Goal: Task Accomplishment & Management: Use online tool/utility

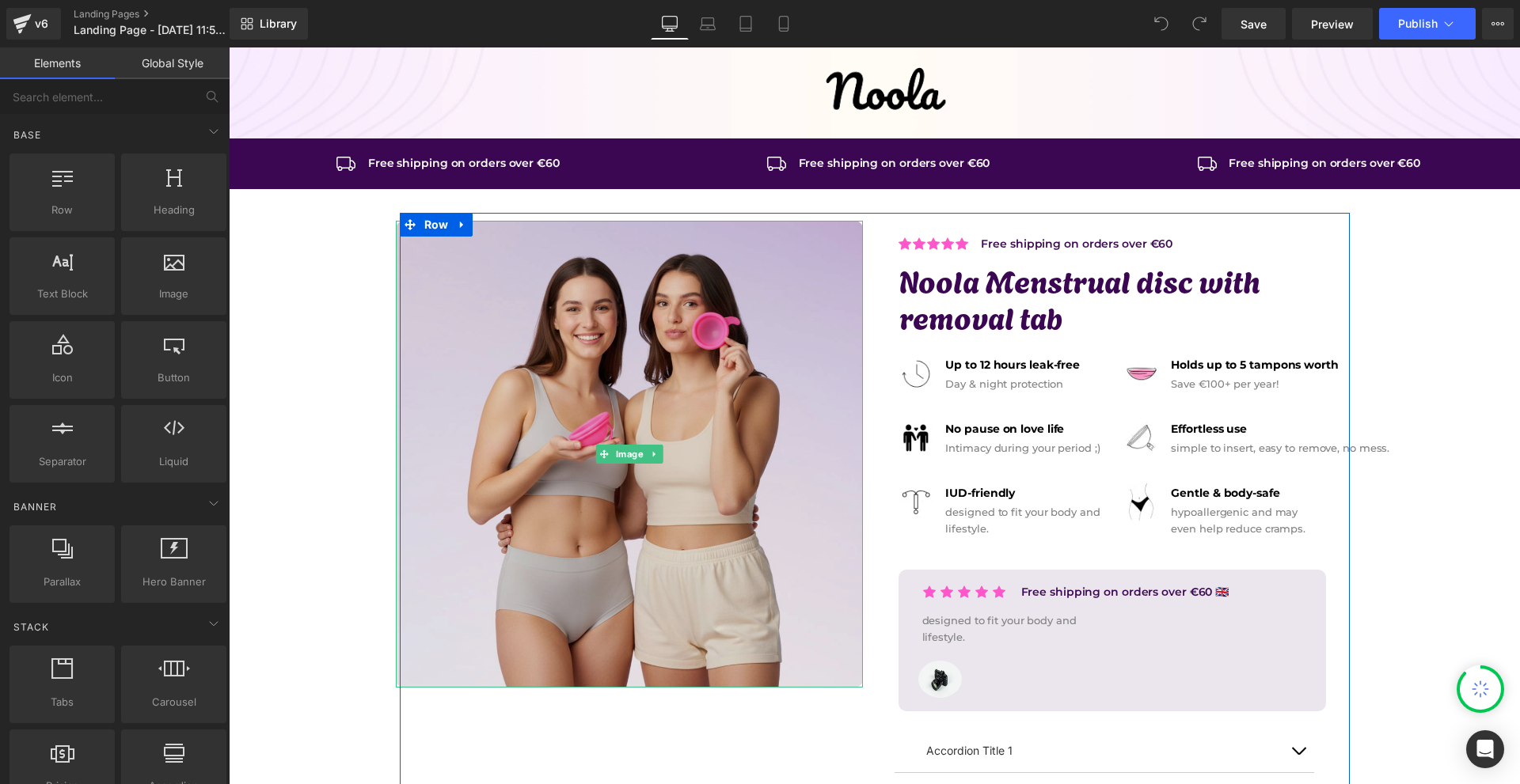
click at [728, 348] on img at bounding box center [629, 454] width 467 height 467
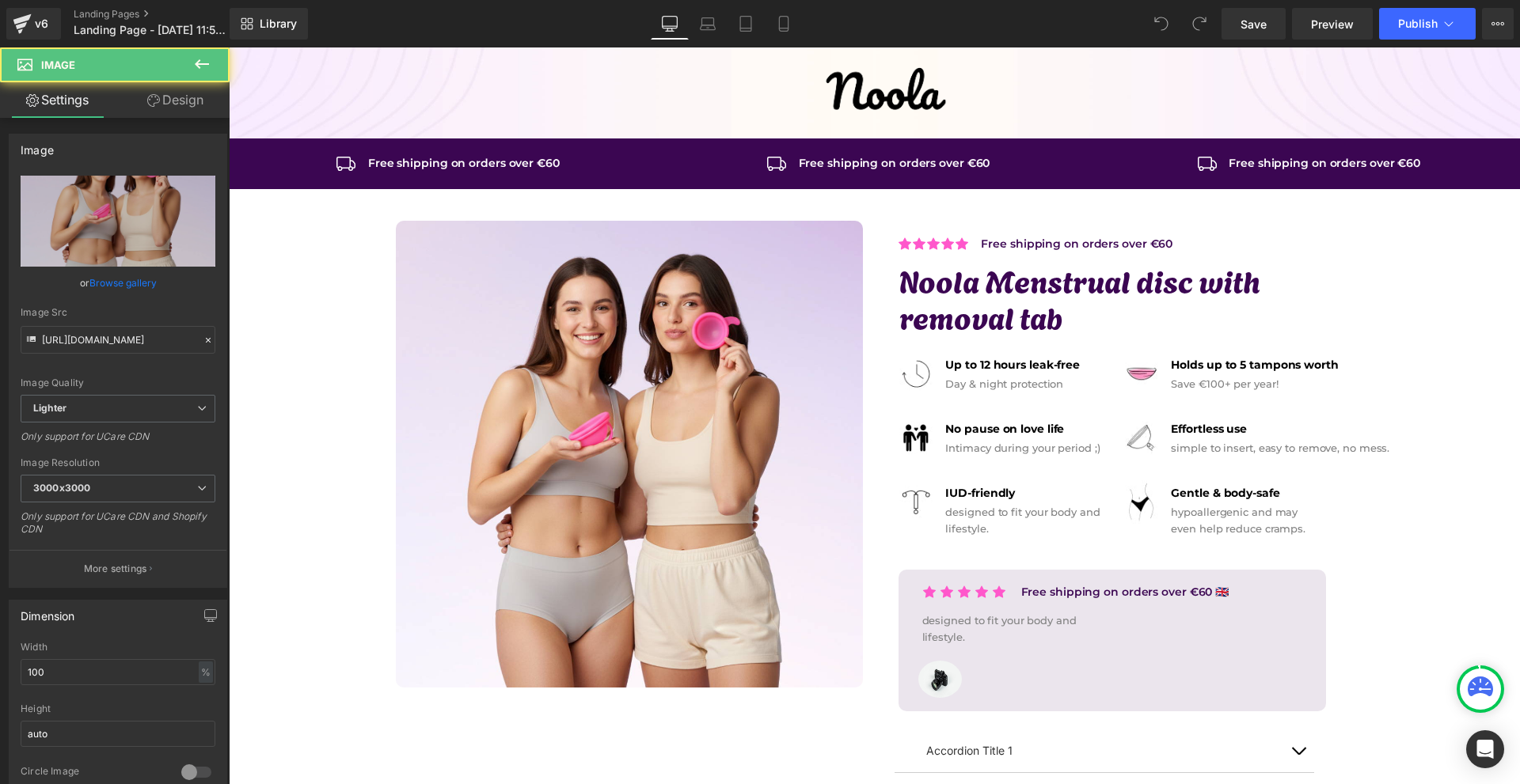
click at [206, 57] on icon at bounding box center [202, 64] width 19 height 19
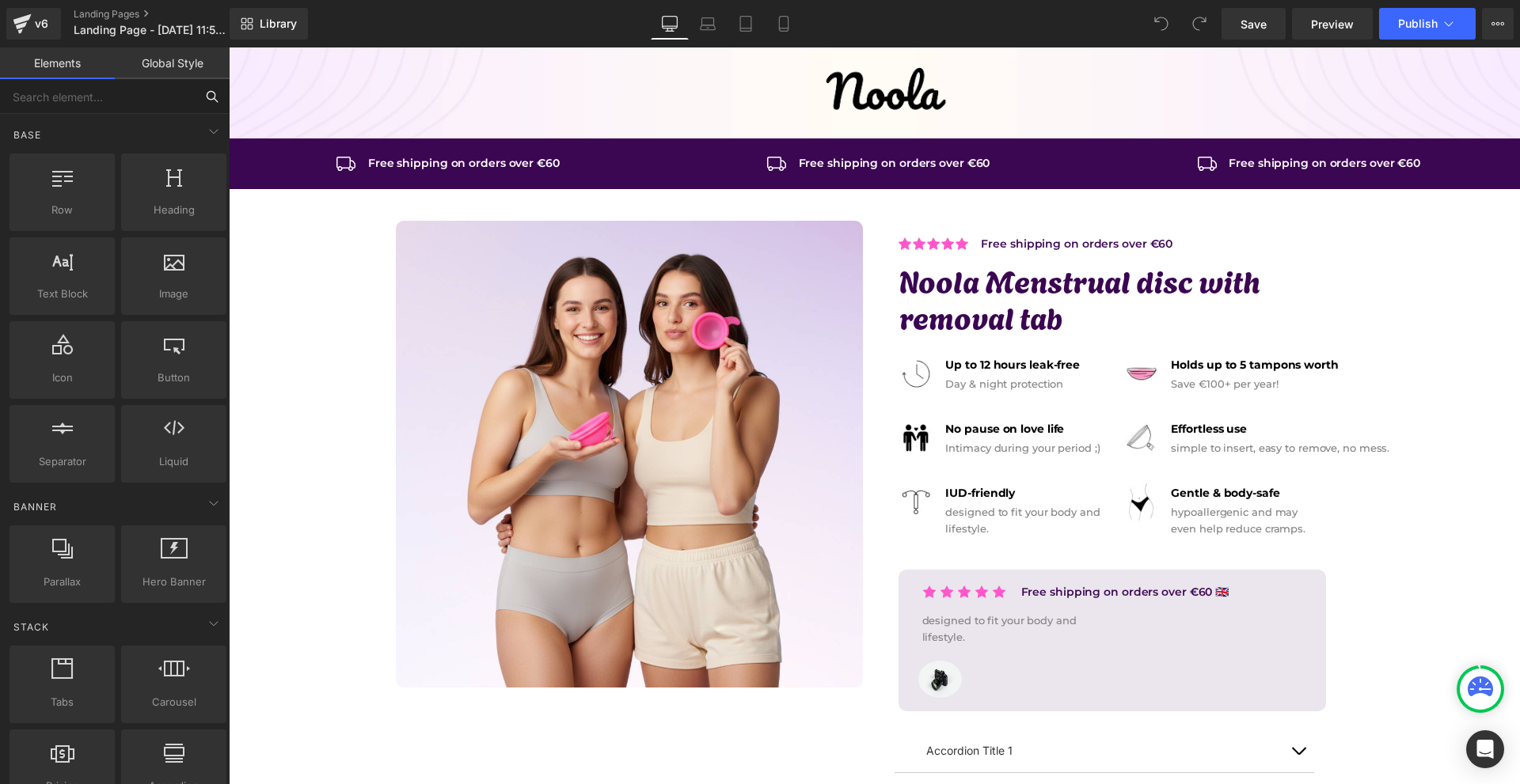
click at [171, 98] on input "text" at bounding box center [97, 96] width 194 height 35
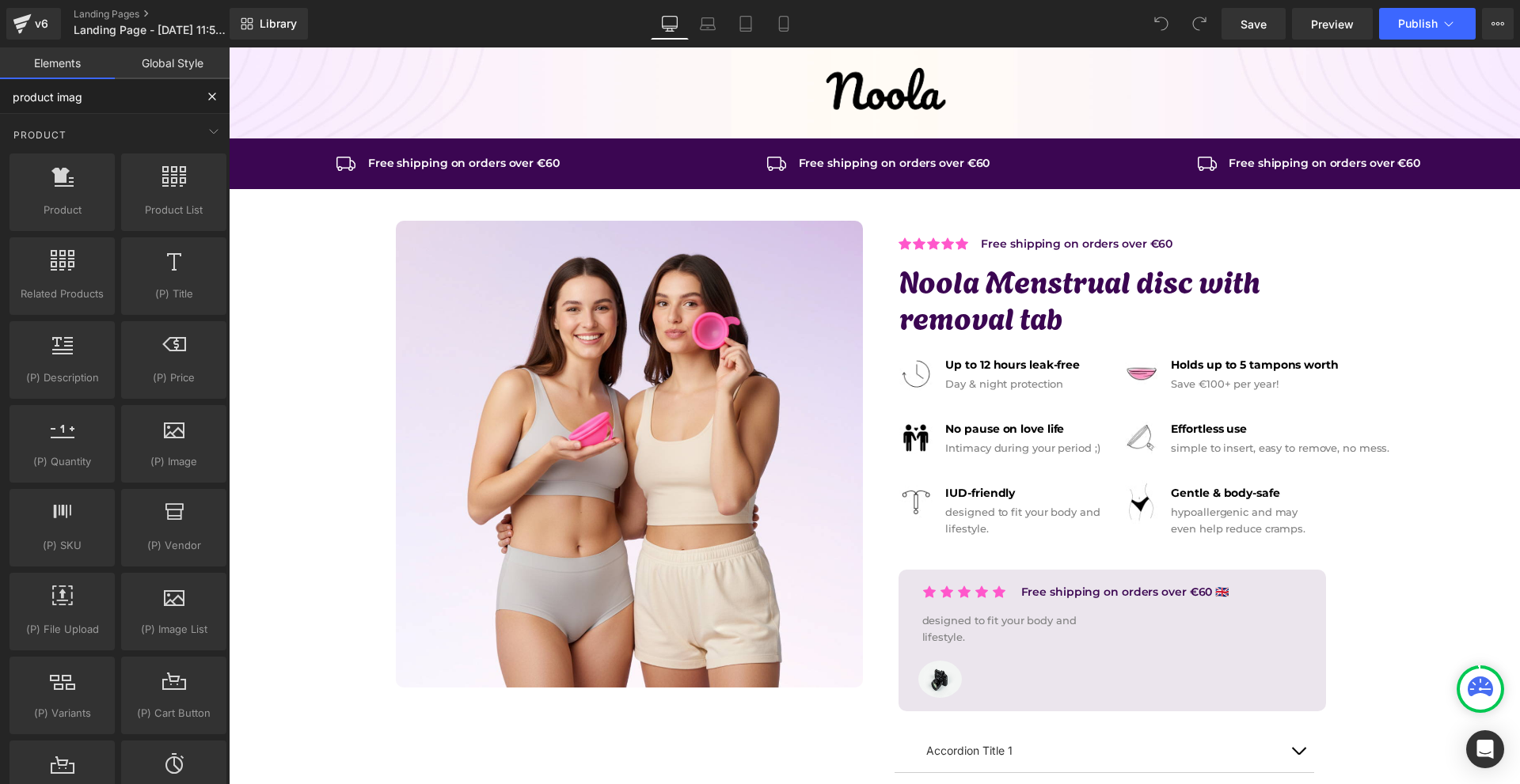
type input "product image"
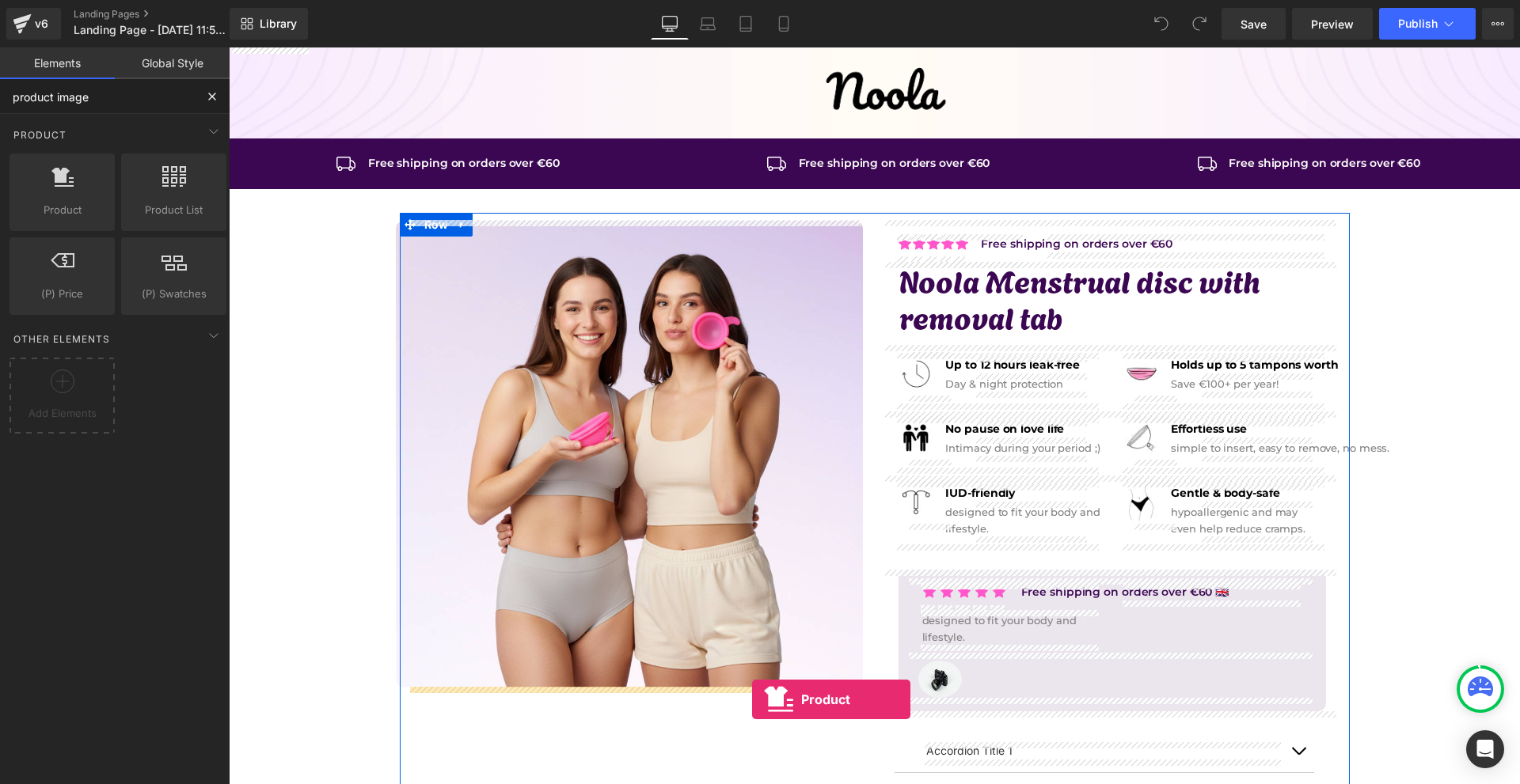
drag, startPoint x: 263, startPoint y: 247, endPoint x: 750, endPoint y: 699, distance: 664.4
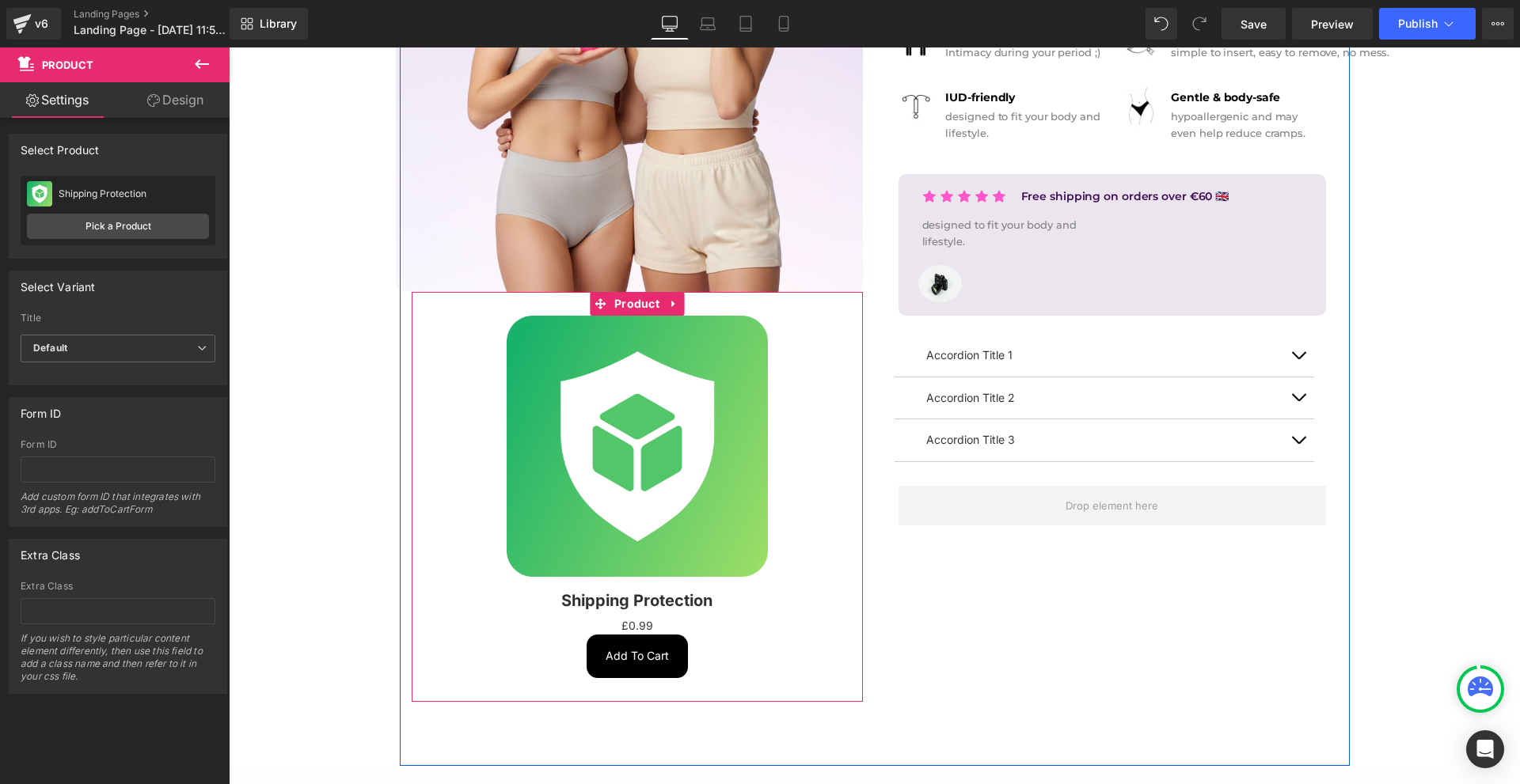
scroll to position [475, 0]
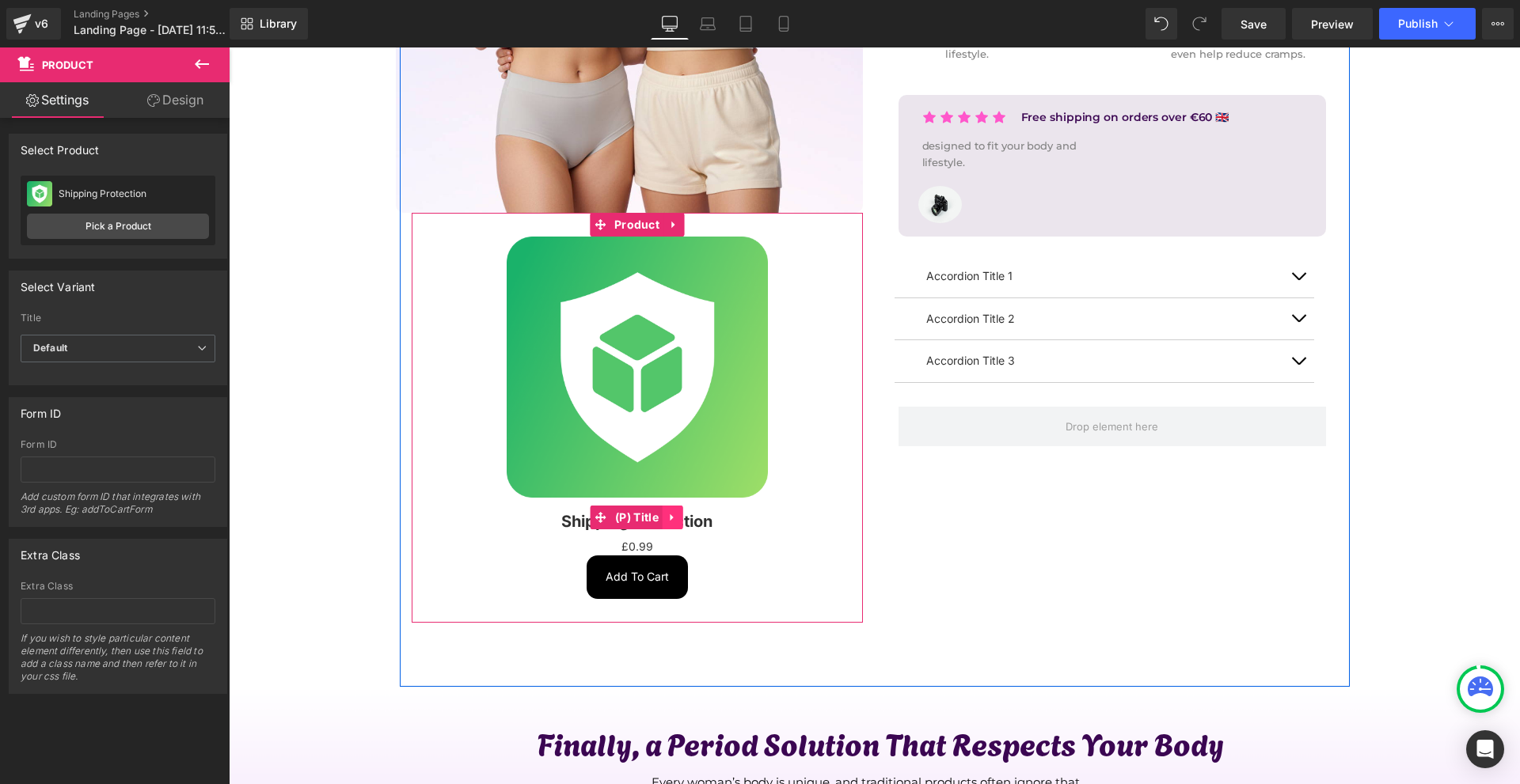
click at [674, 521] on icon at bounding box center [672, 518] width 11 height 12
click at [680, 521] on icon at bounding box center [682, 517] width 11 height 11
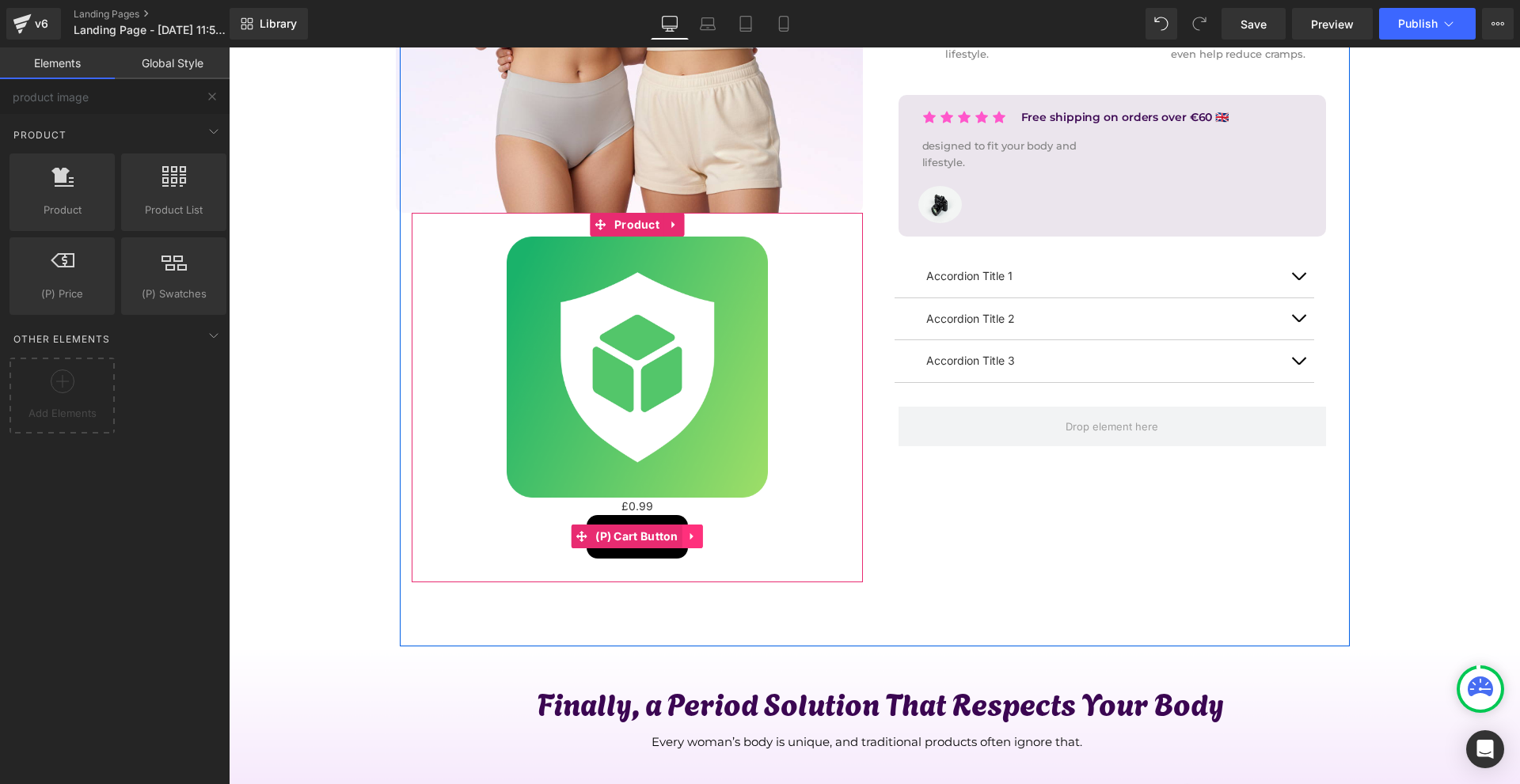
click at [687, 535] on icon at bounding box center [693, 537] width 11 height 12
click at [693, 535] on link at bounding box center [703, 536] width 20 height 24
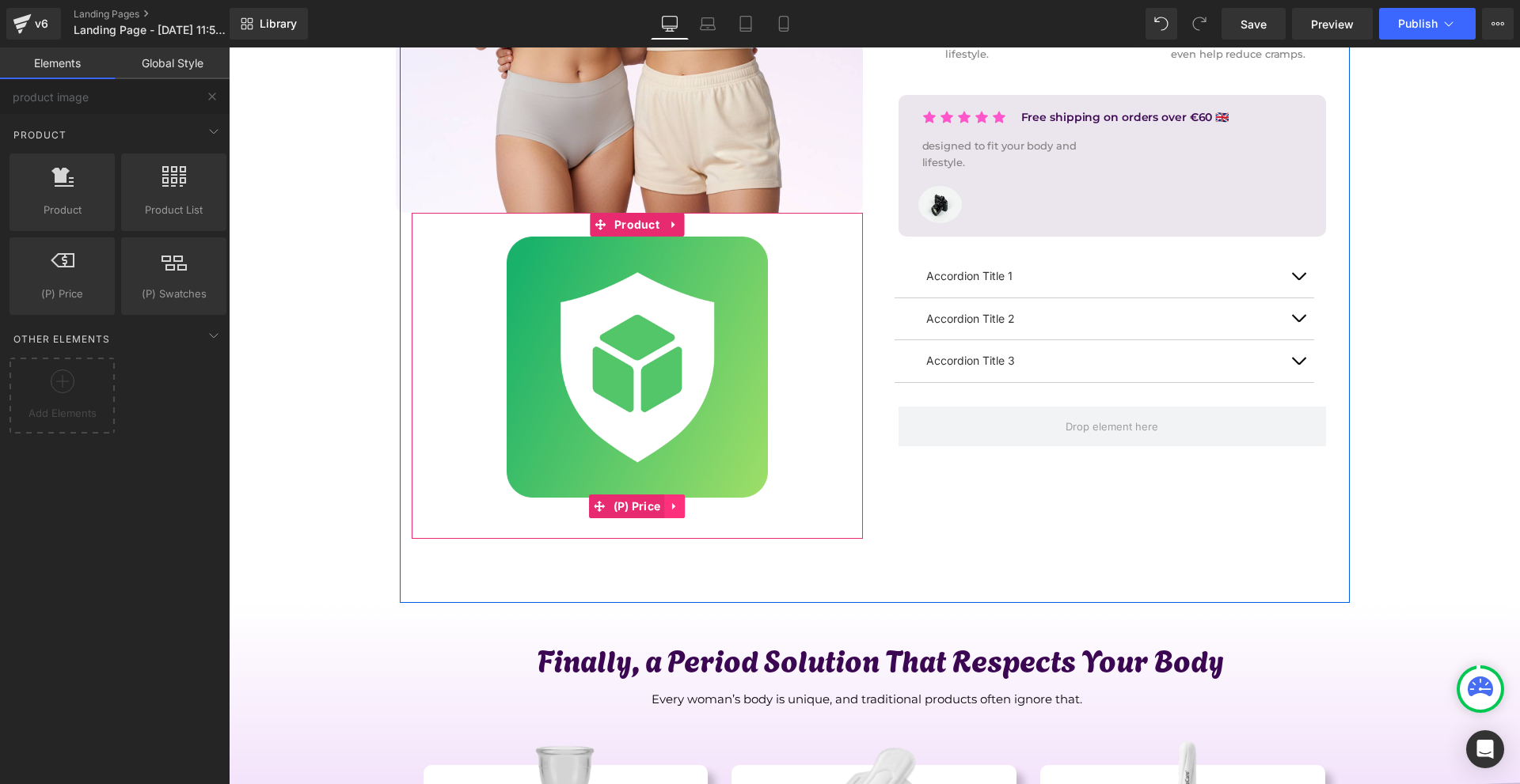
click at [674, 509] on icon at bounding box center [674, 507] width 11 height 12
click at [683, 508] on icon at bounding box center [684, 507] width 11 height 12
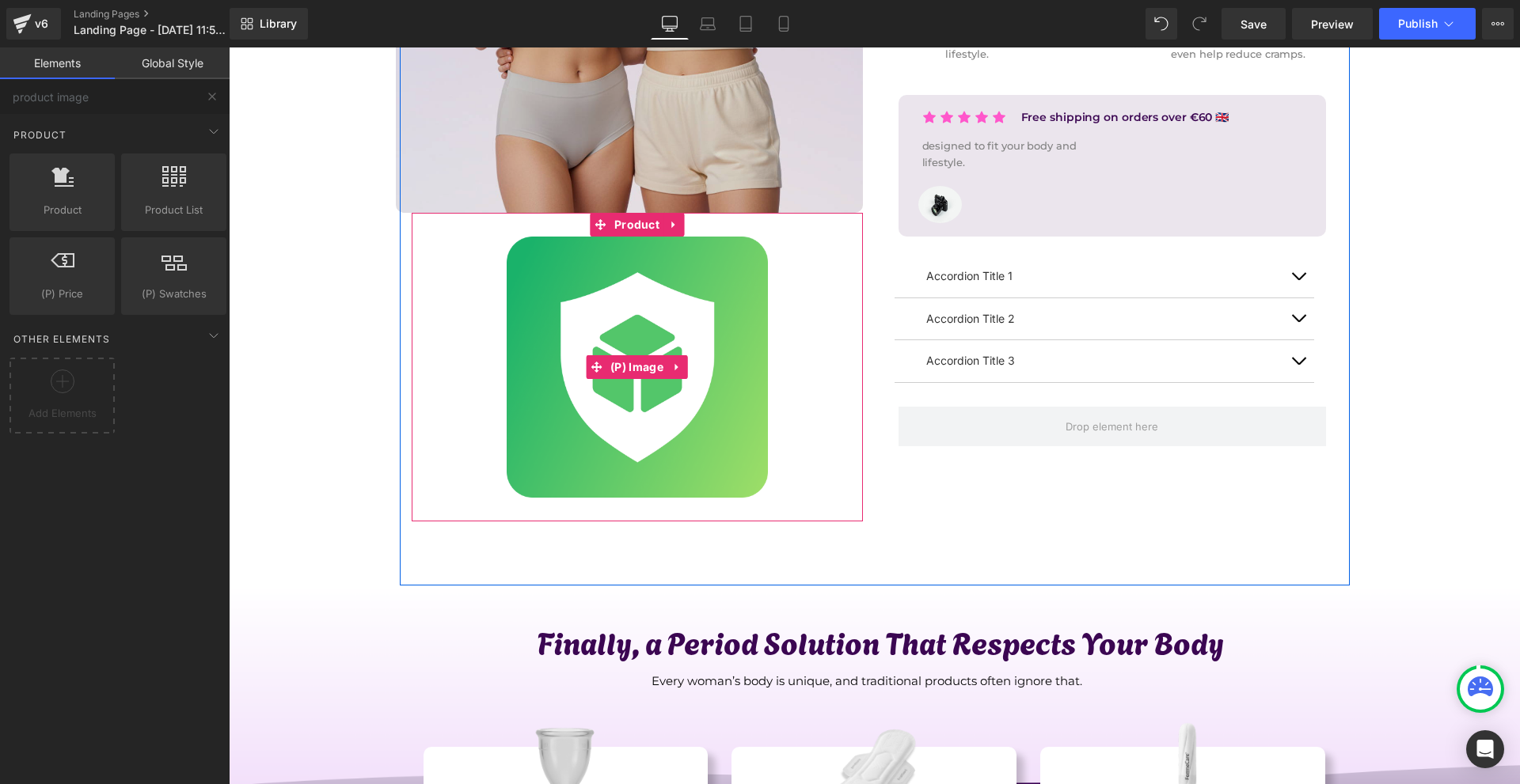
scroll to position [238, 0]
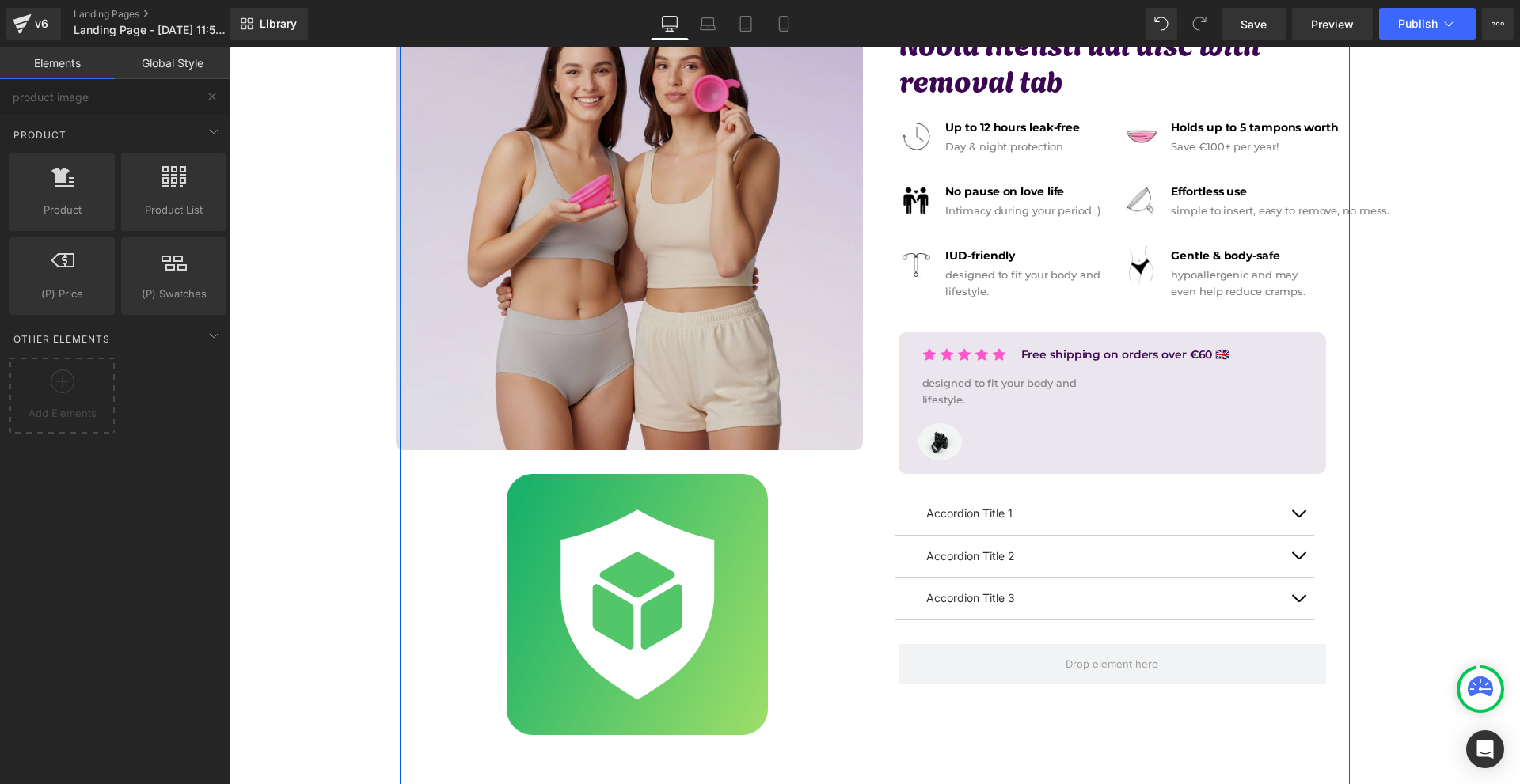
click at [670, 216] on img at bounding box center [629, 216] width 467 height 467
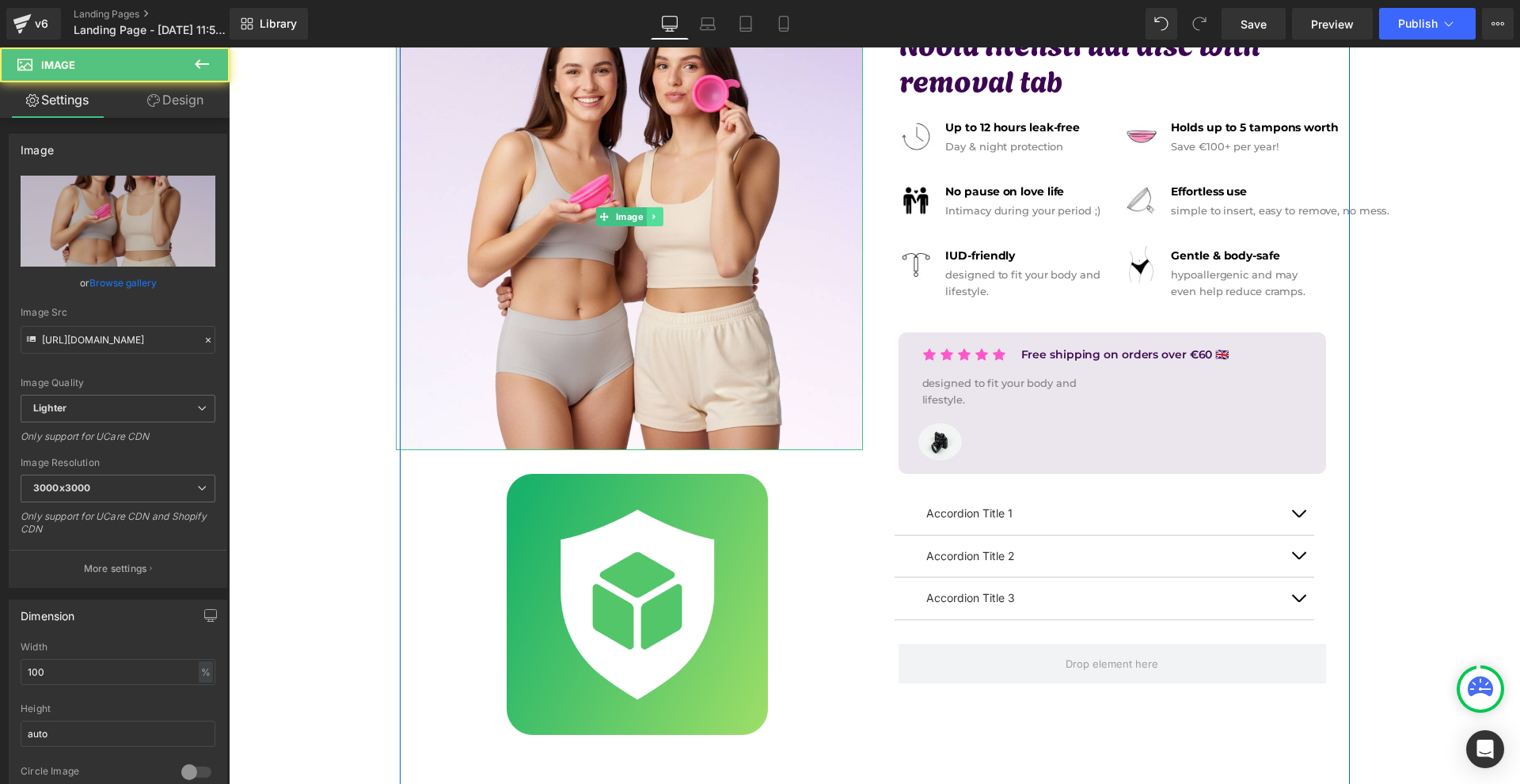
click at [655, 223] on link at bounding box center [654, 216] width 17 height 19
click at [655, 223] on link at bounding box center [662, 216] width 17 height 19
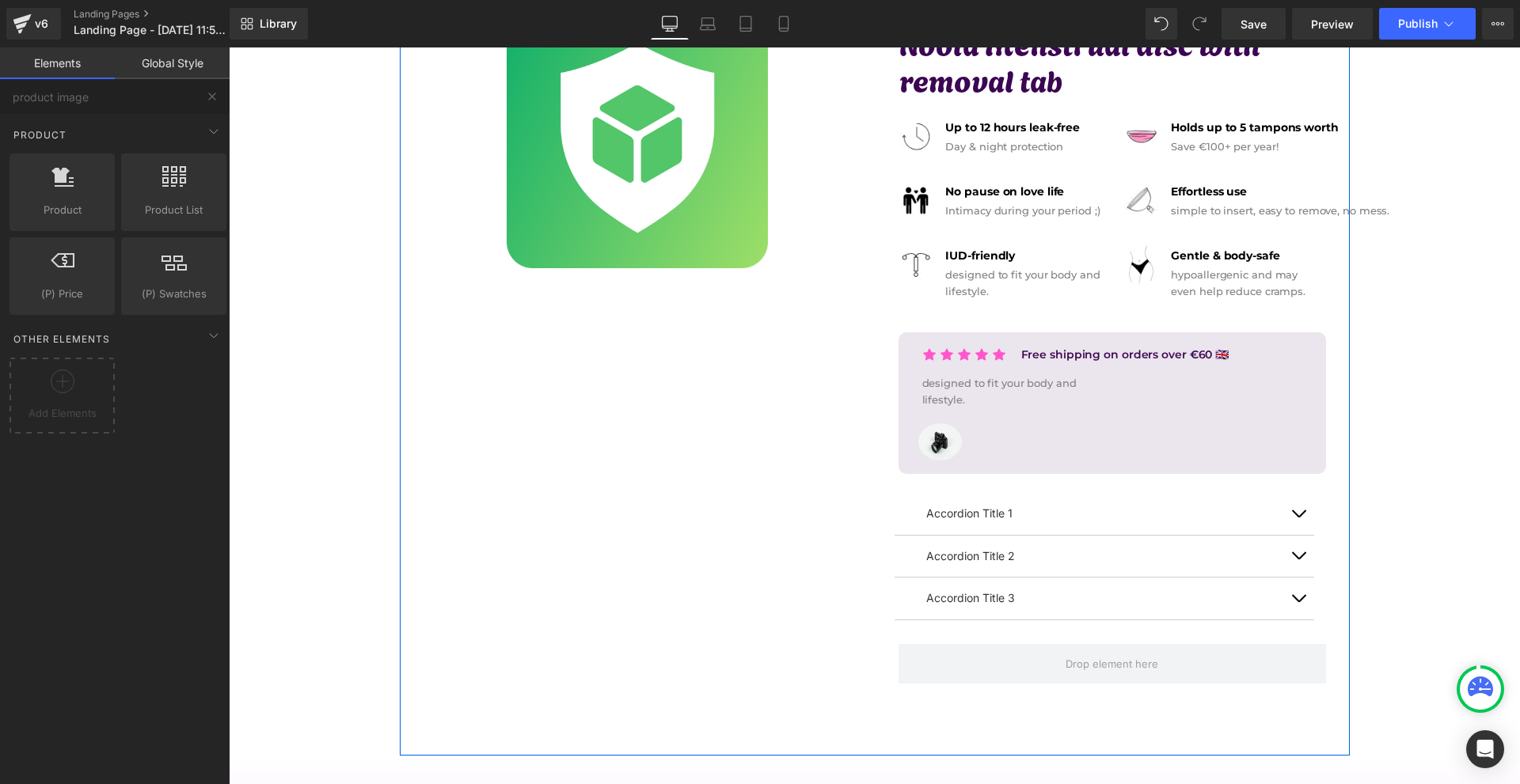
scroll to position [0, 0]
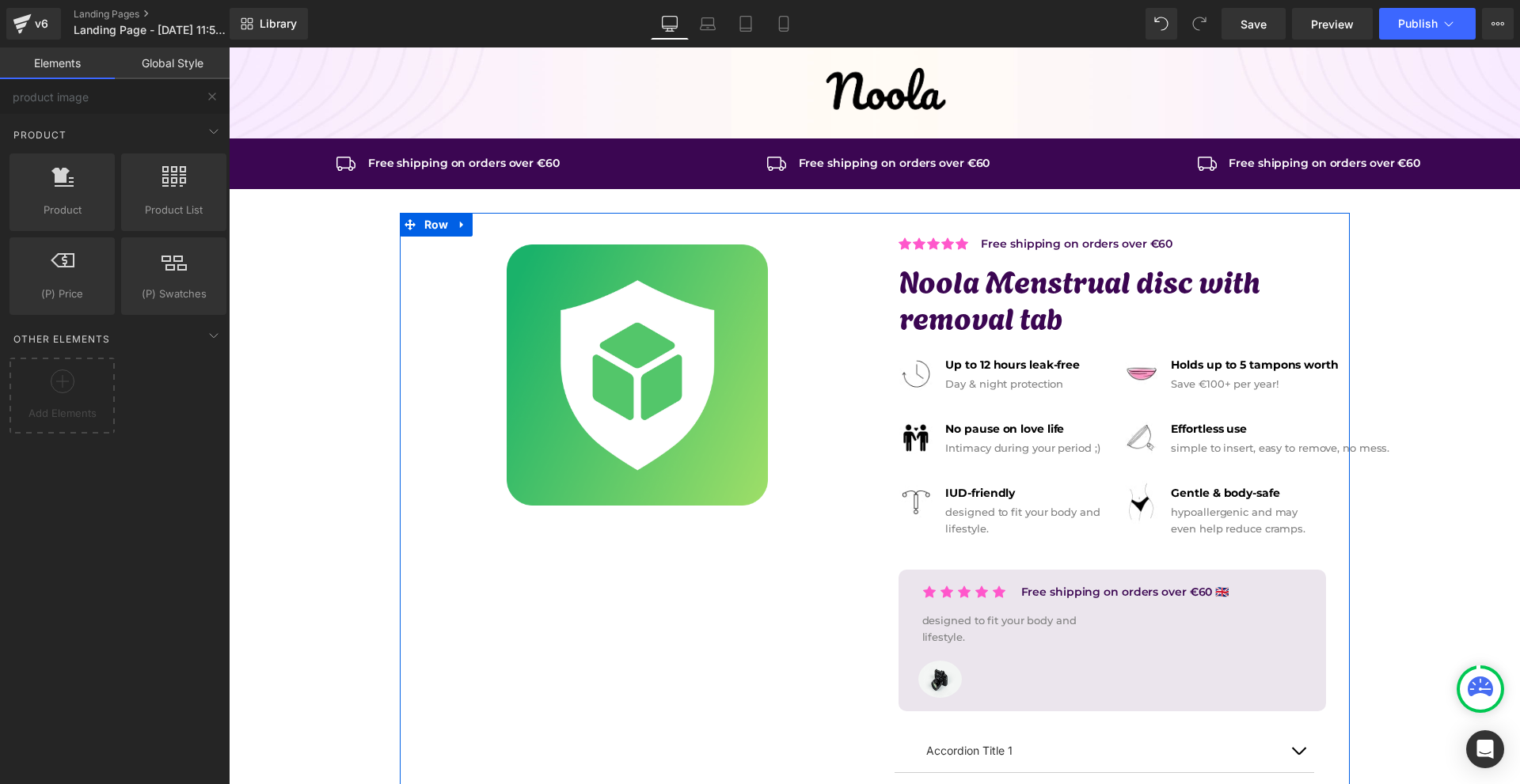
click at [748, 434] on img at bounding box center [637, 375] width 261 height 261
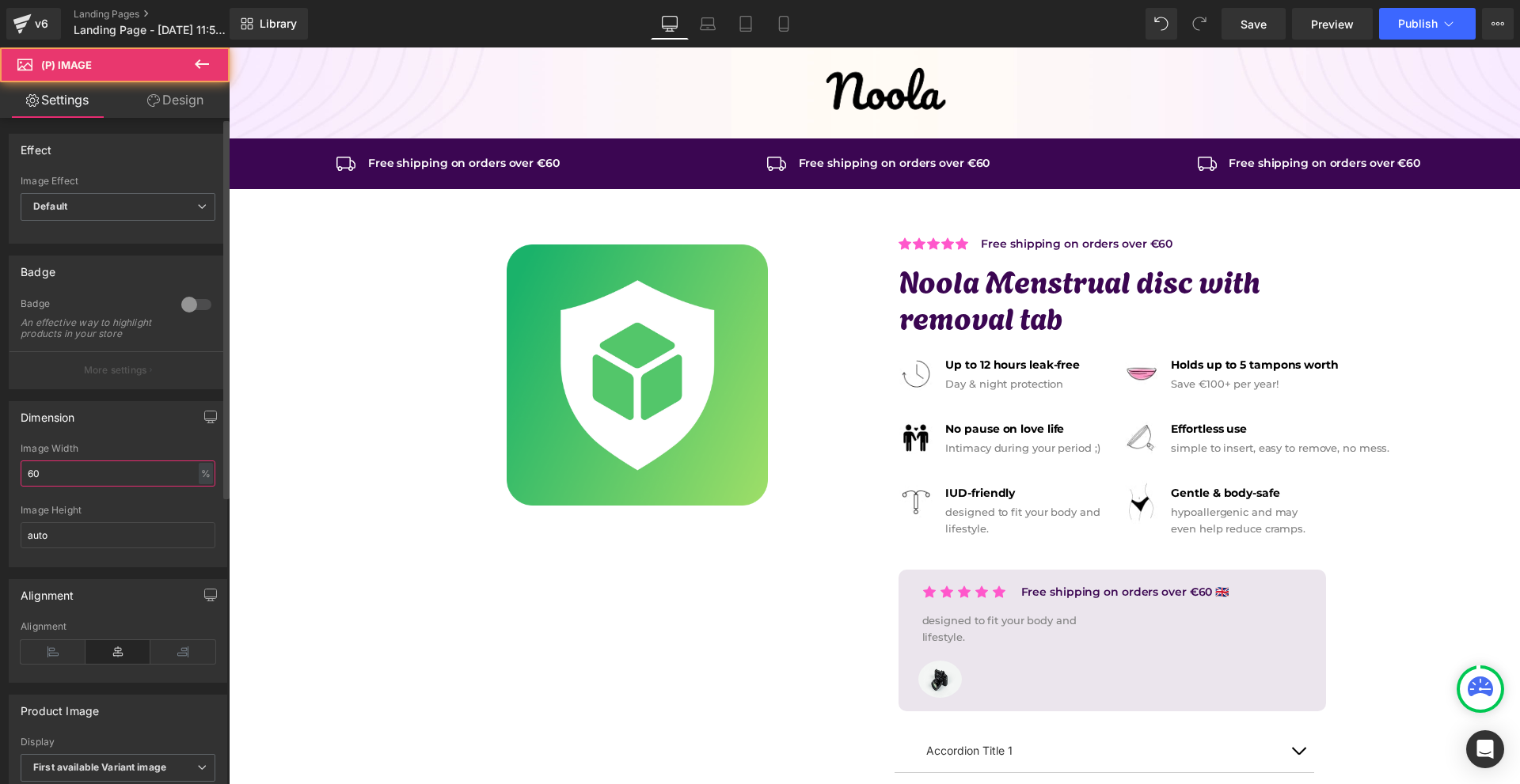
click at [84, 480] on input "60" at bounding box center [117, 473] width 194 height 26
click at [87, 480] on input "60" at bounding box center [117, 473] width 194 height 26
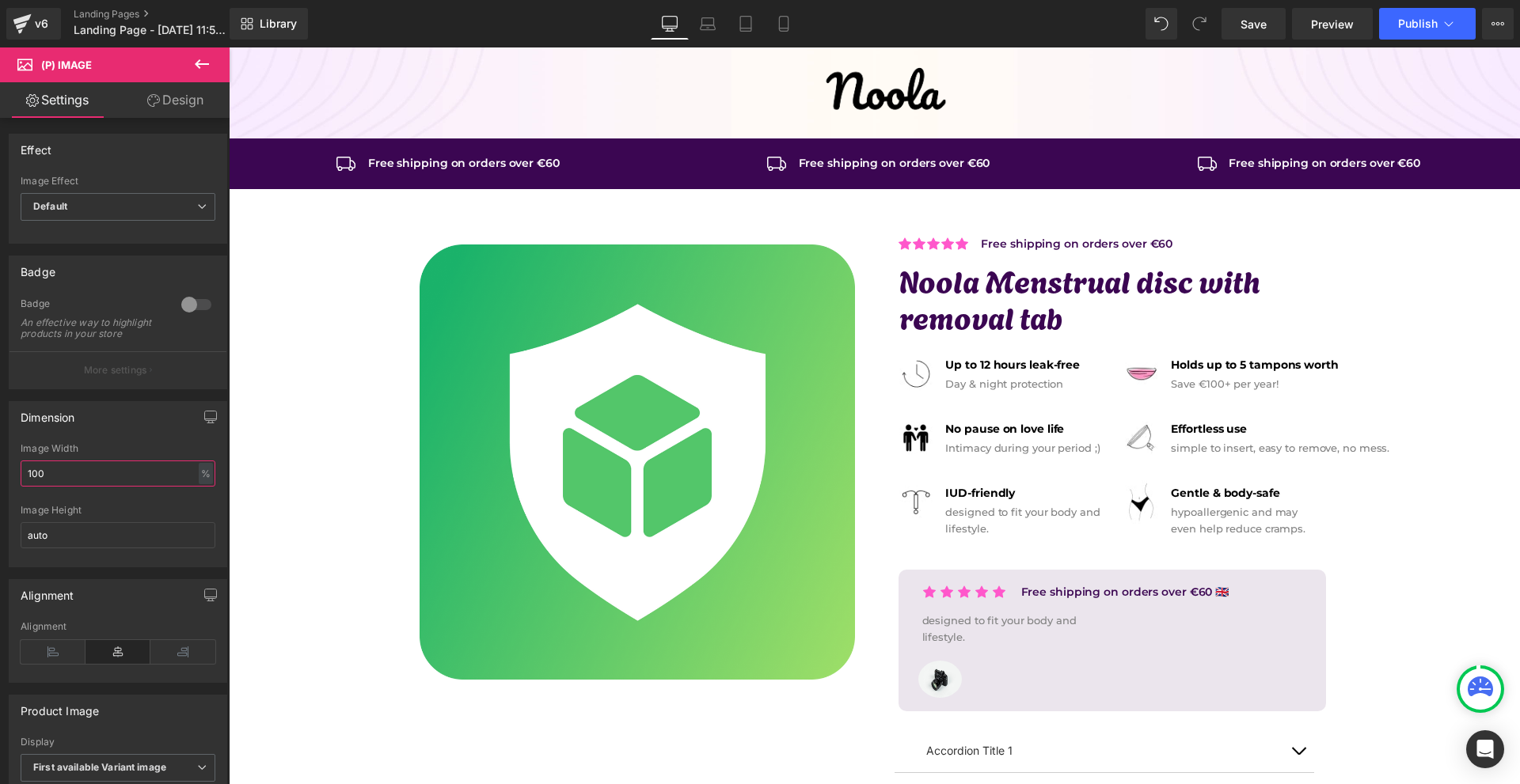
scroll to position [238, 0]
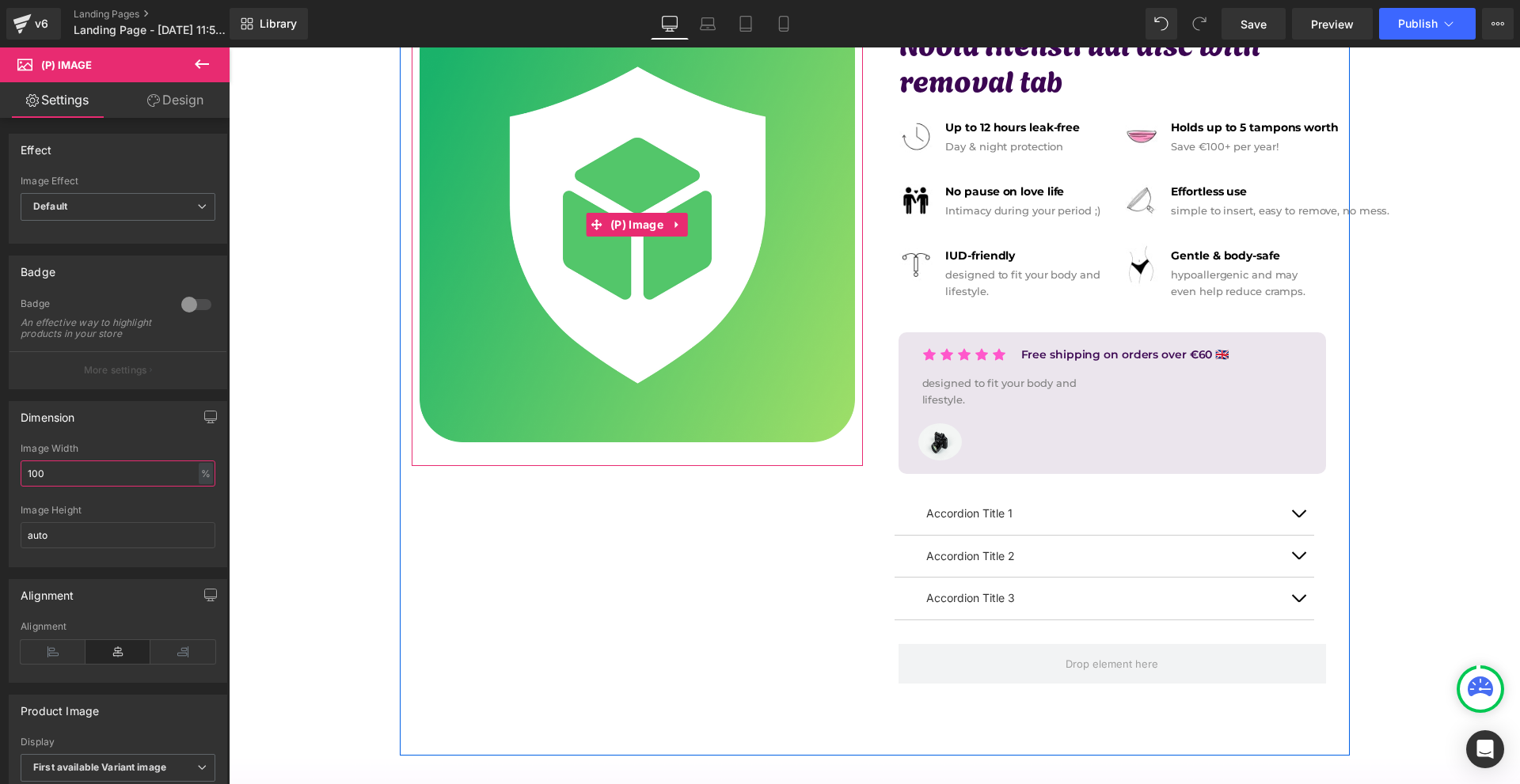
type input "100"
click at [646, 382] on img at bounding box center [637, 224] width 435 height 435
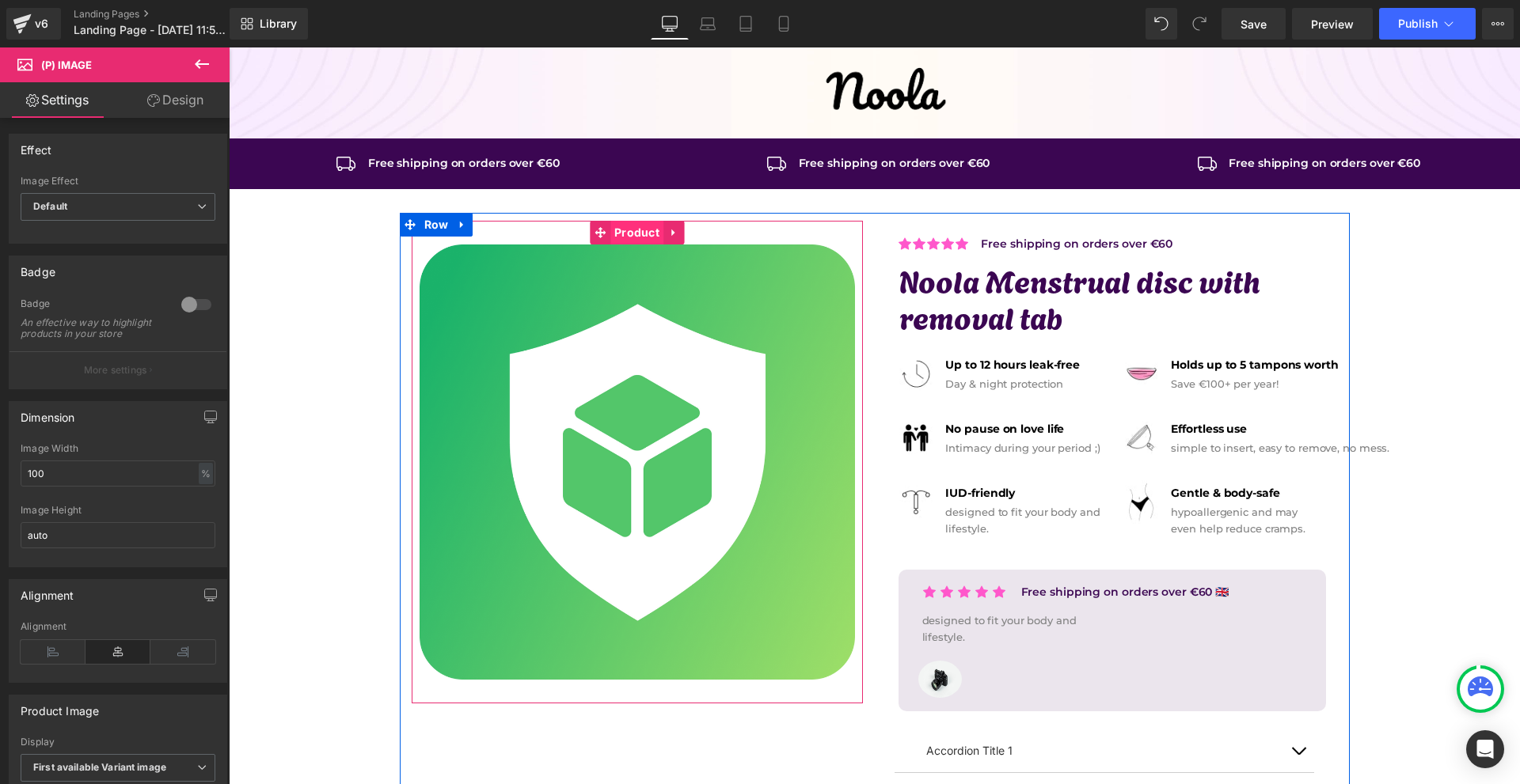
click at [619, 240] on span "Product" at bounding box center [637, 232] width 53 height 24
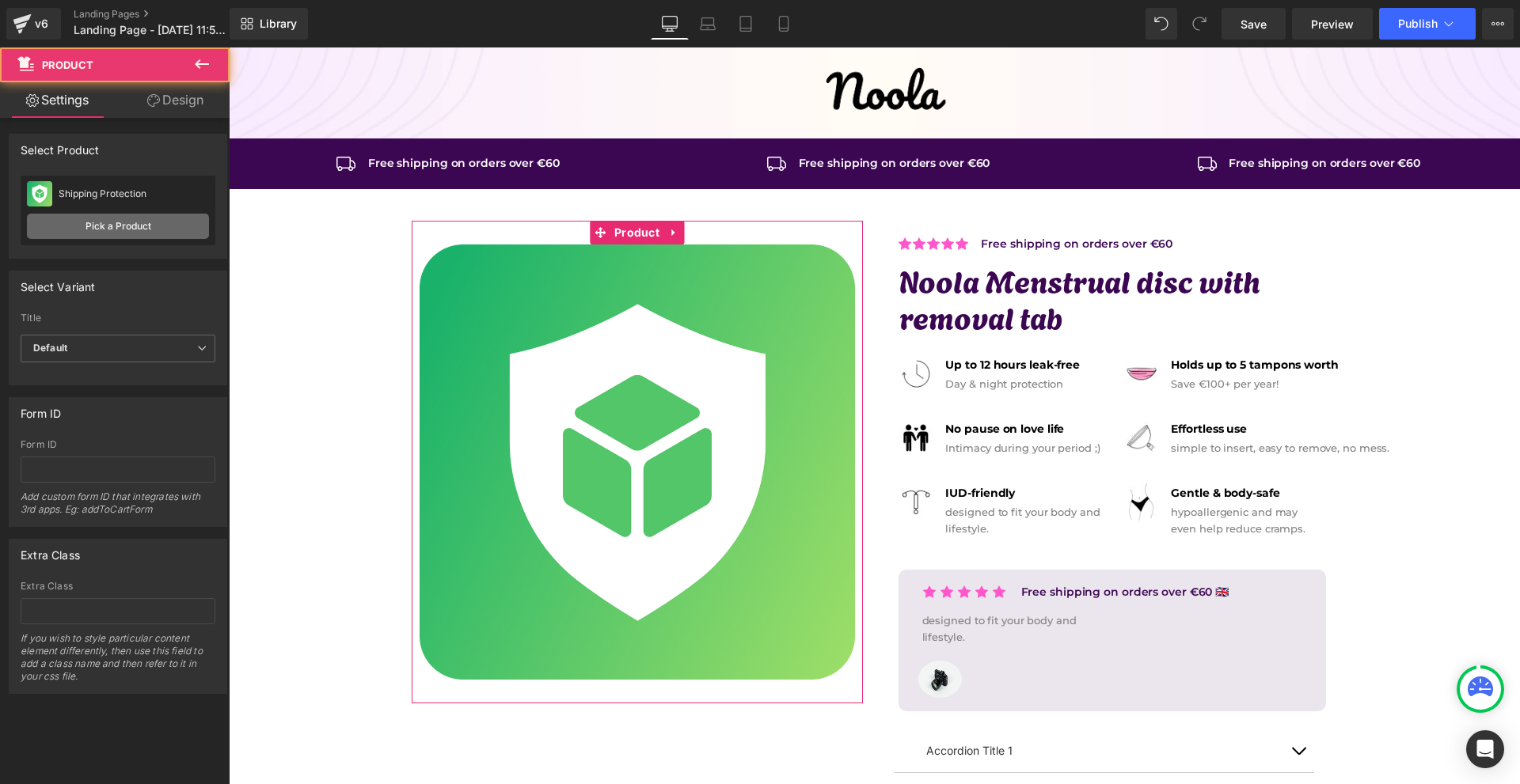
click at [104, 234] on link "Pick a Product" at bounding box center [118, 227] width 182 height 25
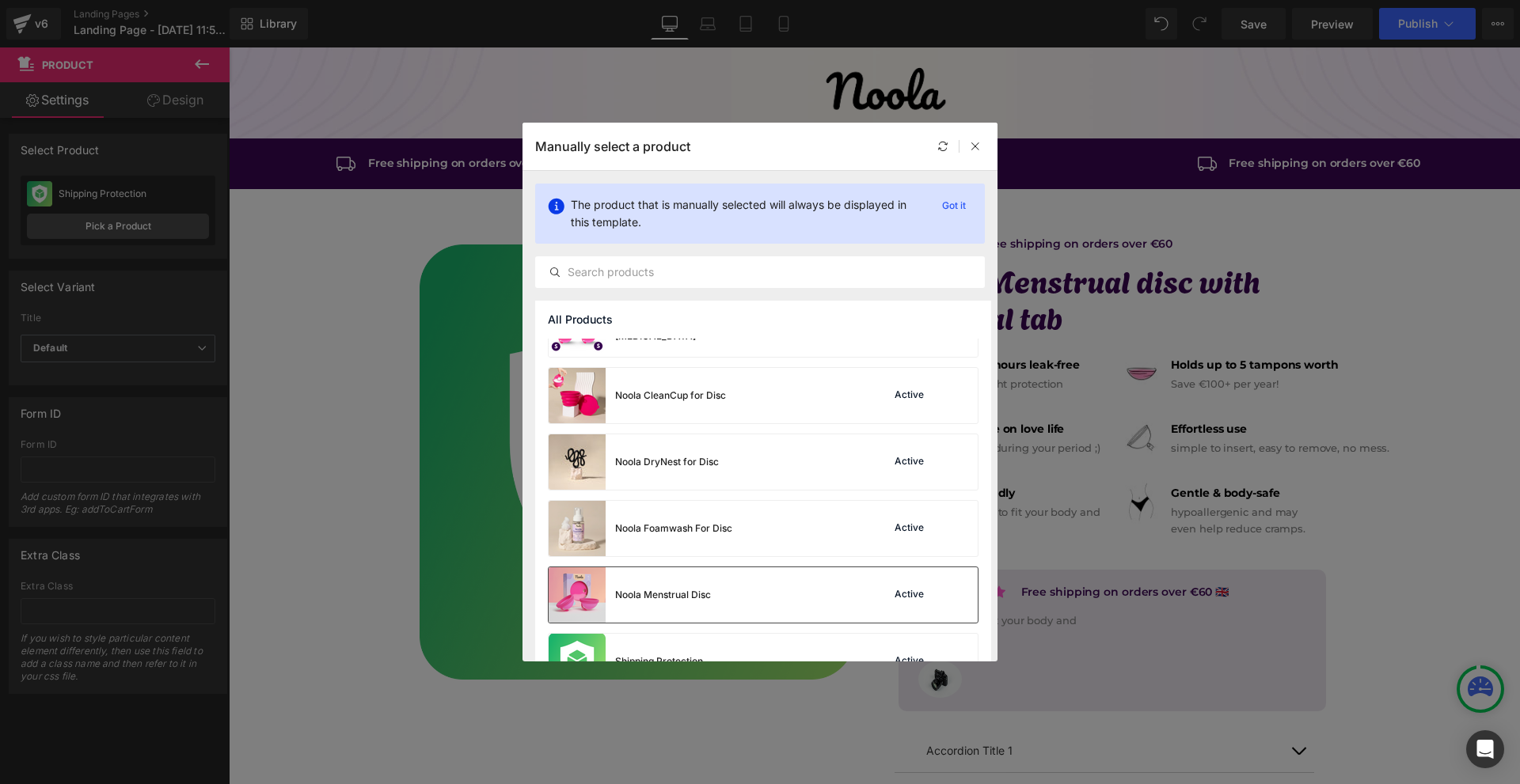
scroll to position [316, 0]
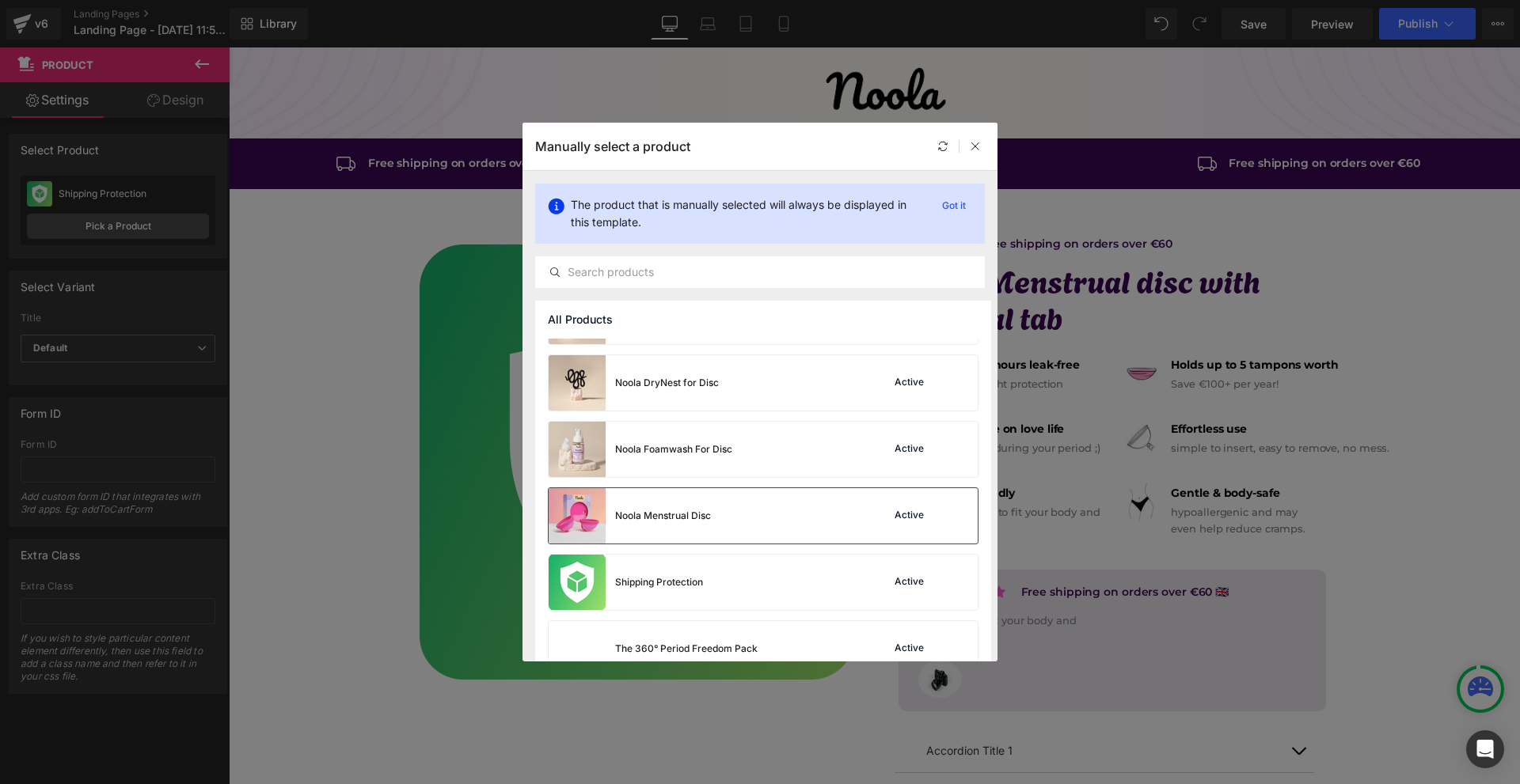
click at [700, 505] on div "Noola Menstrual Disc" at bounding box center [629, 515] width 162 height 55
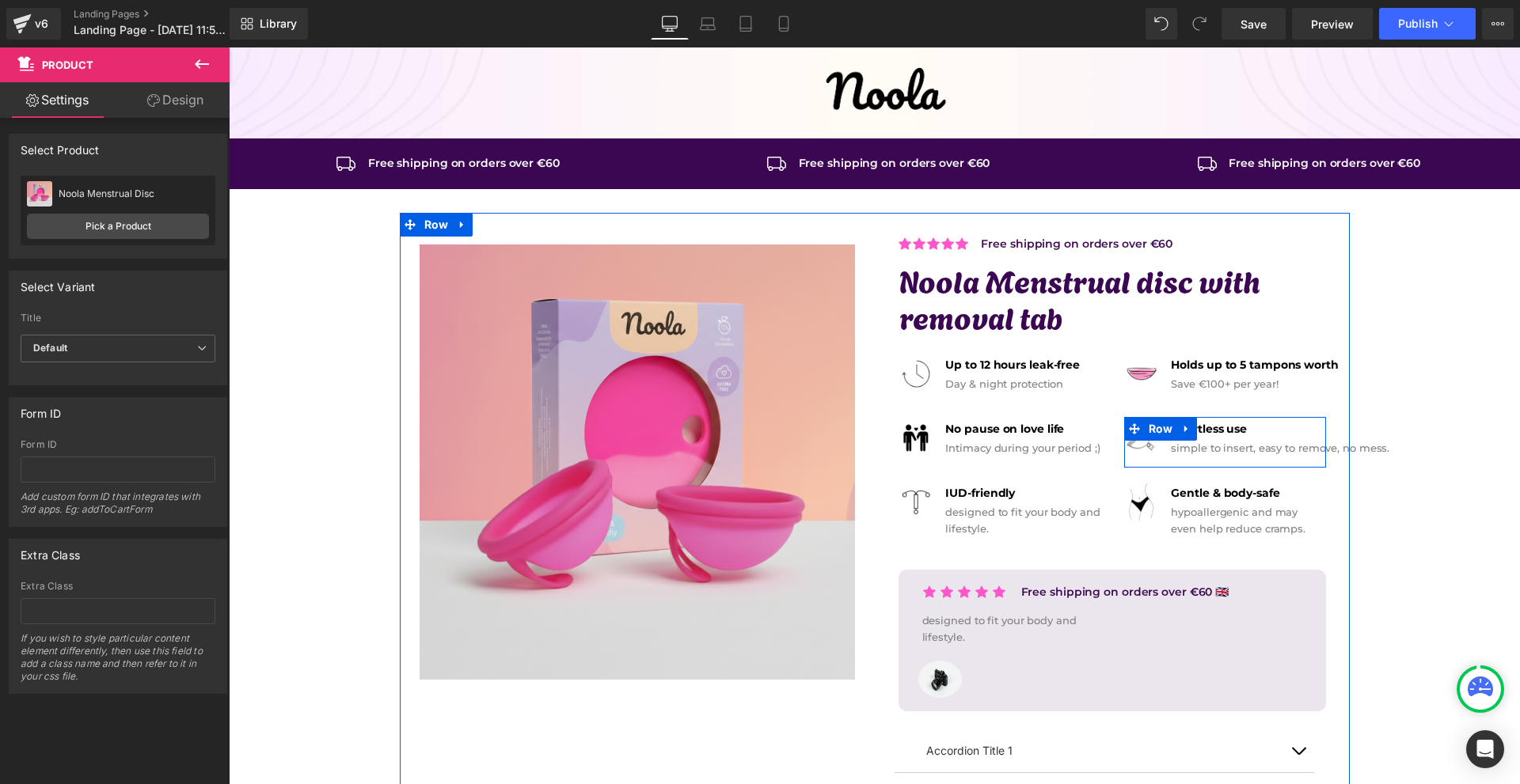
scroll to position [159, 0]
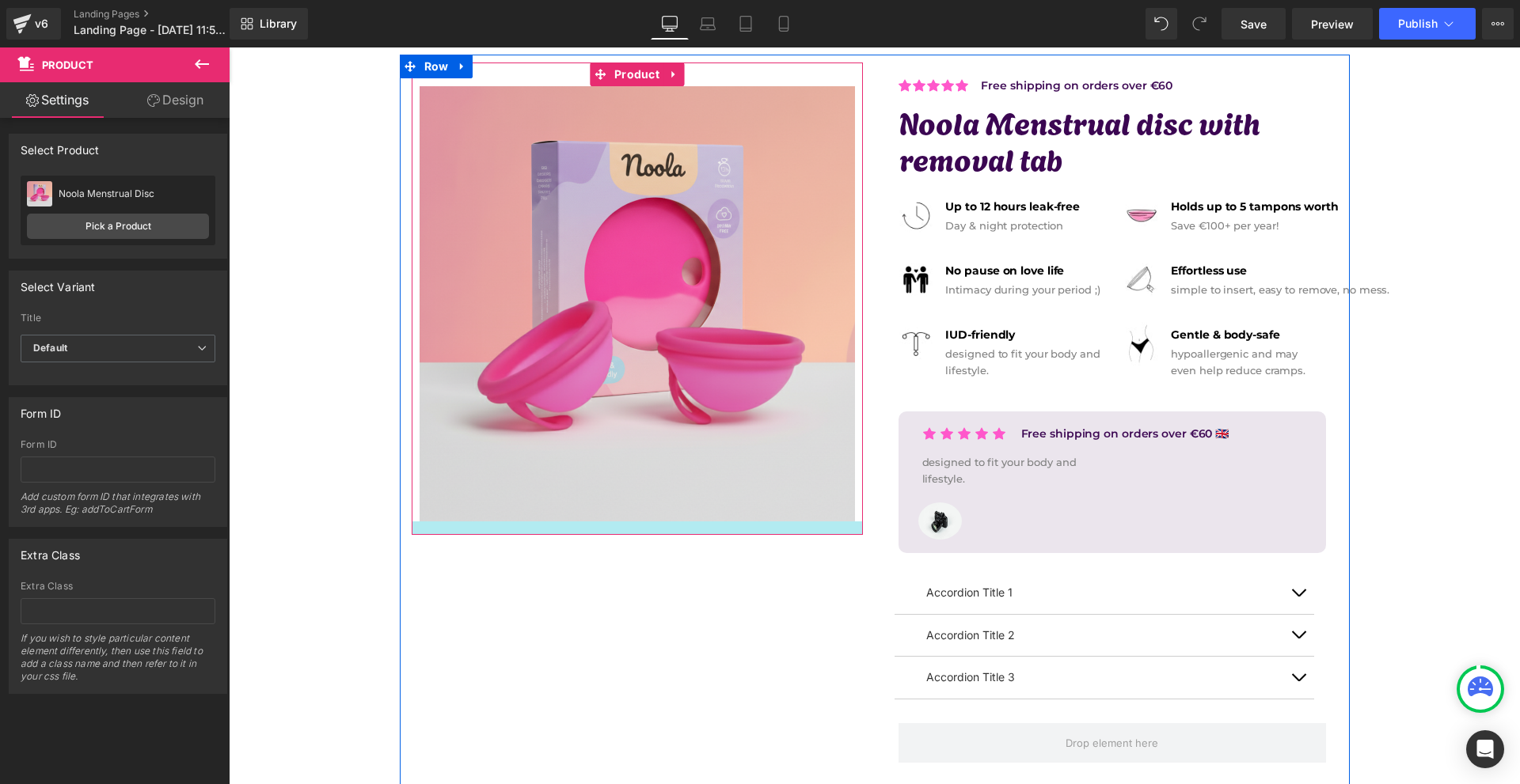
drag, startPoint x: 806, startPoint y: 541, endPoint x: 824, endPoint y: 530, distance: 21.1
click at [818, 529] on div at bounding box center [637, 529] width 452 height 14
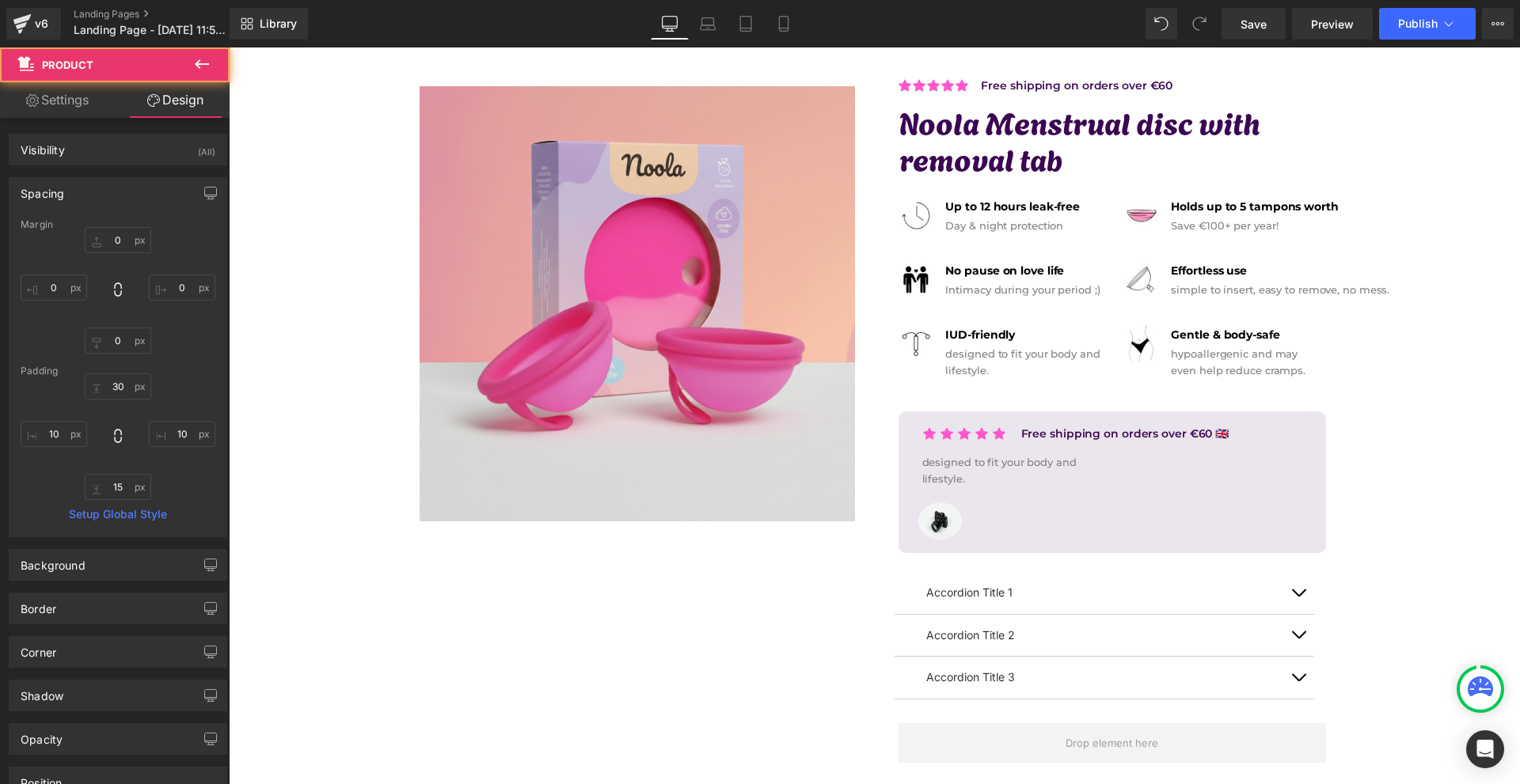
click at [214, 76] on button at bounding box center [201, 64] width 55 height 35
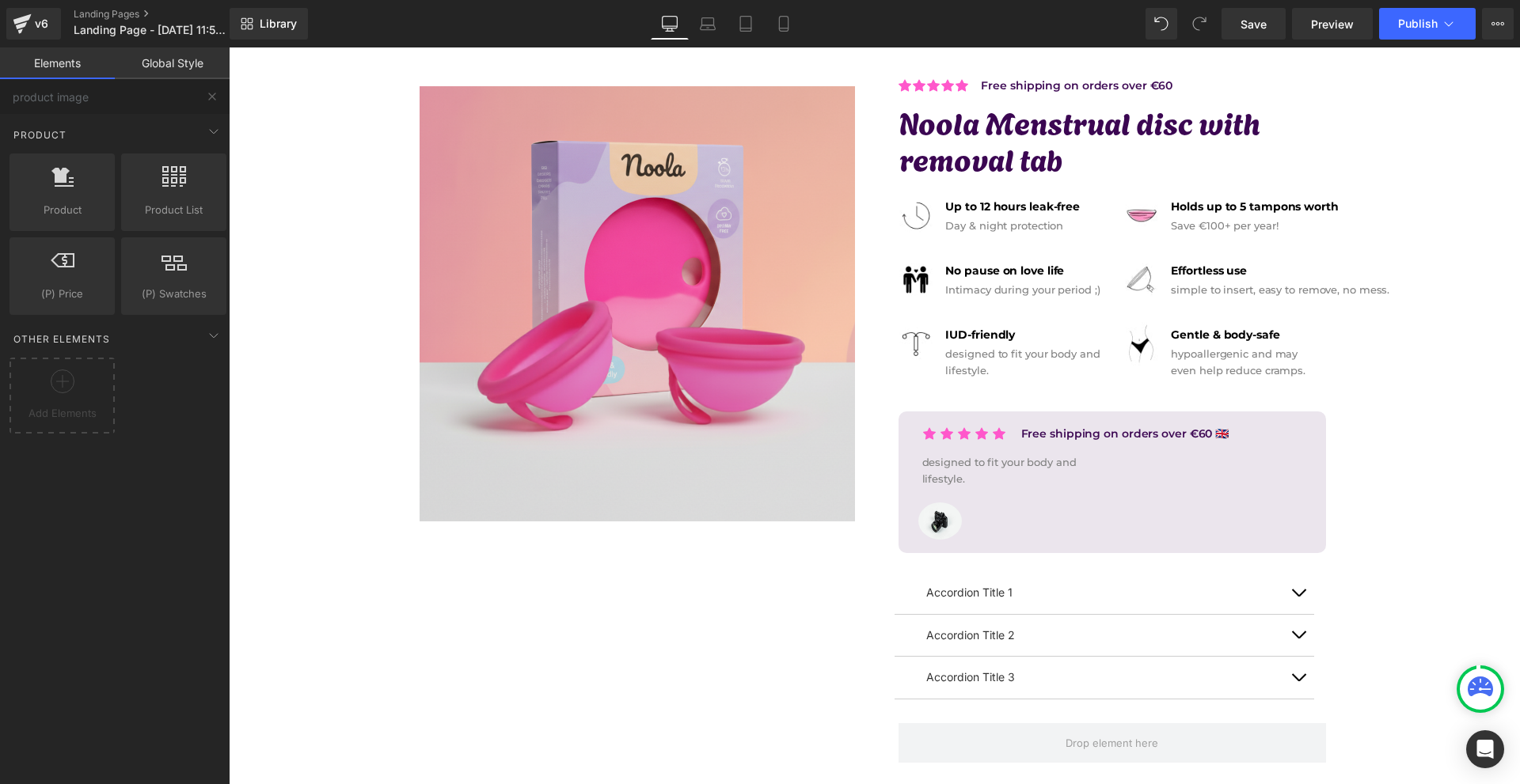
click at [109, 115] on div "Product Product products, goods, sells Product List products, lists, collection…" at bounding box center [117, 216] width 223 height 204
click at [115, 110] on input "product image" at bounding box center [97, 96] width 194 height 35
click at [119, 111] on input "product image" at bounding box center [97, 96] width 194 height 35
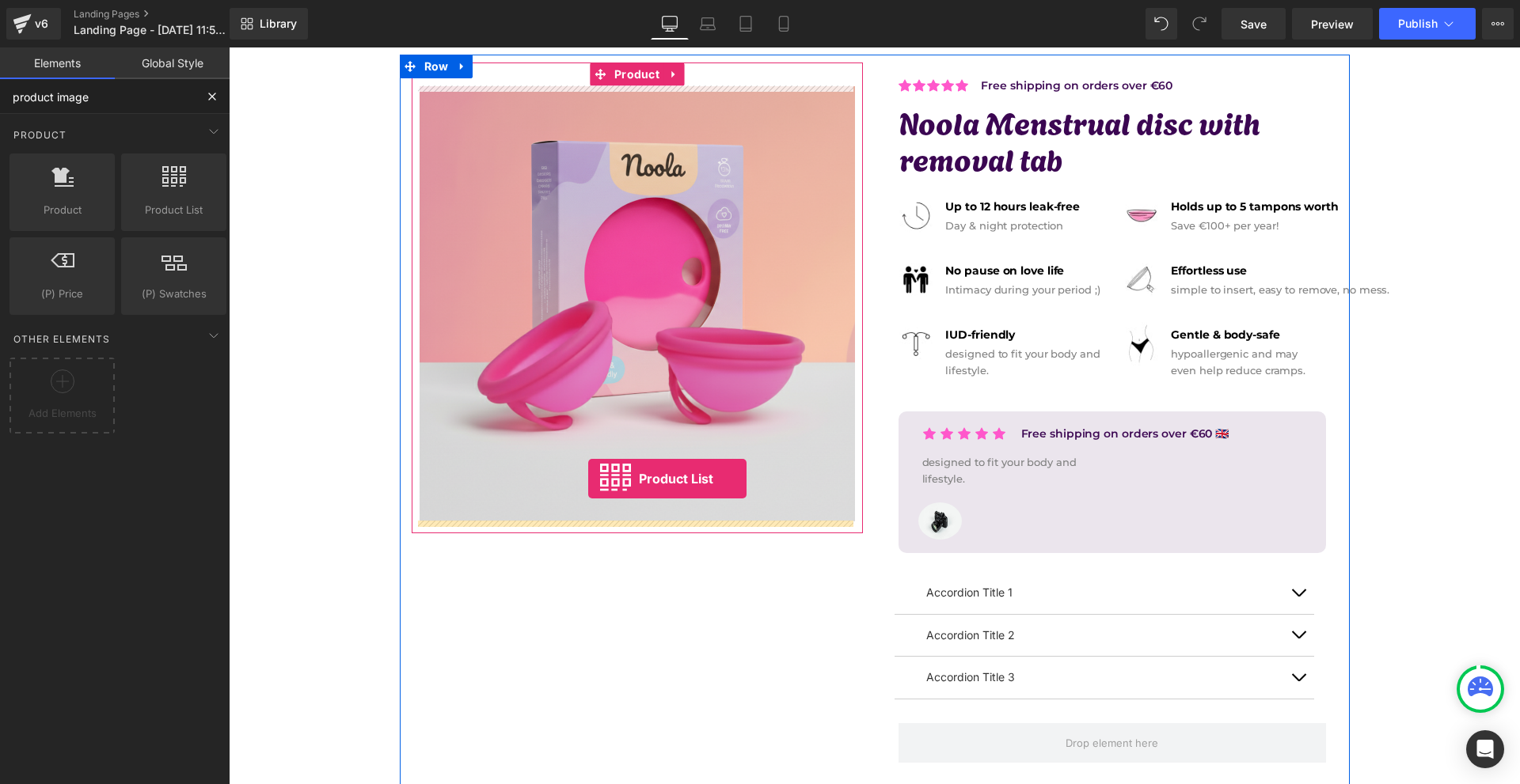
drag, startPoint x: 384, startPoint y: 231, endPoint x: 586, endPoint y: 483, distance: 323.0
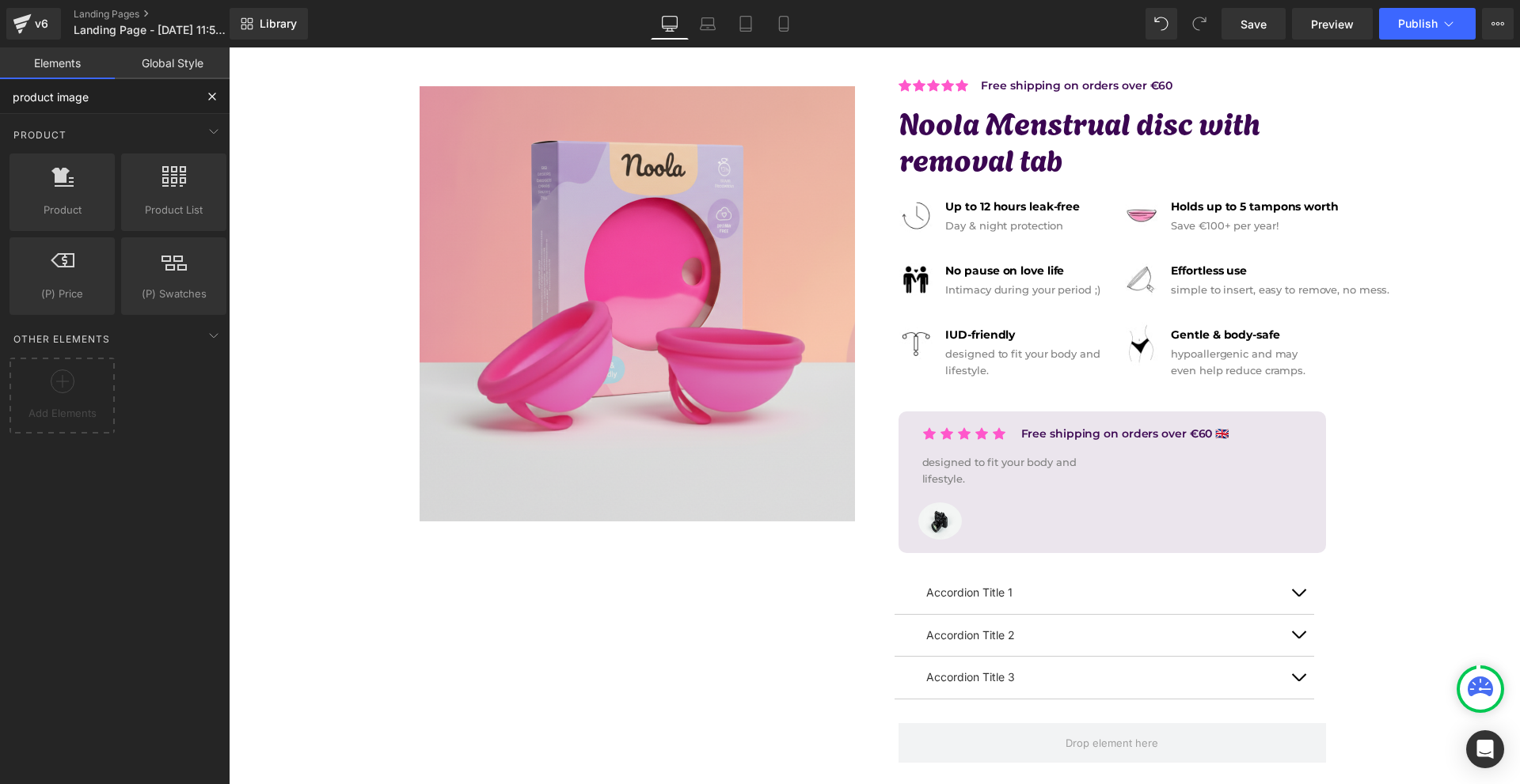
click at [143, 111] on input "product image" at bounding box center [97, 96] width 194 height 35
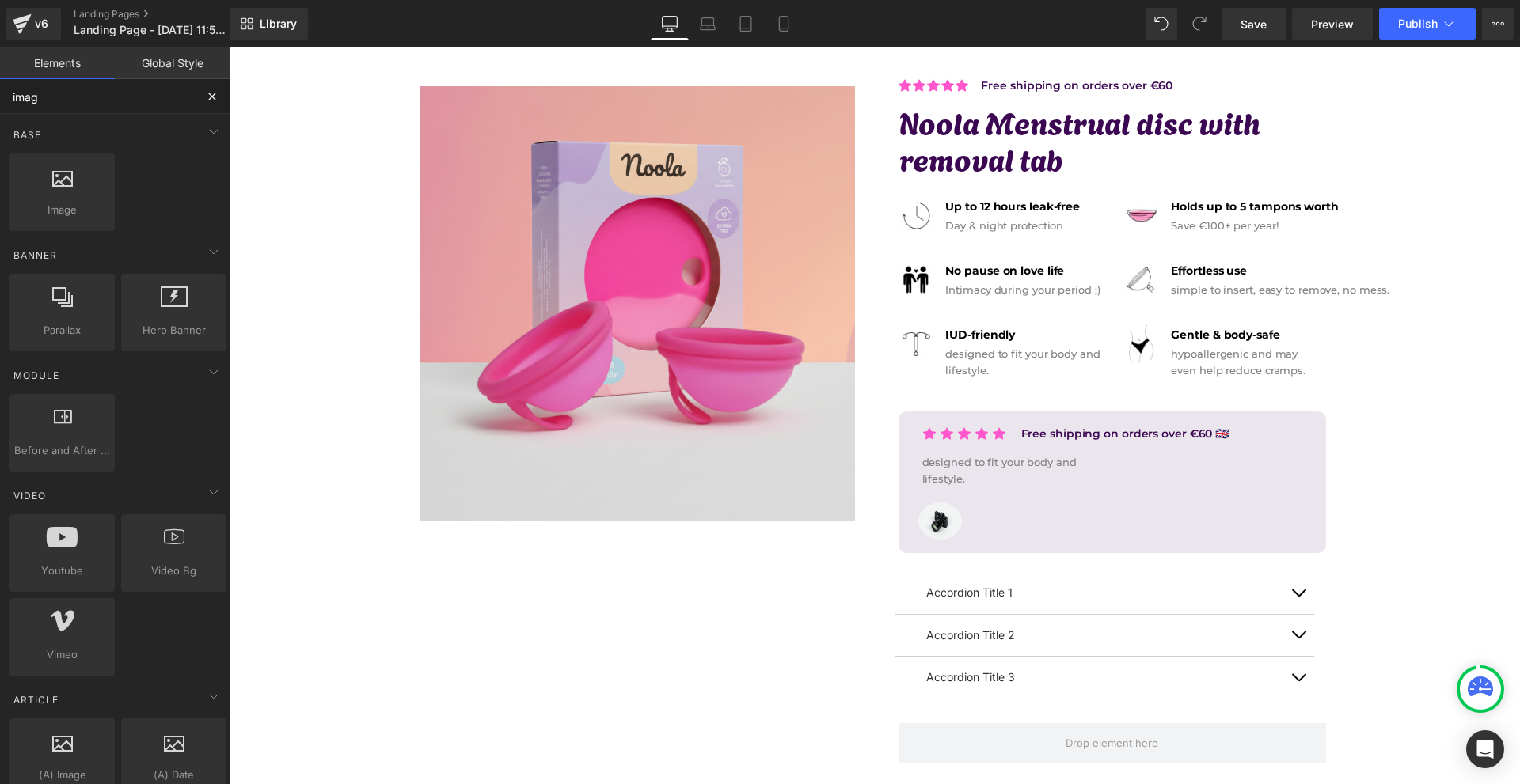
type input "image"
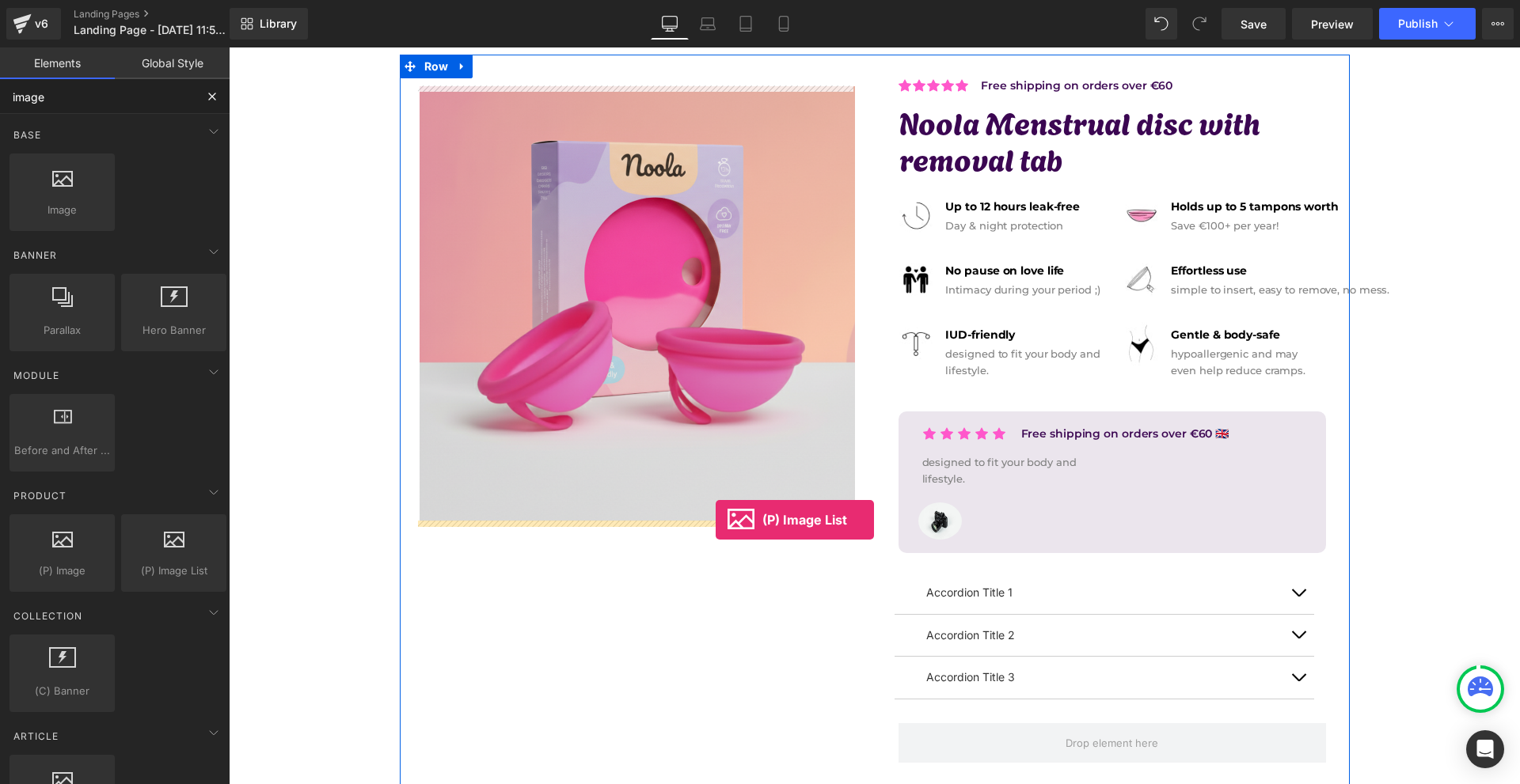
drag, startPoint x: 436, startPoint y: 621, endPoint x: 715, endPoint y: 520, distance: 296.7
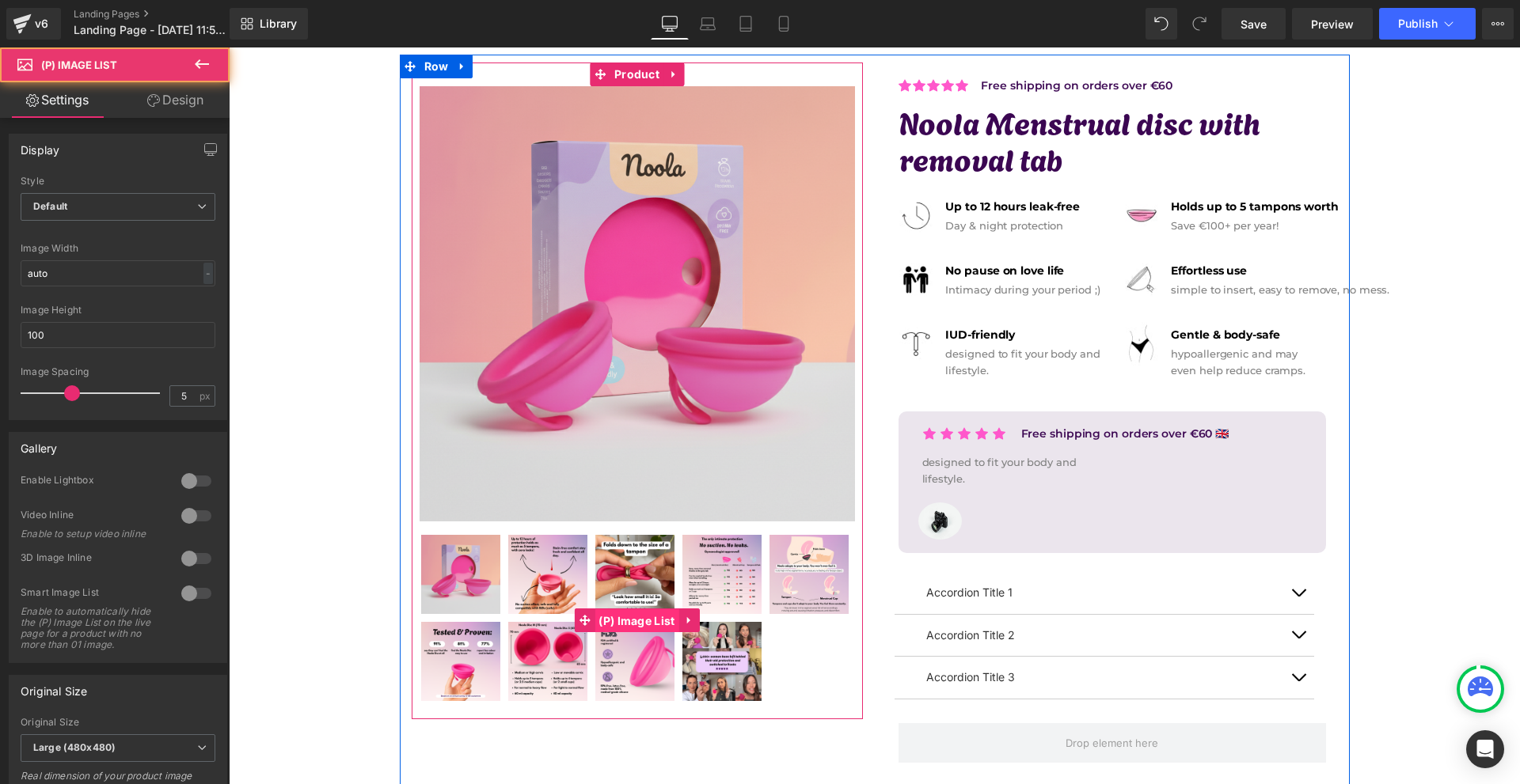
click at [630, 611] on span "(P) Image List" at bounding box center [636, 621] width 84 height 24
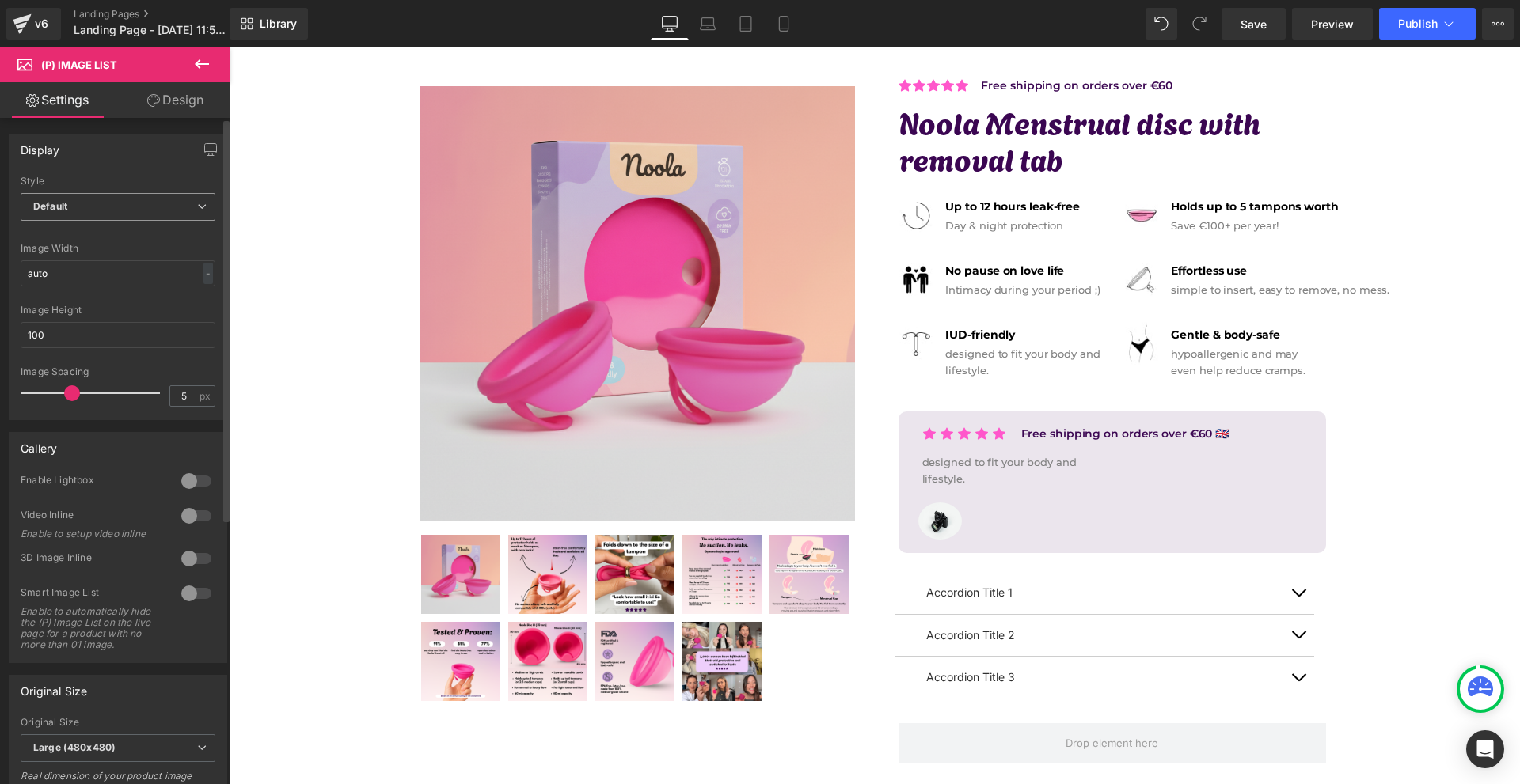
click at [83, 218] on span "Default" at bounding box center [117, 207] width 194 height 28
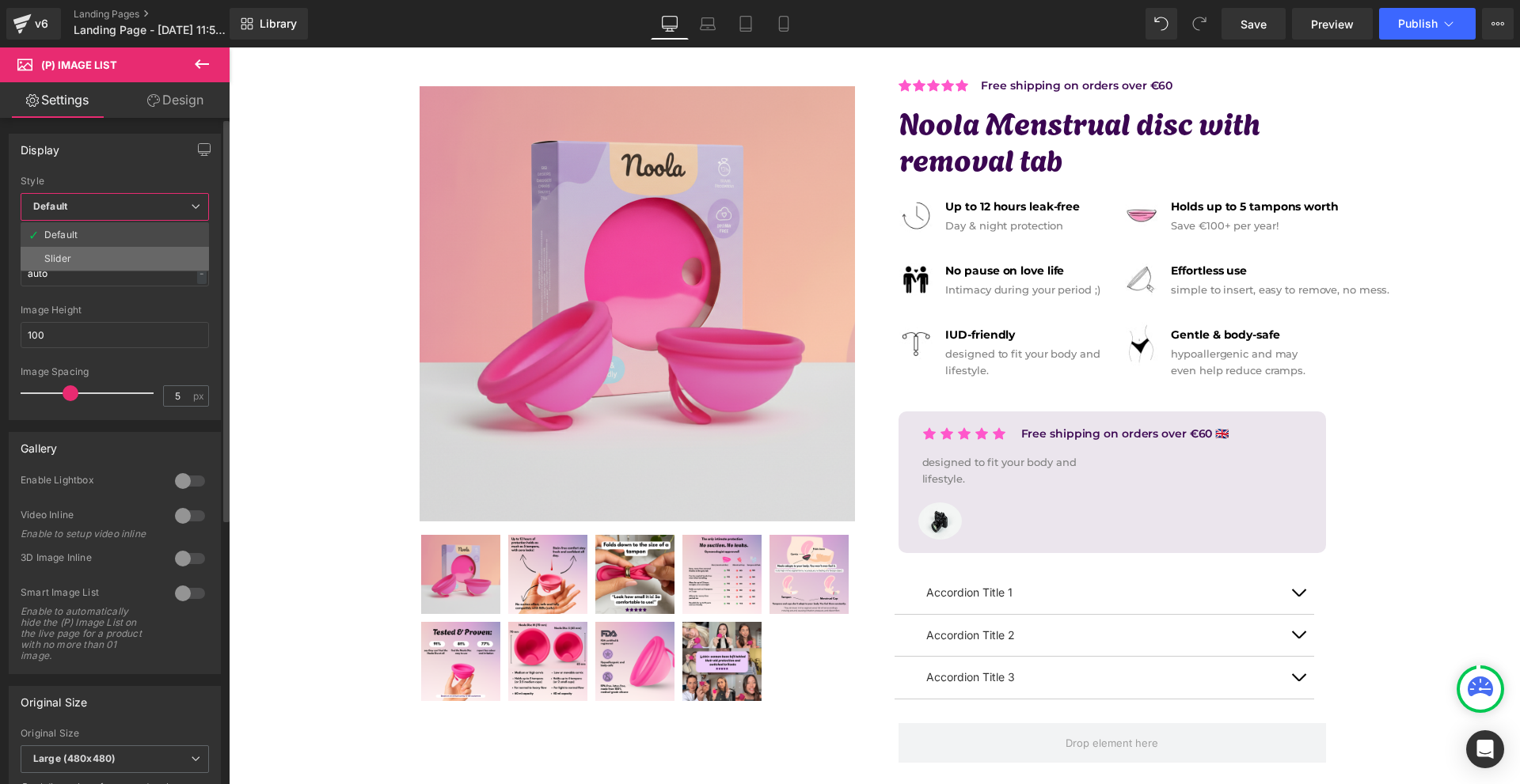
click at [105, 256] on li "Slider" at bounding box center [115, 259] width 188 height 24
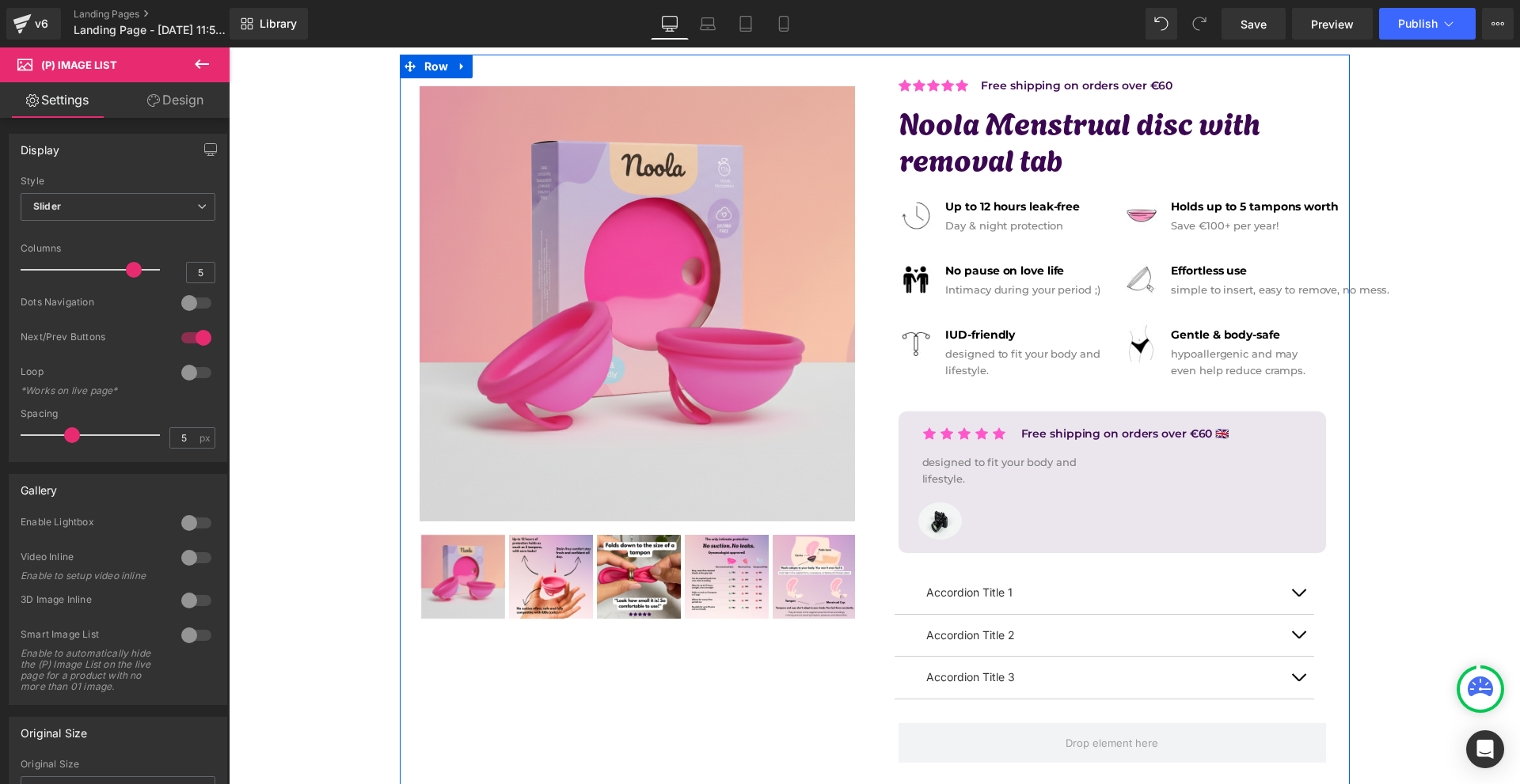
scroll to position [238, 0]
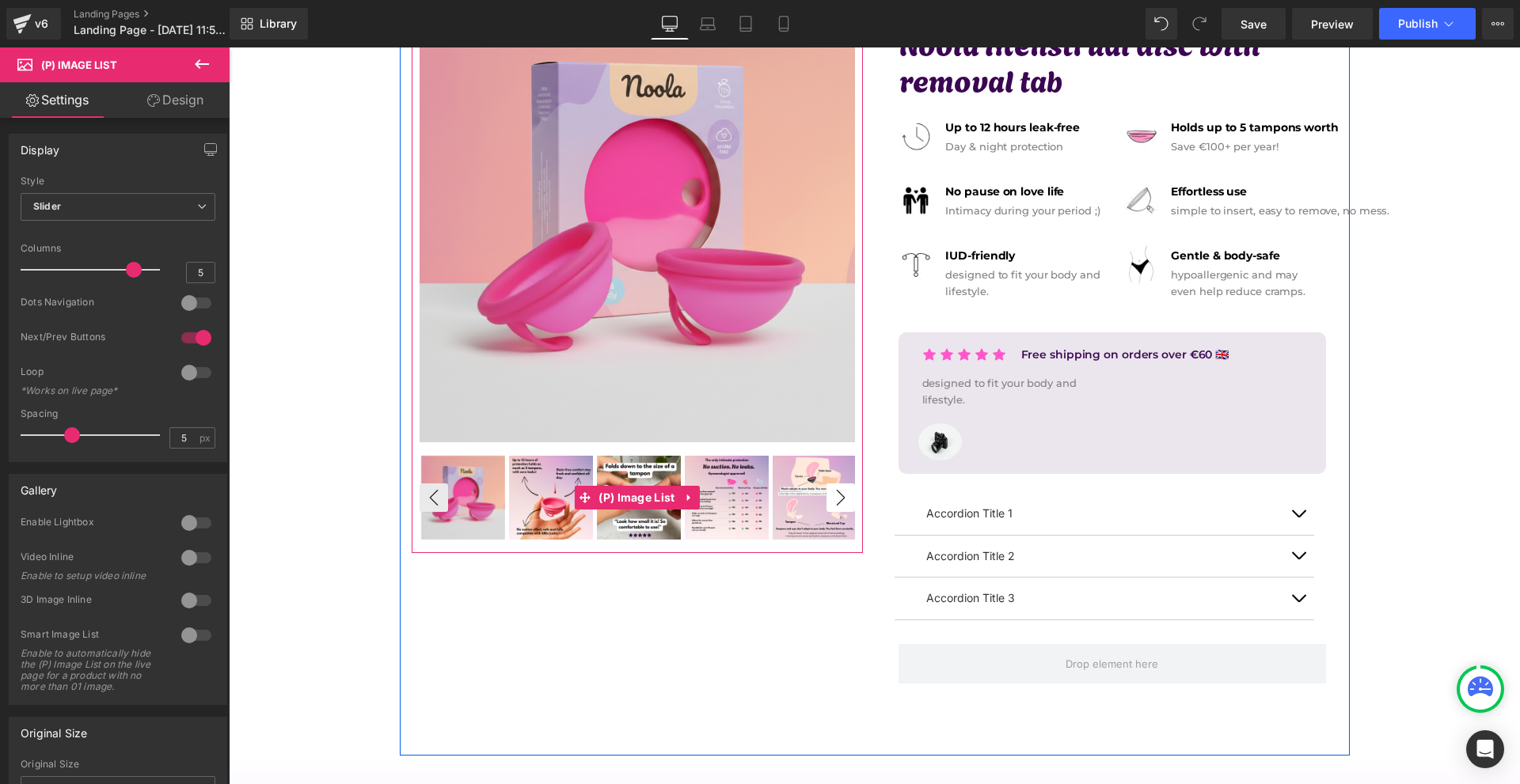
click at [830, 506] on button "›" at bounding box center [841, 498] width 29 height 29
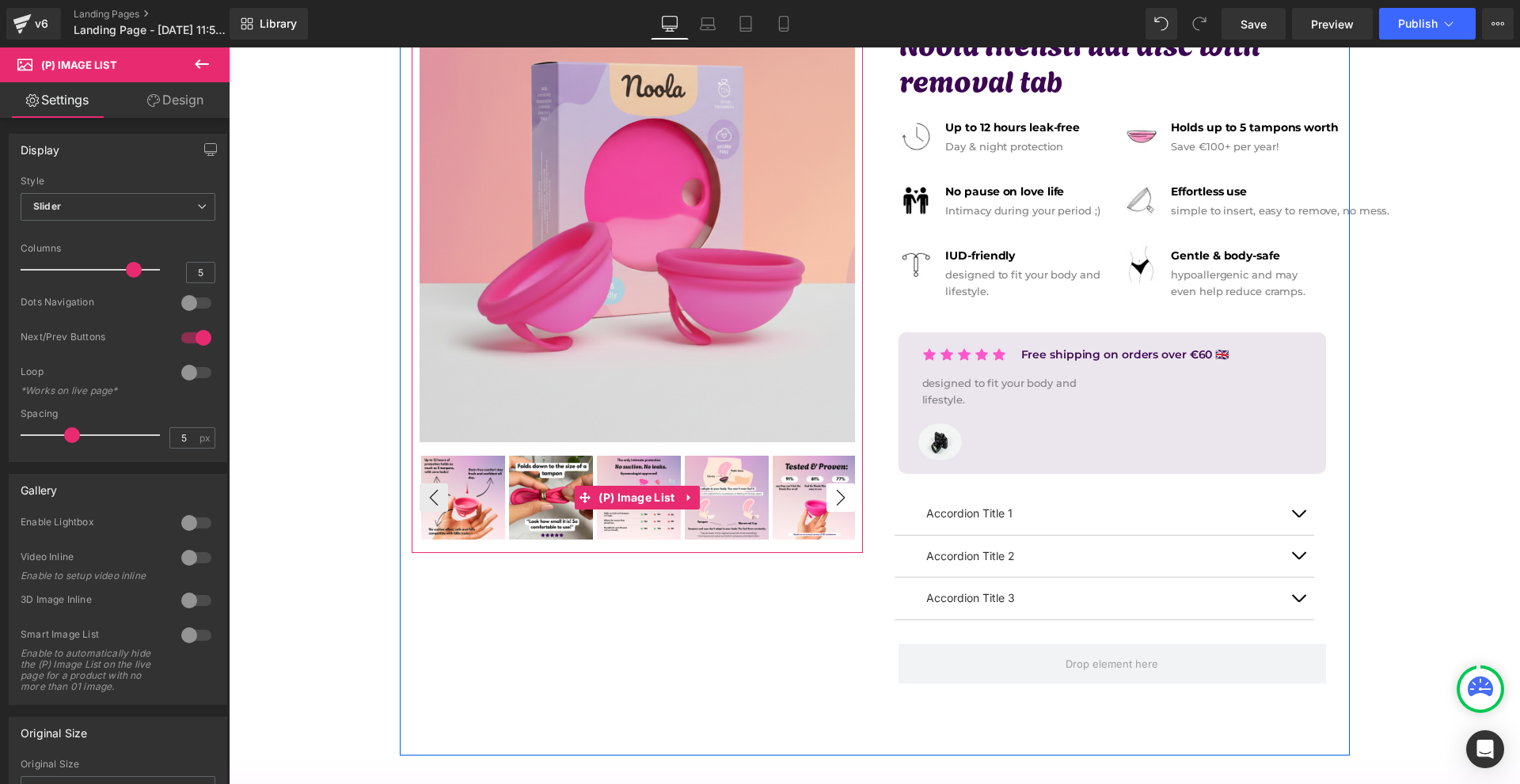
click at [830, 506] on button "›" at bounding box center [841, 498] width 29 height 29
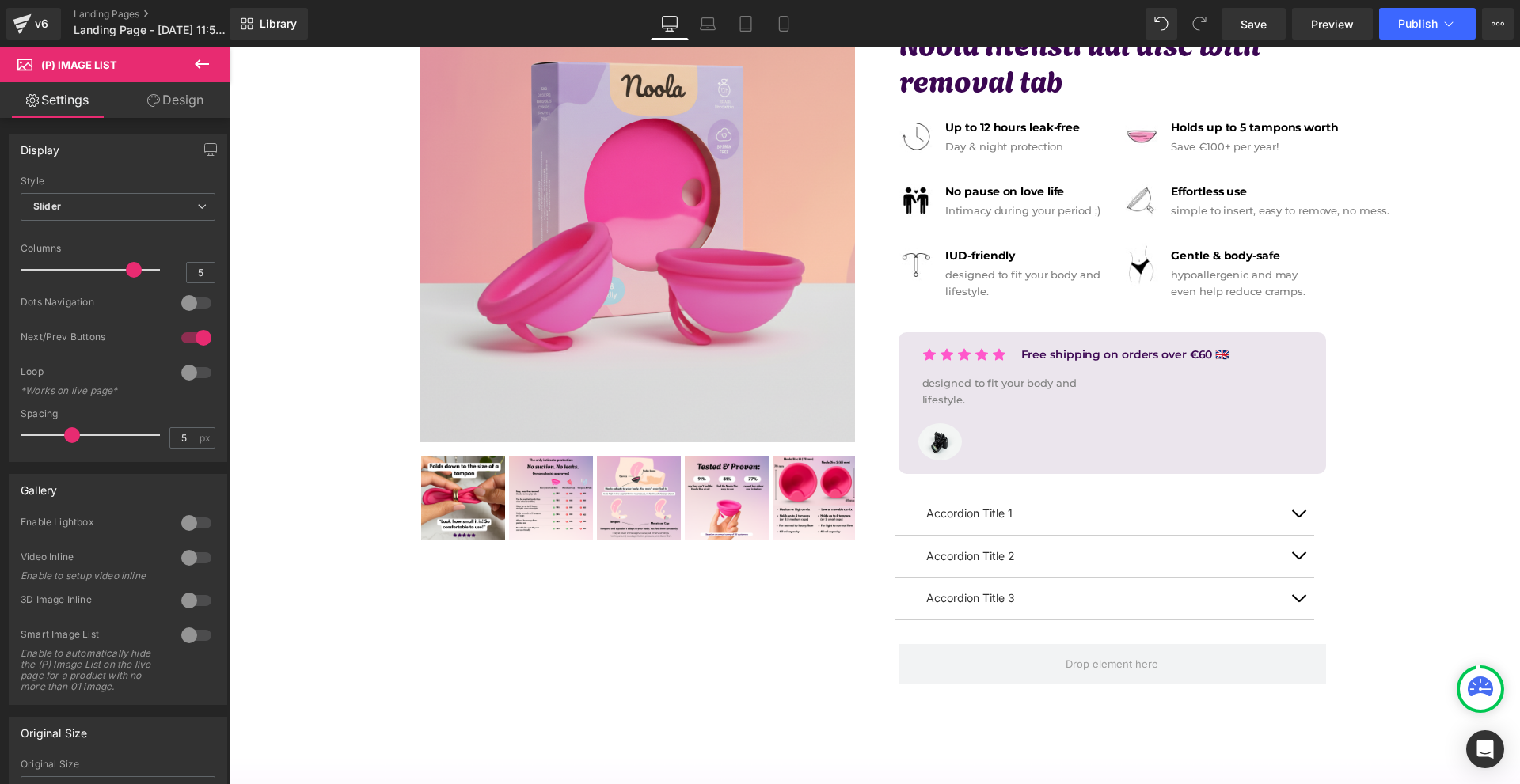
scroll to position [0, 0]
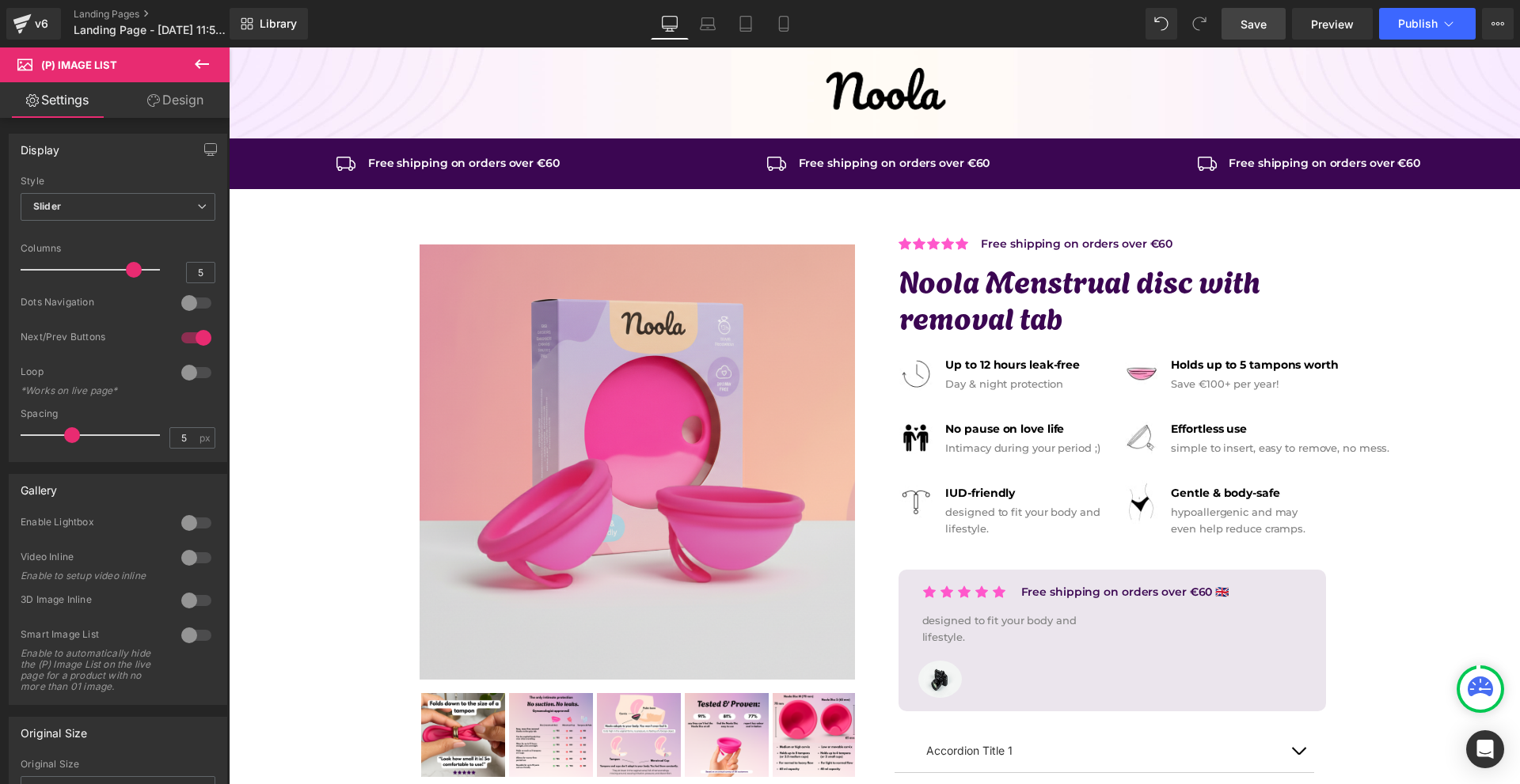
drag, startPoint x: 1242, startPoint y: 18, endPoint x: 1091, endPoint y: 98, distance: 170.9
click at [1242, 18] on span "Save" at bounding box center [1254, 25] width 26 height 17
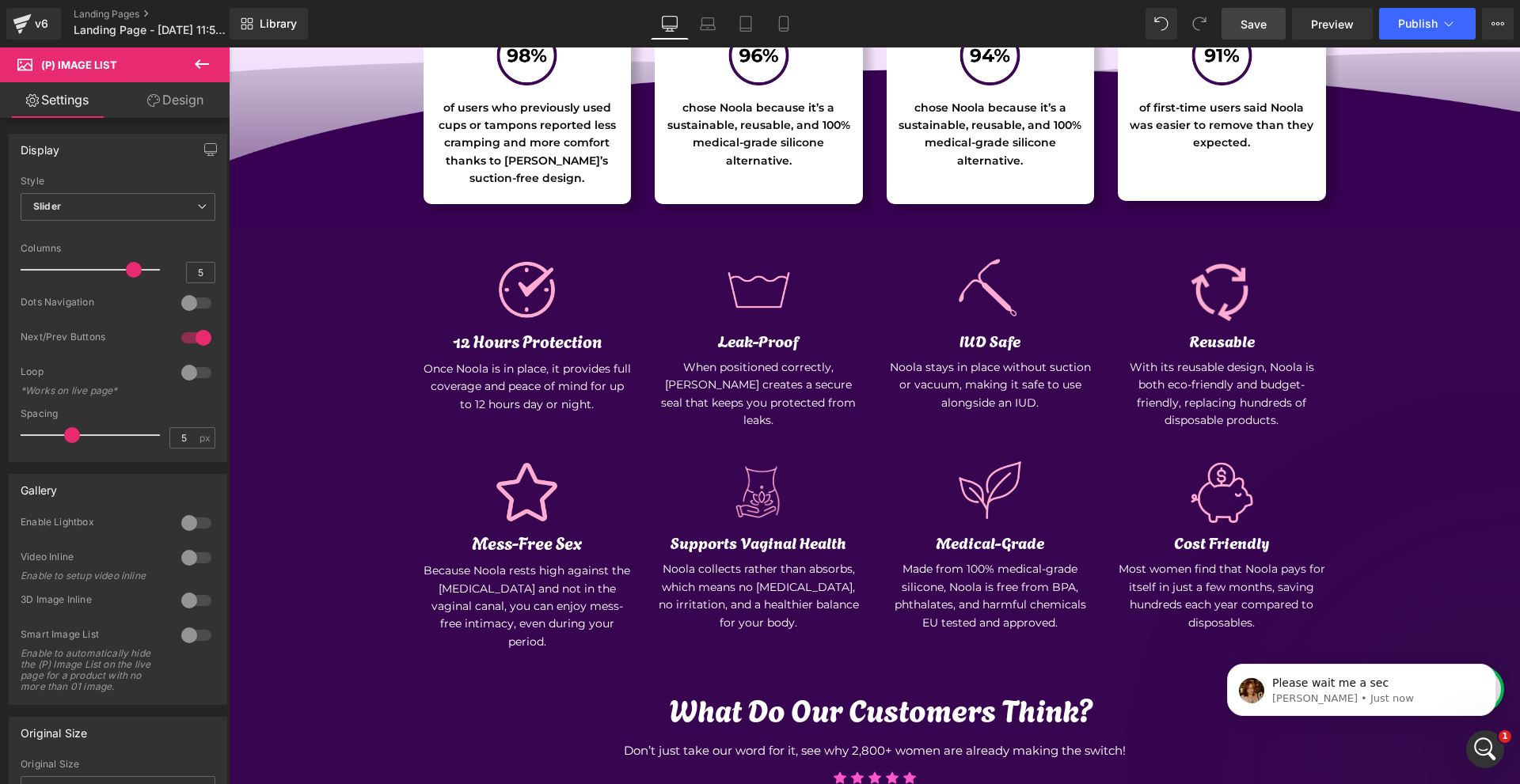
scroll to position [5650, 0]
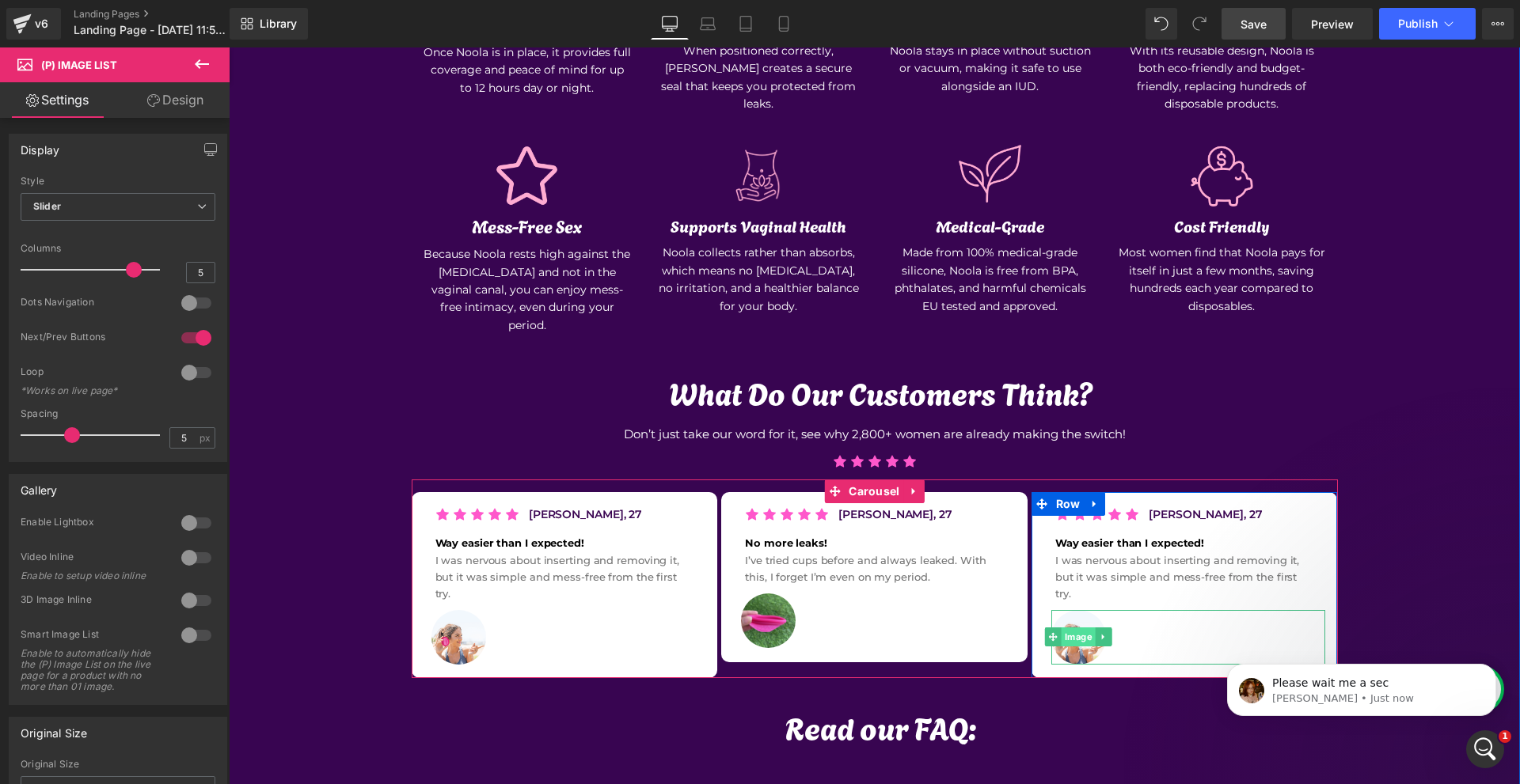
click at [1077, 628] on span "Image" at bounding box center [1079, 637] width 34 height 19
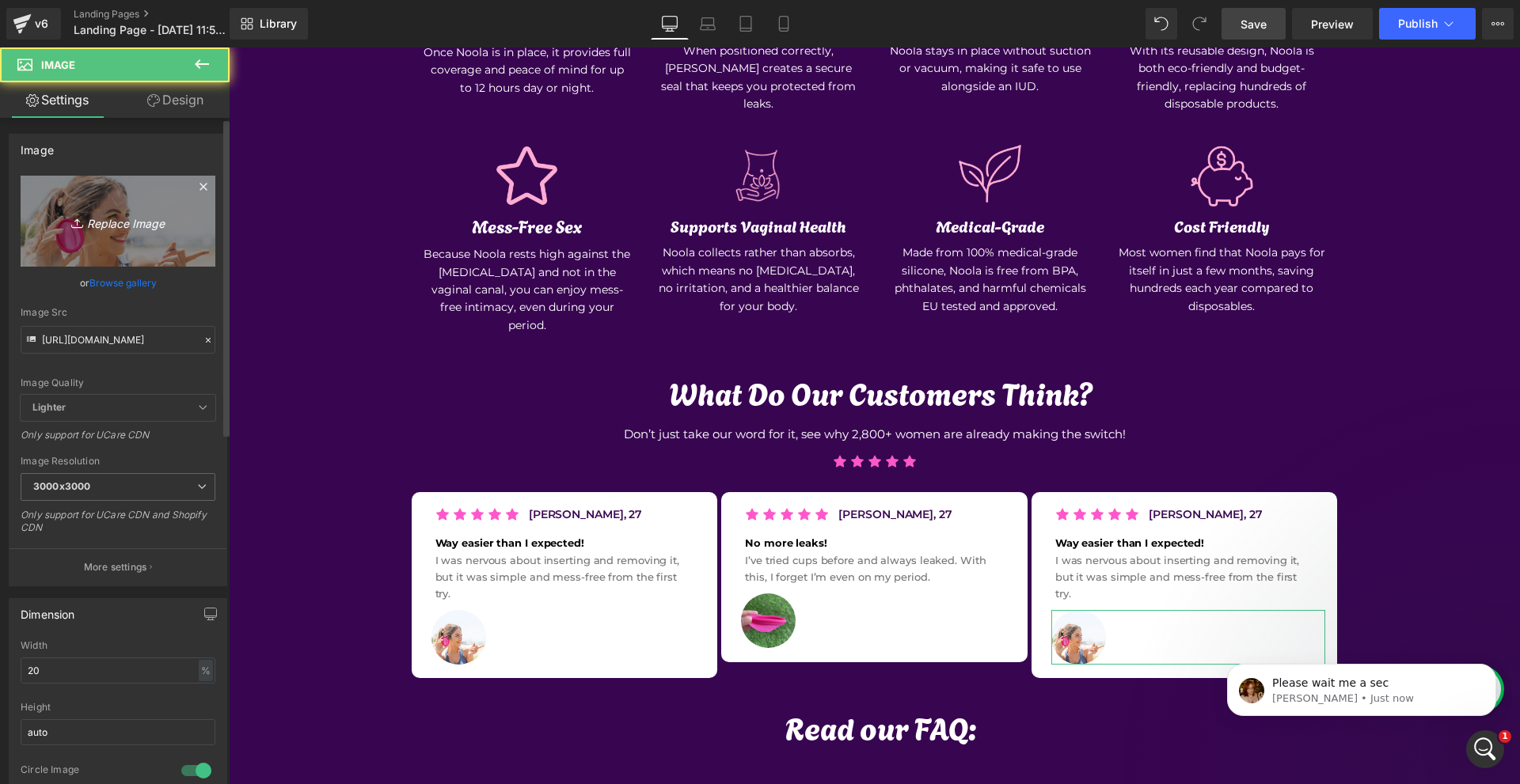
click at [124, 237] on link "Replace Image" at bounding box center [117, 221] width 194 height 91
type input "C:\fakepath\98% (13).png"
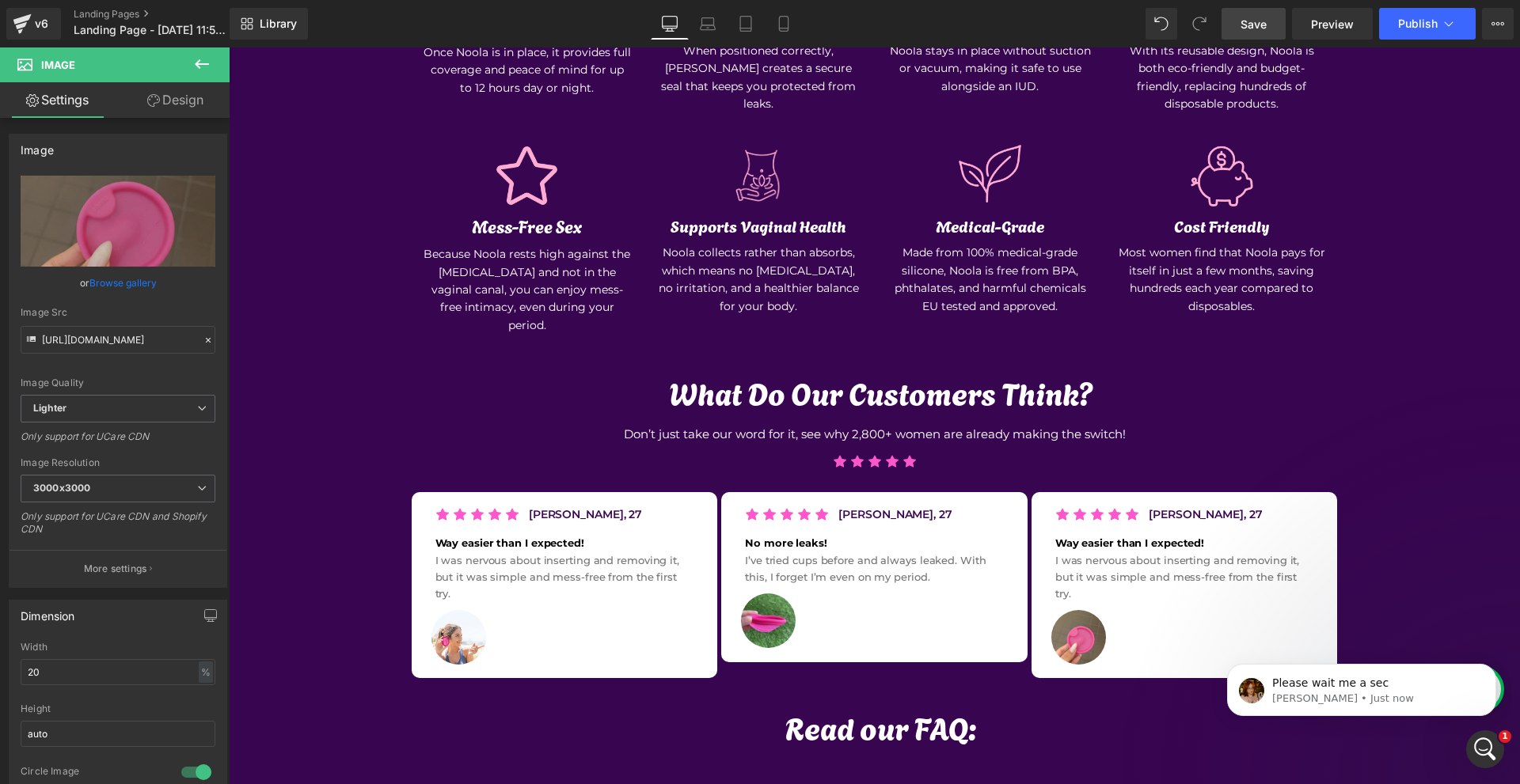
scroll to position [5729, 0]
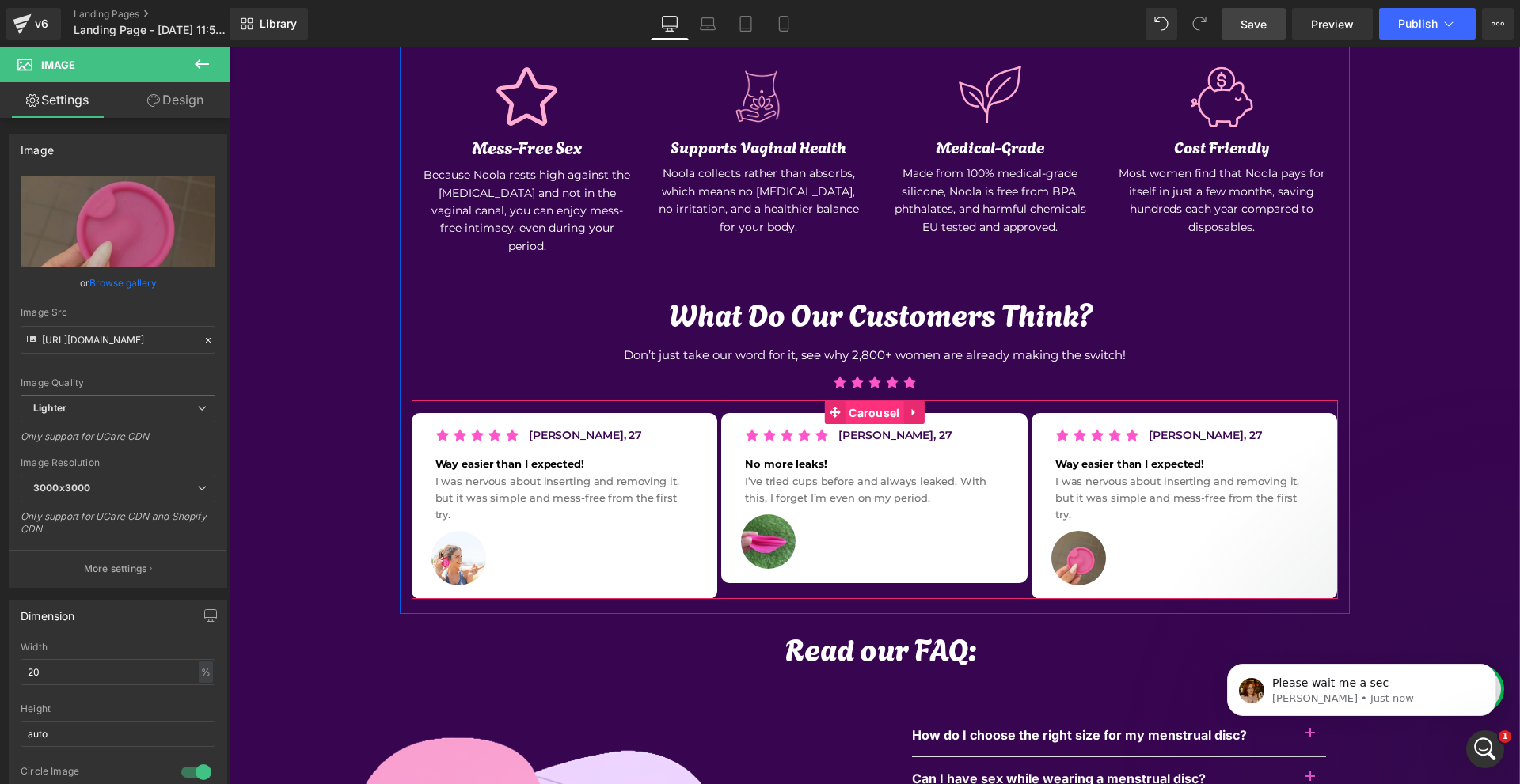
click at [872, 401] on span "Carousel" at bounding box center [873, 413] width 59 height 24
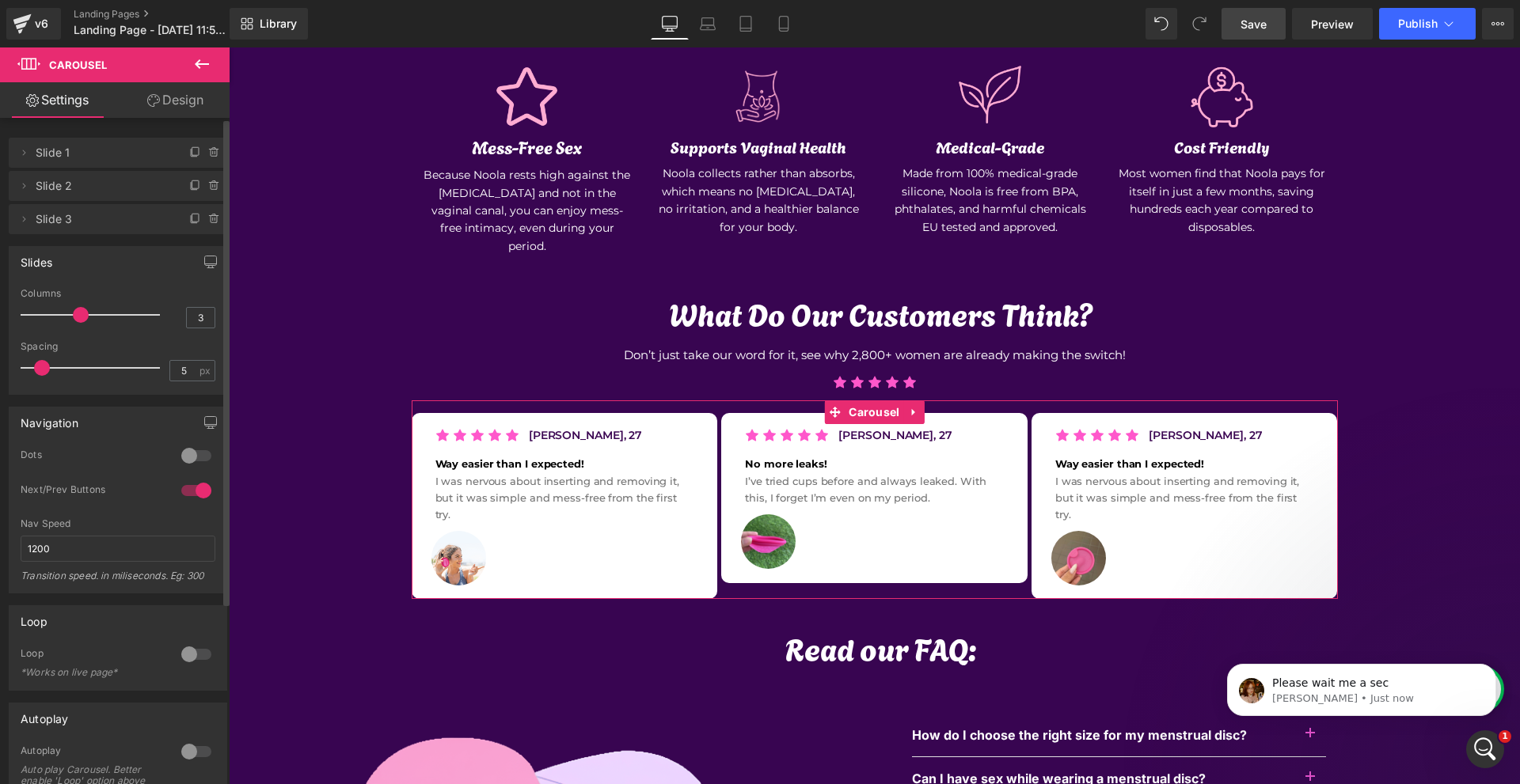
click at [194, 747] on div at bounding box center [196, 752] width 38 height 25
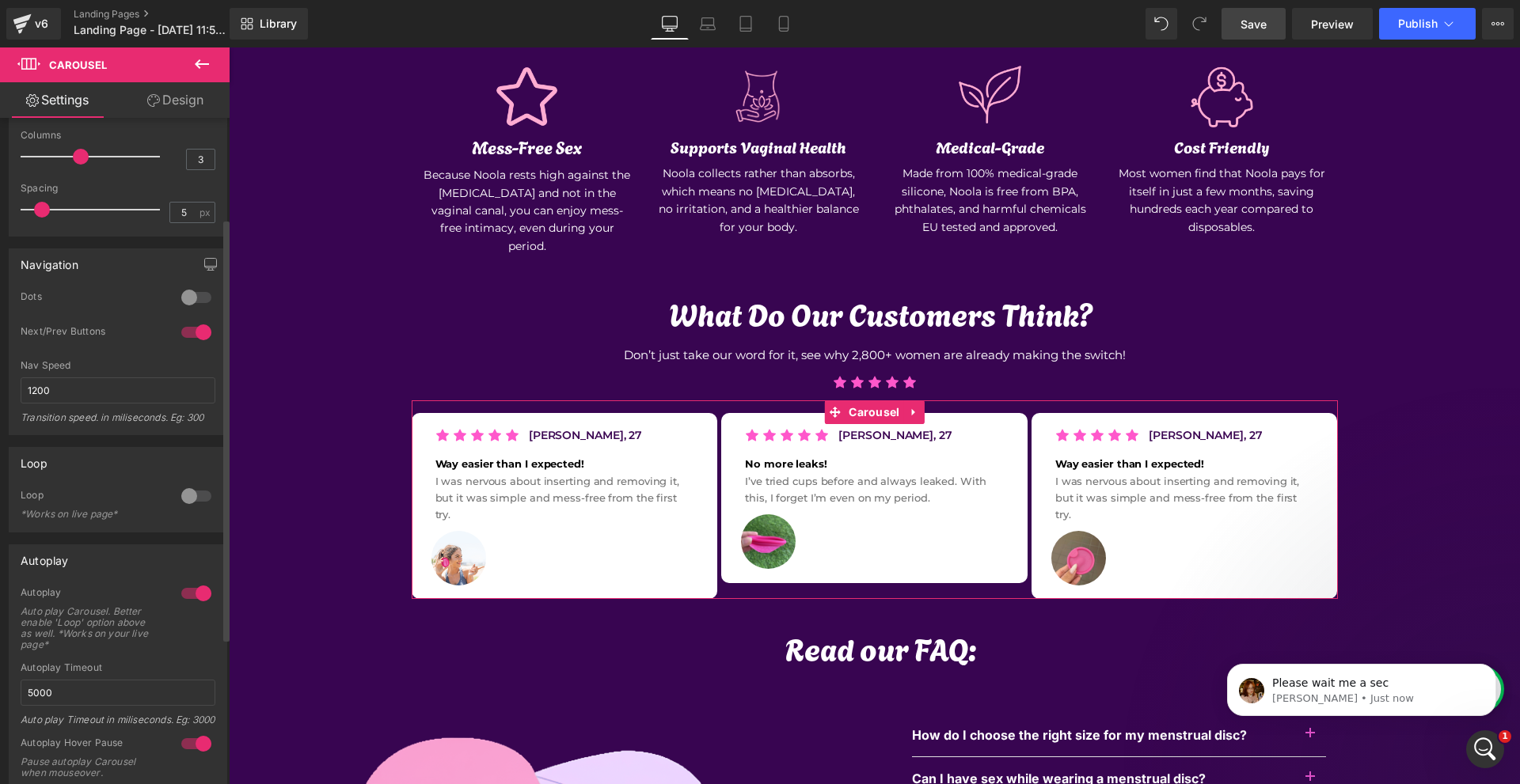
click at [185, 603] on div at bounding box center [196, 594] width 38 height 25
click at [866, 401] on span "Carousel" at bounding box center [873, 413] width 59 height 24
click at [877, 400] on span "Carousel" at bounding box center [873, 412] width 59 height 24
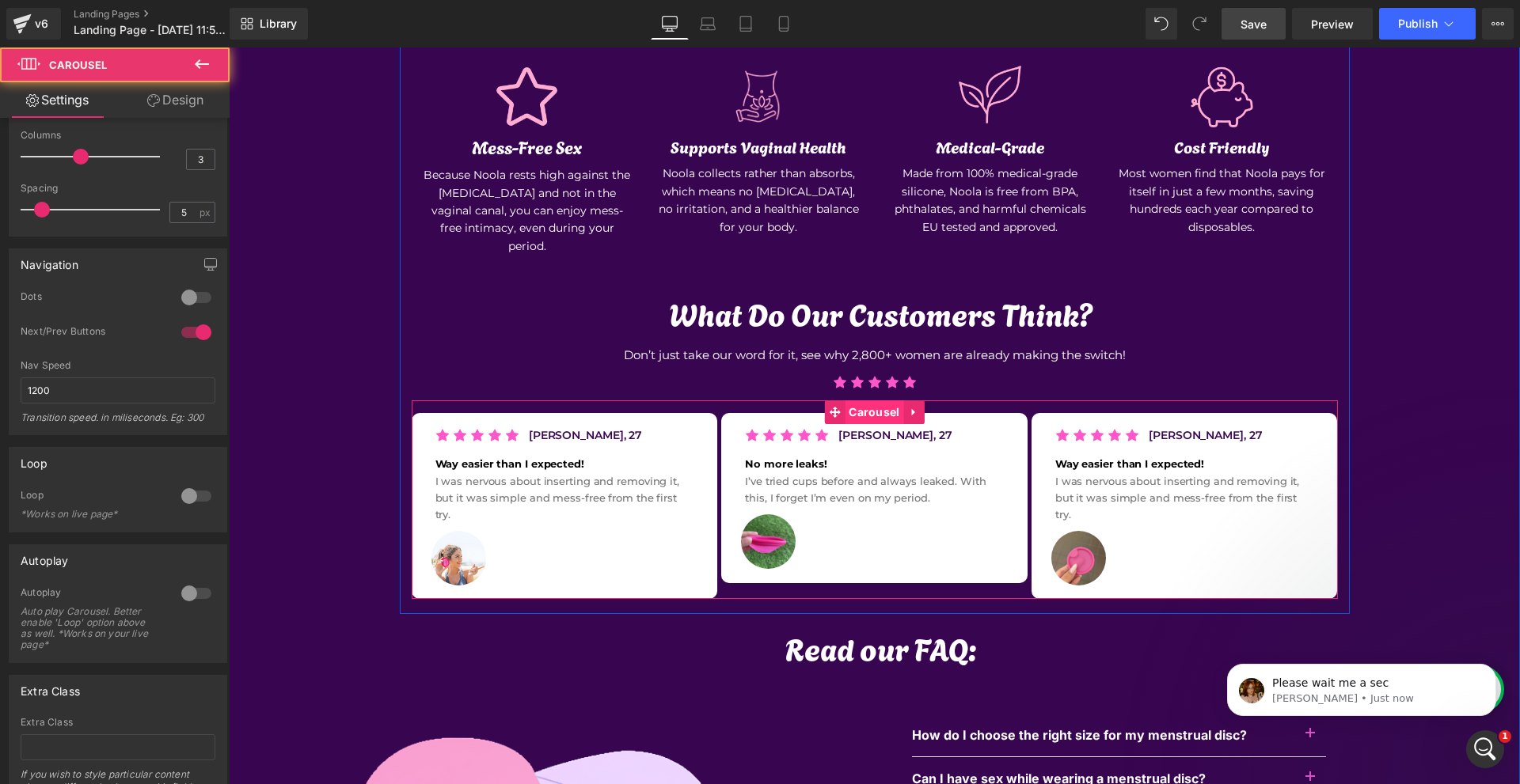
click at [877, 400] on span "Carousel" at bounding box center [873, 412] width 59 height 24
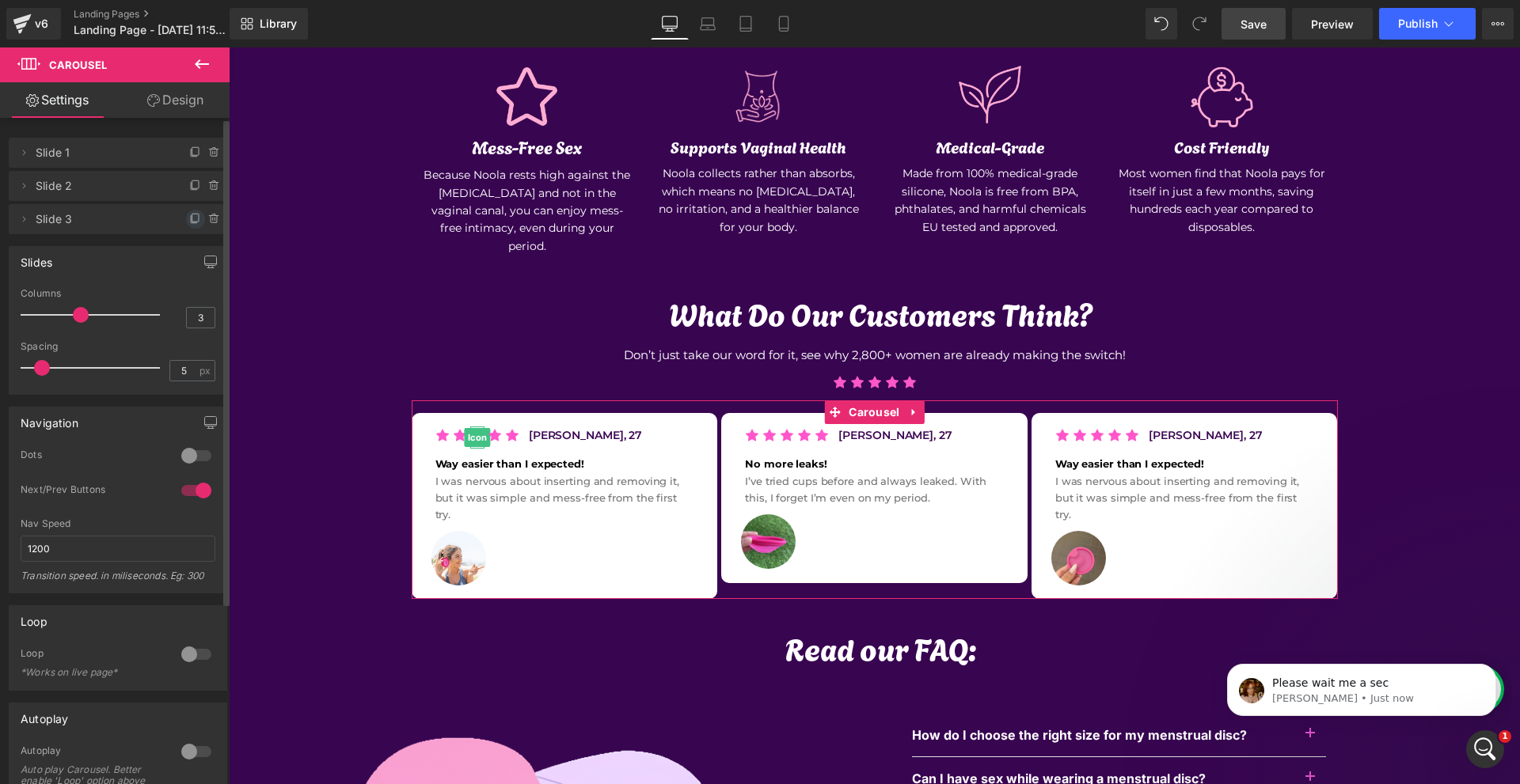
click at [189, 222] on icon at bounding box center [195, 219] width 13 height 13
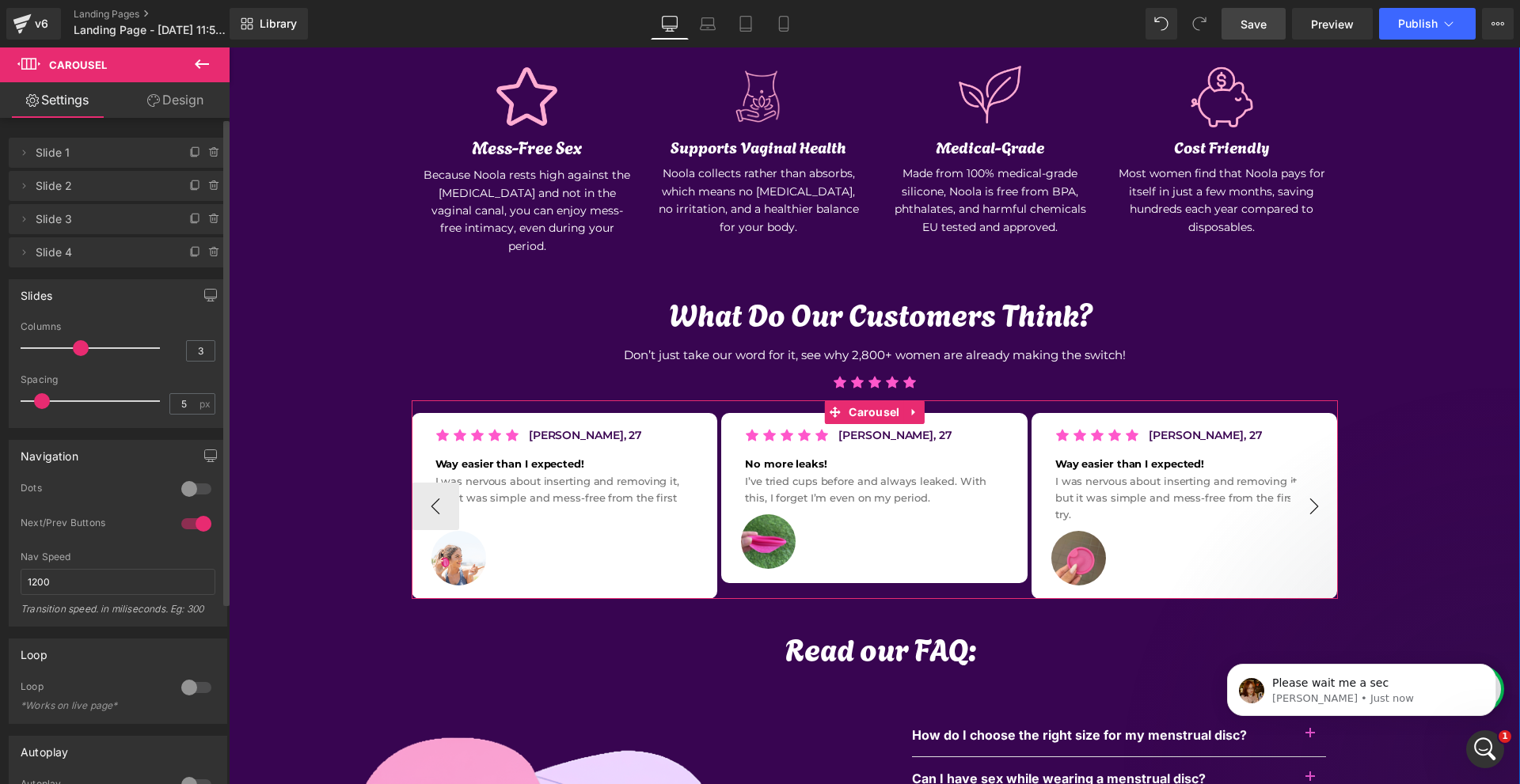
click at [1311, 489] on button "›" at bounding box center [1314, 507] width 48 height 48
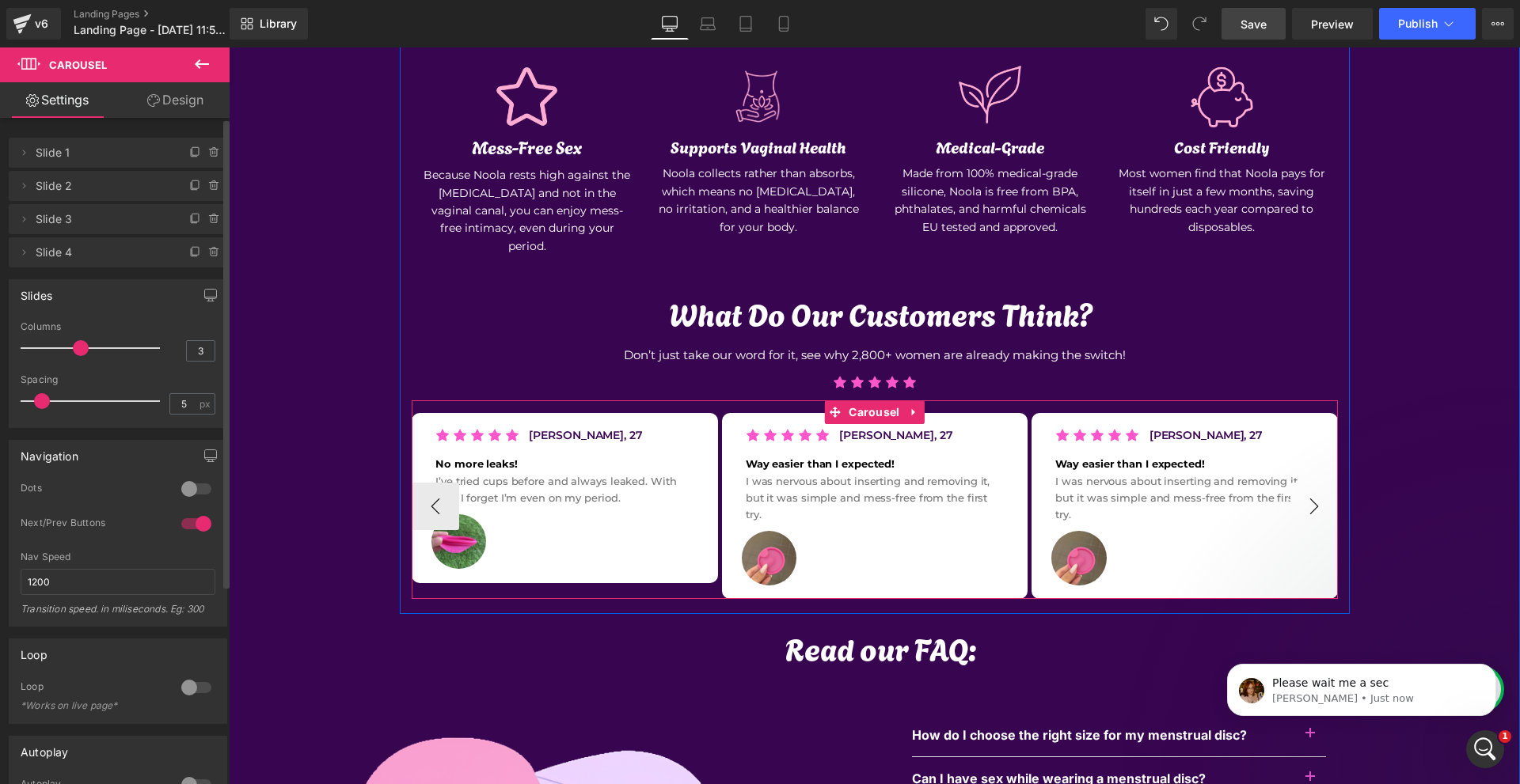
click at [1311, 489] on button "›" at bounding box center [1314, 507] width 48 height 48
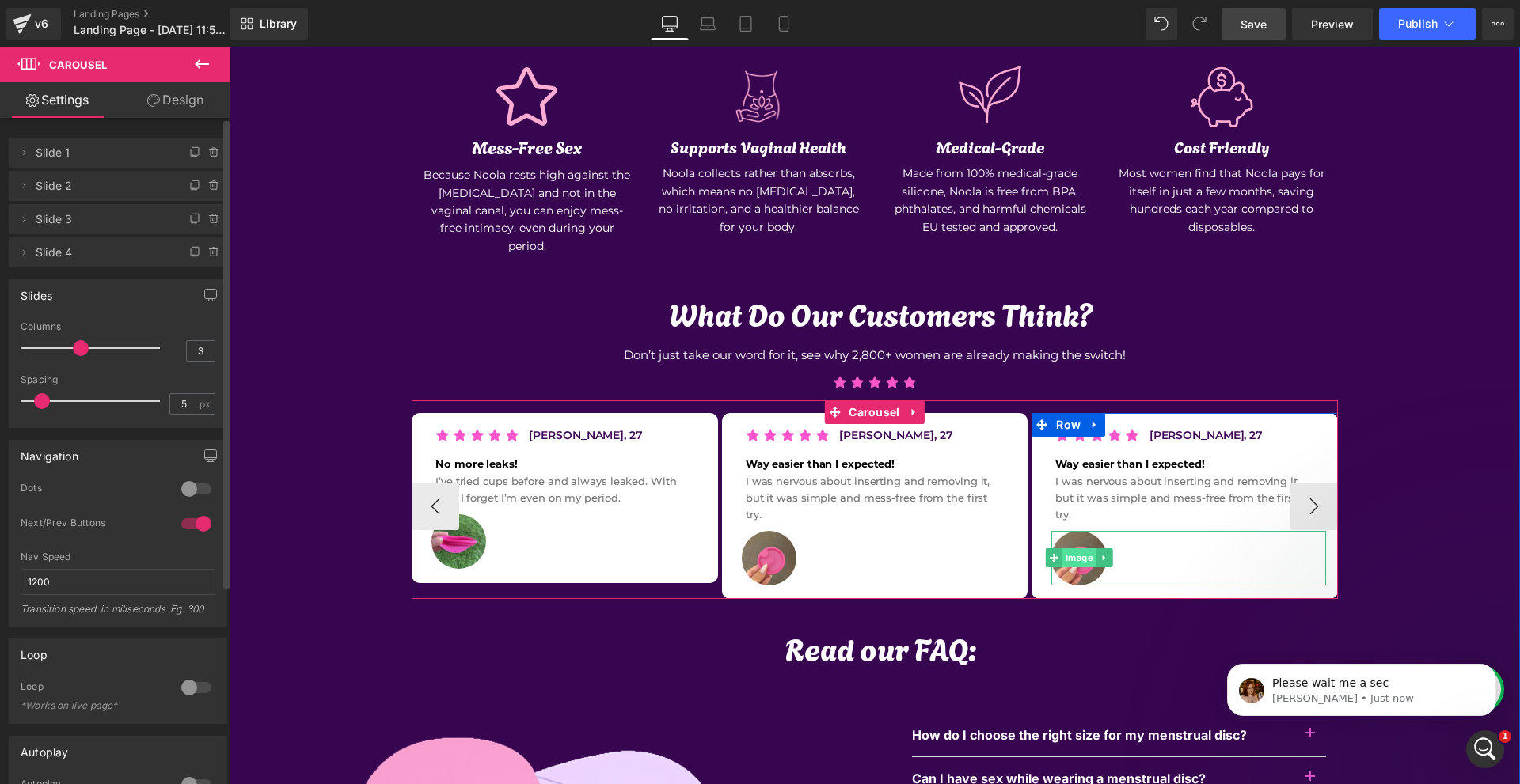
click at [1067, 548] on span "Image" at bounding box center [1080, 557] width 34 height 19
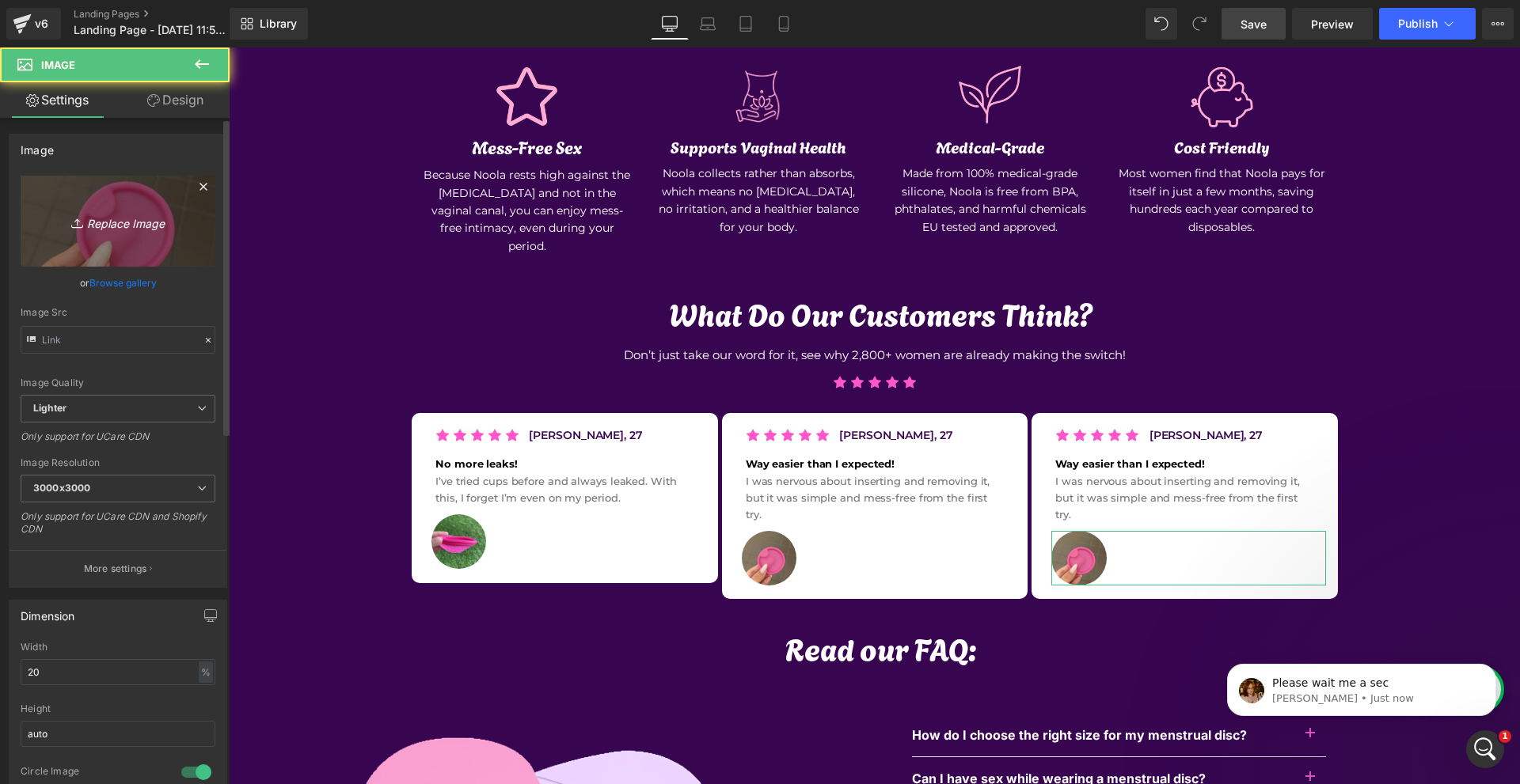
click at [86, 226] on icon "Replace Image" at bounding box center [117, 221] width 126 height 20
type input "C:\fakepath\98% (14).png"
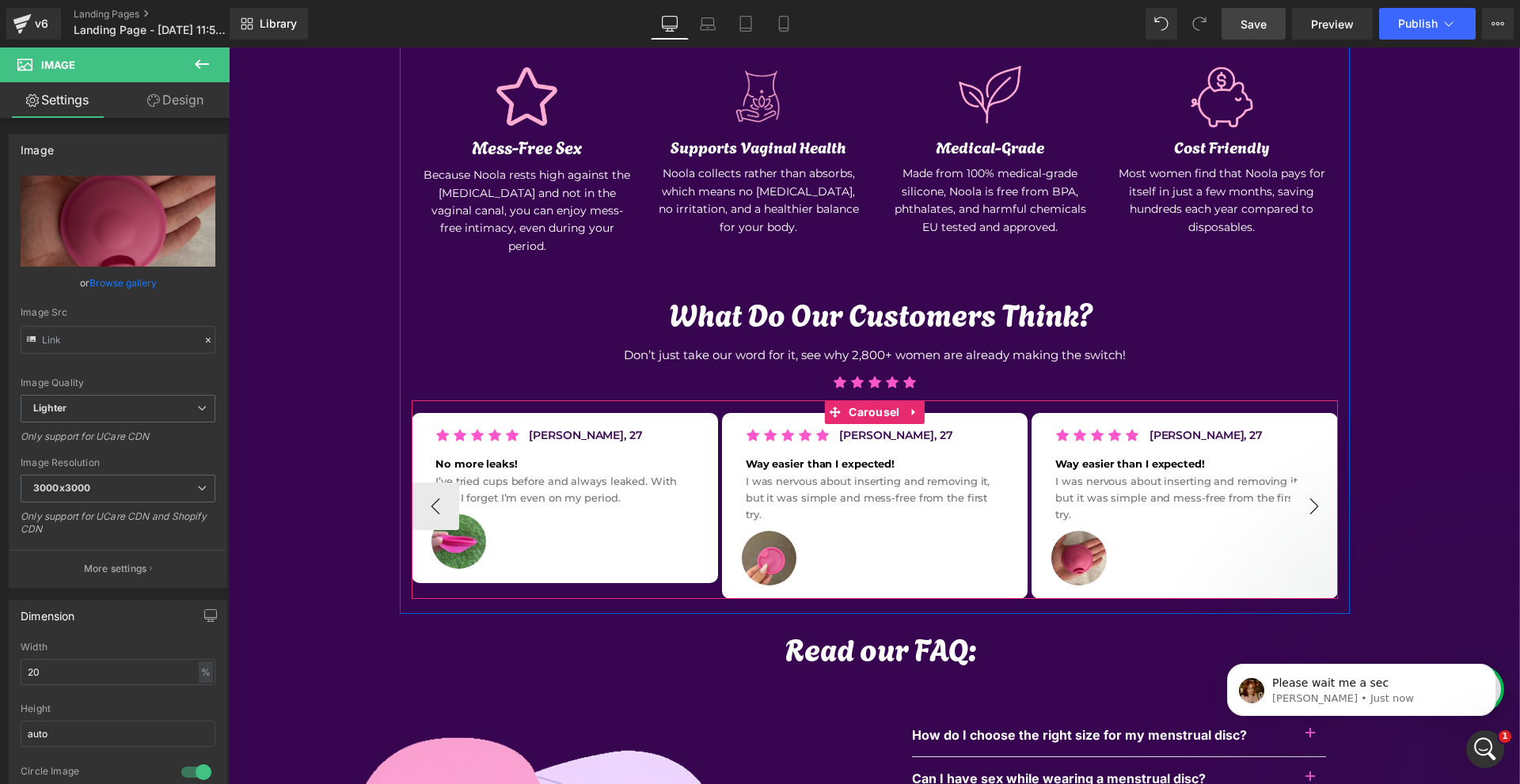
click at [1321, 483] on button "›" at bounding box center [1314, 507] width 48 height 48
click at [441, 493] on button "‹" at bounding box center [435, 507] width 48 height 48
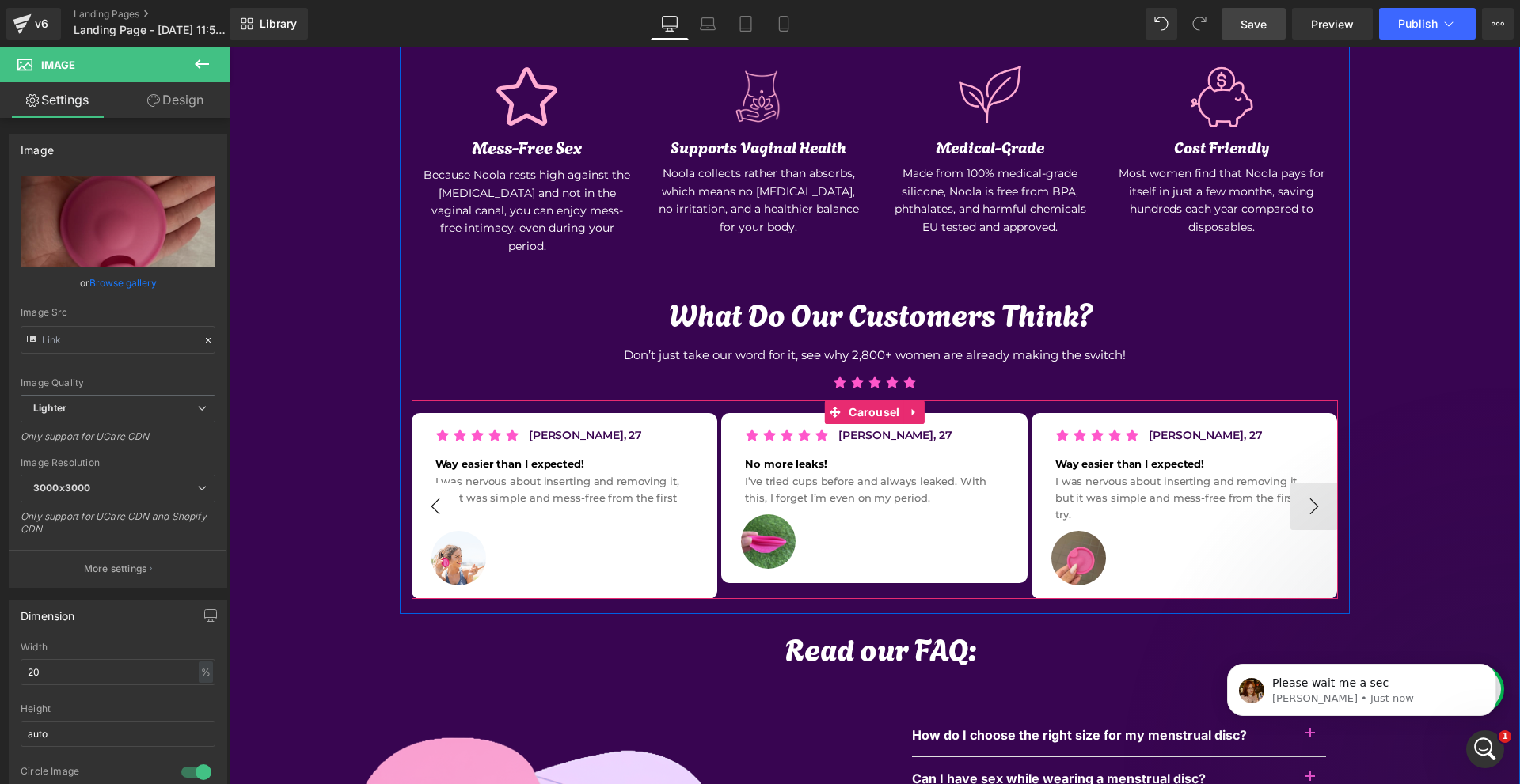
click at [441, 493] on button "‹" at bounding box center [435, 507] width 48 height 48
click at [861, 400] on span "Carousel" at bounding box center [873, 412] width 59 height 24
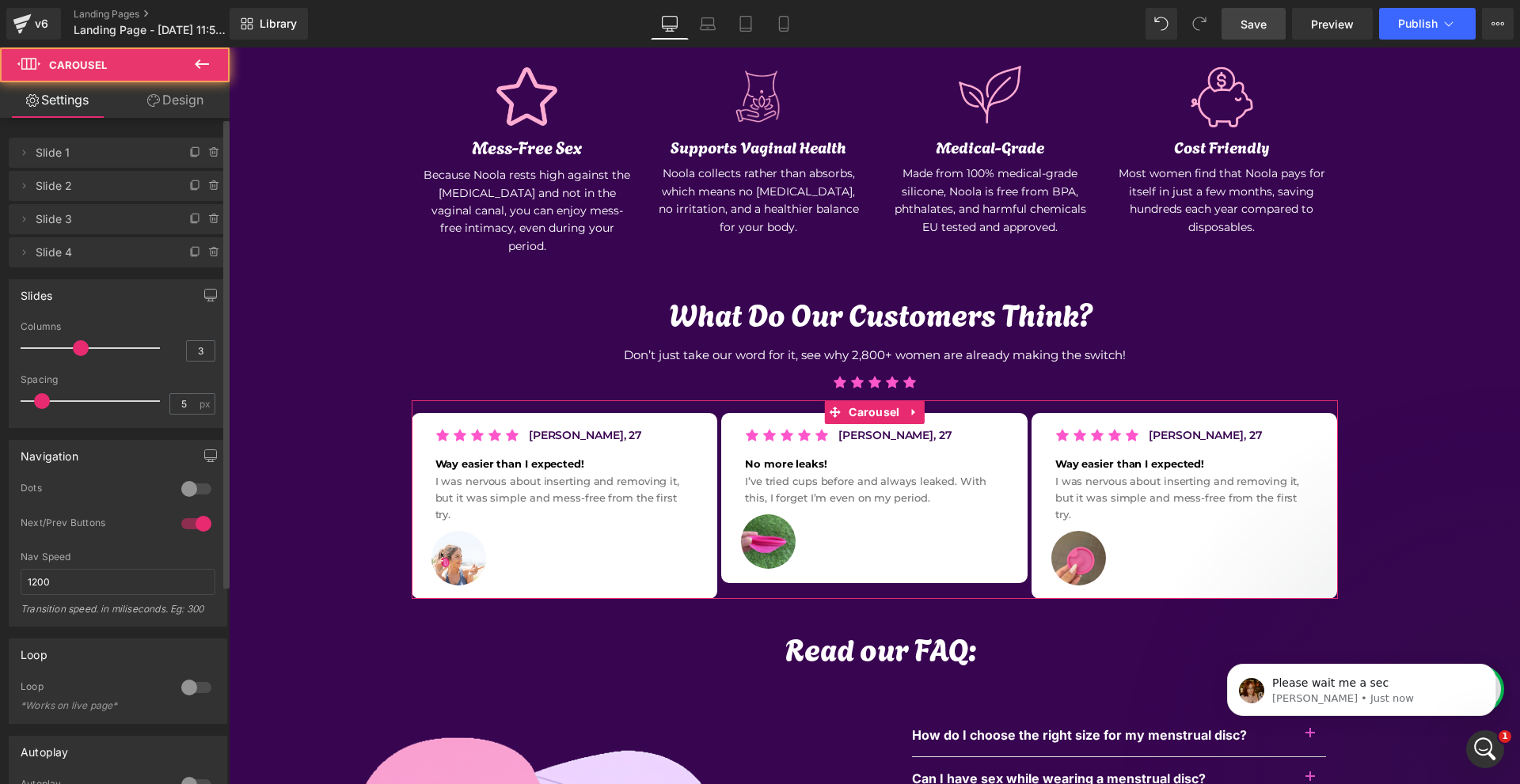
click at [190, 519] on div at bounding box center [196, 524] width 38 height 25
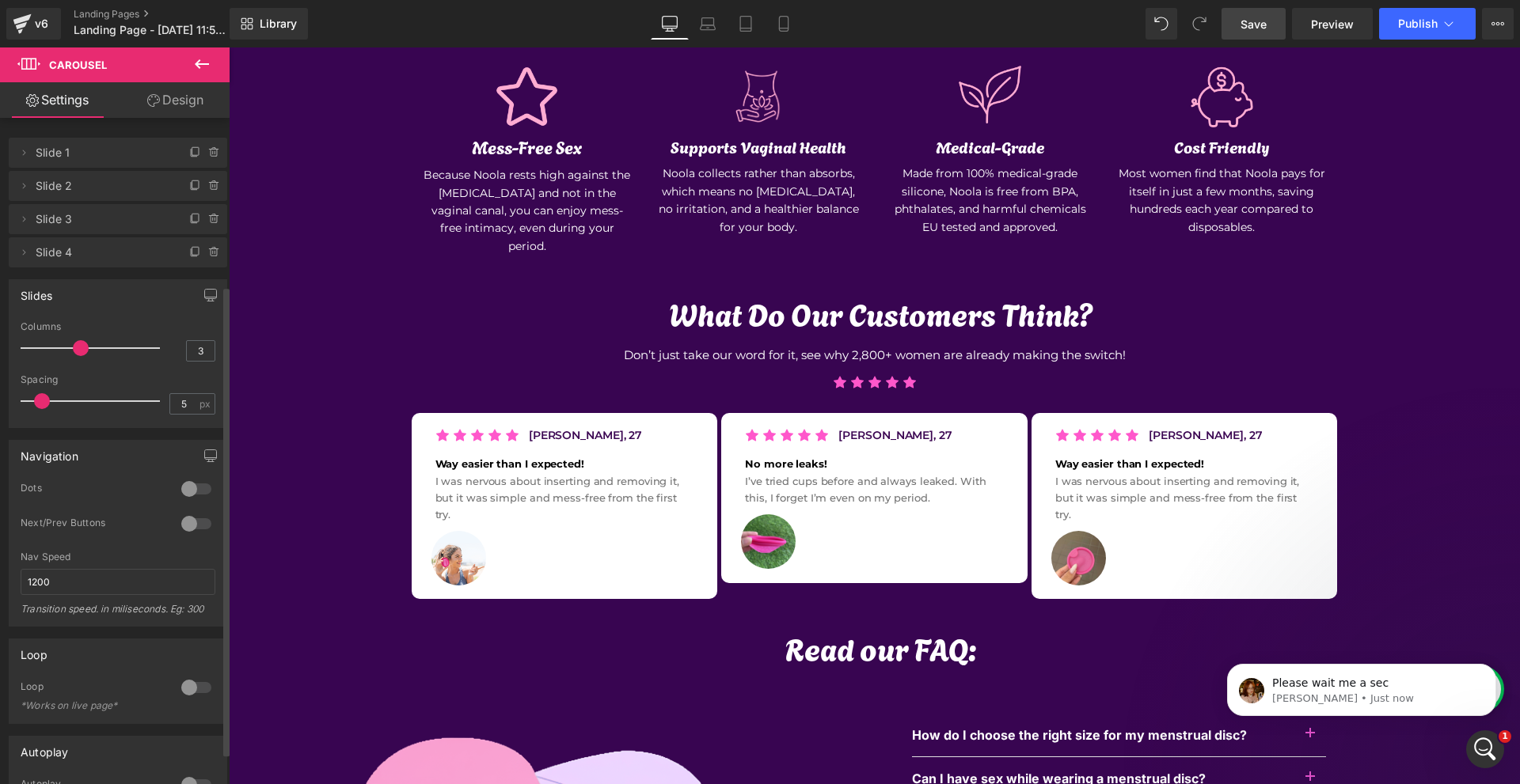
scroll to position [238, 0]
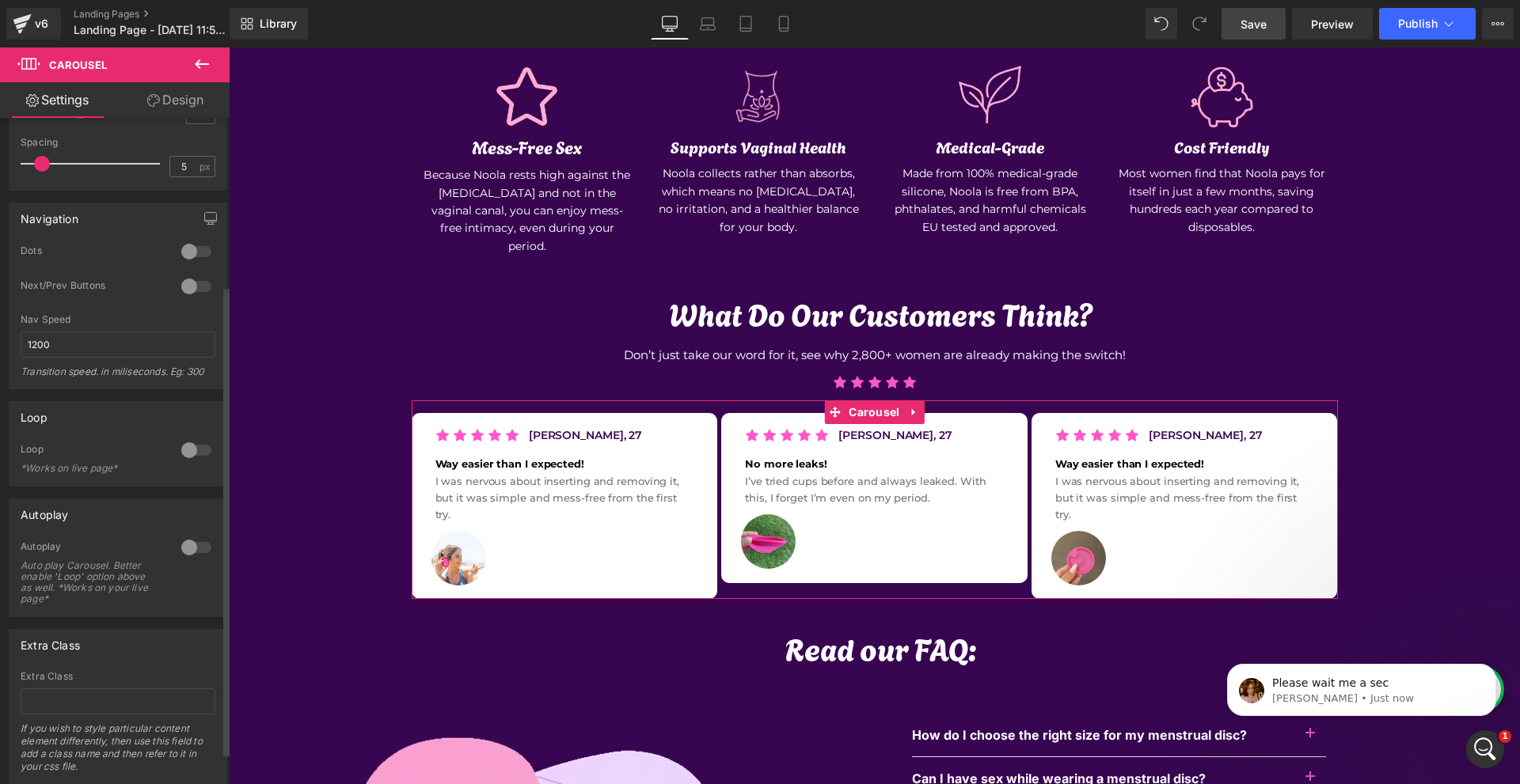
click at [178, 552] on div at bounding box center [196, 548] width 38 height 25
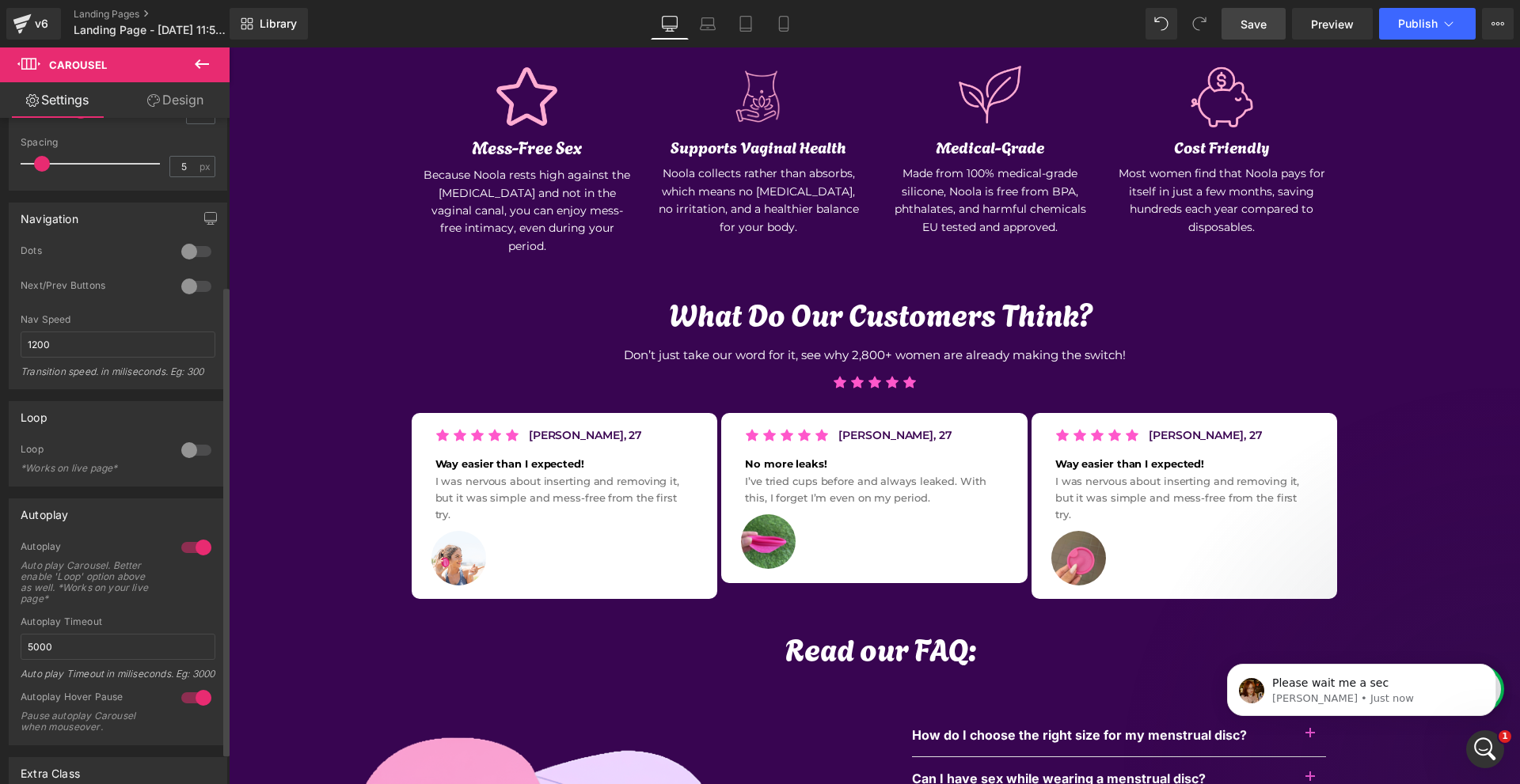
click at [201, 448] on div at bounding box center [196, 451] width 38 height 25
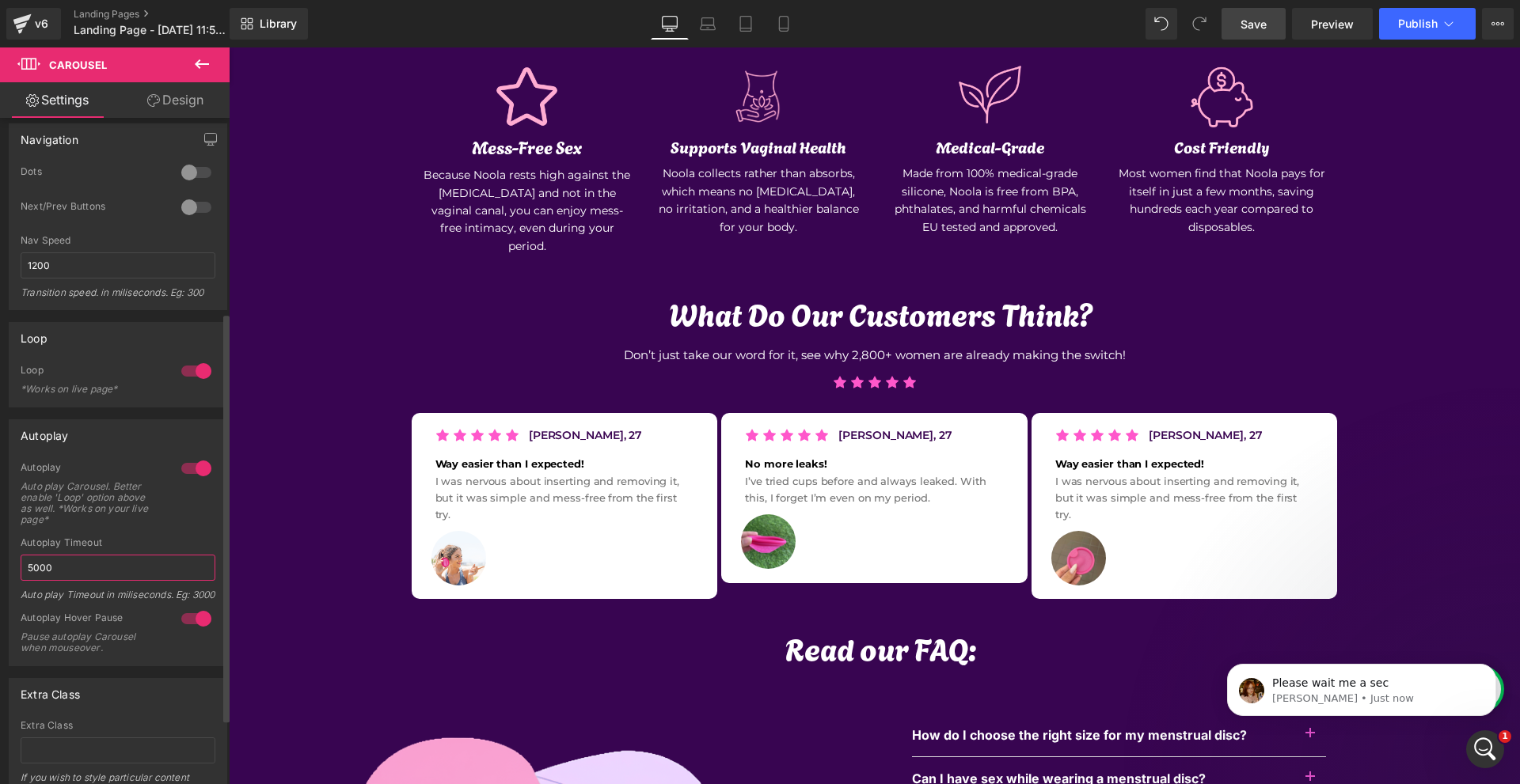
click at [127, 565] on input "5000" at bounding box center [117, 568] width 194 height 26
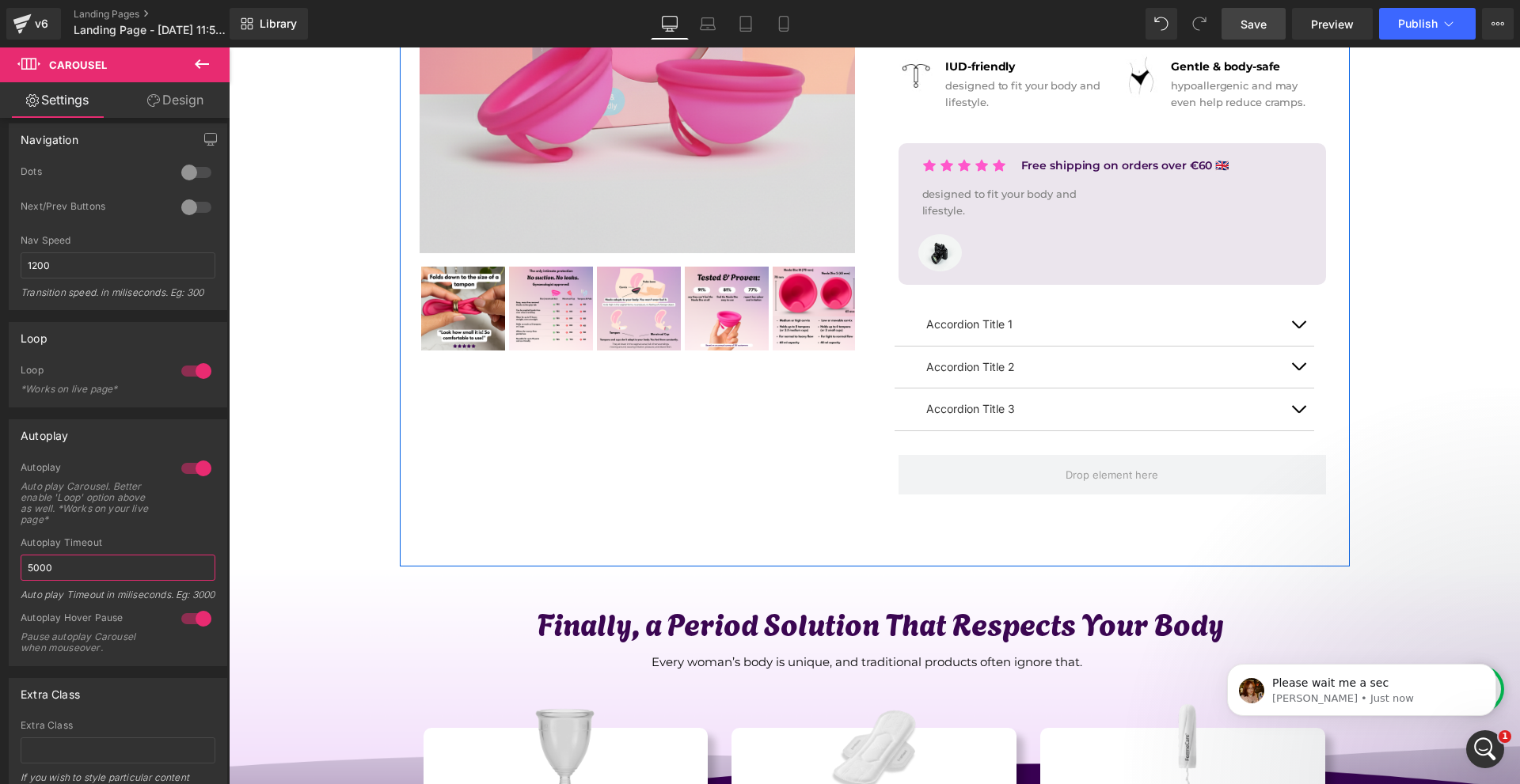
scroll to position [268, 0]
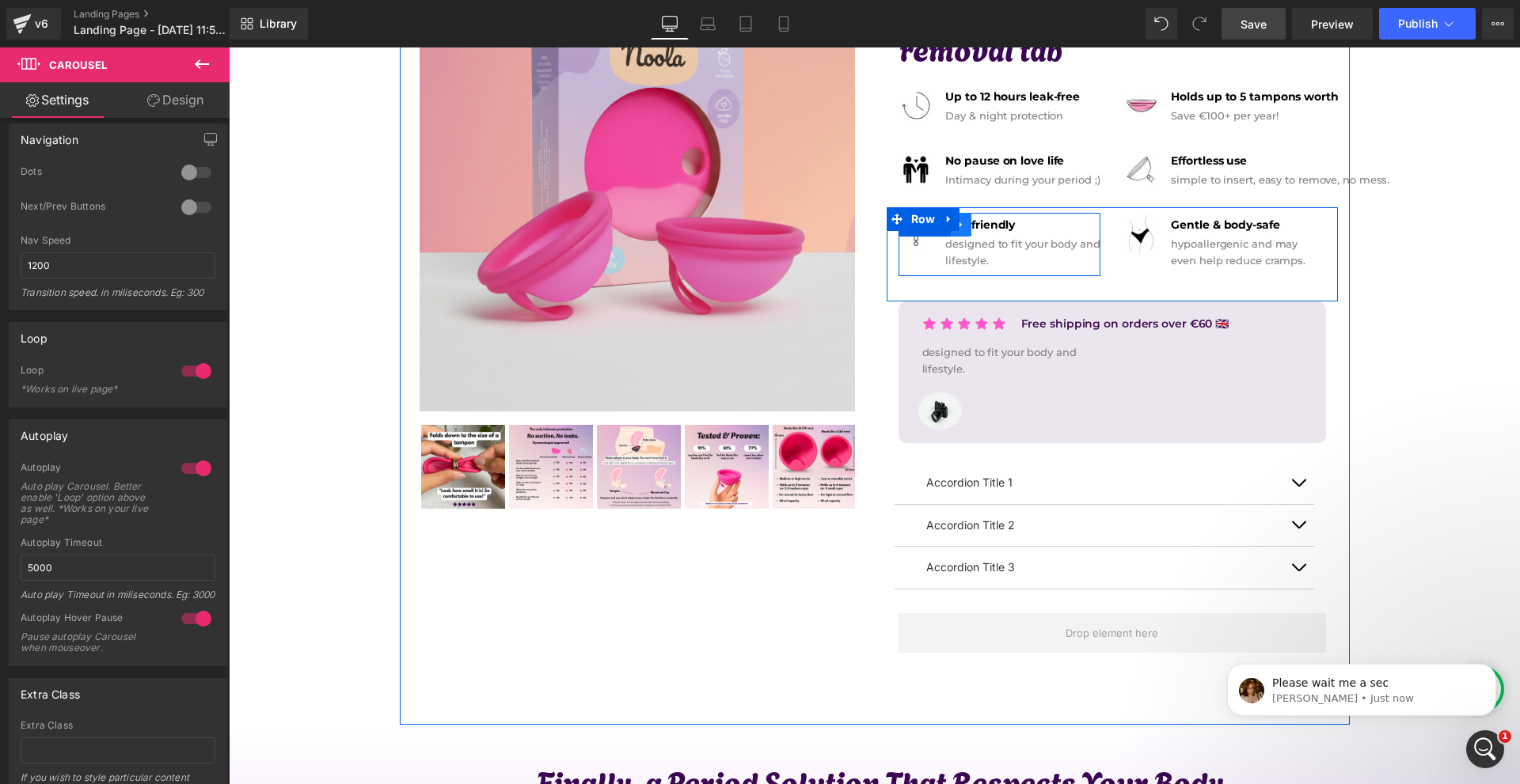
click at [959, 229] on icon at bounding box center [961, 225] width 11 height 12
click at [972, 232] on link at bounding box center [981, 225] width 20 height 24
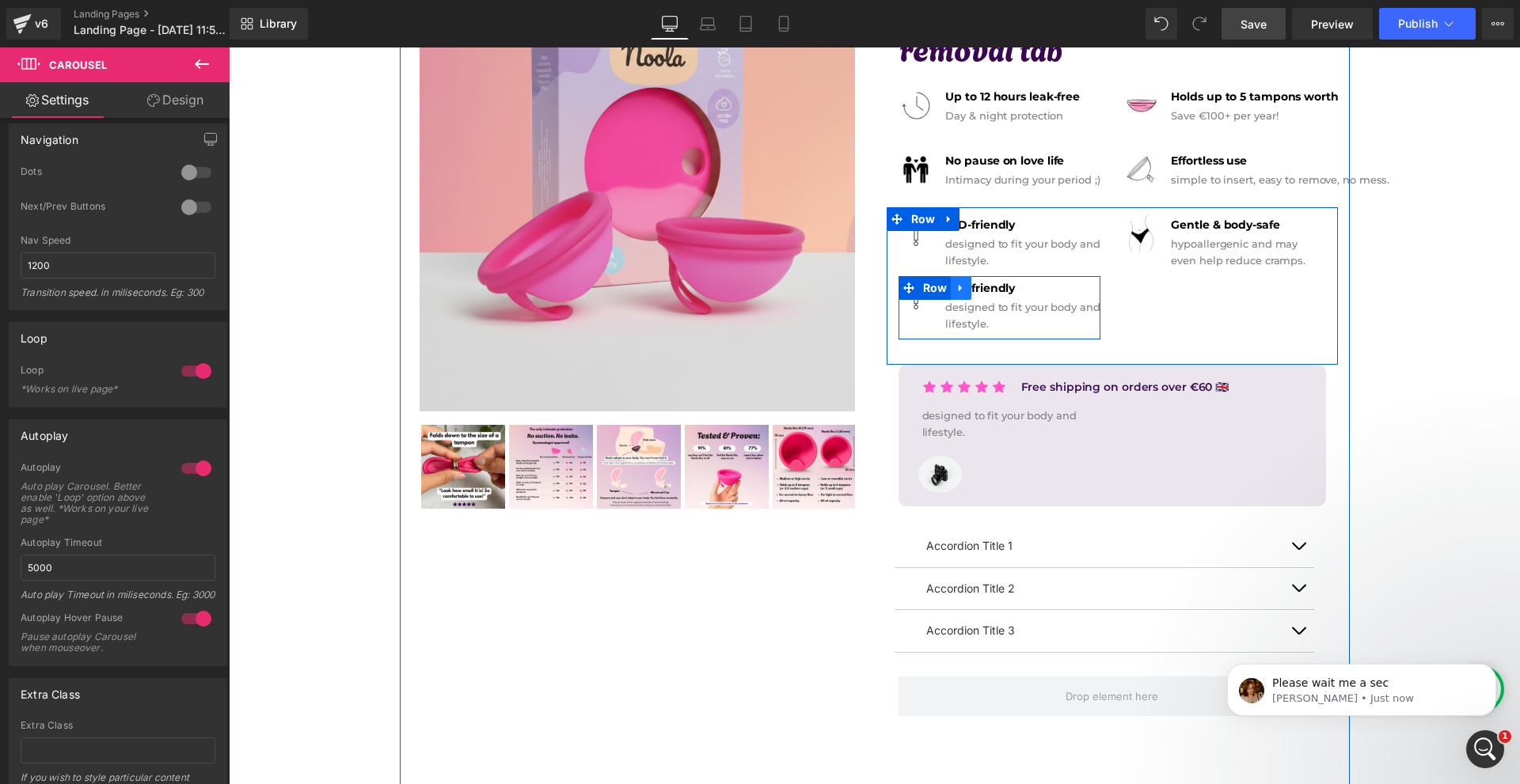
click at [956, 288] on icon at bounding box center [961, 288] width 11 height 12
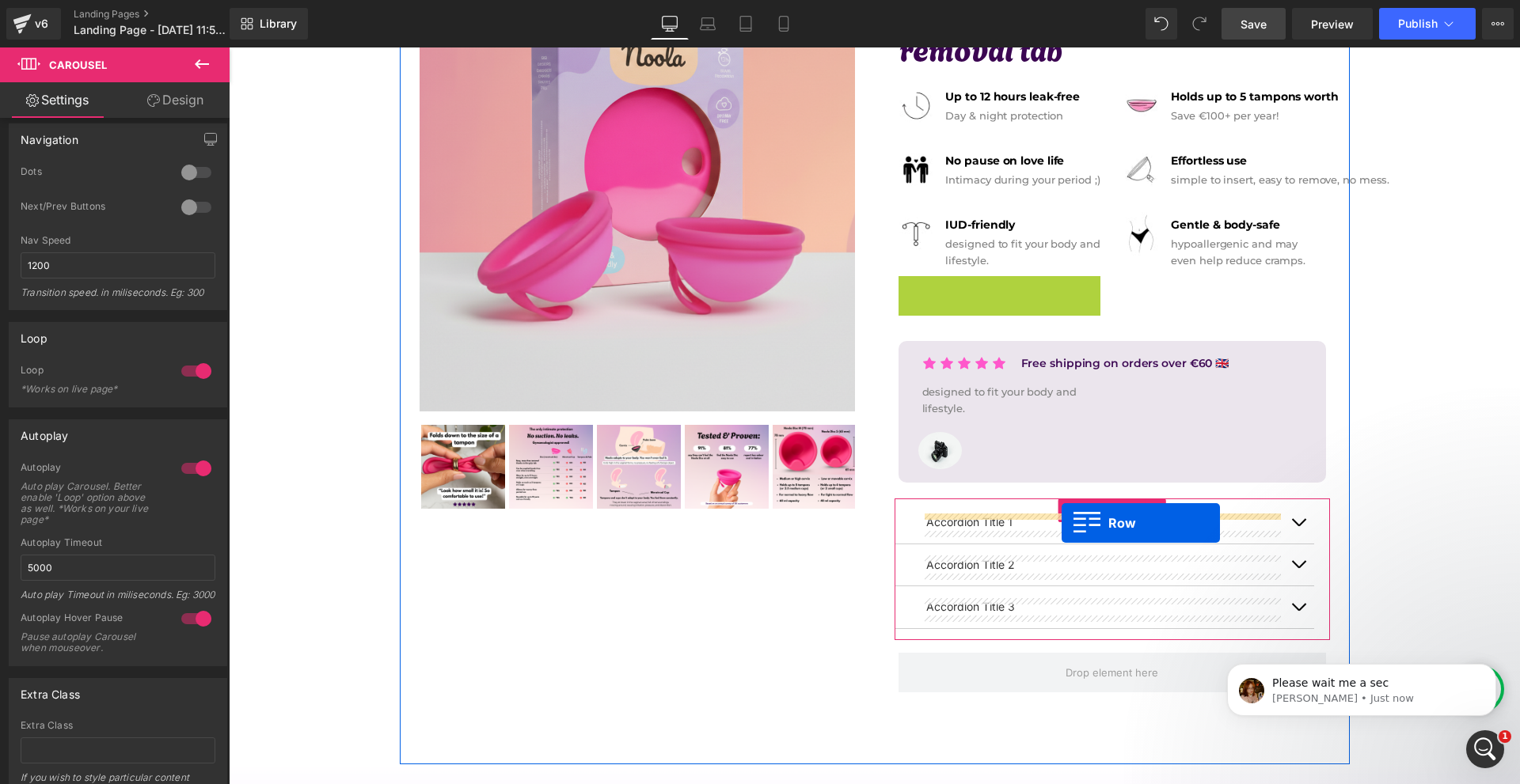
drag, startPoint x: 931, startPoint y: 288, endPoint x: 1062, endPoint y: 524, distance: 269.9
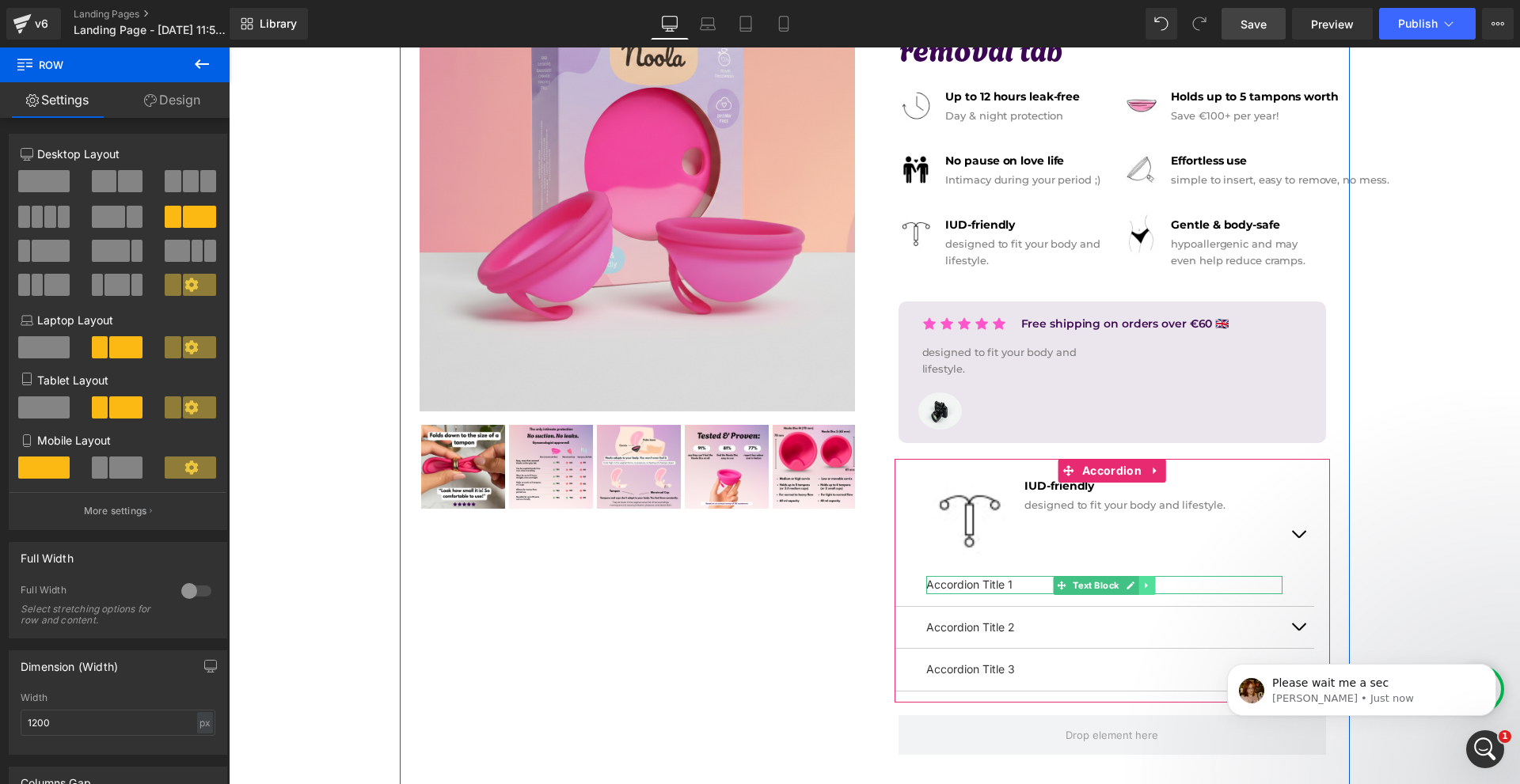
click at [1138, 586] on link at bounding box center [1147, 585] width 17 height 19
click at [1147, 586] on link at bounding box center [1156, 585] width 17 height 19
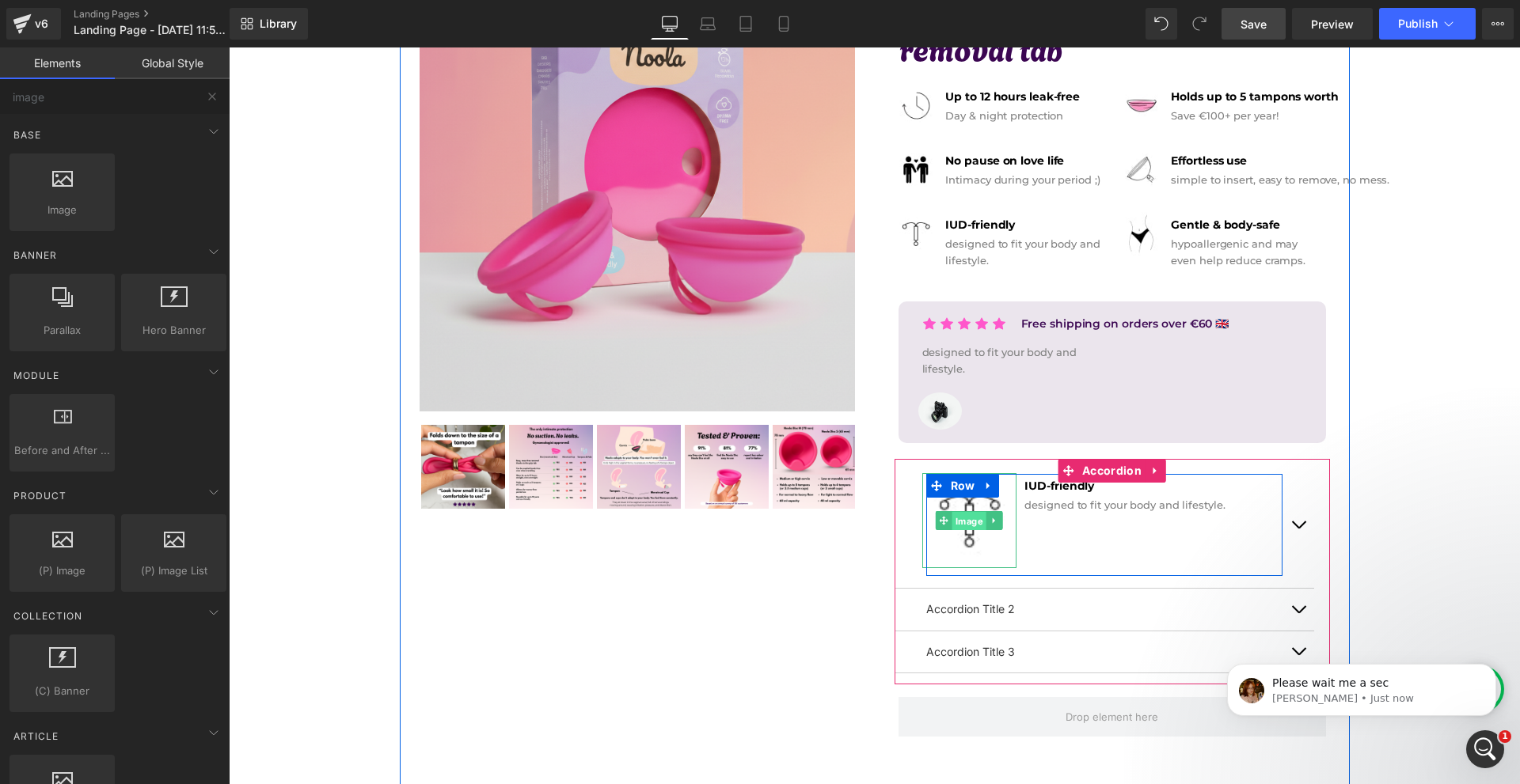
click at [969, 515] on span "Image" at bounding box center [969, 521] width 34 height 19
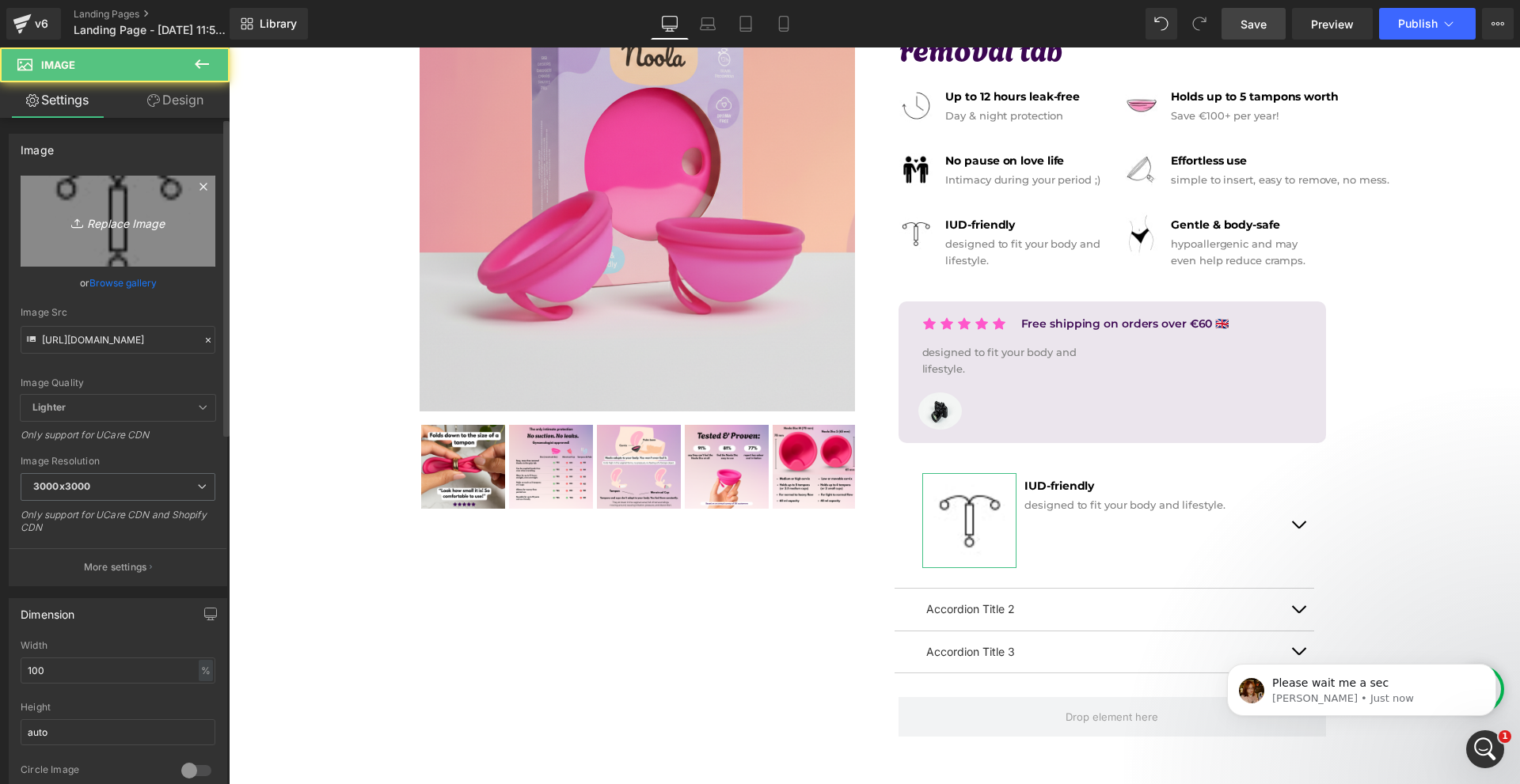
click at [72, 177] on link "Replace Image" at bounding box center [117, 221] width 194 height 91
type input "C:\fakepath\Névtelen terv - 2025-09-25T144527.198.png"
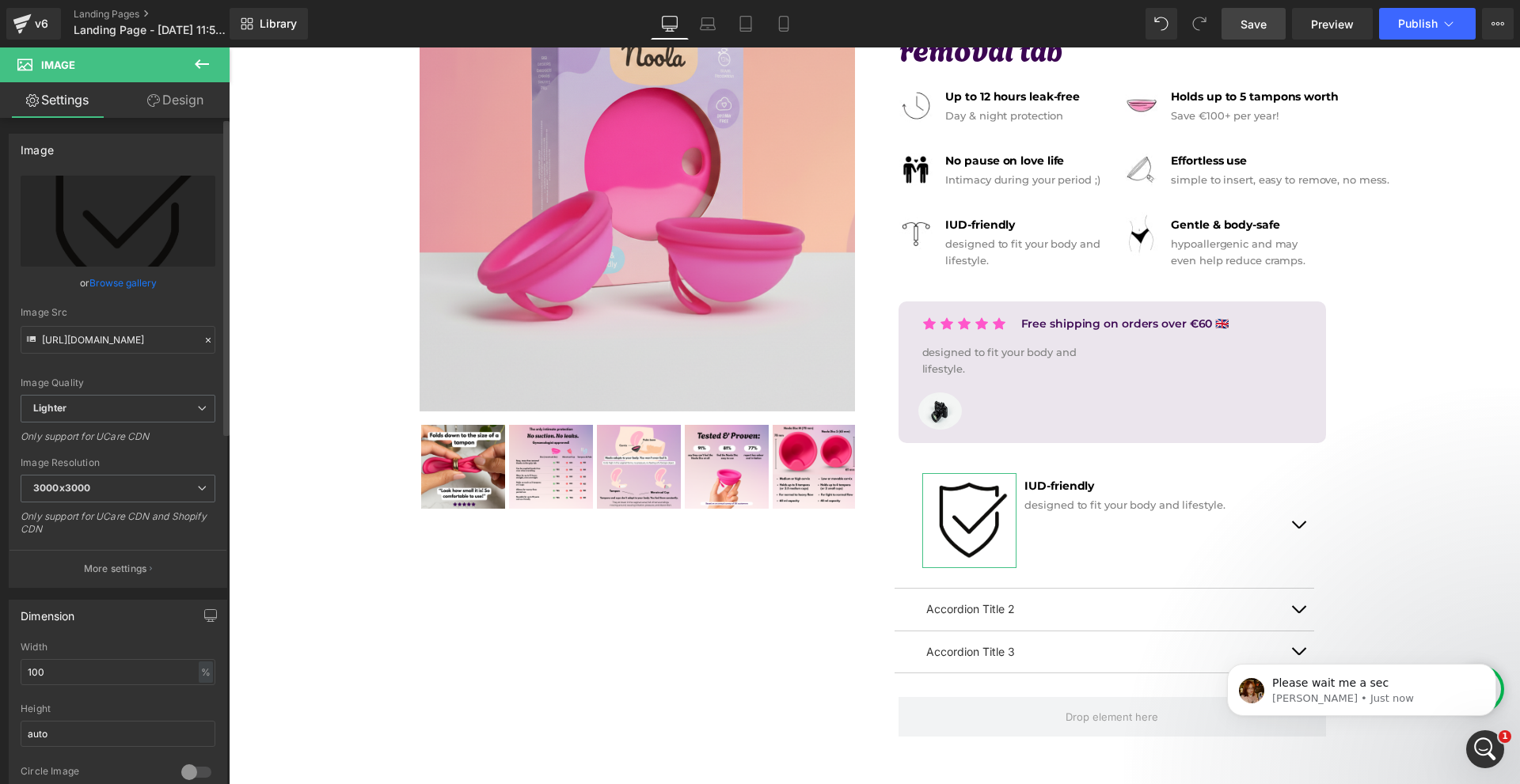
click at [147, 687] on div "Width 100 % % px" at bounding box center [117, 672] width 194 height 62
click at [145, 675] on input "100" at bounding box center [117, 672] width 194 height 26
click at [145, 675] on input "3" at bounding box center [117, 672] width 194 height 26
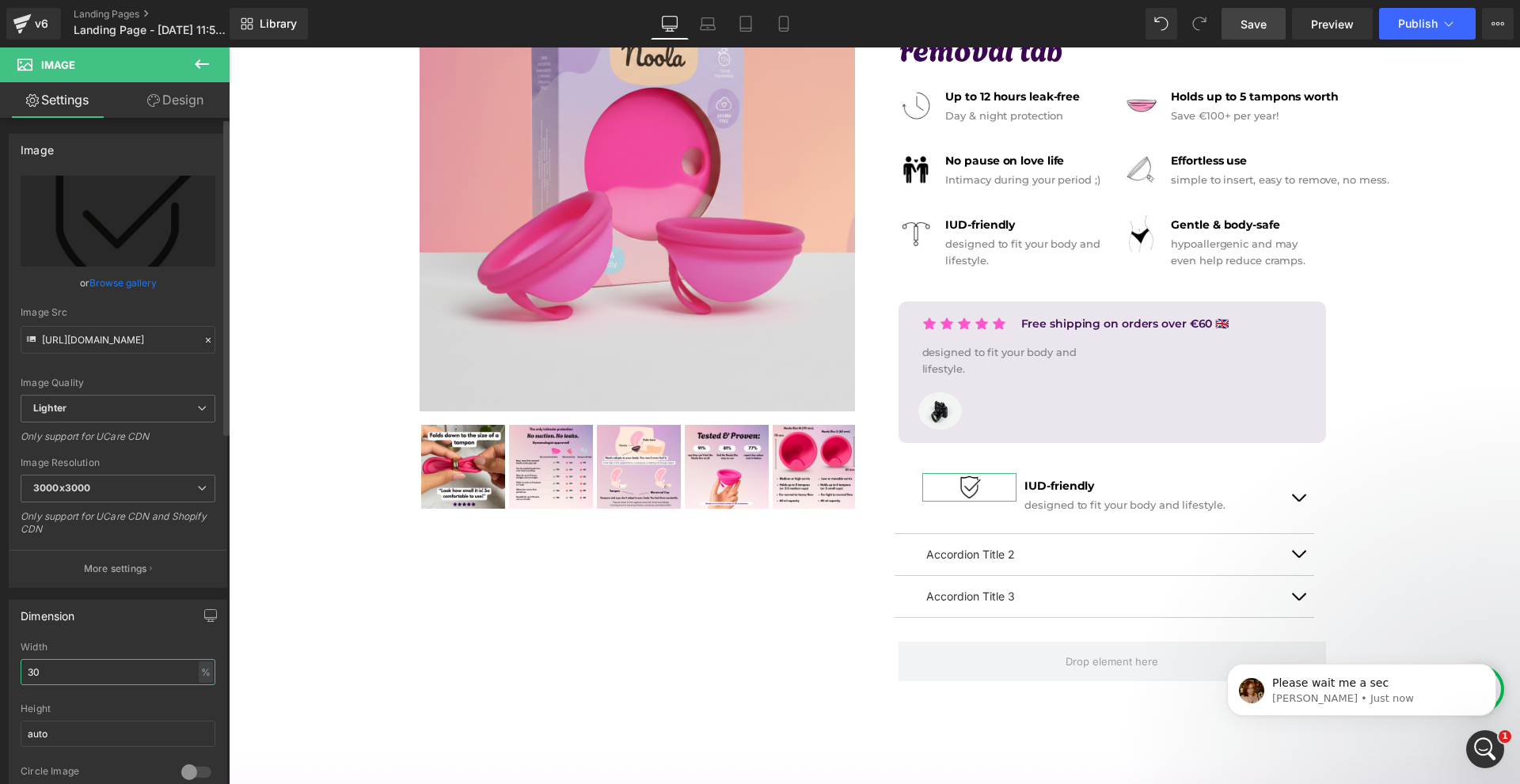
click at [145, 675] on input "30" at bounding box center [117, 672] width 194 height 26
click at [144, 676] on input "10" at bounding box center [117, 672] width 194 height 26
click at [144, 676] on input "2" at bounding box center [117, 672] width 194 height 26
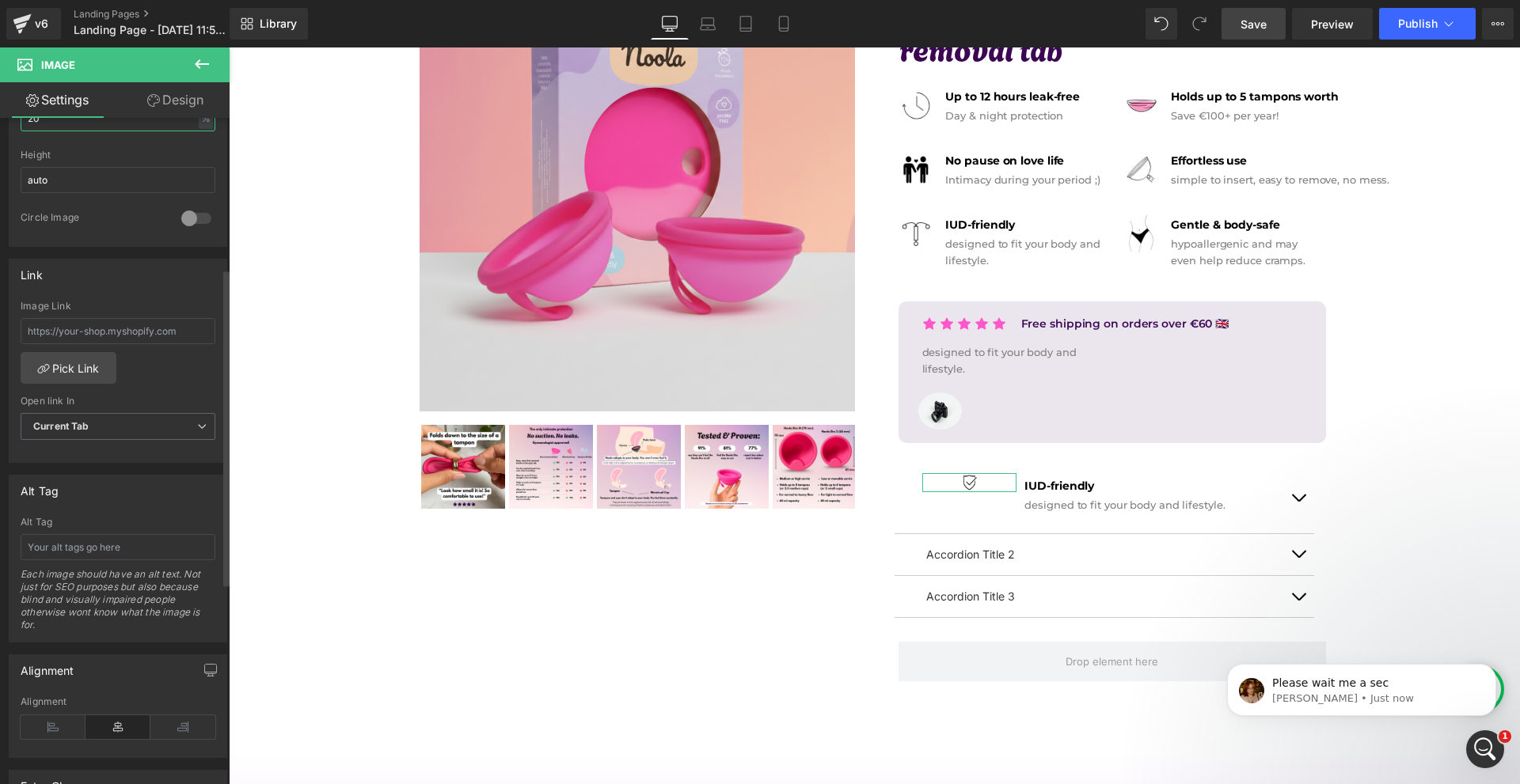
scroll to position [633, 0]
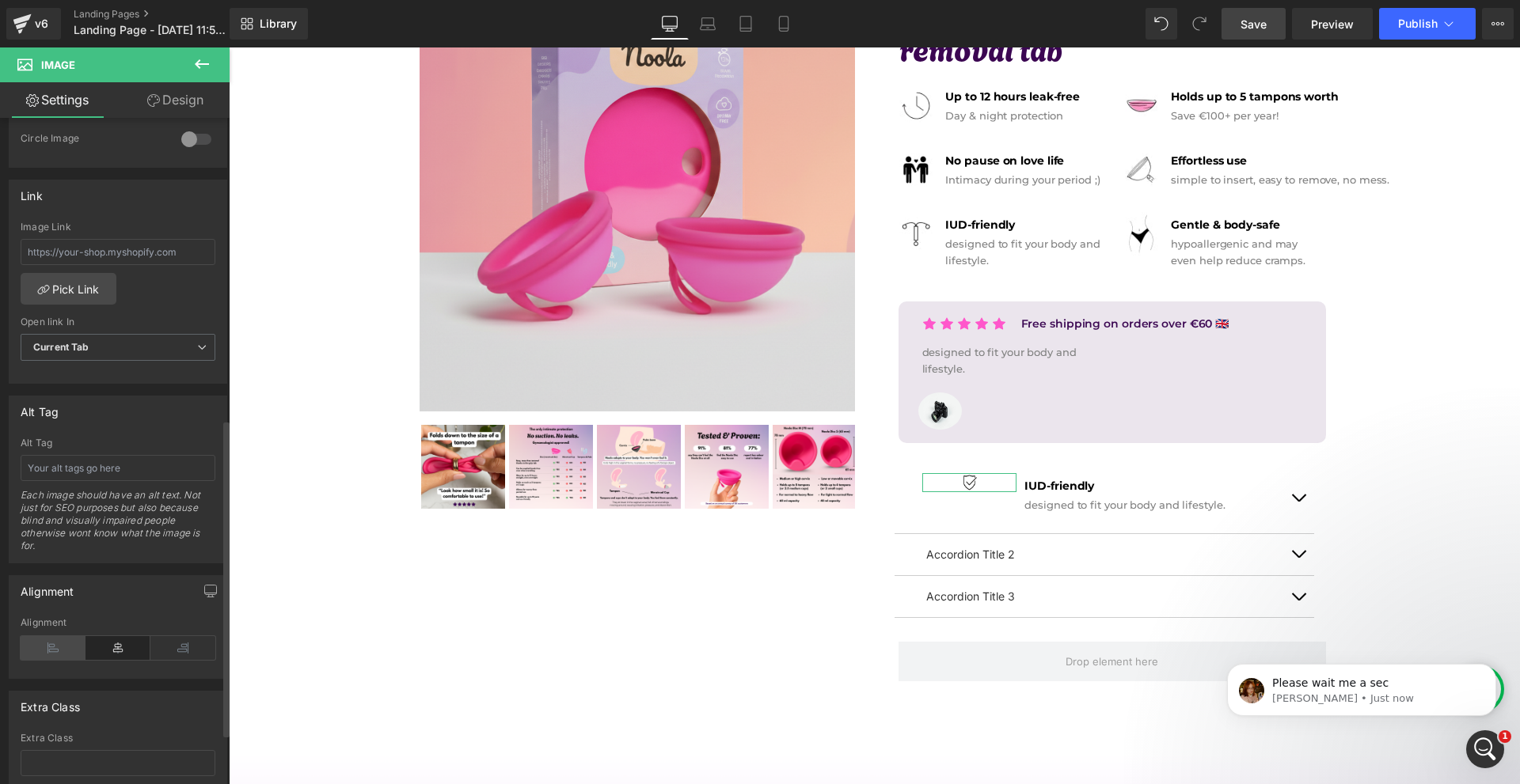
type input "20"
drag, startPoint x: 52, startPoint y: 639, endPoint x: 62, endPoint y: 642, distance: 10.4
click at [52, 640] on icon at bounding box center [53, 648] width 65 height 24
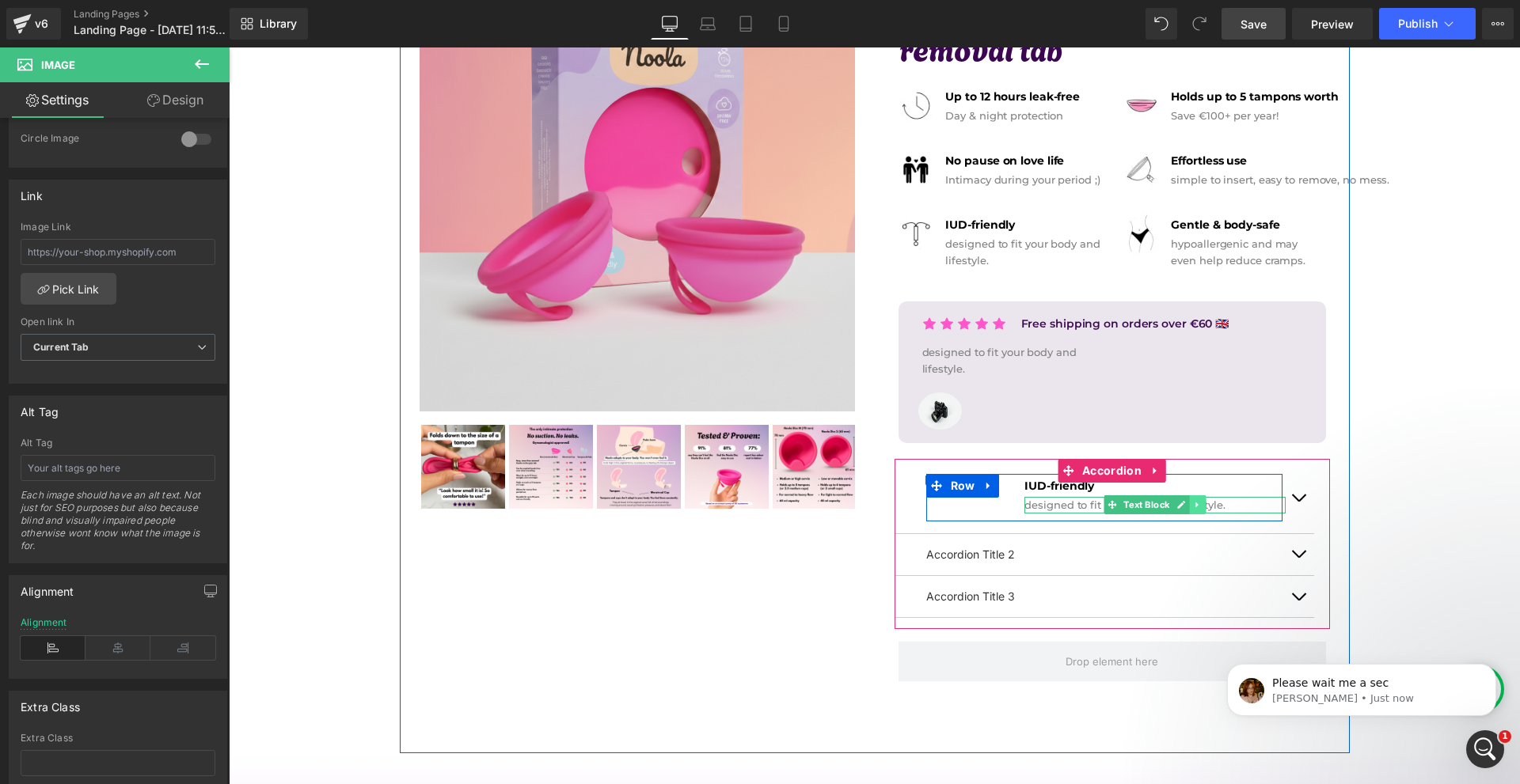
click at [1190, 508] on link at bounding box center [1198, 505] width 17 height 19
click at [1202, 507] on icon at bounding box center [1206, 504] width 8 height 9
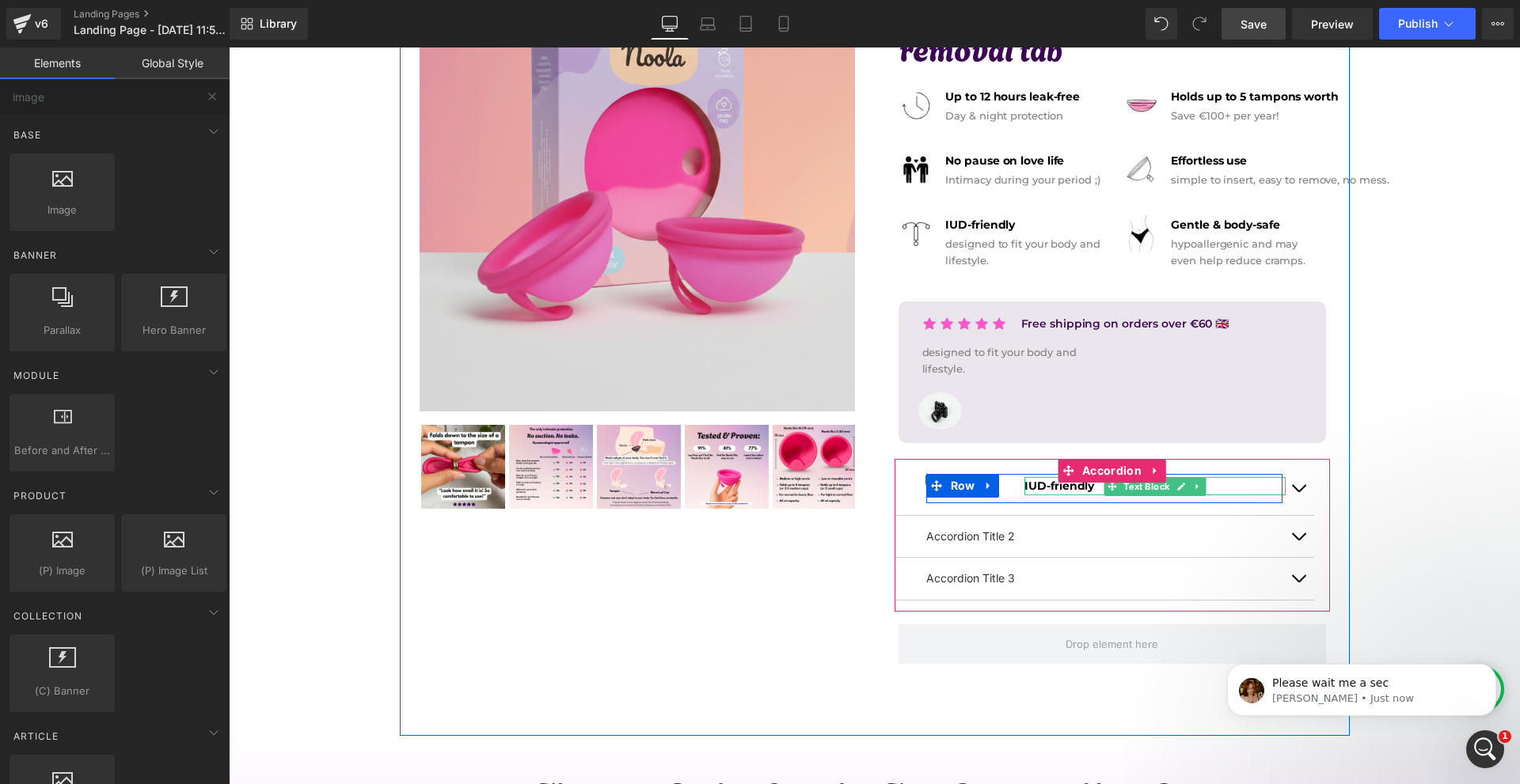
click at [1031, 489] on strong "IUD-friendly" at bounding box center [1059, 485] width 70 height 14
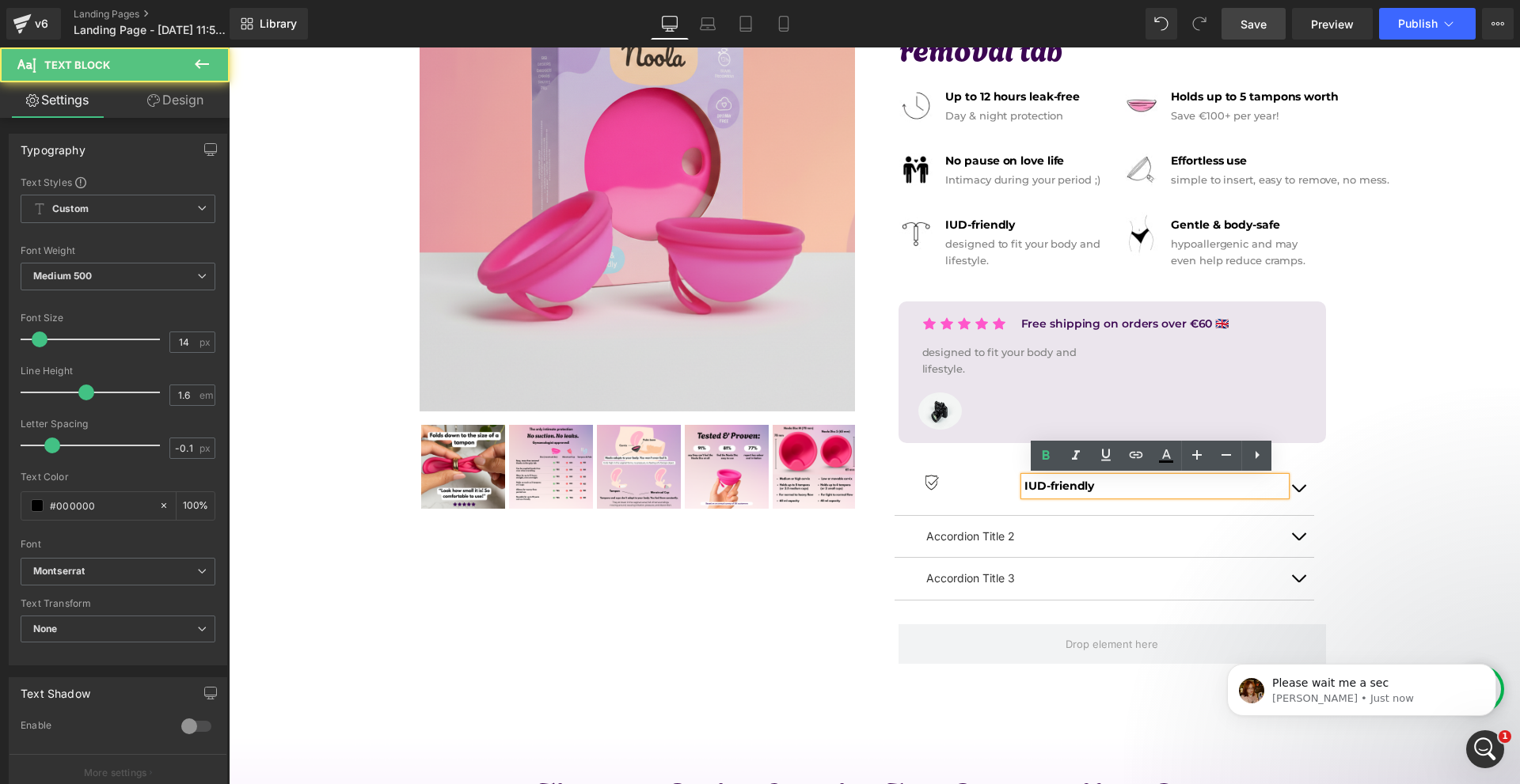
click at [171, 95] on link "Design" at bounding box center [175, 100] width 115 height 36
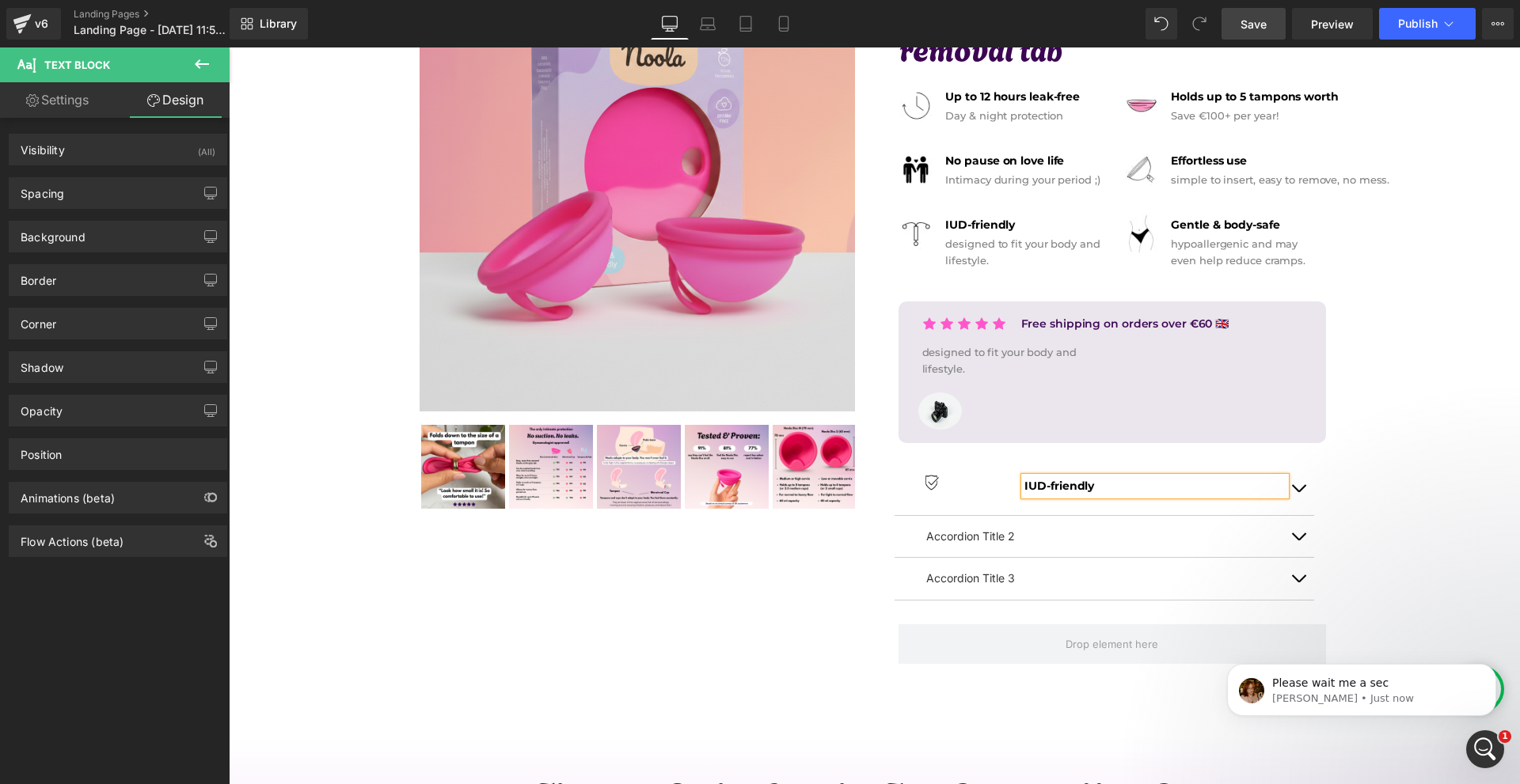
click at [76, 195] on div "Spacing" at bounding box center [118, 193] width 217 height 30
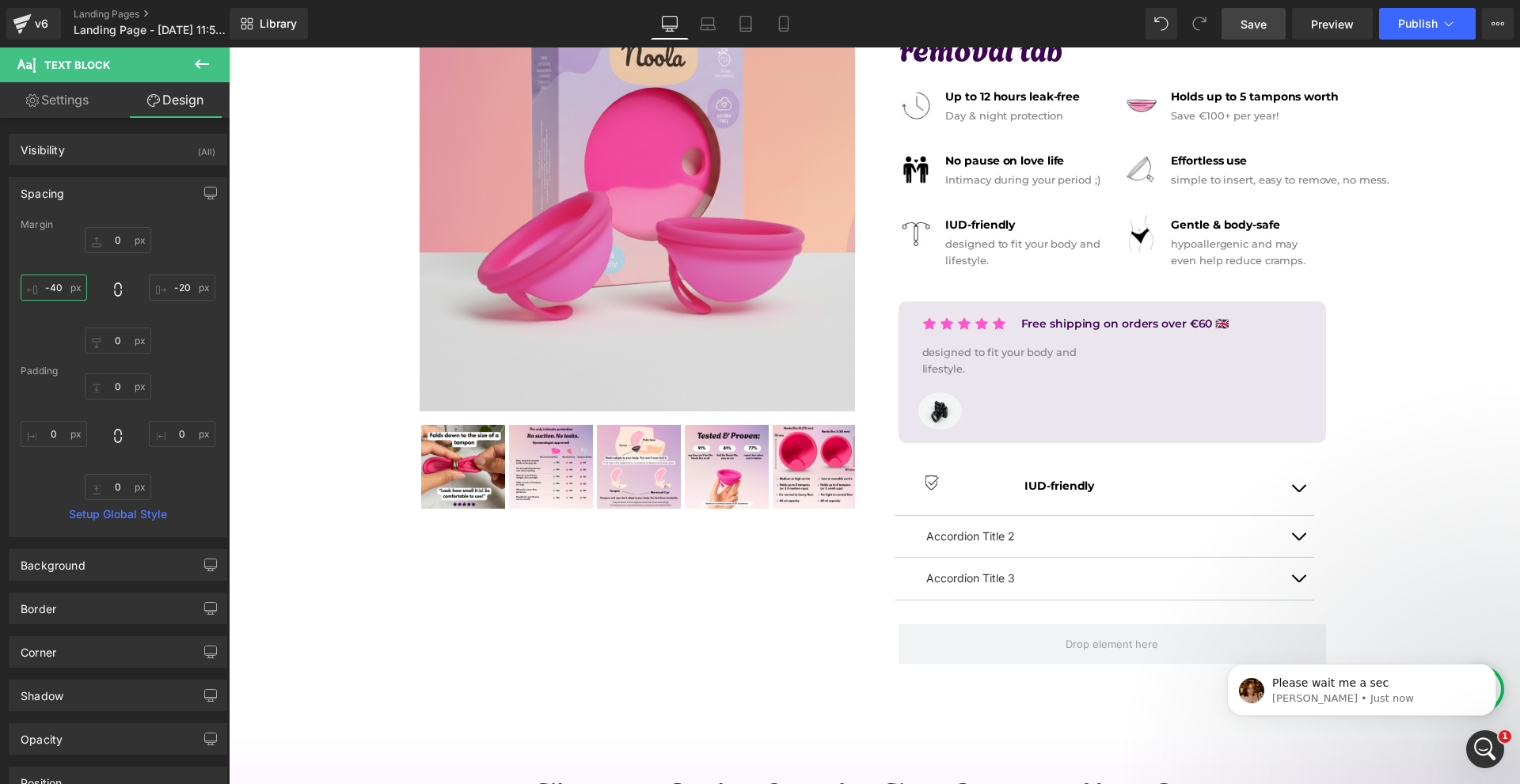
click at [63, 277] on input "text" at bounding box center [53, 288] width 66 height 26
type input "-130"
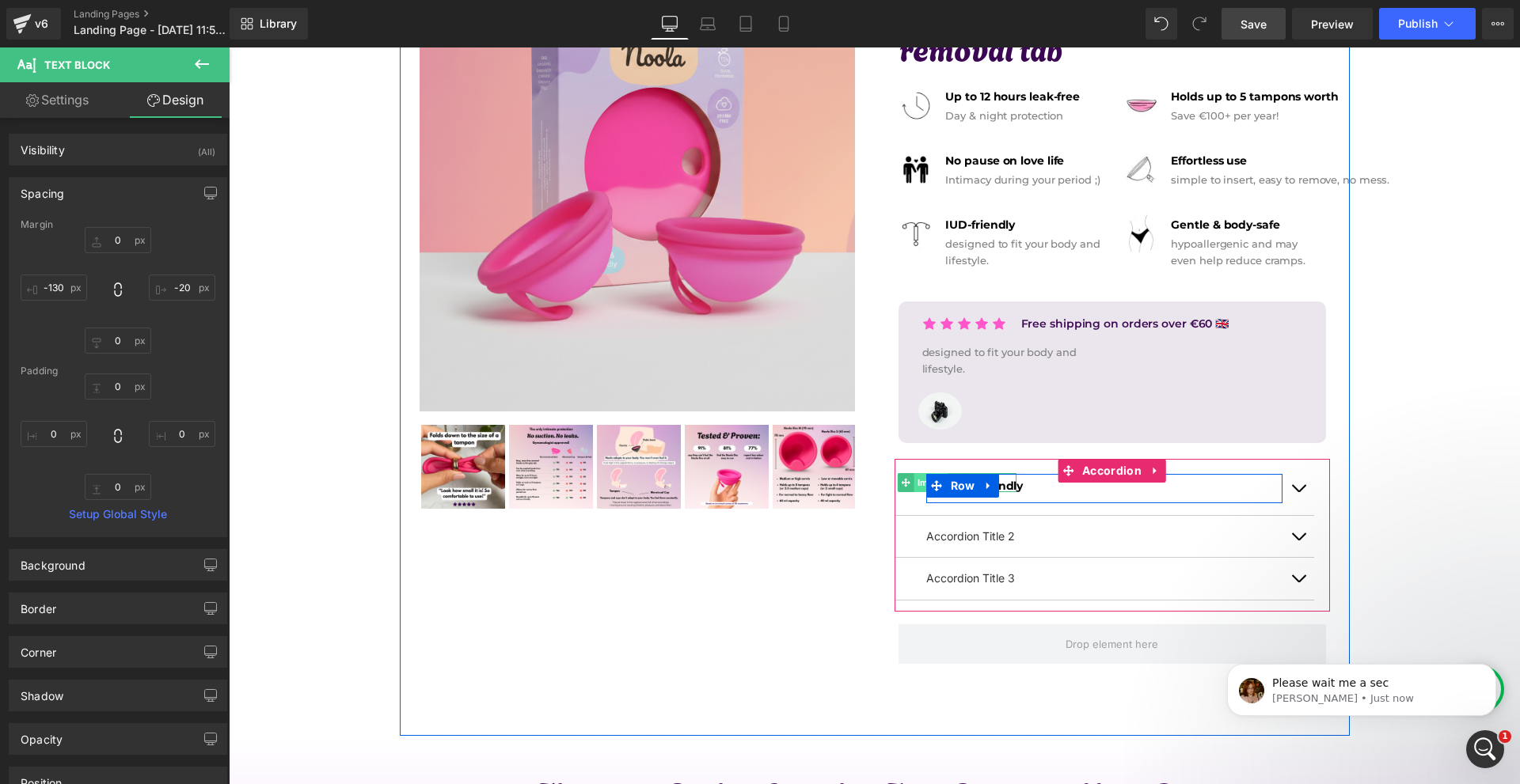
click at [919, 488] on span "Image" at bounding box center [931, 483] width 34 height 19
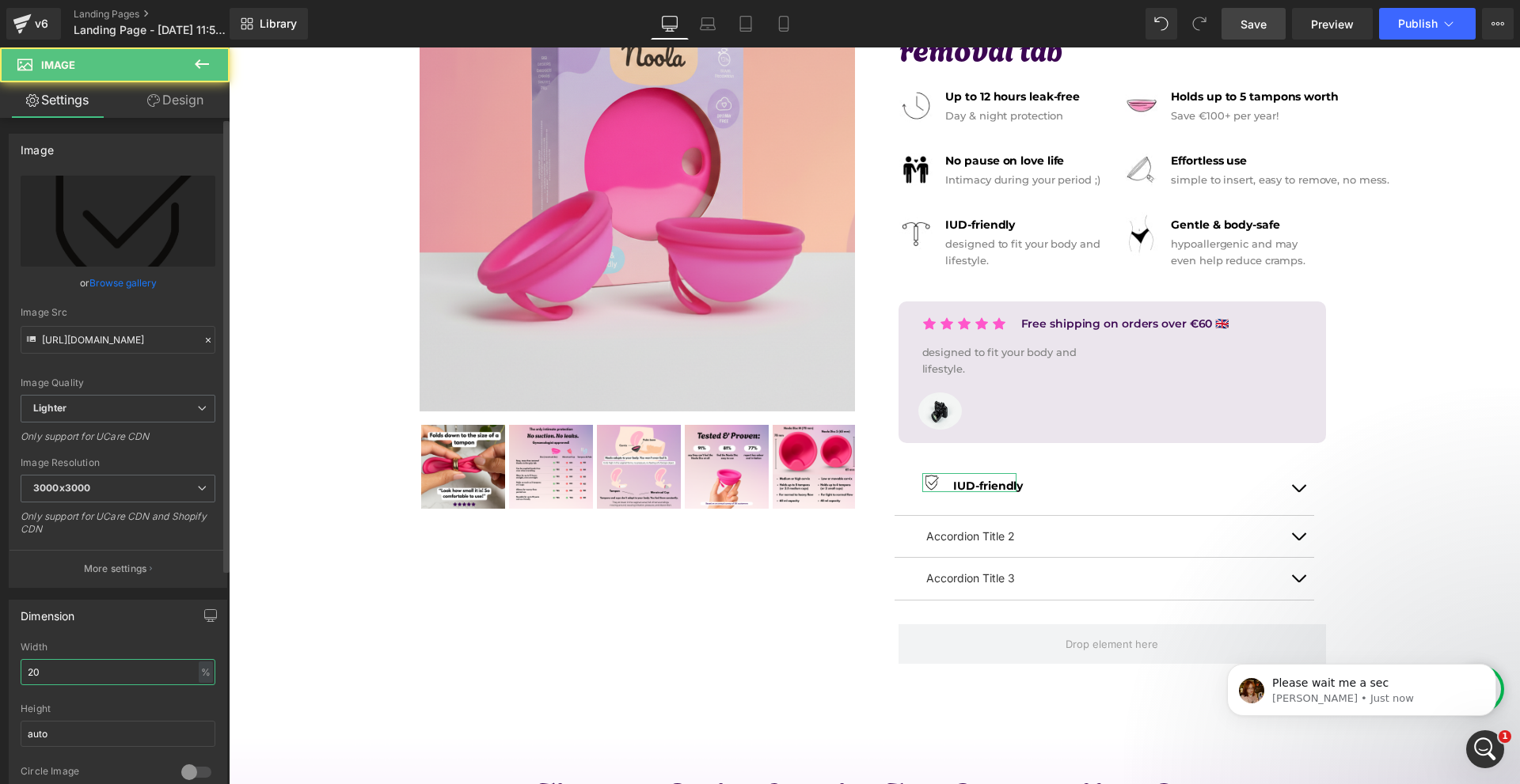
click at [97, 669] on input "20" at bounding box center [117, 672] width 194 height 26
type input "25"
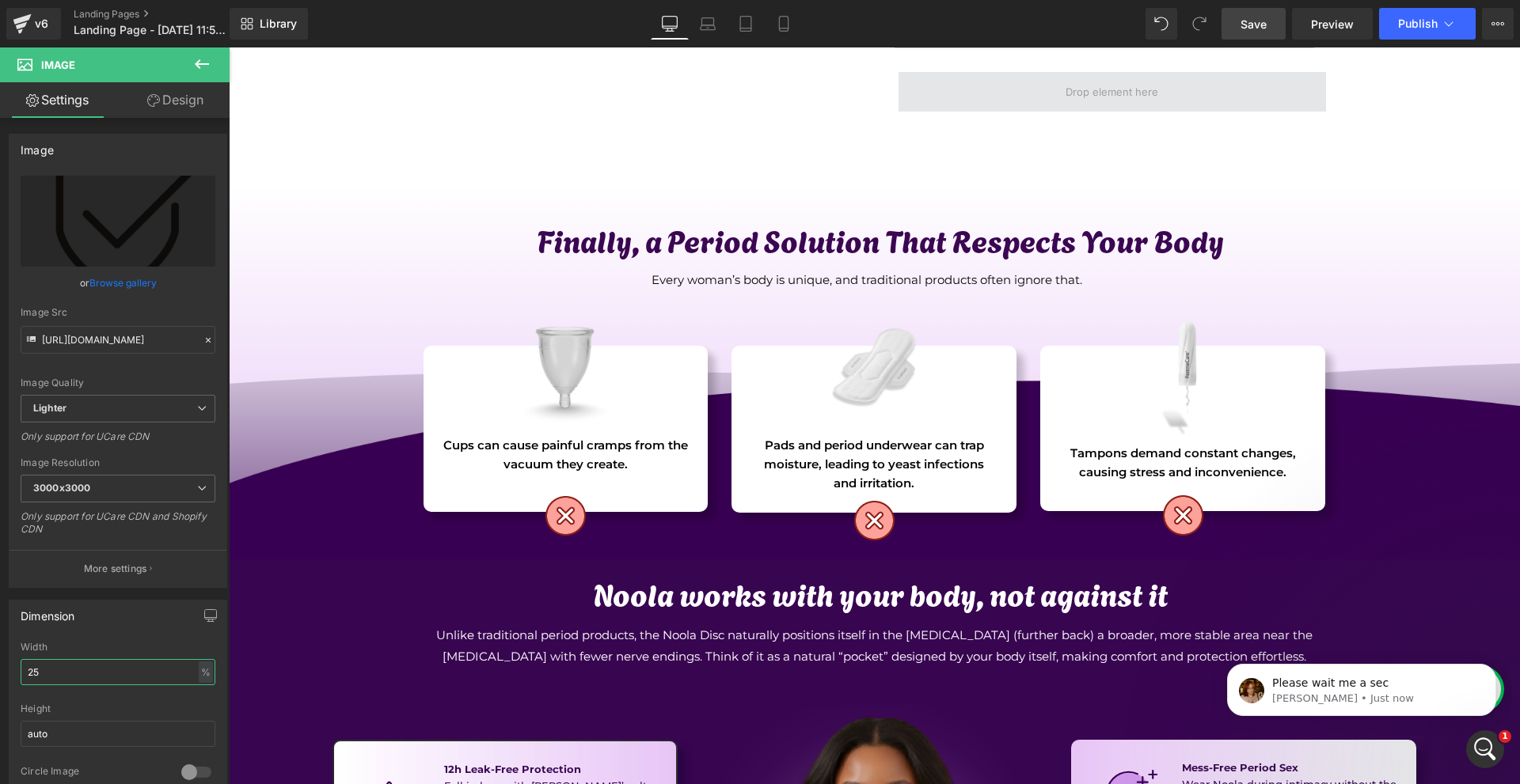
scroll to position [427, 0]
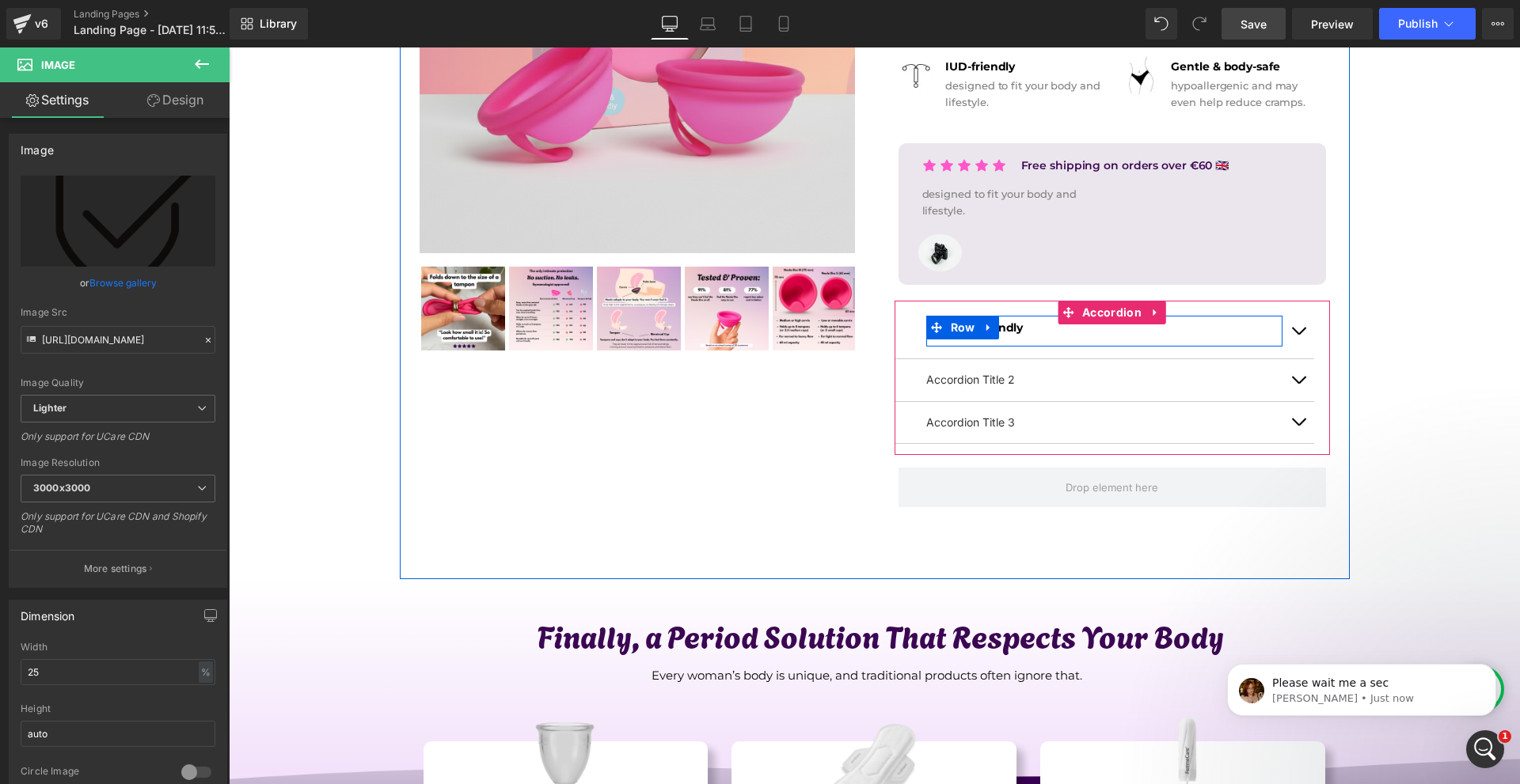
click at [931, 327] on icon at bounding box center [936, 328] width 11 height 11
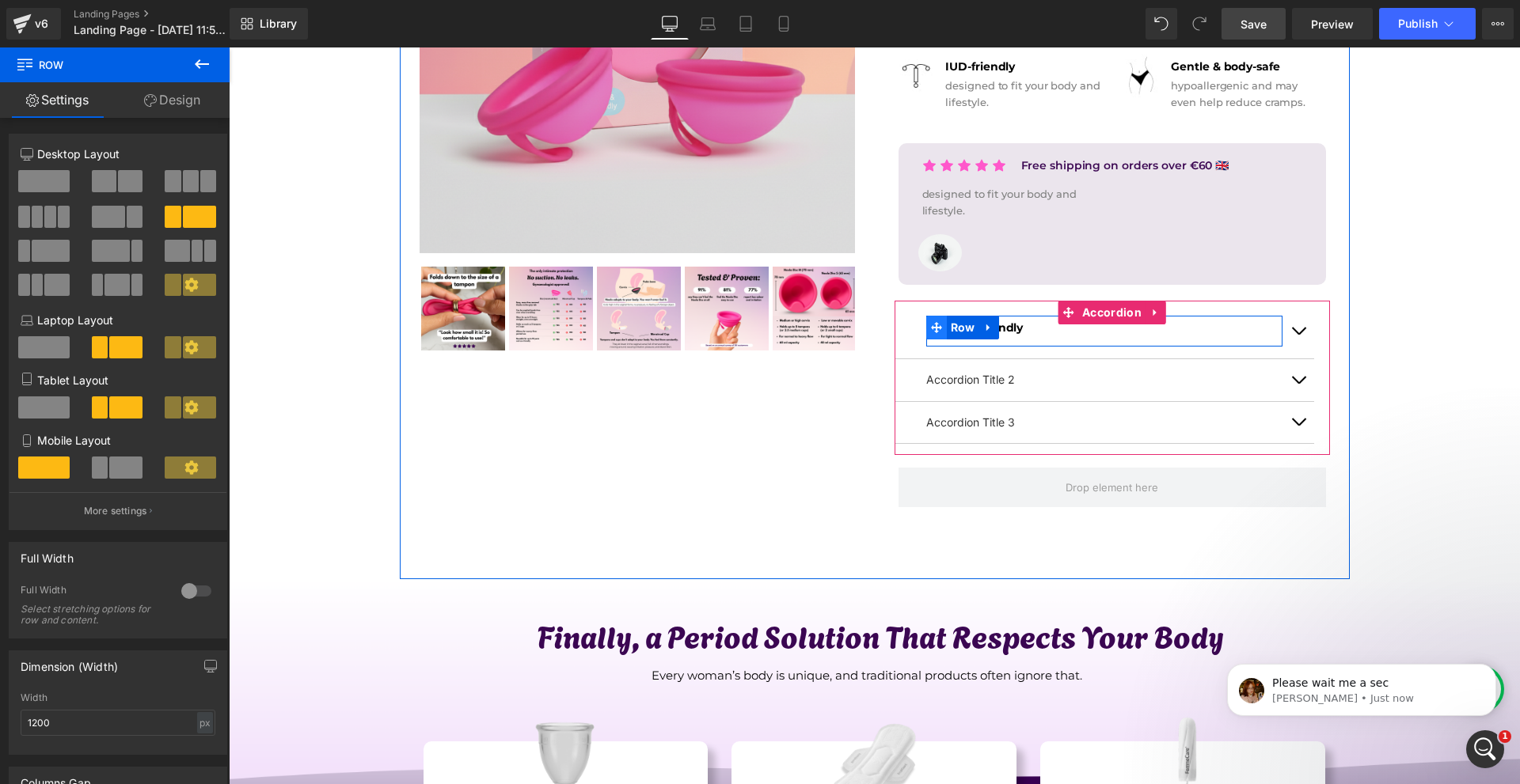
click at [933, 339] on span at bounding box center [936, 328] width 20 height 24
click at [932, 340] on div at bounding box center [1104, 342] width 356 height 8
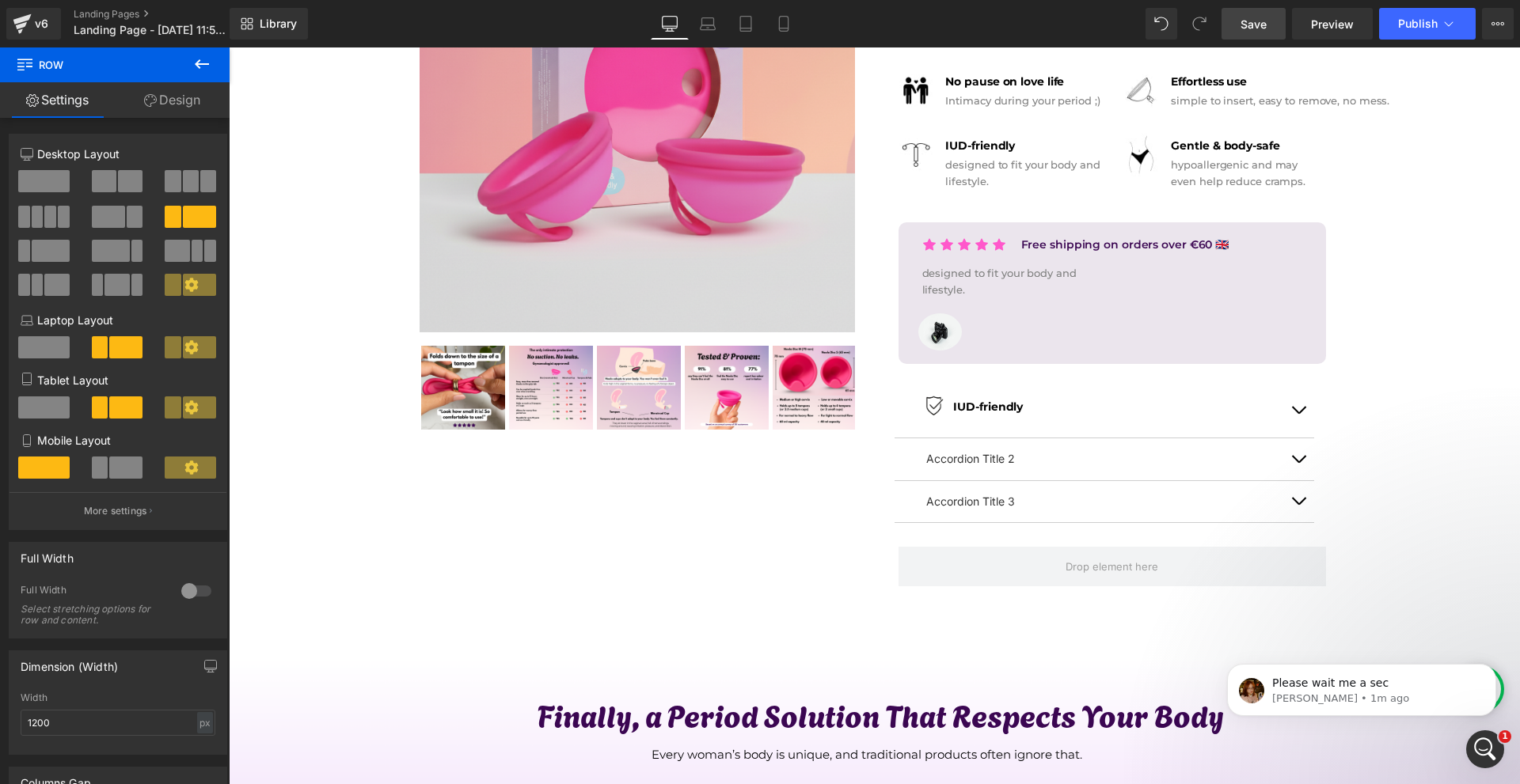
scroll to position [268, 0]
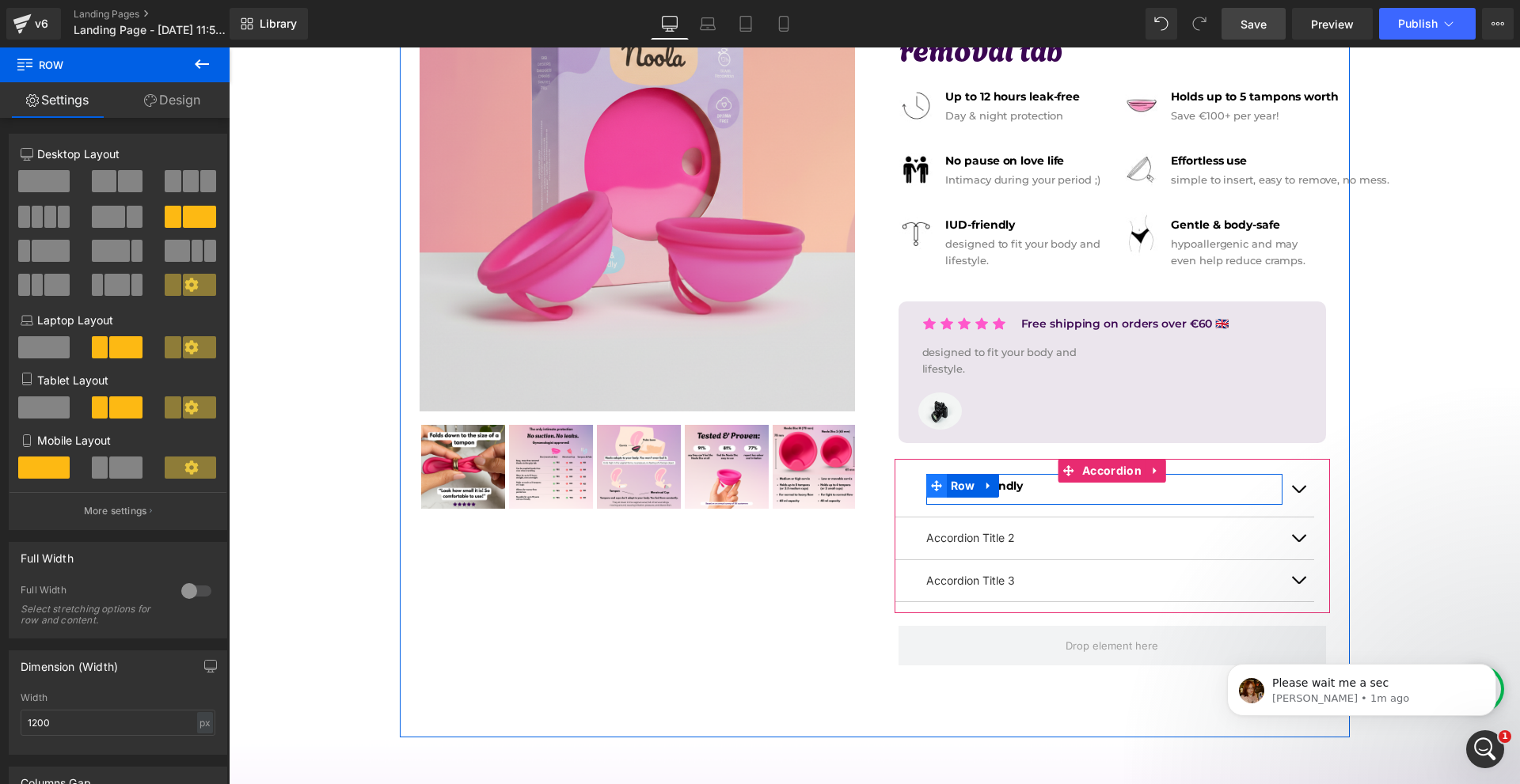
click at [928, 496] on span at bounding box center [936, 486] width 20 height 24
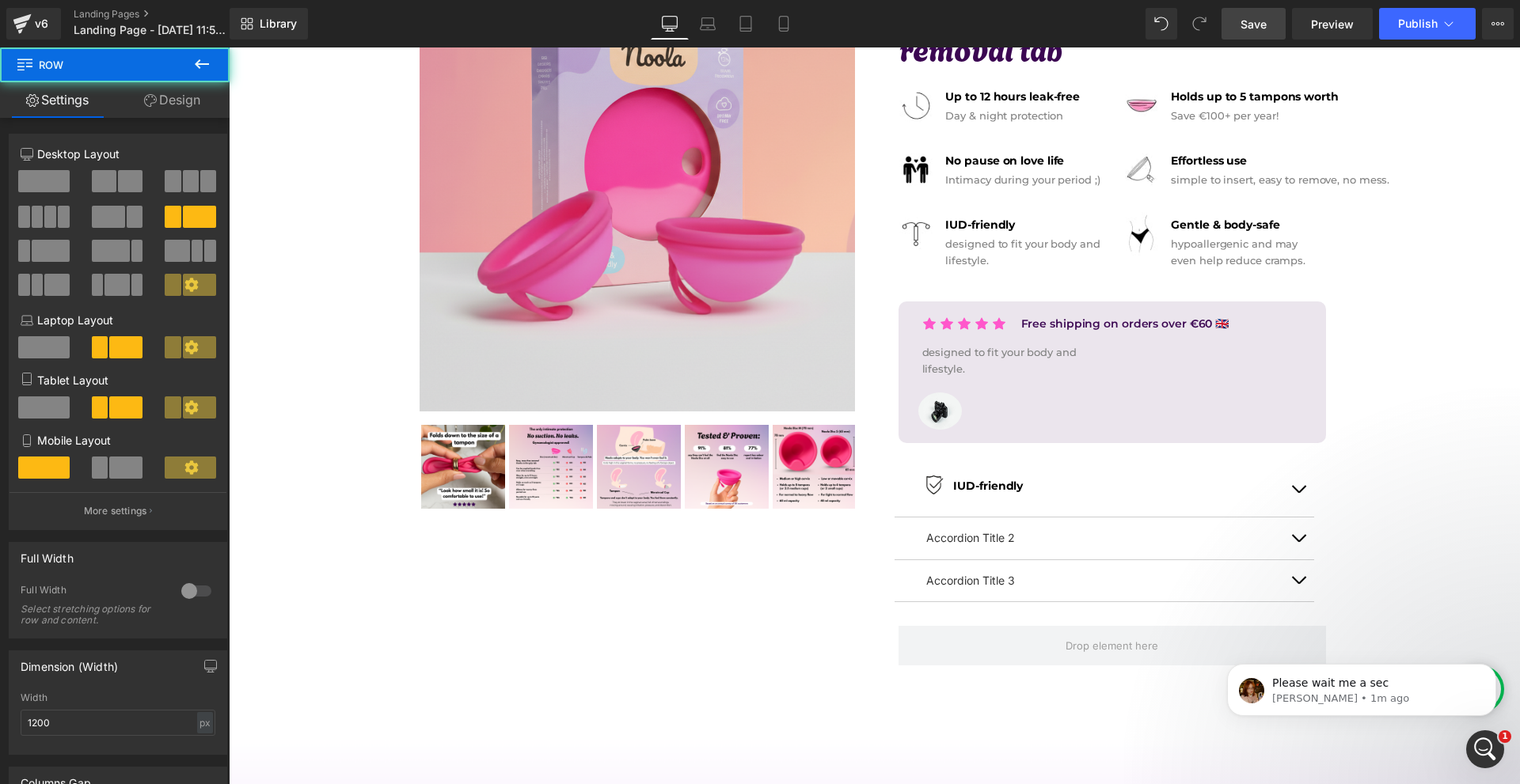
click at [194, 109] on link "Design" at bounding box center [171, 100] width 115 height 36
click at [0, 0] on div "Spacing" at bounding box center [0, 0] width 0 height 0
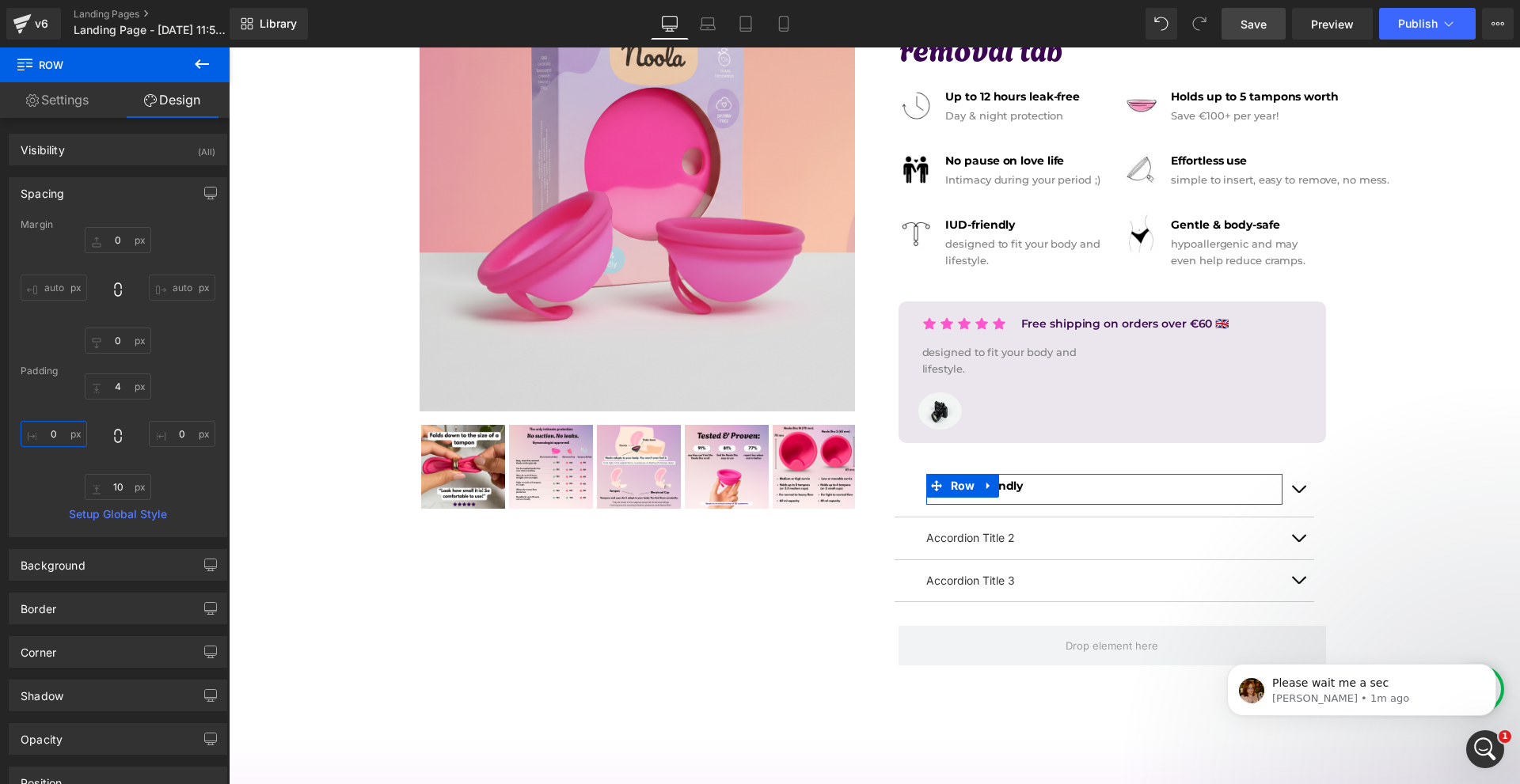
click at [59, 442] on input "0" at bounding box center [53, 434] width 66 height 26
click at [59, 441] on input "20" at bounding box center [53, 434] width 66 height 26
type input "0"
click at [106, 394] on input "4" at bounding box center [118, 386] width 66 height 26
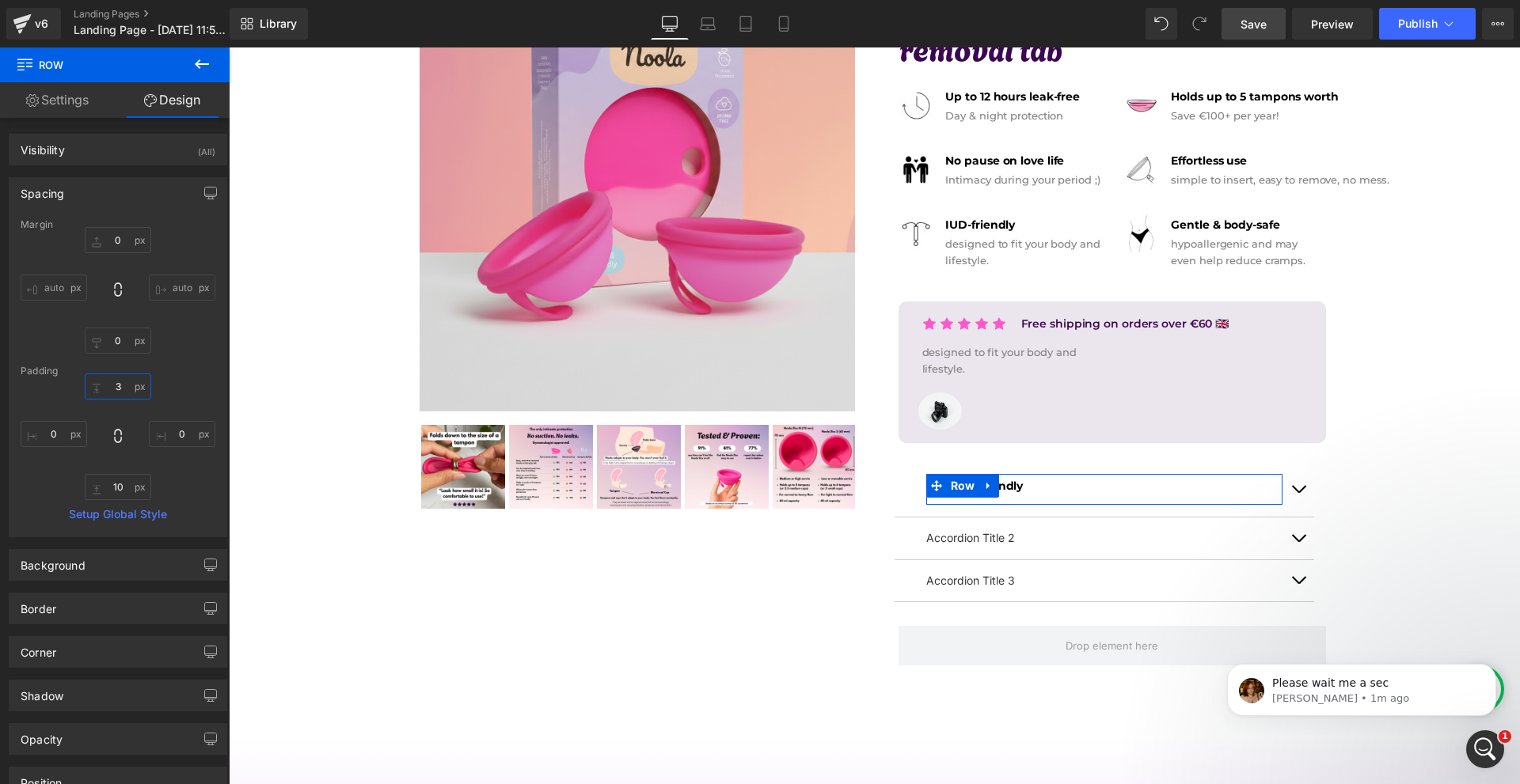
type input "30"
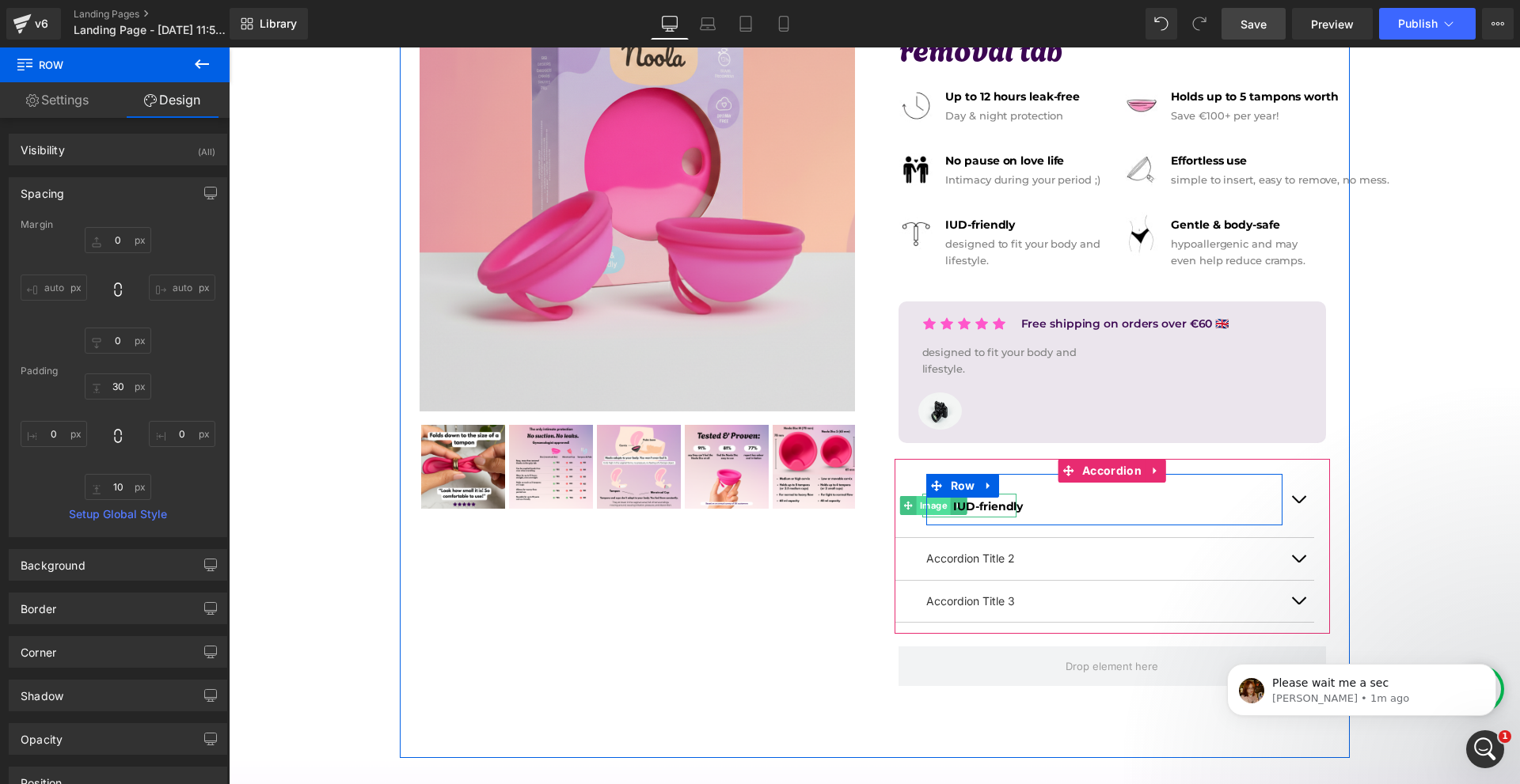
click at [932, 511] on span "Image" at bounding box center [934, 506] width 34 height 19
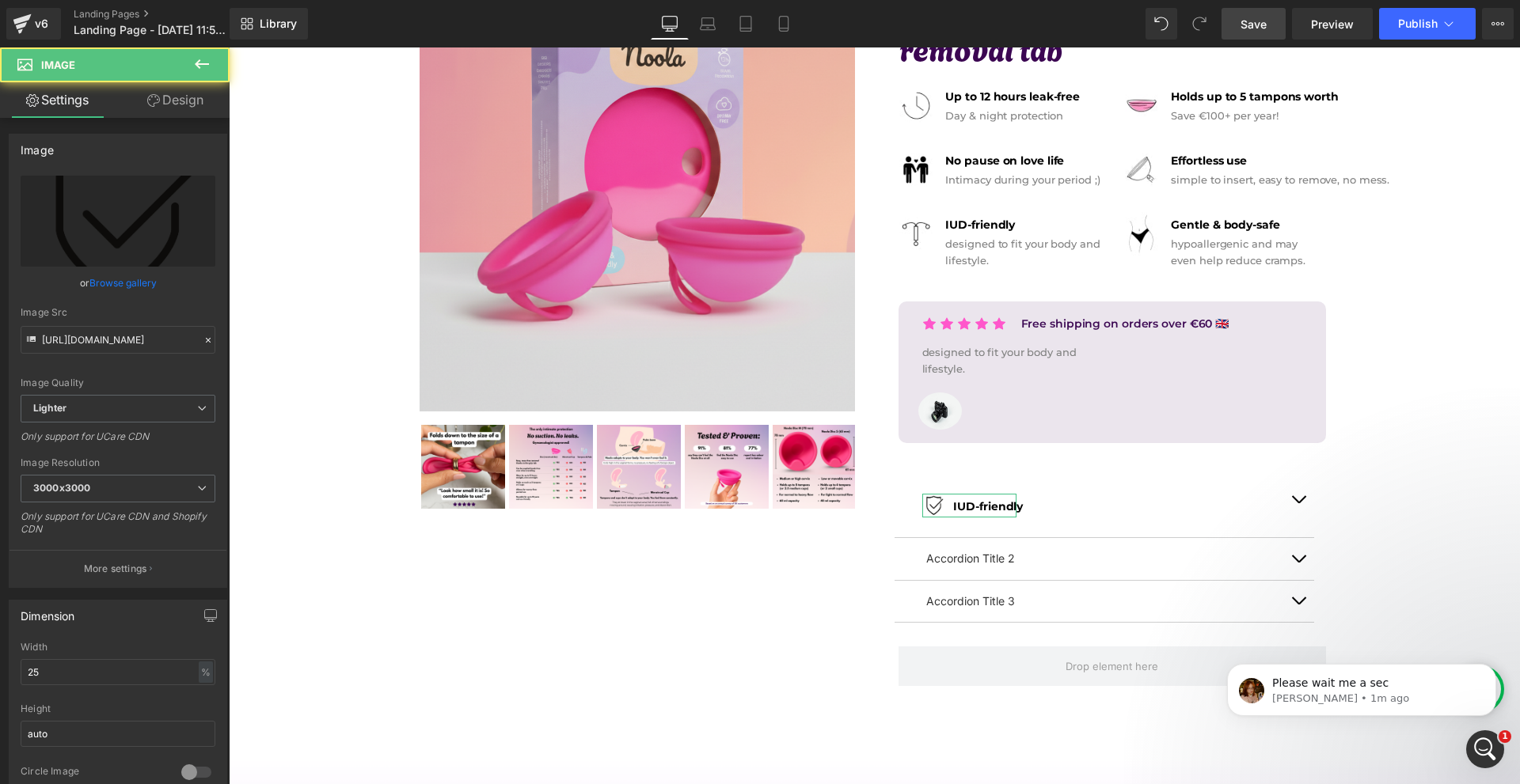
click at [182, 115] on link "Design" at bounding box center [175, 100] width 115 height 36
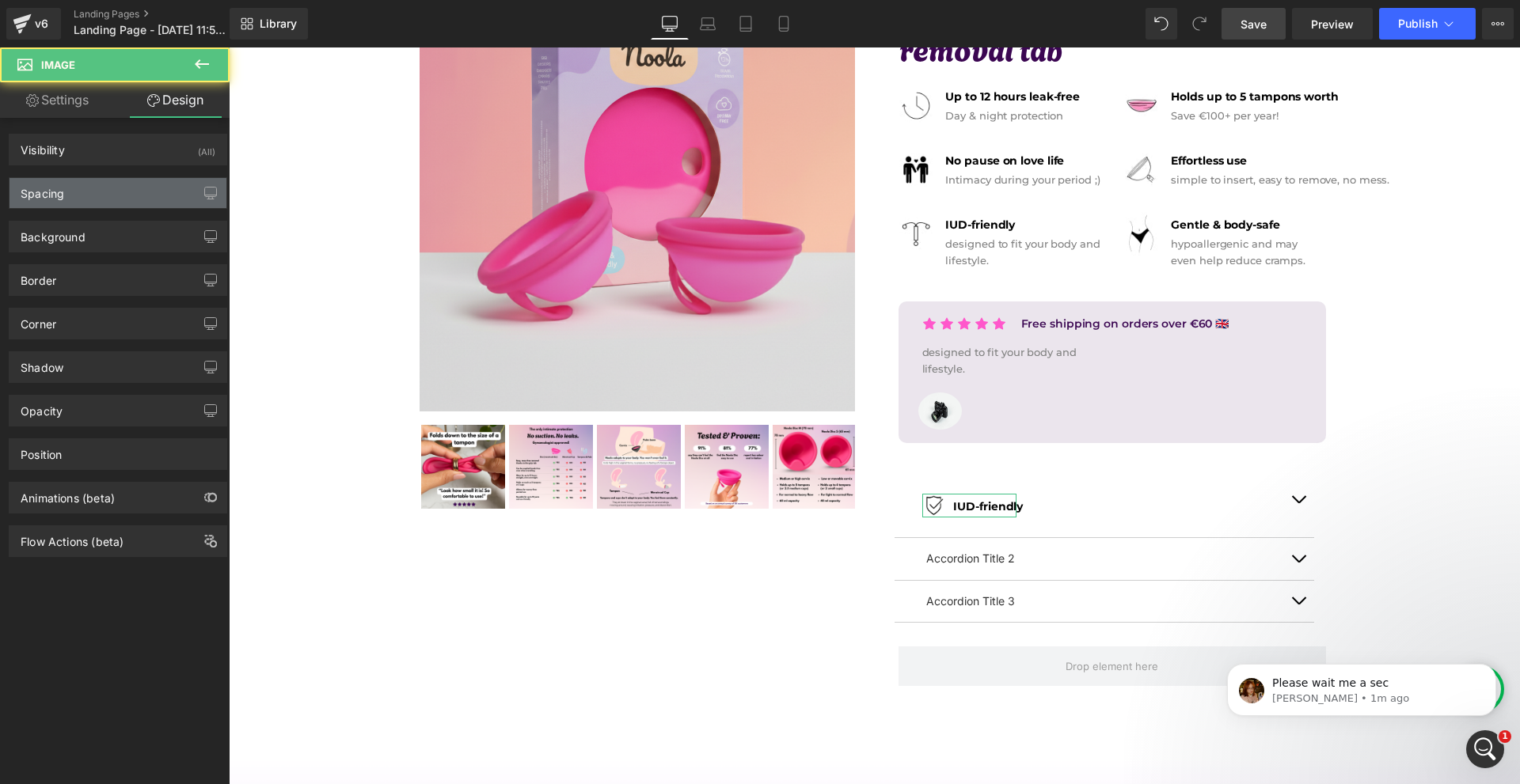
click at [90, 188] on div "Spacing" at bounding box center [118, 193] width 217 height 30
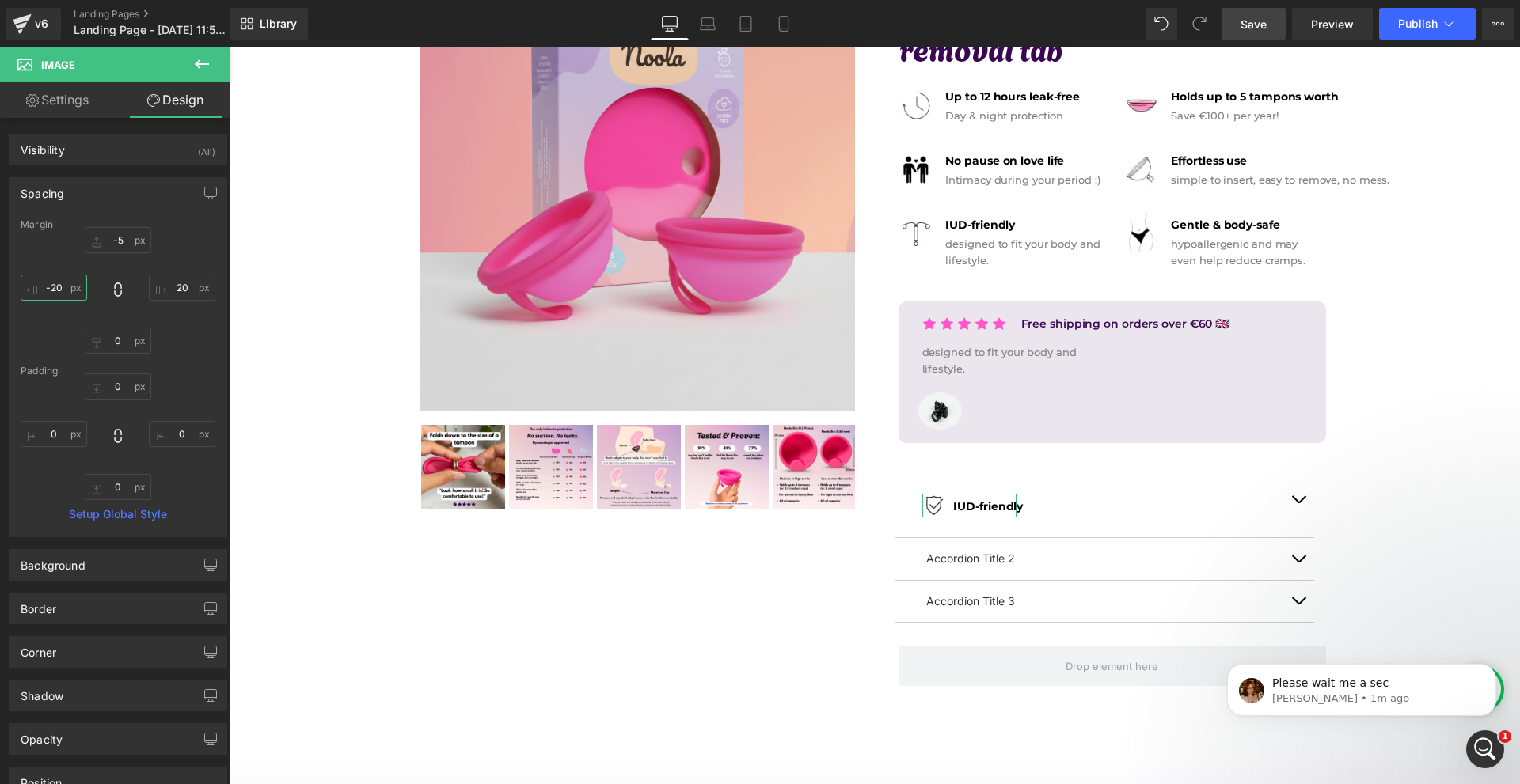
click at [78, 288] on input "text" at bounding box center [53, 288] width 66 height 26
type input "-40"
click at [184, 289] on input "text" at bounding box center [182, 288] width 66 height 26
type input "40"
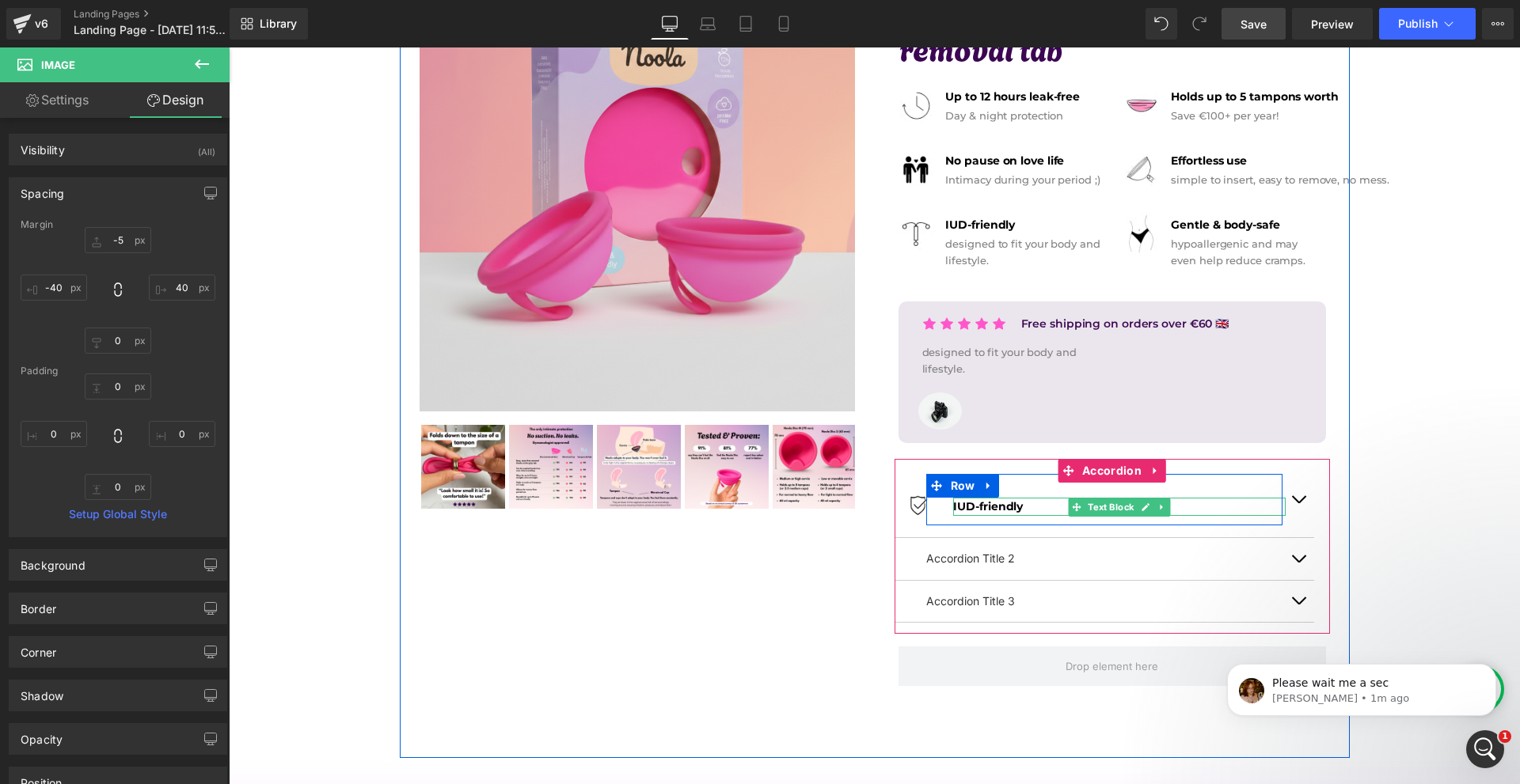
click at [1036, 507] on p "IUD-friendly" at bounding box center [1119, 507] width 333 height 18
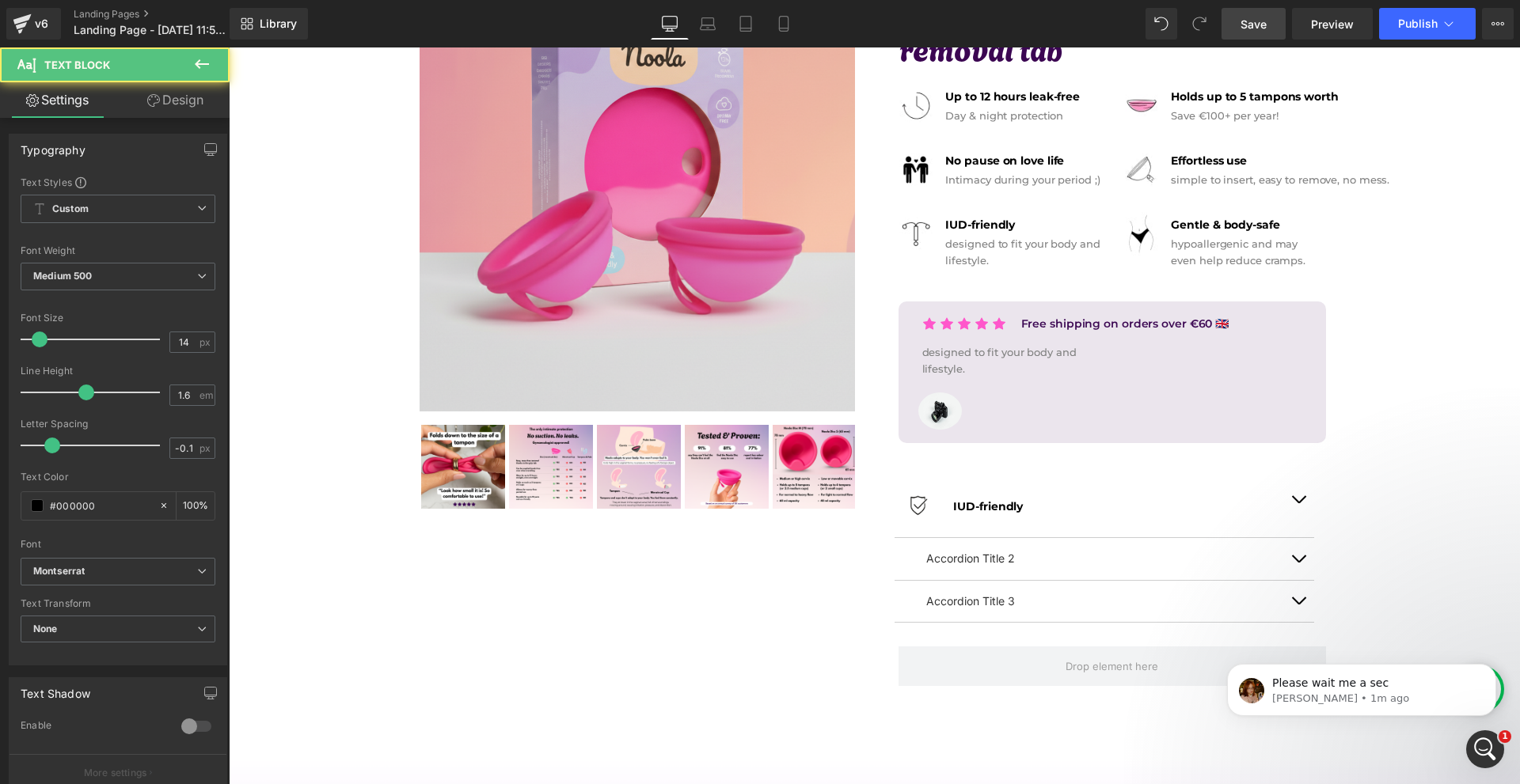
click at [170, 102] on link "Design" at bounding box center [175, 100] width 115 height 36
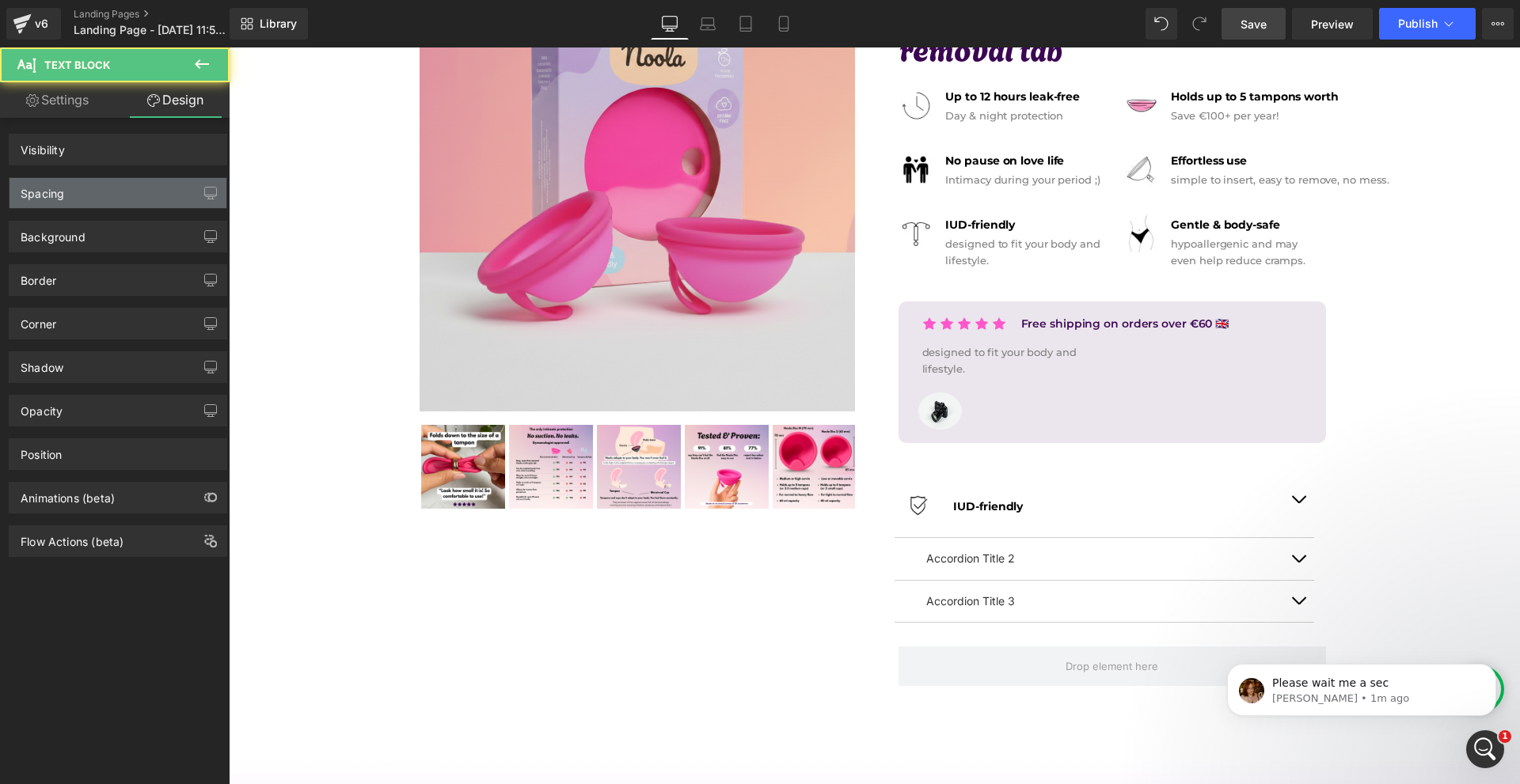
click at [113, 191] on div "Spacing" at bounding box center [118, 193] width 217 height 30
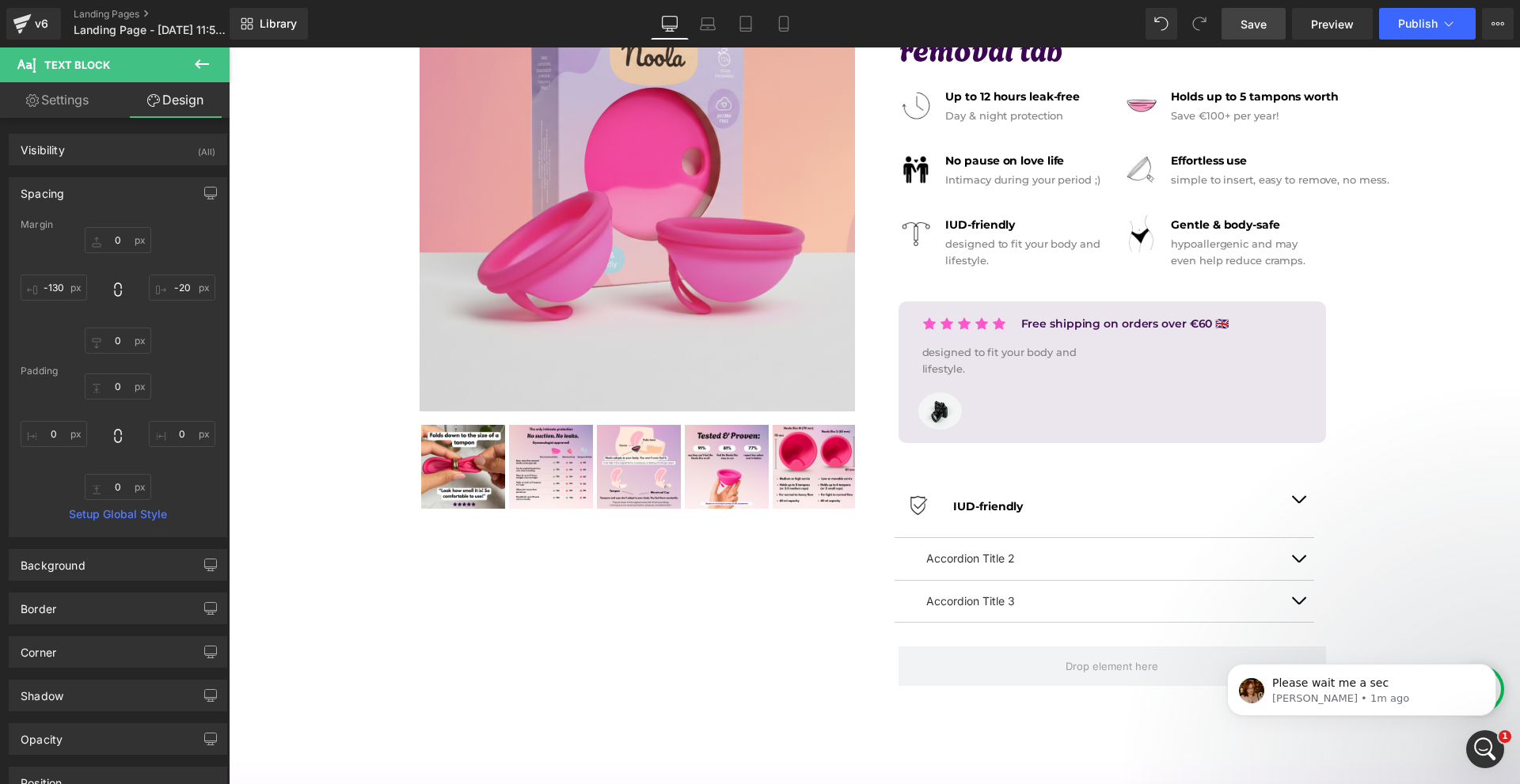
click at [87, 200] on div "Spacing" at bounding box center [118, 193] width 217 height 30
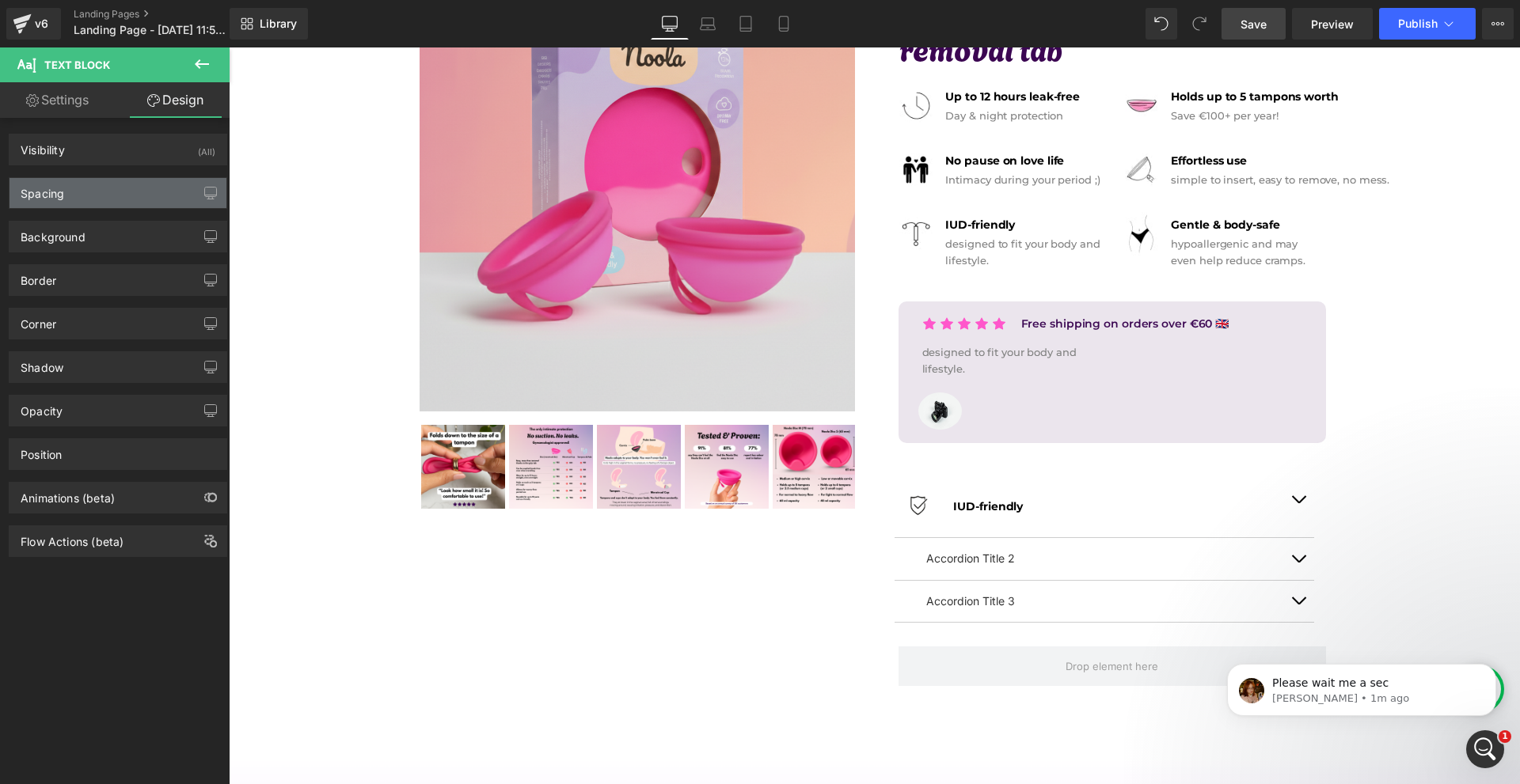
click at [87, 200] on div "Spacing" at bounding box center [118, 193] width 217 height 30
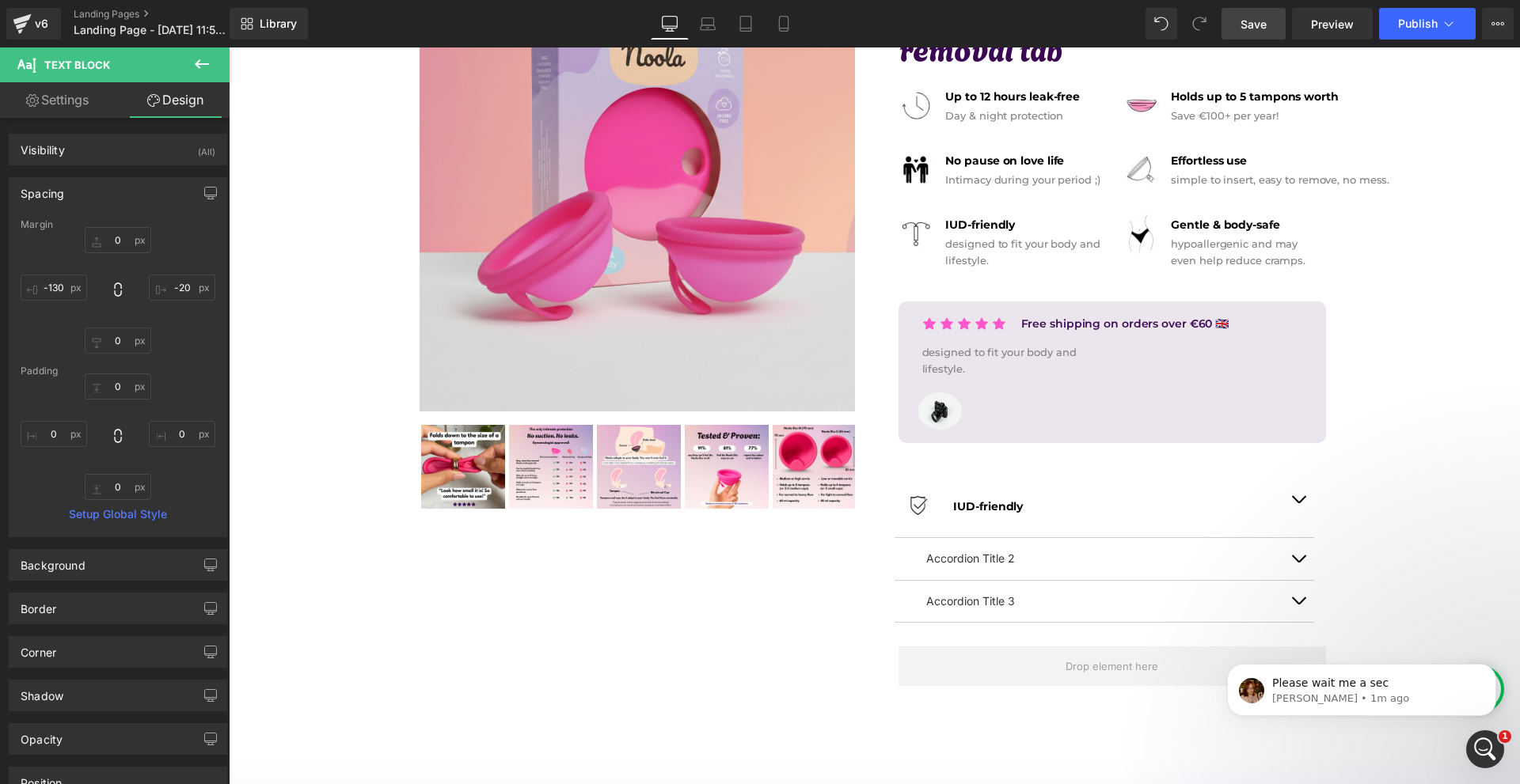
click at [76, 267] on div "0 -20 0 -130" at bounding box center [117, 290] width 194 height 126
click at [71, 284] on input "-130" at bounding box center [53, 288] width 66 height 26
type input "-150"
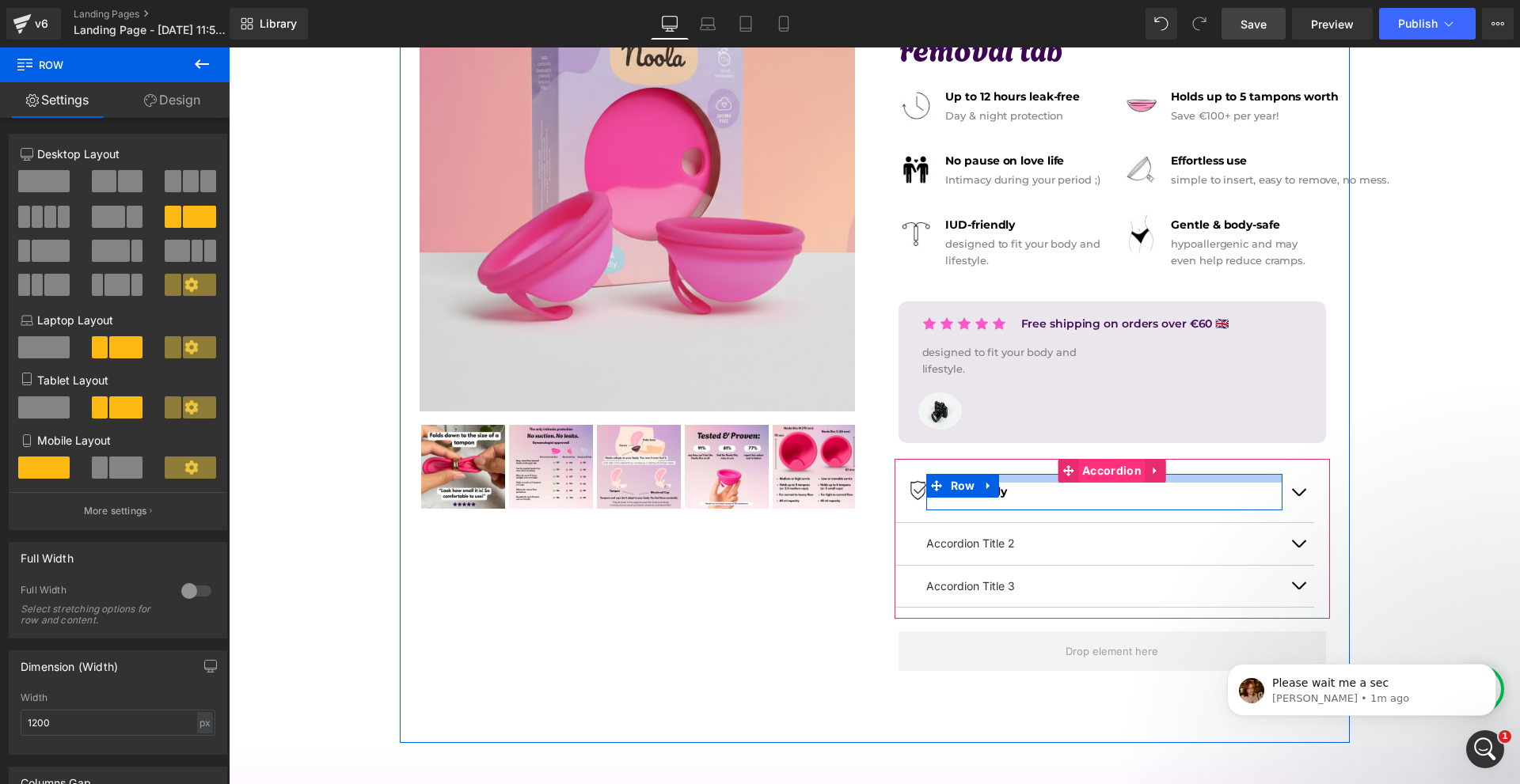
drag, startPoint x: 1082, startPoint y: 492, endPoint x: 1090, endPoint y: 477, distance: 17.0
click at [1090, 477] on div "Image IUD-friendly Text Block Row Accordion Title 2 Text Block Accordion Title …" at bounding box center [1112, 539] width 435 height 160
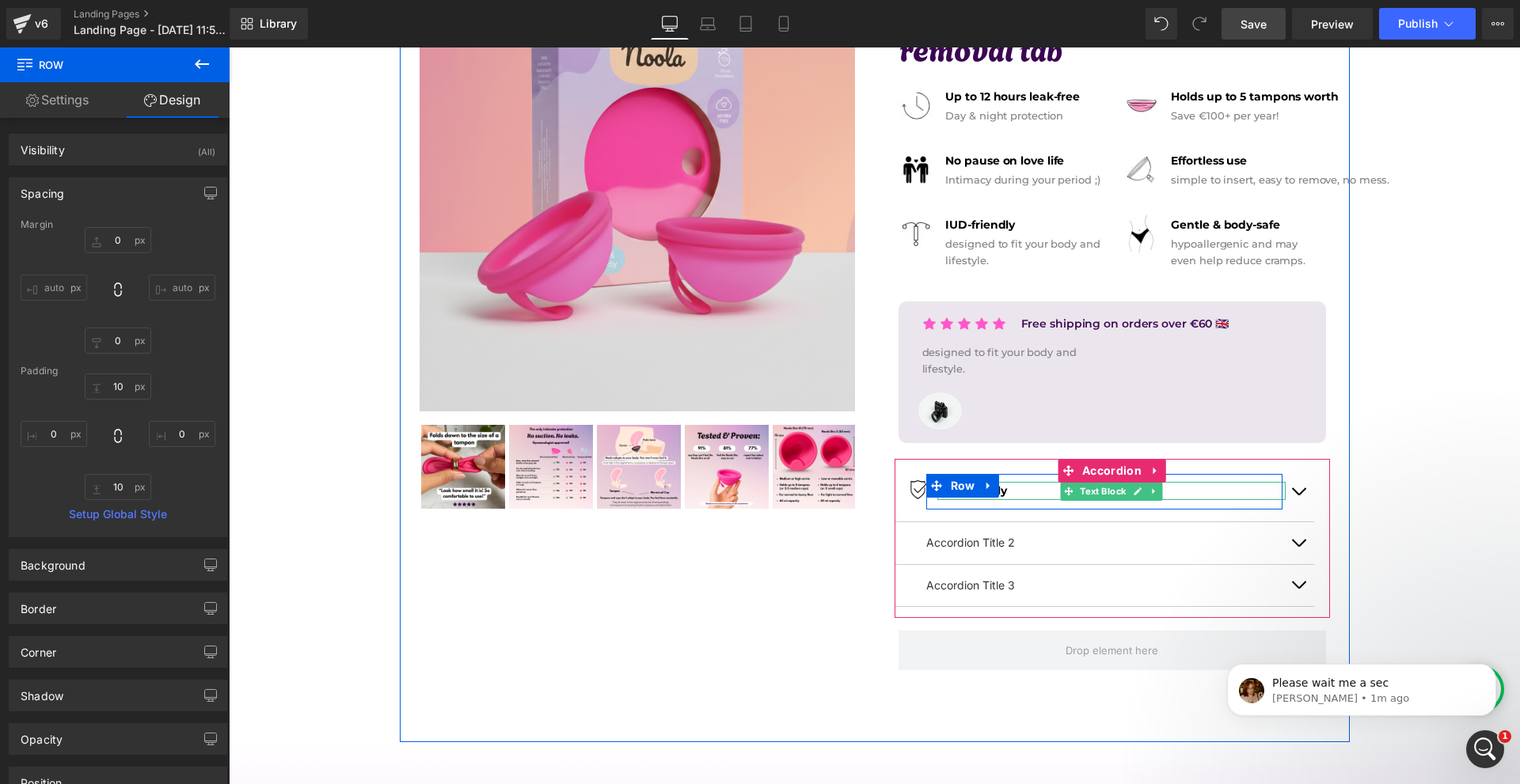
click at [1018, 492] on p "IUD-friendly" at bounding box center [1111, 490] width 348 height 18
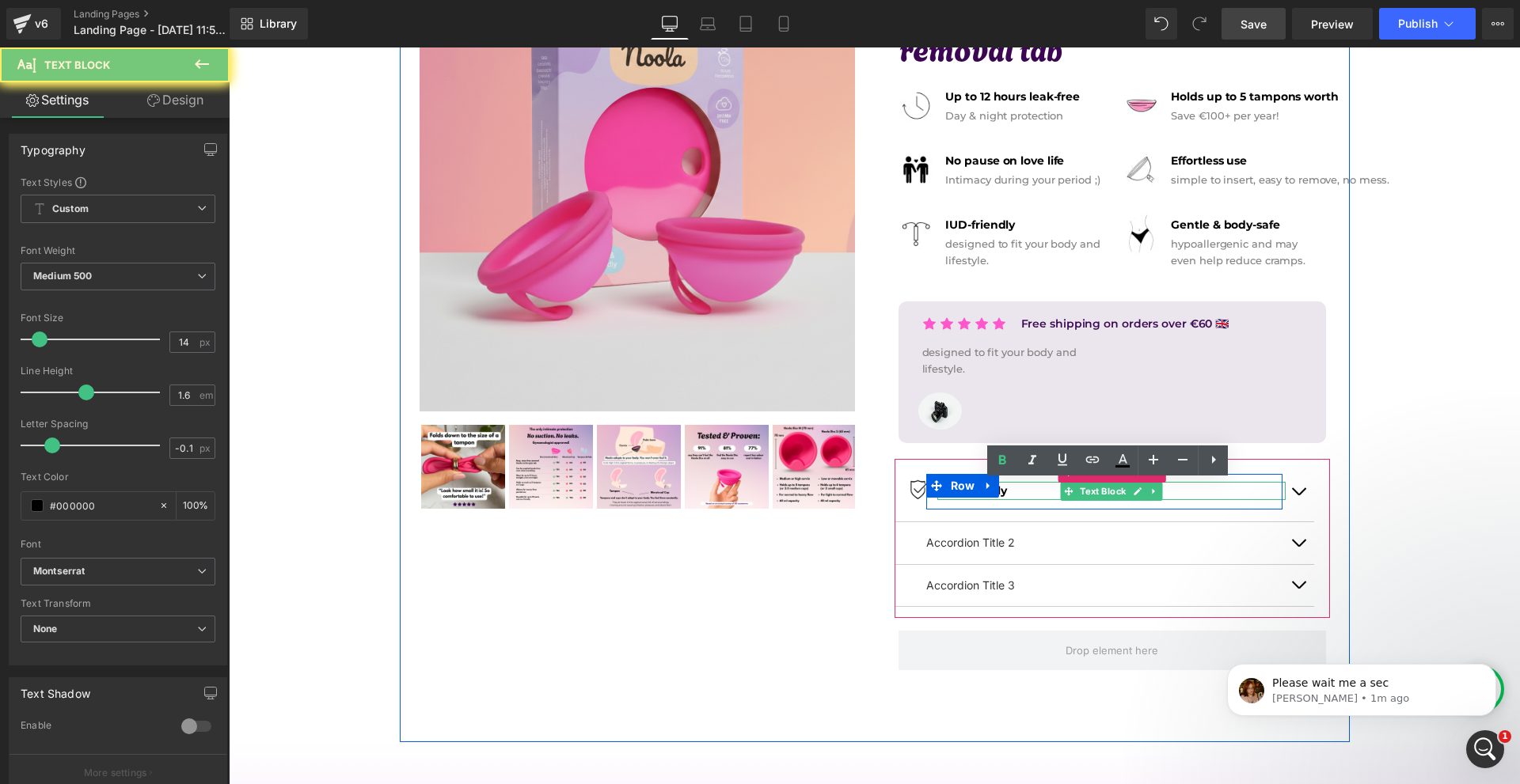
click at [1018, 492] on p "IUD-friendly" at bounding box center [1111, 490] width 348 height 18
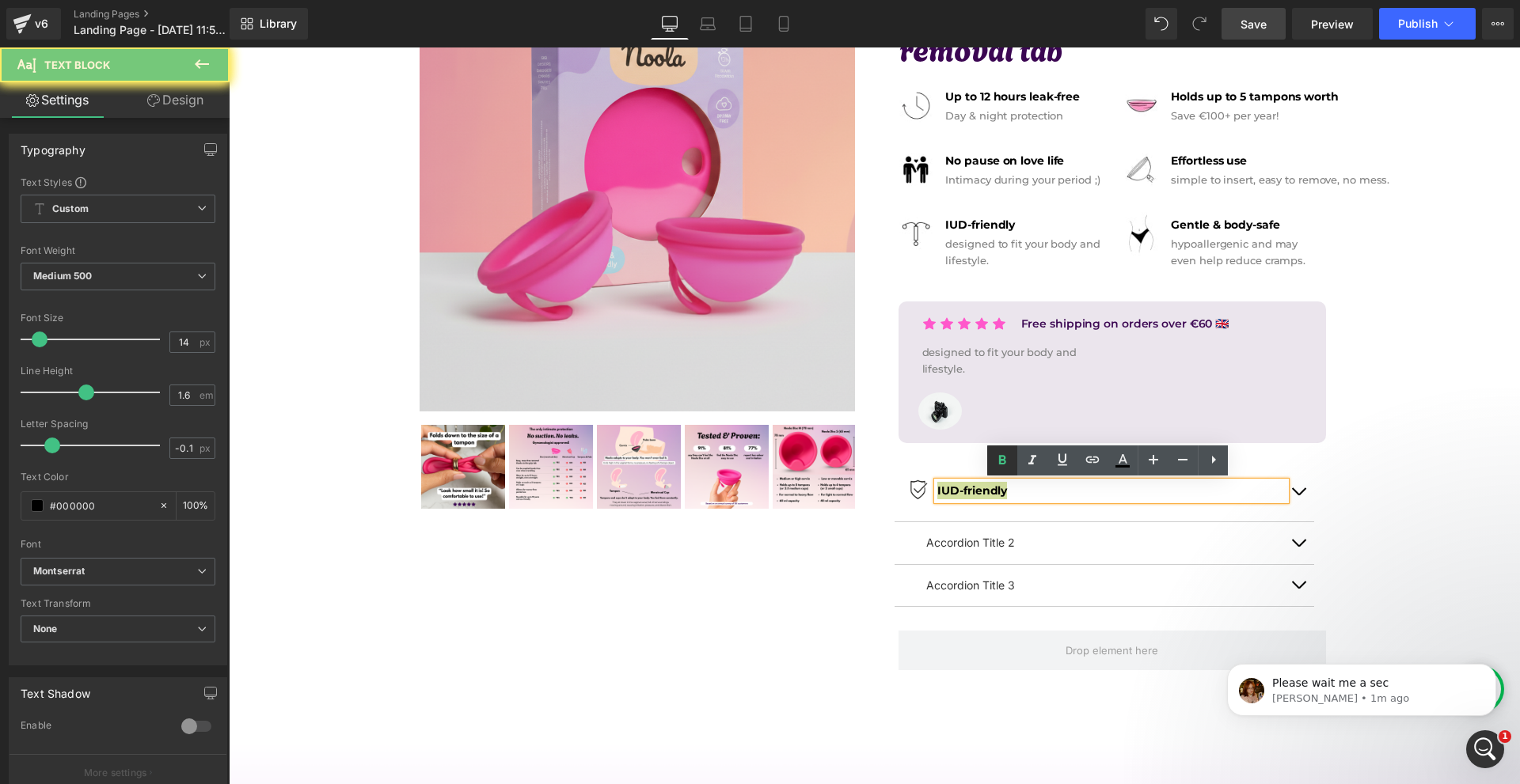
click at [993, 466] on icon at bounding box center [1002, 461] width 19 height 19
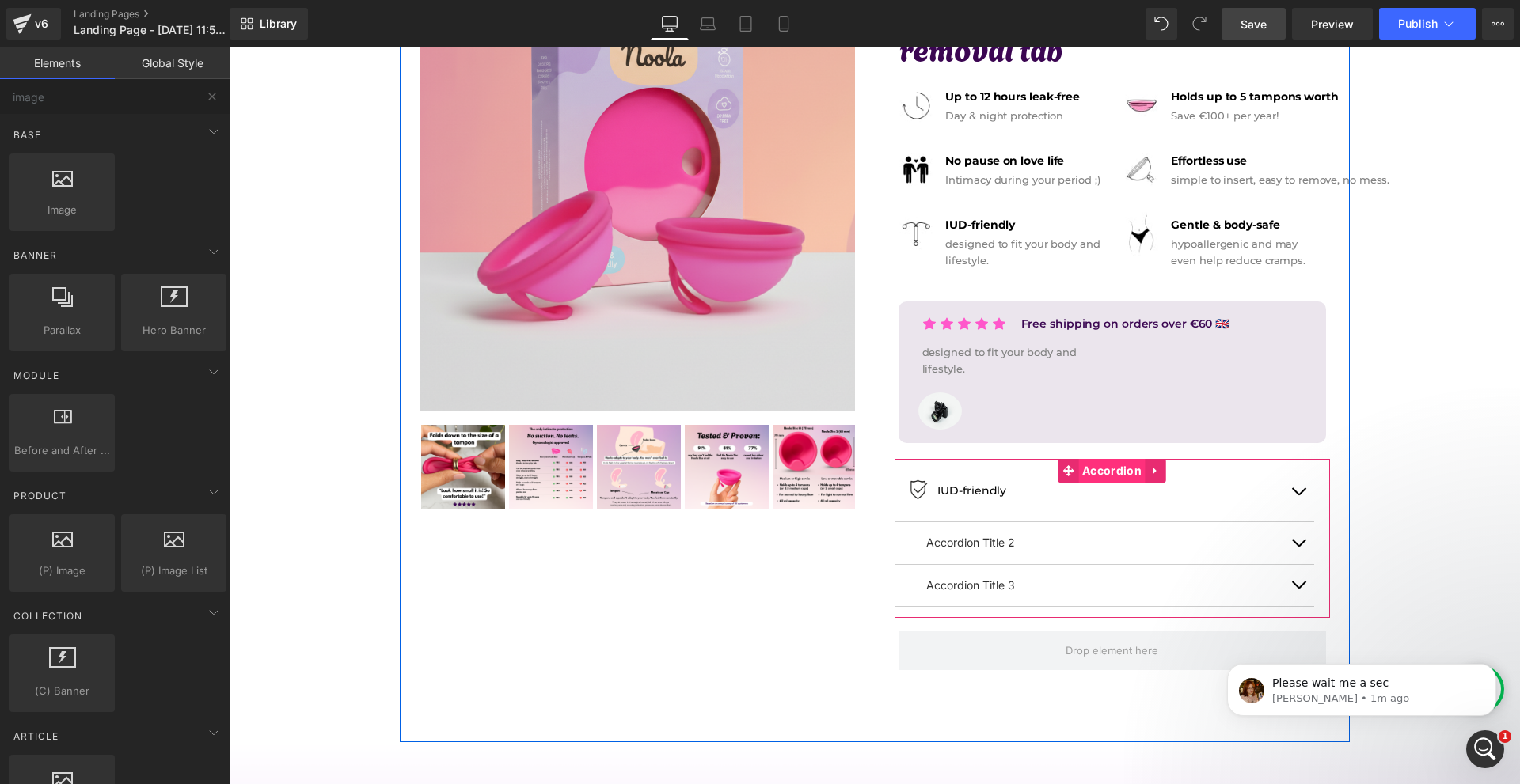
click at [1091, 472] on span "Accordion" at bounding box center [1111, 471] width 67 height 24
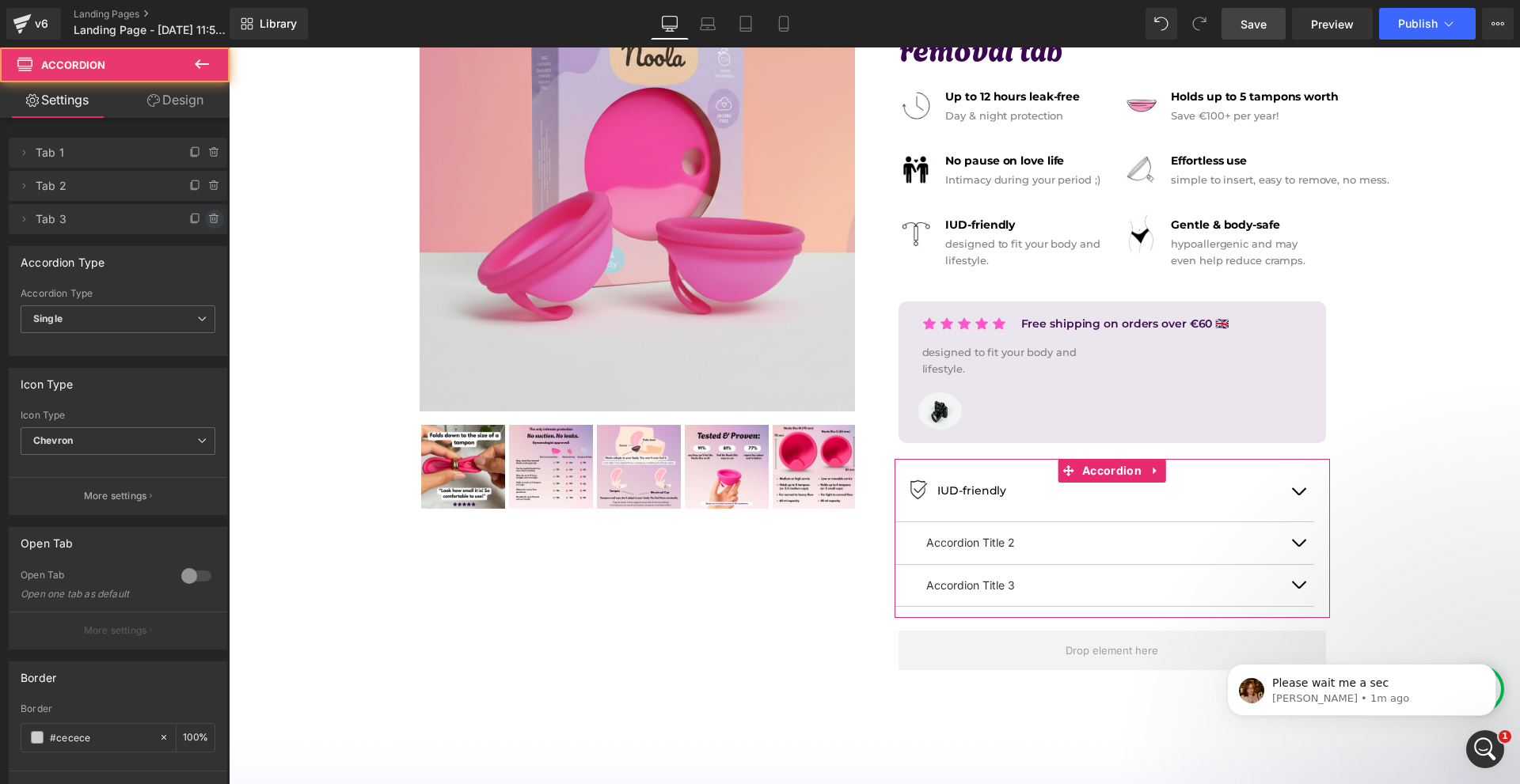
click at [212, 216] on icon at bounding box center [214, 219] width 13 height 13
click at [211, 216] on button "Delete" at bounding box center [197, 220] width 50 height 20
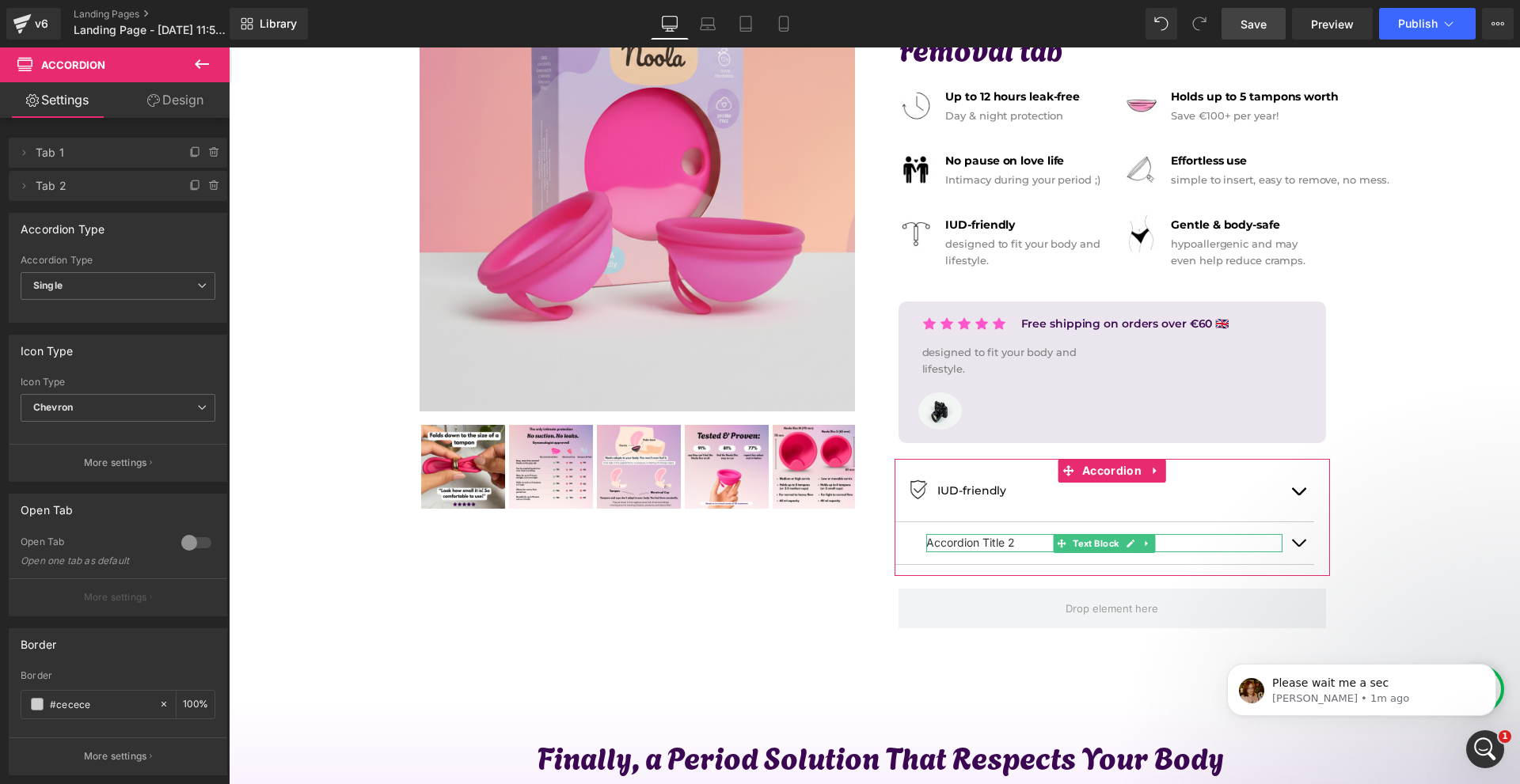
click at [202, 194] on li "Delete Cancel Tab 2 Tab 2 #FFFFFF" at bounding box center [117, 185] width 218 height 30
click at [208, 190] on icon at bounding box center [214, 186] width 13 height 13
click at [202, 190] on button "Delete" at bounding box center [201, 187] width 50 height 20
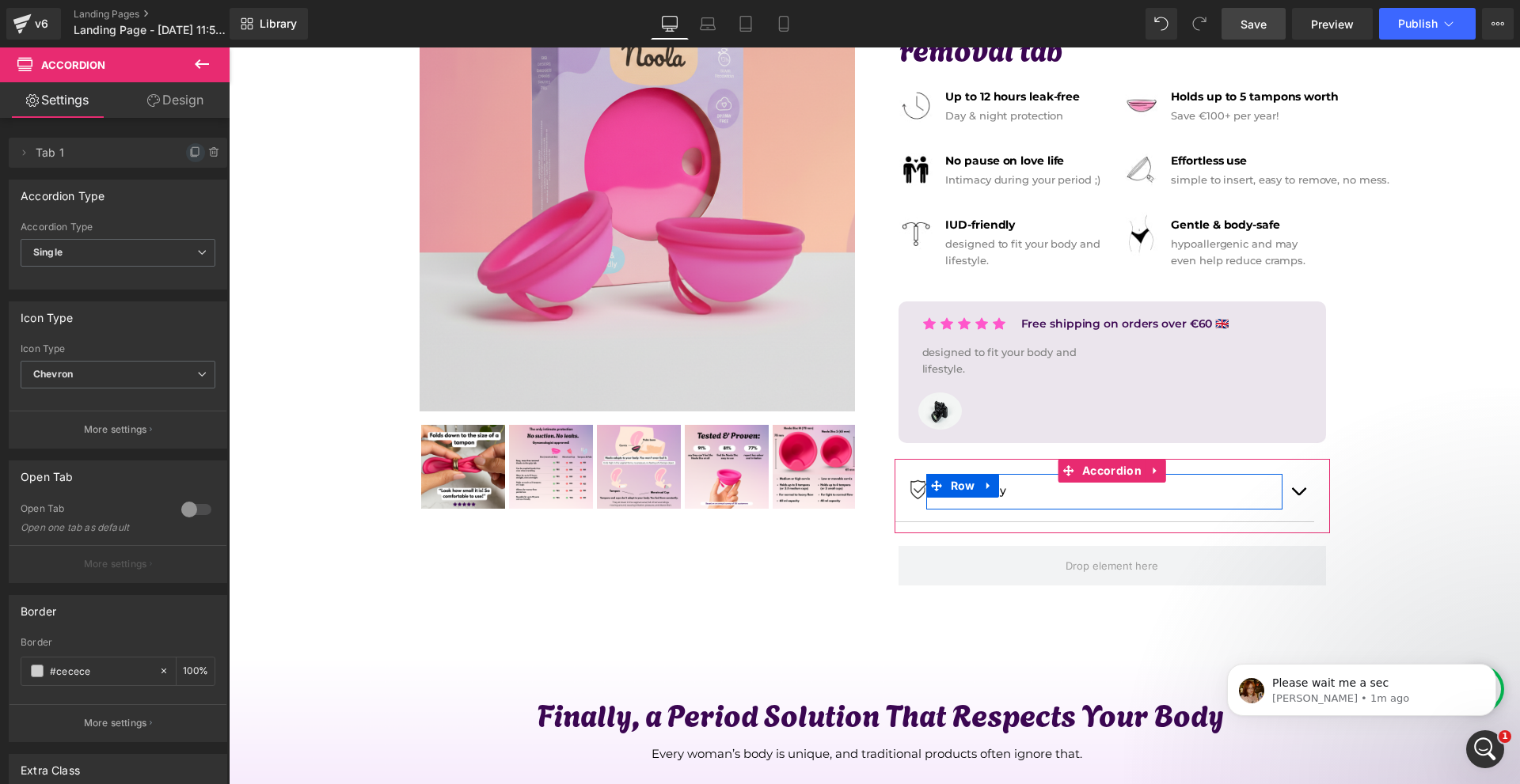
click at [193, 159] on span at bounding box center [195, 153] width 19 height 19
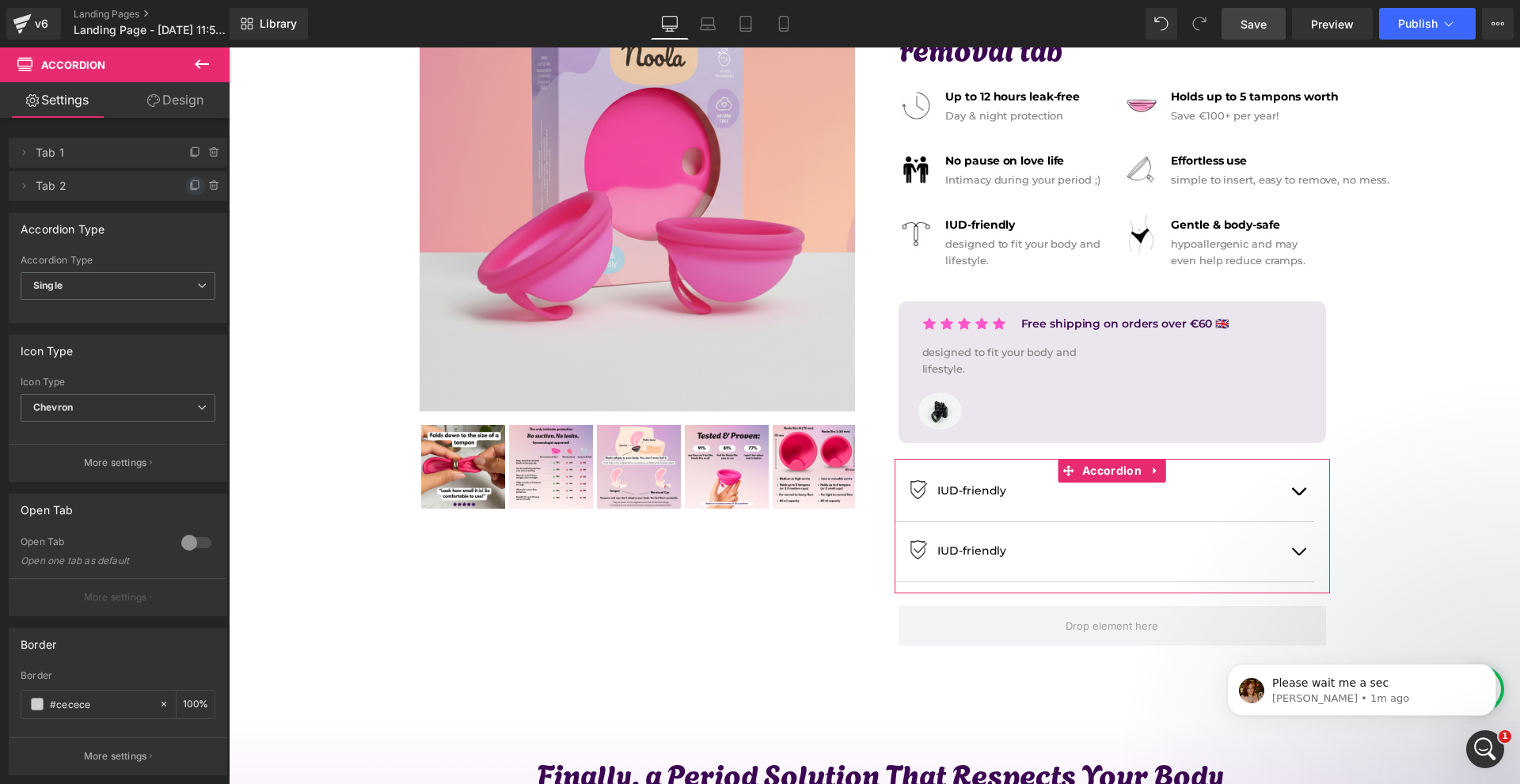
click at [192, 183] on icon at bounding box center [195, 186] width 13 height 13
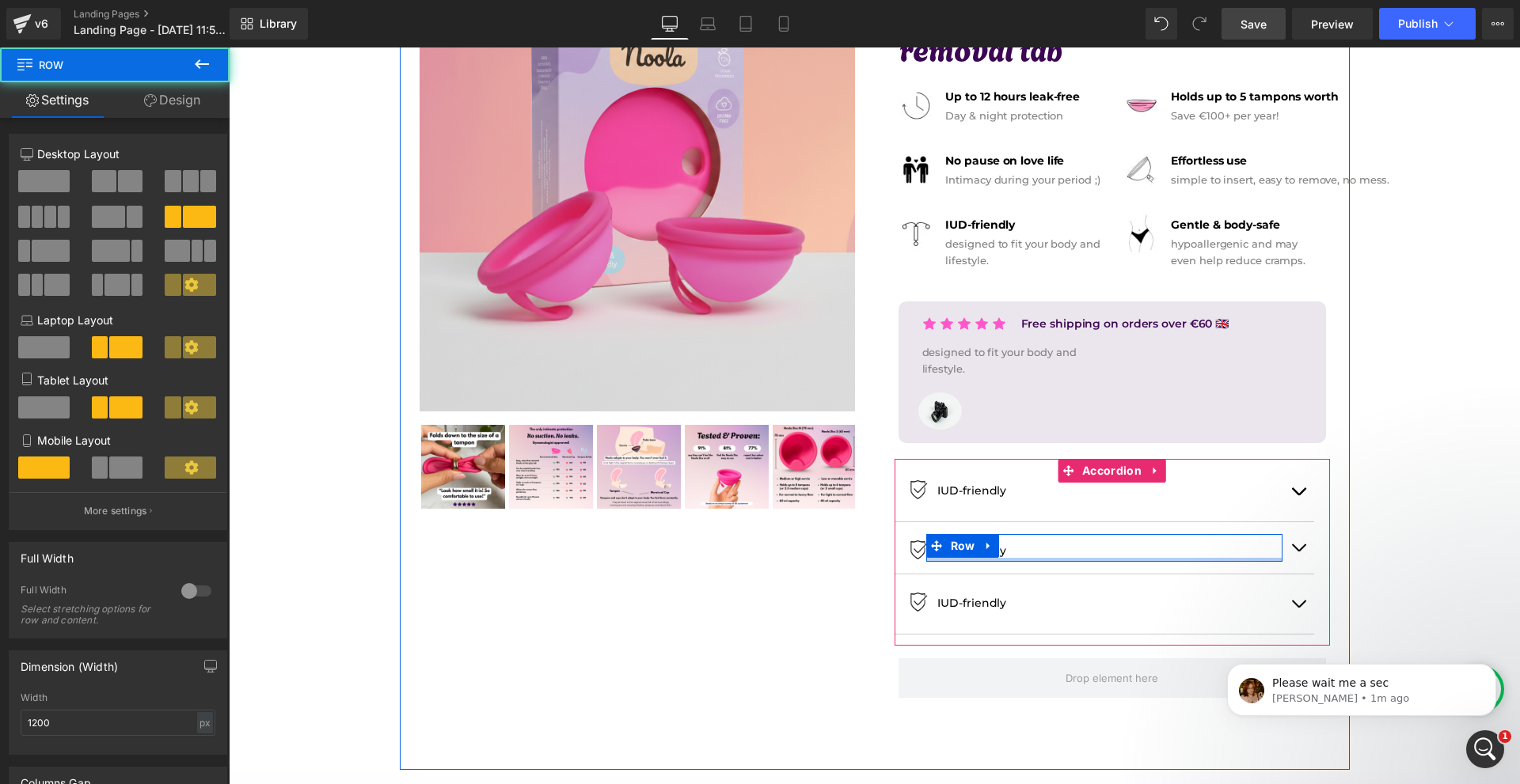
drag, startPoint x: 977, startPoint y: 567, endPoint x: 985, endPoint y: 558, distance: 12.0
click at [985, 558] on div "Image IUD-friendly Text Block Row" at bounding box center [1104, 548] width 356 height 28
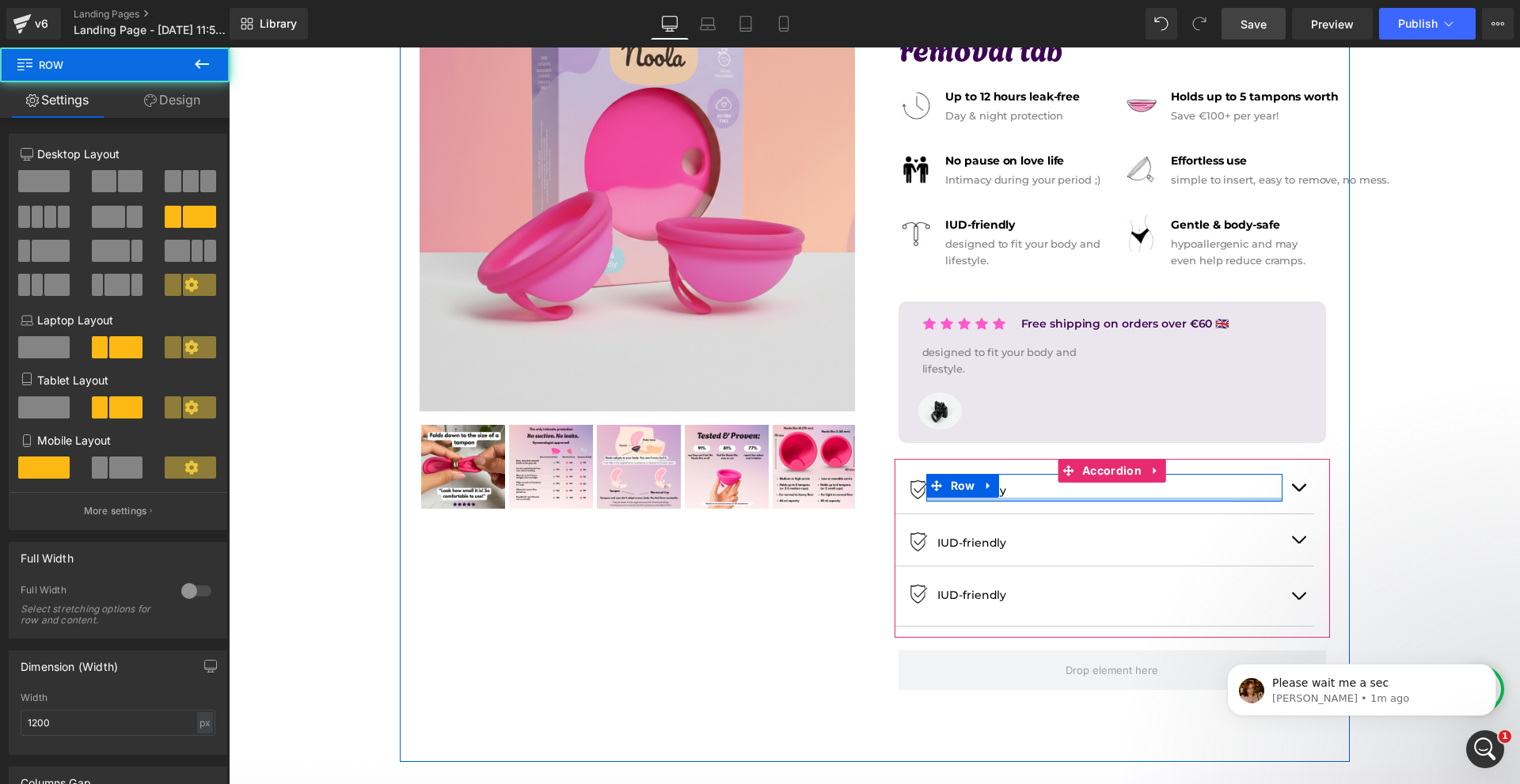
drag, startPoint x: 990, startPoint y: 509, endPoint x: 998, endPoint y: 499, distance: 12.8
click at [998, 499] on div at bounding box center [1104, 500] width 356 height 4
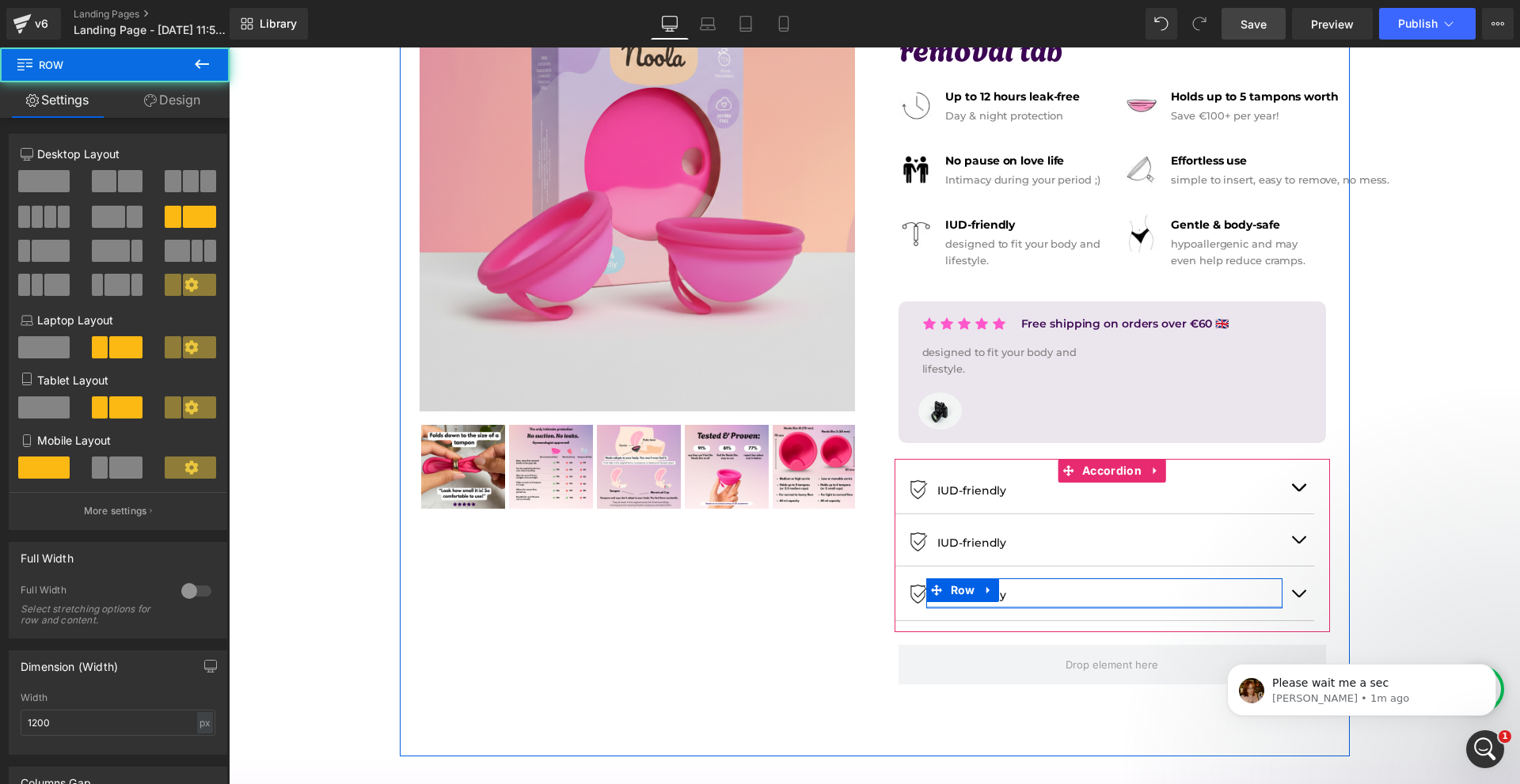
click at [974, 607] on div at bounding box center [1104, 607] width 356 height 3
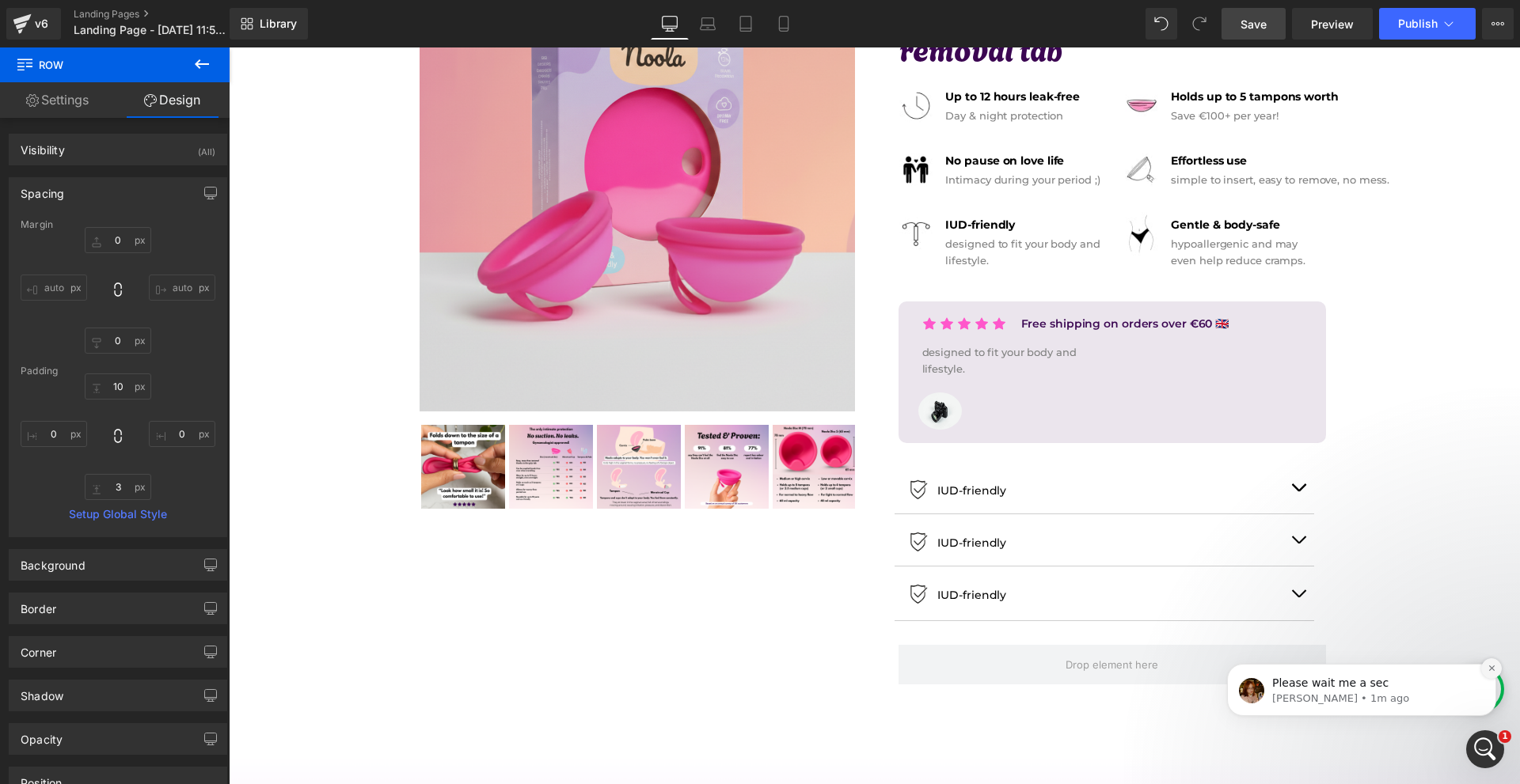
click at [1492, 668] on icon "Dismiss notification" at bounding box center [1491, 668] width 6 height 6
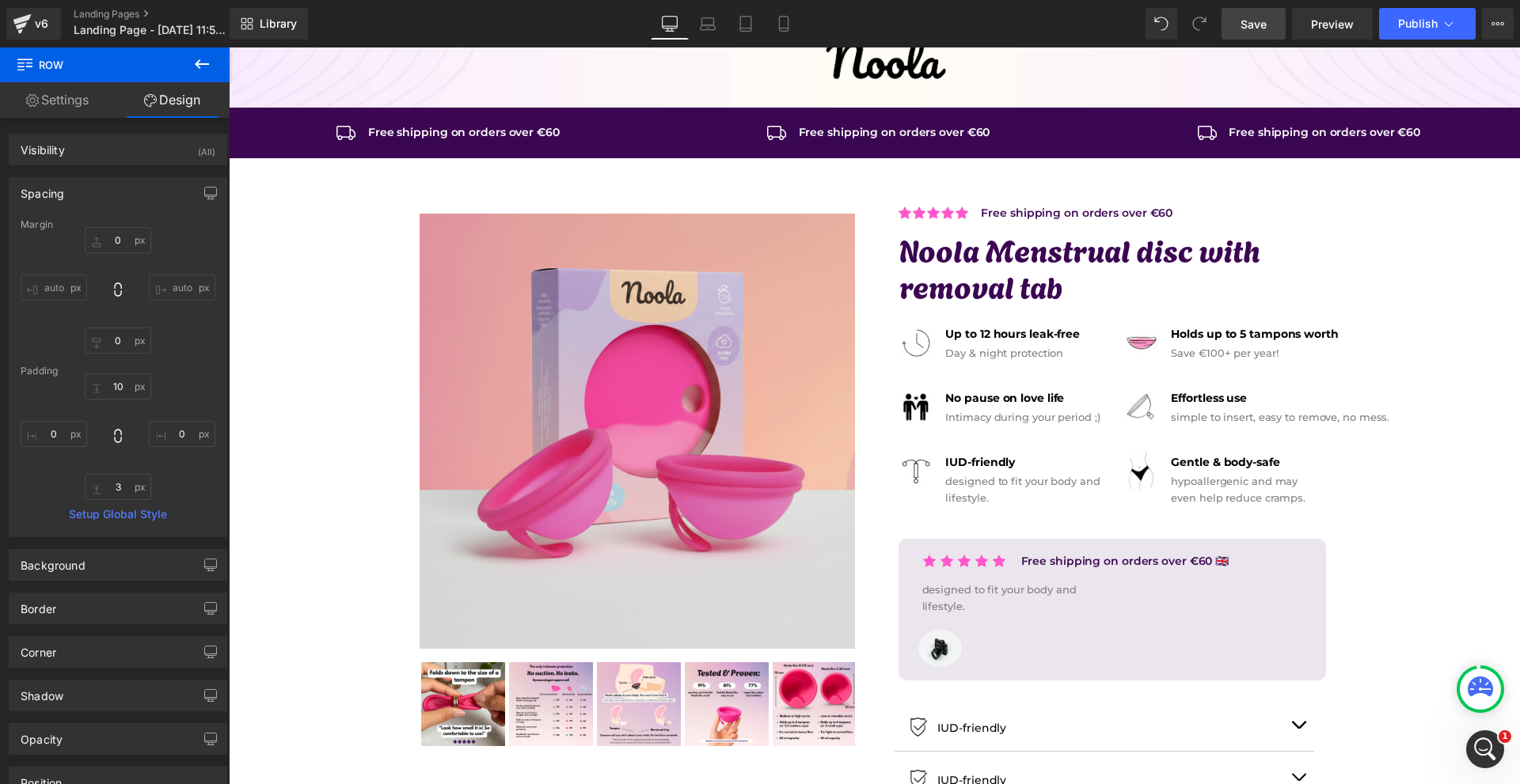
scroll to position [189, 0]
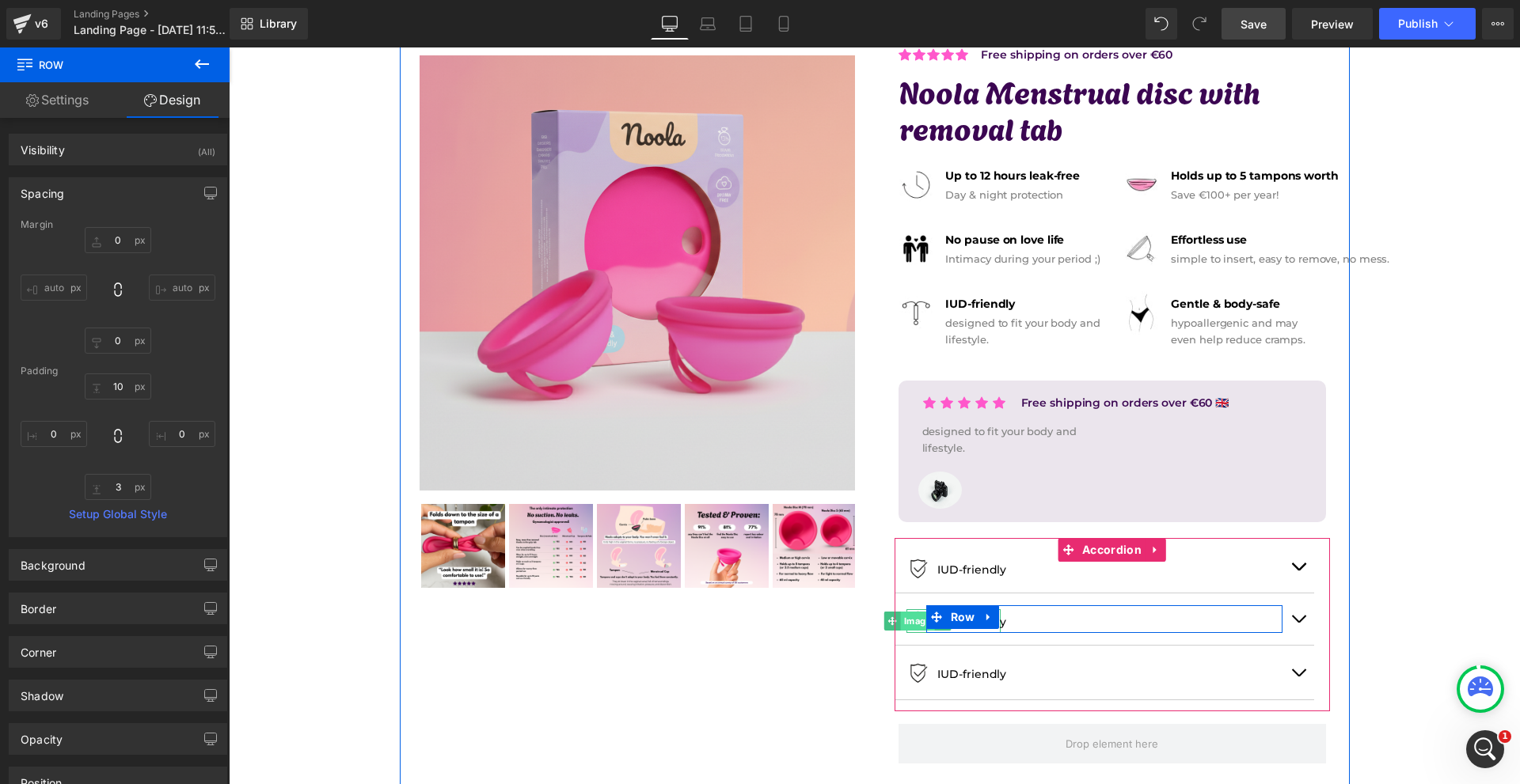
click at [915, 629] on span "Image" at bounding box center [917, 621] width 34 height 19
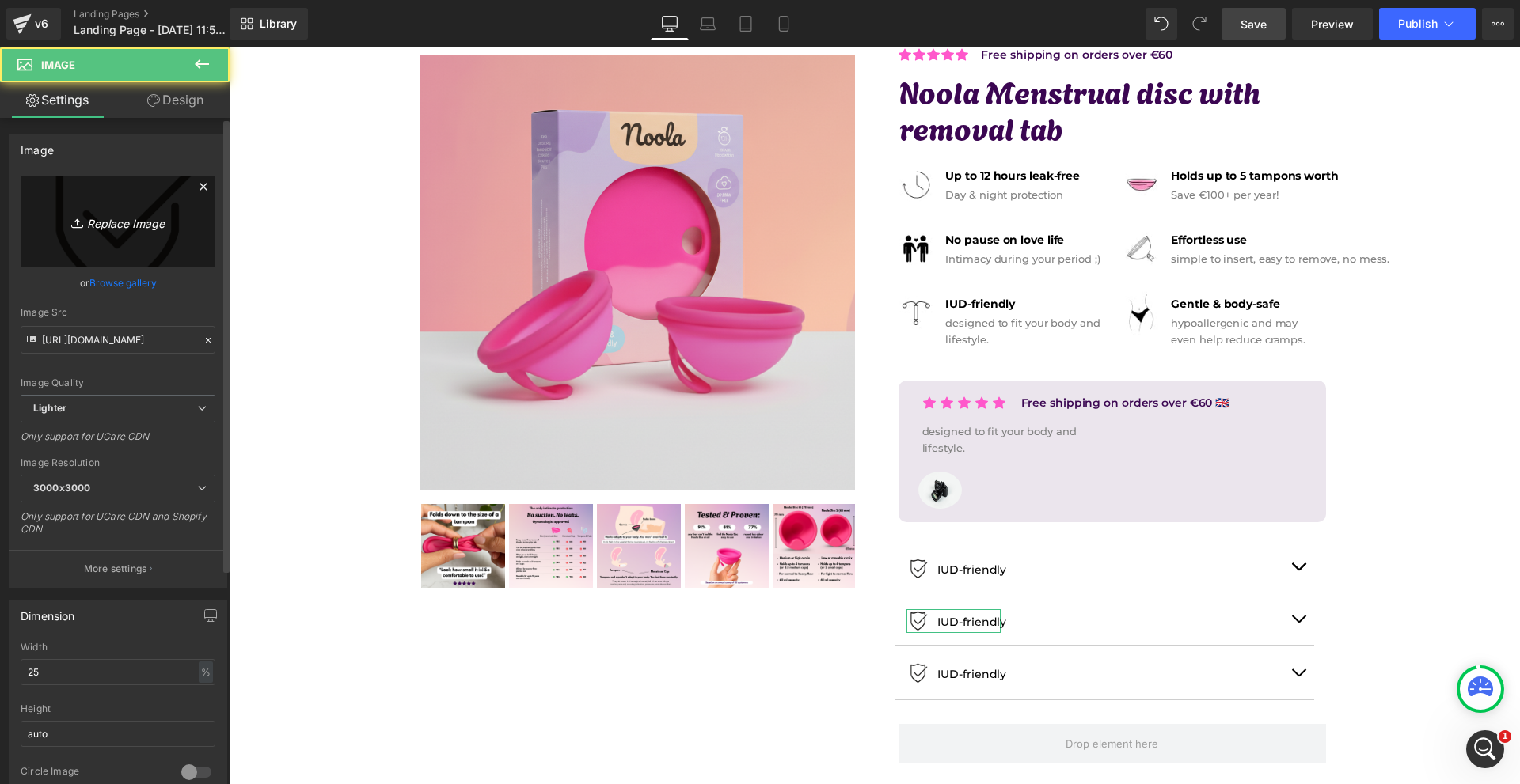
click at [142, 227] on icon "Replace Image" at bounding box center [117, 221] width 126 height 20
type input "C:\fakepath\Névtelen terv - 2025-09-25T144550.476.png"
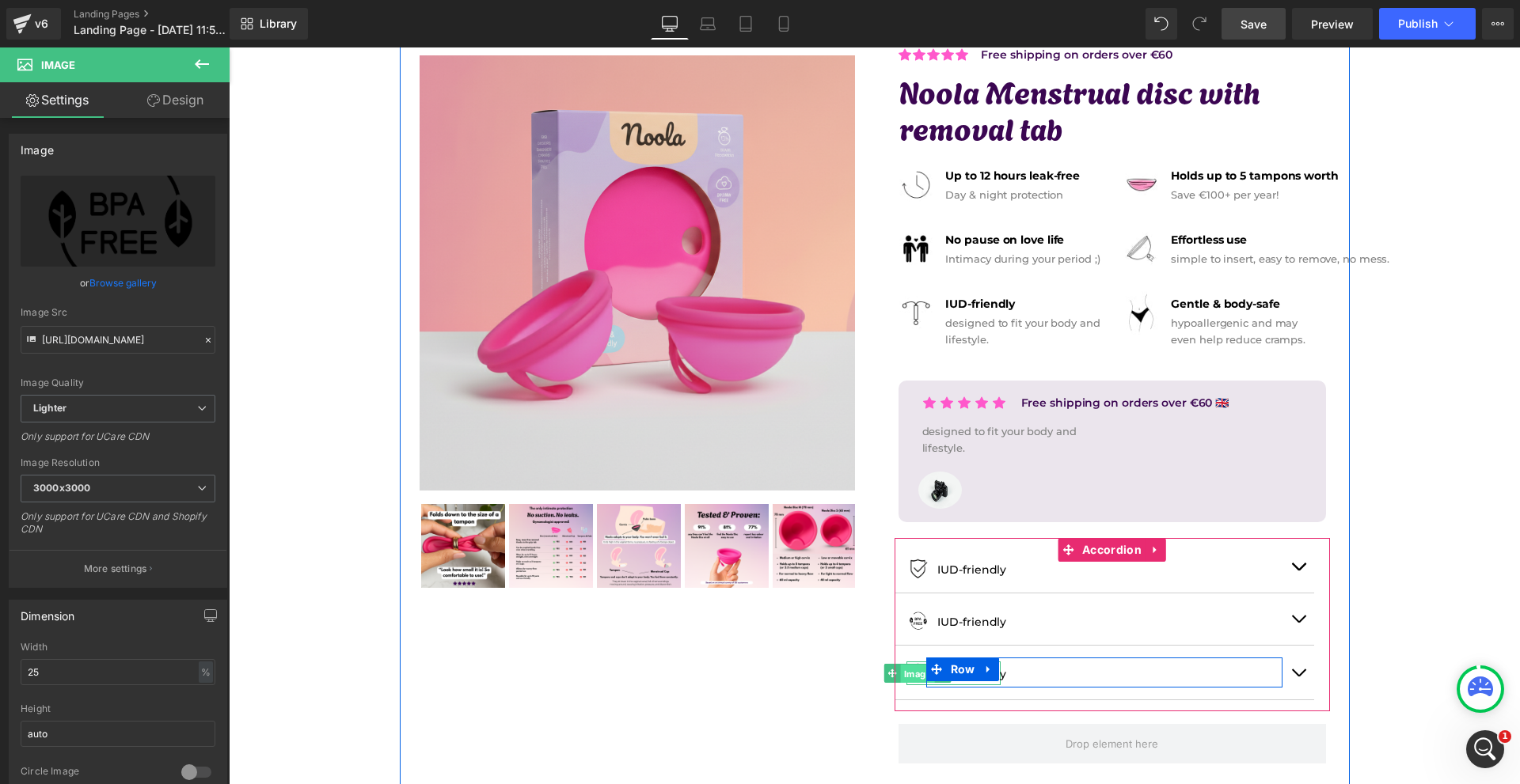
click at [915, 677] on span "Image" at bounding box center [917, 674] width 34 height 19
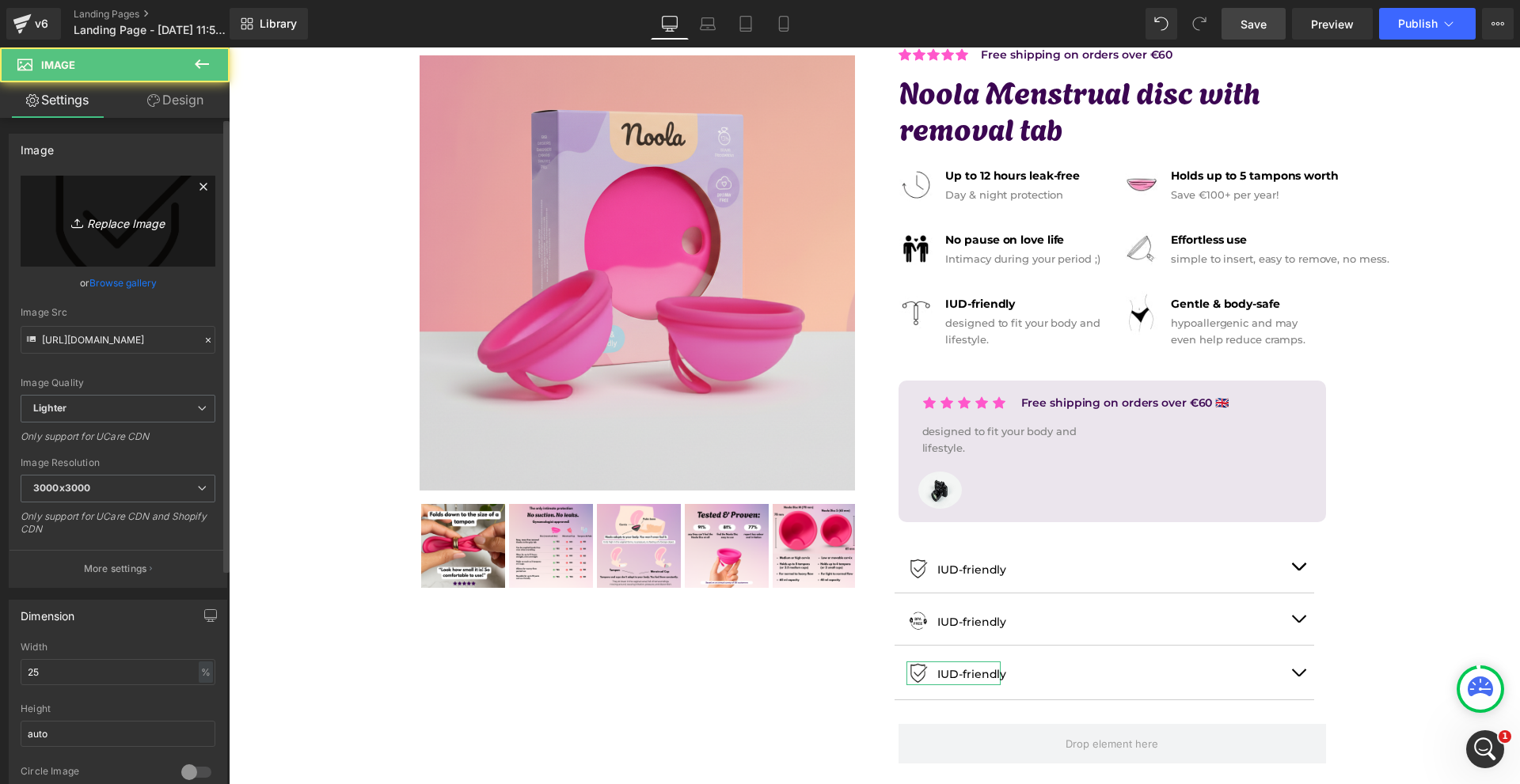
click at [125, 238] on link "Replace Image" at bounding box center [117, 221] width 194 height 91
type input "C:\fakepath\Névtelen terv - 2025-09-25T144623.563.png"
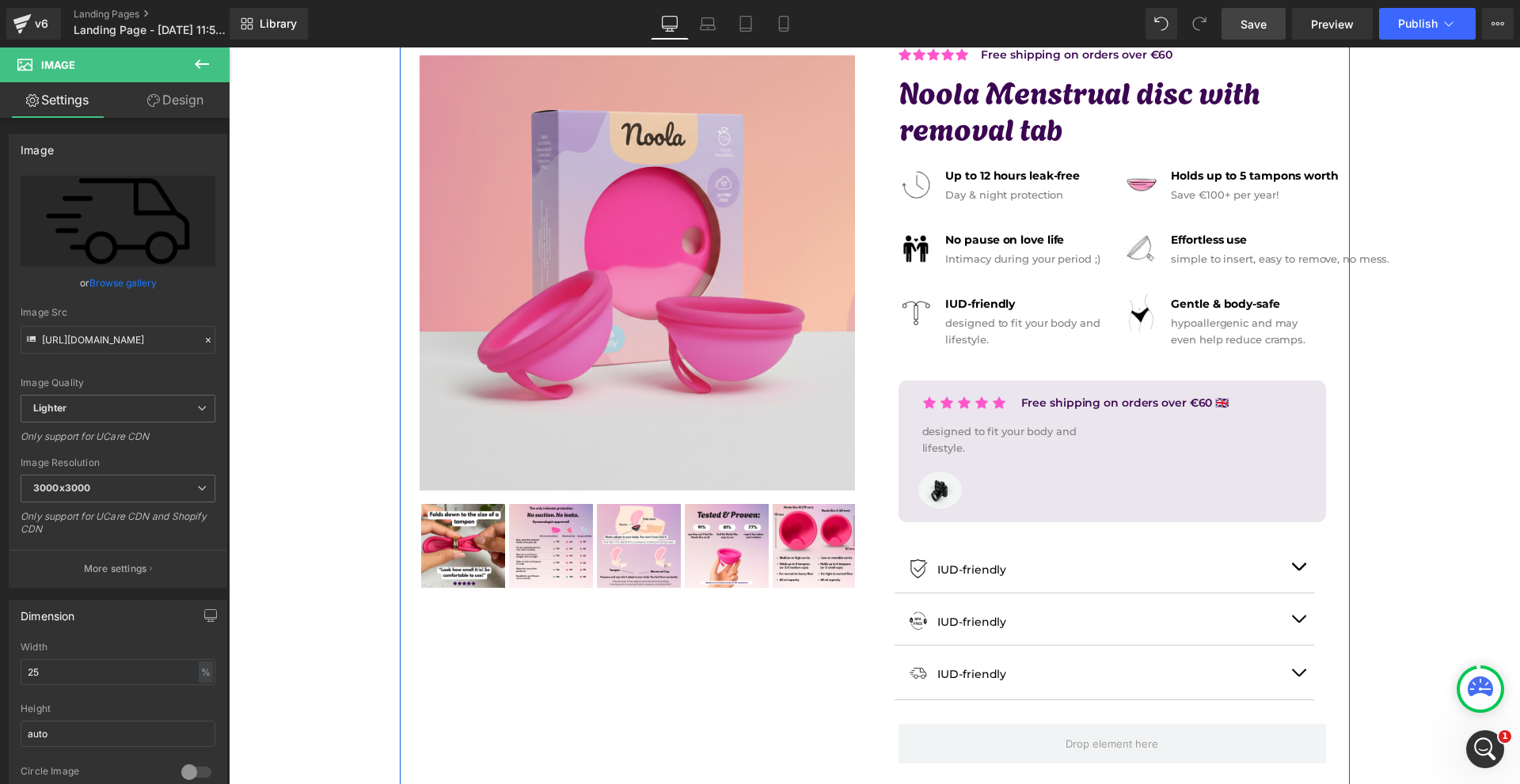
click at [1018, 535] on div "Icon Icon Icon Icon Icon Icon List Hoz Free shipping on orders over €60 Text Bl…" at bounding box center [1113, 401] width 475 height 740
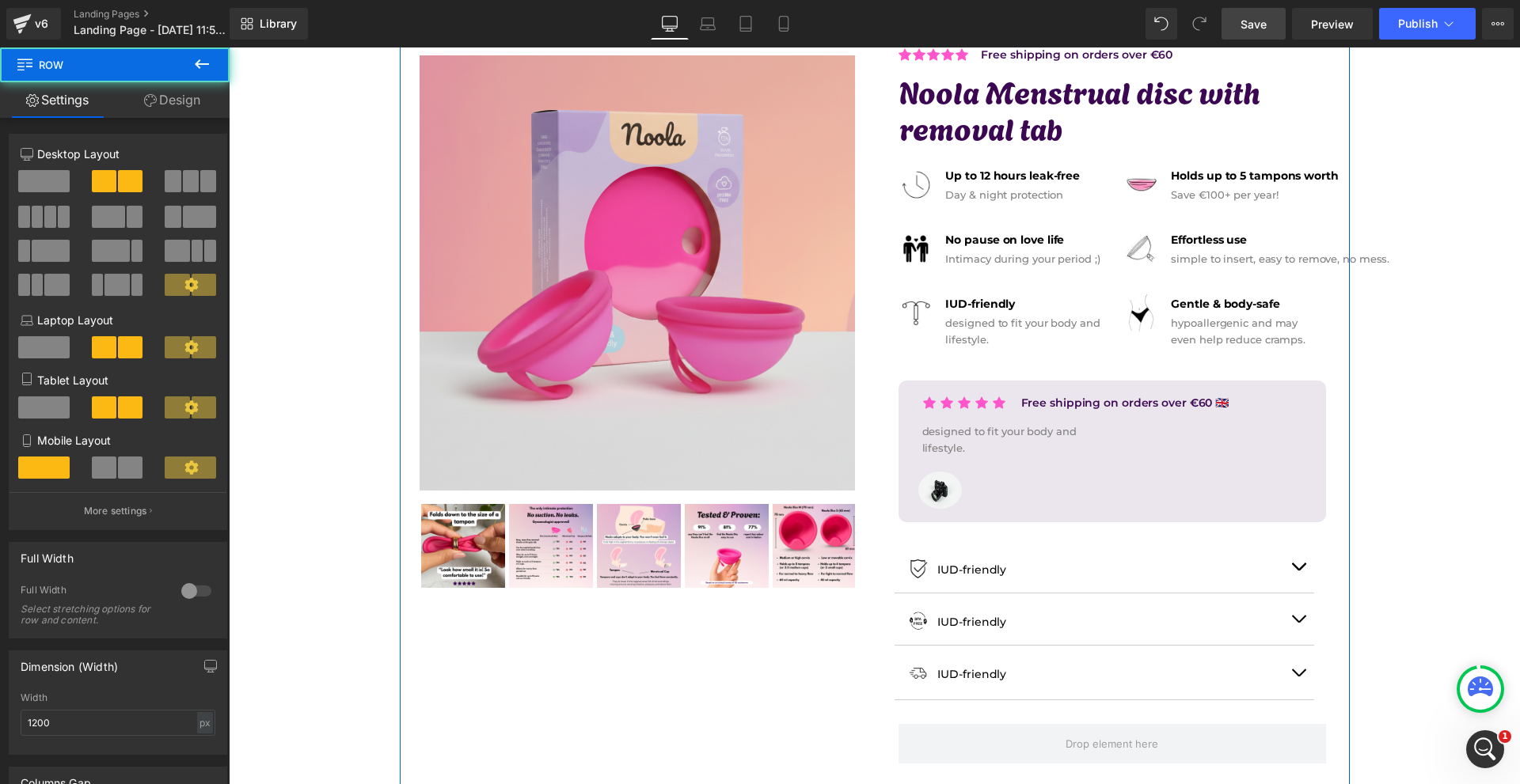
click at [229, 48] on div at bounding box center [229, 48] width 0 height 0
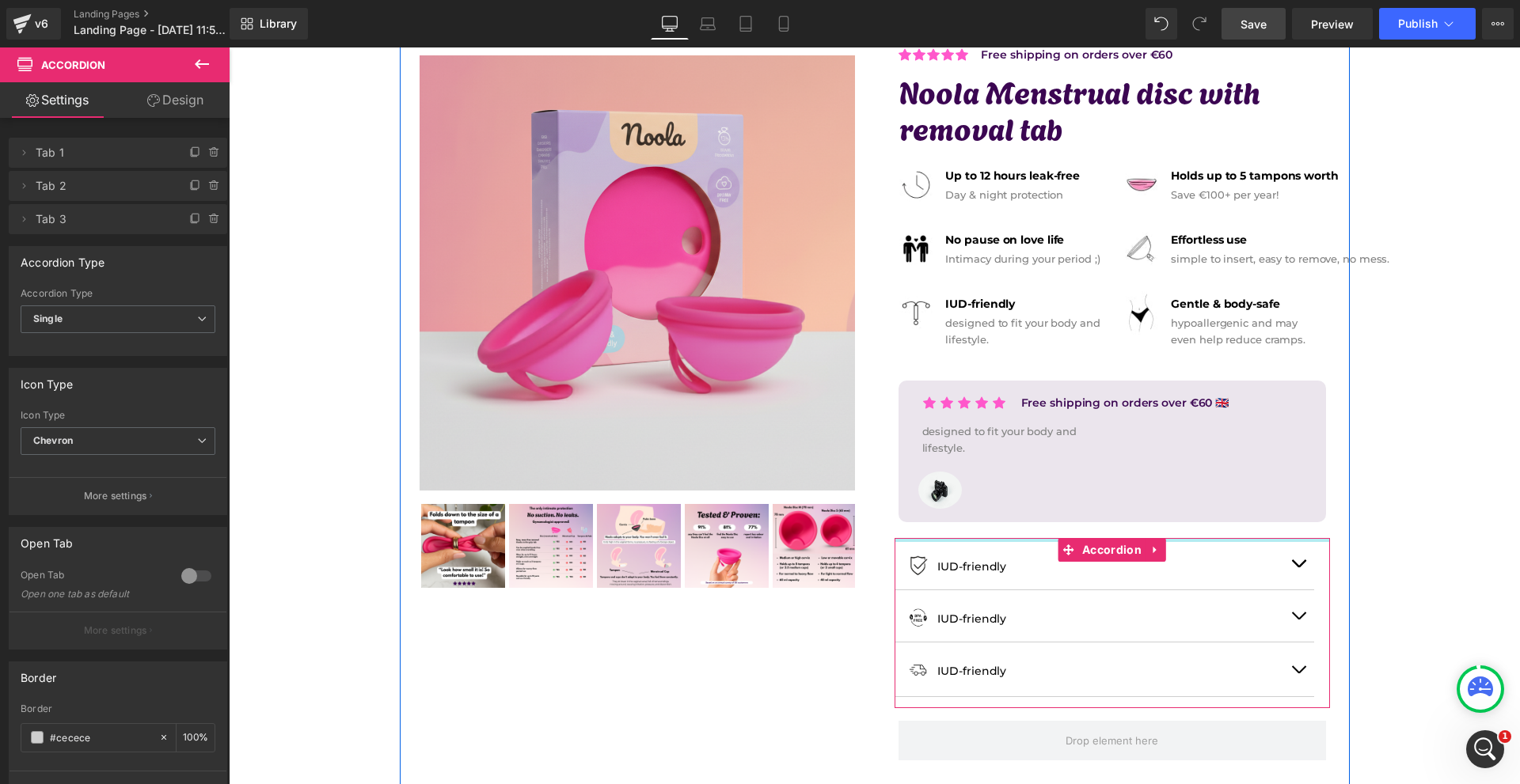
drag, startPoint x: 1015, startPoint y: 541, endPoint x: 1041, endPoint y: 537, distance: 26.3
click at [1022, 528] on div "Icon Icon Icon Icon Icon Icon List Hoz Free shipping on orders over €60 Text Bl…" at bounding box center [1113, 400] width 475 height 736
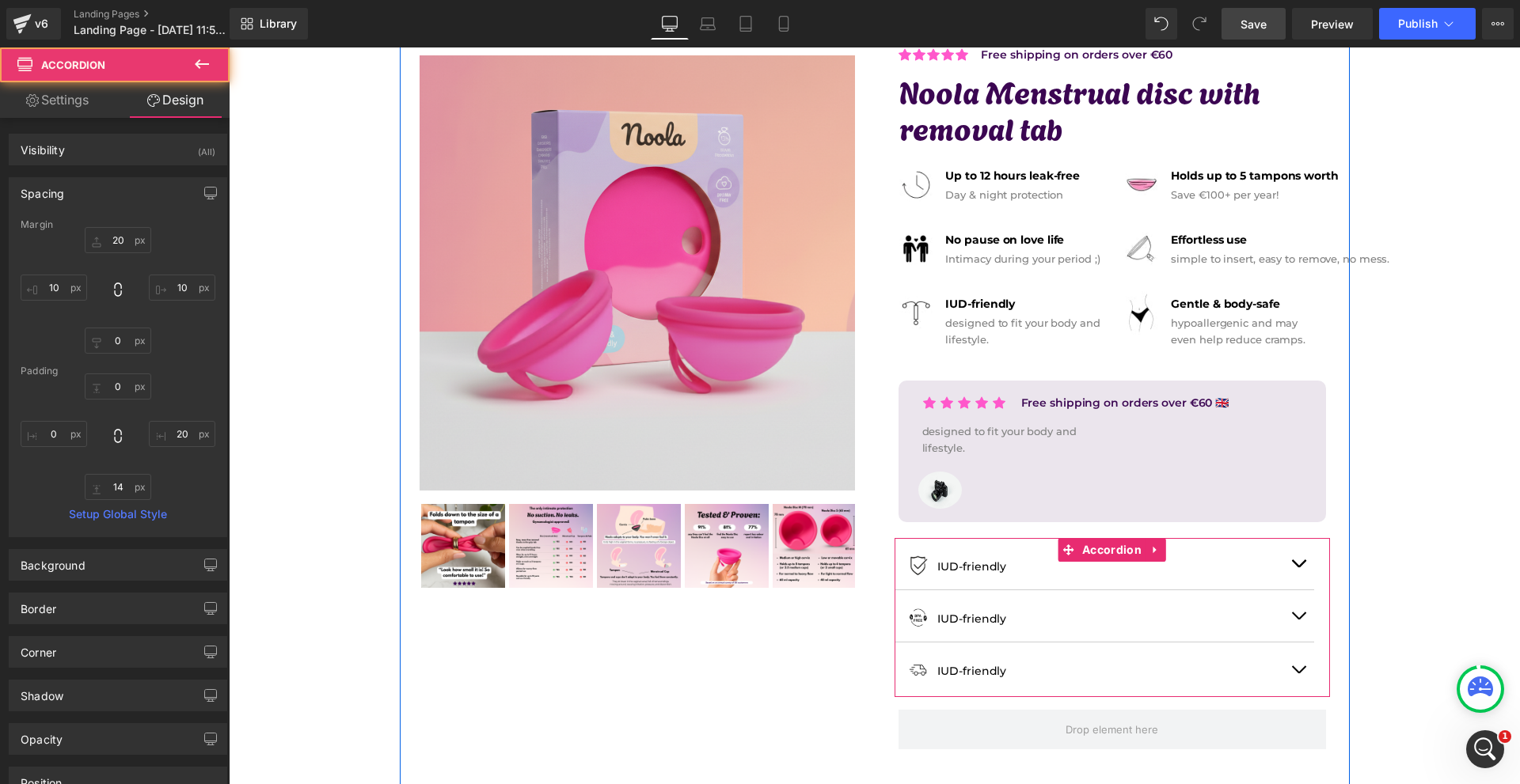
drag, startPoint x: 1009, startPoint y: 708, endPoint x: 1018, endPoint y: 686, distance: 23.8
click at [1019, 687] on div "Image IUD-friendly Text Block Row Image IUD-friendly Text Block Row Image IUD-f…" at bounding box center [1112, 617] width 435 height 159
click at [1300, 566] on button "button" at bounding box center [1298, 563] width 31 height 52
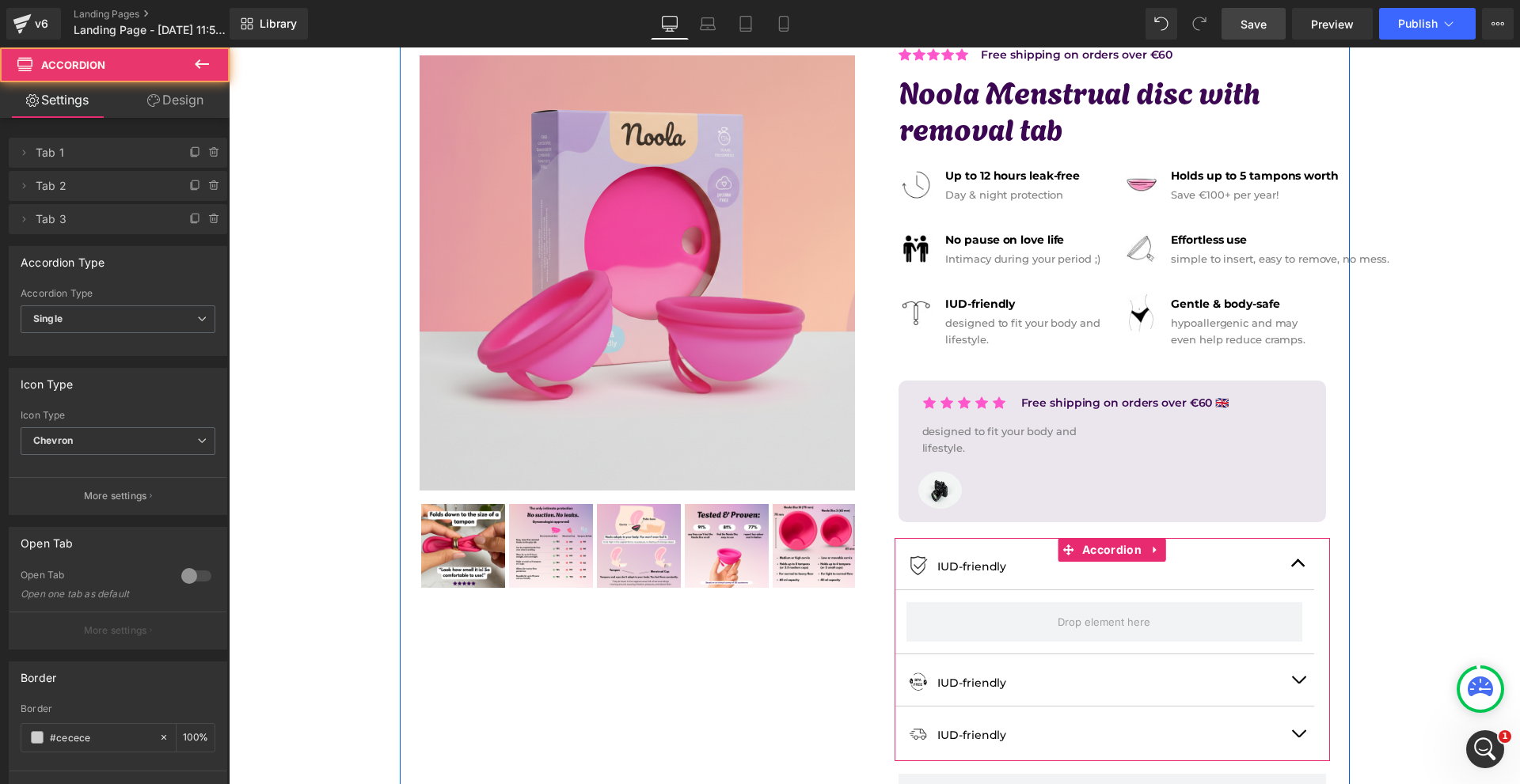
click at [1298, 568] on span "button" at bounding box center [1298, 568] width 0 height 0
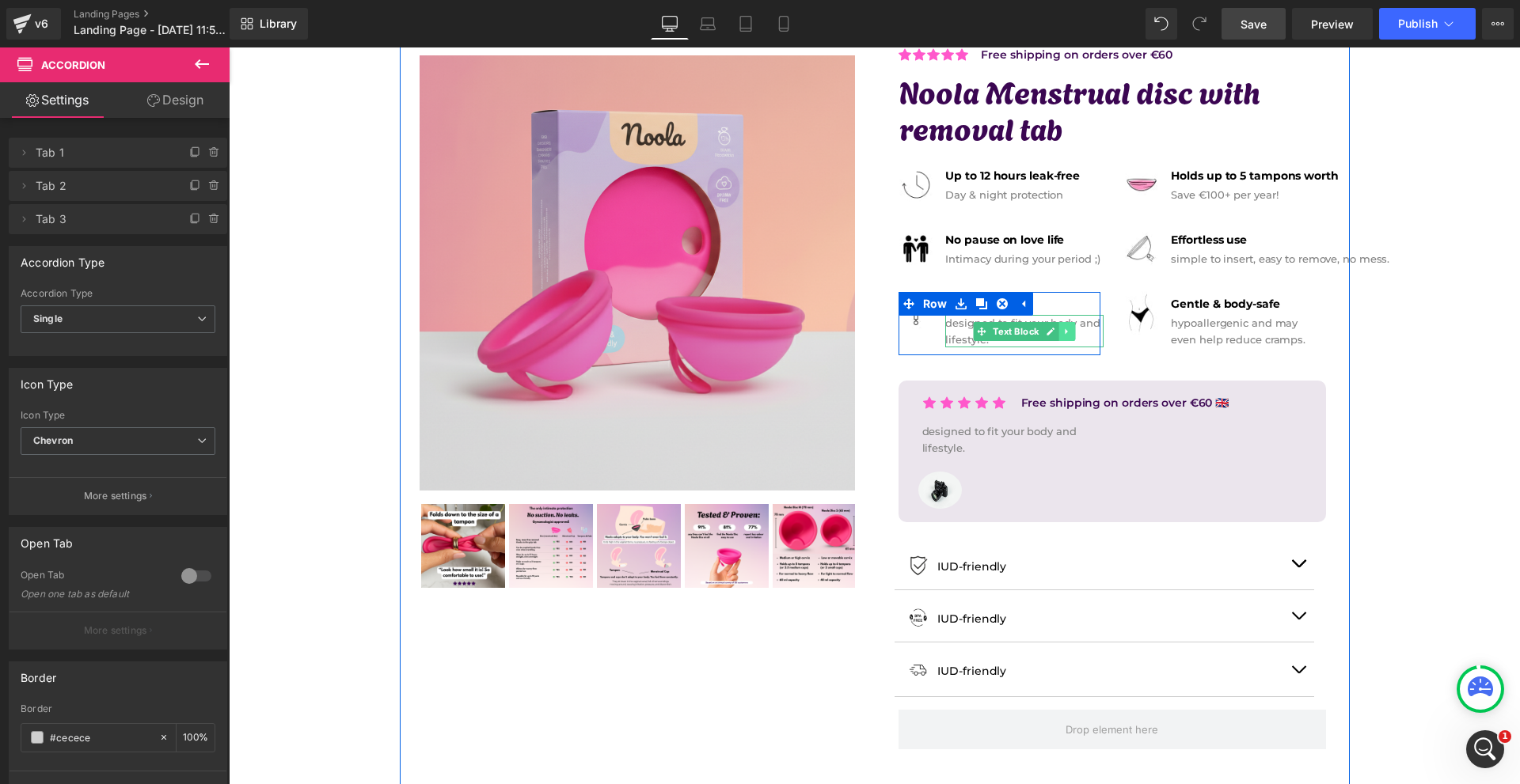
click at [1065, 332] on icon at bounding box center [1066, 331] width 3 height 6
click at [1055, 333] on icon at bounding box center [1058, 331] width 8 height 8
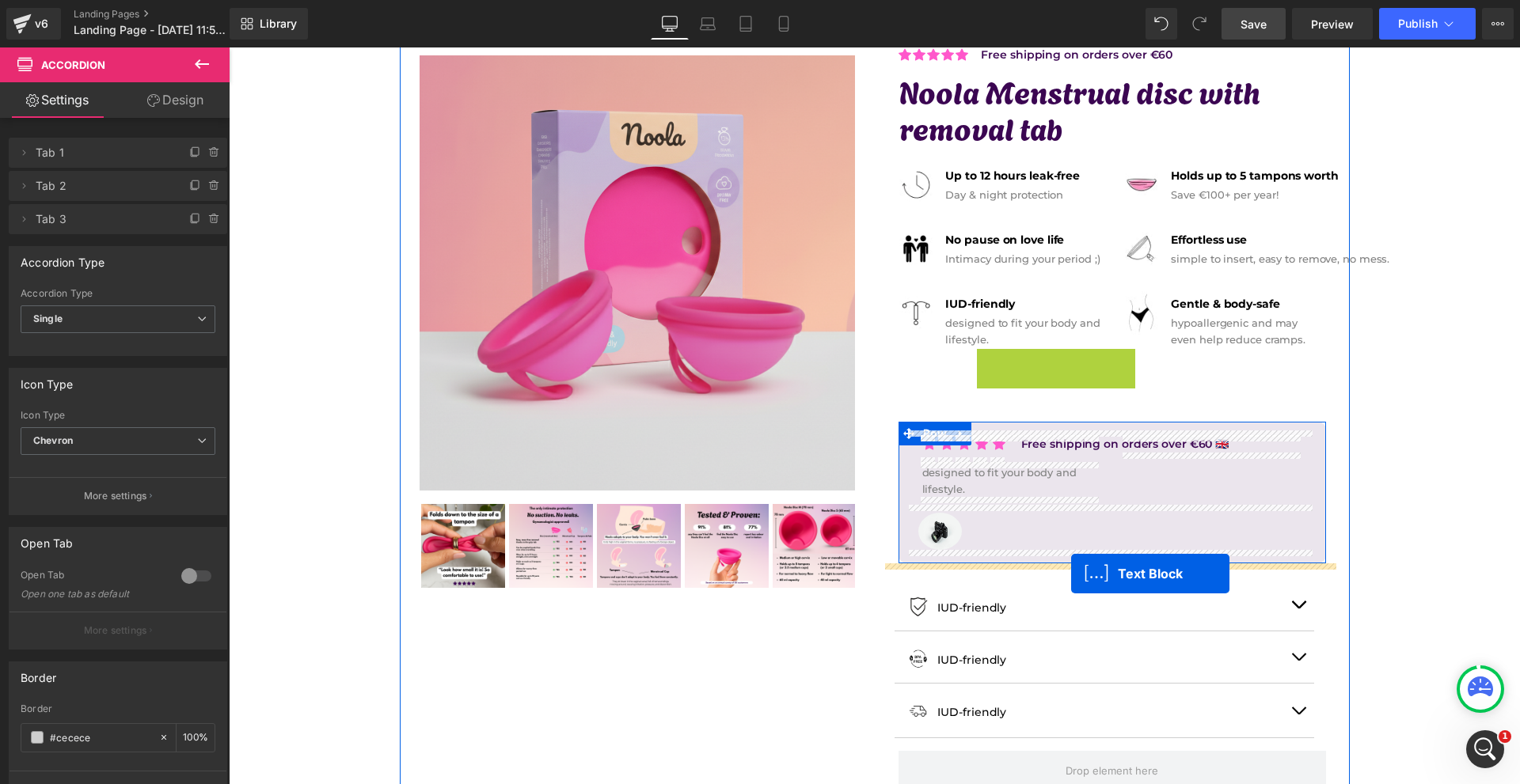
drag, startPoint x: 1010, startPoint y: 362, endPoint x: 1071, endPoint y: 574, distance: 220.6
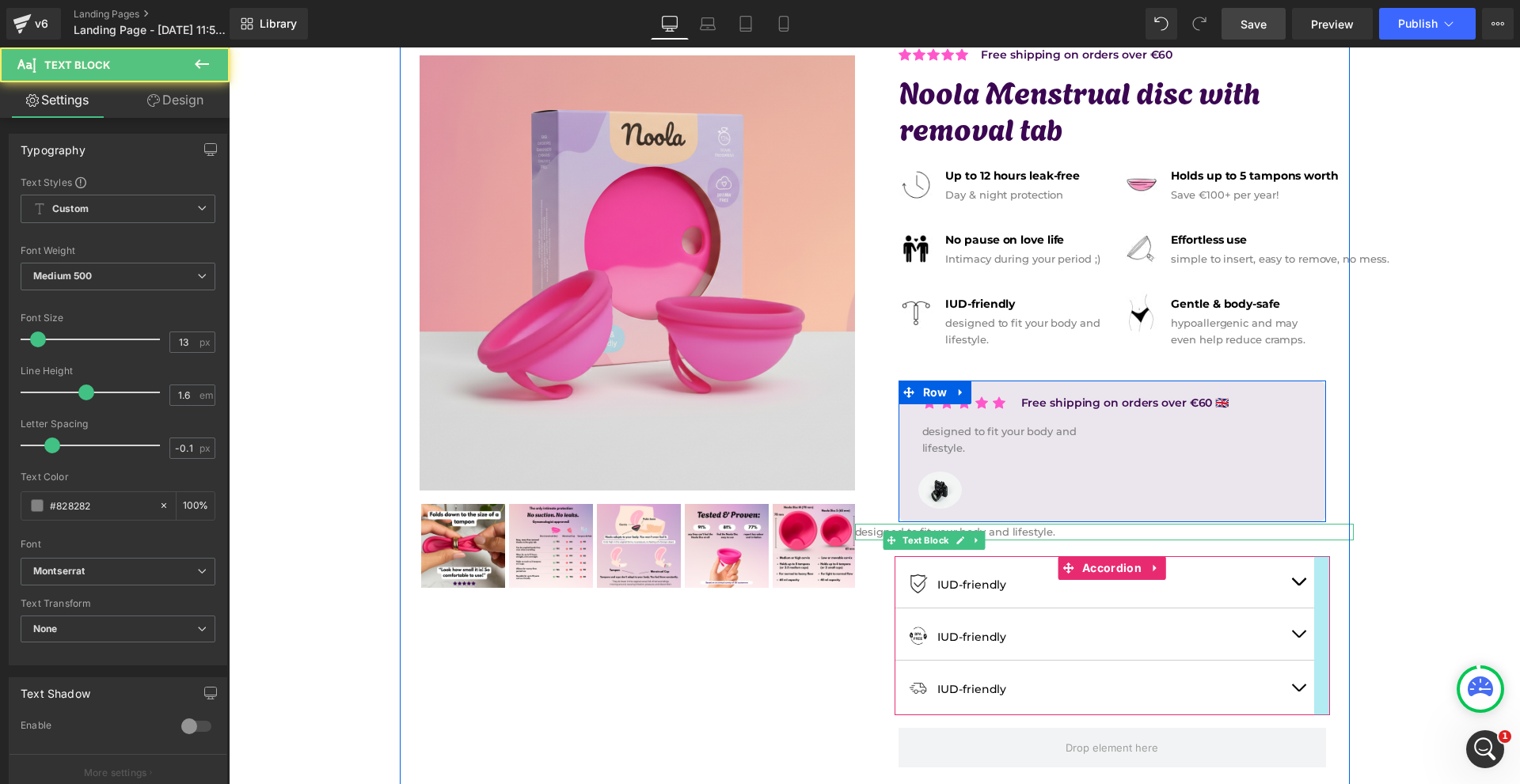
click at [1306, 584] on button "button" at bounding box center [1298, 582] width 31 height 52
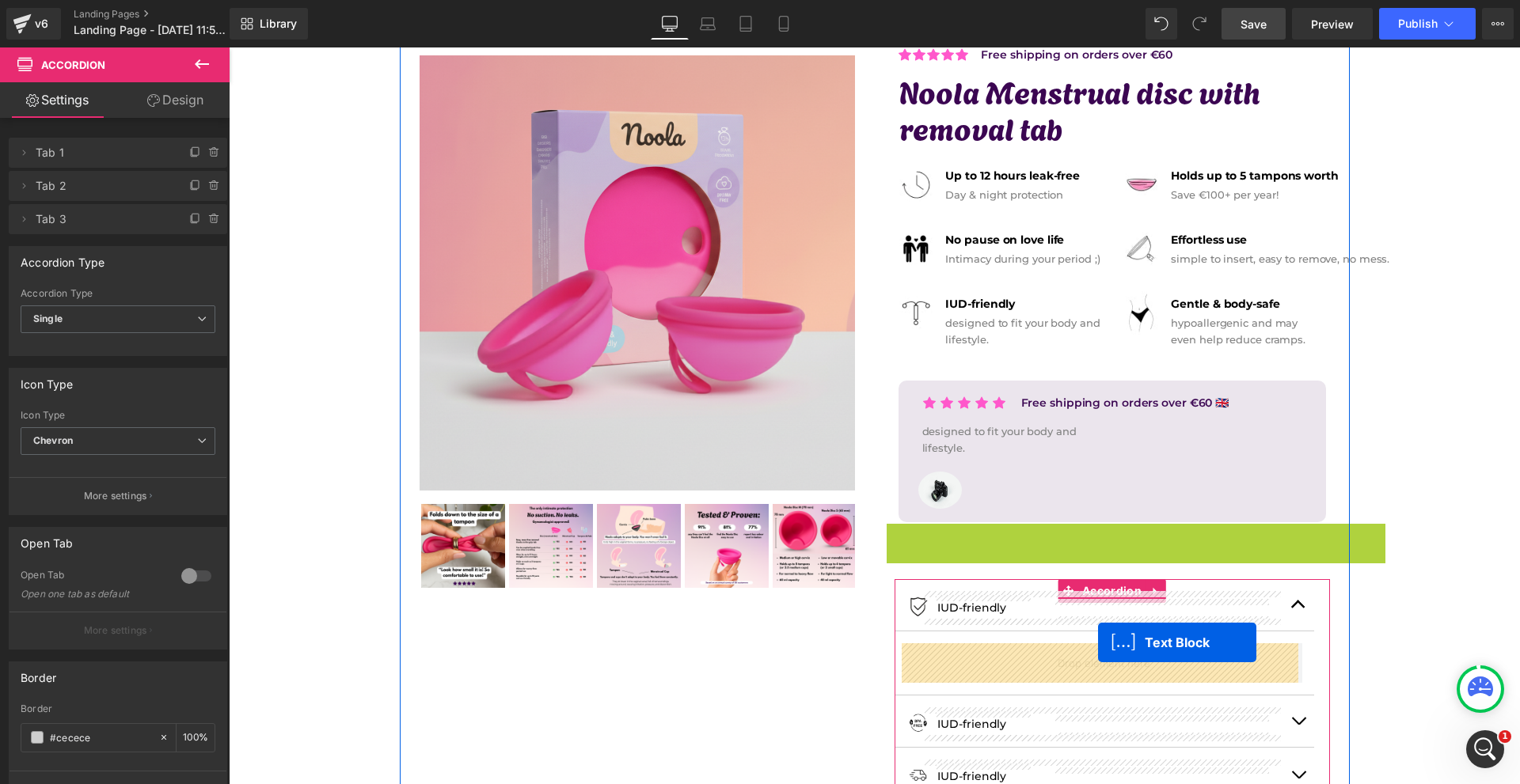
drag, startPoint x: 1092, startPoint y: 535, endPoint x: 1098, endPoint y: 642, distance: 107.2
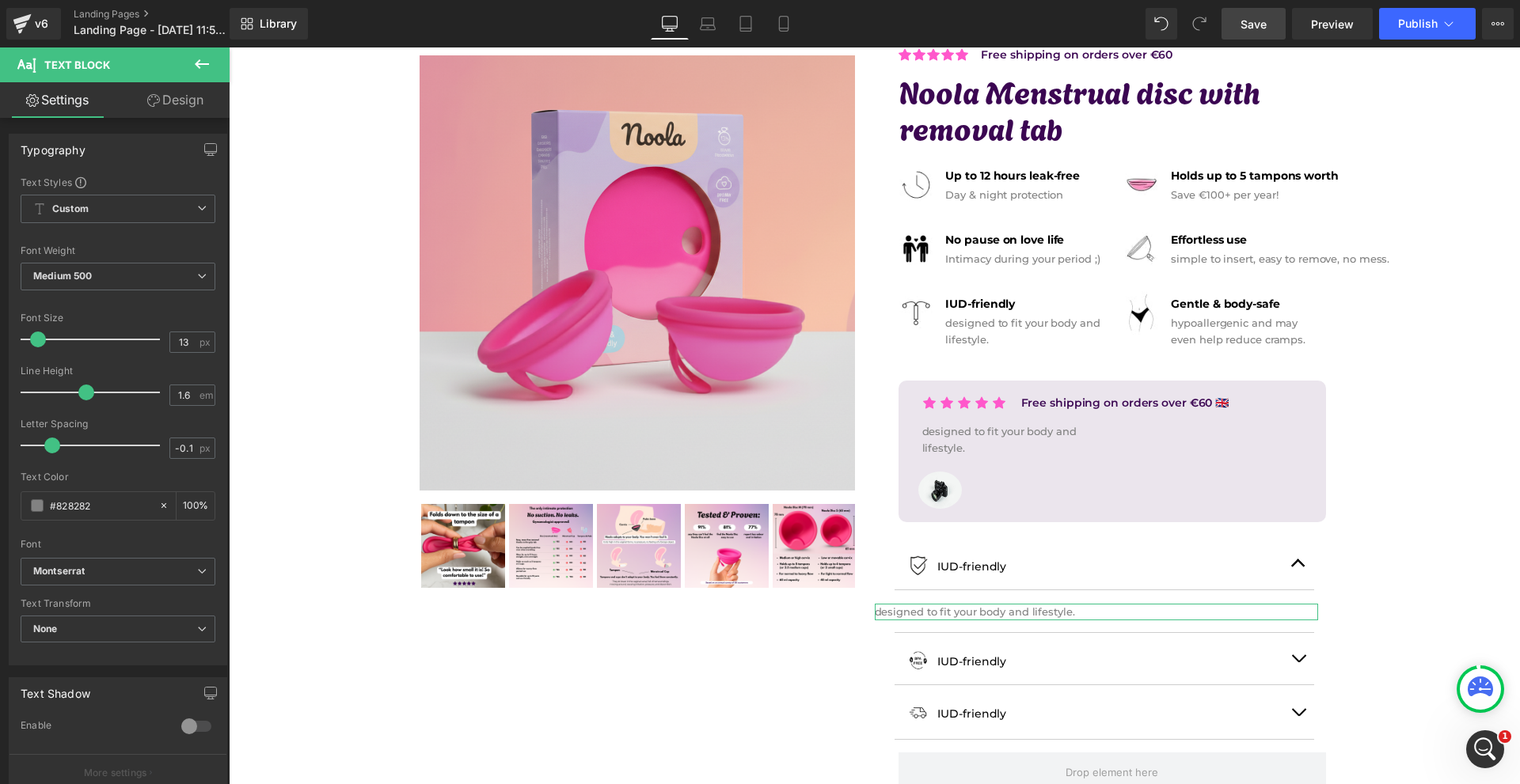
click at [163, 92] on link "Design" at bounding box center [175, 100] width 115 height 36
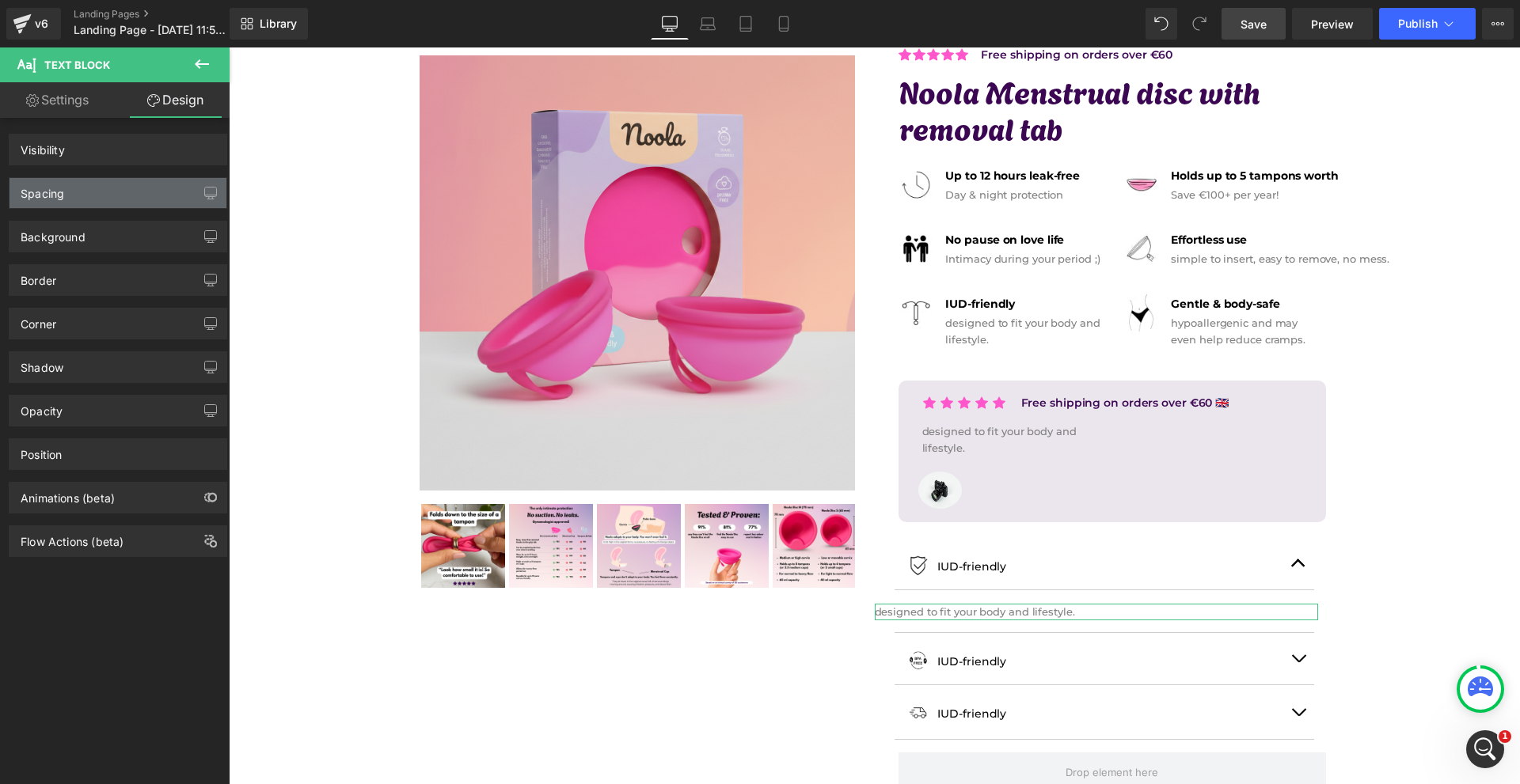
click at [95, 182] on div "Spacing" at bounding box center [118, 193] width 217 height 30
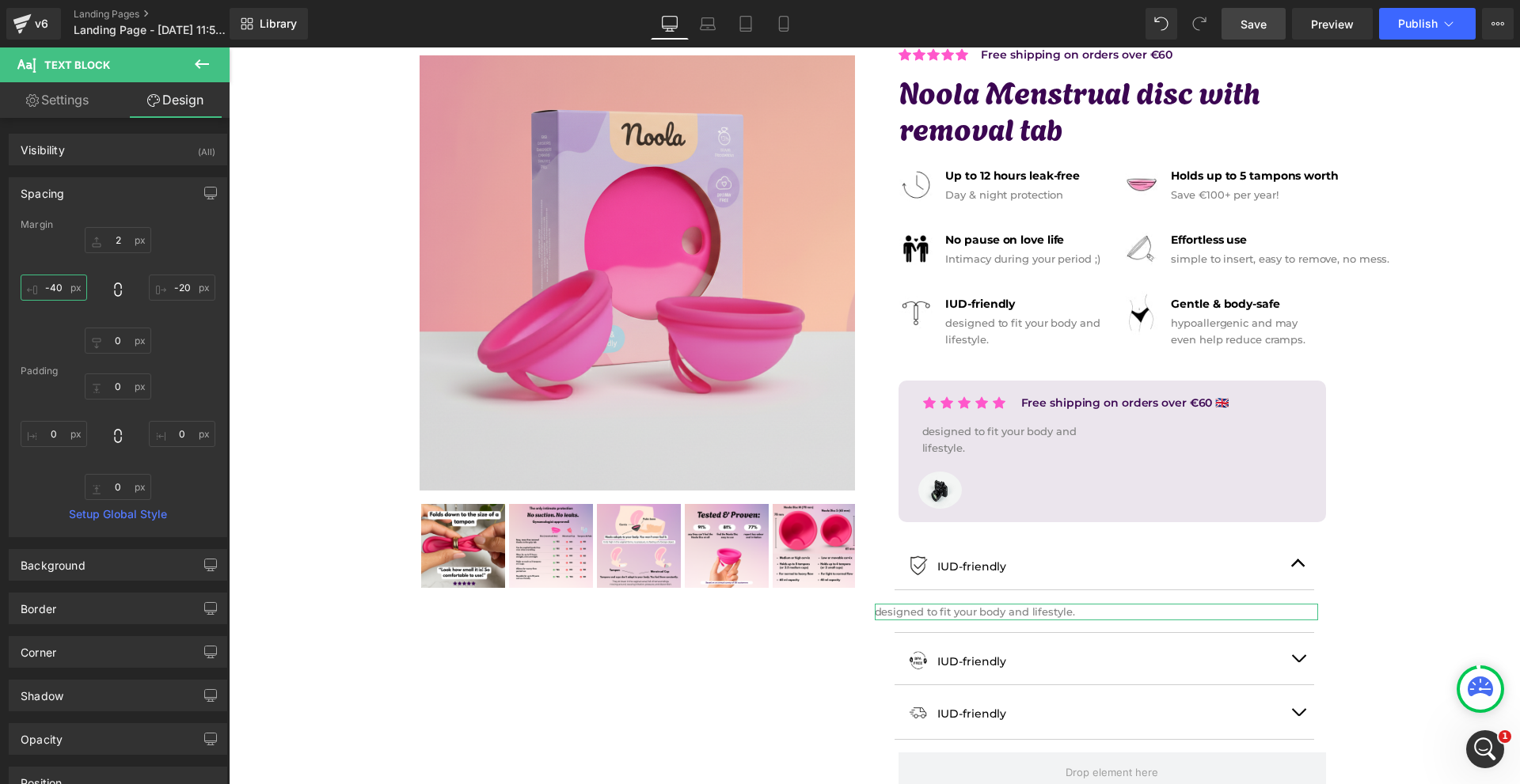
click at [62, 292] on input "-40" at bounding box center [53, 288] width 66 height 26
type input "0"
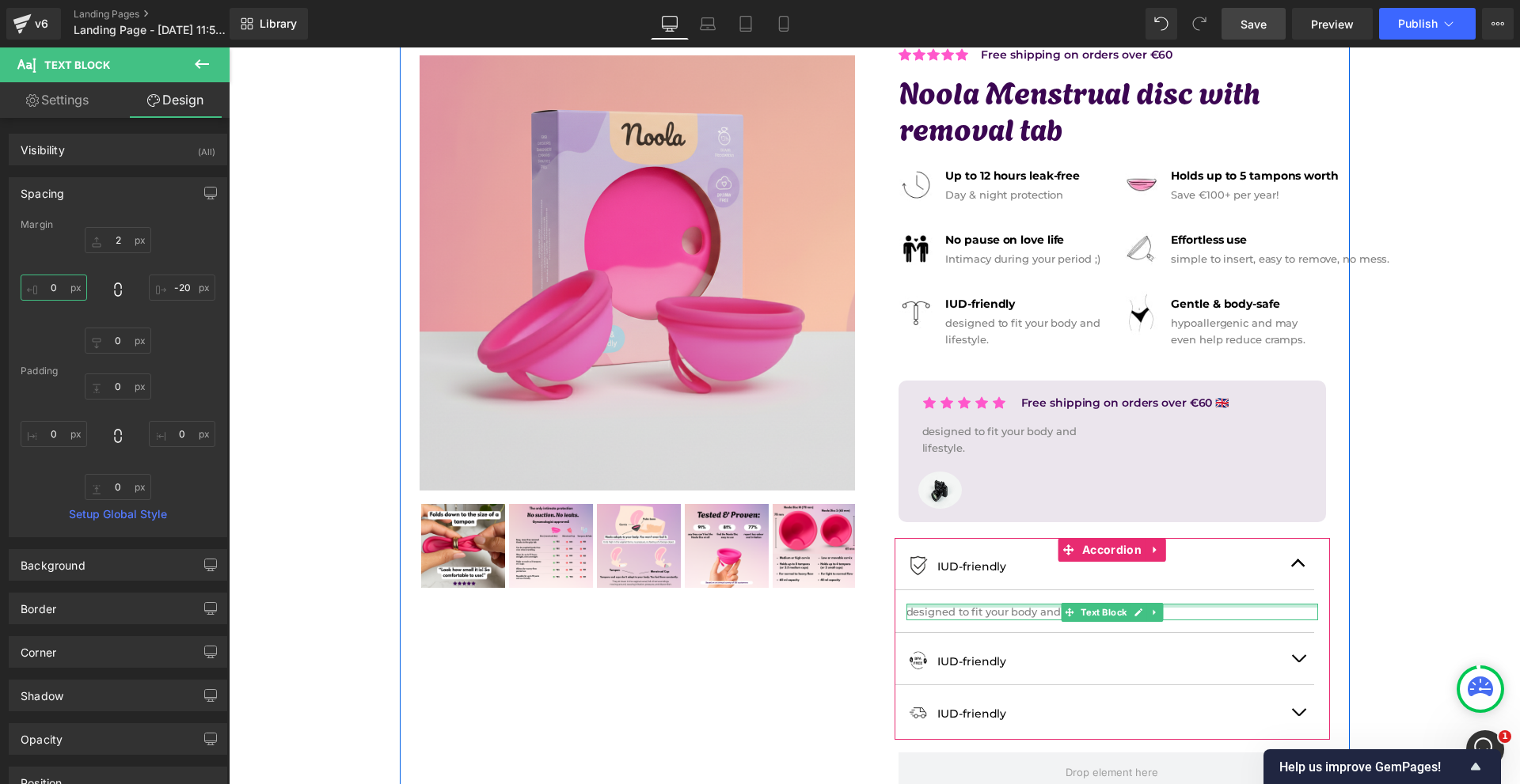
click at [974, 605] on div at bounding box center [1112, 606] width 412 height 4
click at [974, 604] on p "designed to fit your body and lifestyle." at bounding box center [1112, 613] width 412 height 17
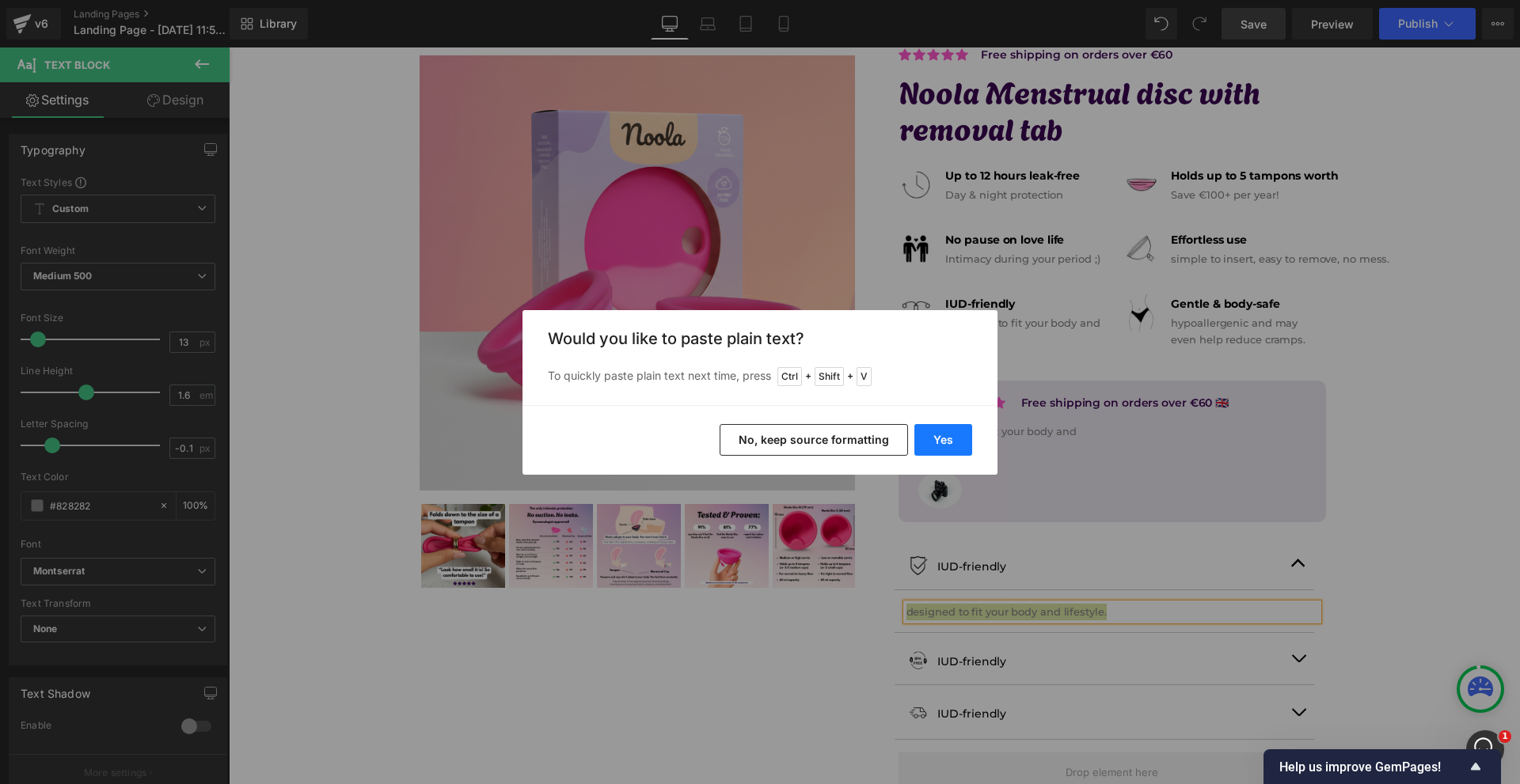
click at [956, 440] on button "Yes" at bounding box center [943, 440] width 58 height 31
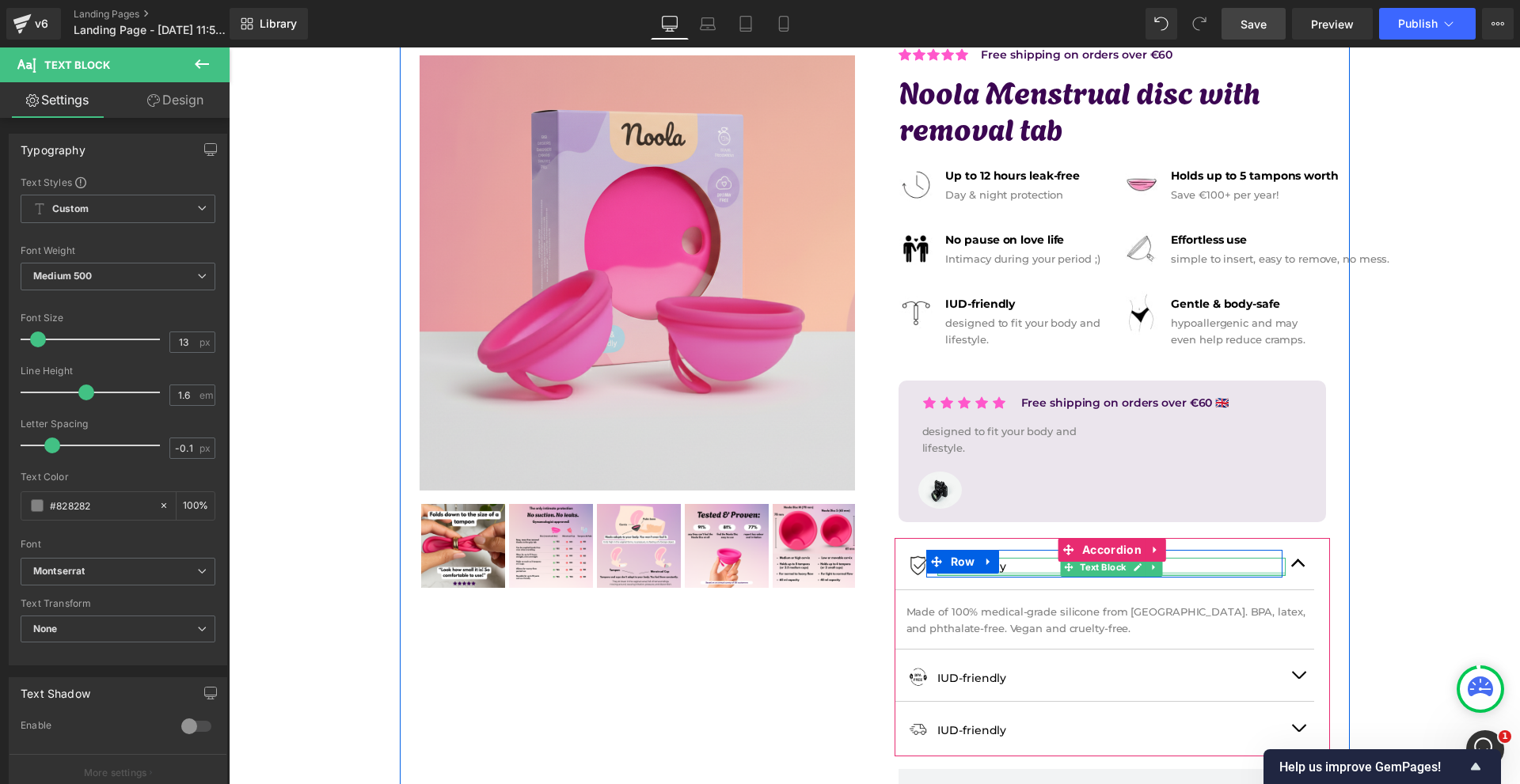
click at [1001, 572] on div at bounding box center [1111, 574] width 348 height 4
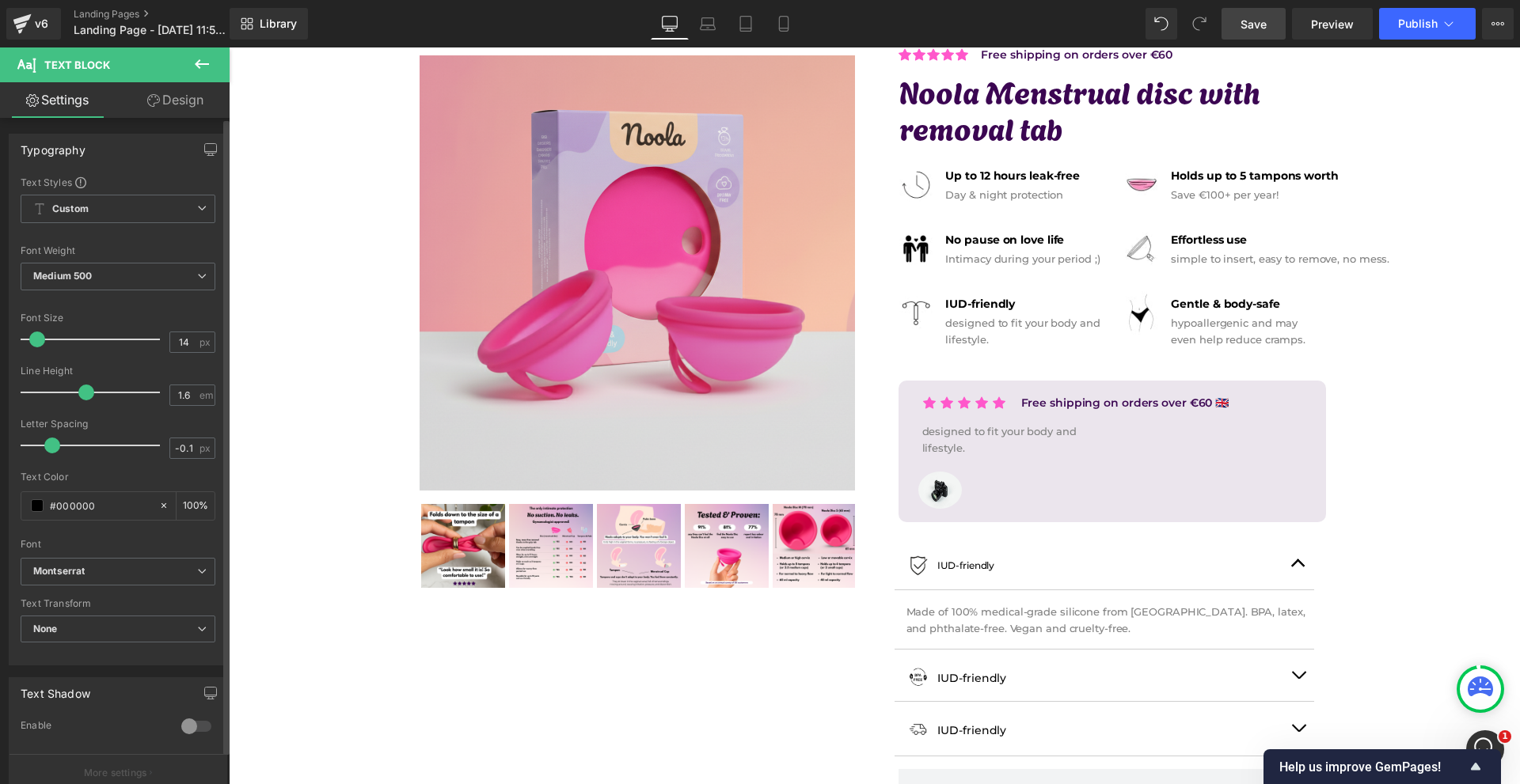
click at [38, 338] on span at bounding box center [37, 339] width 16 height 16
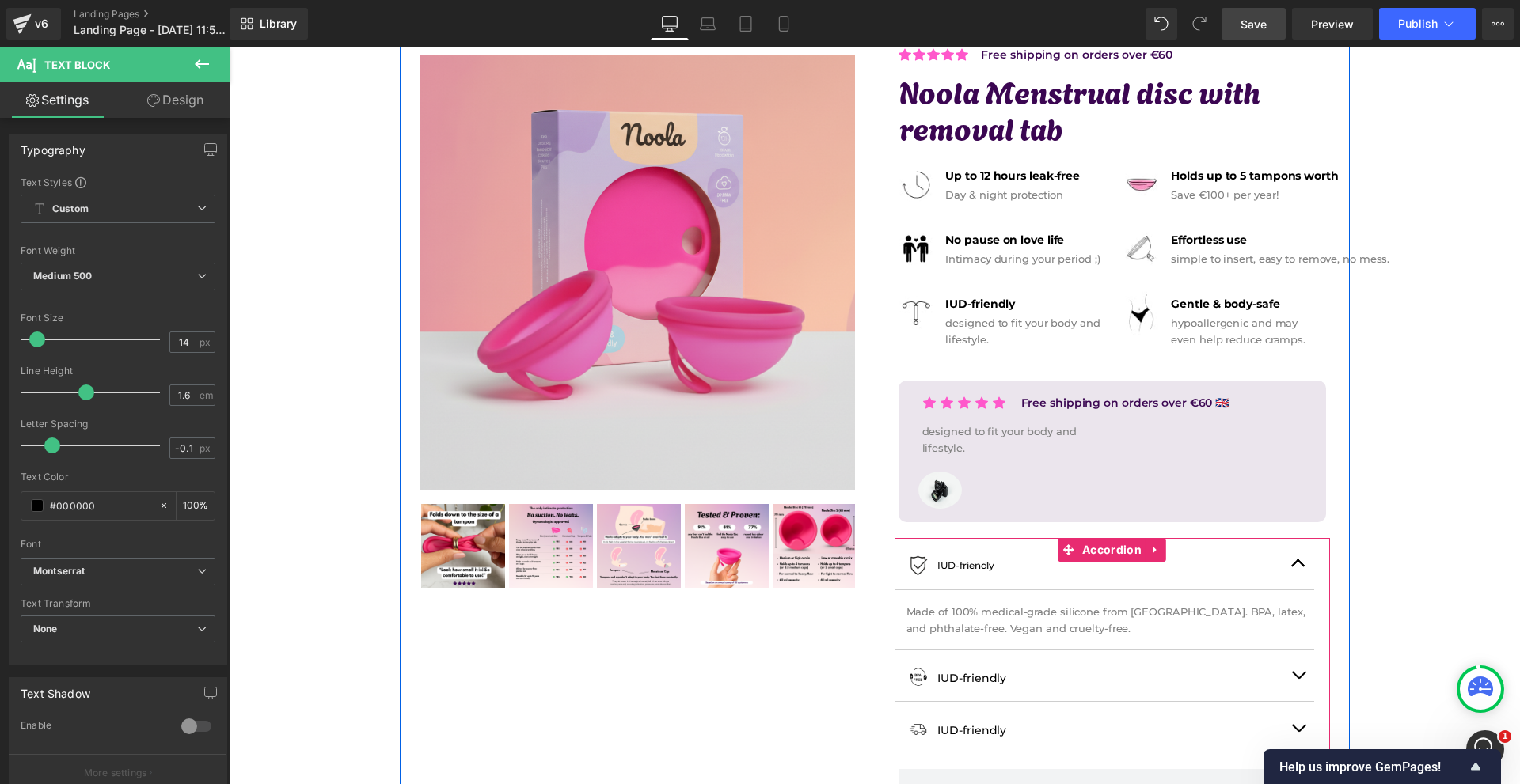
click at [1301, 566] on button "button" at bounding box center [1298, 563] width 31 height 52
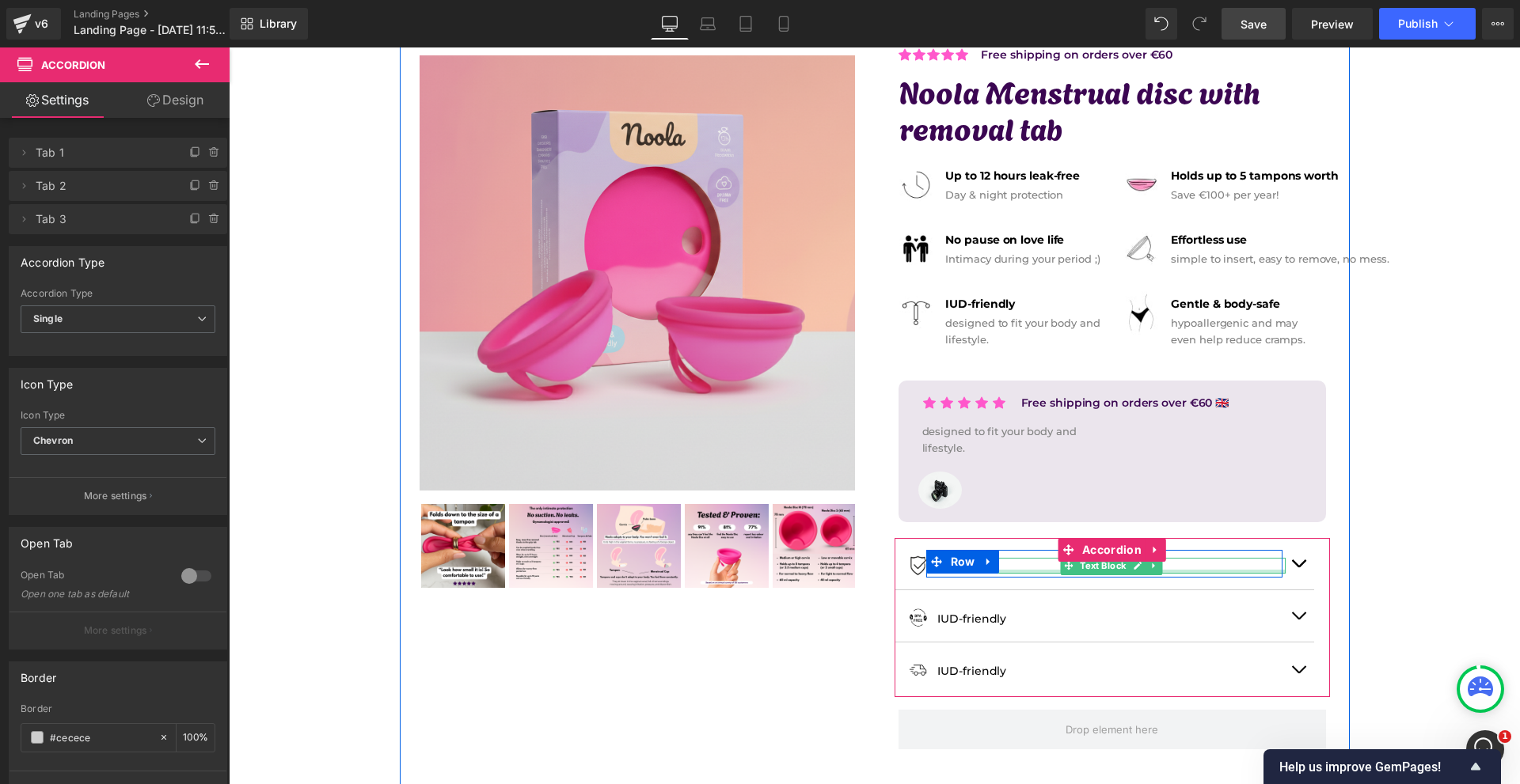
click at [1010, 571] on div at bounding box center [1111, 572] width 348 height 4
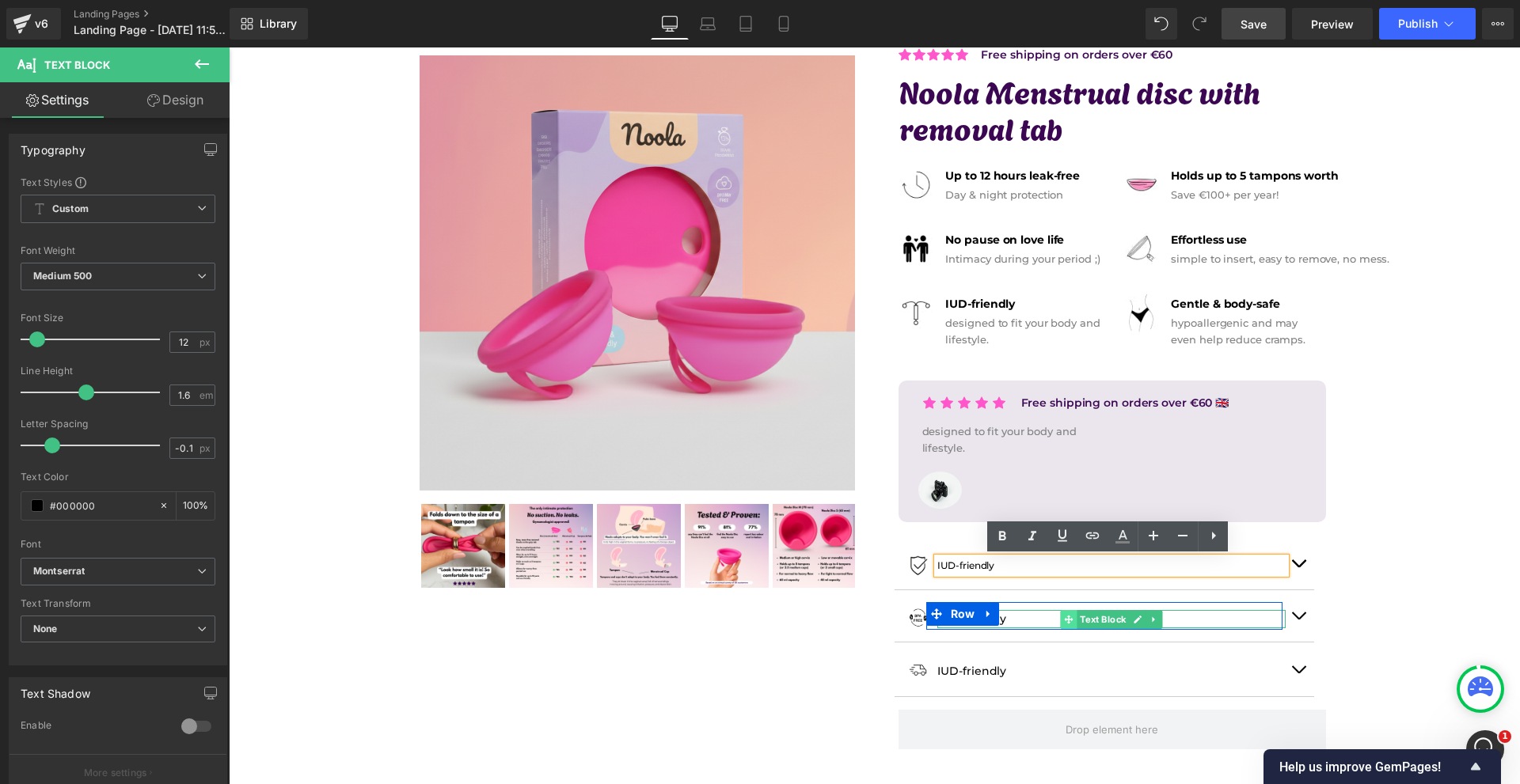
click at [1061, 618] on span at bounding box center [1069, 619] width 17 height 19
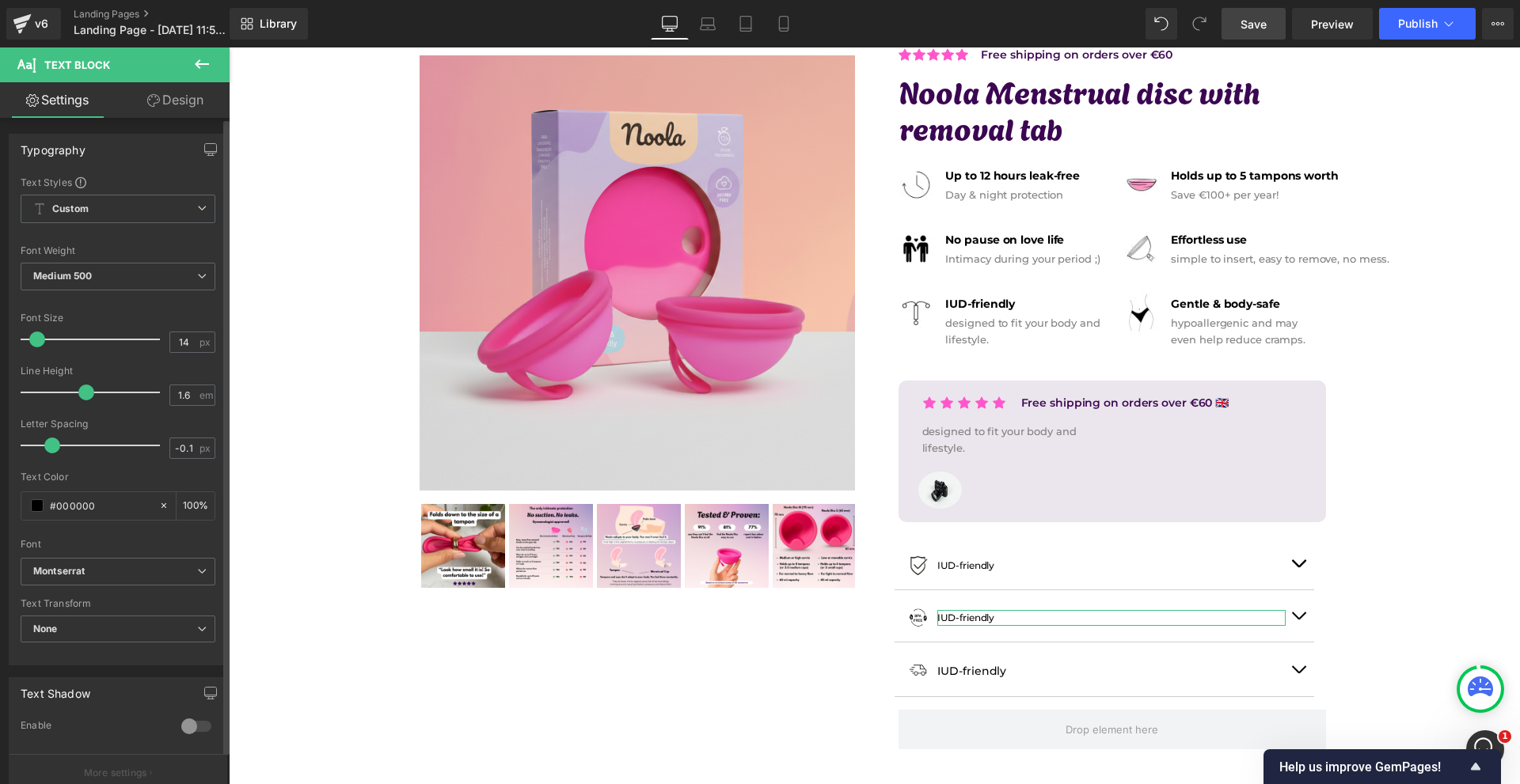
click at [36, 341] on span at bounding box center [37, 339] width 16 height 16
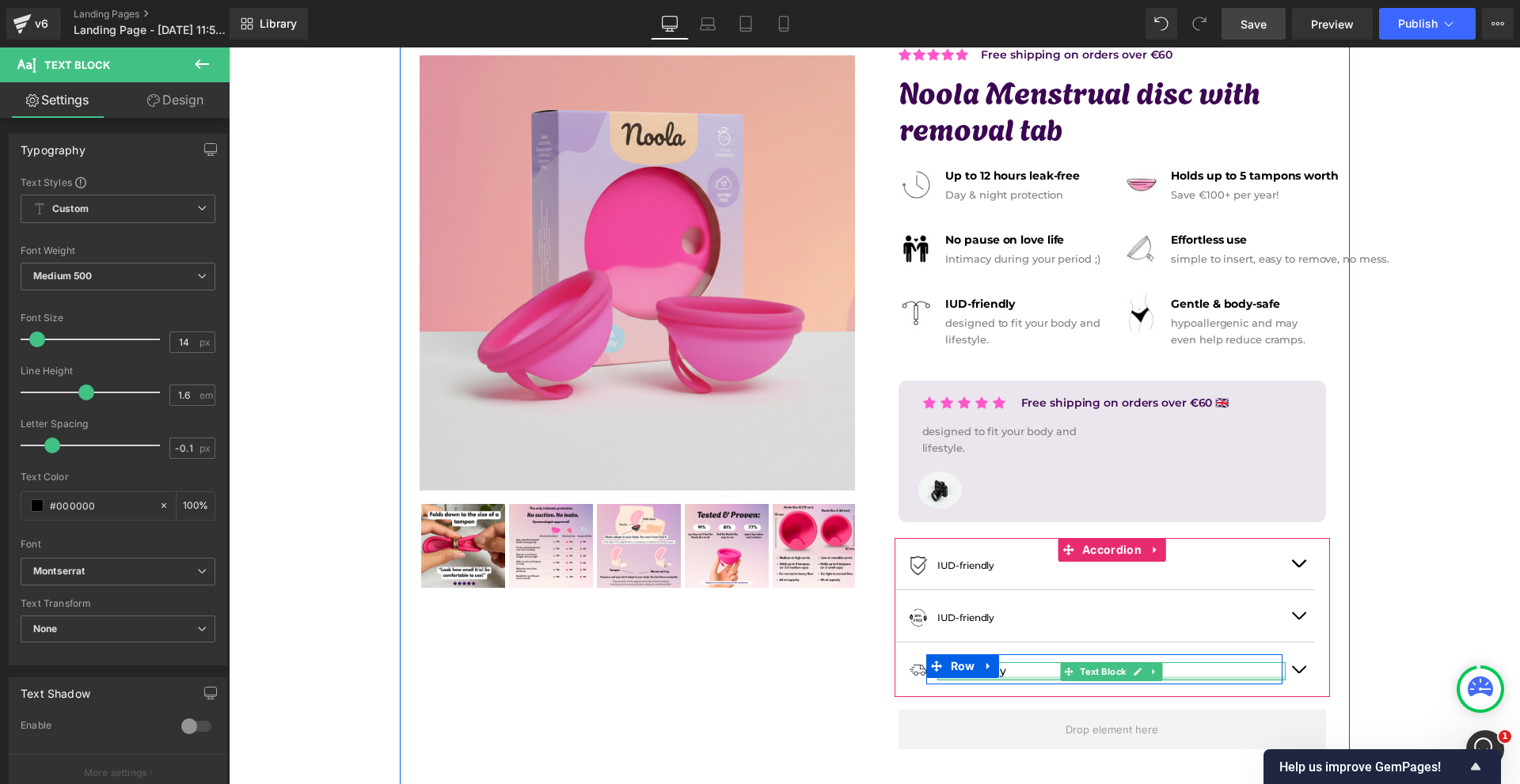
click at [1025, 675] on p "IUD-friendly" at bounding box center [1111, 671] width 348 height 18
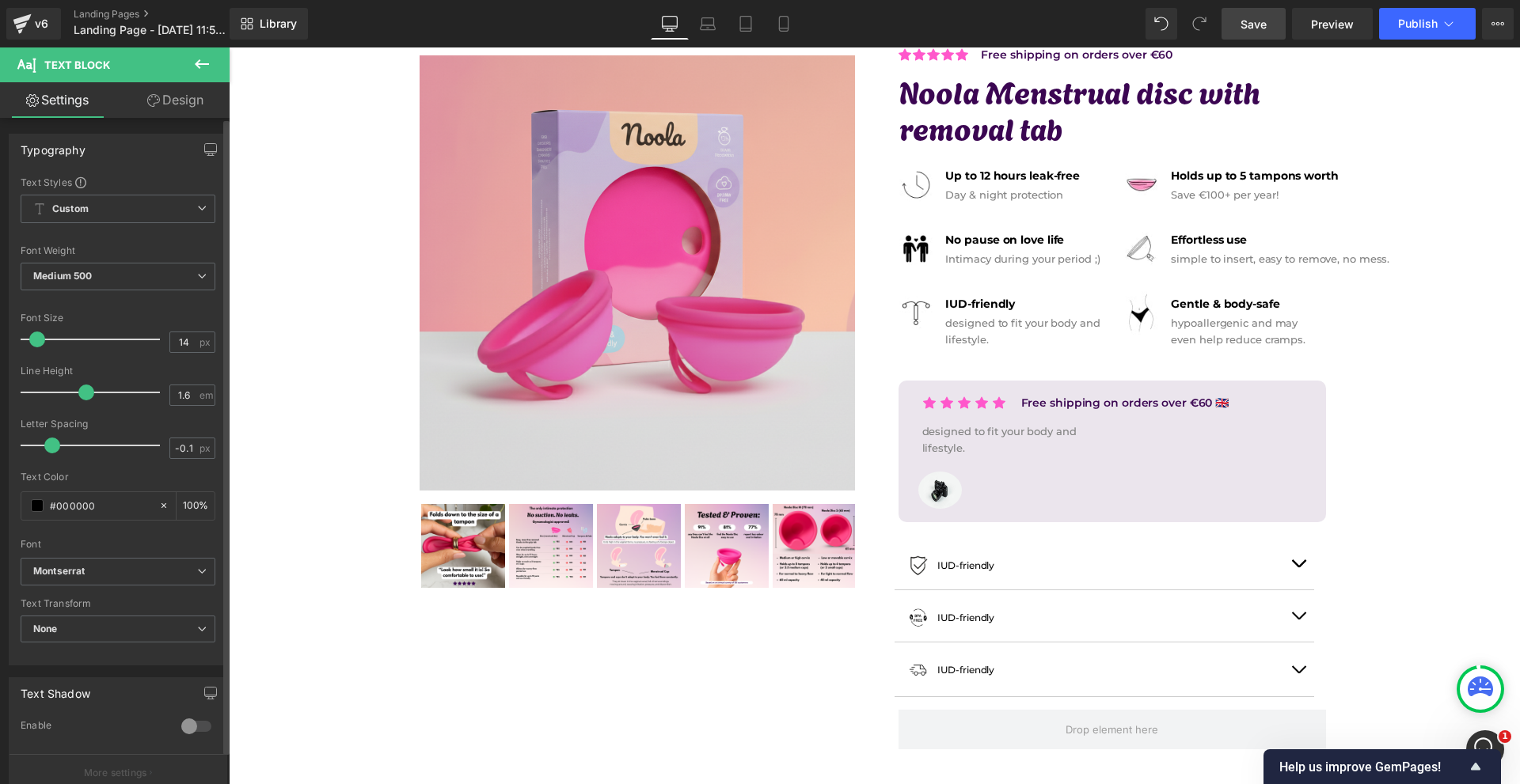
click at [35, 338] on span at bounding box center [37, 339] width 16 height 16
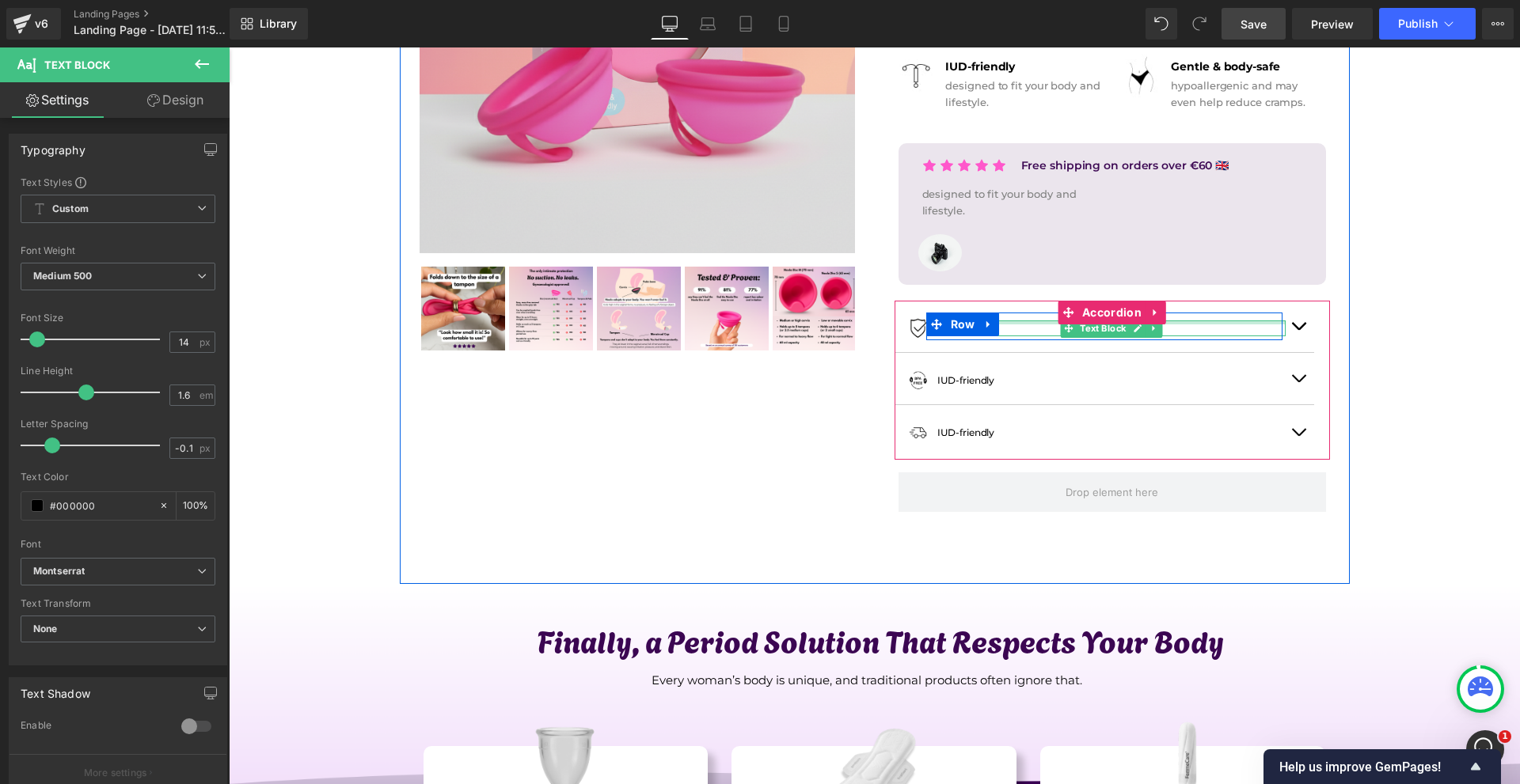
click at [1009, 323] on div at bounding box center [1111, 322] width 348 height 4
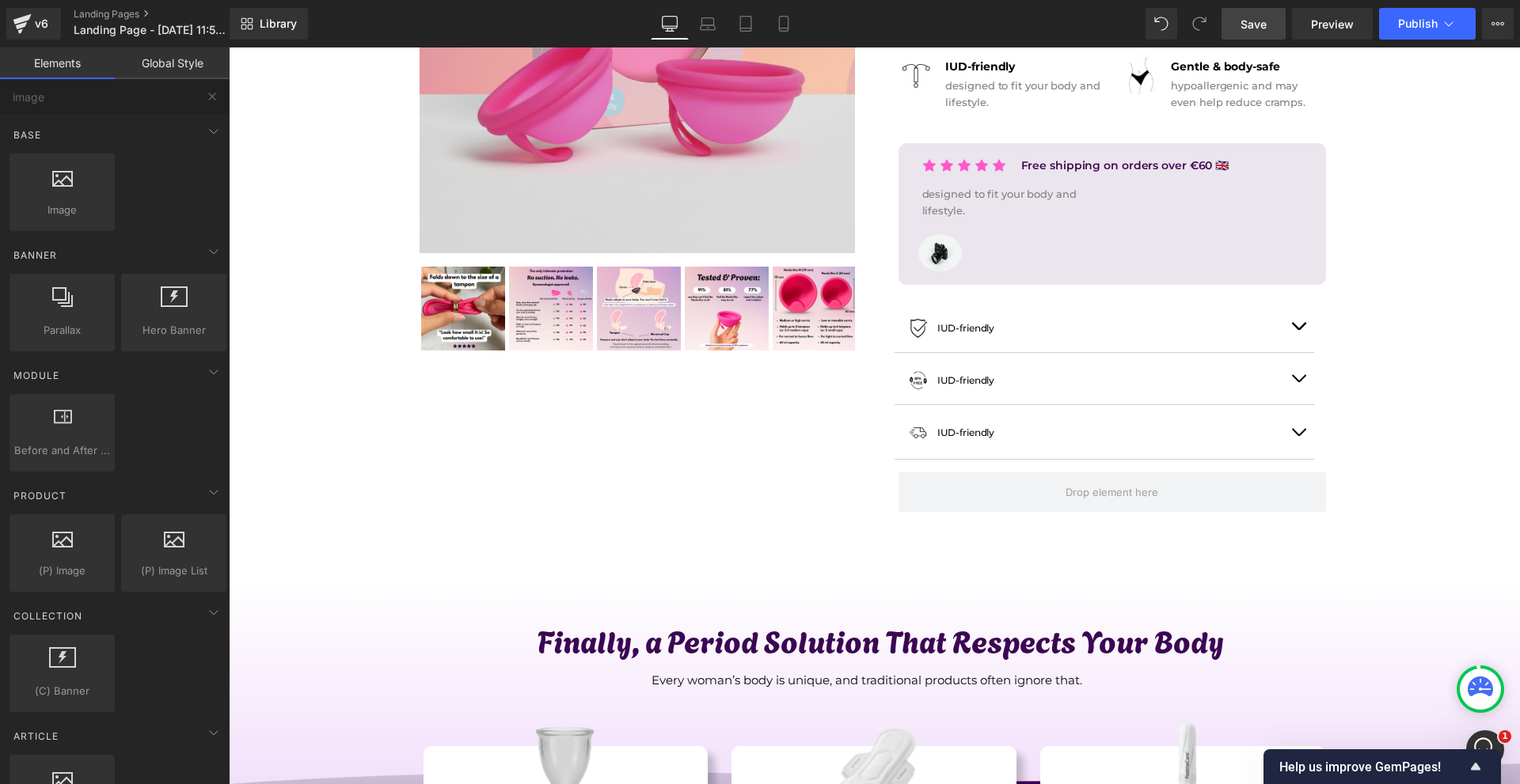
click at [1298, 330] on span "button" at bounding box center [1298, 330] width 0 height 0
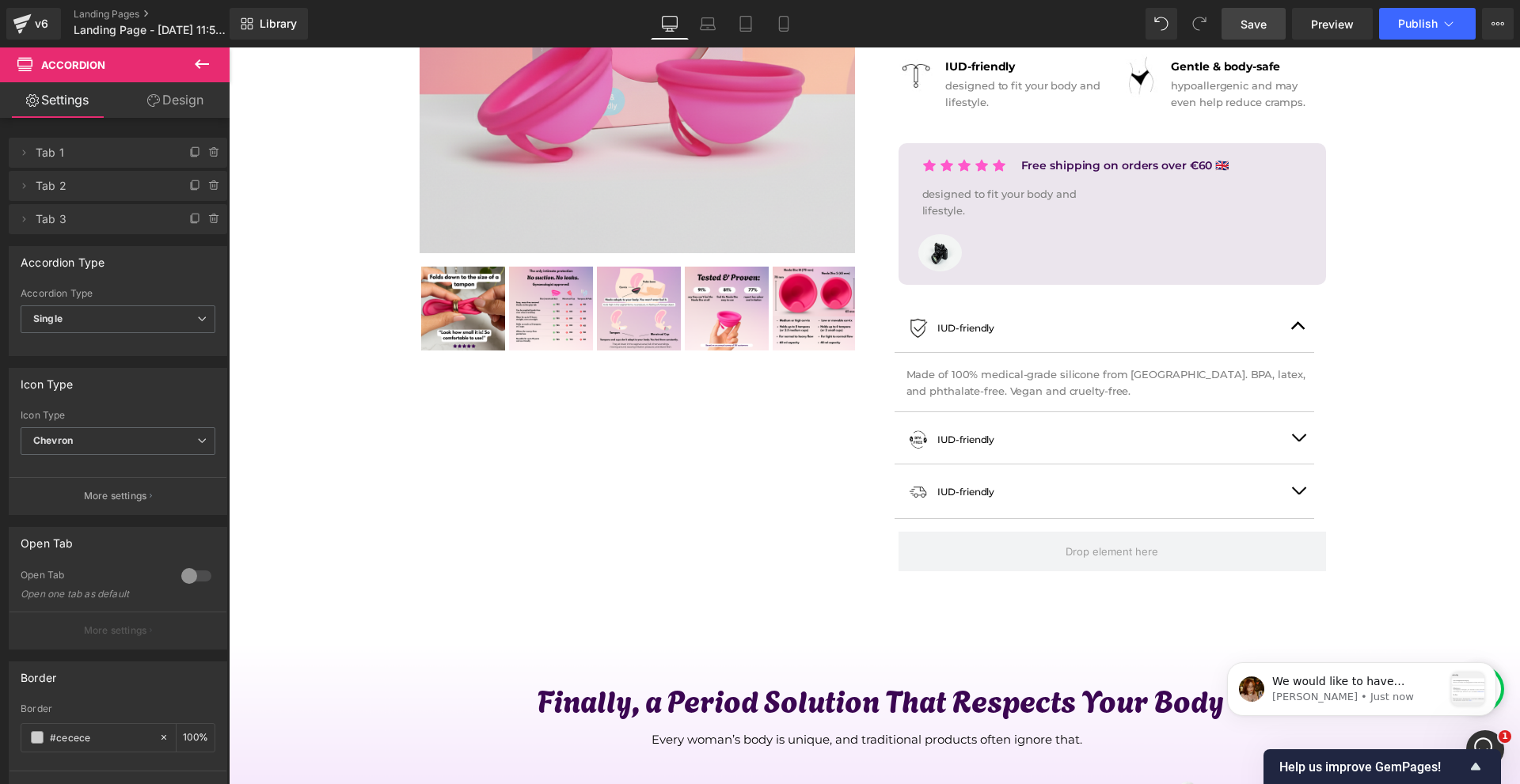
scroll to position [0, 0]
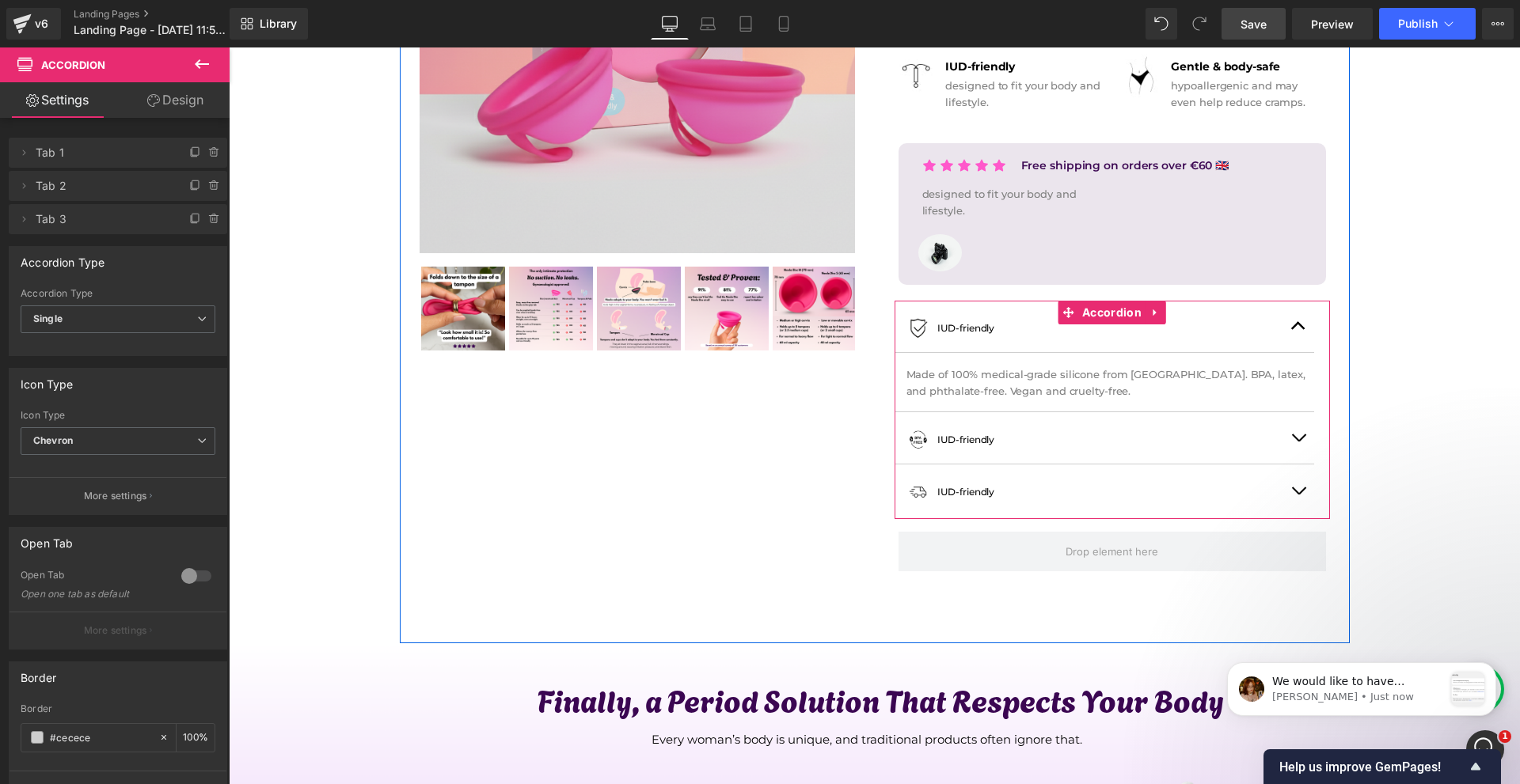
click at [1298, 495] on span "button" at bounding box center [1298, 495] width 0 height 0
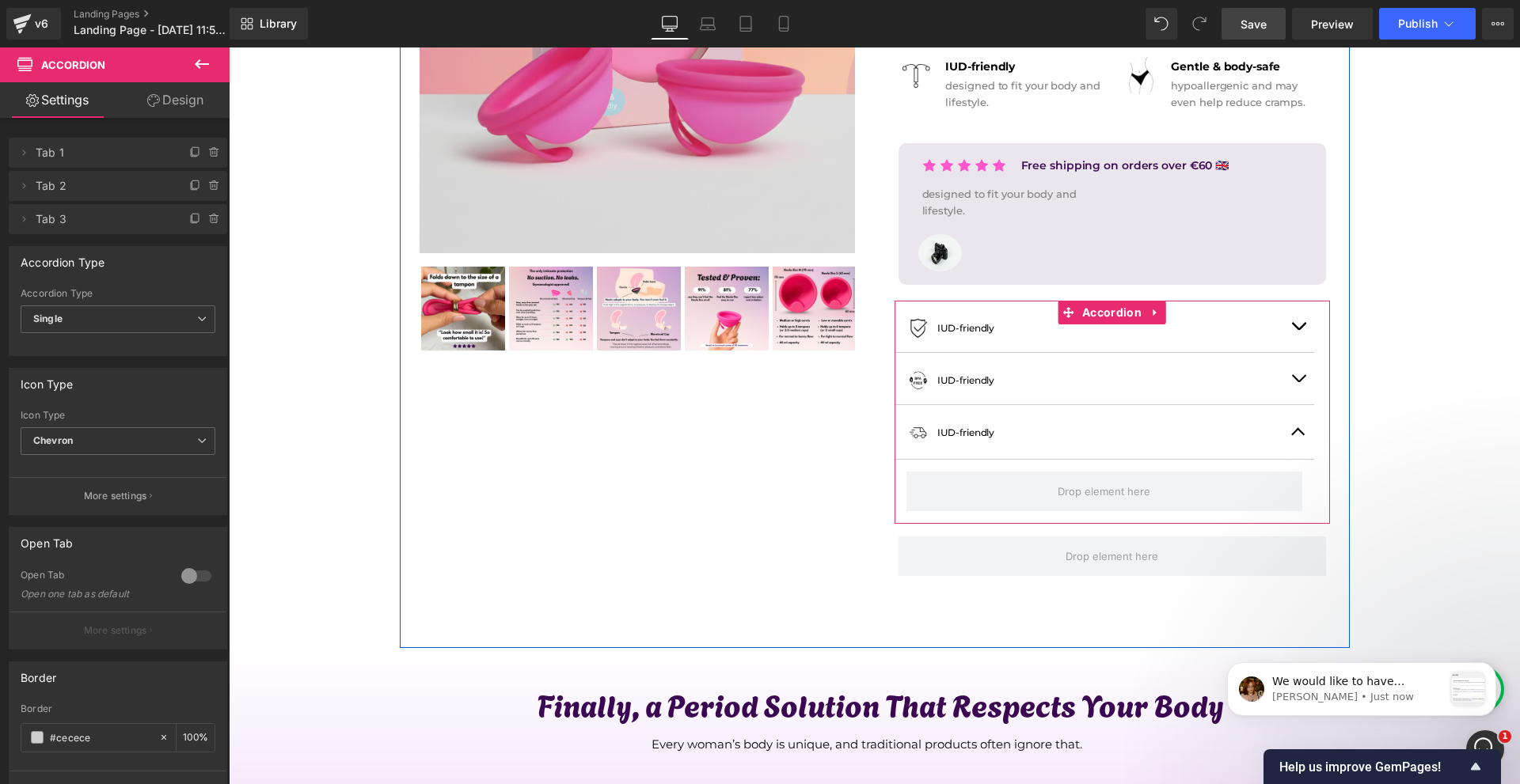
click at [1287, 337] on button "button" at bounding box center [1298, 326] width 31 height 52
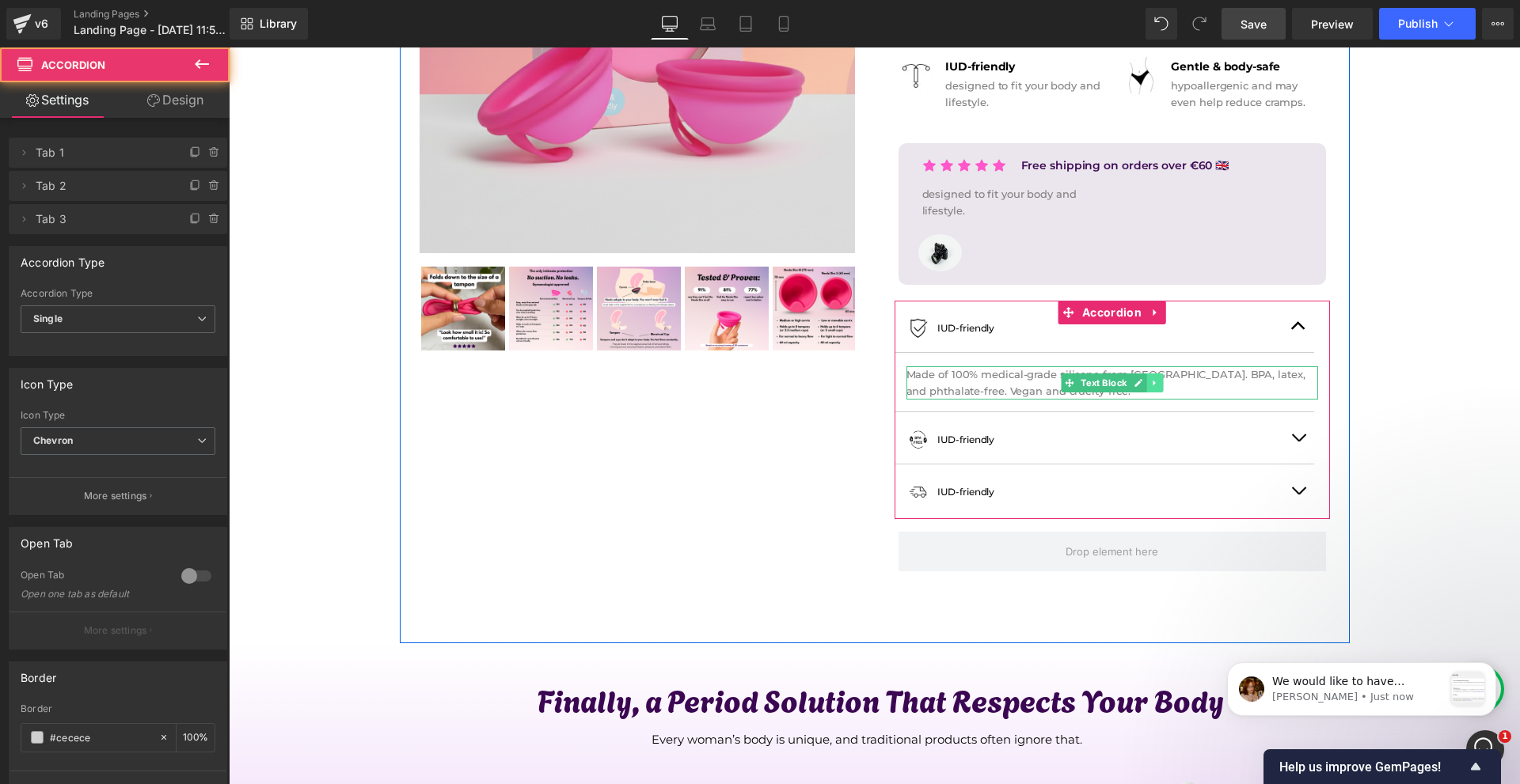
click at [1150, 383] on icon at bounding box center [1154, 383] width 8 height 9
click at [1145, 382] on icon at bounding box center [1147, 384] width 8 height 8
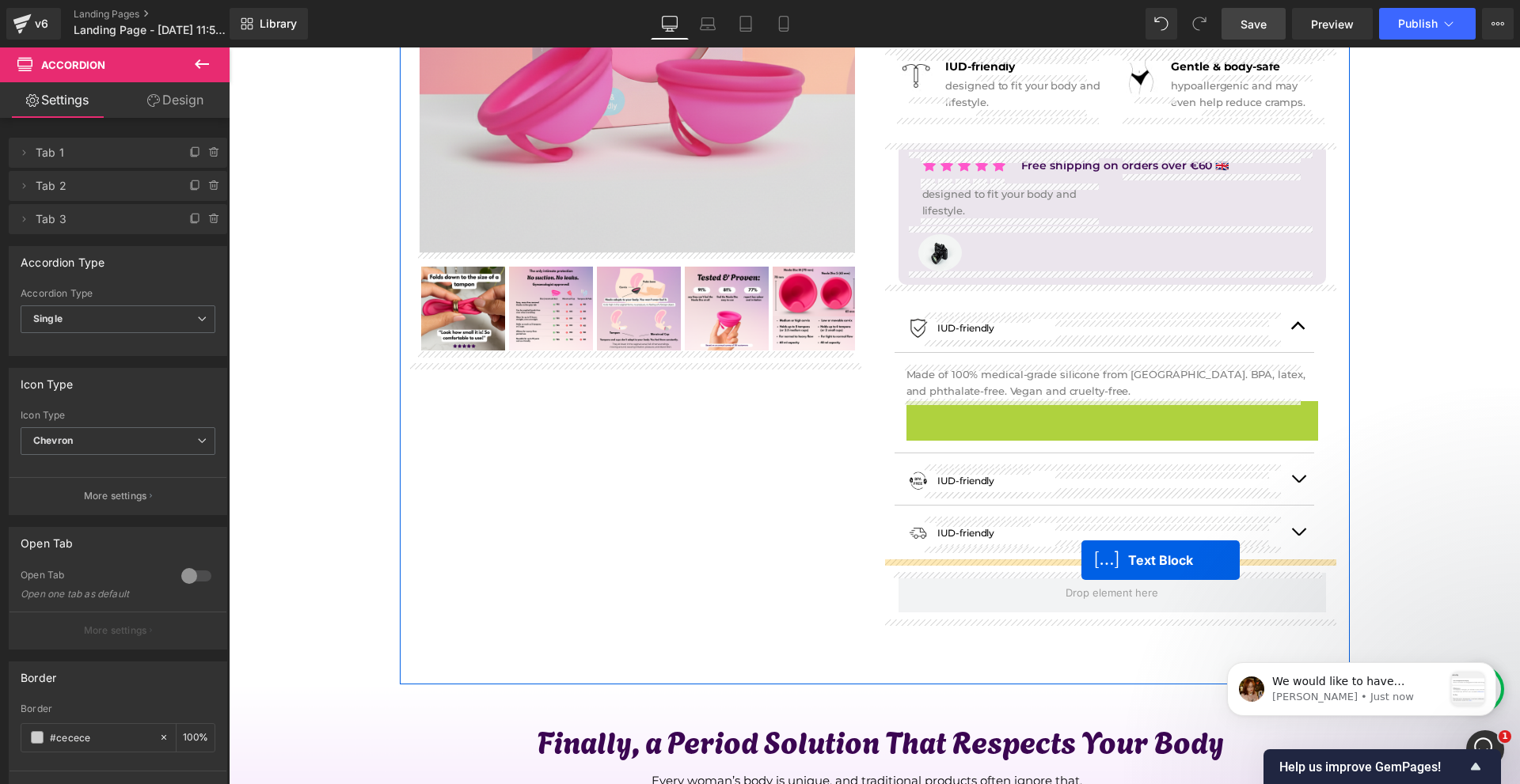
drag, startPoint x: 1089, startPoint y: 417, endPoint x: 1081, endPoint y: 559, distance: 142.2
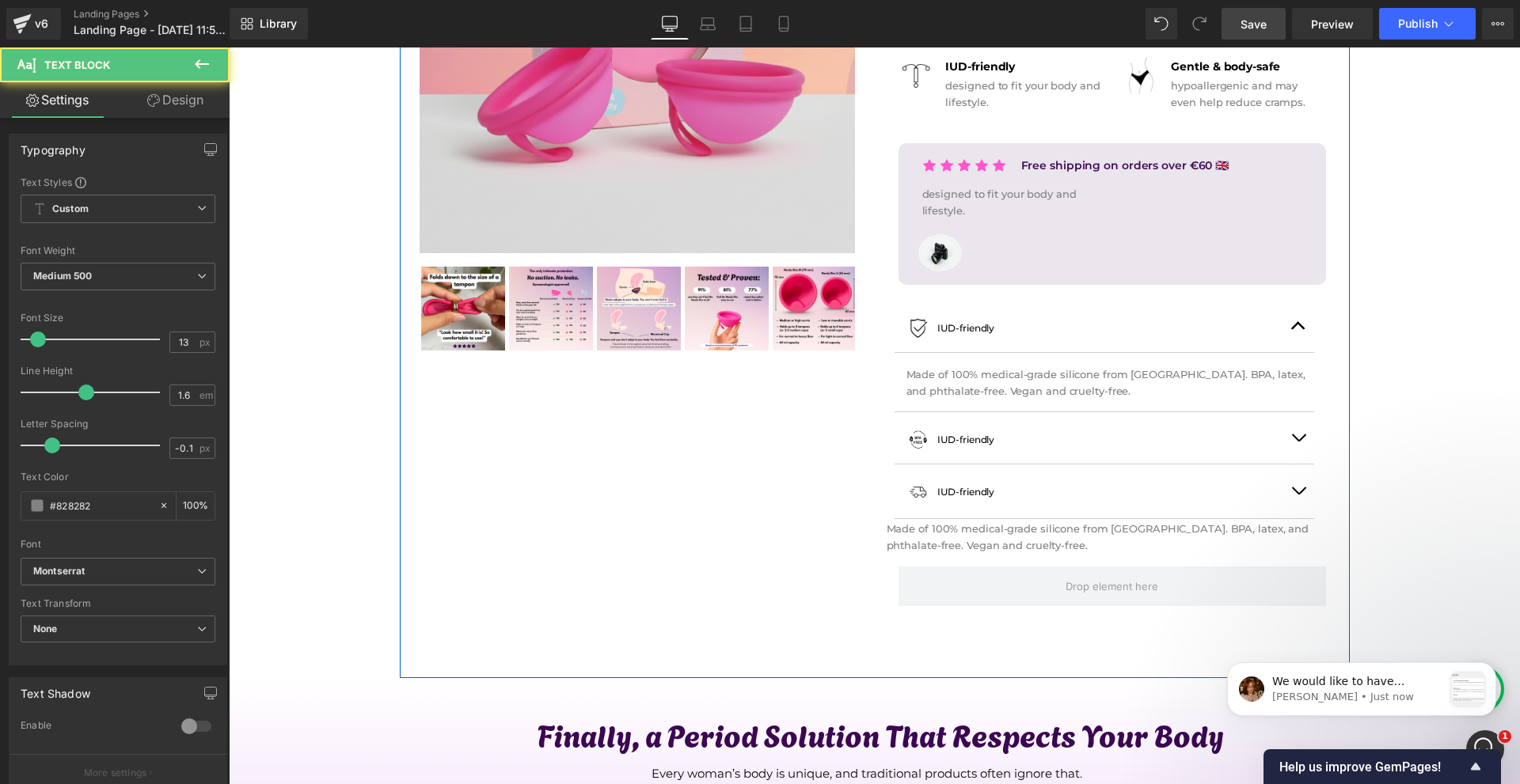
click at [1299, 496] on button "button" at bounding box center [1298, 491] width 31 height 53
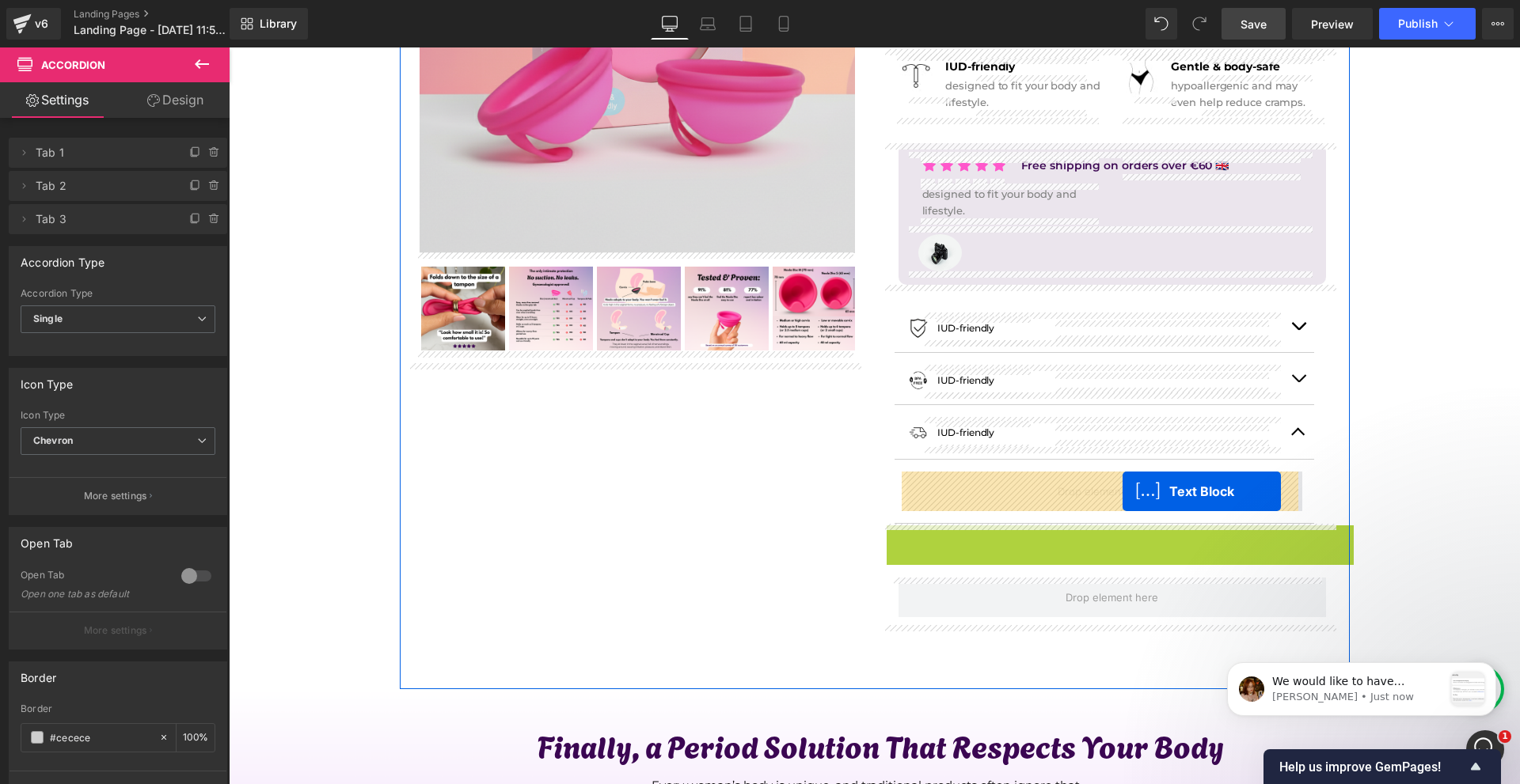
drag, startPoint x: 1114, startPoint y: 538, endPoint x: 1123, endPoint y: 491, distance: 47.9
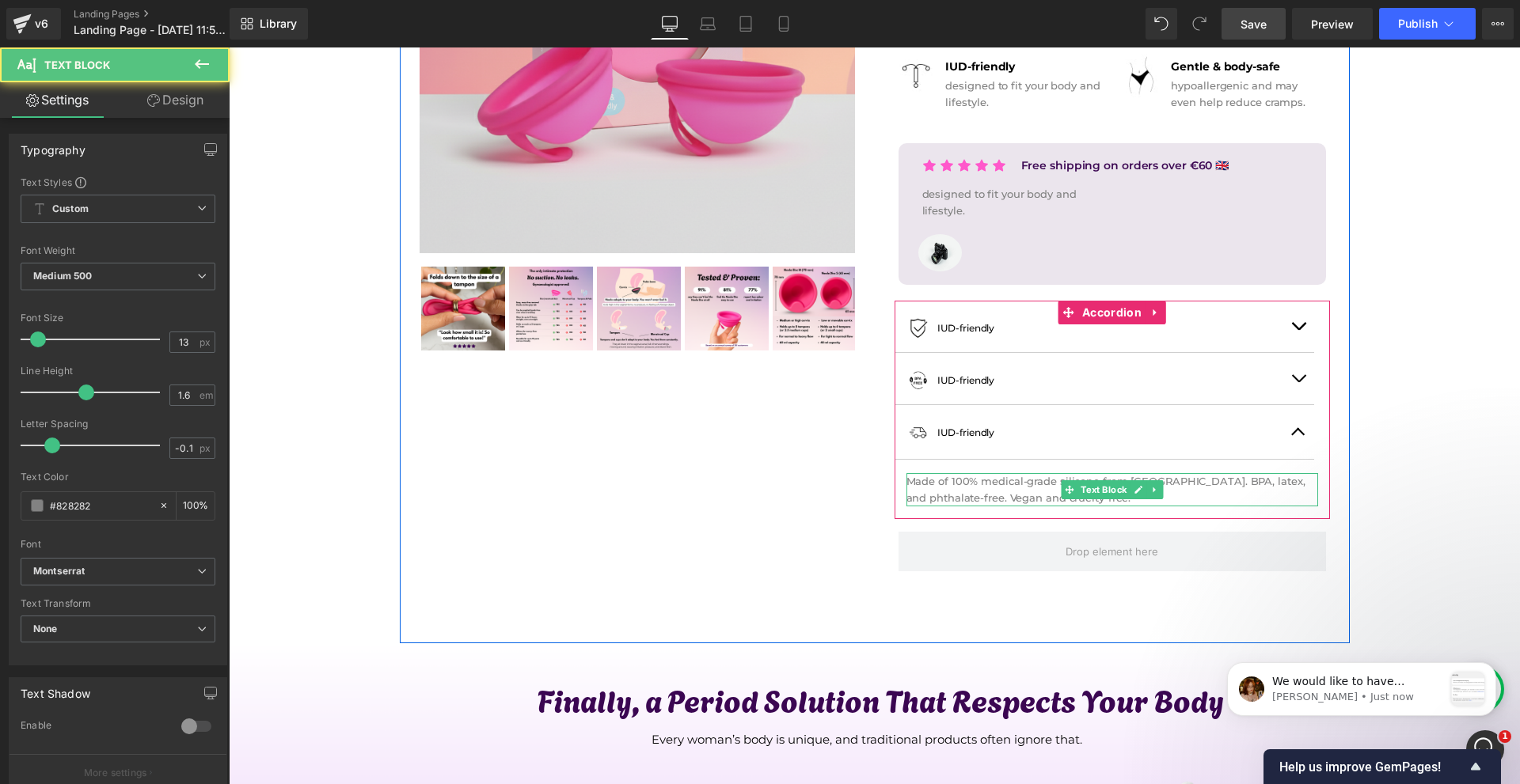
click at [923, 488] on p "Made of 100% medical-grade silicone from [GEOGRAPHIC_DATA]. BPA, latex, and pht…" at bounding box center [1112, 490] width 412 height 33
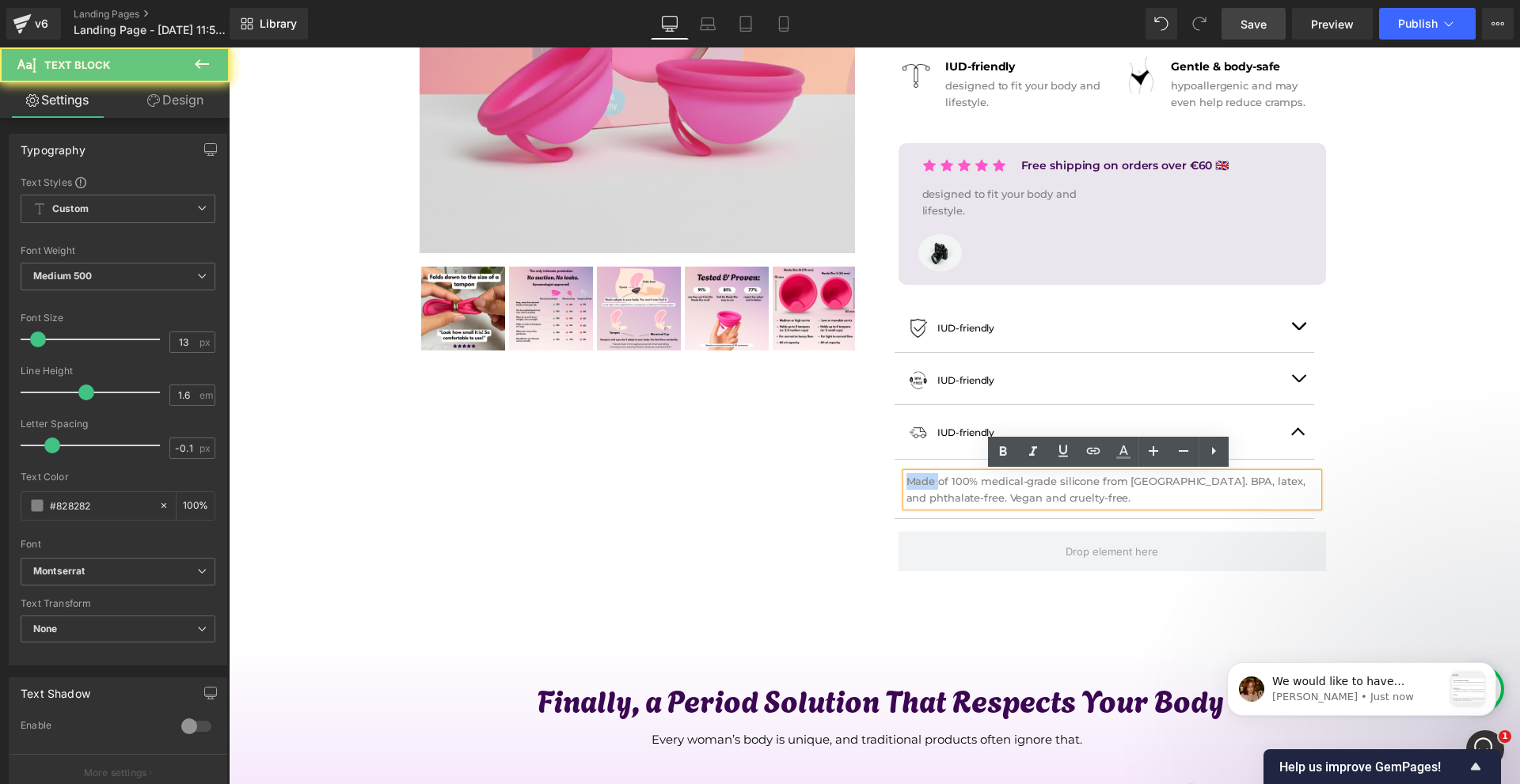
click at [923, 488] on p "Made of 100% medical-grade silicone from [GEOGRAPHIC_DATA]. BPA, latex, and pht…" at bounding box center [1112, 490] width 412 height 33
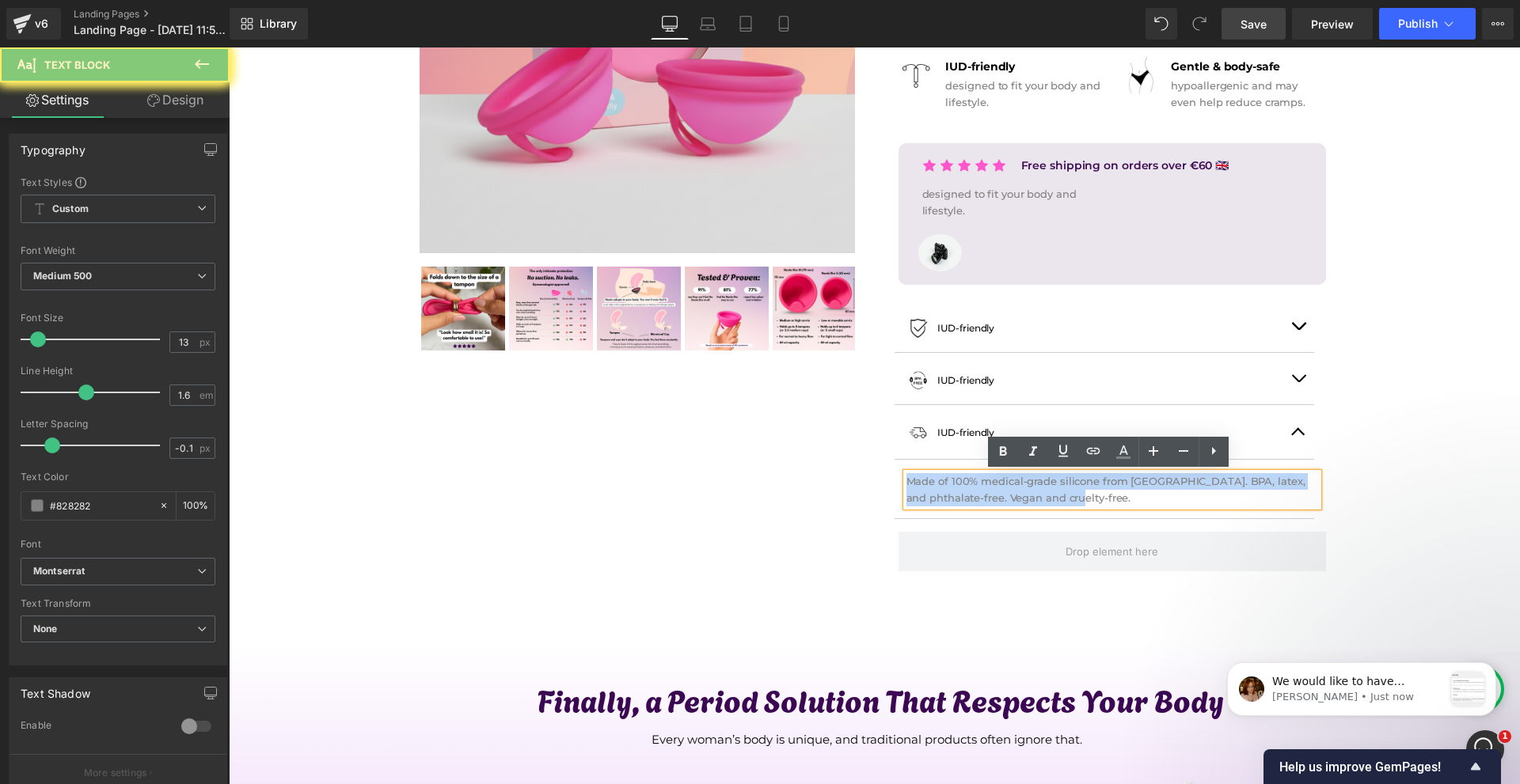
click at [923, 488] on p "Made of 100% medical-grade silicone from [GEOGRAPHIC_DATA]. BPA, latex, and pht…" at bounding box center [1112, 490] width 412 height 33
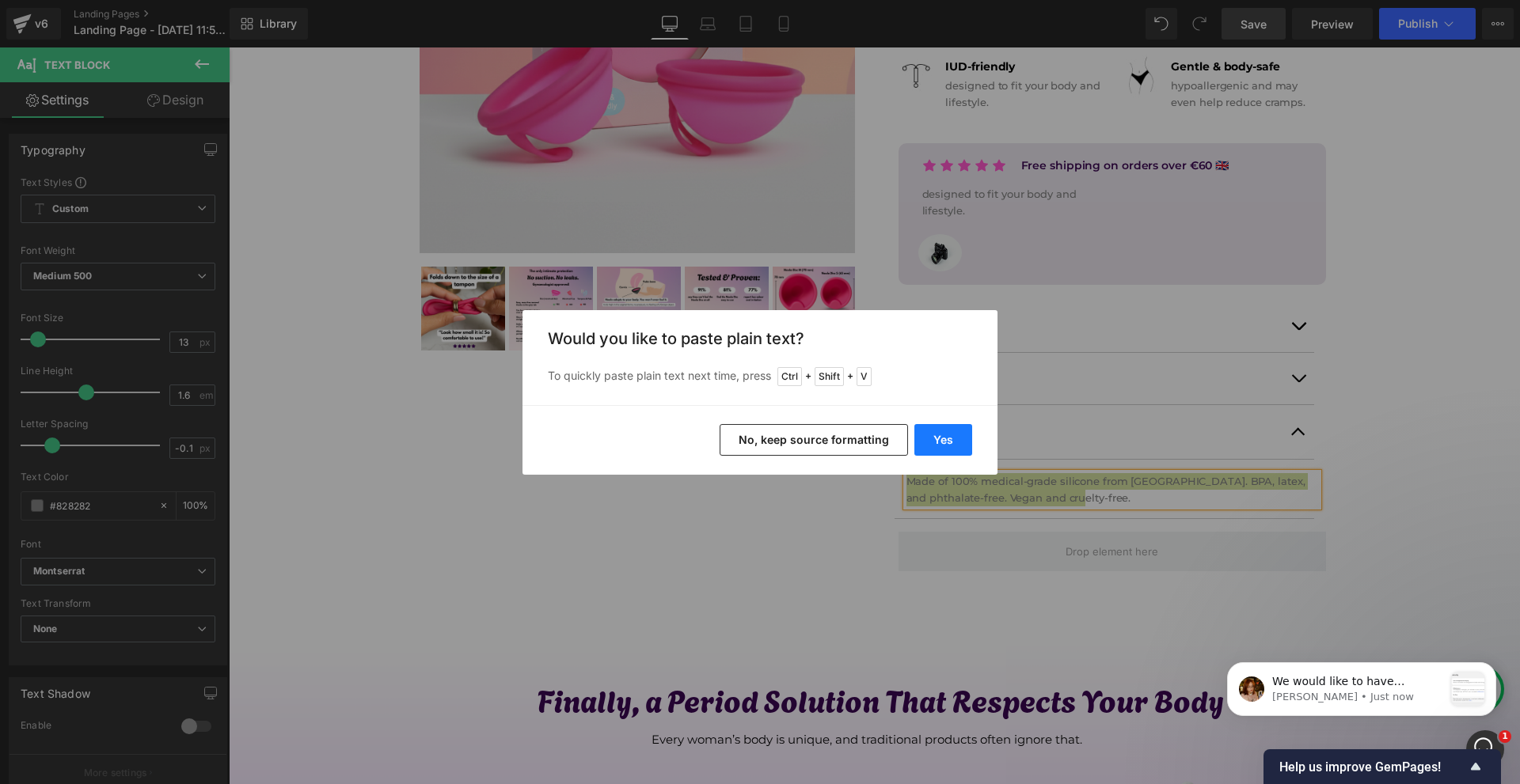
click at [949, 441] on button "Yes" at bounding box center [943, 440] width 58 height 31
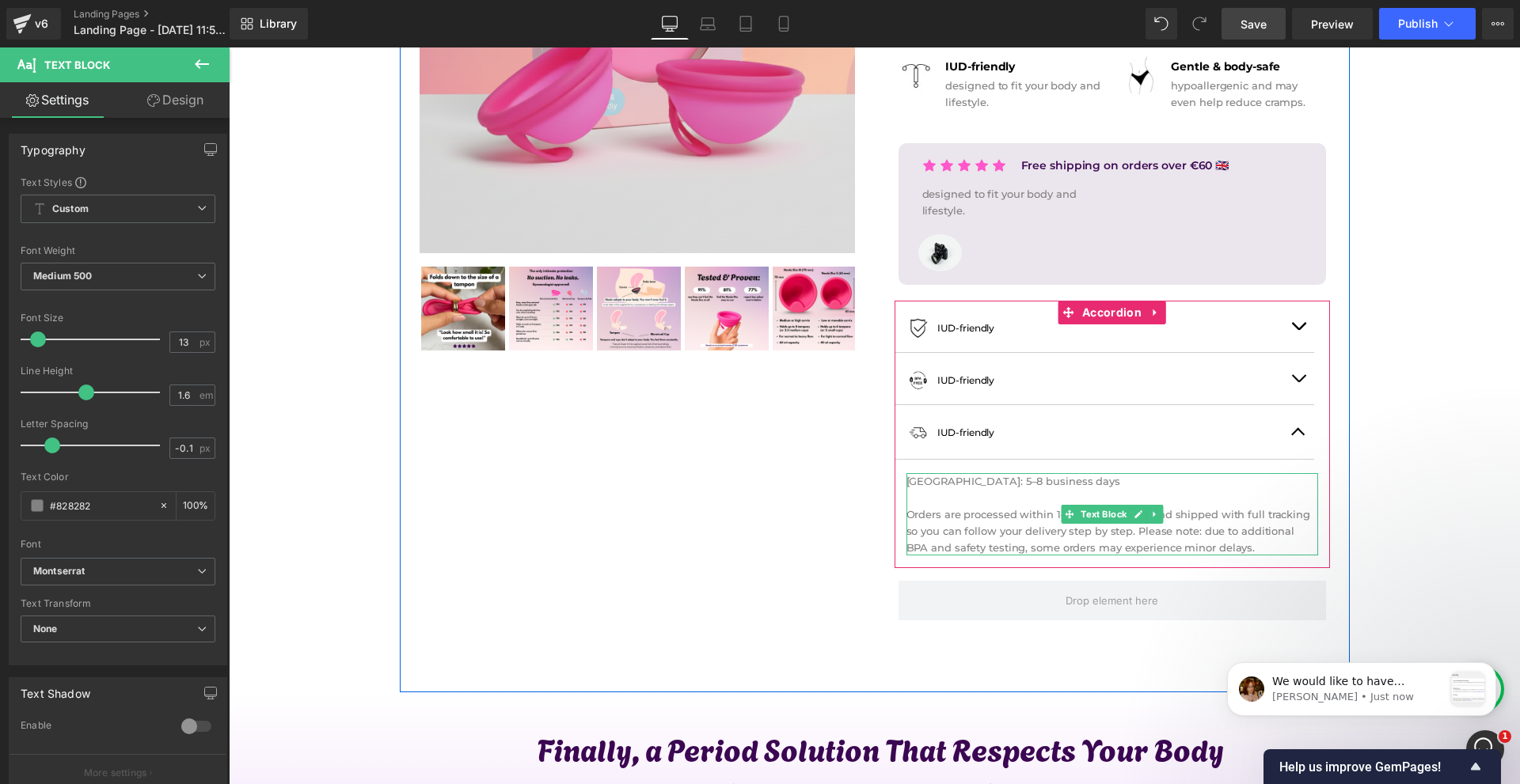
click at [972, 481] on p "[GEOGRAPHIC_DATA]: 5–8 business days" at bounding box center [1112, 482] width 412 height 17
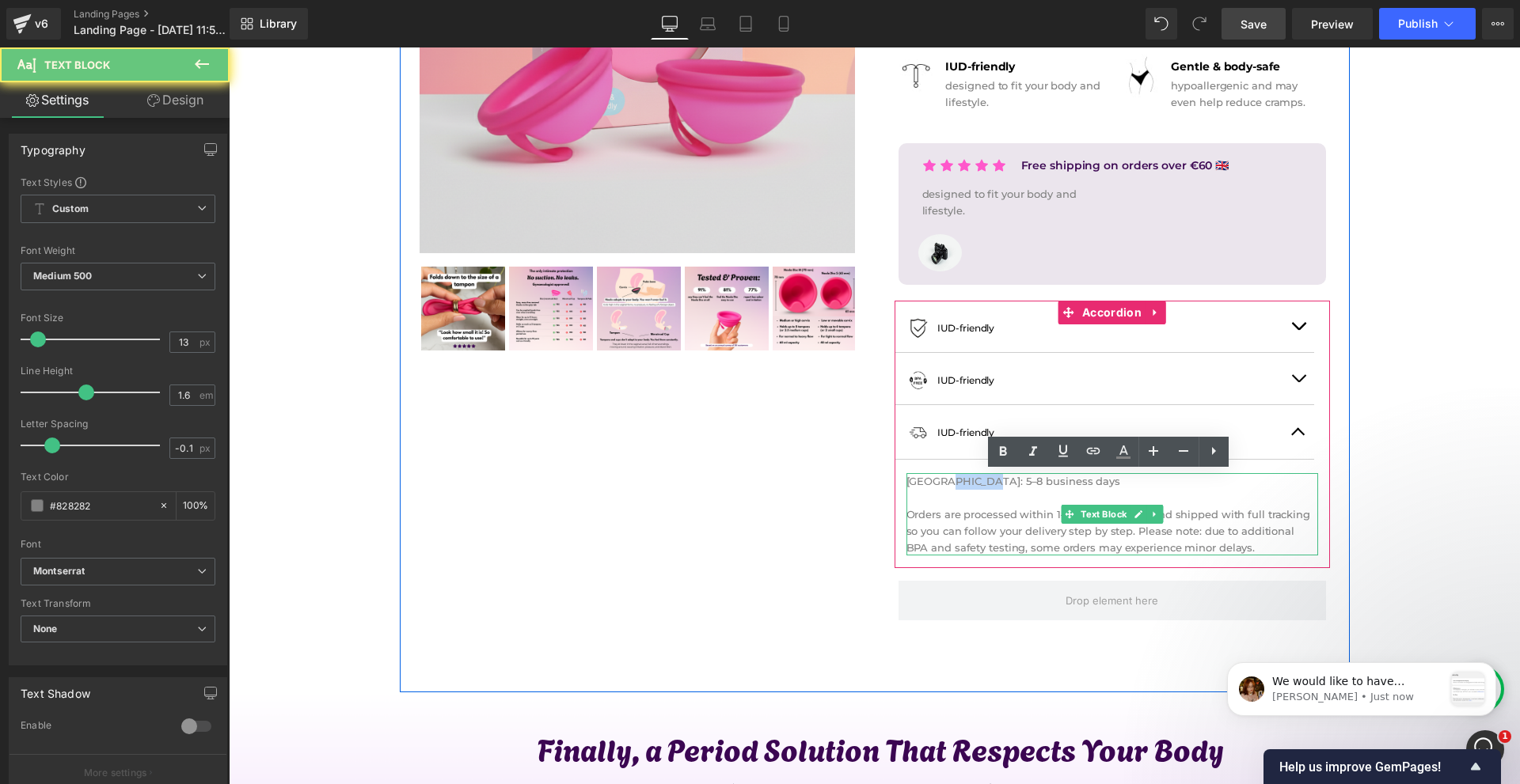
click at [972, 481] on p "[GEOGRAPHIC_DATA]: 5–8 business days" at bounding box center [1112, 482] width 412 height 17
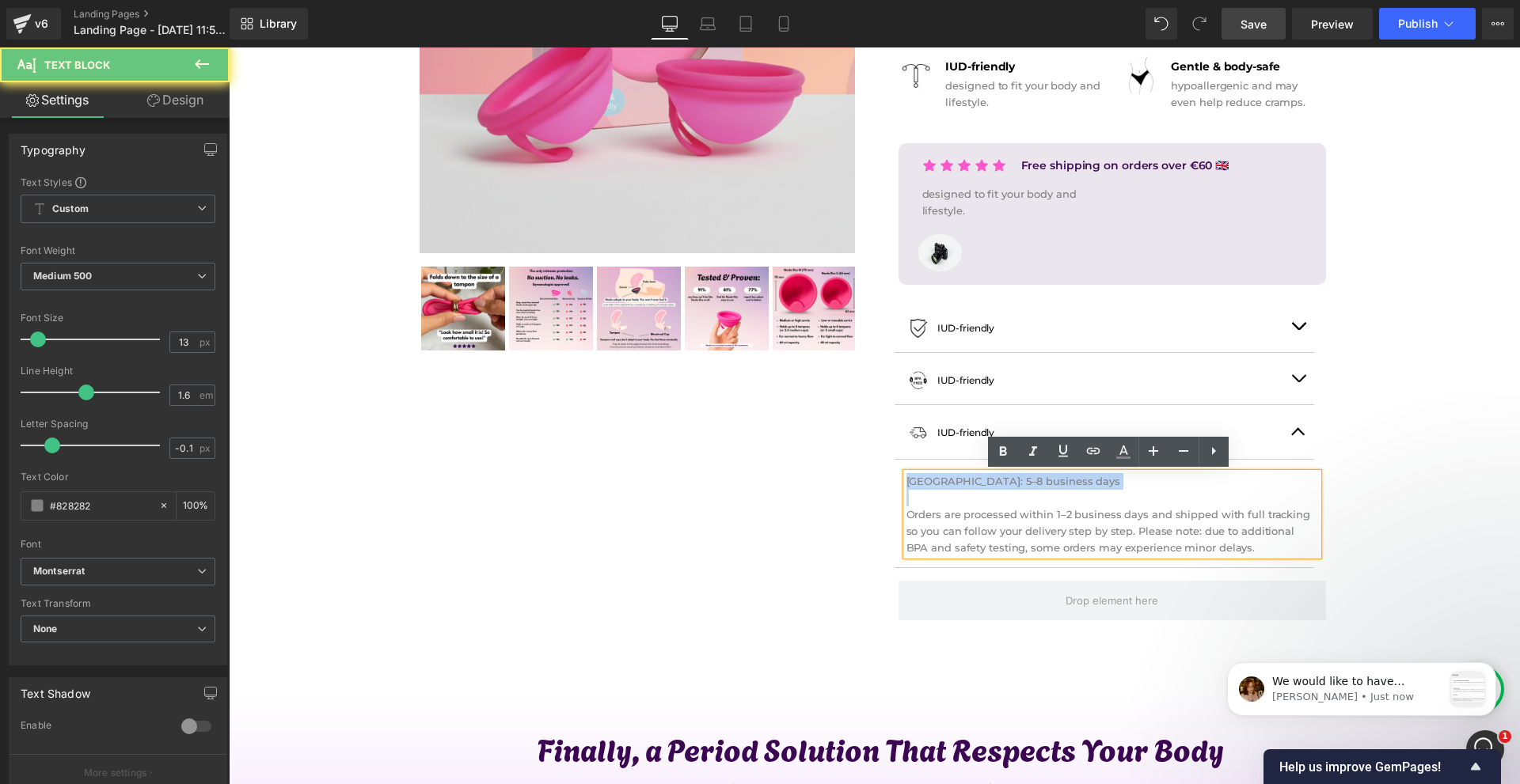
click at [972, 481] on p "[GEOGRAPHIC_DATA]: 5–8 business days" at bounding box center [1112, 482] width 412 height 17
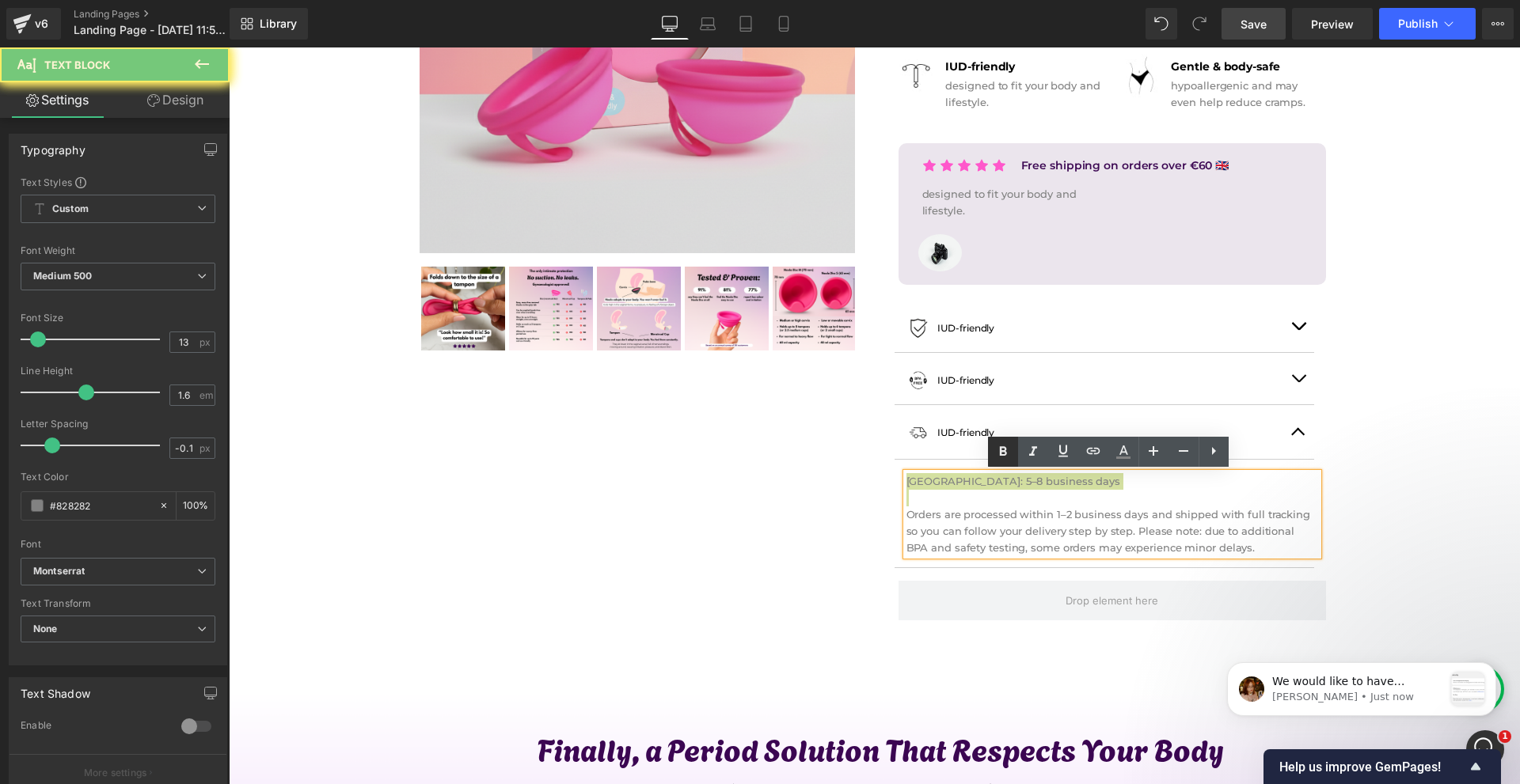
click at [990, 459] on link at bounding box center [1002, 451] width 30 height 30
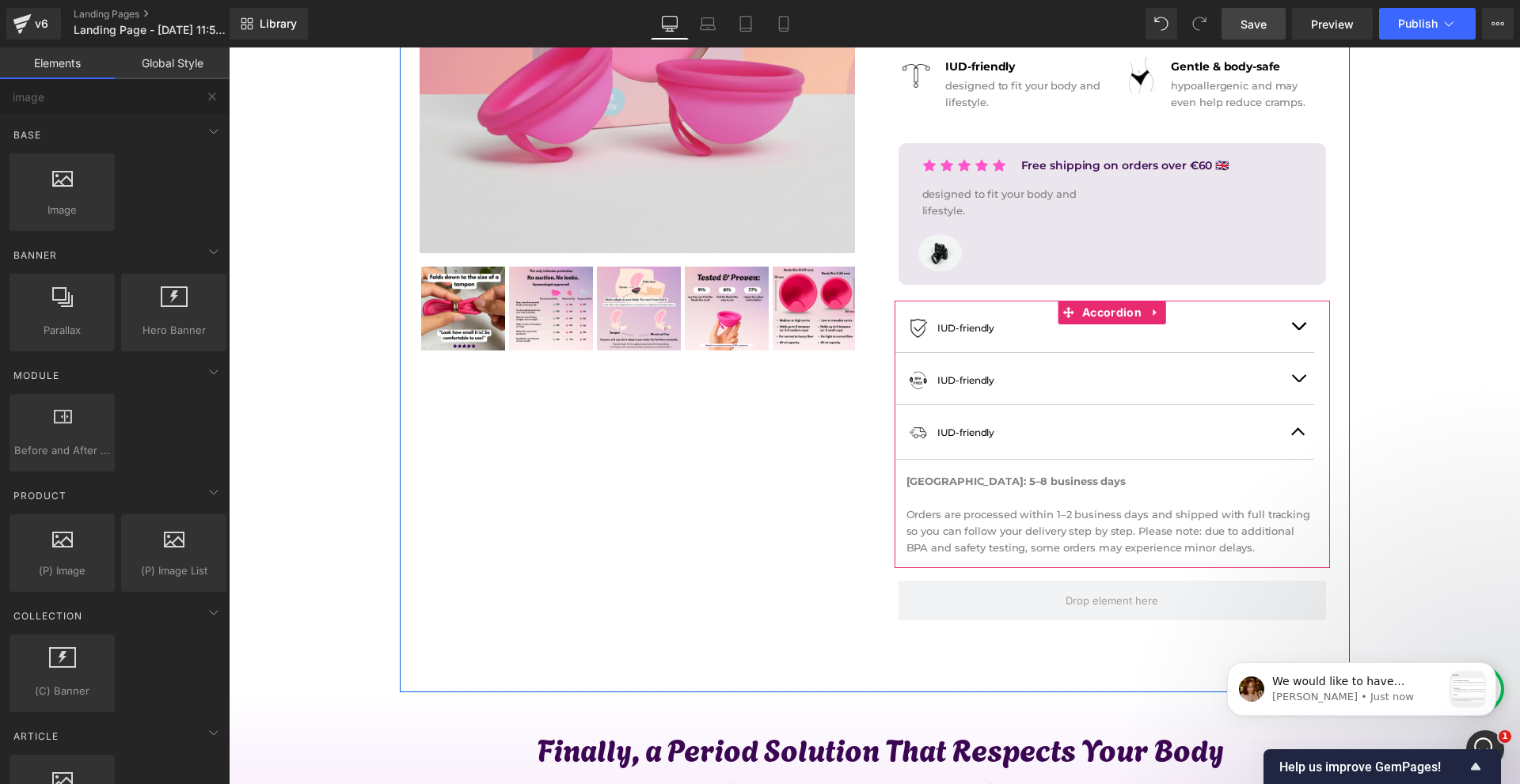
click at [1296, 439] on button "button" at bounding box center [1298, 432] width 31 height 53
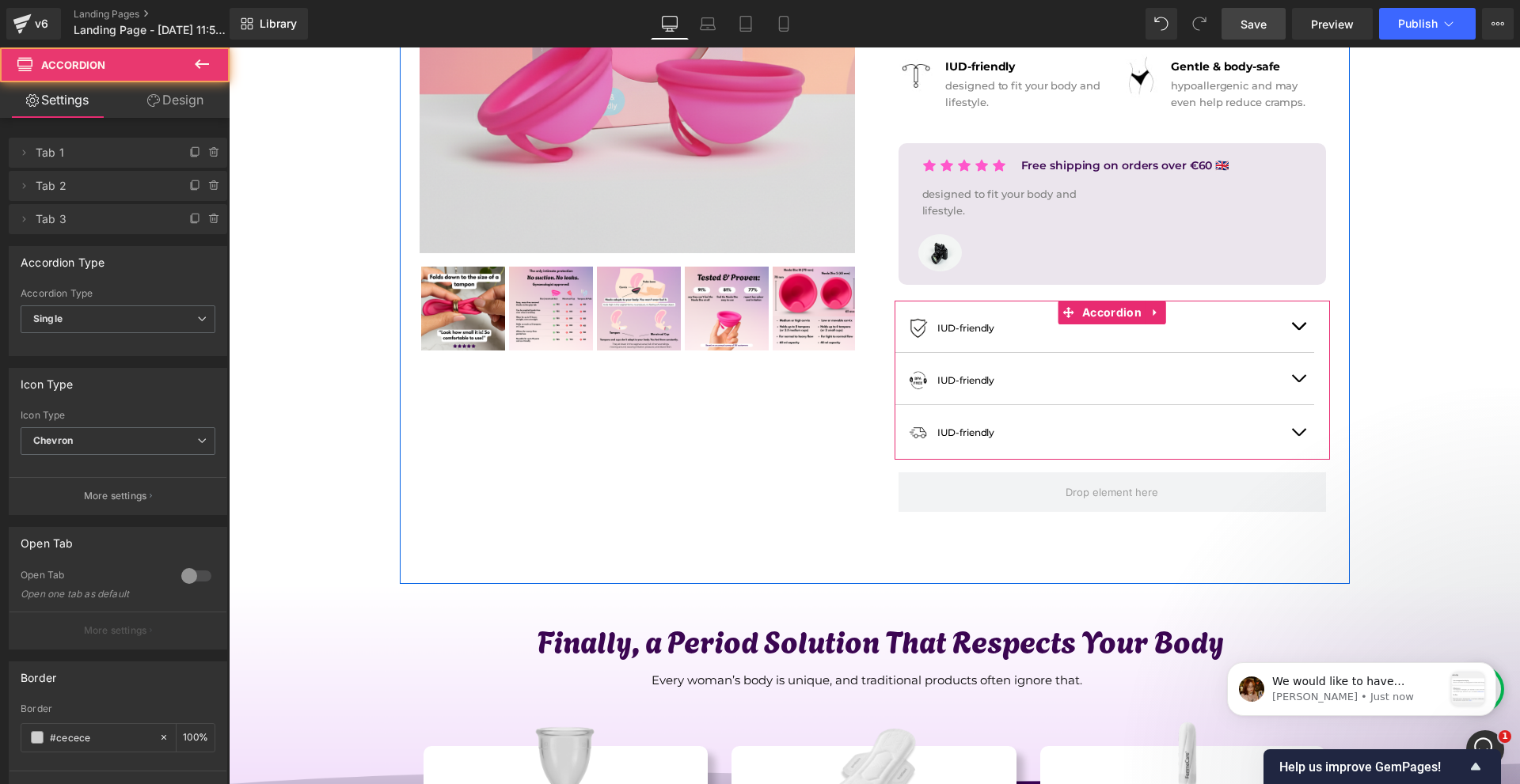
click at [1303, 383] on button "button" at bounding box center [1298, 378] width 31 height 52
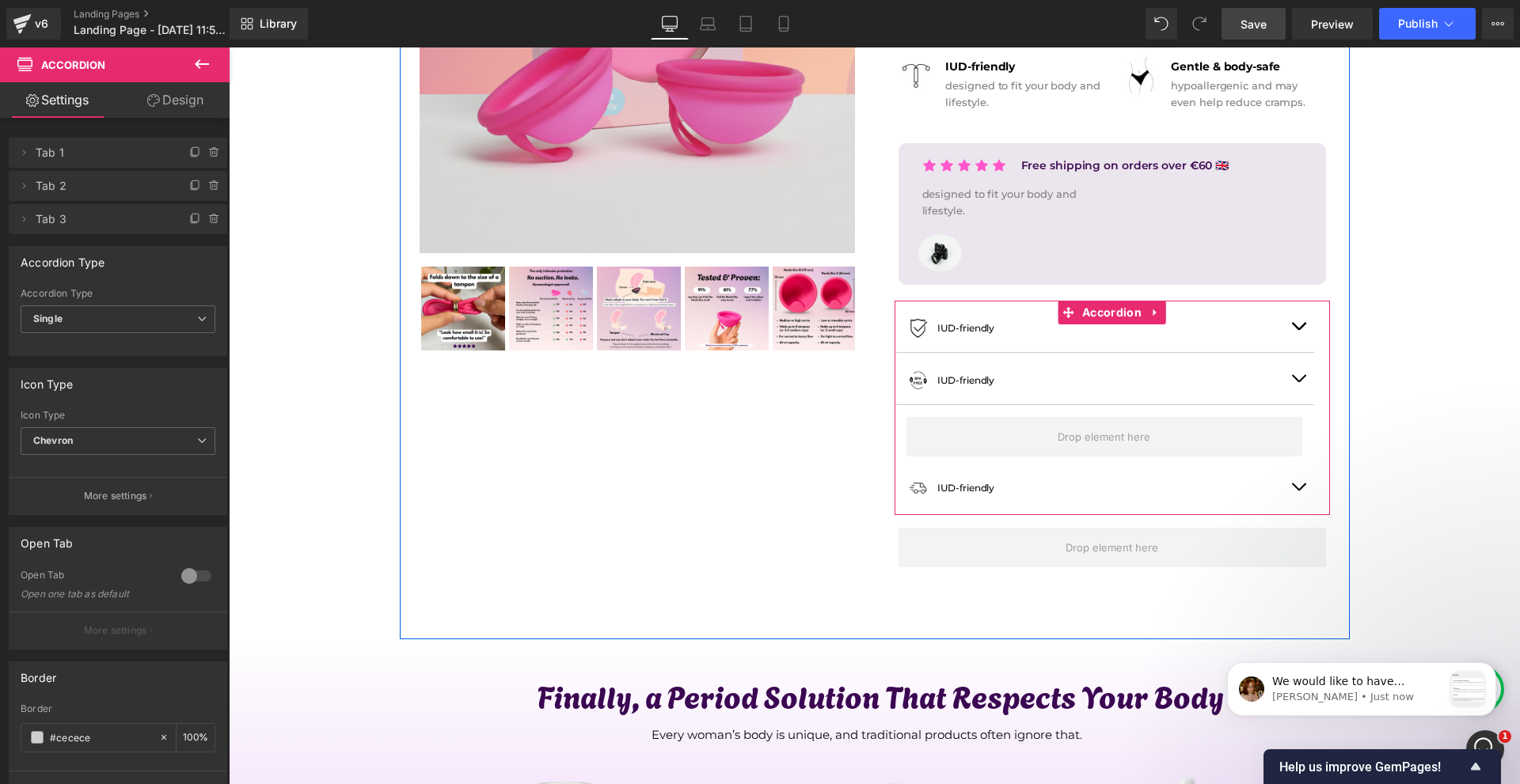
click at [1298, 383] on button "button" at bounding box center [1298, 378] width 31 height 52
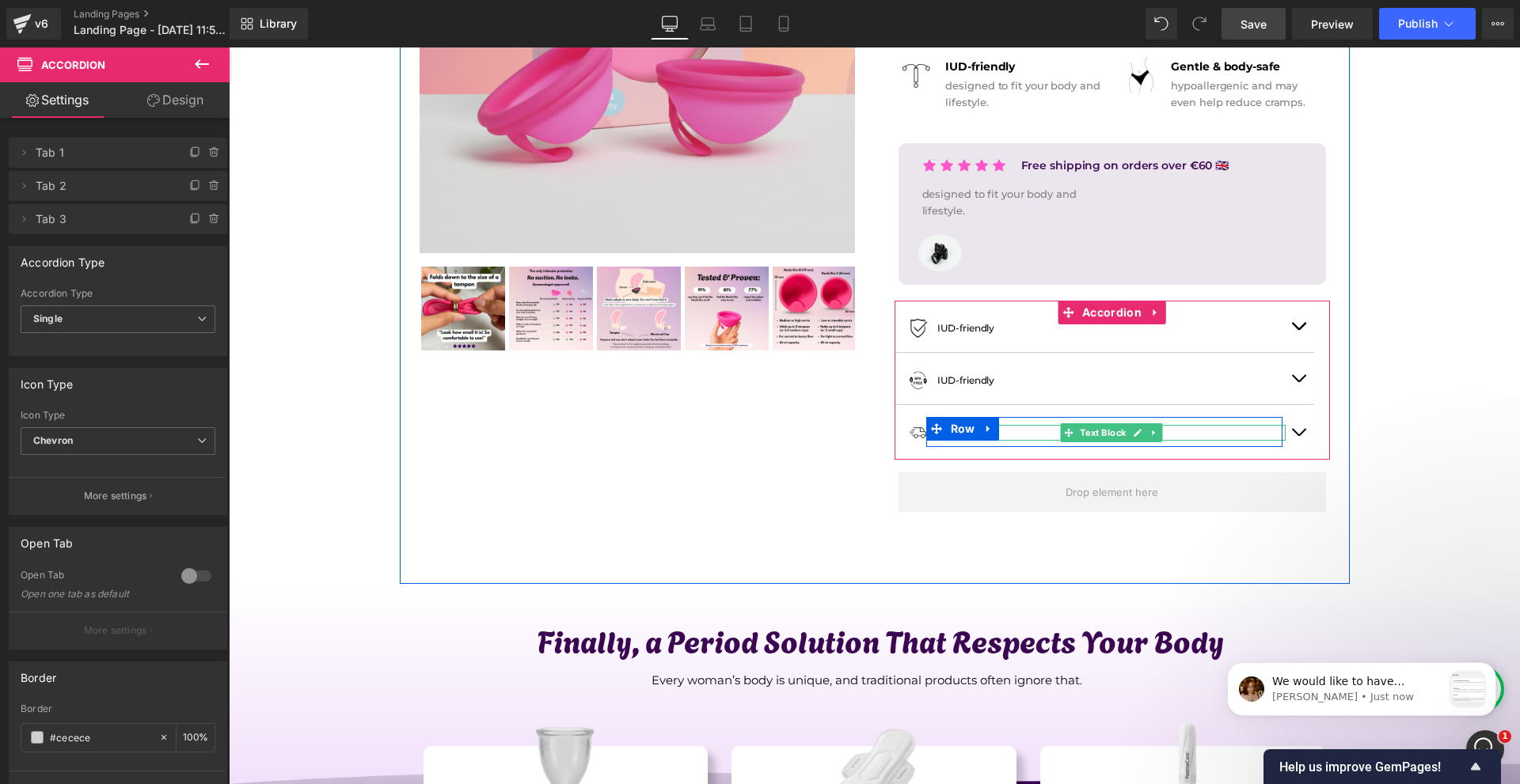
click at [1024, 429] on p "IUD-friendly" at bounding box center [1111, 433] width 348 height 15
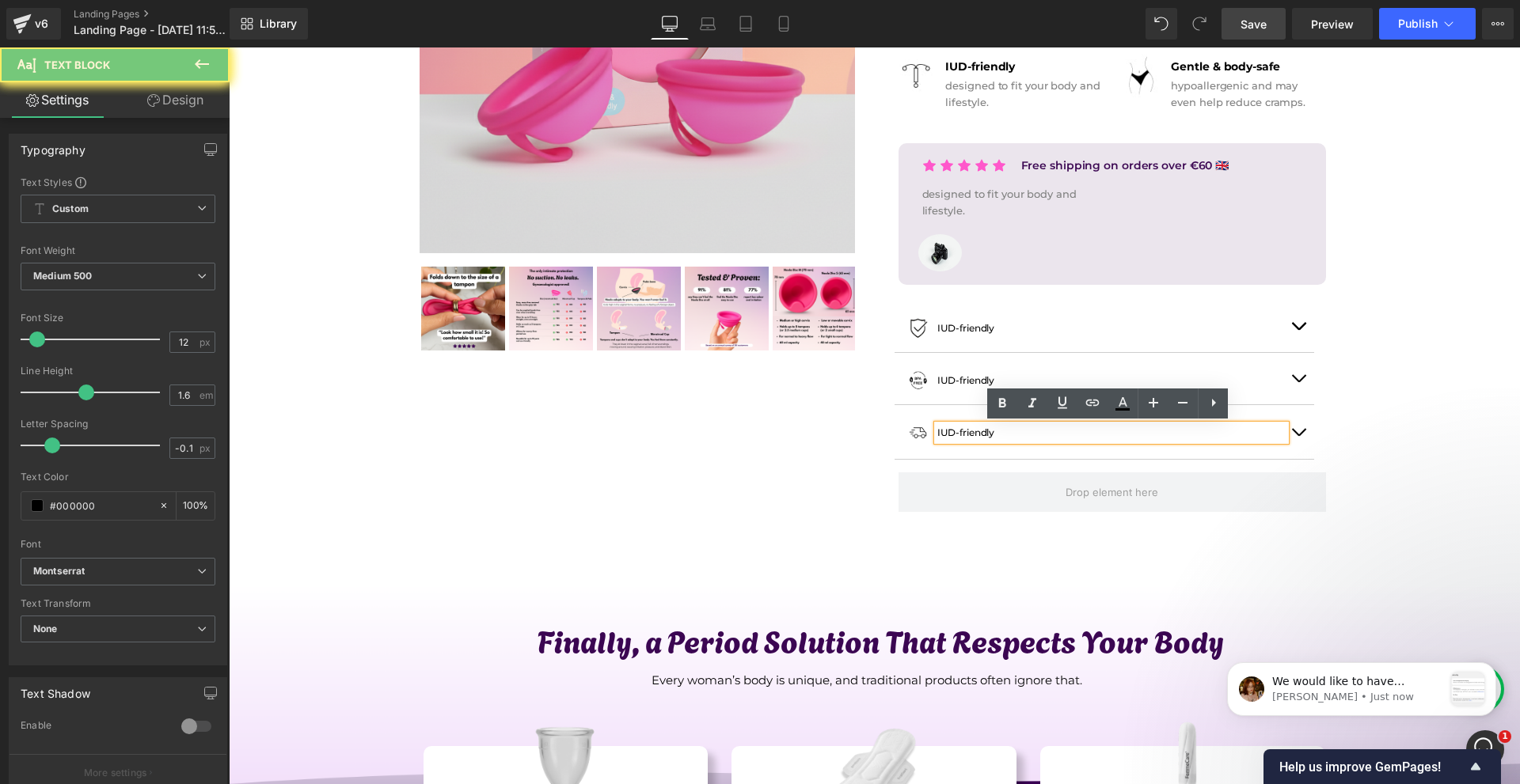
click at [1024, 429] on p "IUD-friendly" at bounding box center [1111, 433] width 348 height 15
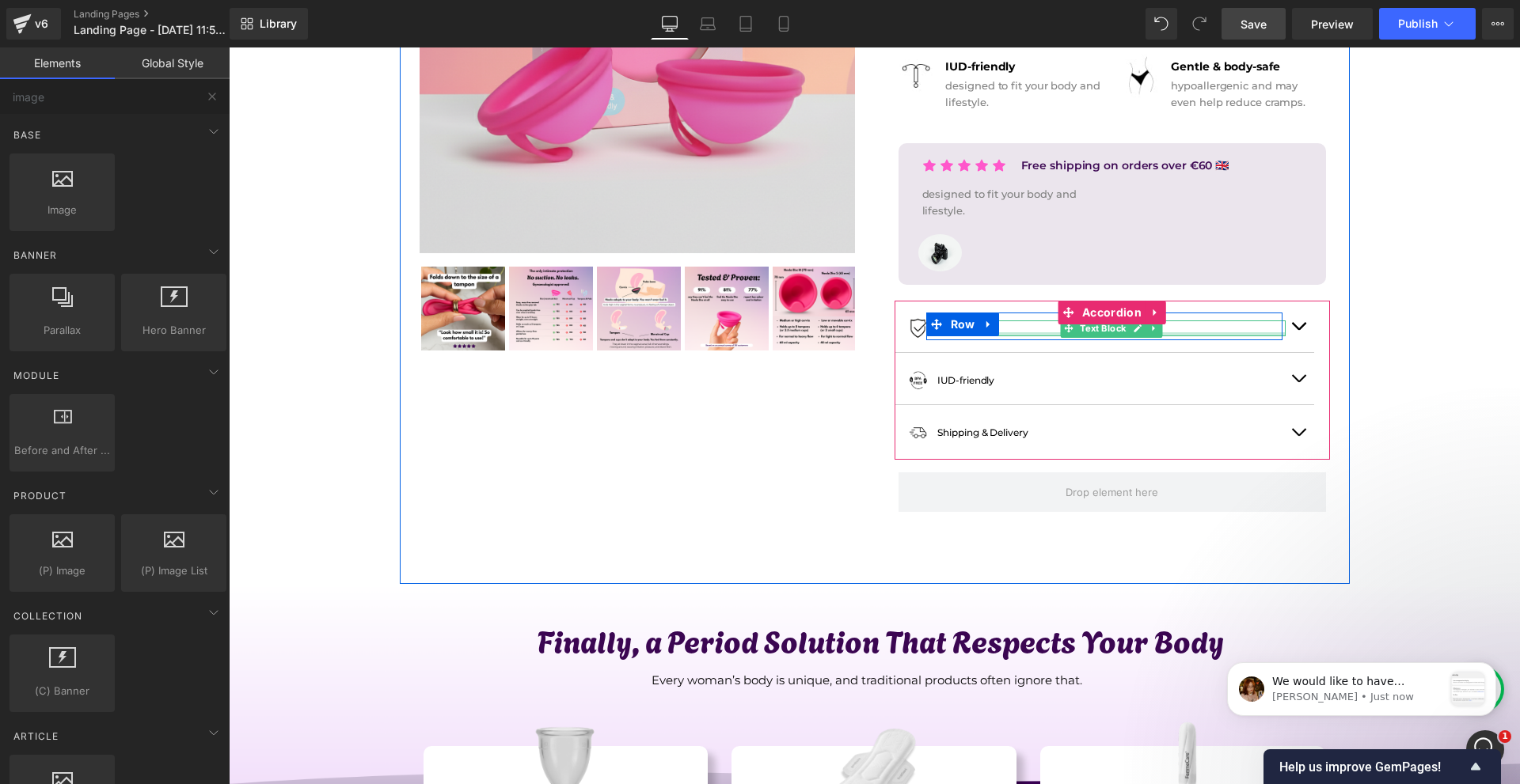
click at [1007, 333] on div at bounding box center [1111, 334] width 348 height 4
click at [1007, 332] on p "IUD-friendly" at bounding box center [1111, 328] width 348 height 15
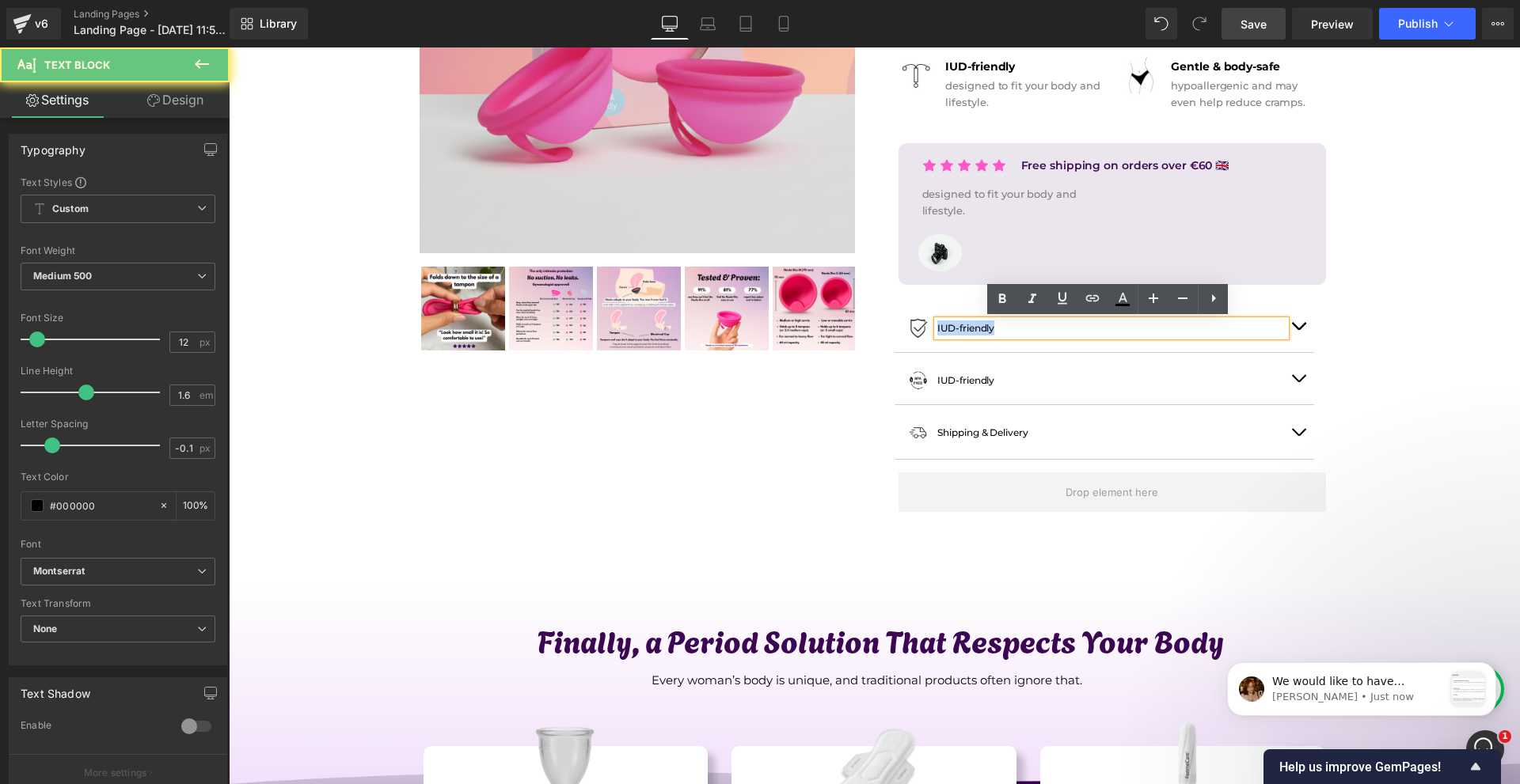
click at [1007, 332] on p "IUD-friendly" at bounding box center [1111, 328] width 348 height 15
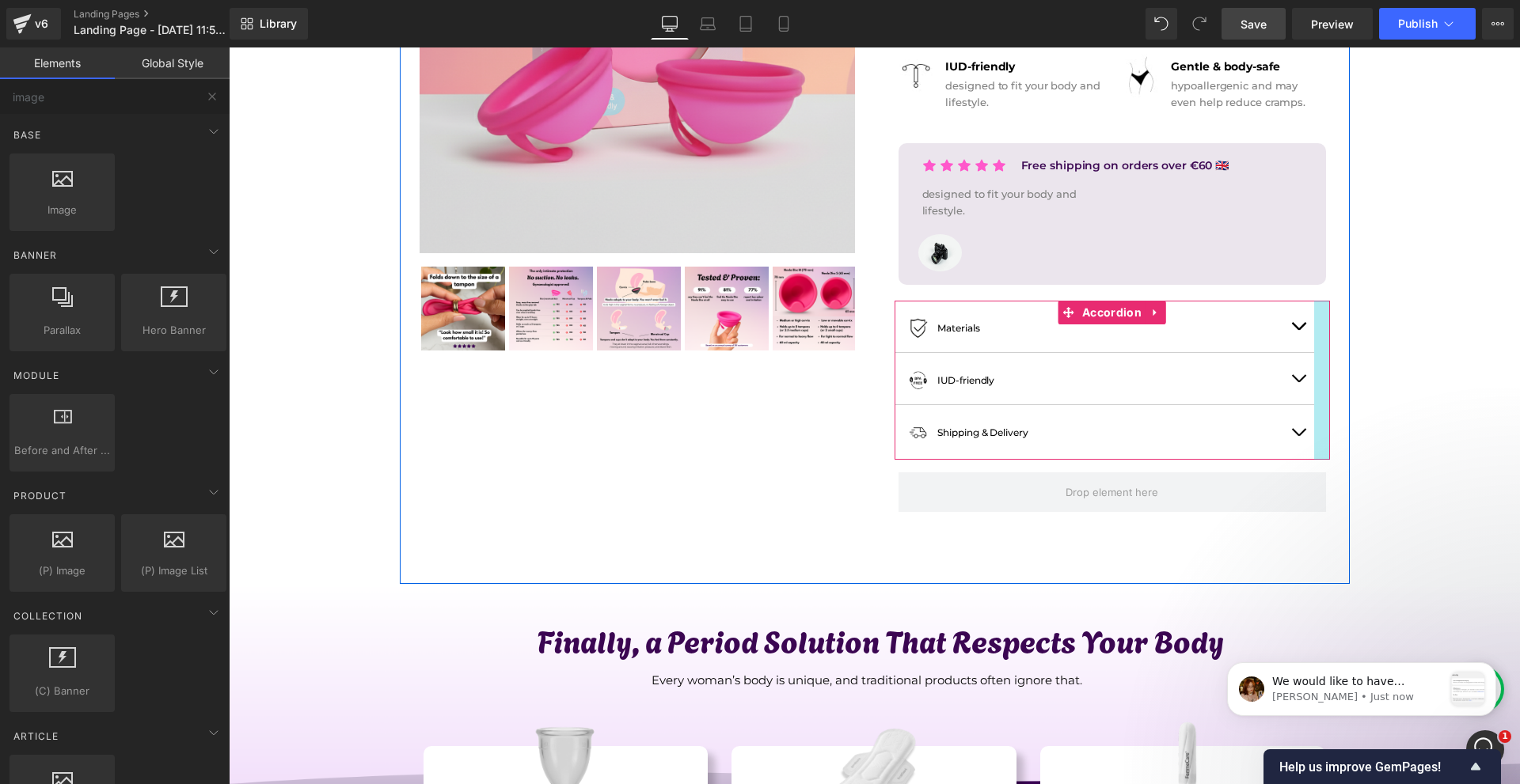
click at [1298, 328] on button "button" at bounding box center [1298, 326] width 31 height 52
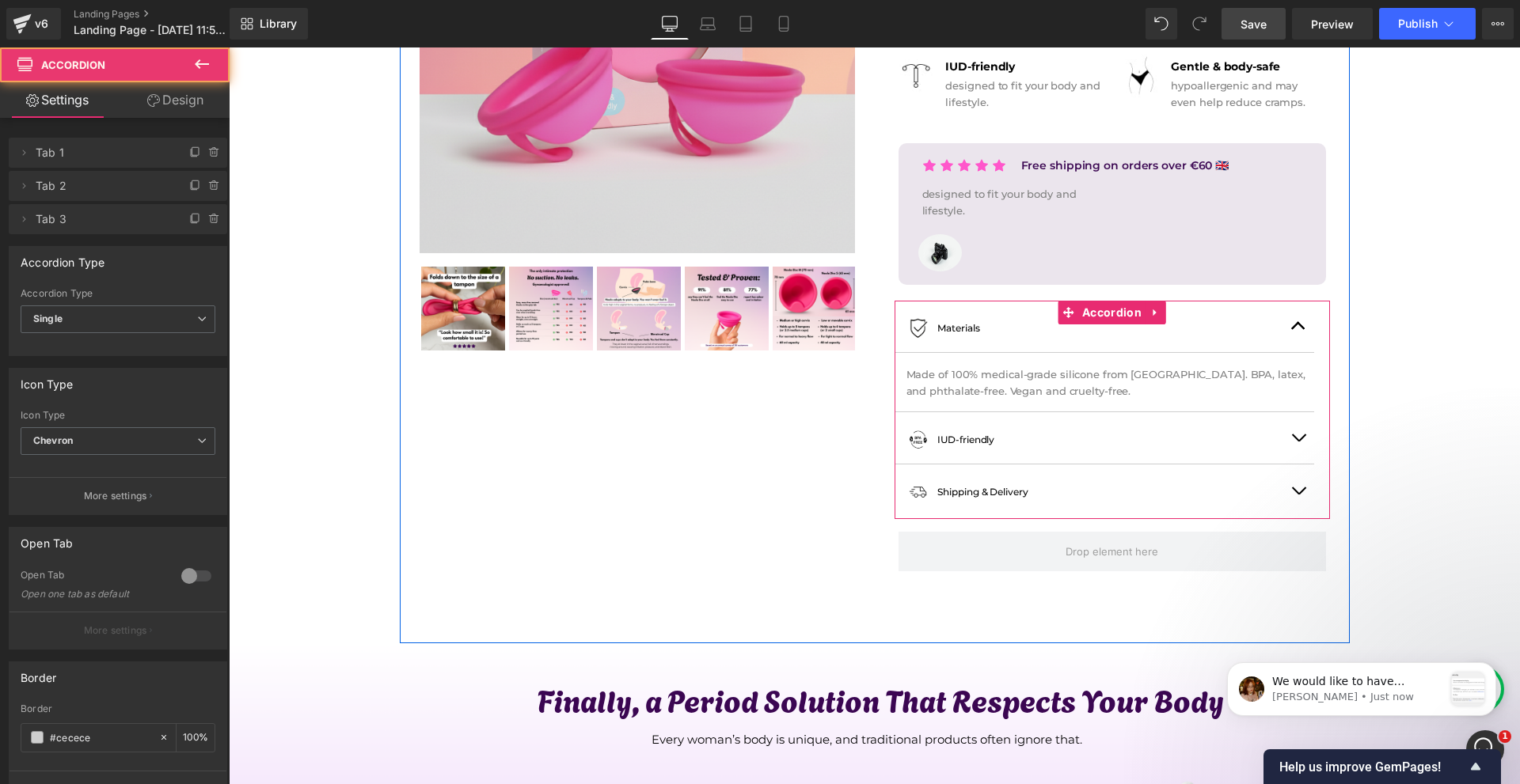
click at [1294, 328] on button "button" at bounding box center [1298, 326] width 31 height 52
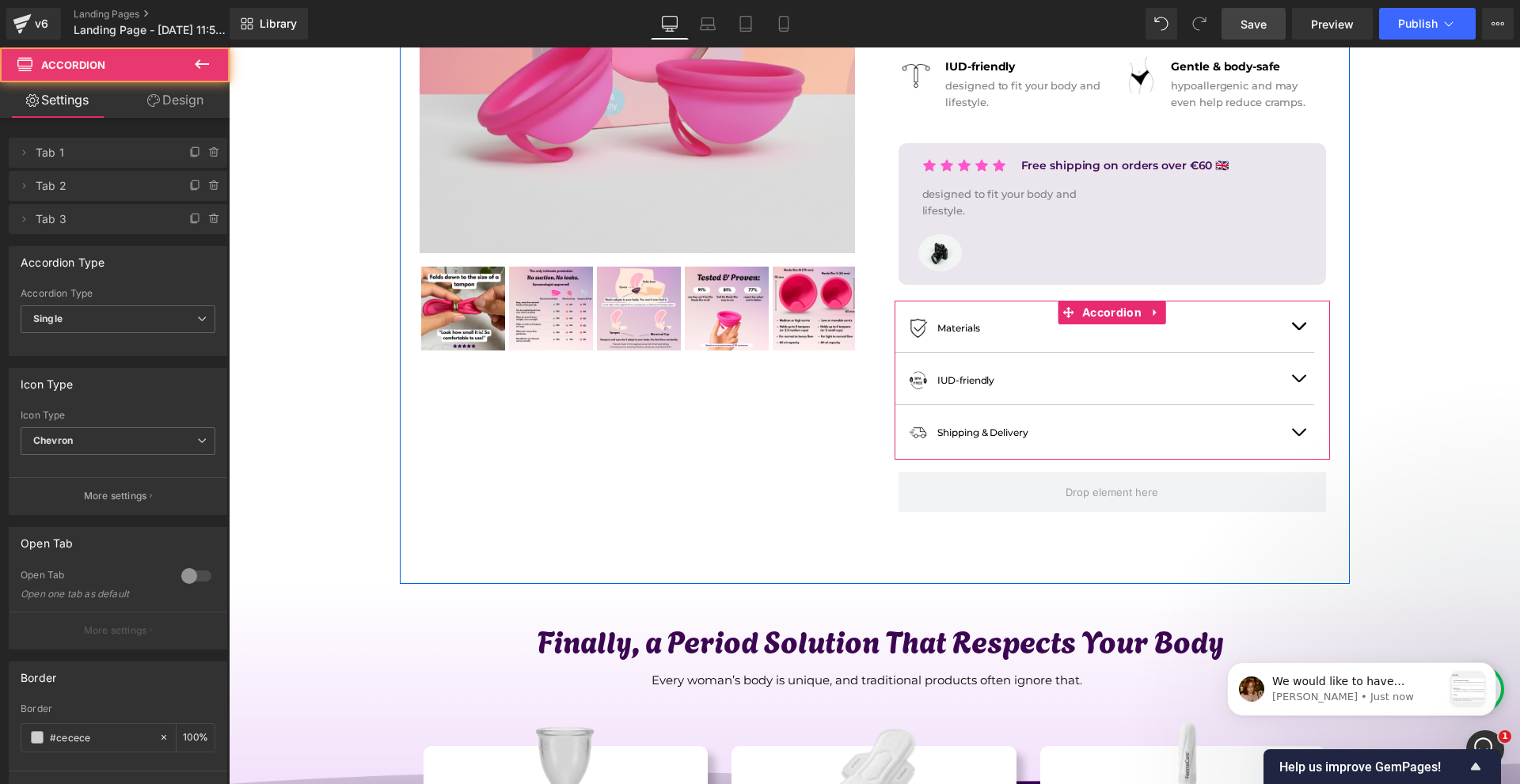
click at [1277, 333] on div "Image Materials Text Block Row" at bounding box center [1104, 326] width 356 height 28
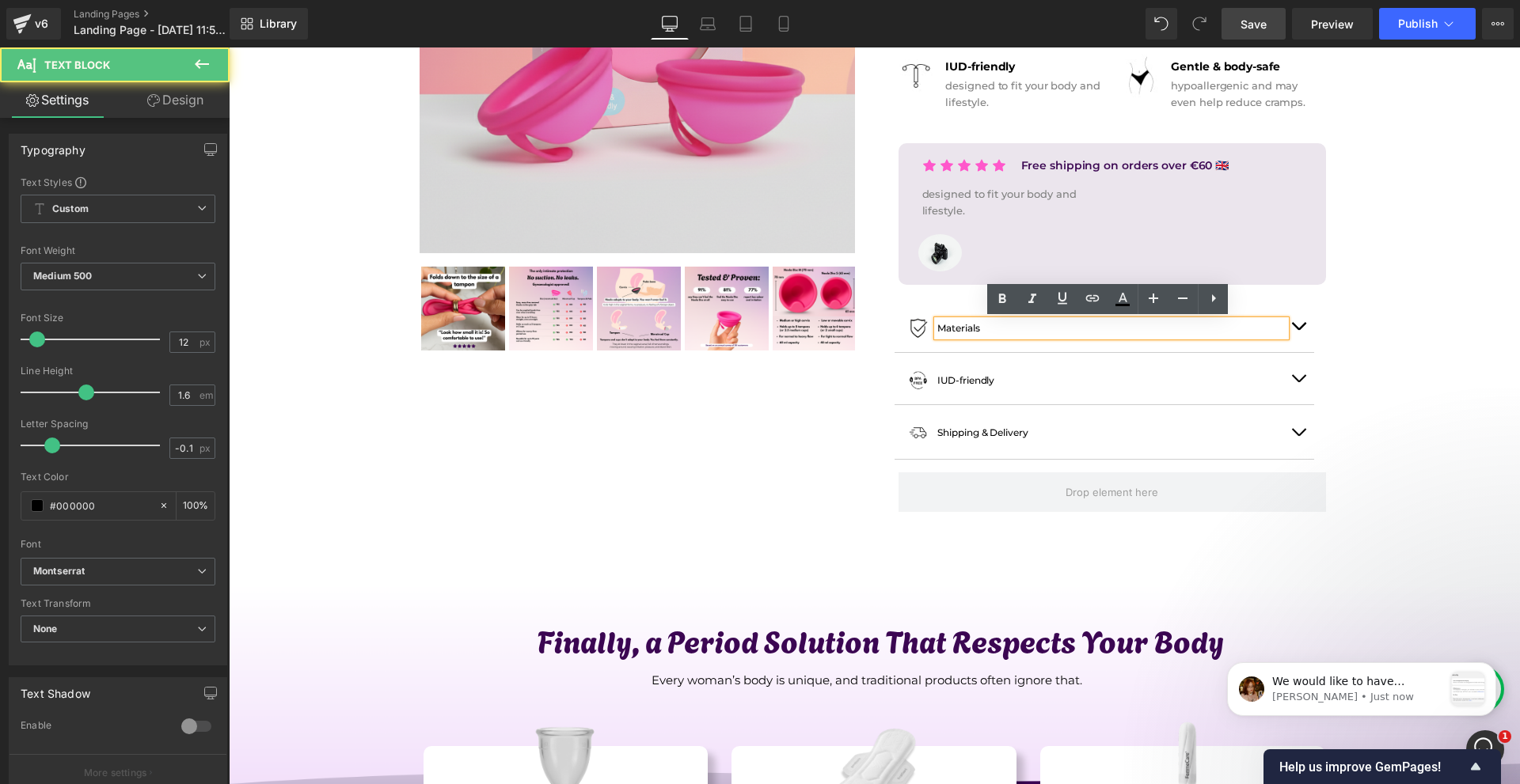
click at [1298, 332] on button "button" at bounding box center [1298, 326] width 31 height 52
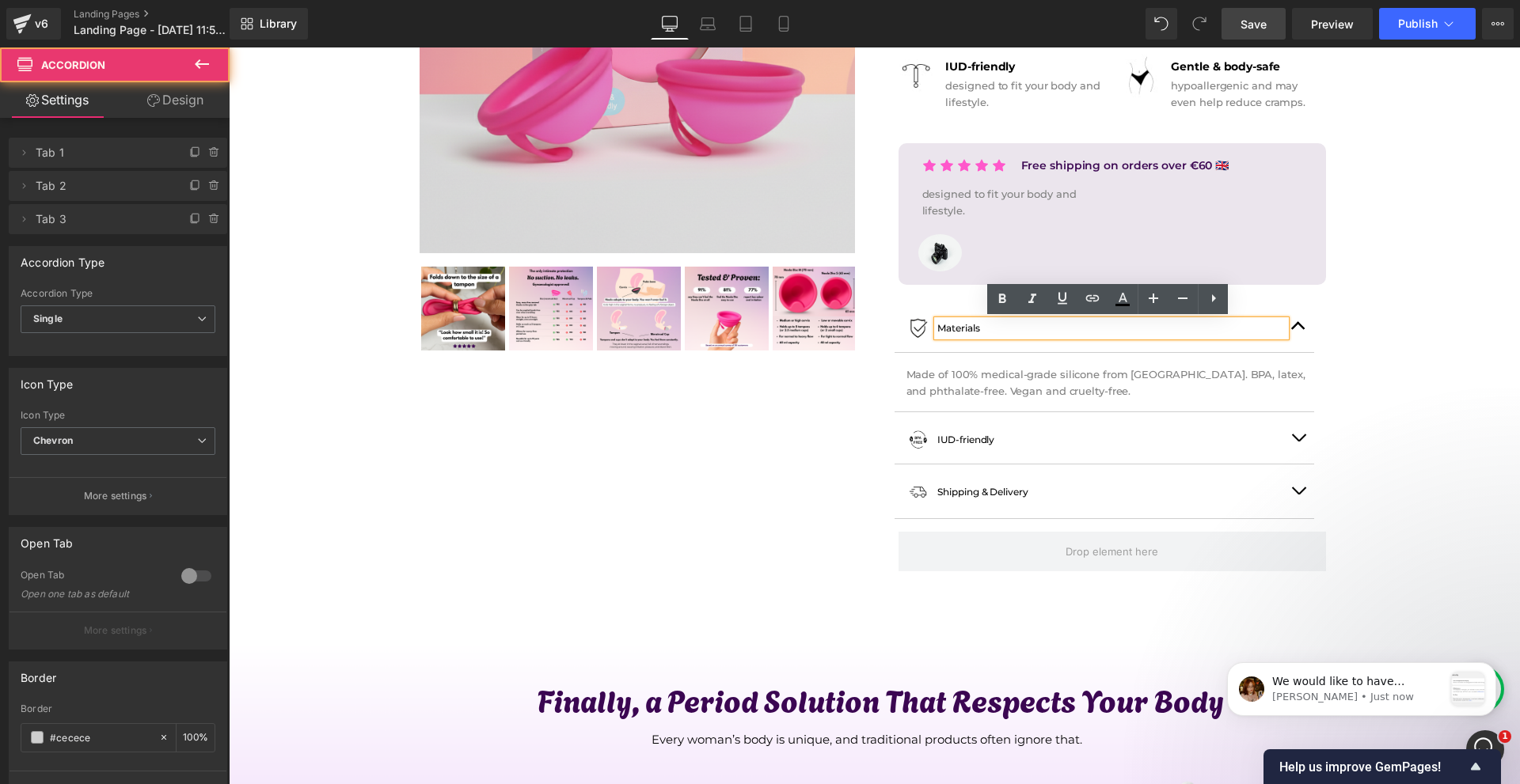
click at [1293, 326] on button "button" at bounding box center [1298, 326] width 31 height 52
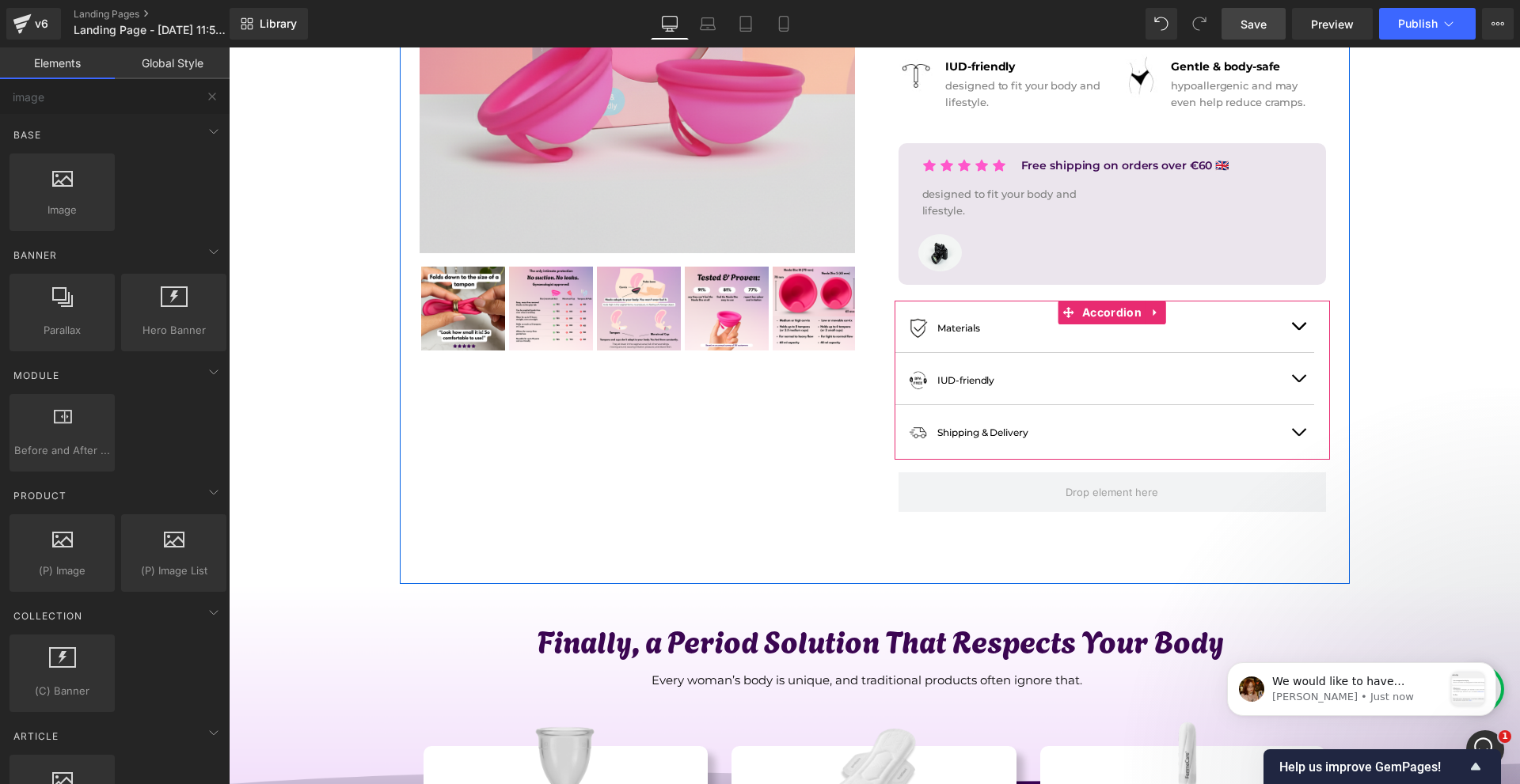
click at [1298, 427] on button "button" at bounding box center [1298, 432] width 31 height 53
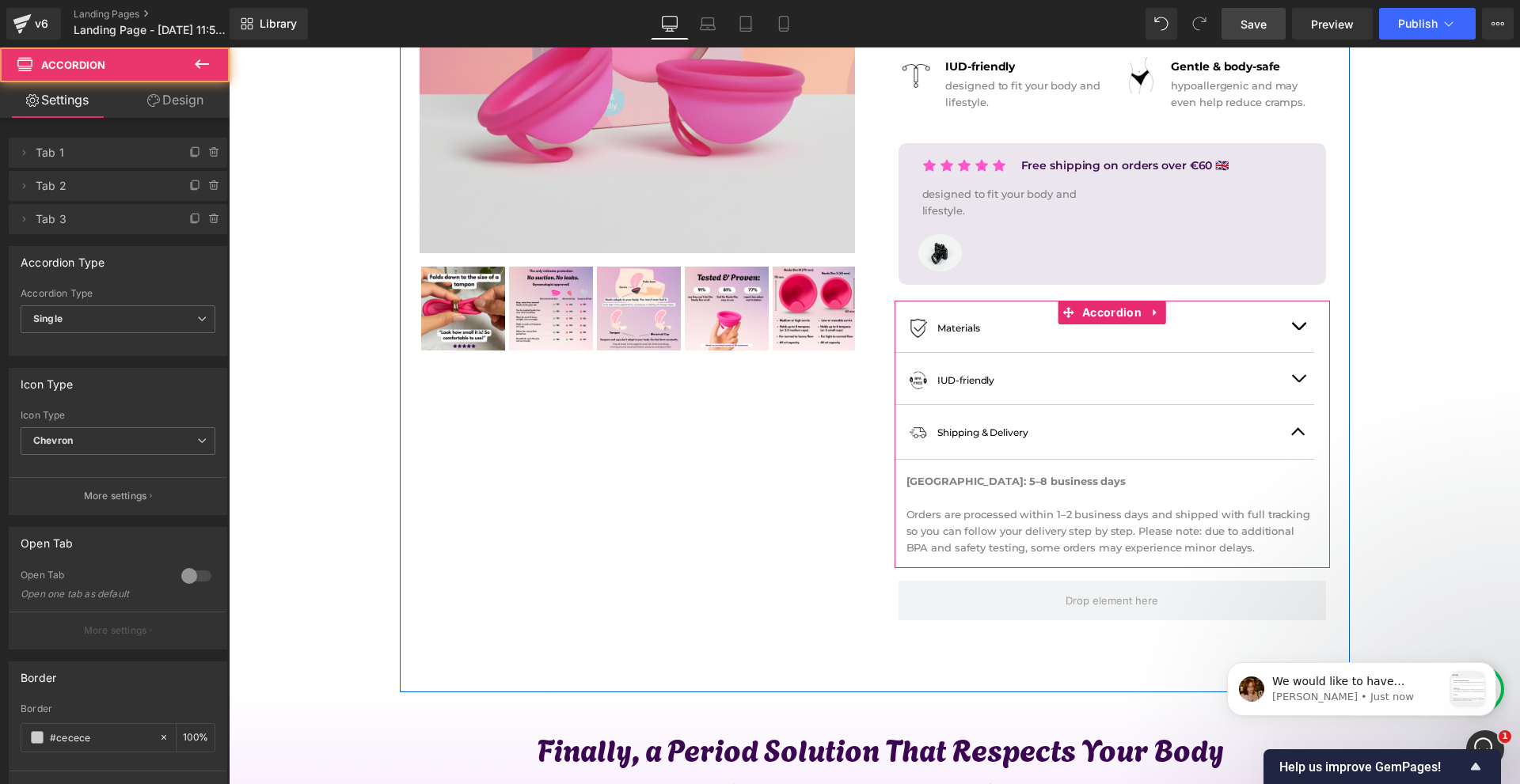
click at [1297, 439] on button "button" at bounding box center [1298, 432] width 31 height 53
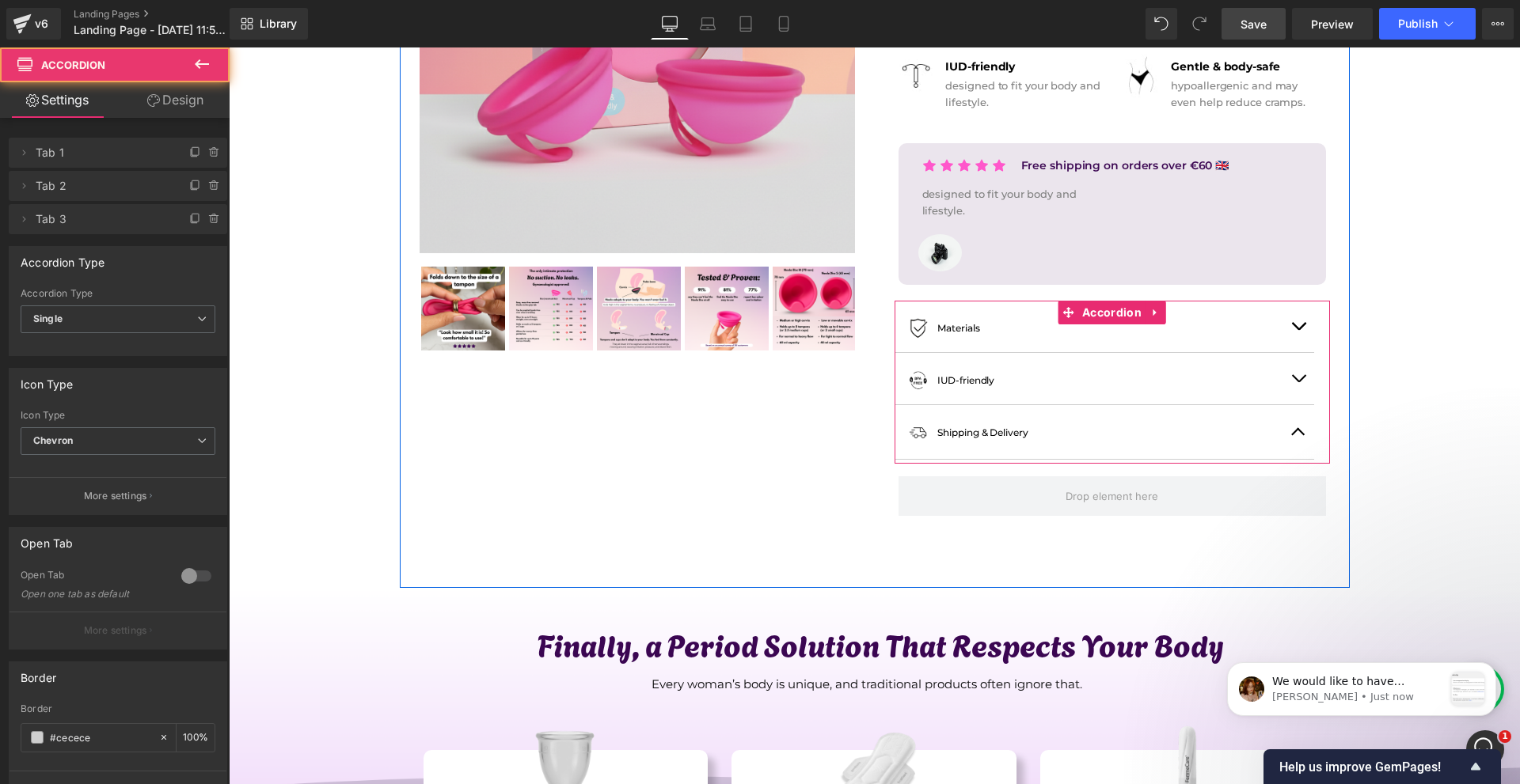
click at [1297, 439] on button "button" at bounding box center [1298, 432] width 31 height 53
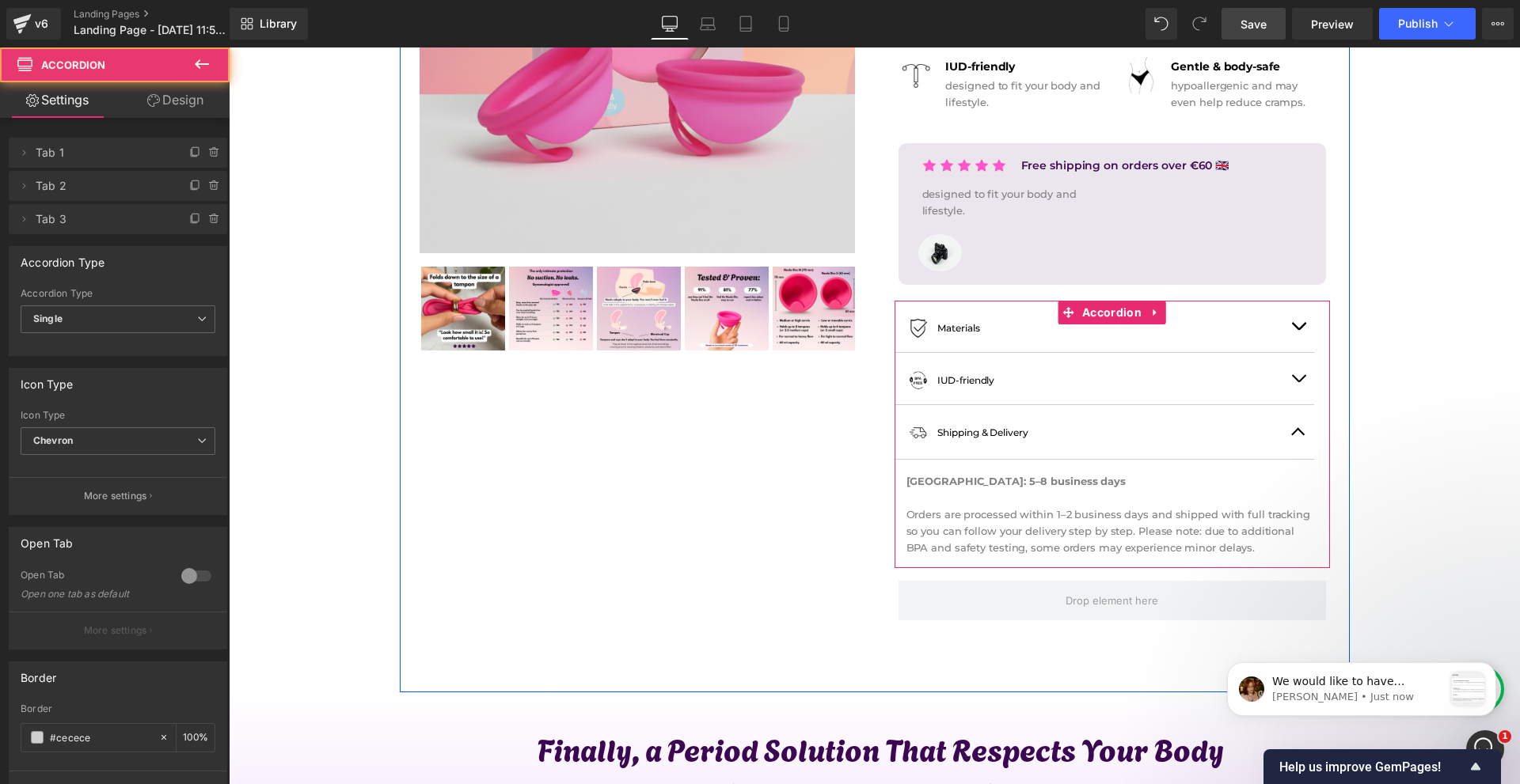
click at [1297, 439] on button "button" at bounding box center [1298, 432] width 31 height 53
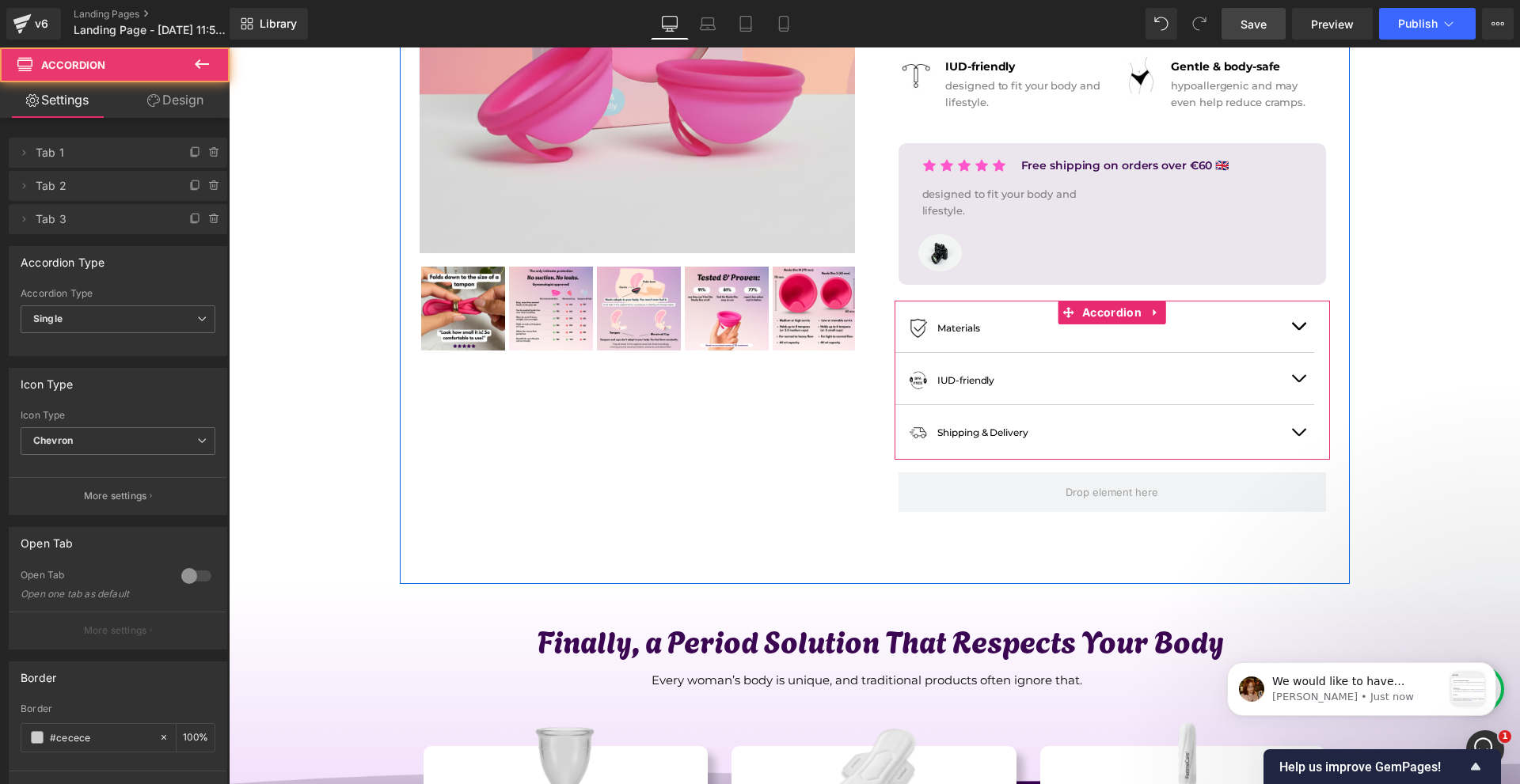
click at [1283, 388] on button "button" at bounding box center [1298, 378] width 31 height 52
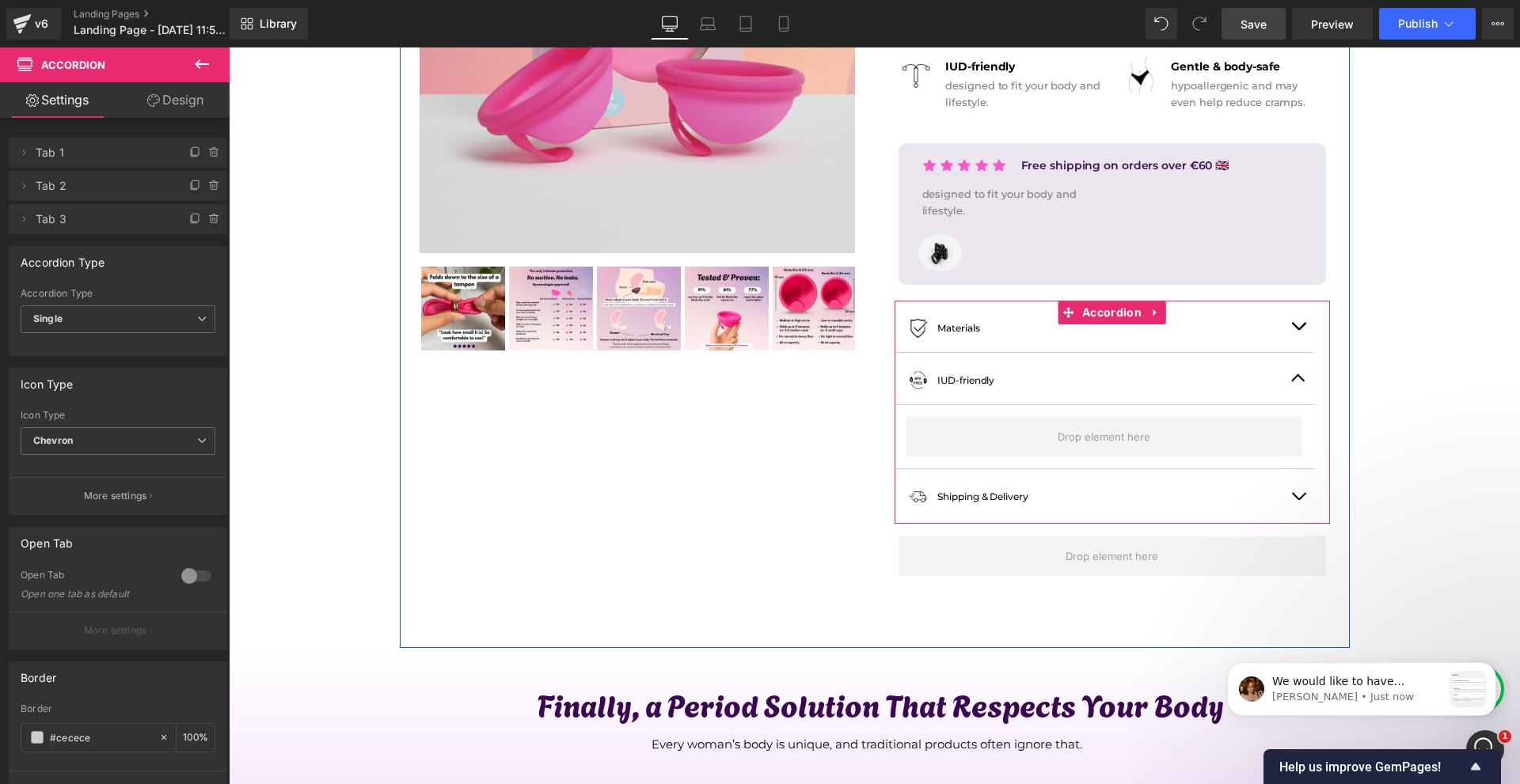
click at [1283, 388] on button "button" at bounding box center [1298, 378] width 31 height 52
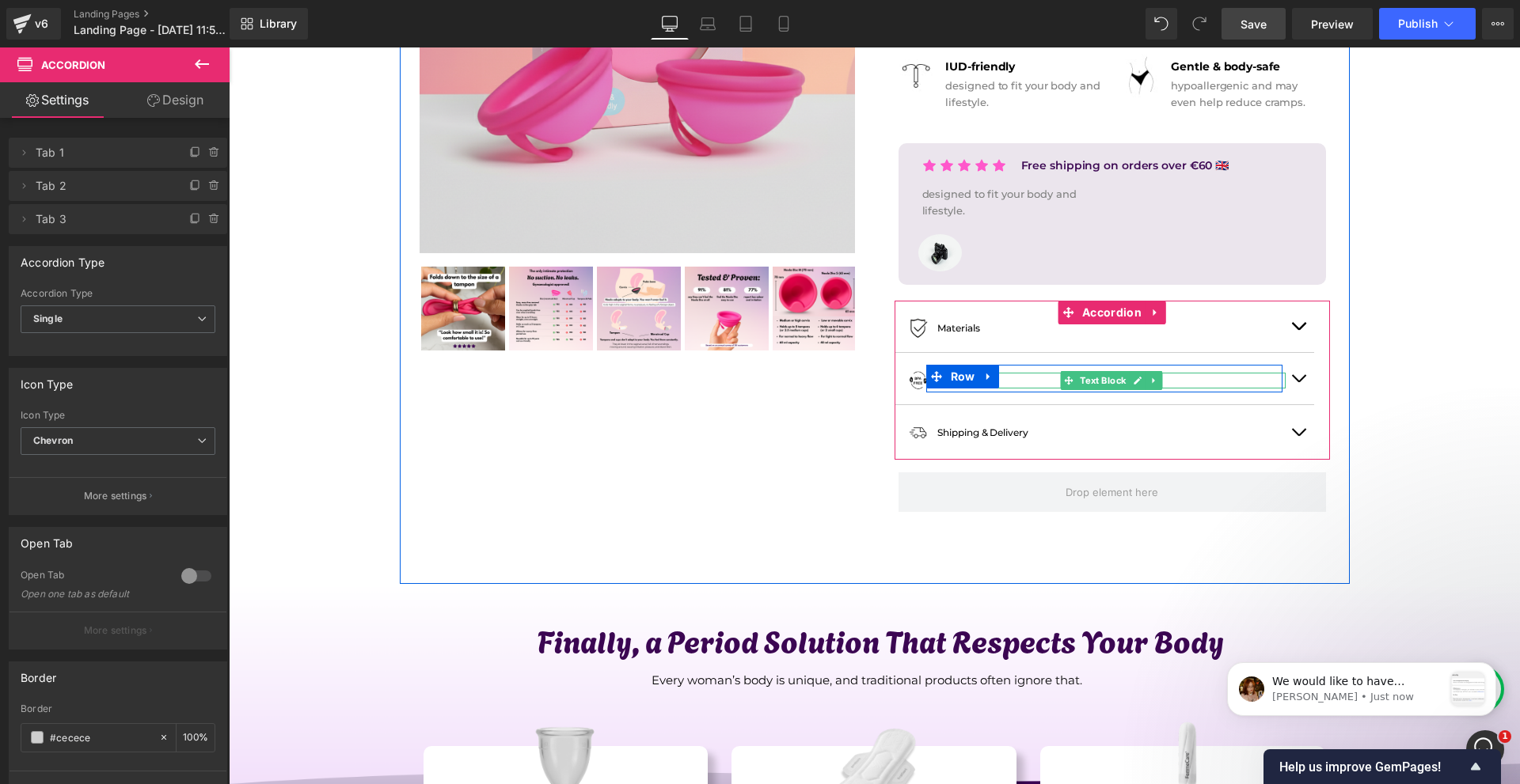
click at [1029, 381] on p "IUD-friendly" at bounding box center [1111, 380] width 348 height 15
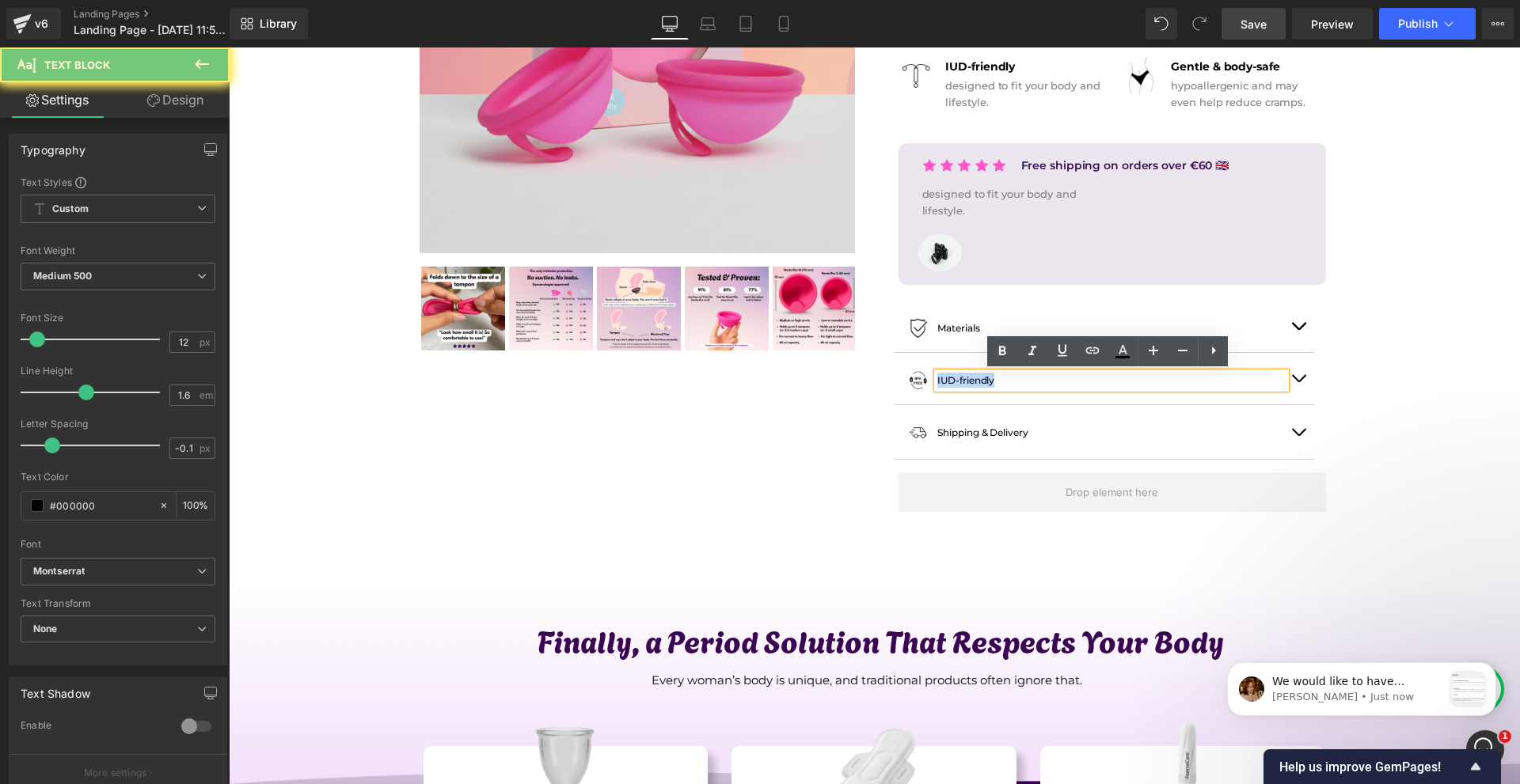
click at [1029, 381] on p "IUD-friendly" at bounding box center [1111, 380] width 348 height 15
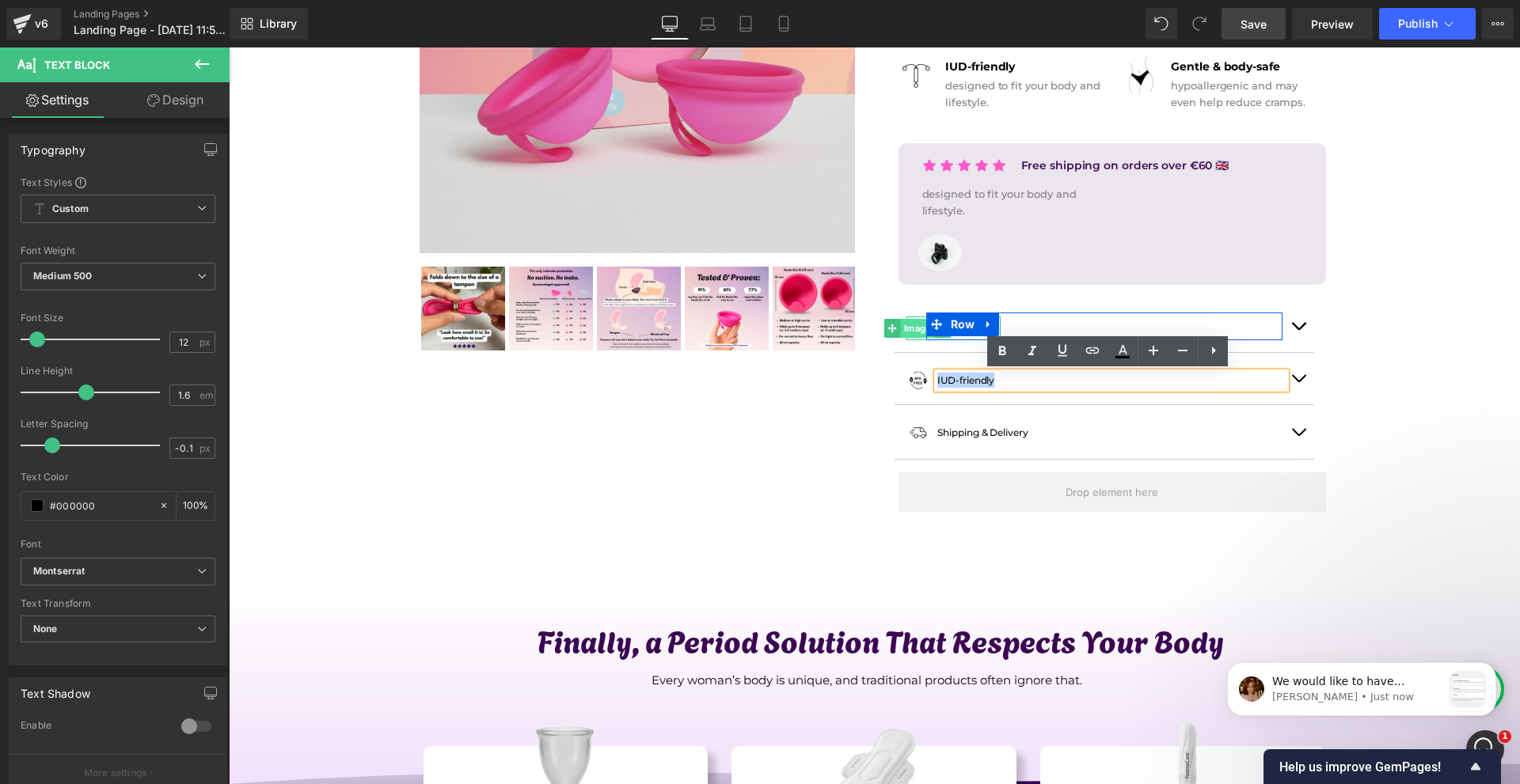
click at [914, 332] on span "Image" at bounding box center [917, 328] width 34 height 19
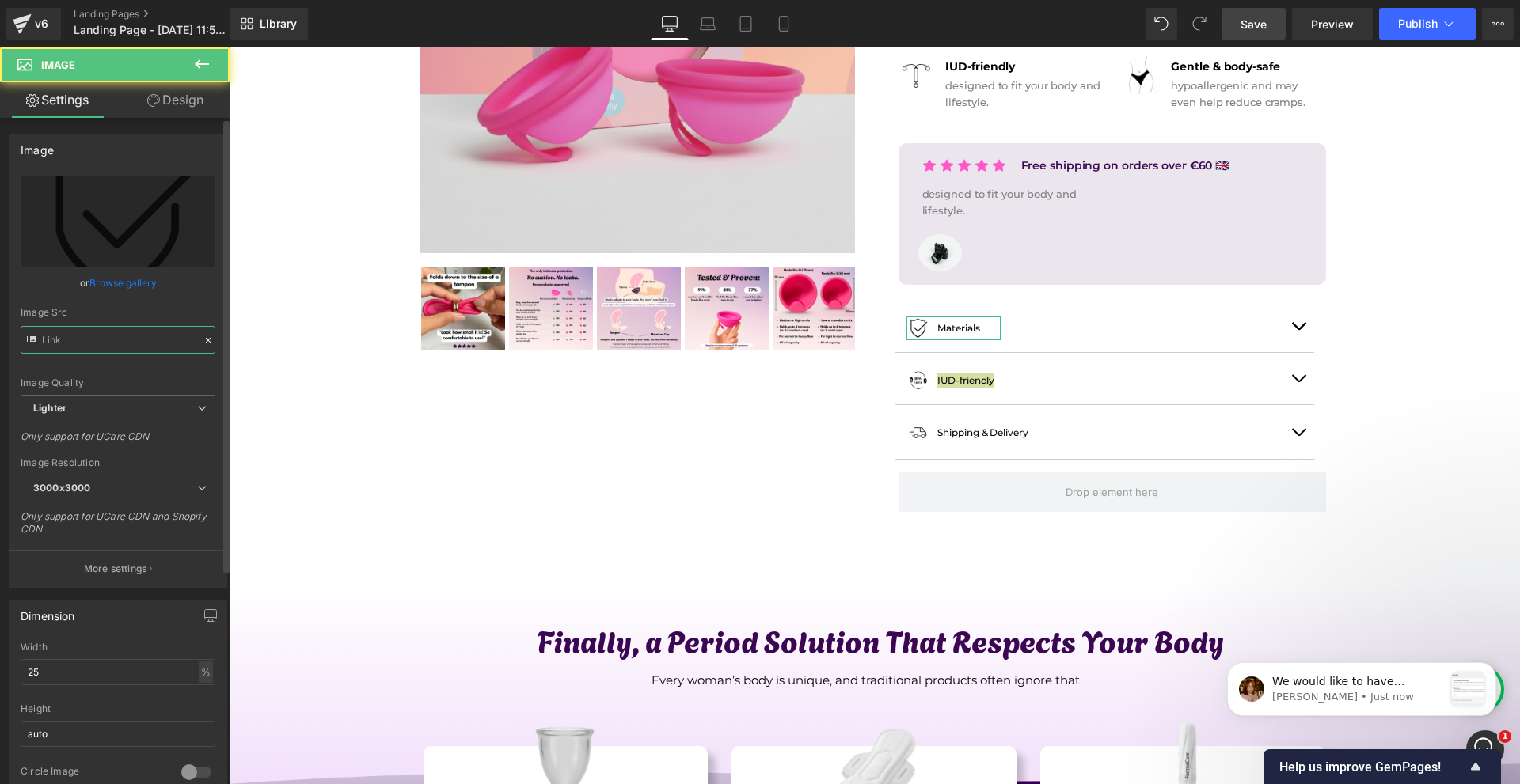
click at [109, 343] on input "text" at bounding box center [117, 339] width 194 height 28
type input "https://ucarecdn.com/2a36181b-057b-4128-8ff1-1a16afdb38dd/-/format/auto/-/previ…"
click at [109, 343] on input "https://ucarecdn.com/2a36181b-057b-4128-8ff1-1a16afdb38dd/-/format/auto/-/previ…" at bounding box center [117, 339] width 194 height 28
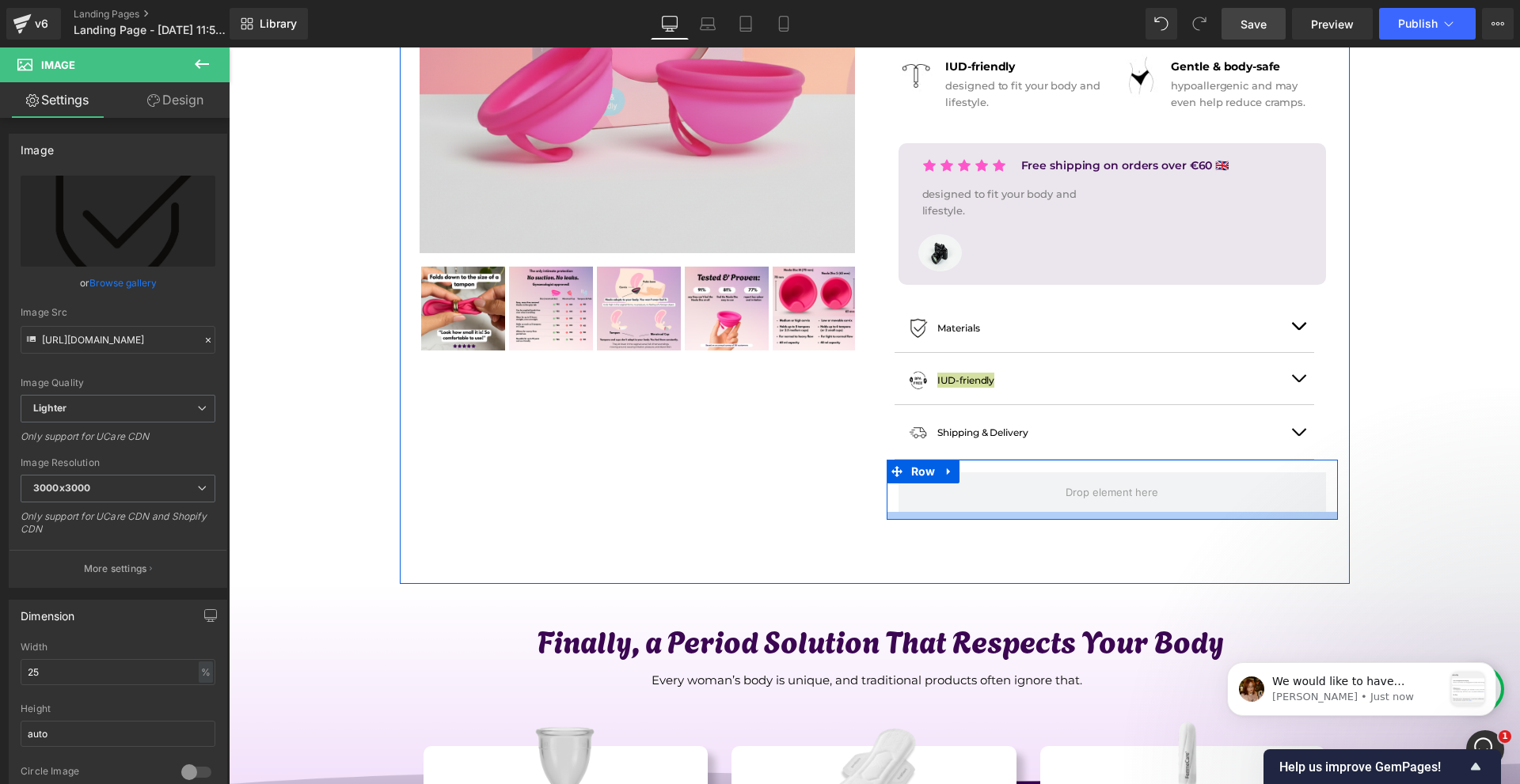
click at [1102, 516] on div at bounding box center [1113, 515] width 452 height 8
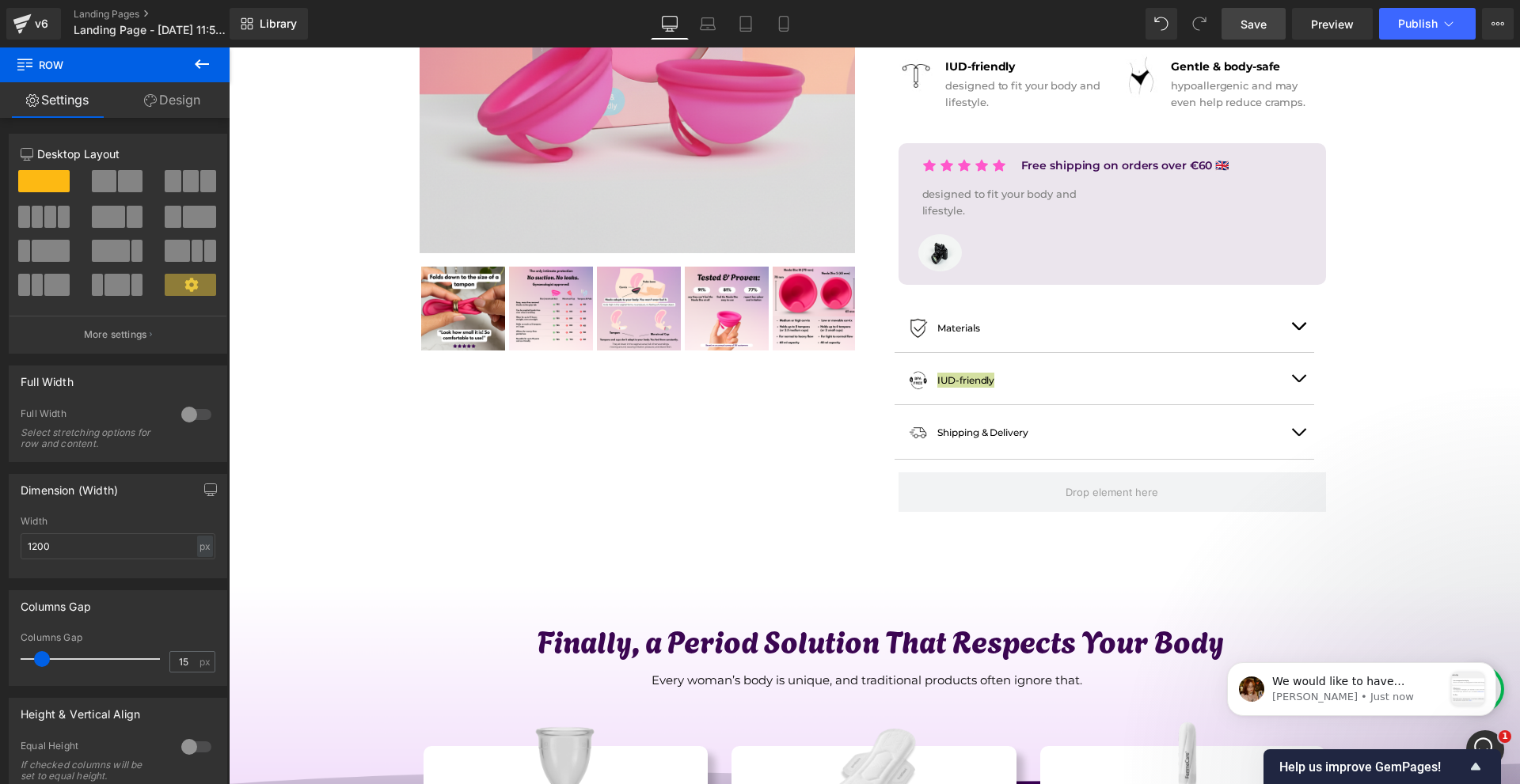
click at [199, 55] on icon at bounding box center [202, 64] width 19 height 19
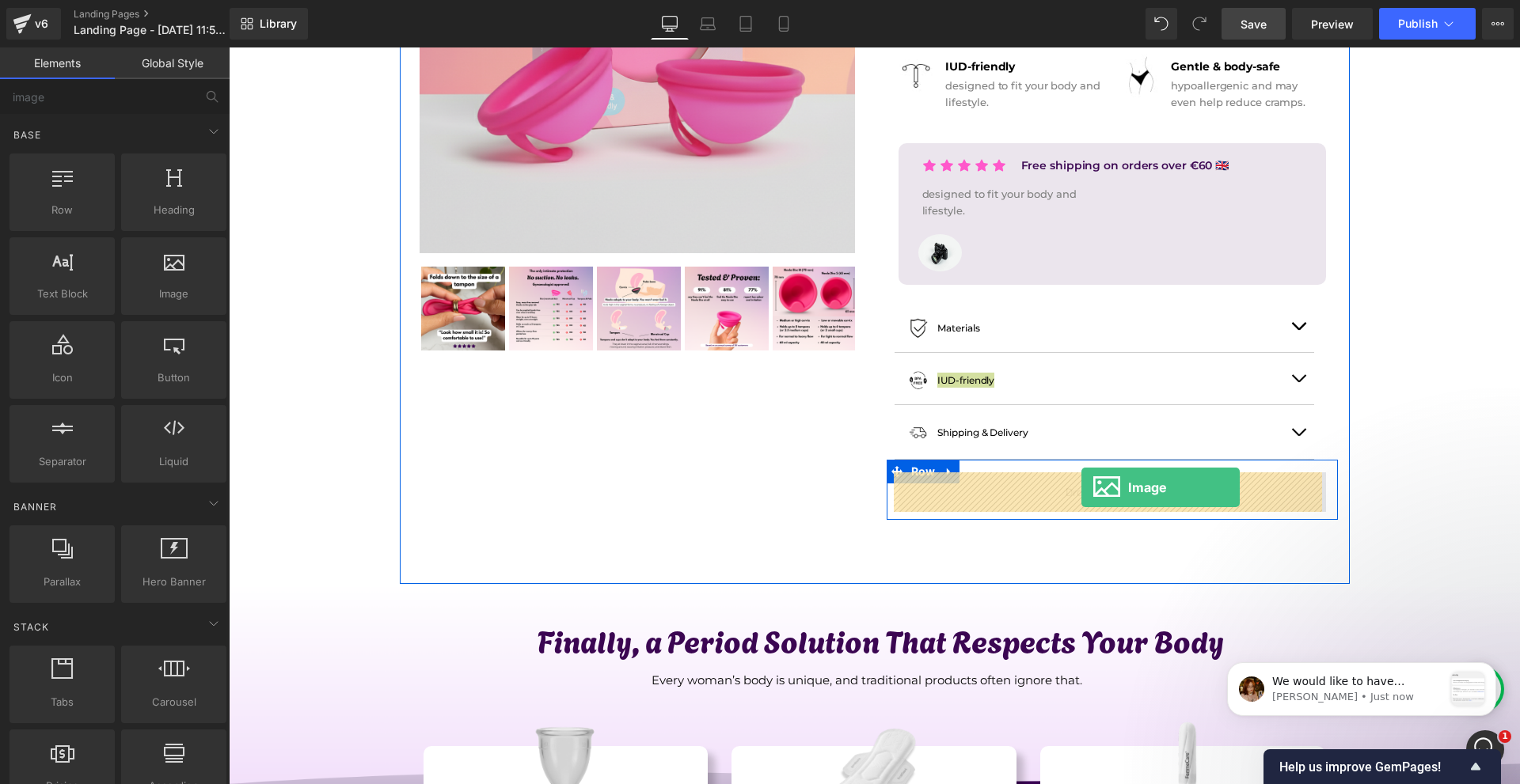
drag, startPoint x: 429, startPoint y: 322, endPoint x: 1080, endPoint y: 488, distance: 671.8
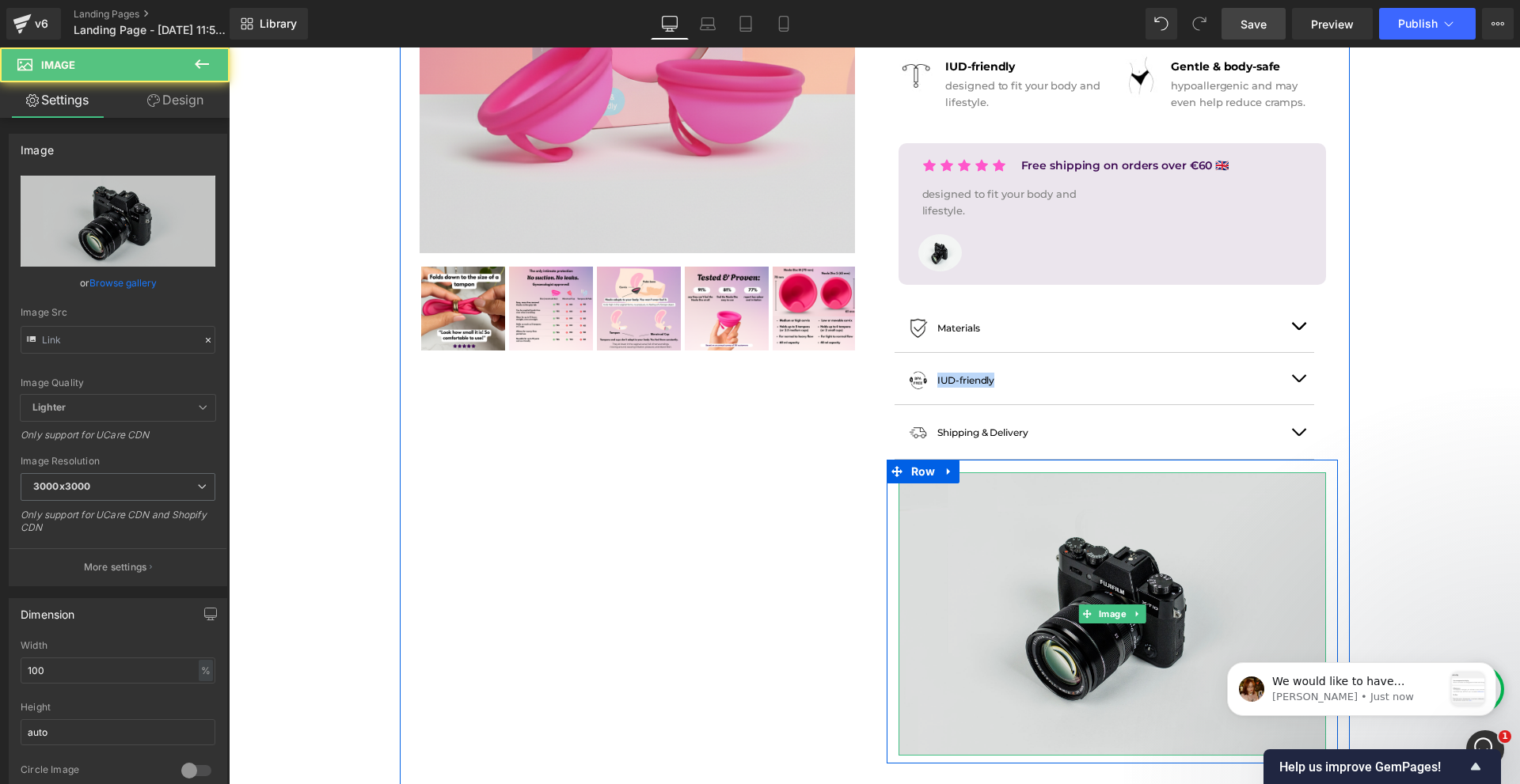
click at [979, 529] on img at bounding box center [1113, 614] width 428 height 283
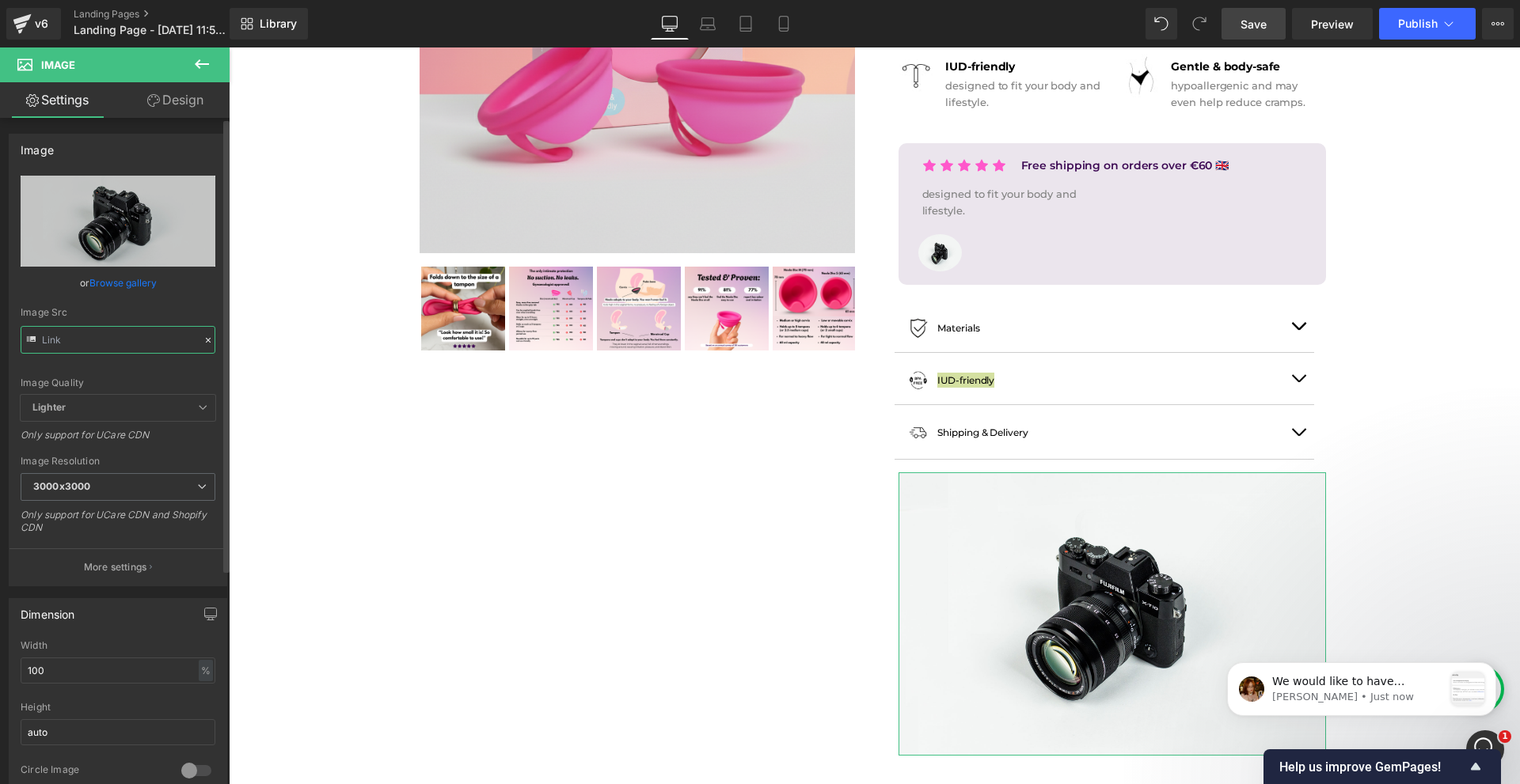
click at [167, 346] on input "text" at bounding box center [117, 339] width 194 height 28
click at [166, 346] on input "text" at bounding box center [117, 339] width 194 height 28
paste input "https://ucarecdn.com/2a36181b-057b-4128-8ff1-1a16afdb38dd/-/format/auto/-/previ…"
type input "https://ucarecdn.com/2a36181b-057b-4128-8ff1-1a16afdb38dd/-/format/auto/-/previ…"
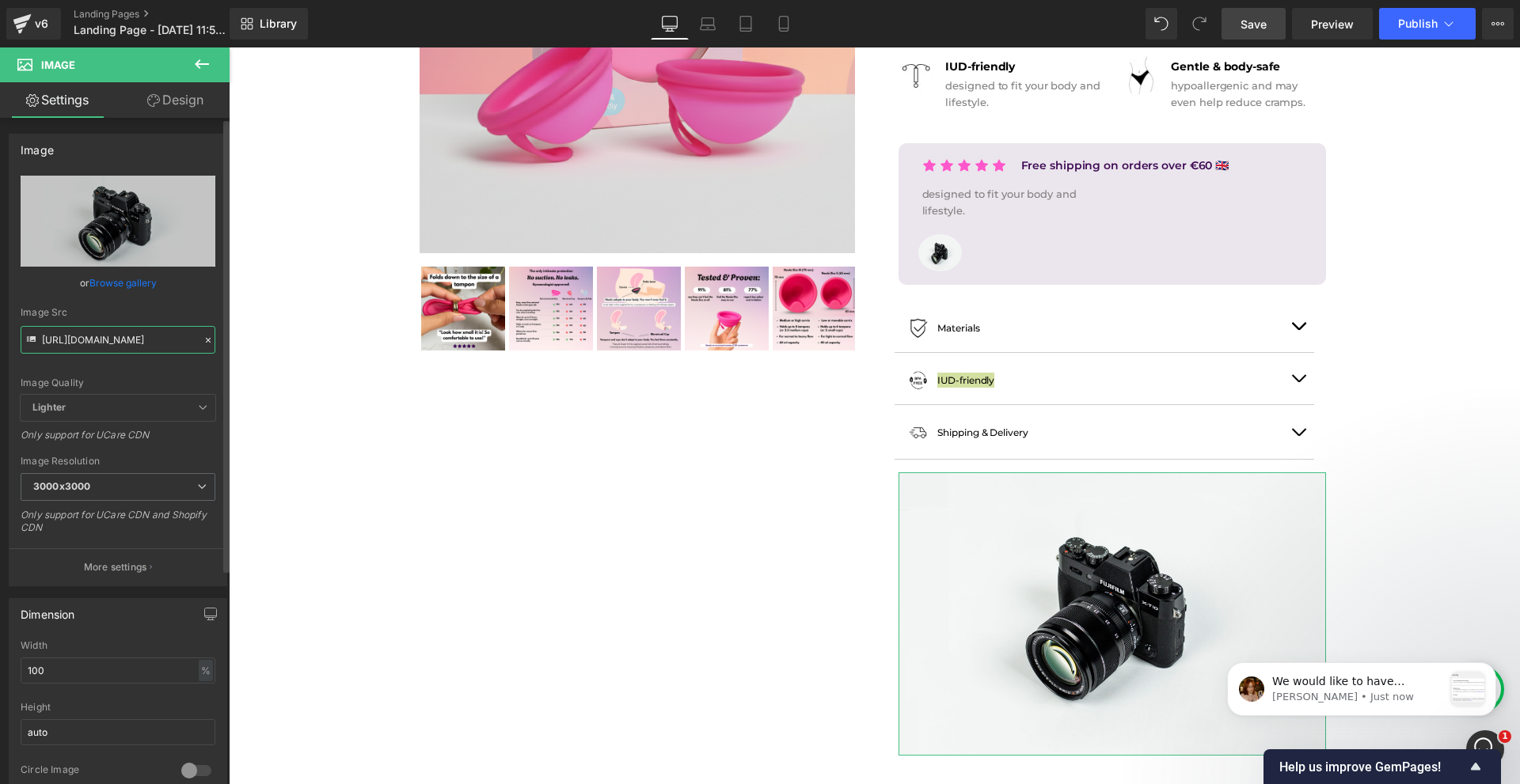
scroll to position [0, 676]
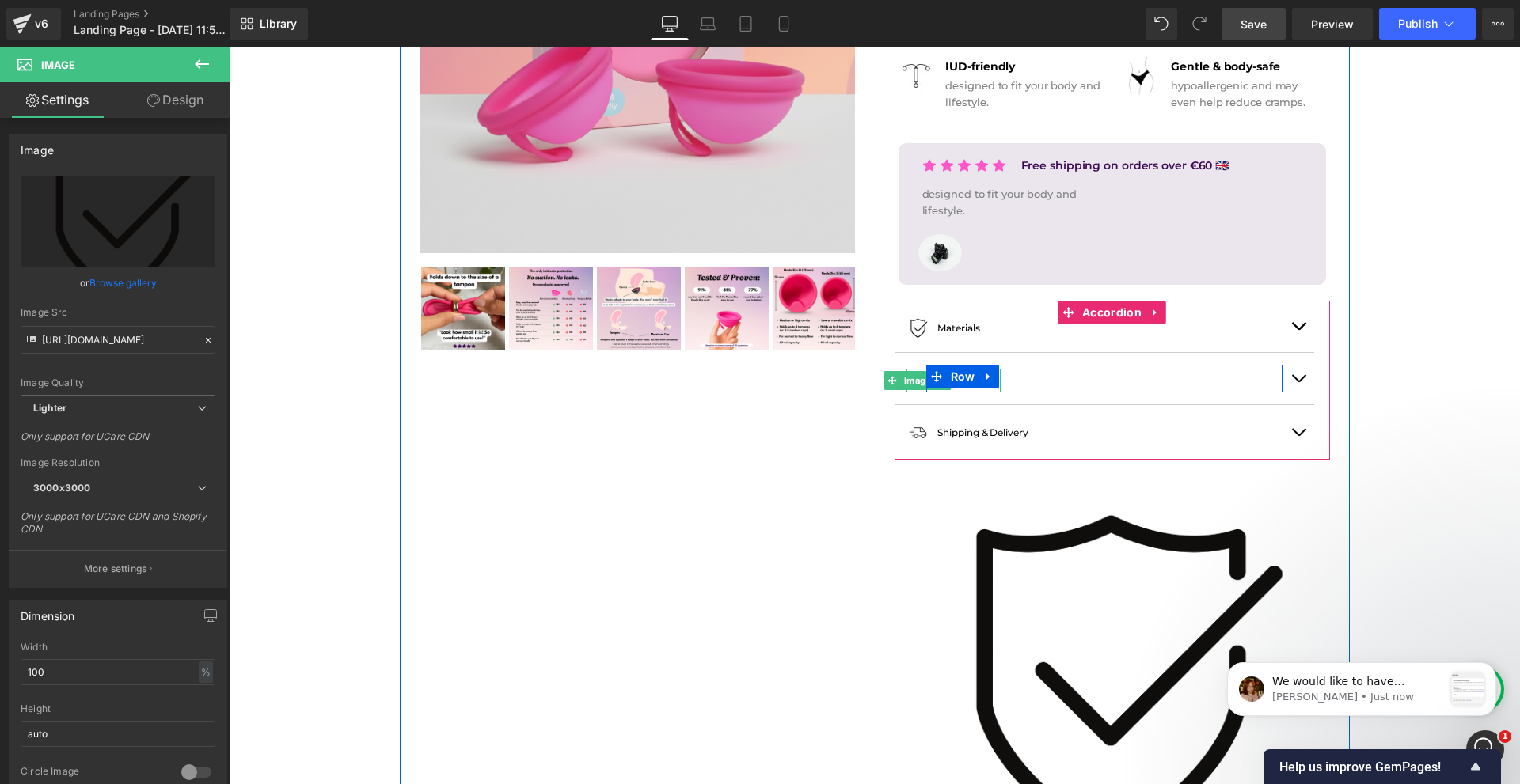
click at [918, 384] on span "Image" at bounding box center [917, 380] width 34 height 19
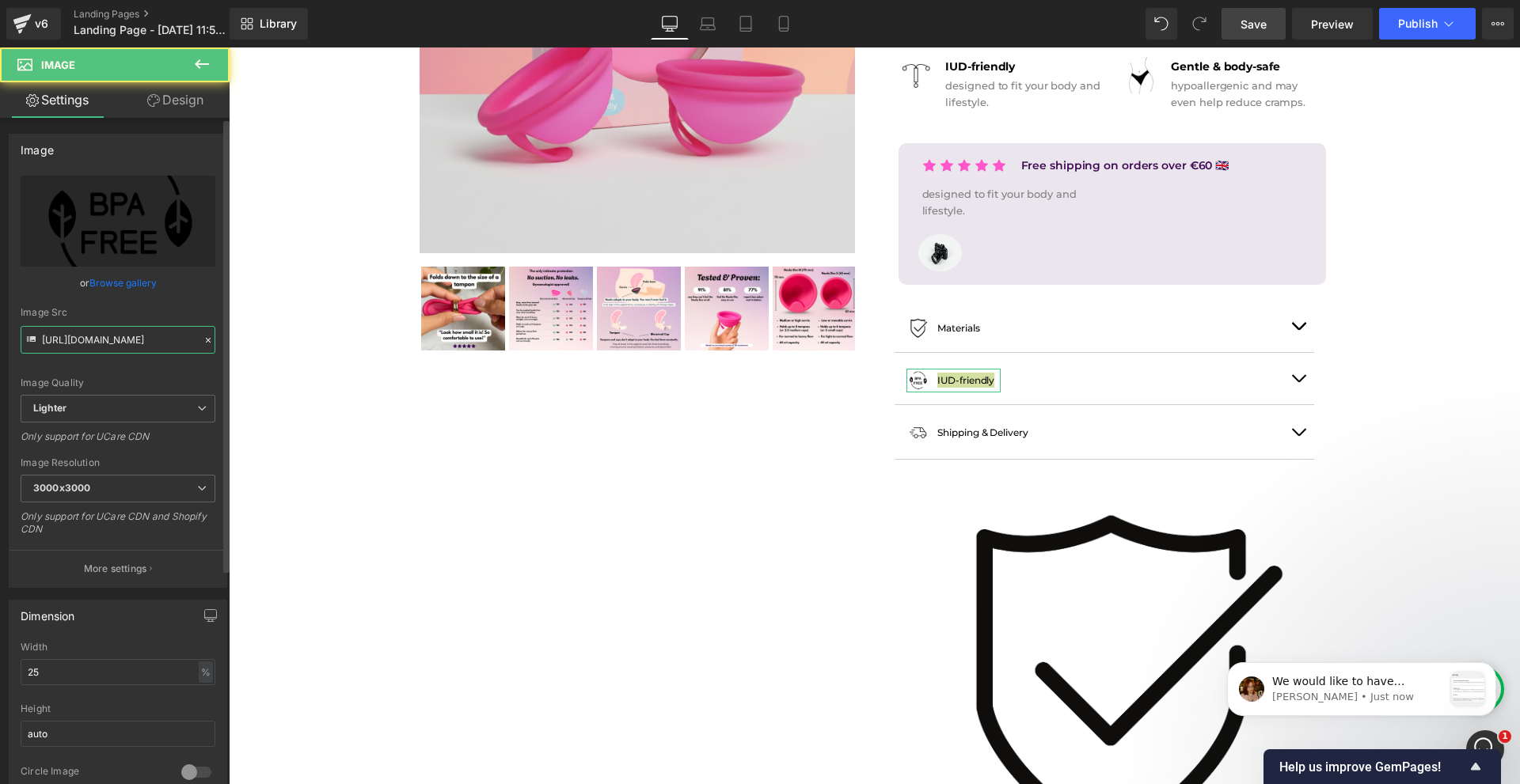
click at [96, 339] on input "https://ucarecdn.com/7a6b3093-d718-433f-9726-4b992364a3b2/-/format/auto/-/previ…" at bounding box center [117, 339] width 194 height 28
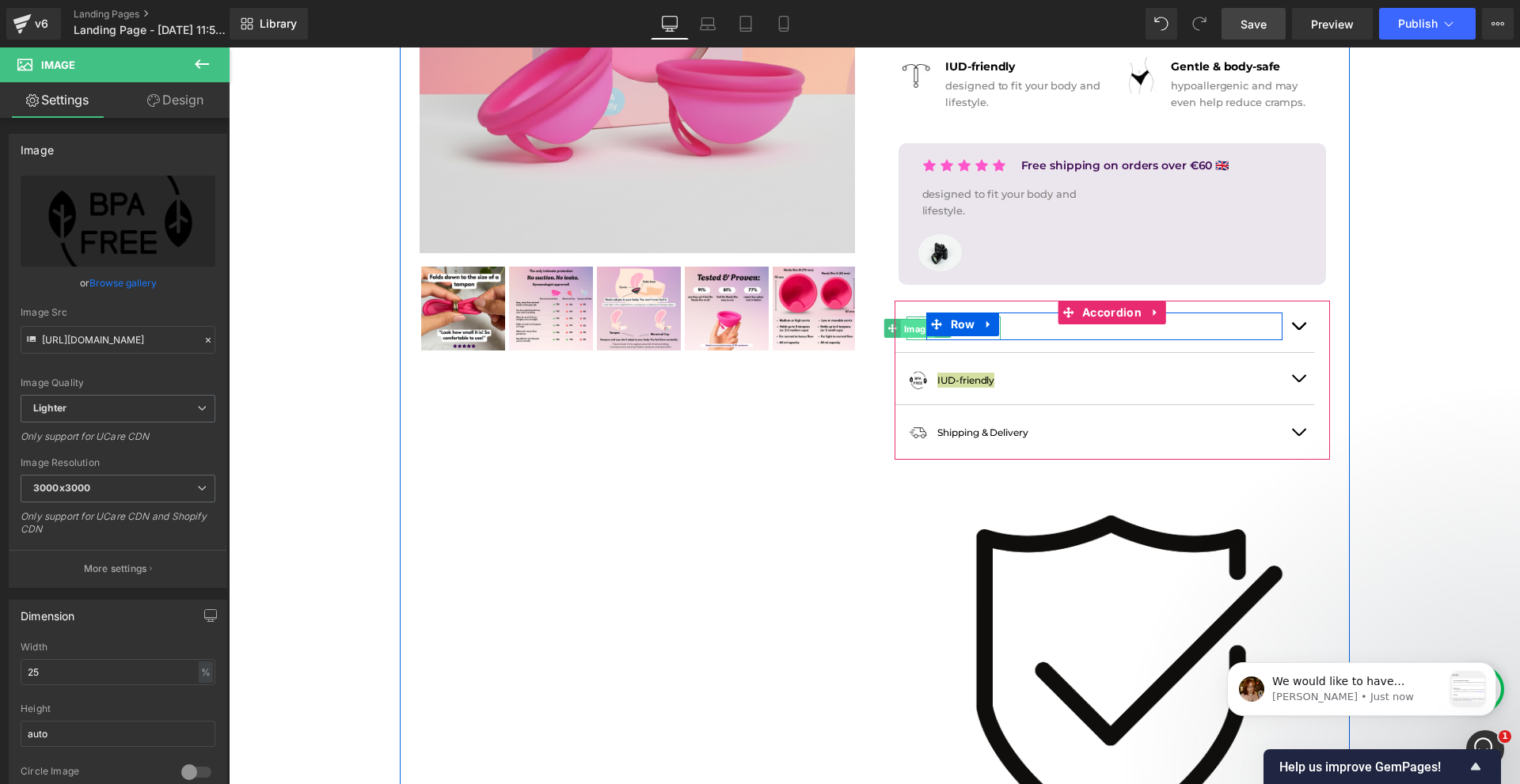
click at [911, 331] on span "Image" at bounding box center [917, 329] width 34 height 19
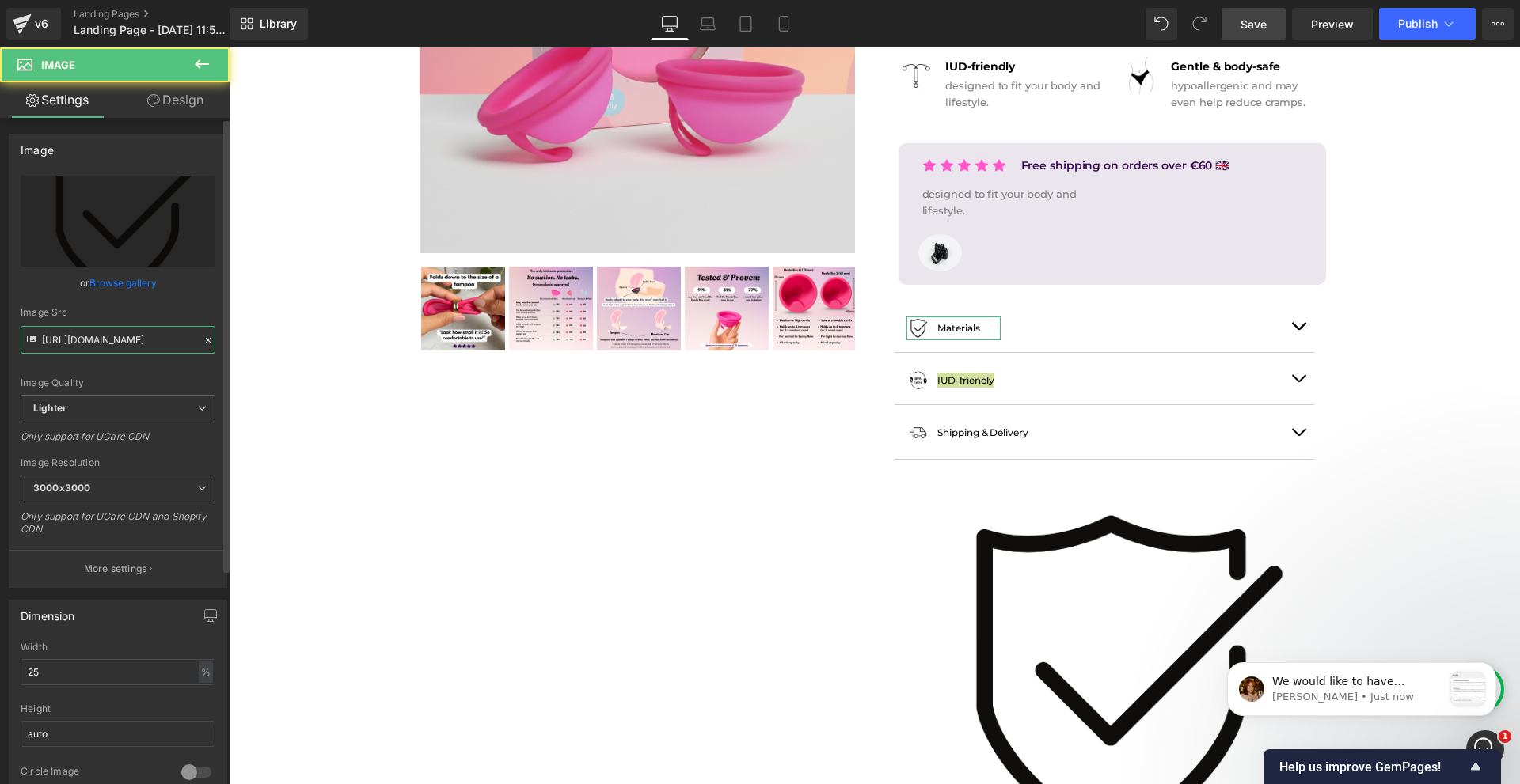
click at [99, 351] on input "https://ucarecdn.com/2a36181b-057b-4128-8ff1-1a16afdb38dd/-/format/auto/-/previ…" at bounding box center [117, 339] width 194 height 28
paste input "7a6b3093-d718-433f-9726-4b992364a3b2/-/format/auto/-/preview/3000x3000/-/qualit…"
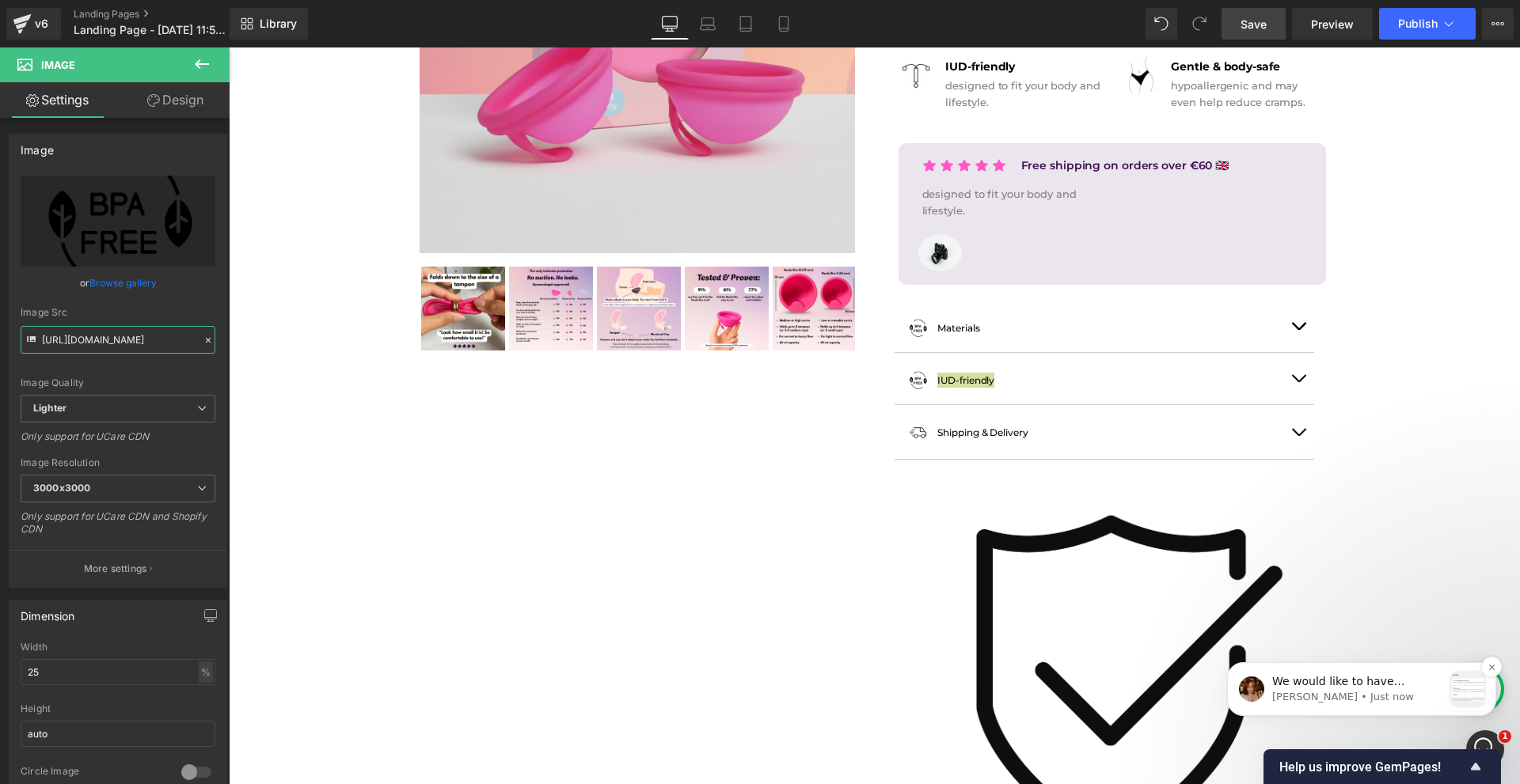
type input "https://ucarecdn.com/7a6b3093-d718-433f-9726-4b992364a3b2/-/format/auto/-/previ…"
click at [1352, 700] on p "[PERSON_NAME] • Just now" at bounding box center [1357, 697] width 171 height 14
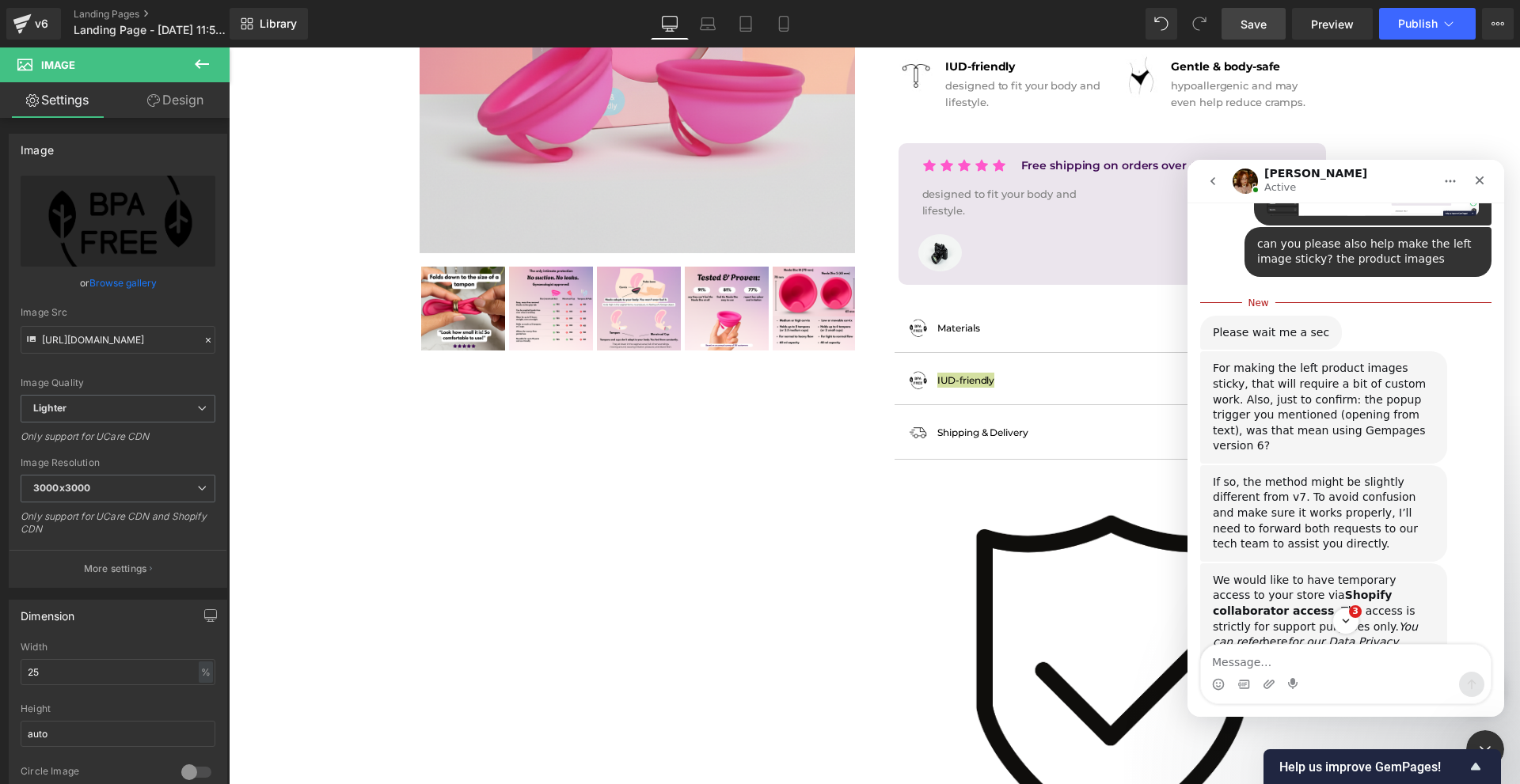
scroll to position [1309, 0]
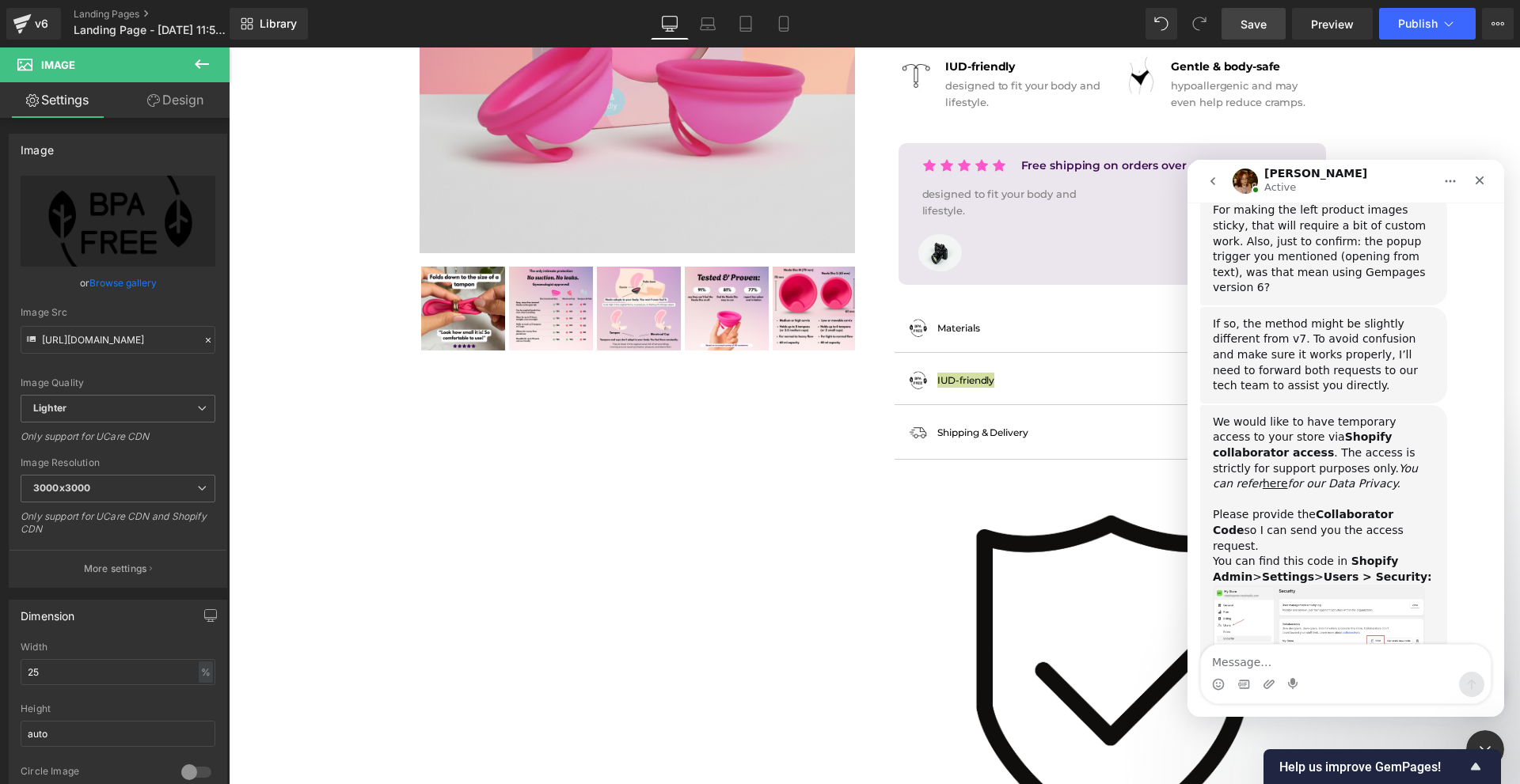
click at [895, 589] on div at bounding box center [760, 368] width 1520 height 736
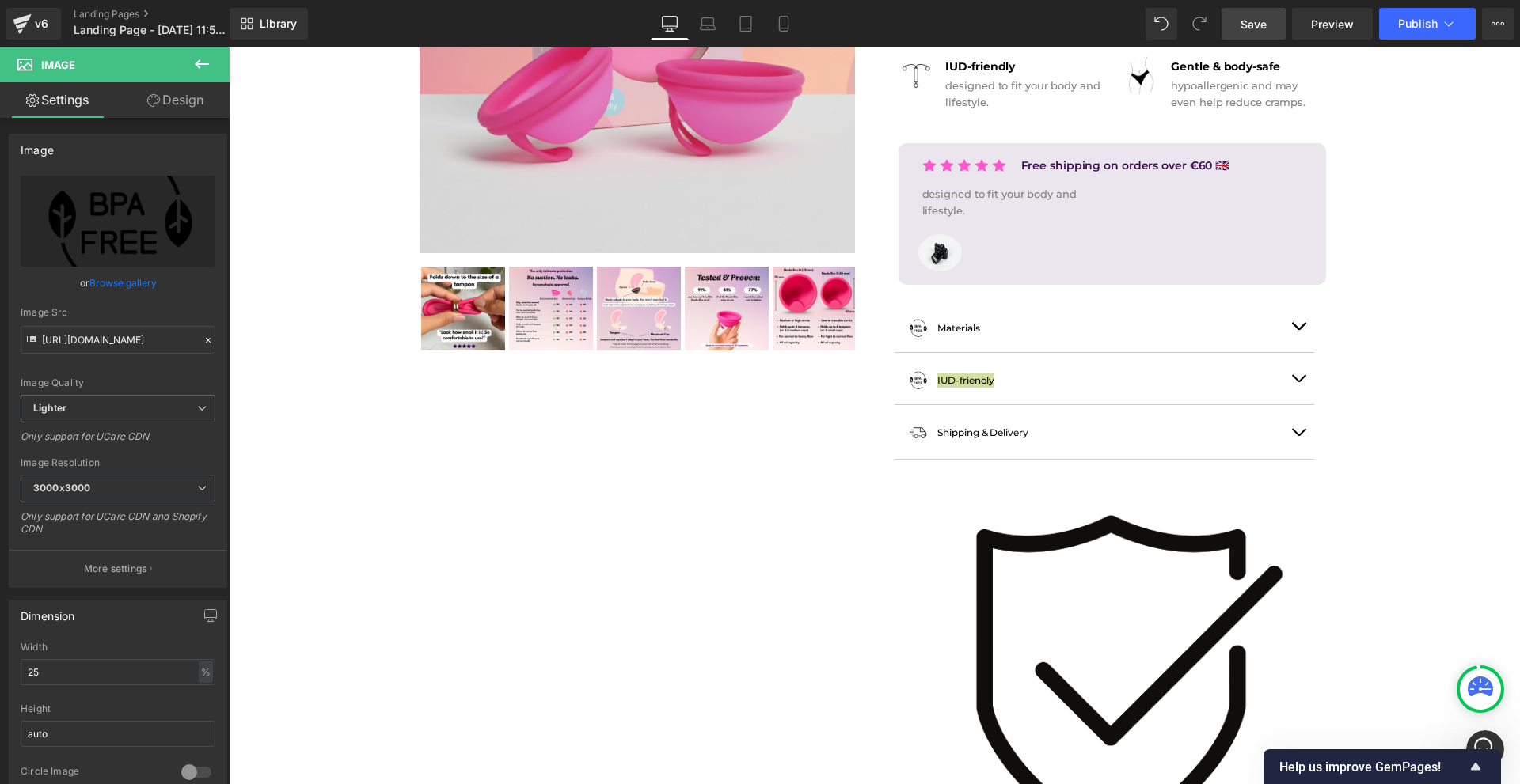
scroll to position [1283, 0]
click at [1254, 30] on span "Save" at bounding box center [1254, 25] width 26 height 17
click at [1489, 741] on icon "Open Intercom Messenger" at bounding box center [1483, 748] width 26 height 26
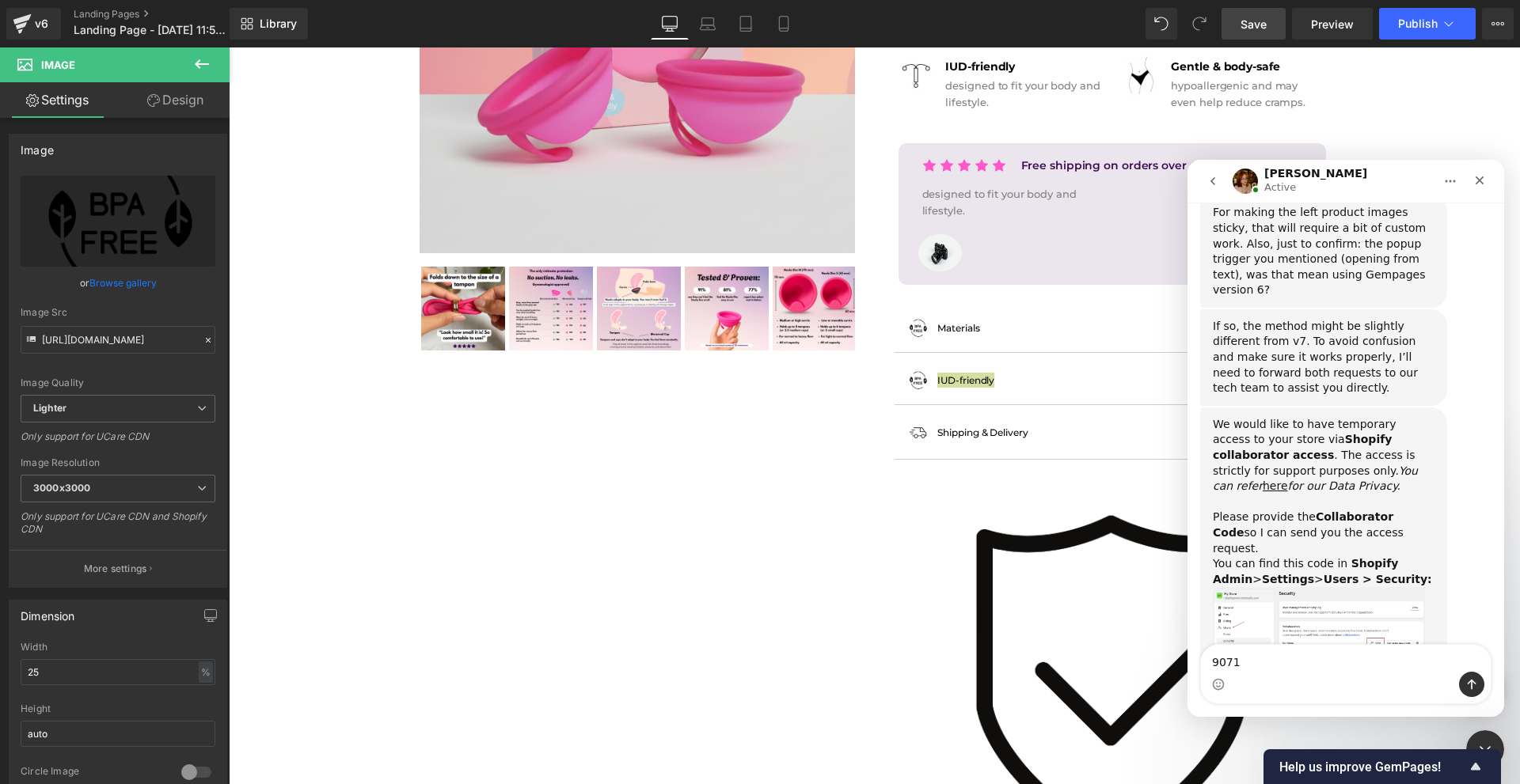
type textarea "9071"
click at [1467, 689] on icon "Send a message…" at bounding box center [1471, 684] width 13 height 13
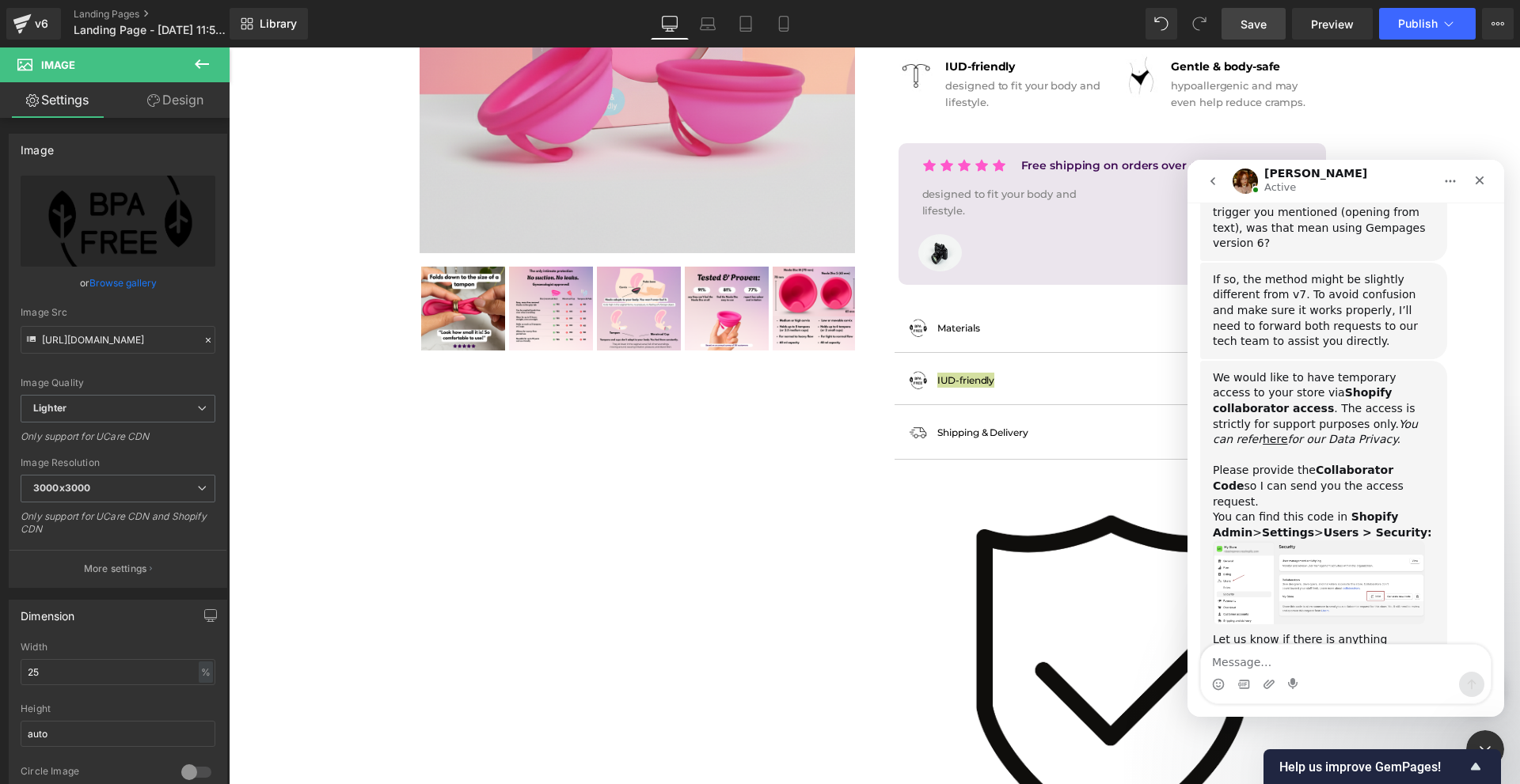
click at [934, 555] on div at bounding box center [760, 368] width 1520 height 736
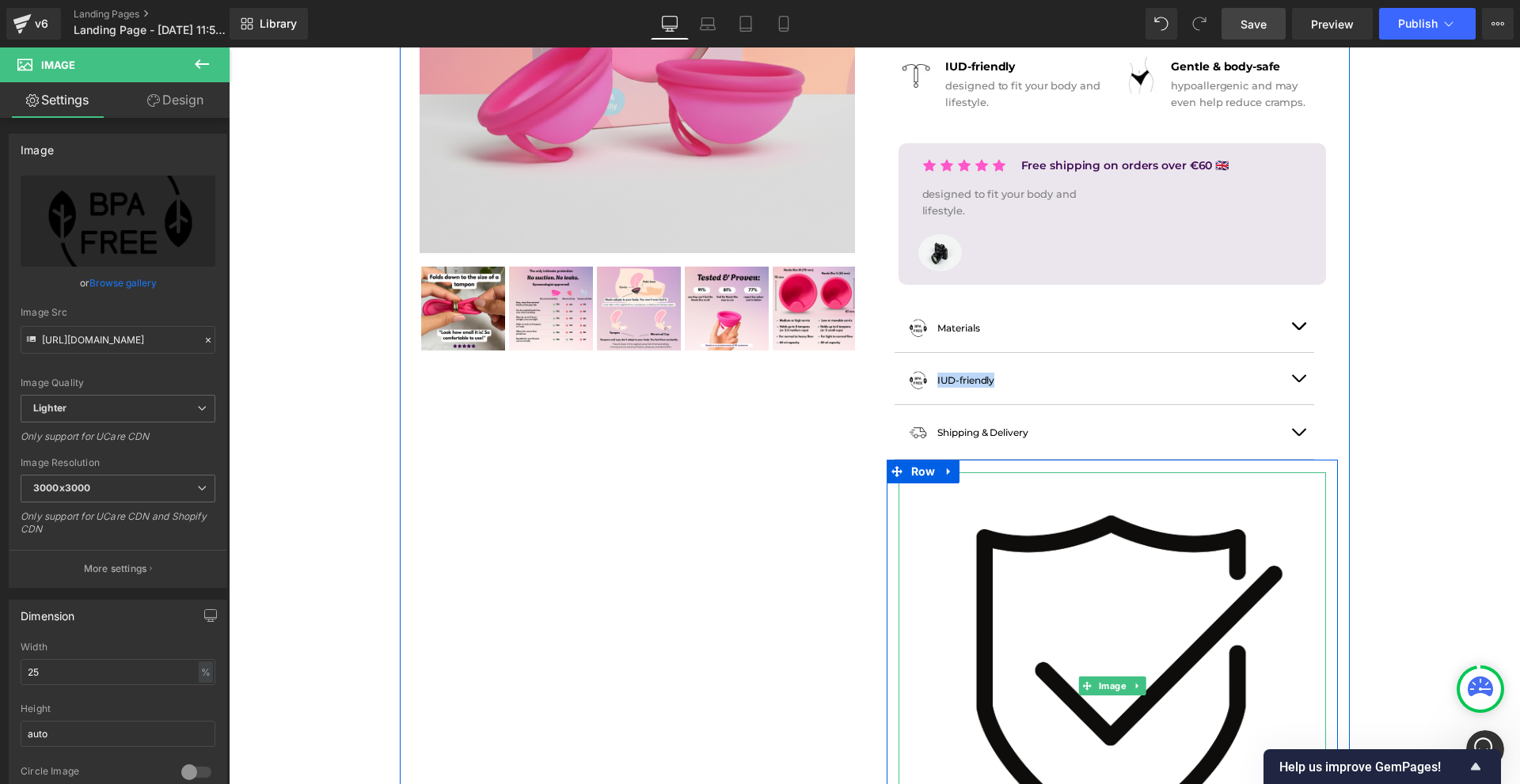
click at [1036, 561] on img at bounding box center [1113, 686] width 428 height 428
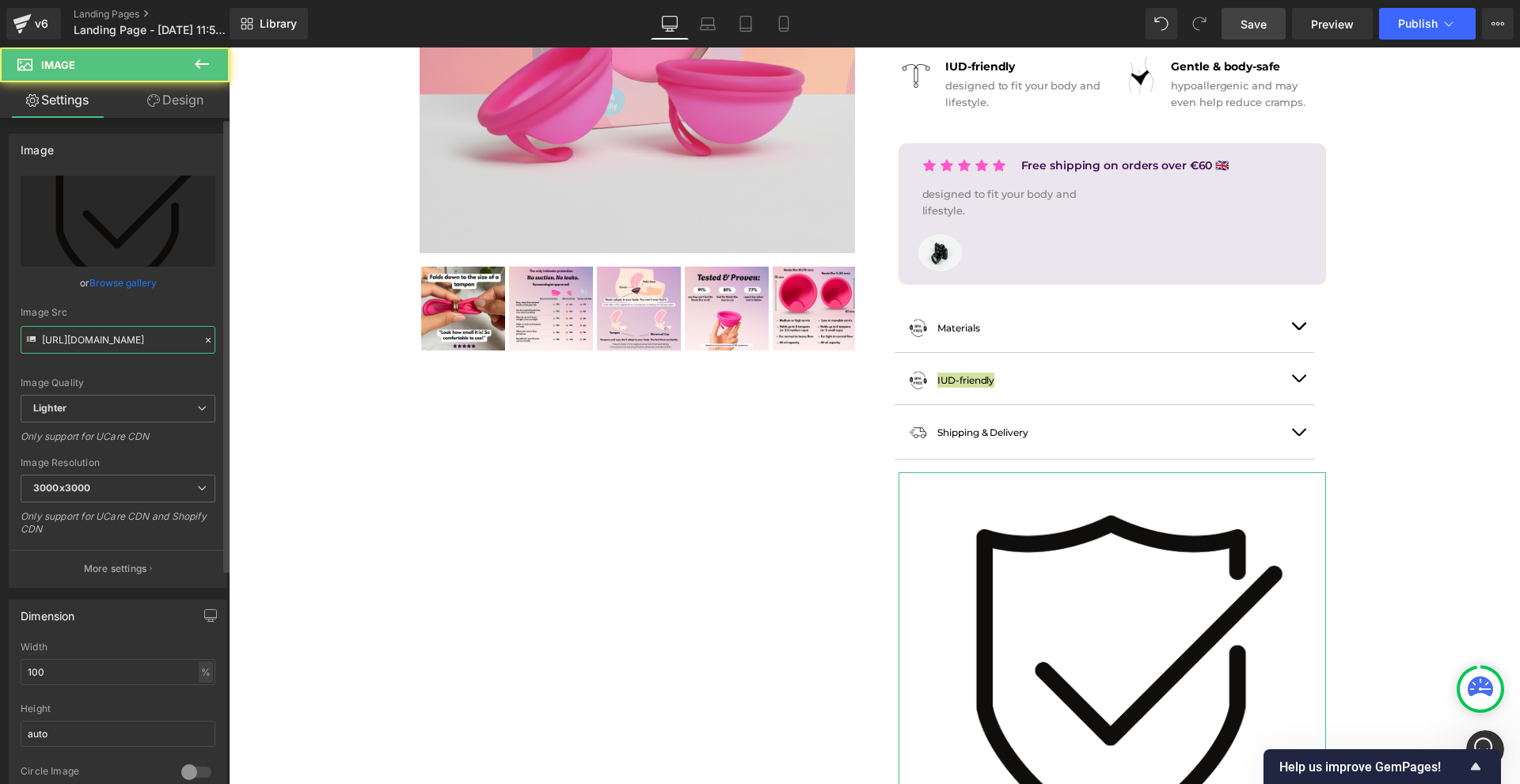
click at [132, 333] on input "https://ucarecdn.com/2a36181b-057b-4128-8ff1-1a16afdb38dd/-/format/auto/-/previ…" at bounding box center [117, 339] width 194 height 28
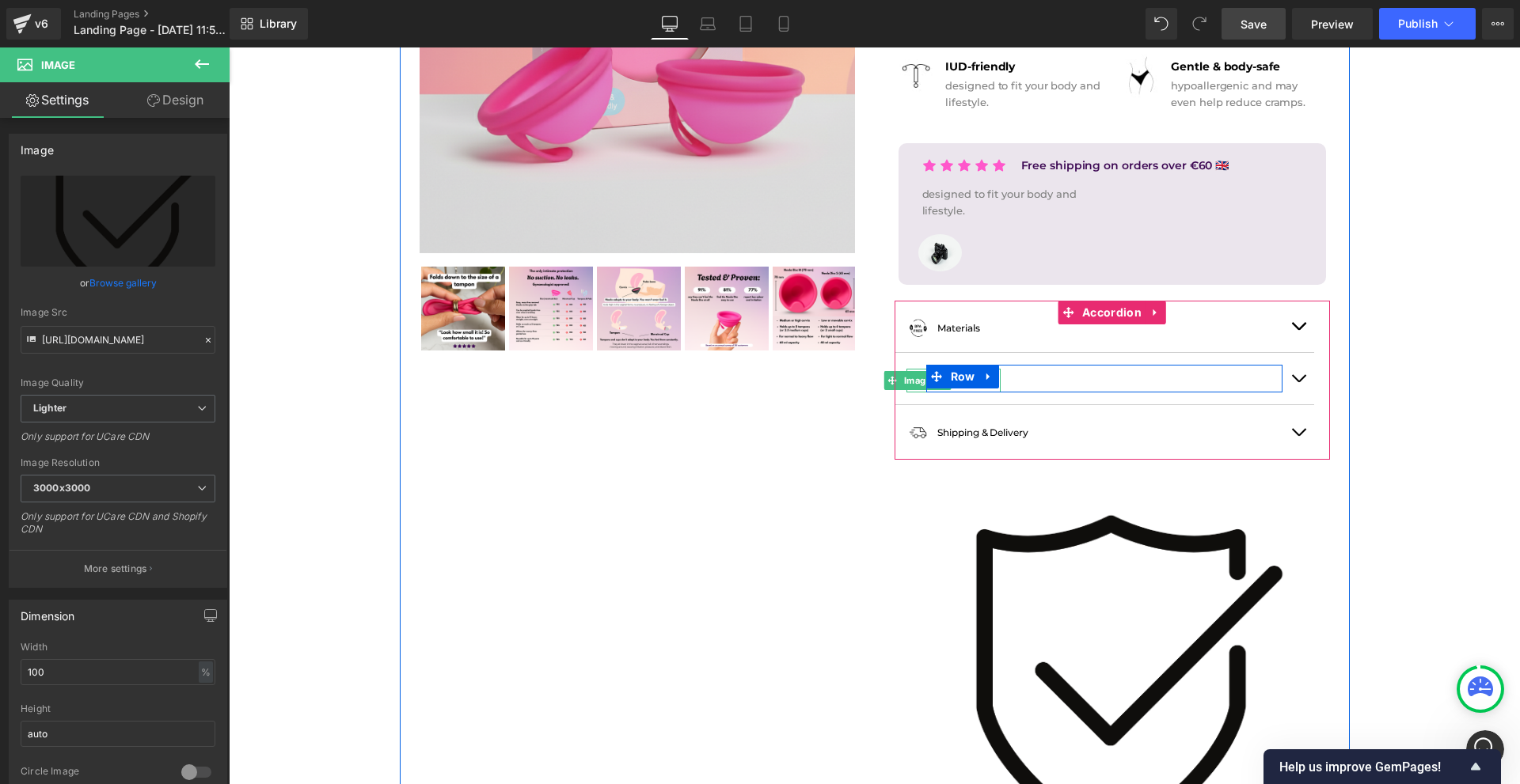
click at [914, 381] on span "Image" at bounding box center [917, 380] width 34 height 19
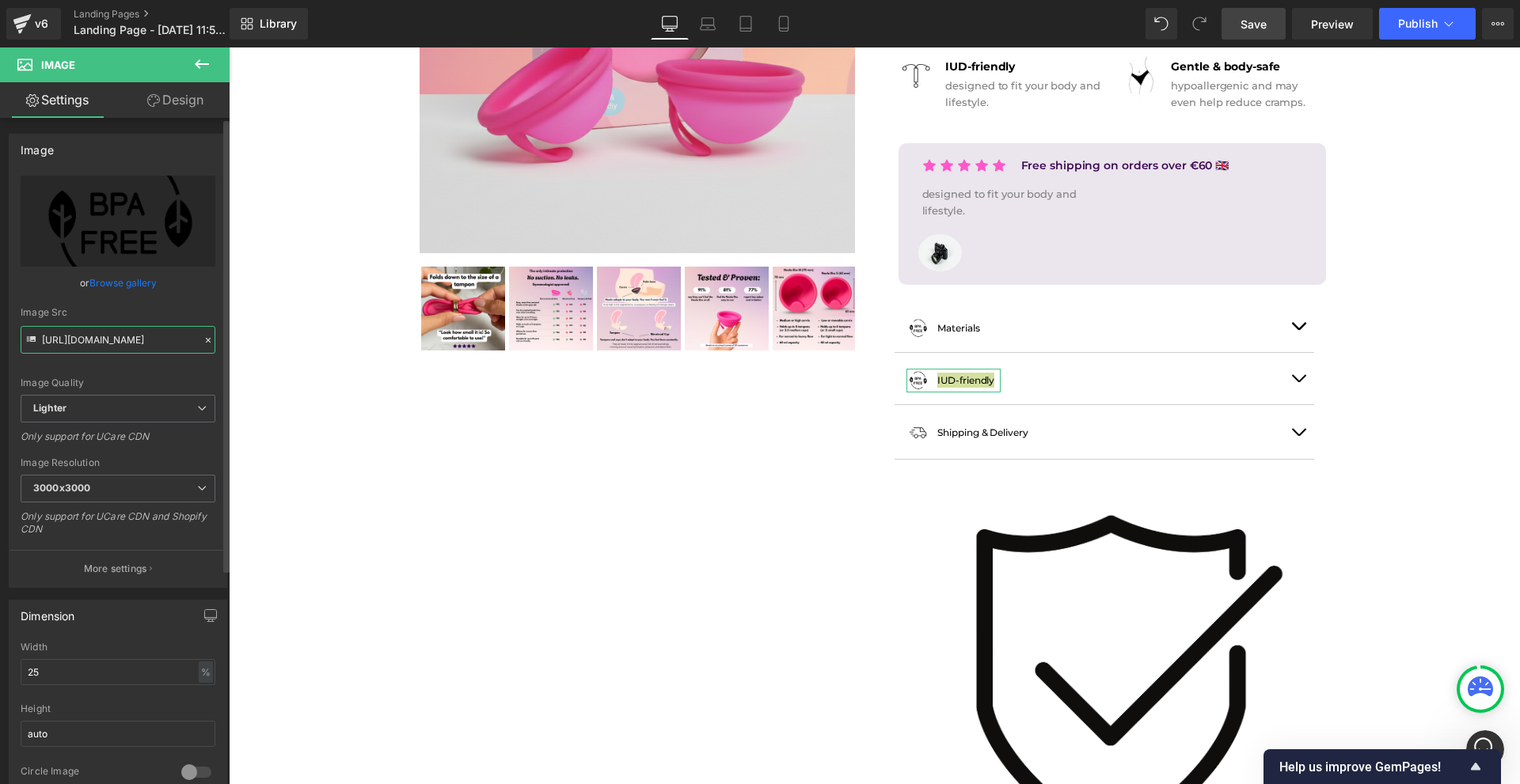
click at [165, 339] on input "https://ucarecdn.com/7a6b3093-d718-433f-9726-4b992364a3b2/-/format/auto/-/previ…" at bounding box center [117, 339] width 194 height 28
paste input "2a36181b-057b-4128-8ff1-1a16afdb38dd/-/format/auto/-/preview/3000x3000/-/qualit…"
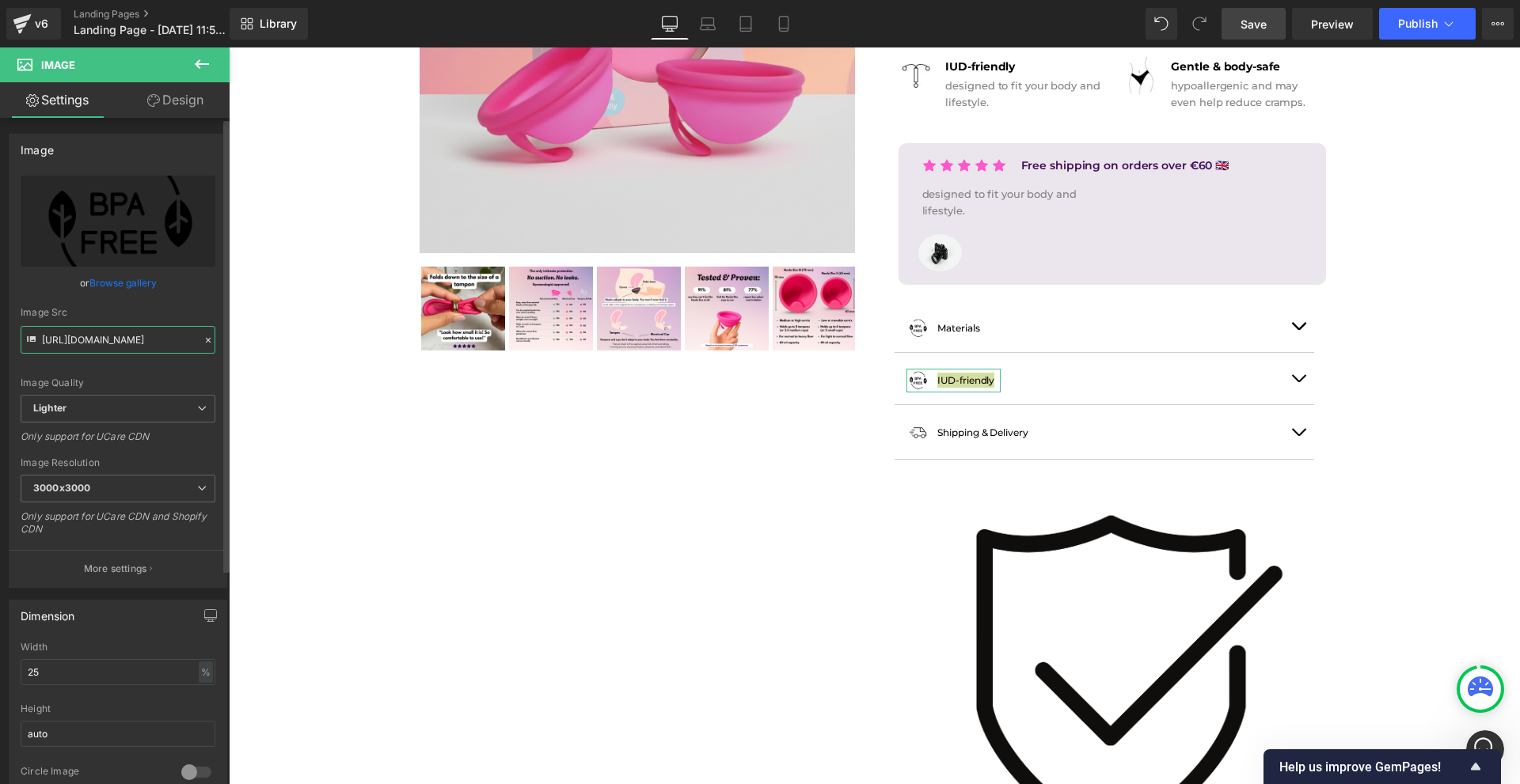
type input "https://ucarecdn.com/2a36181b-057b-4128-8ff1-1a16afdb38dd/-/format/auto/-/previ…"
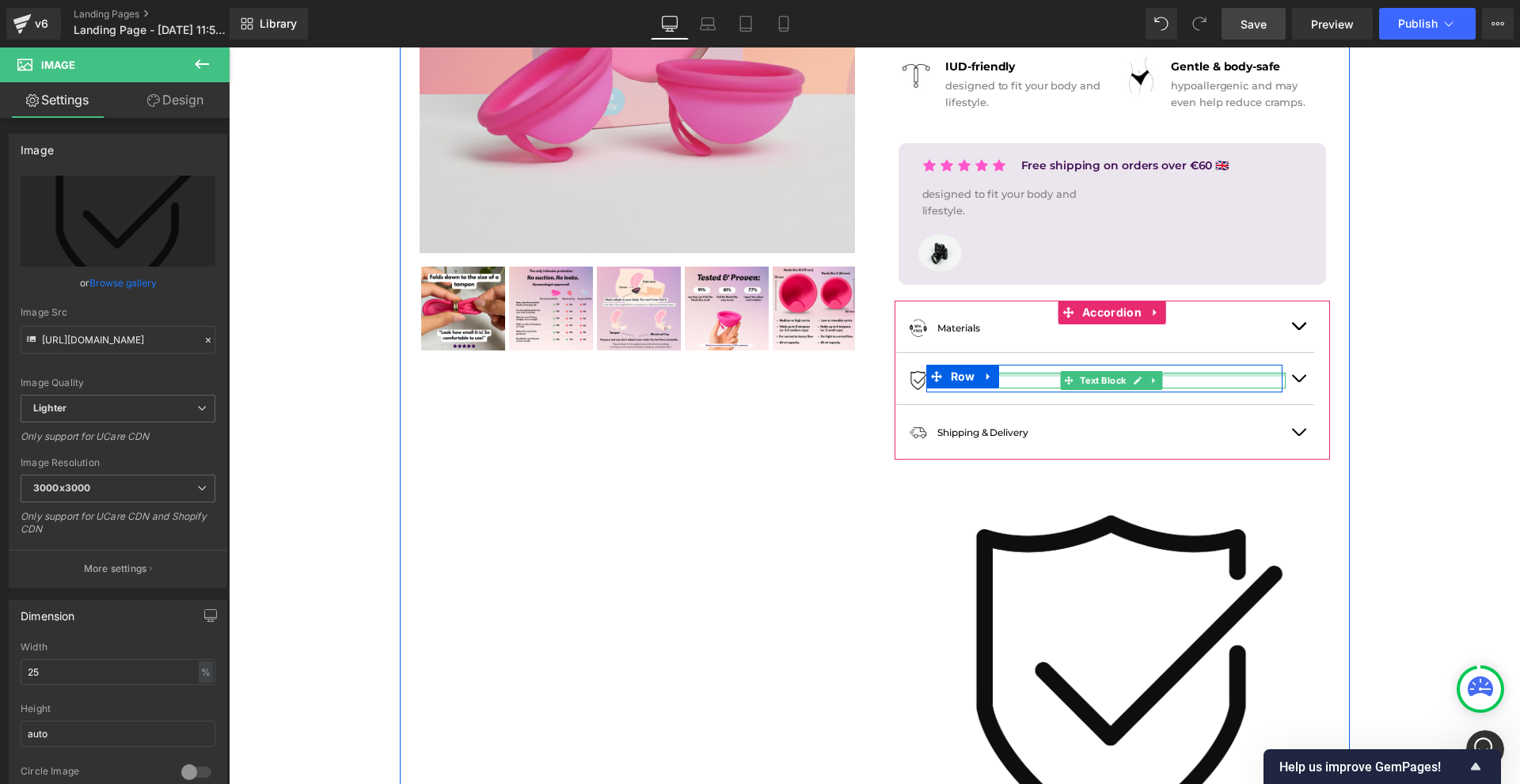
click at [1046, 374] on div at bounding box center [1111, 374] width 348 height 4
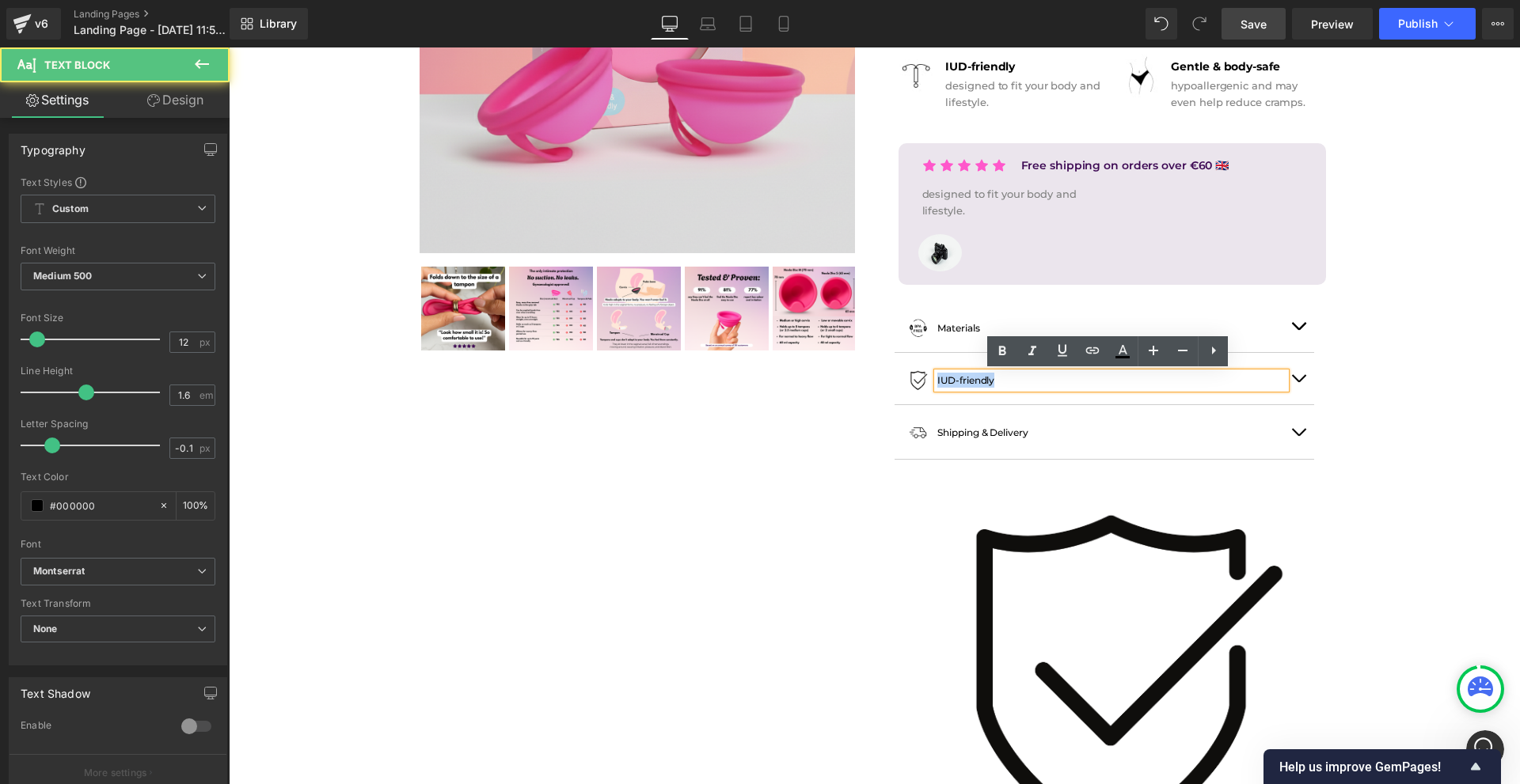
click at [1030, 374] on p "IUD-friendly" at bounding box center [1111, 380] width 348 height 15
click at [1029, 374] on p "IUD-friendly" at bounding box center [1111, 380] width 348 height 15
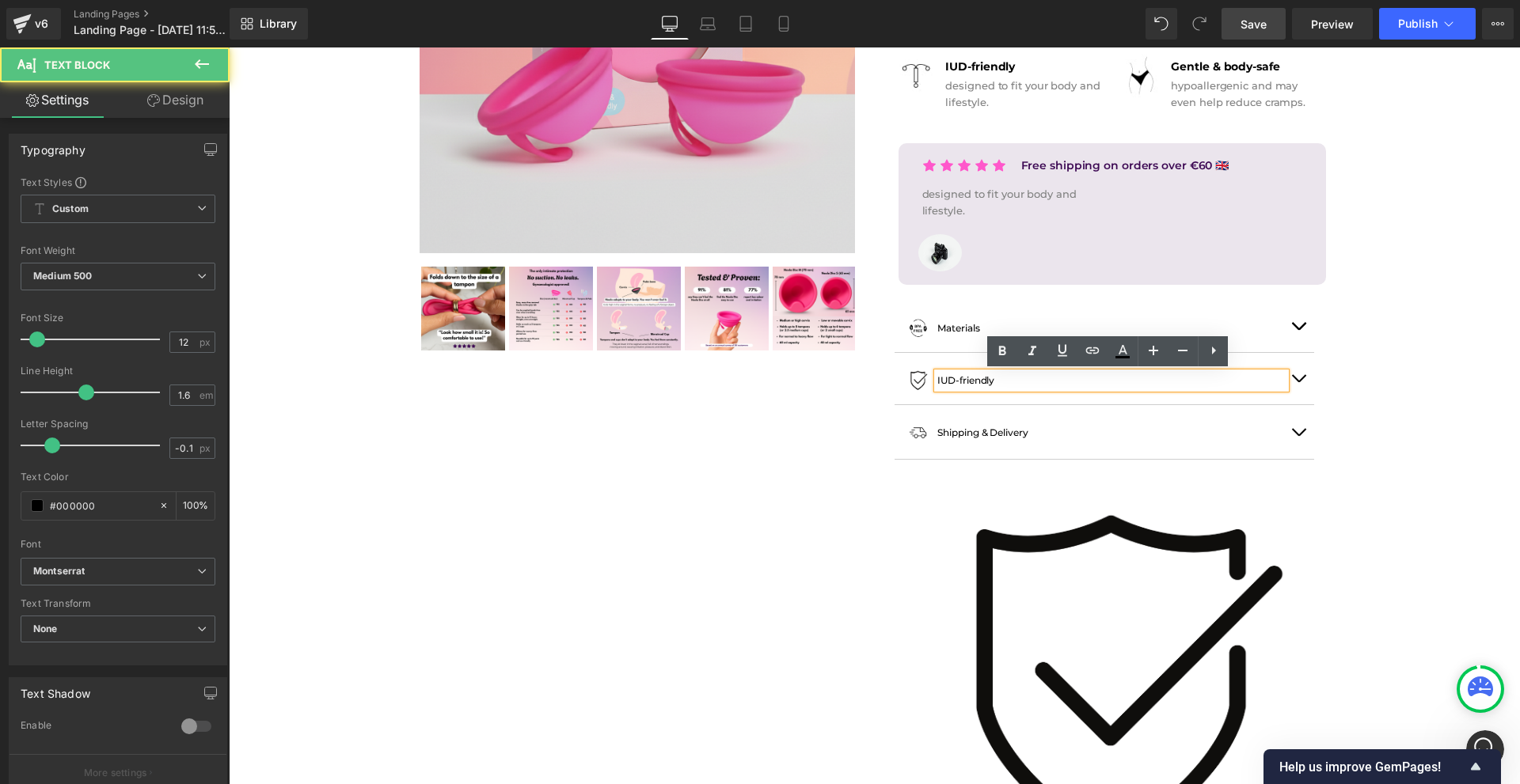
click at [1029, 374] on p "IUD-friendly" at bounding box center [1111, 380] width 348 height 15
click at [1012, 378] on p "IUD-friendly" at bounding box center [1111, 380] width 348 height 15
click at [1012, 379] on p "IUD-friendly" at bounding box center [1111, 380] width 348 height 15
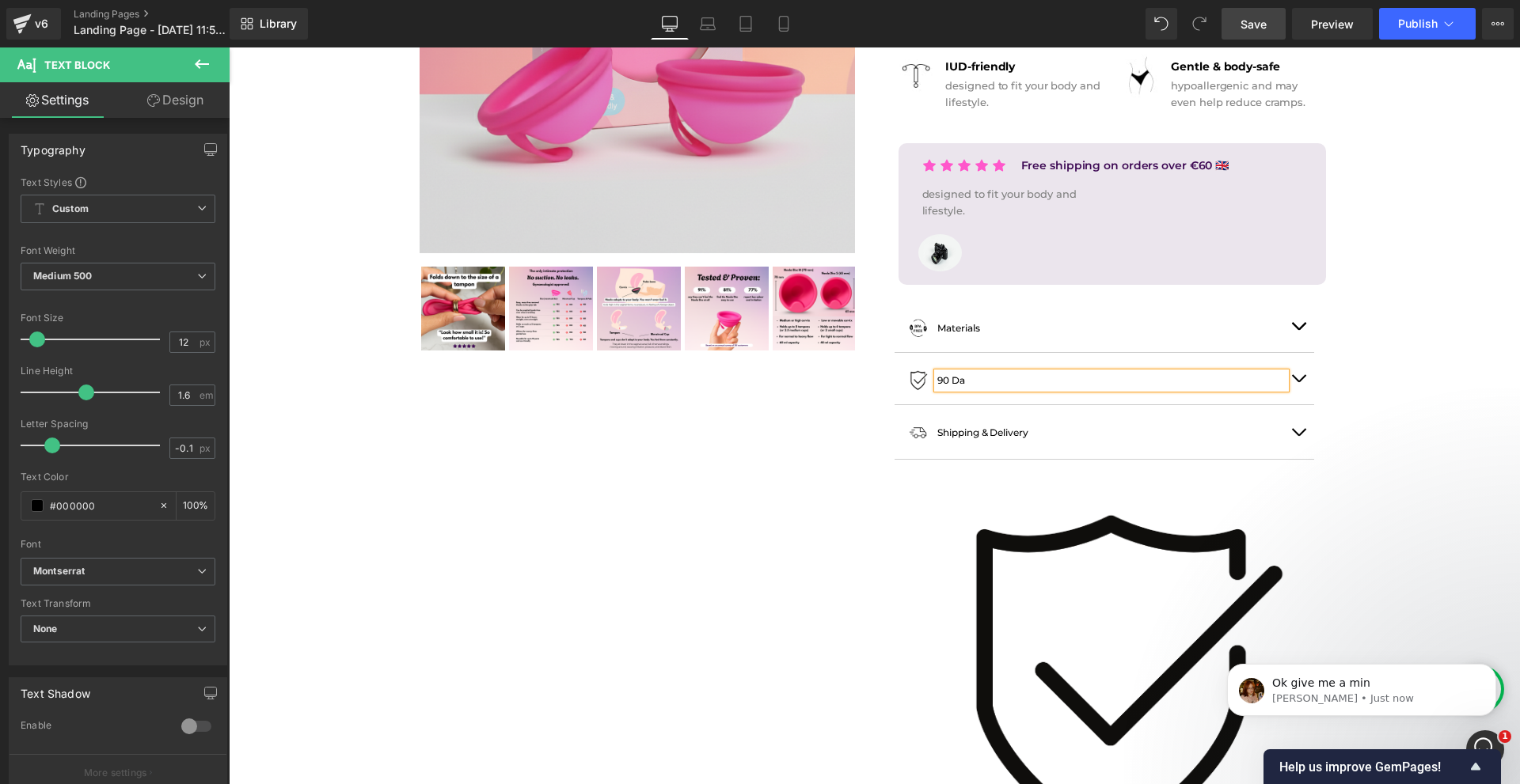
scroll to position [1377, 0]
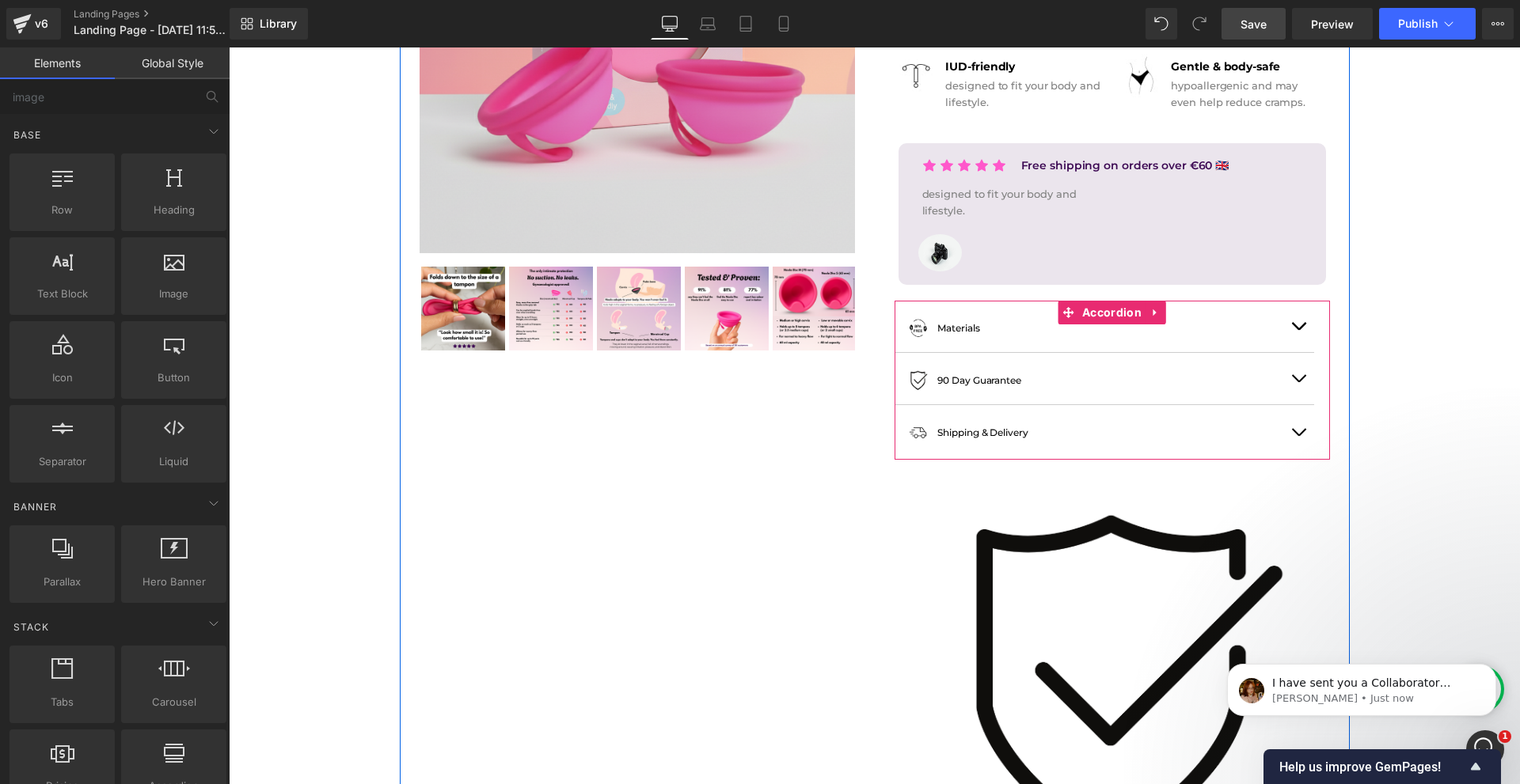
click at [1293, 377] on button "button" at bounding box center [1298, 378] width 31 height 52
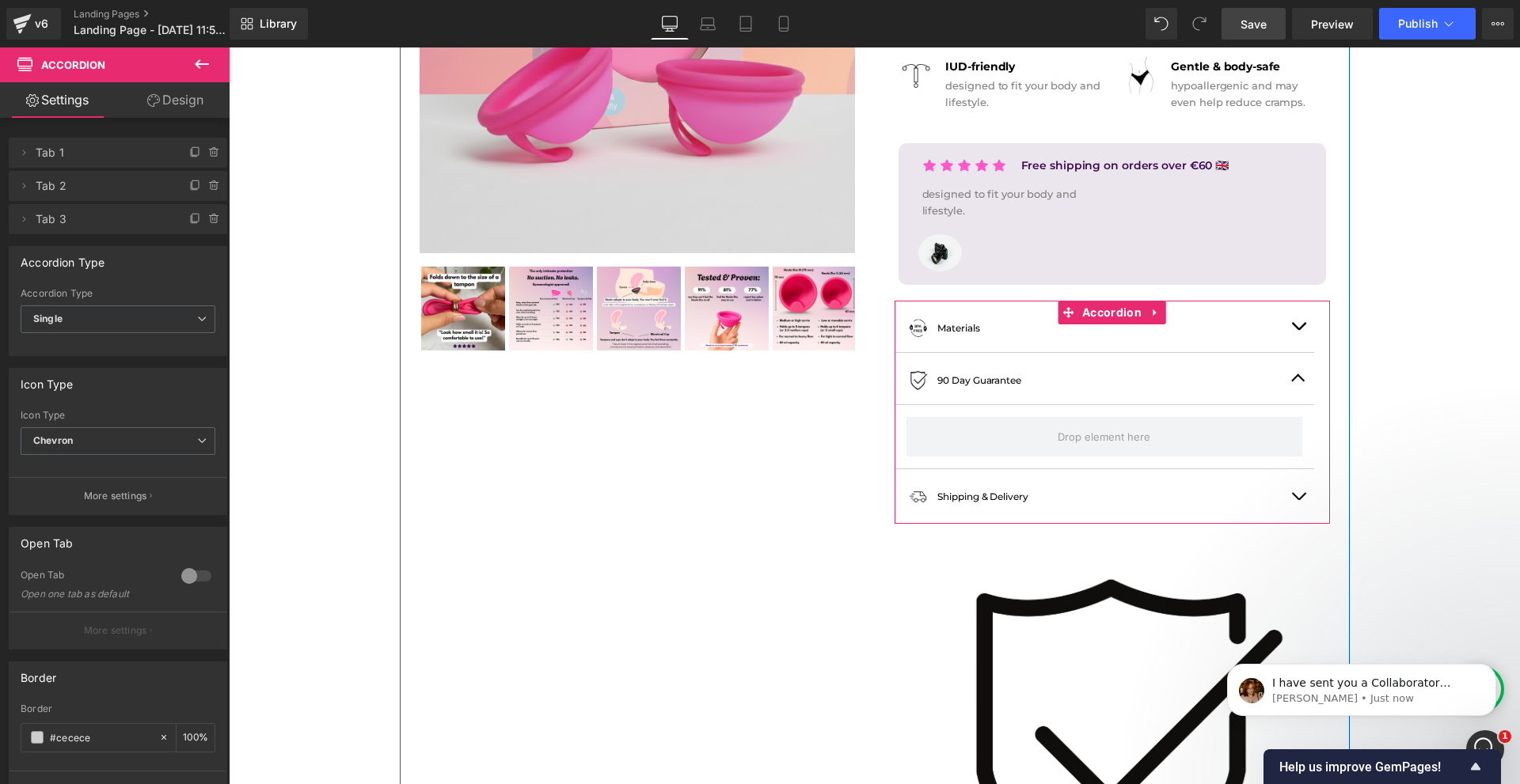
click at [1293, 330] on button "button" at bounding box center [1298, 326] width 31 height 52
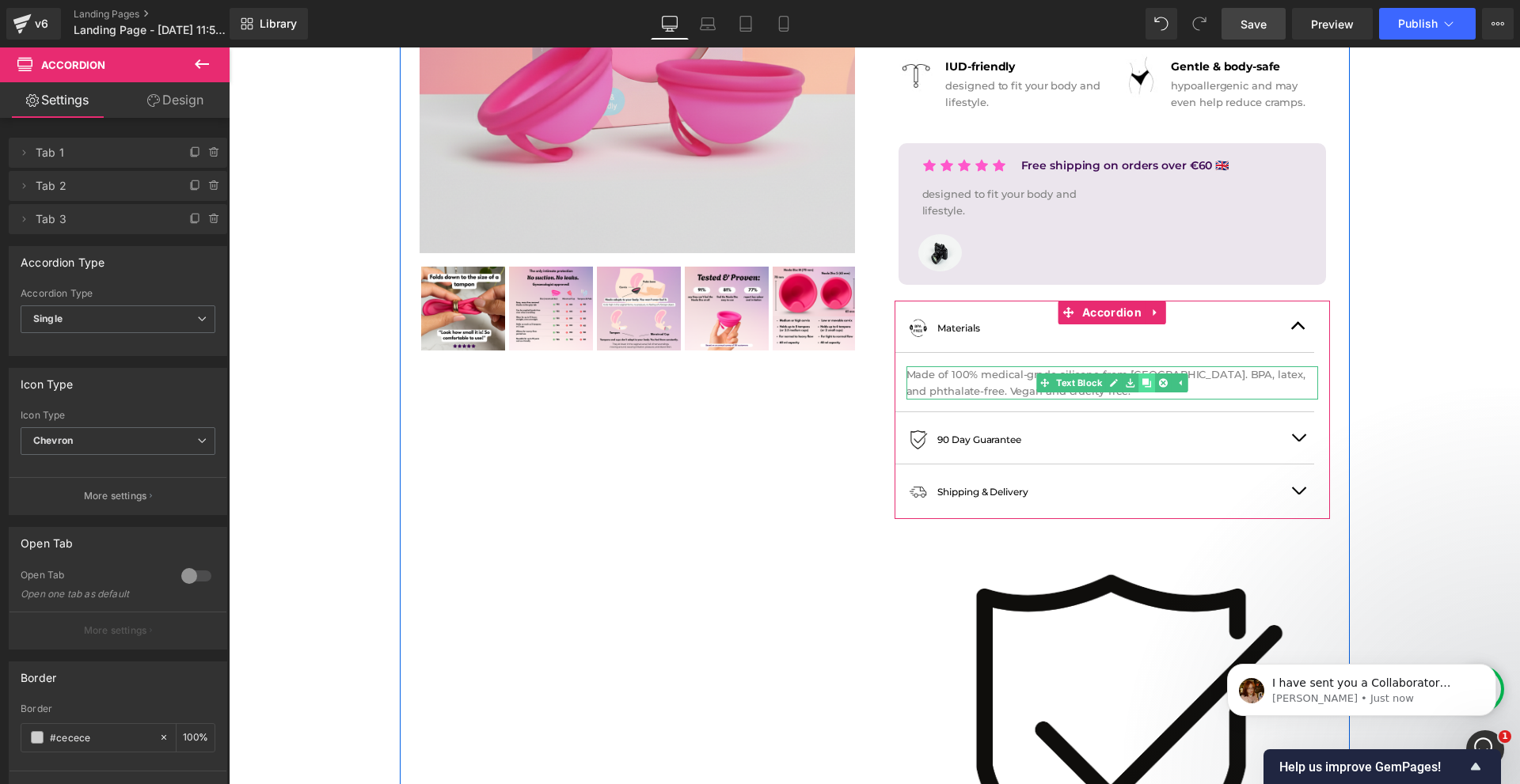
click at [1144, 384] on icon at bounding box center [1147, 384] width 8 height 8
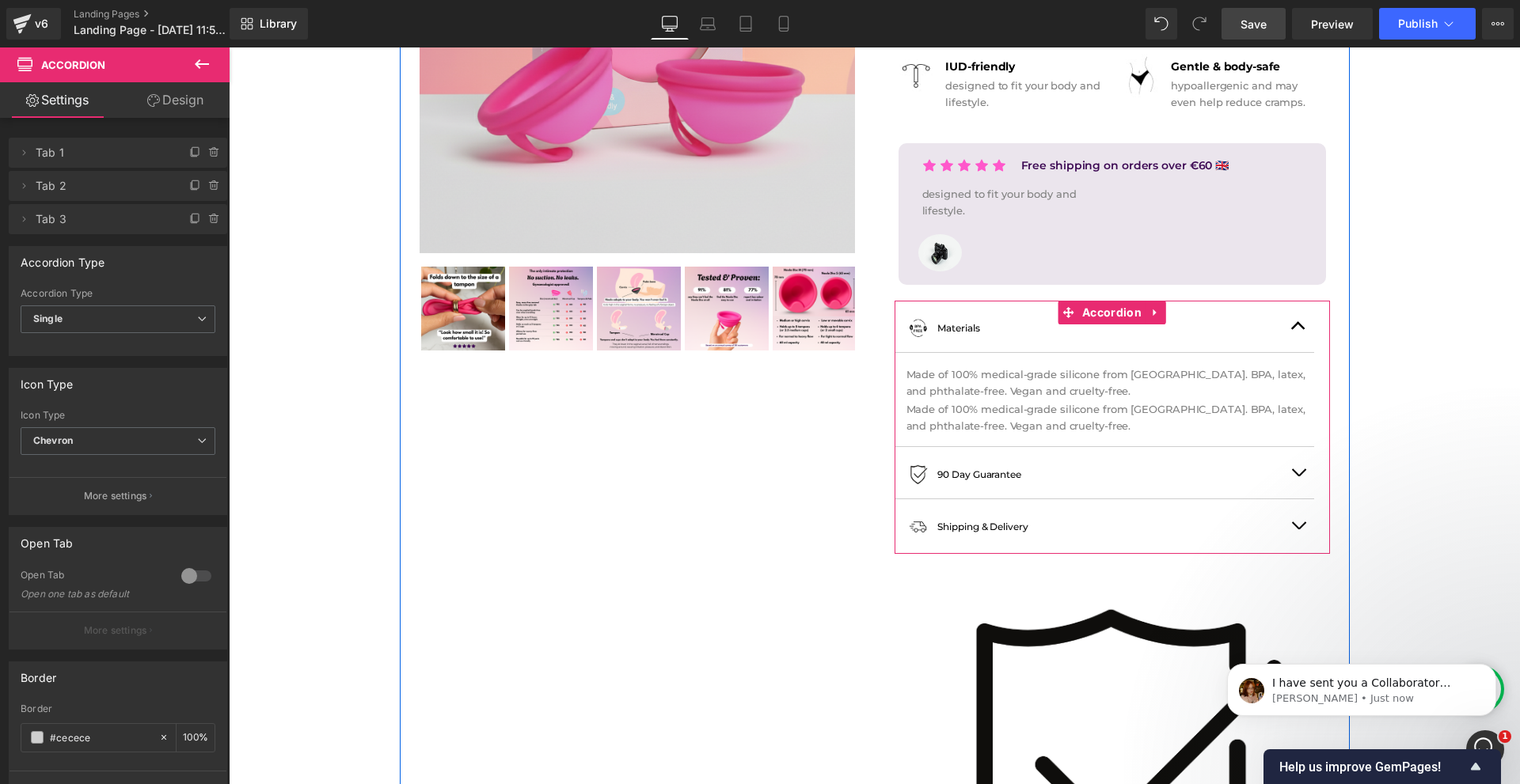
click at [1297, 476] on button "button" at bounding box center [1298, 473] width 31 height 52
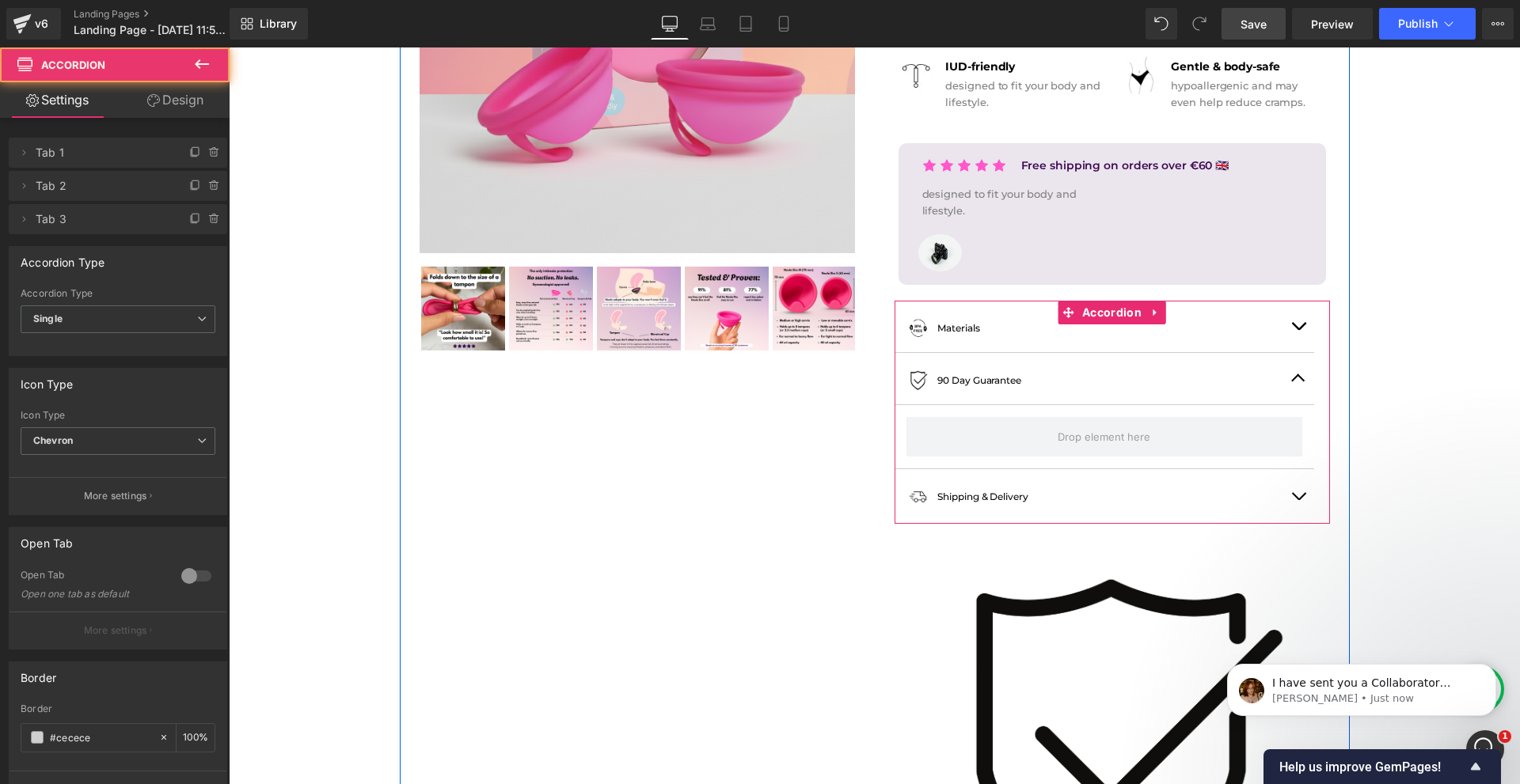
click at [1298, 322] on button "button" at bounding box center [1298, 326] width 31 height 52
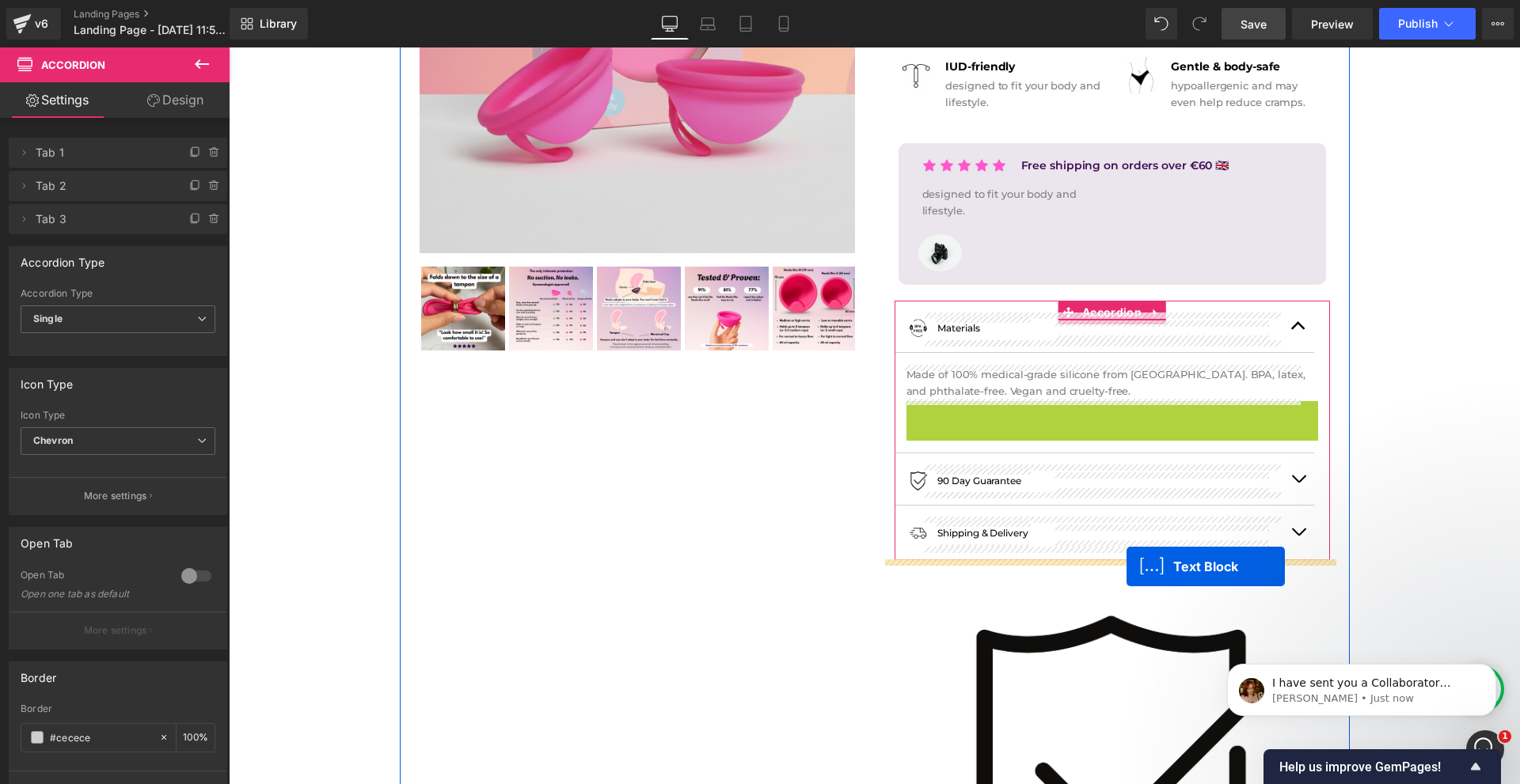
drag, startPoint x: 1085, startPoint y: 417, endPoint x: 1126, endPoint y: 567, distance: 155.5
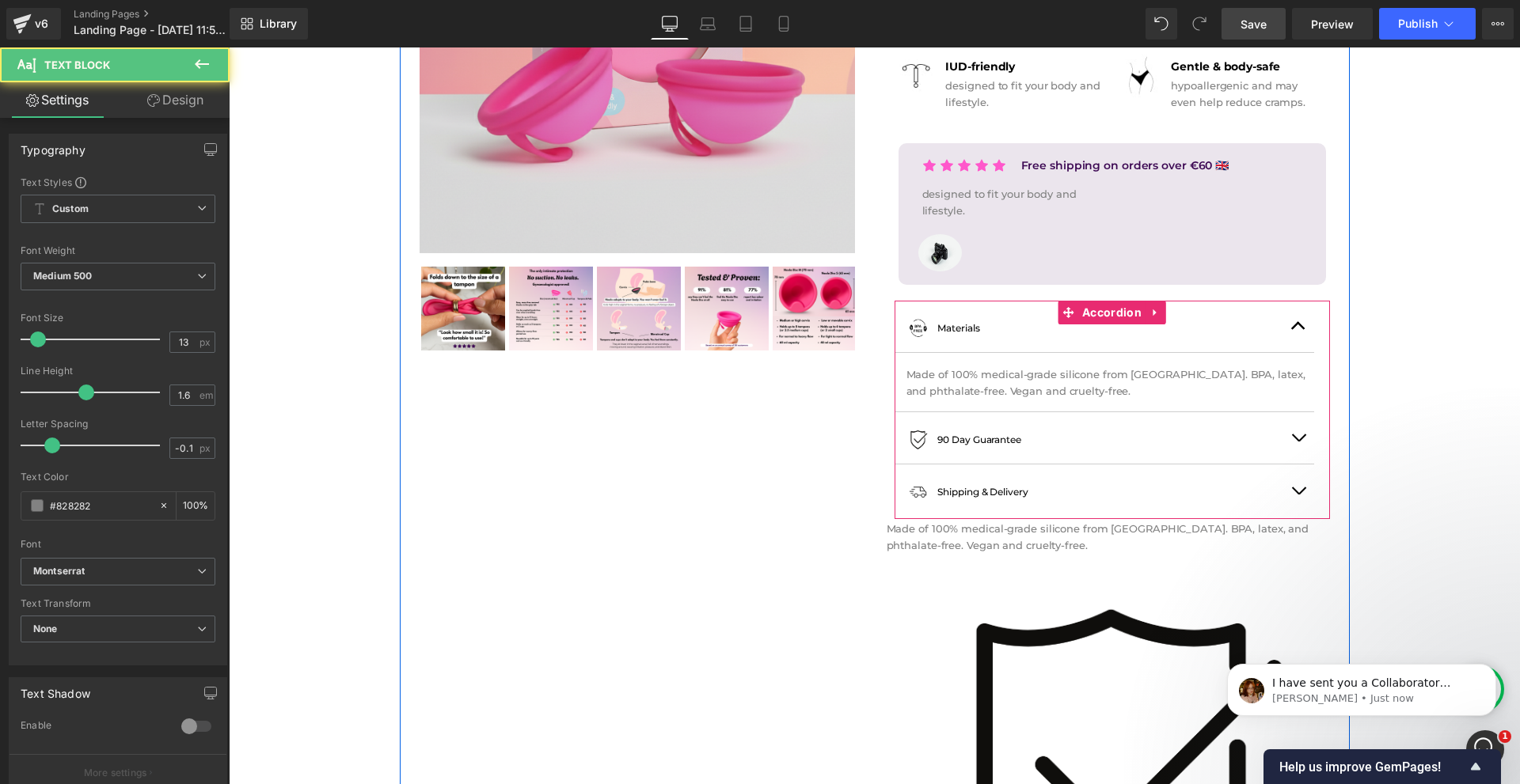
click at [1294, 436] on button "button" at bounding box center [1298, 438] width 31 height 52
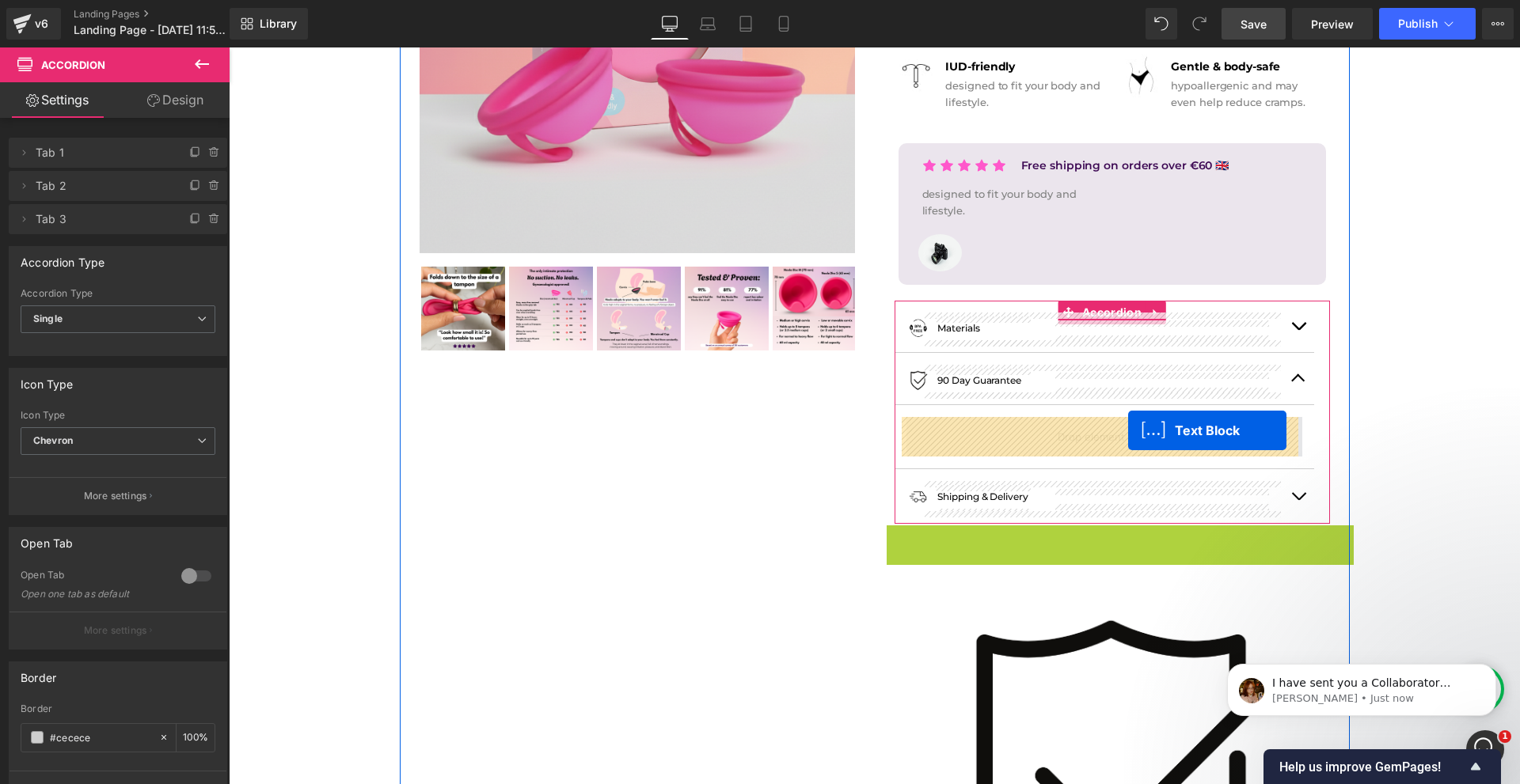
drag, startPoint x: 1091, startPoint y: 543, endPoint x: 1128, endPoint y: 430, distance: 118.9
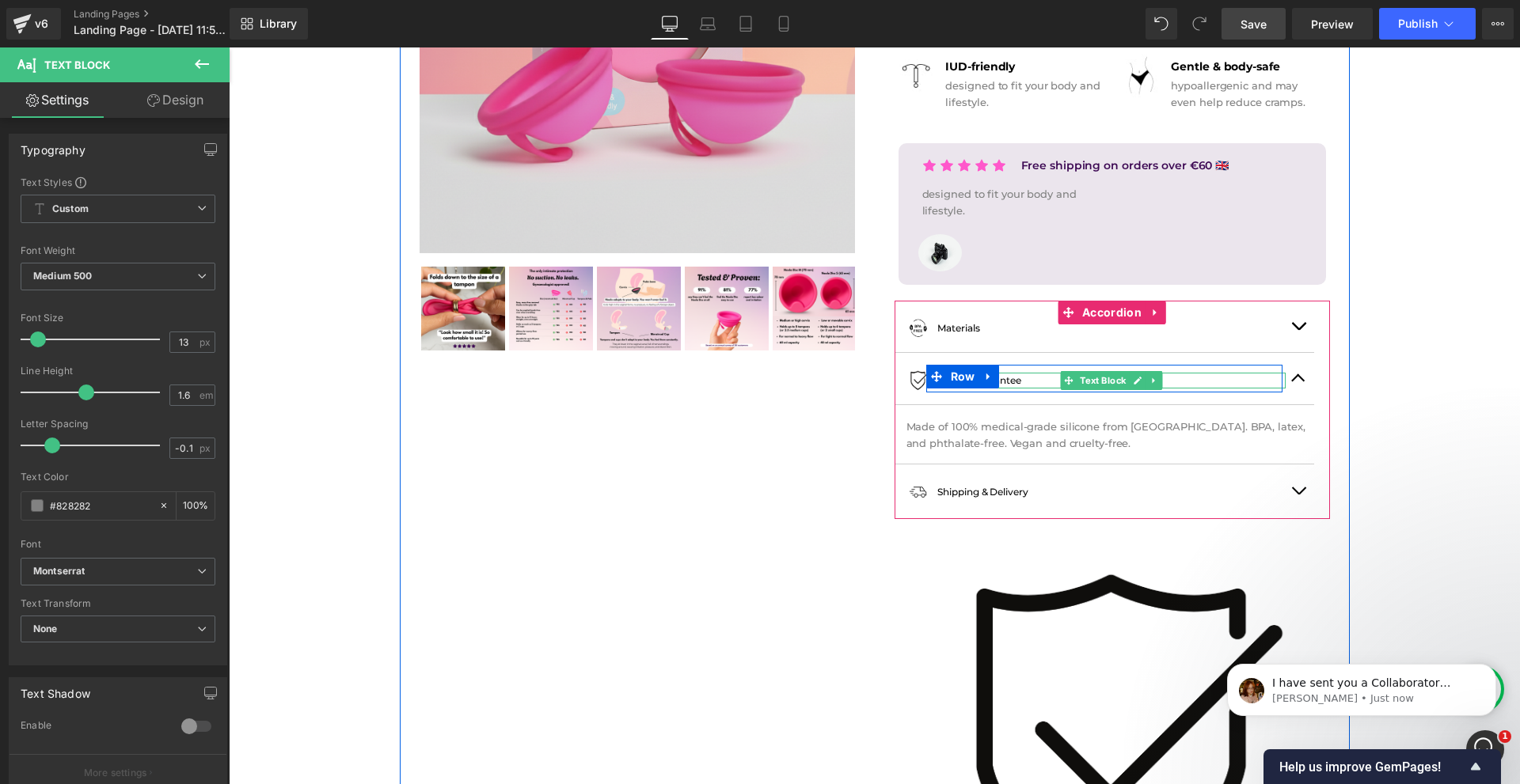
click at [1022, 378] on p "90 Day Guarantee" at bounding box center [1111, 380] width 348 height 15
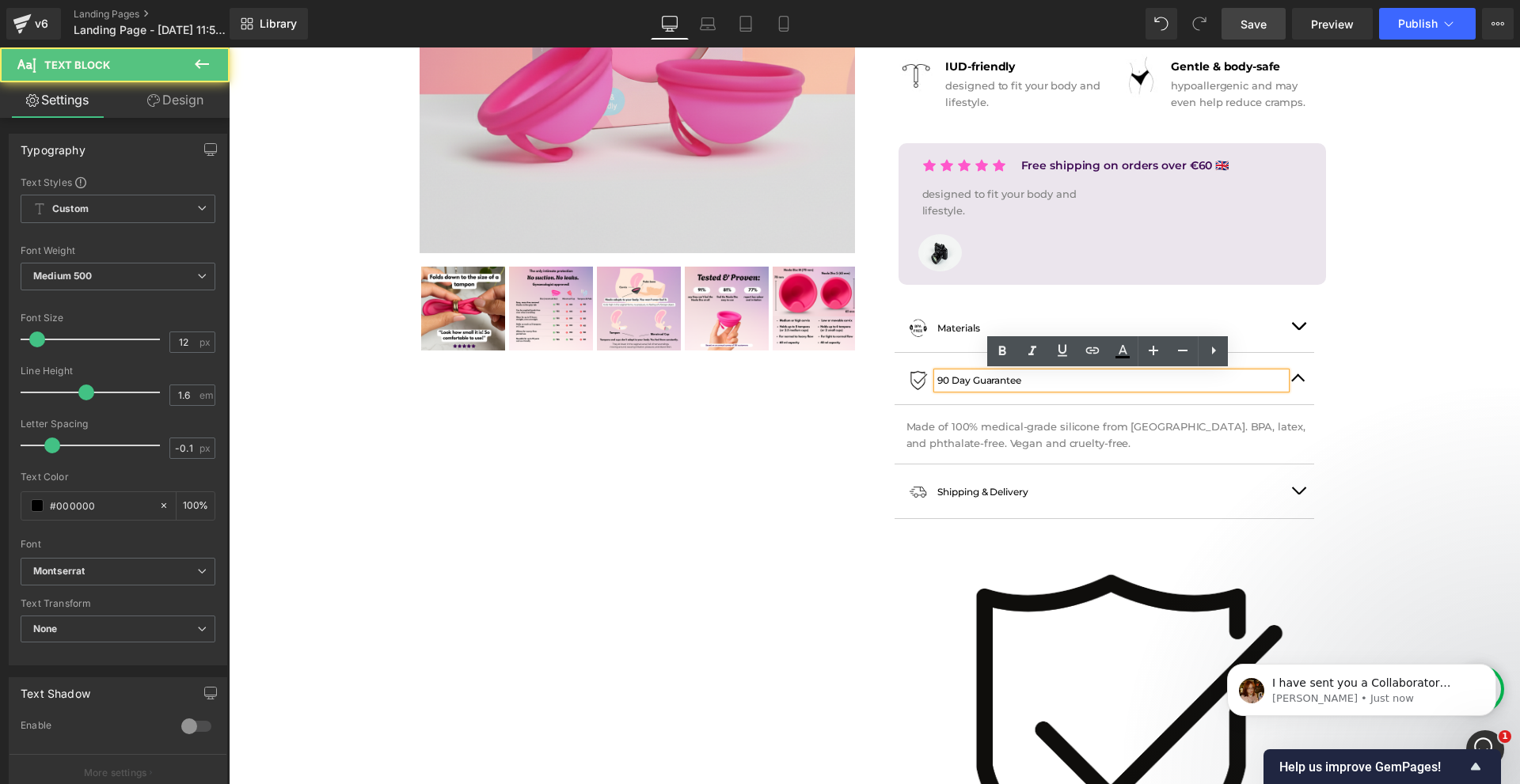
click at [939, 380] on p "90 Day Guarantee" at bounding box center [1111, 380] width 348 height 15
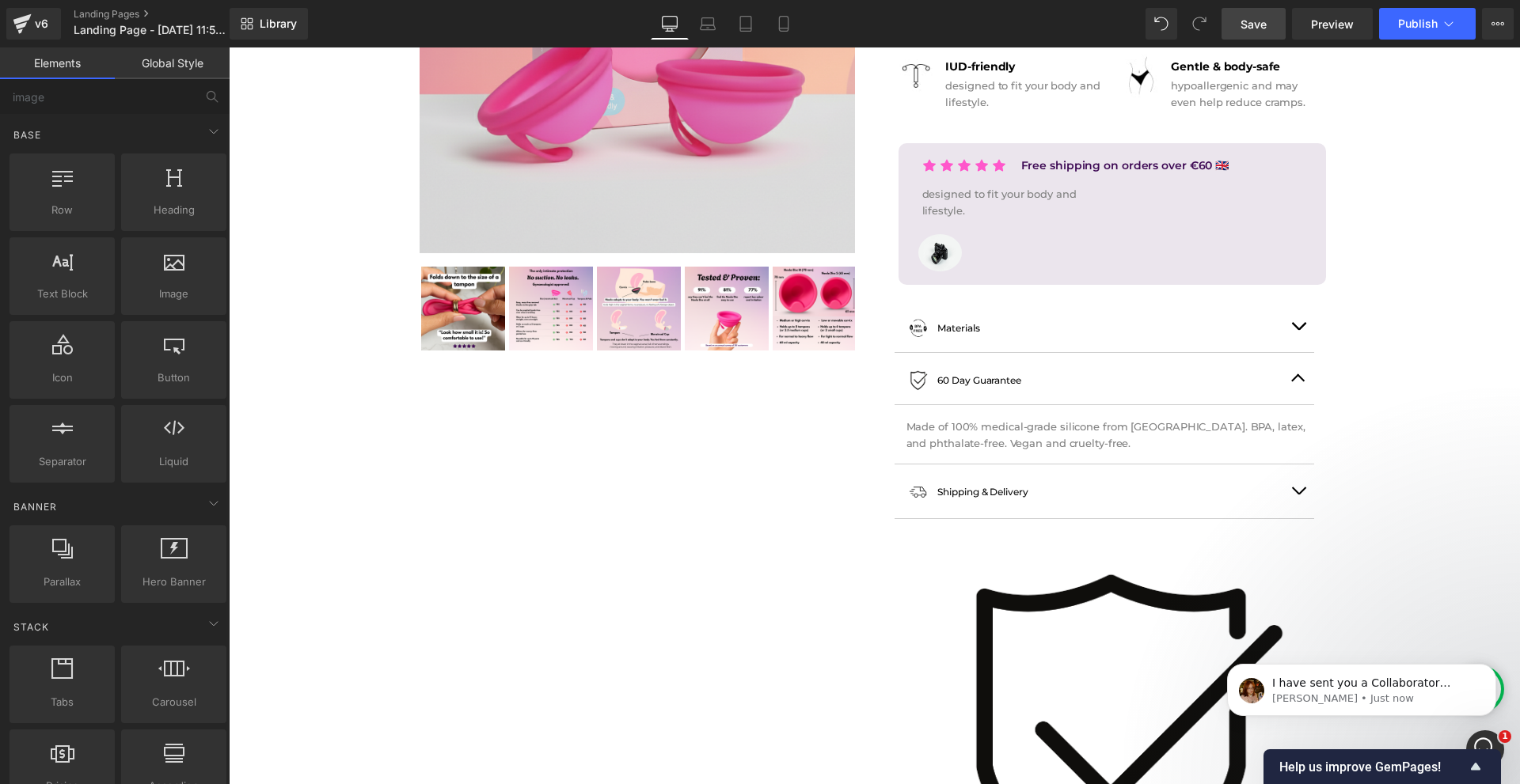
click at [1260, 36] on link "Save" at bounding box center [1254, 23] width 65 height 31
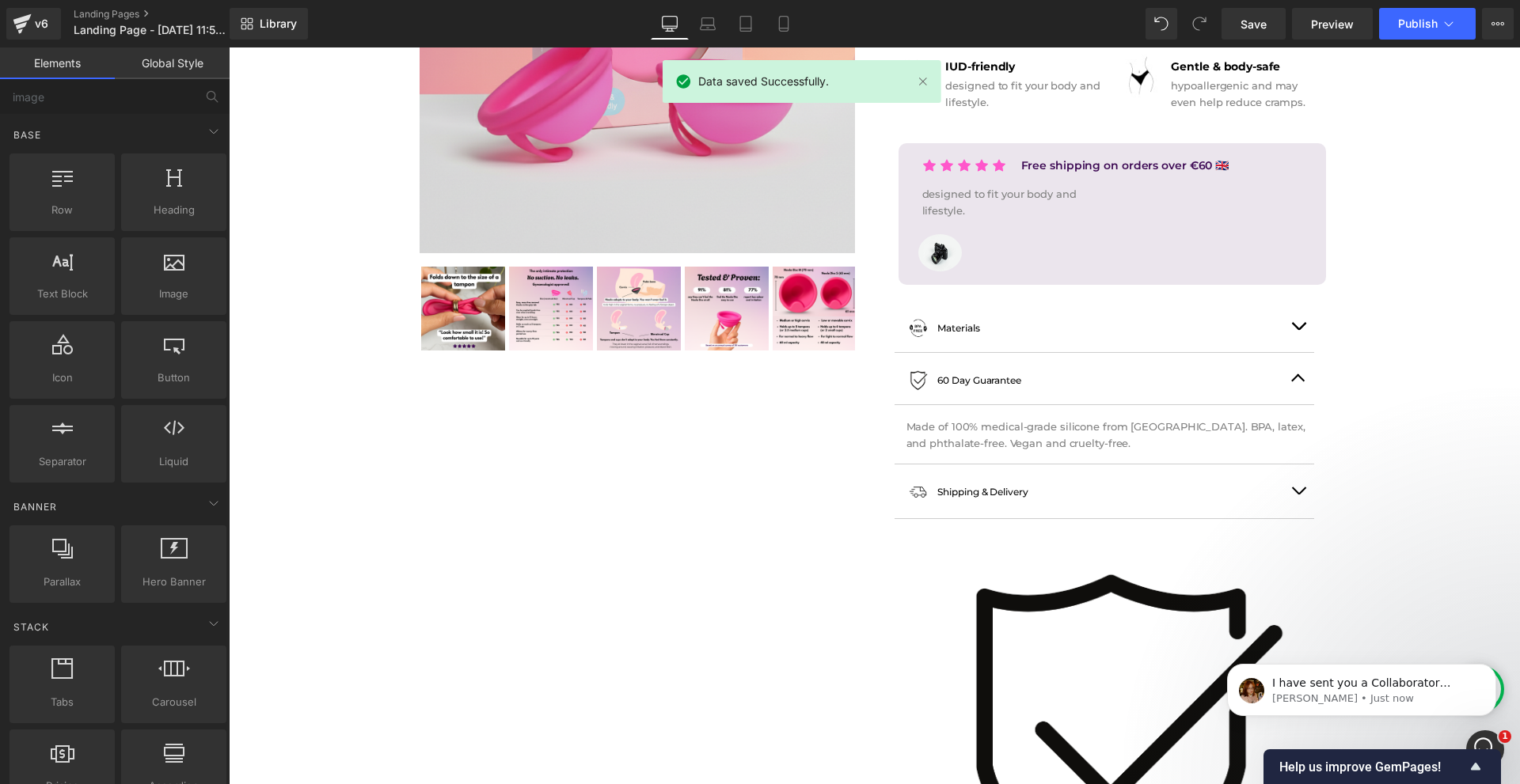
click at [966, 450] on div "Made of 100% medical-grade silicone from Germany. BPA, latex, and phthalate-fre…" at bounding box center [1112, 434] width 412 height 33
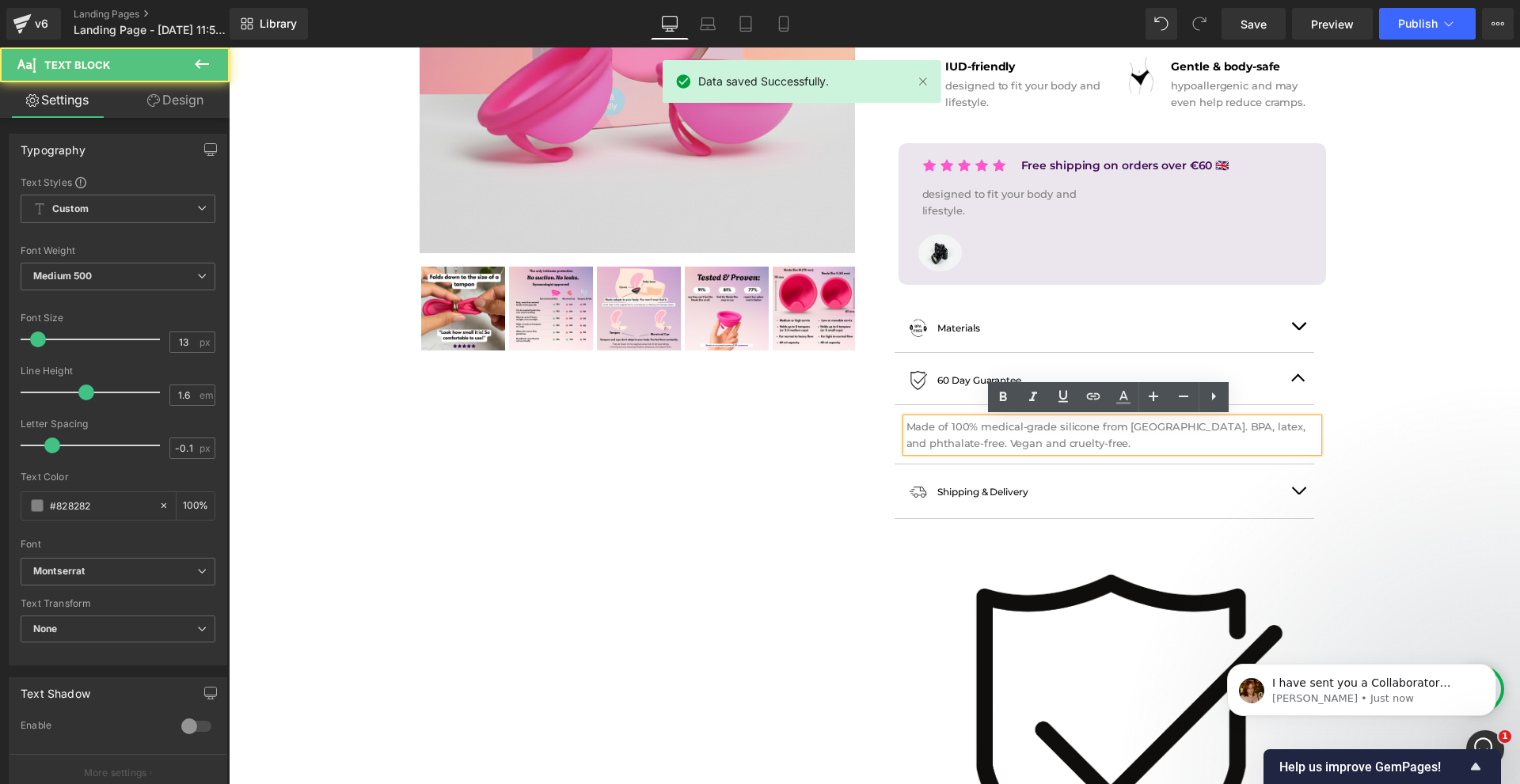
click at [967, 443] on p "Made of 100% medical-grade silicone from [GEOGRAPHIC_DATA]. BPA, latex, and pht…" at bounding box center [1112, 434] width 412 height 33
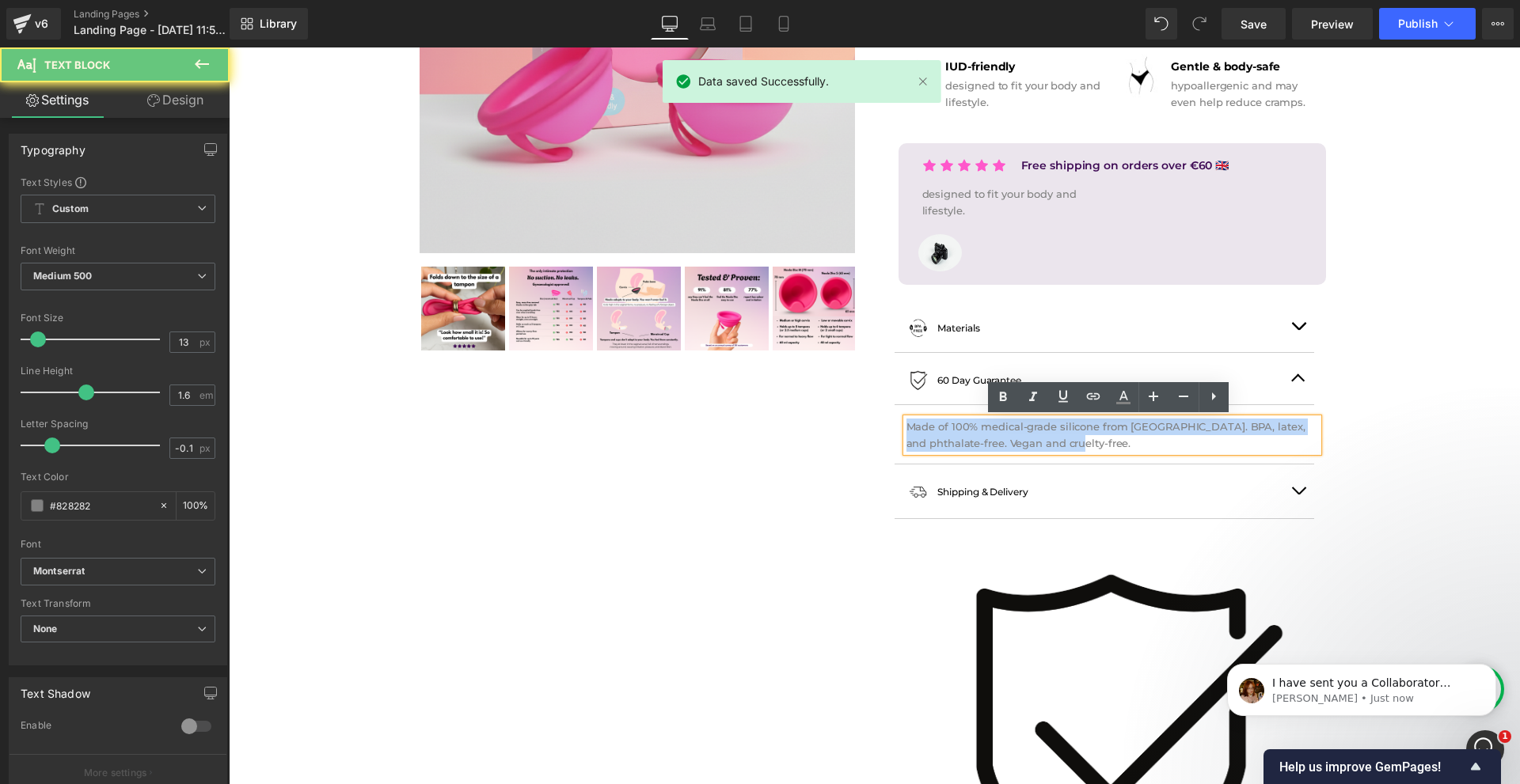
click at [967, 443] on p "Made of 100% medical-grade silicone from [GEOGRAPHIC_DATA]. BPA, latex, and pht…" at bounding box center [1112, 434] width 412 height 33
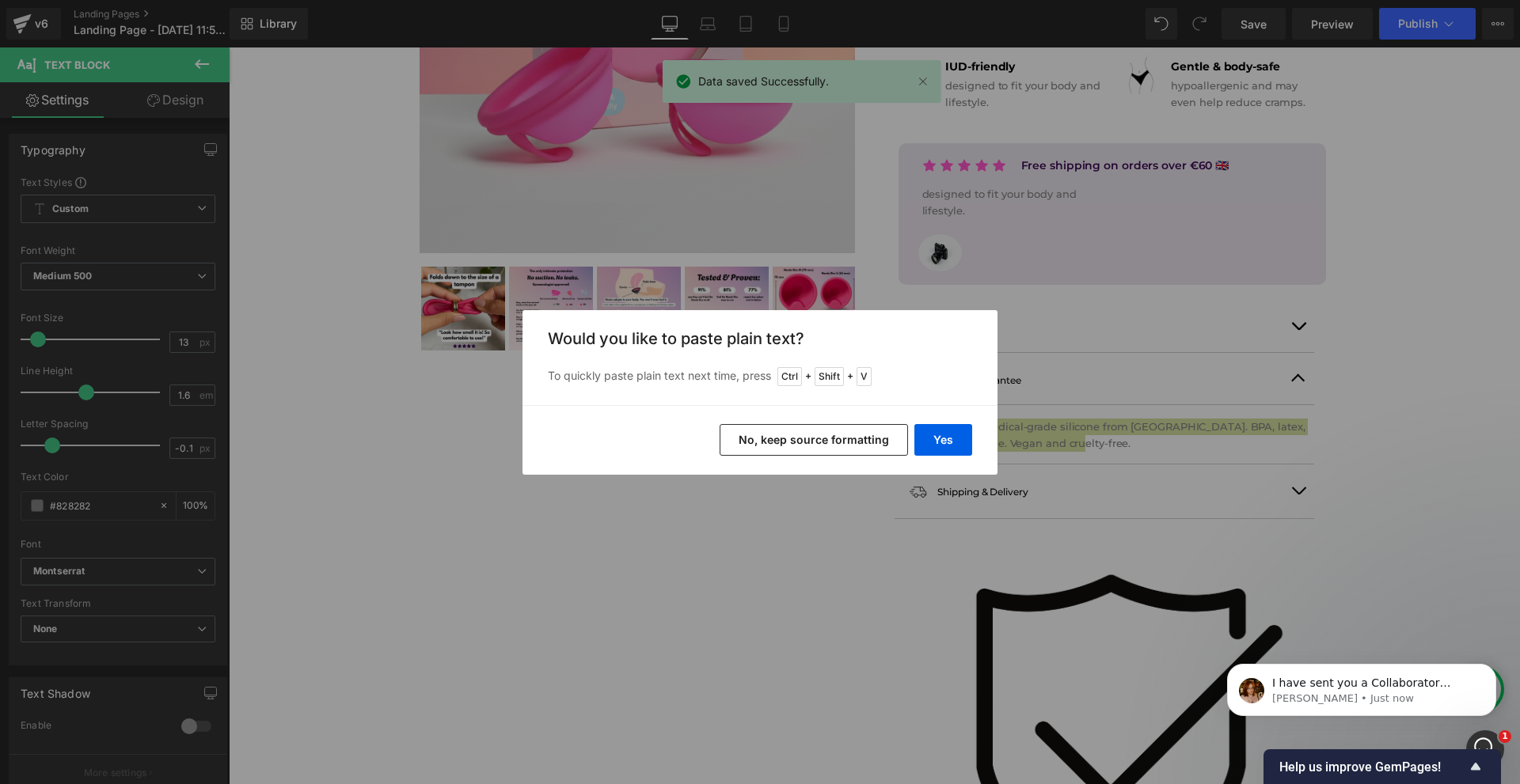
click at [913, 421] on div "Yes No, keep source formatting" at bounding box center [760, 440] width 475 height 70
click at [931, 432] on button "Yes" at bounding box center [943, 440] width 58 height 31
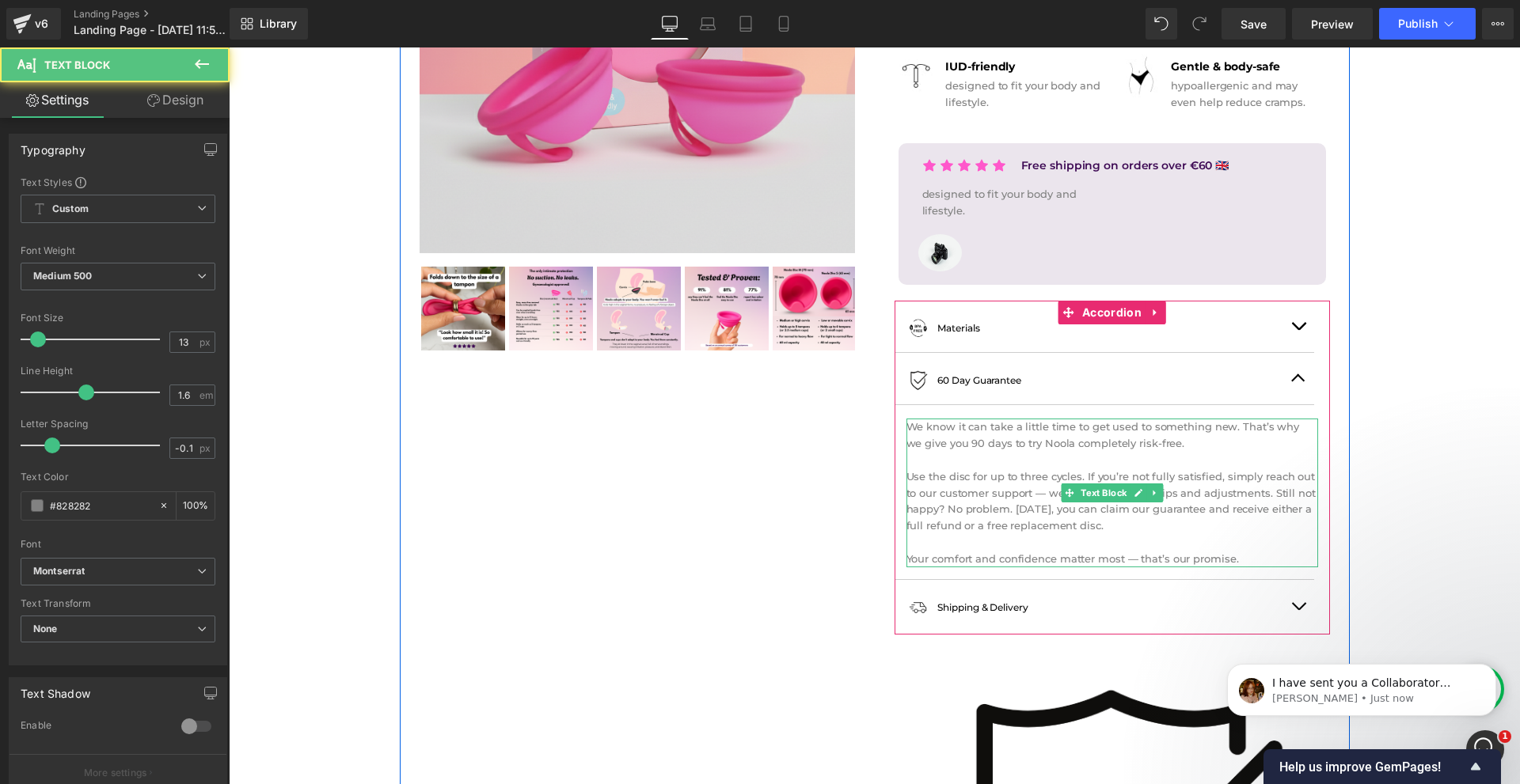
click at [956, 443] on p "We know it can take a little time to get used to something new. That’s why we g…" at bounding box center [1112, 434] width 412 height 33
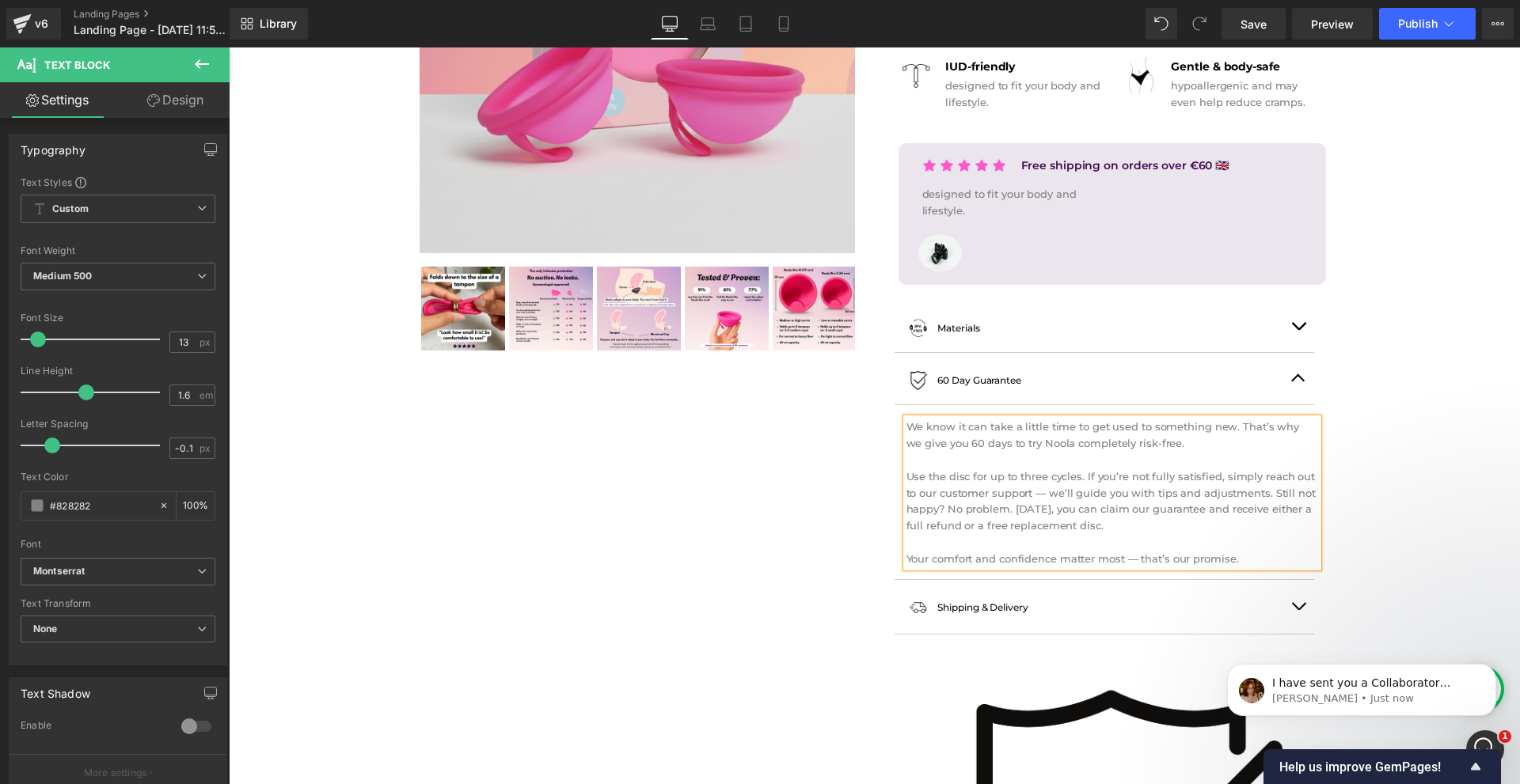
click at [1055, 510] on p "Use the disc for up to three cycles. If you’re not fully satisfied, simply reac…" at bounding box center [1112, 501] width 412 height 65
click at [1040, 497] on p "Use the disc for up to three cycles. If you’re not fully satisfied, simply reac…" at bounding box center [1112, 501] width 412 height 65
click at [1127, 559] on p "Your comfort and confidence matter most — that’s our promise." at bounding box center [1112, 559] width 412 height 17
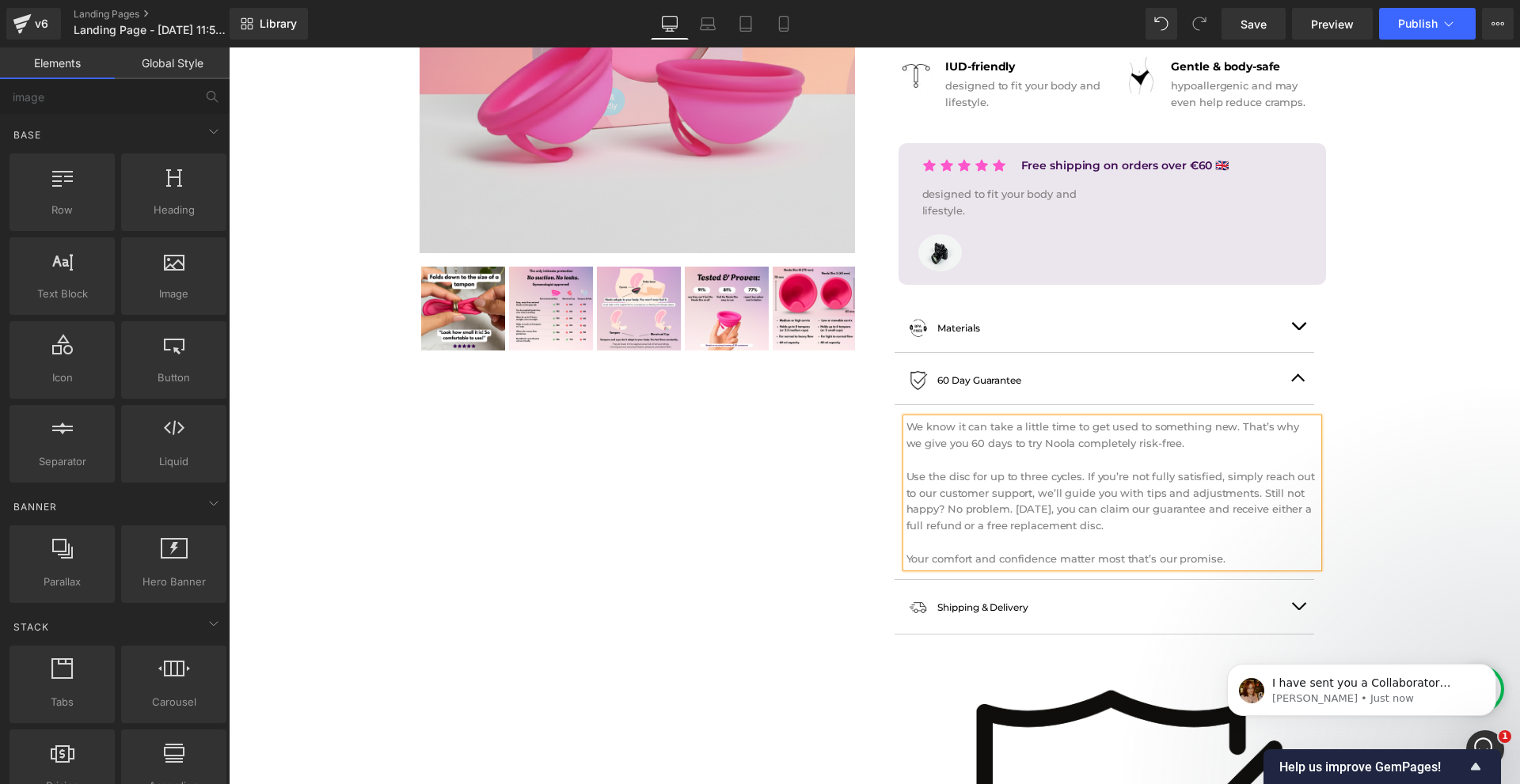
click at [1301, 376] on button "button" at bounding box center [1298, 378] width 31 height 52
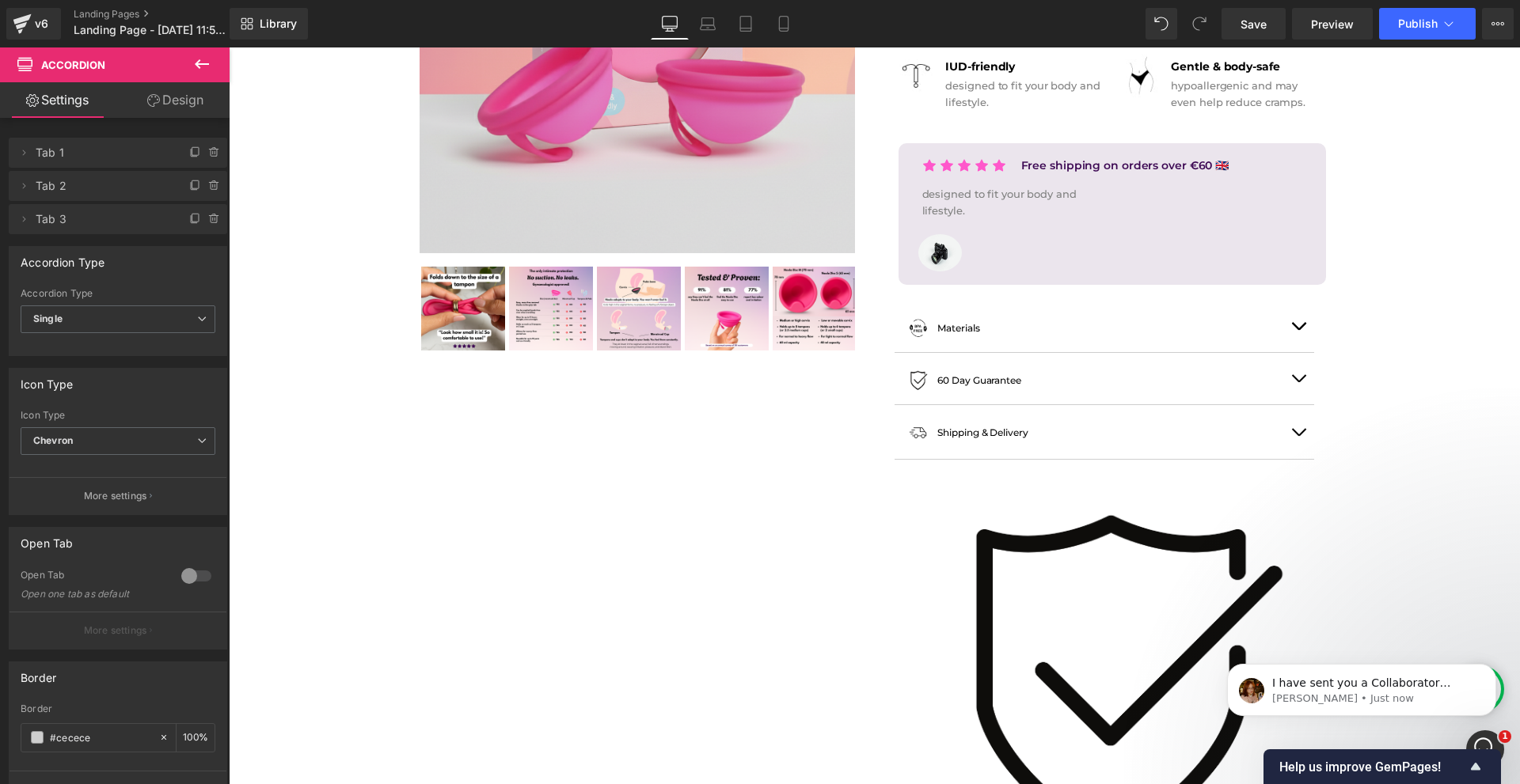
click at [1158, 569] on img at bounding box center [1113, 686] width 428 height 428
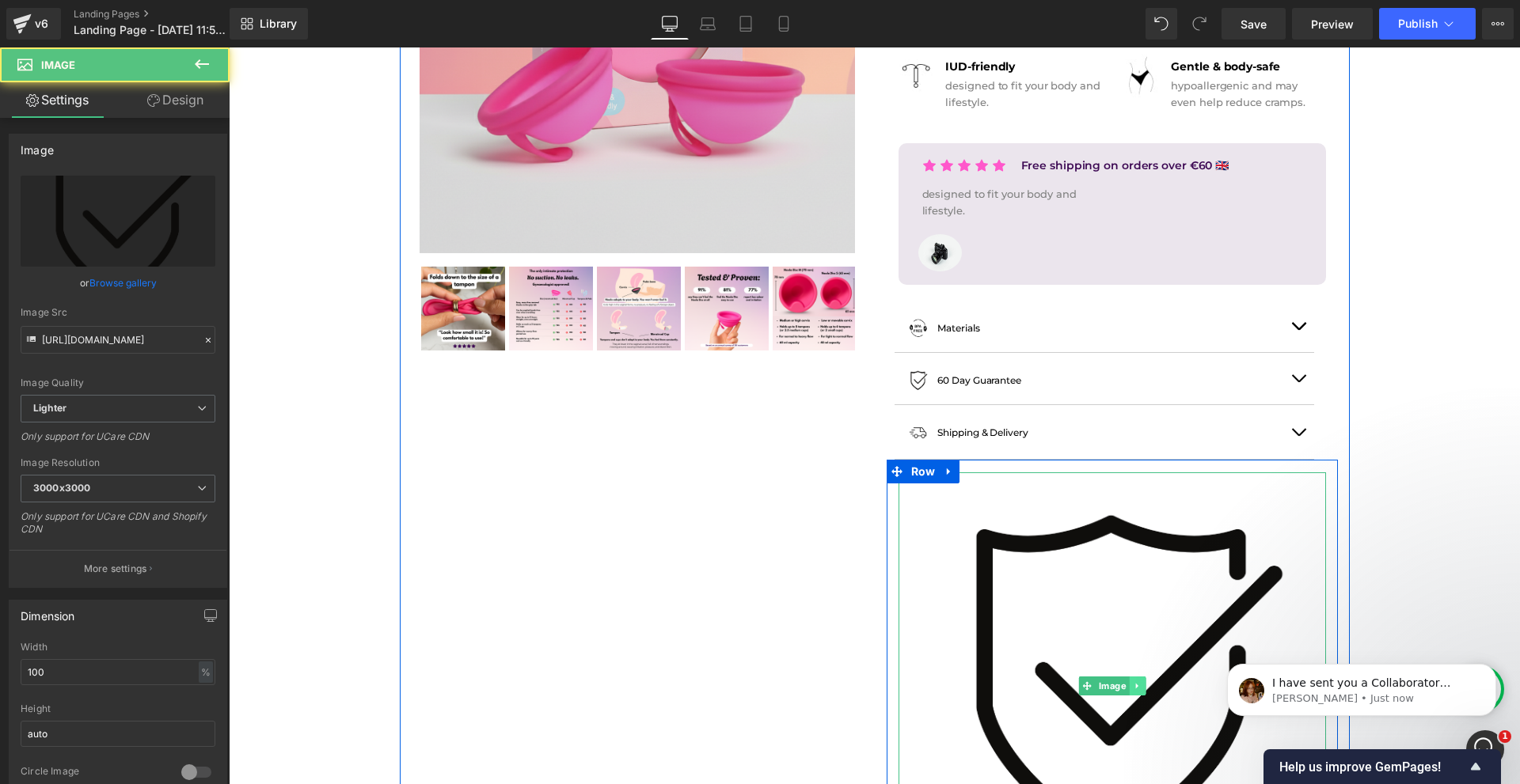
click at [1137, 683] on icon at bounding box center [1137, 686] width 8 height 9
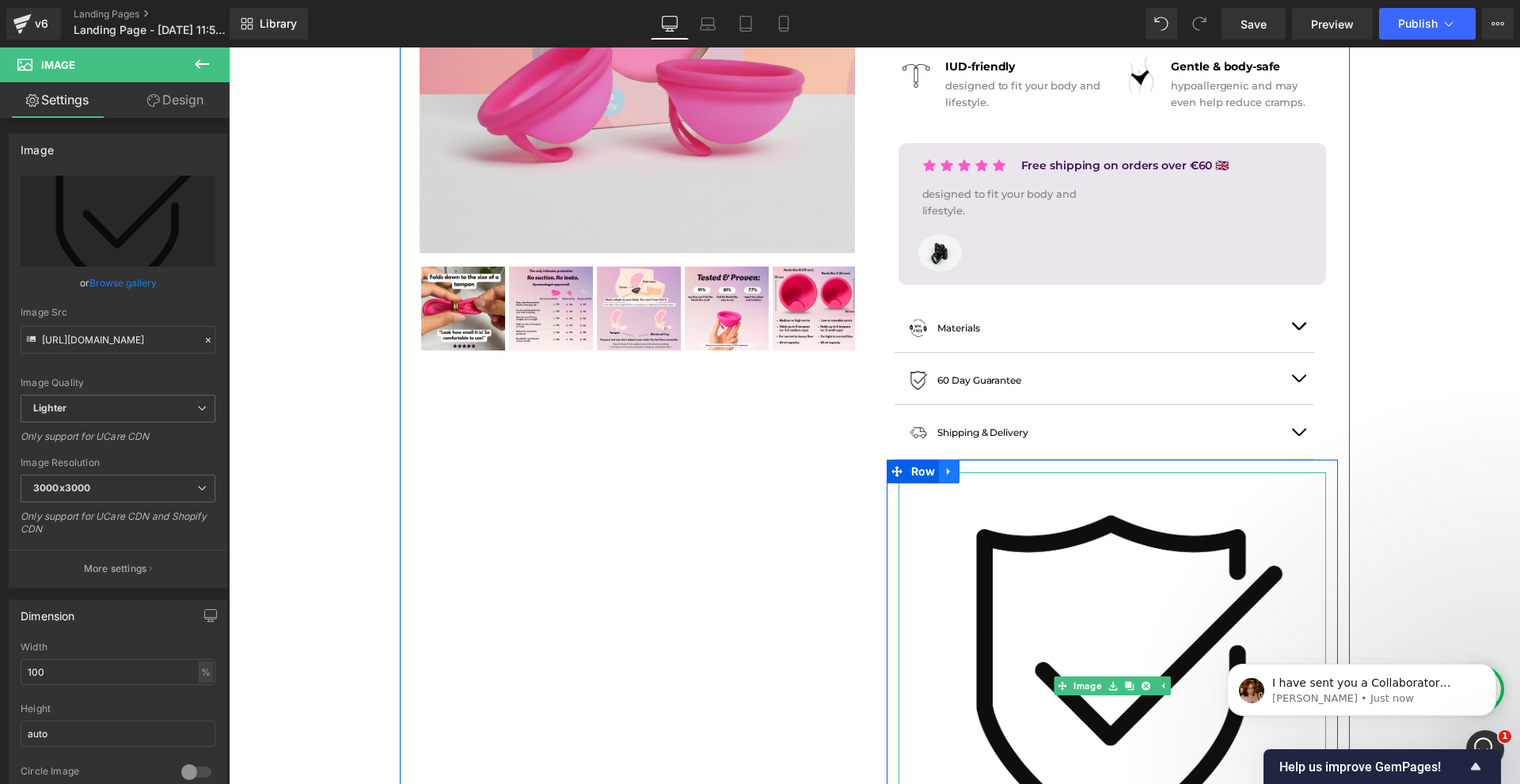
click at [955, 472] on link at bounding box center [949, 472] width 20 height 24
click at [984, 473] on icon at bounding box center [990, 471] width 11 height 11
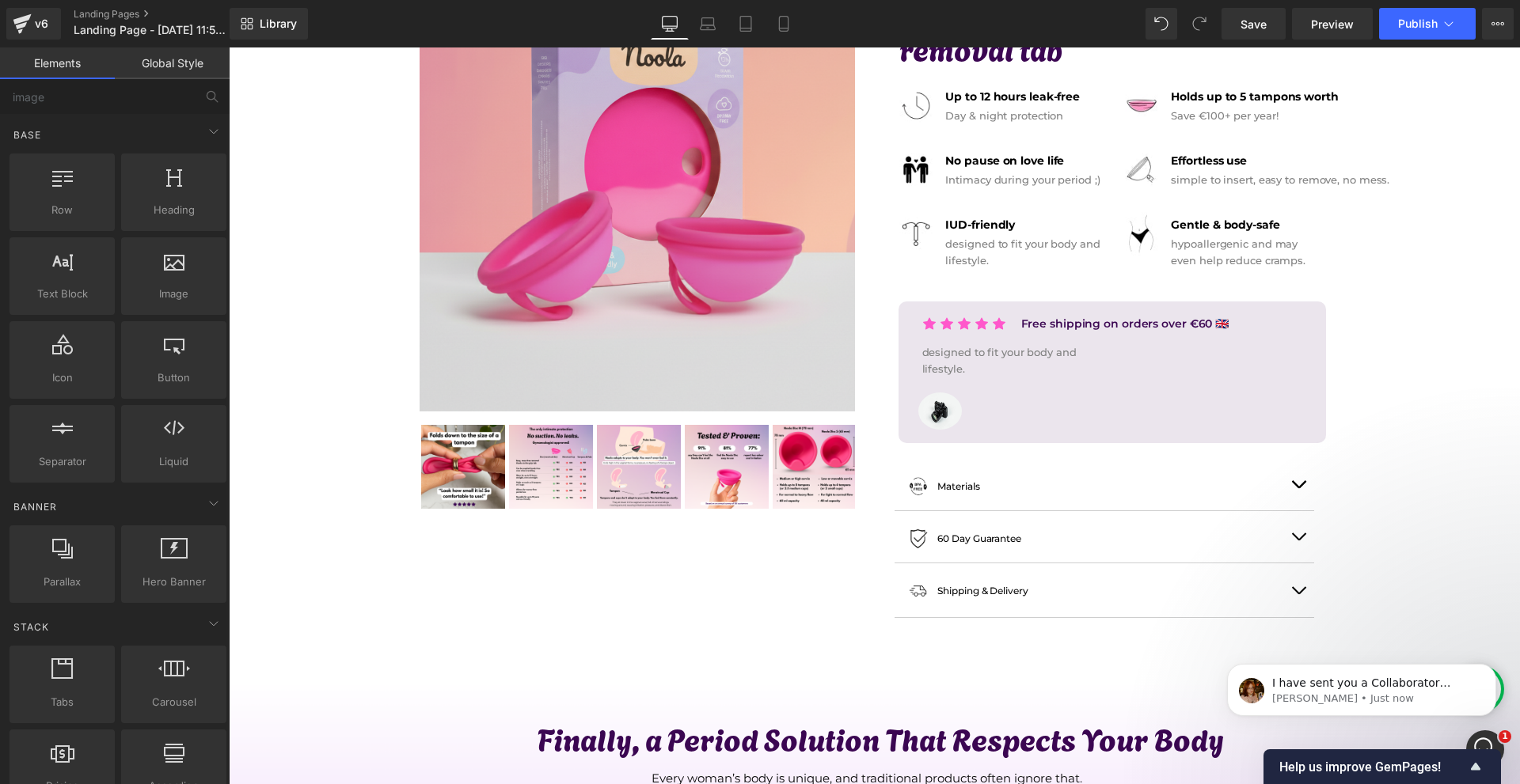
scroll to position [189, 0]
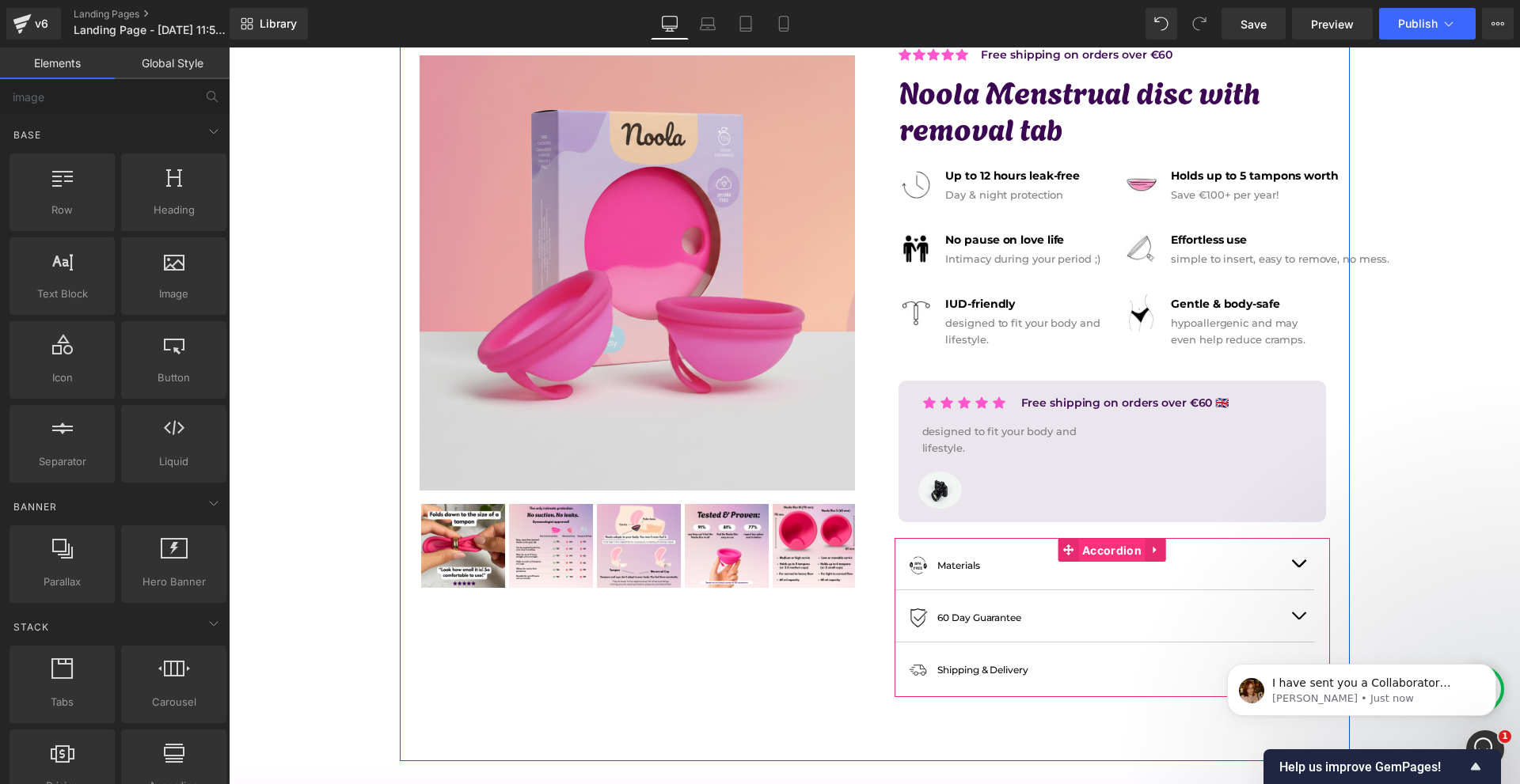
click at [1117, 550] on span "Accordion" at bounding box center [1111, 551] width 67 height 24
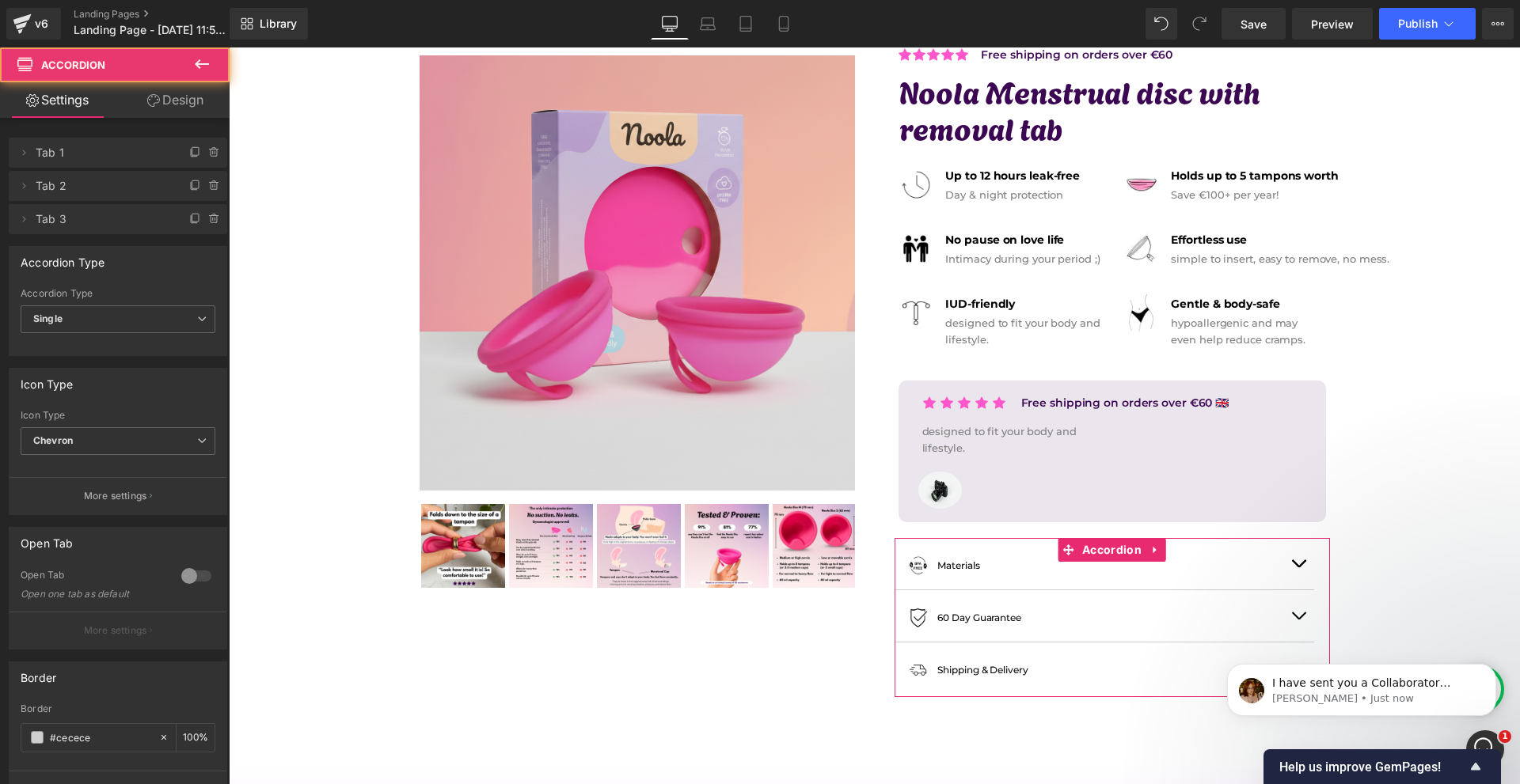
click at [147, 489] on button "More settings" at bounding box center [118, 496] width 217 height 37
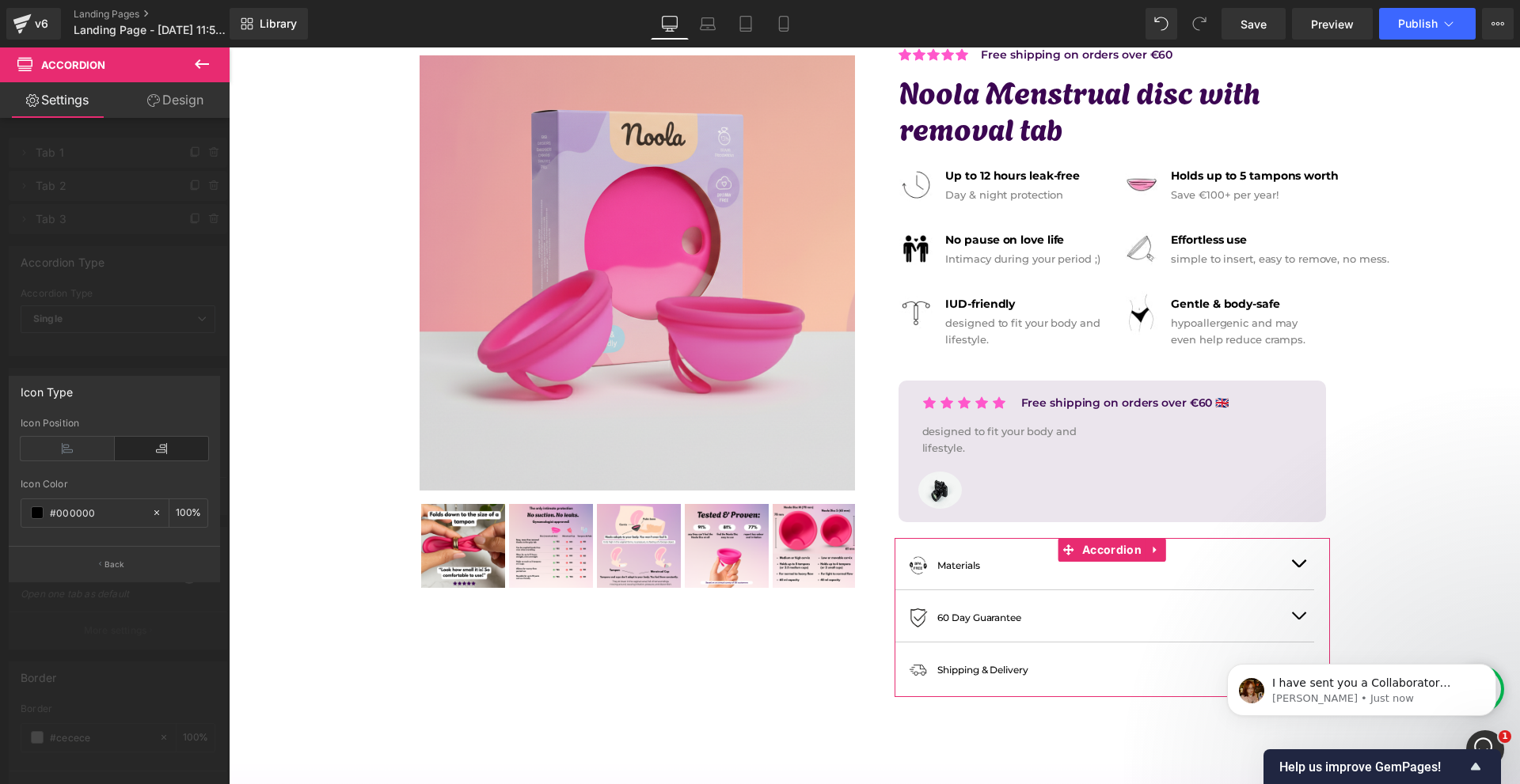
click at [139, 443] on icon at bounding box center [161, 449] width 94 height 24
click at [142, 371] on div at bounding box center [115, 420] width 229 height 745
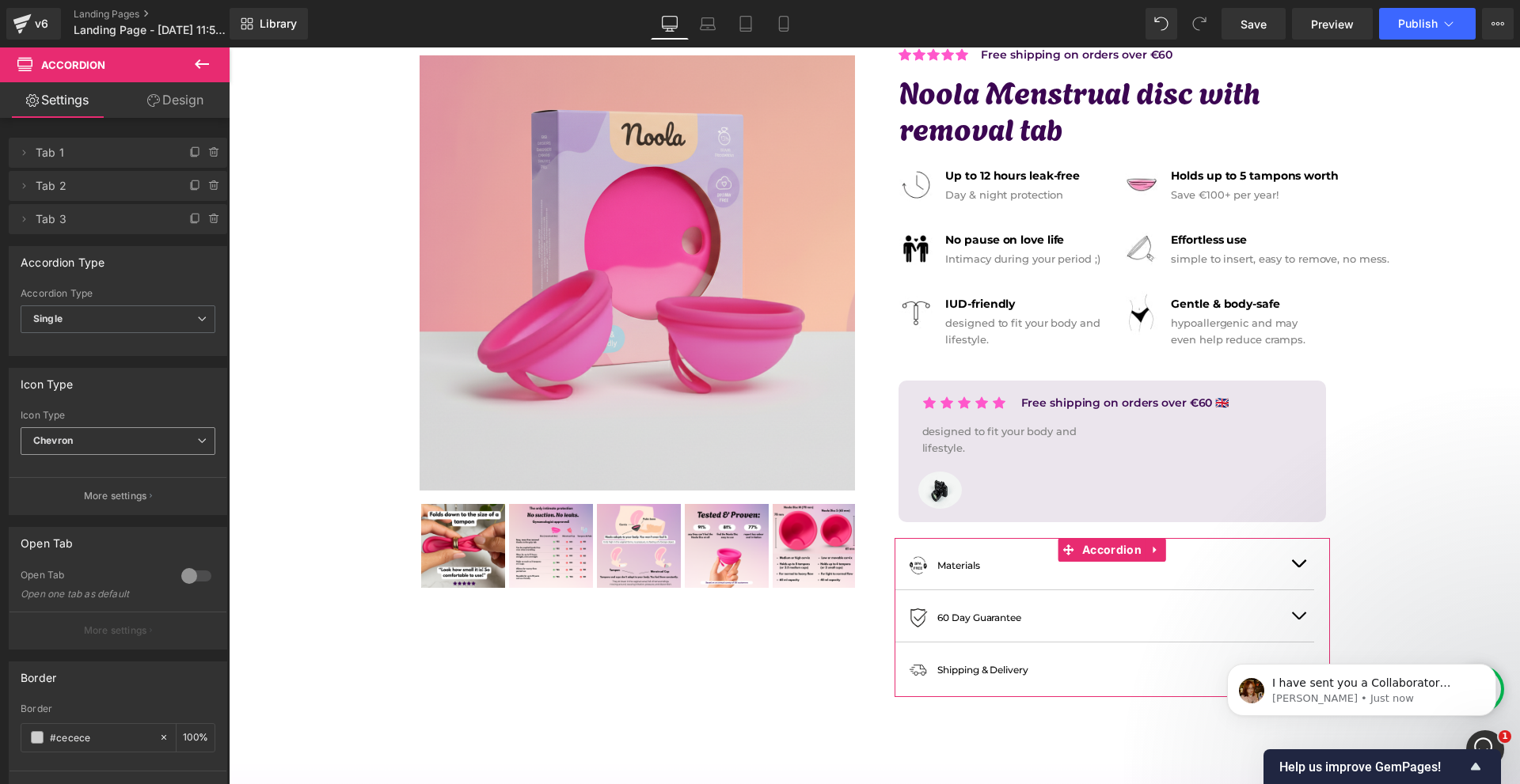
click at [123, 443] on span "Chevron" at bounding box center [117, 441] width 194 height 28
click at [107, 492] on li "Plus" at bounding box center [115, 493] width 188 height 24
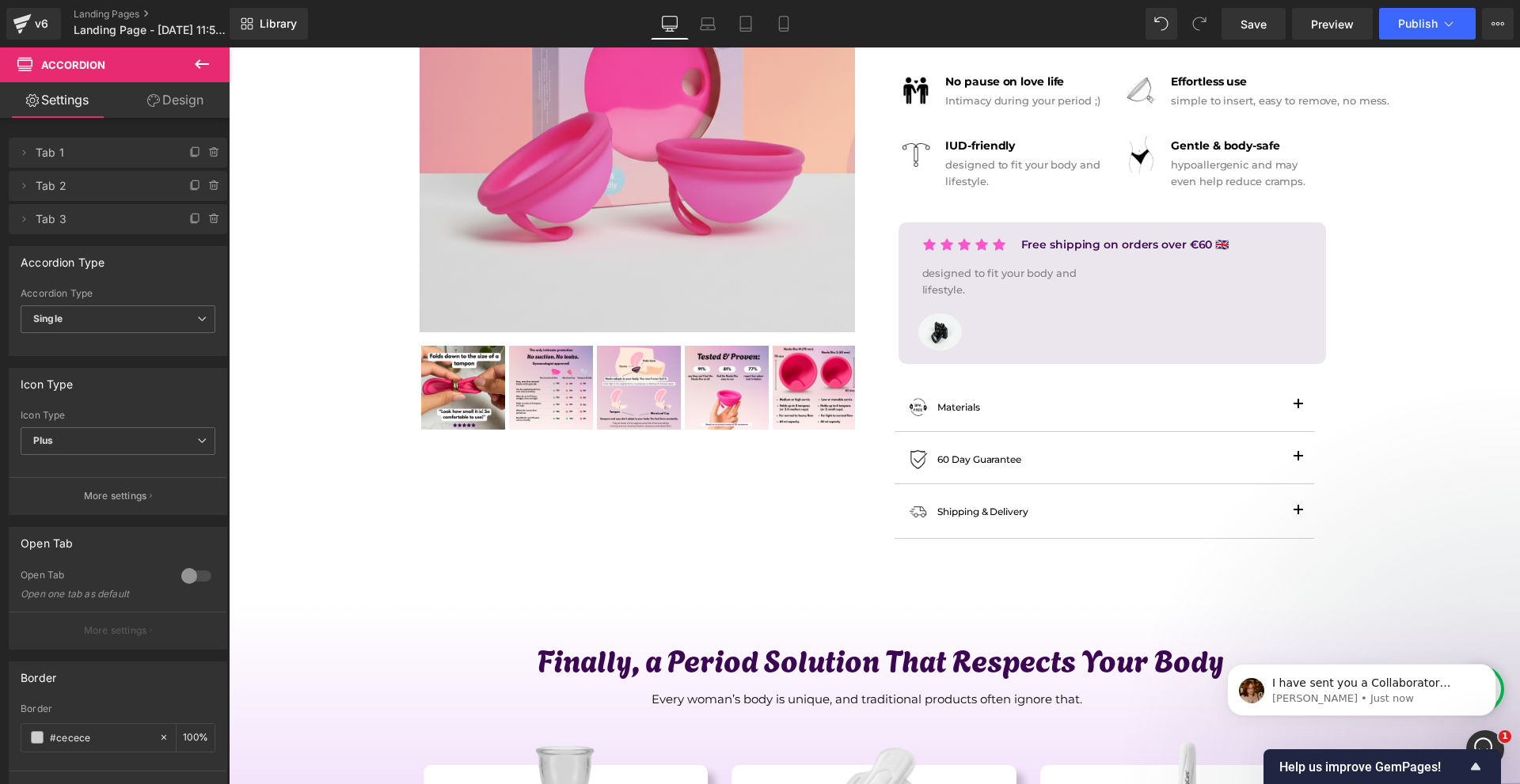
scroll to position [427, 0]
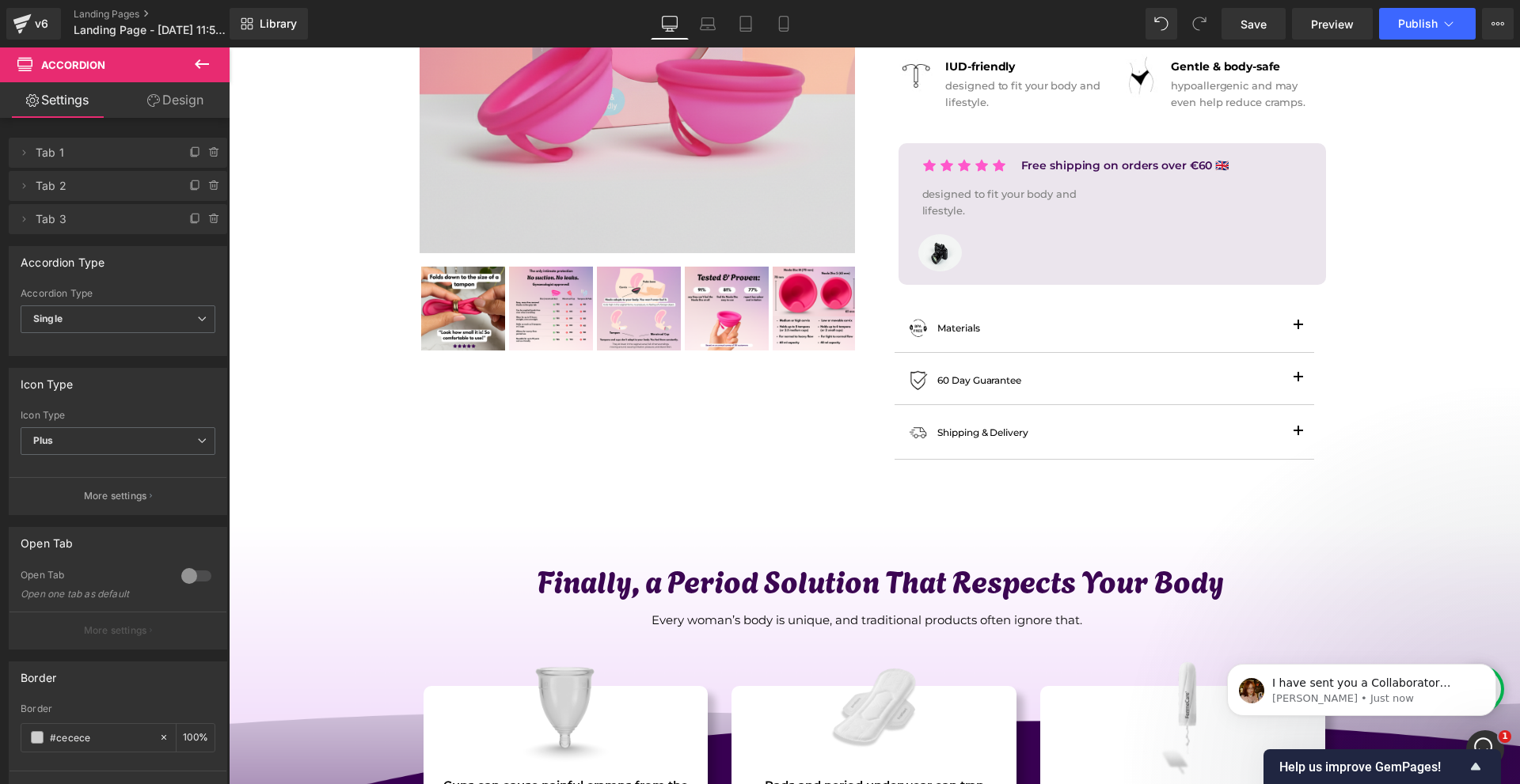
click at [965, 437] on span "Row" at bounding box center [962, 428] width 26 height 19
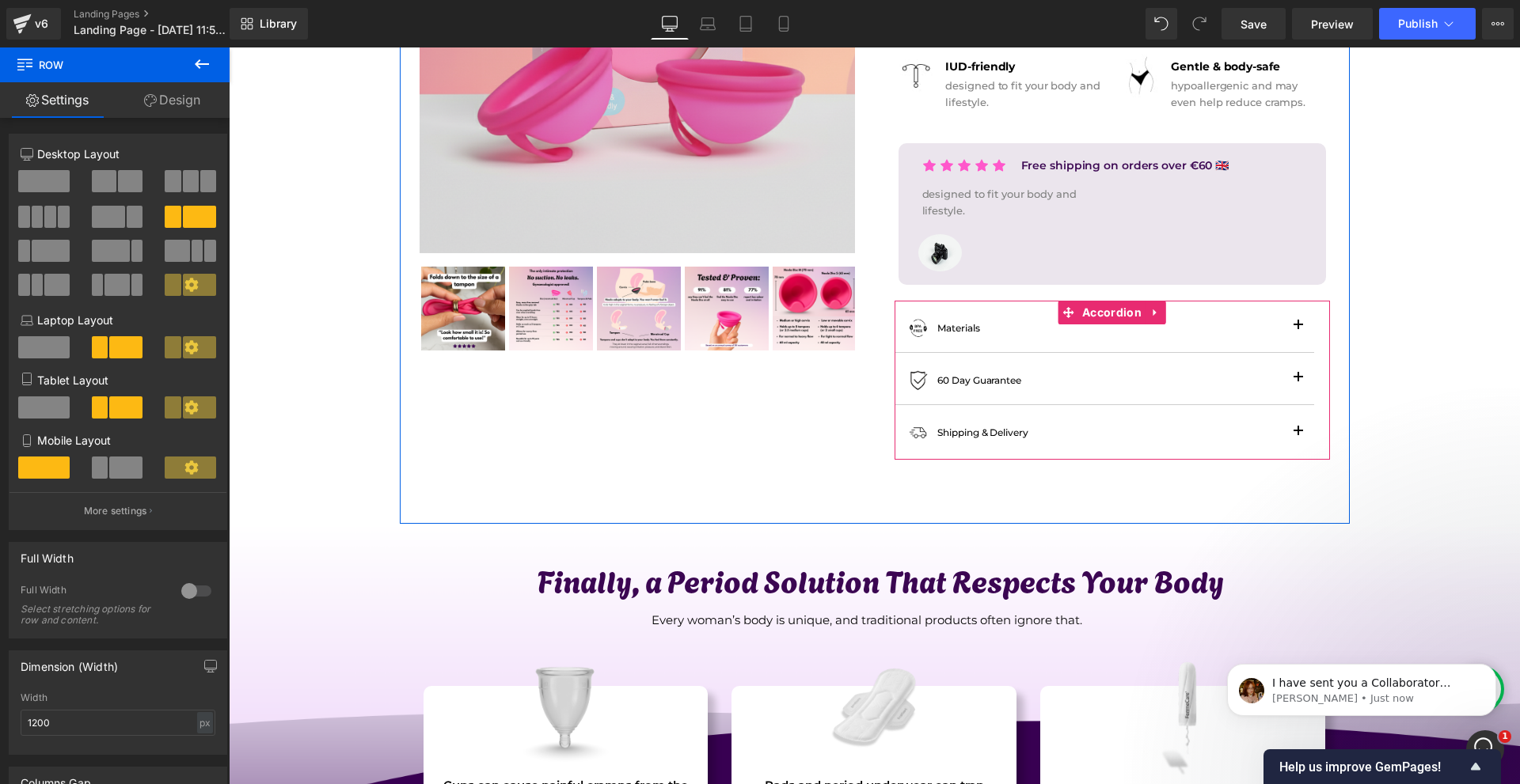
click at [1092, 311] on span "Accordion" at bounding box center [1111, 312] width 67 height 24
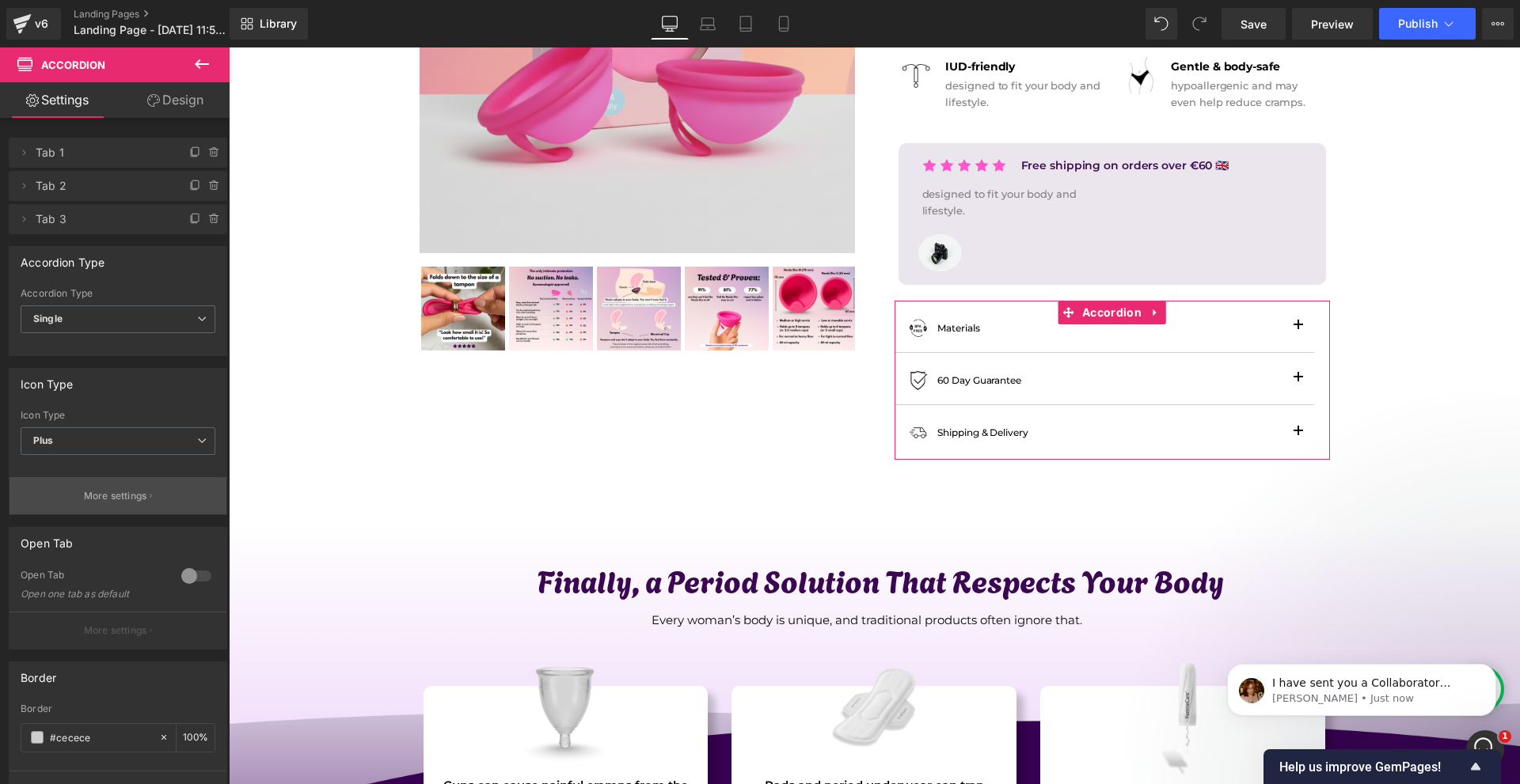
click at [109, 510] on button "More settings" at bounding box center [118, 496] width 217 height 37
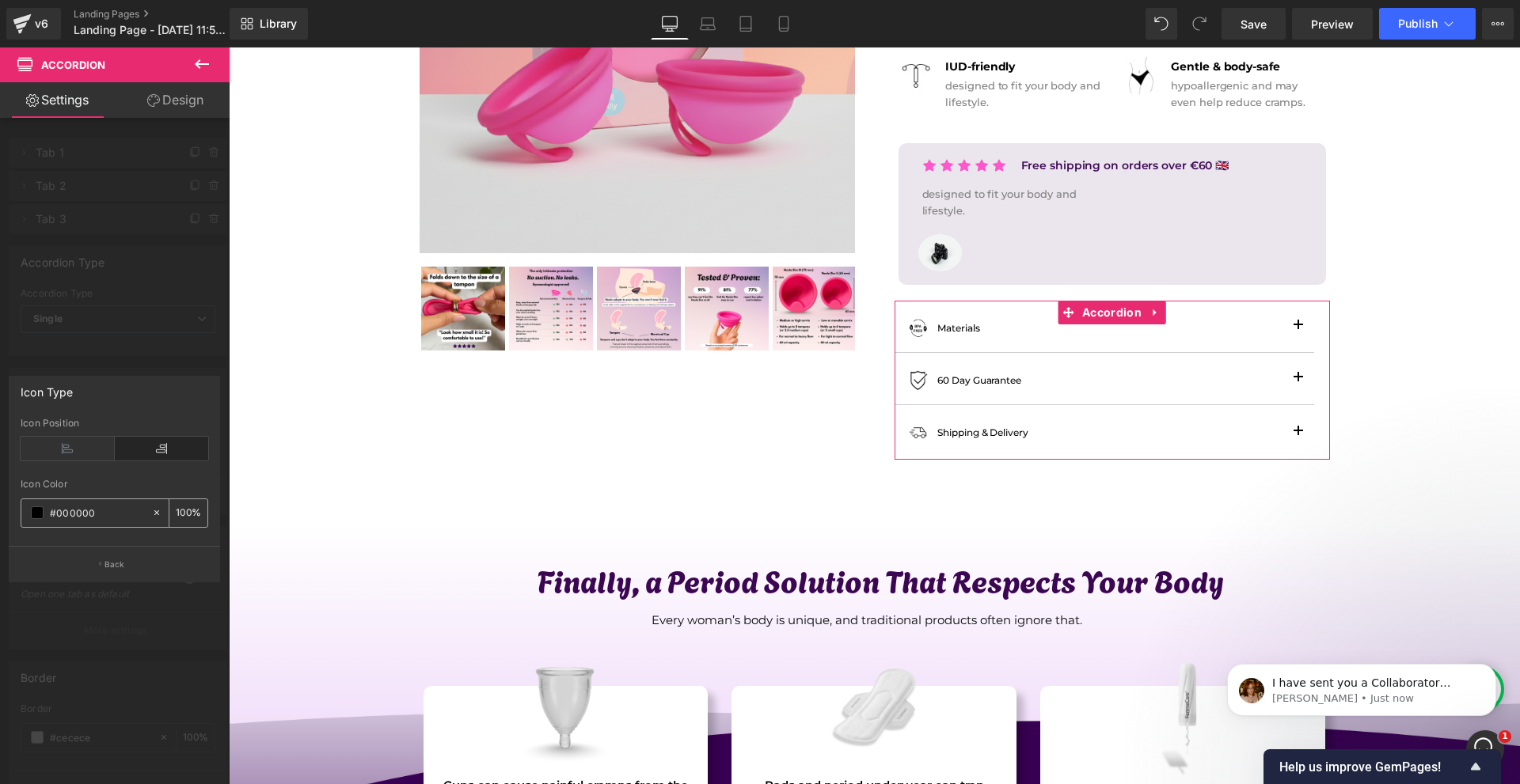
click at [40, 512] on span at bounding box center [36, 512] width 13 height 13
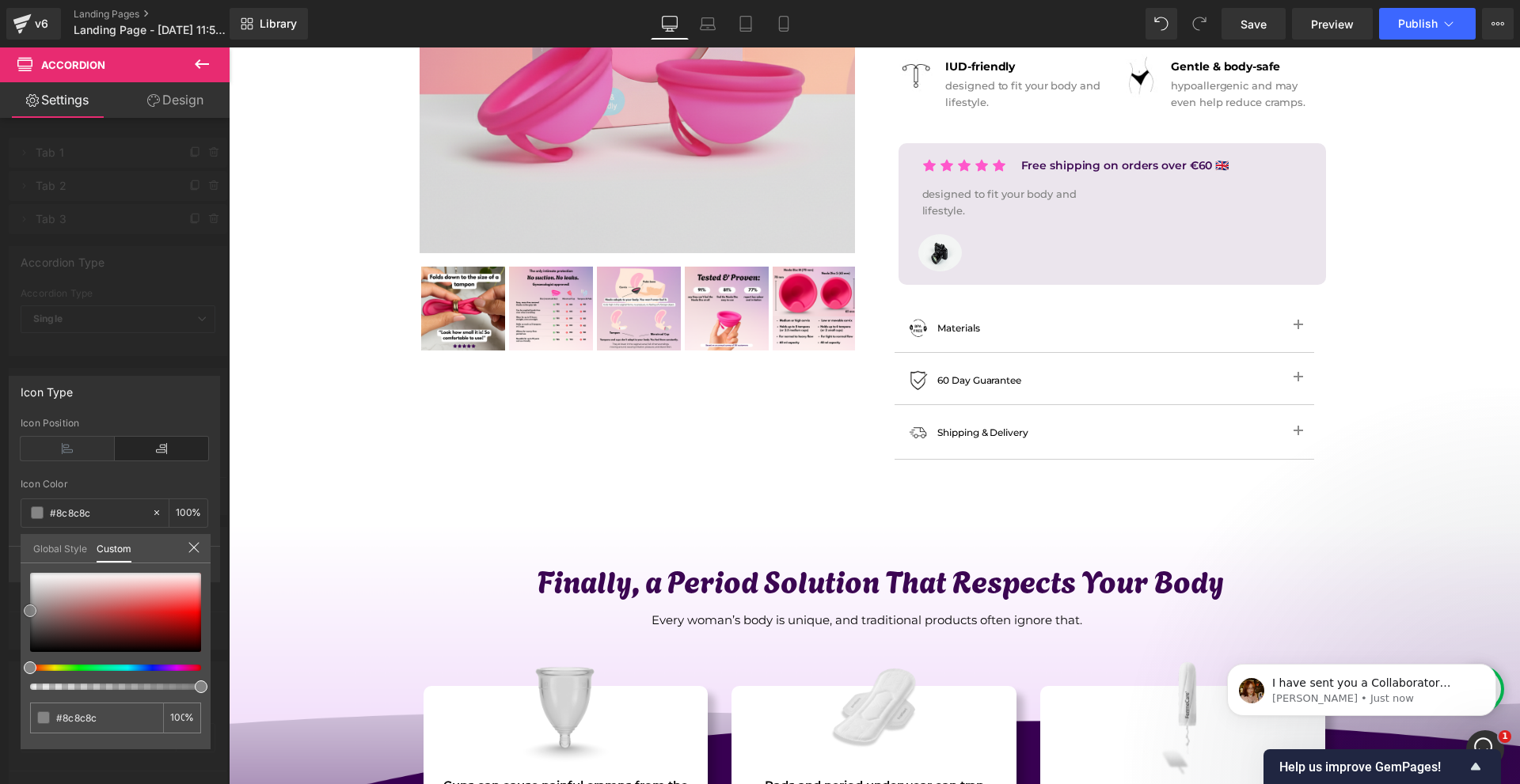
drag, startPoint x: 31, startPoint y: 648, endPoint x: 31, endPoint y: 607, distance: 41.0
click at [31, 607] on span at bounding box center [30, 611] width 13 height 13
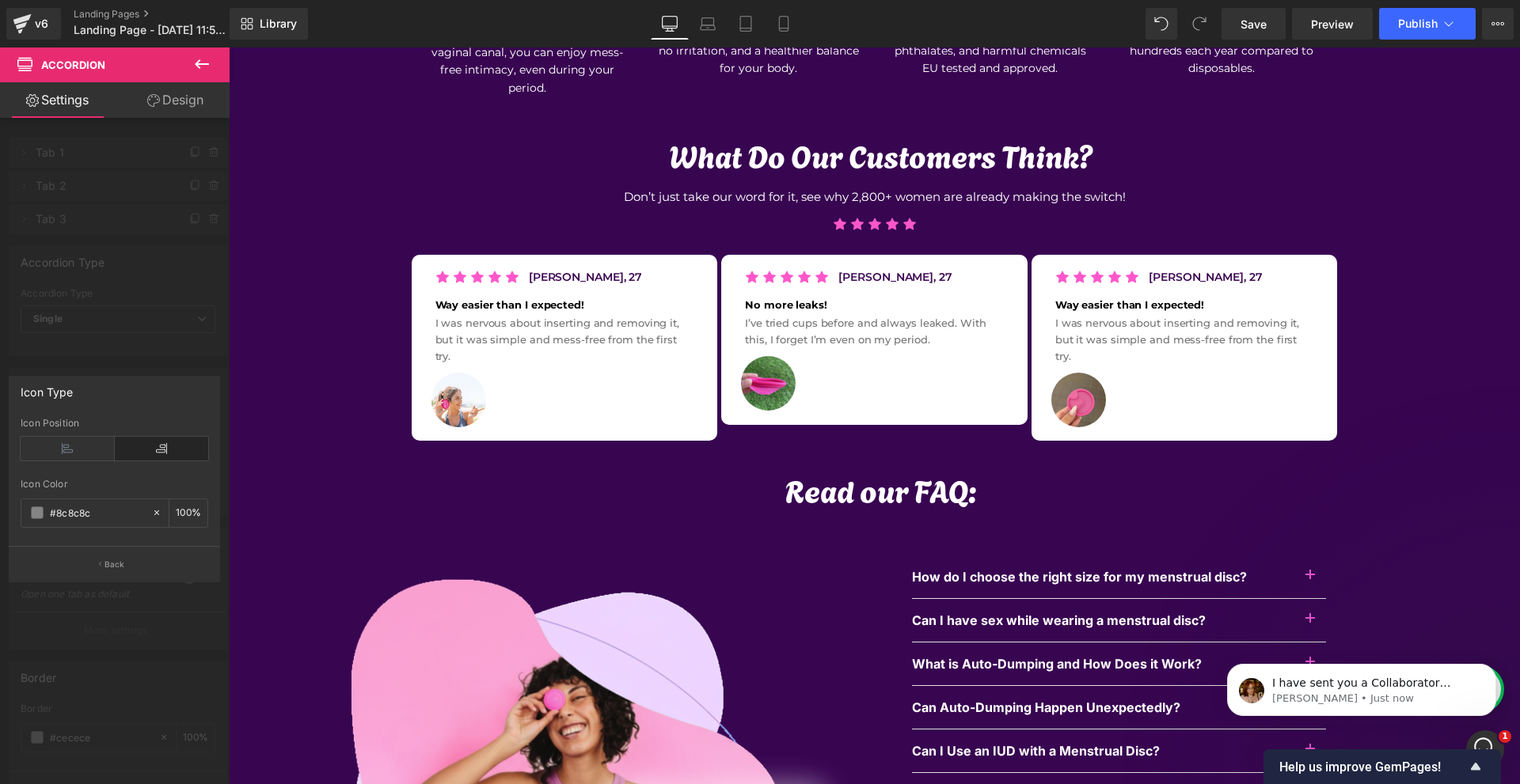
scroll to position [5766, 0]
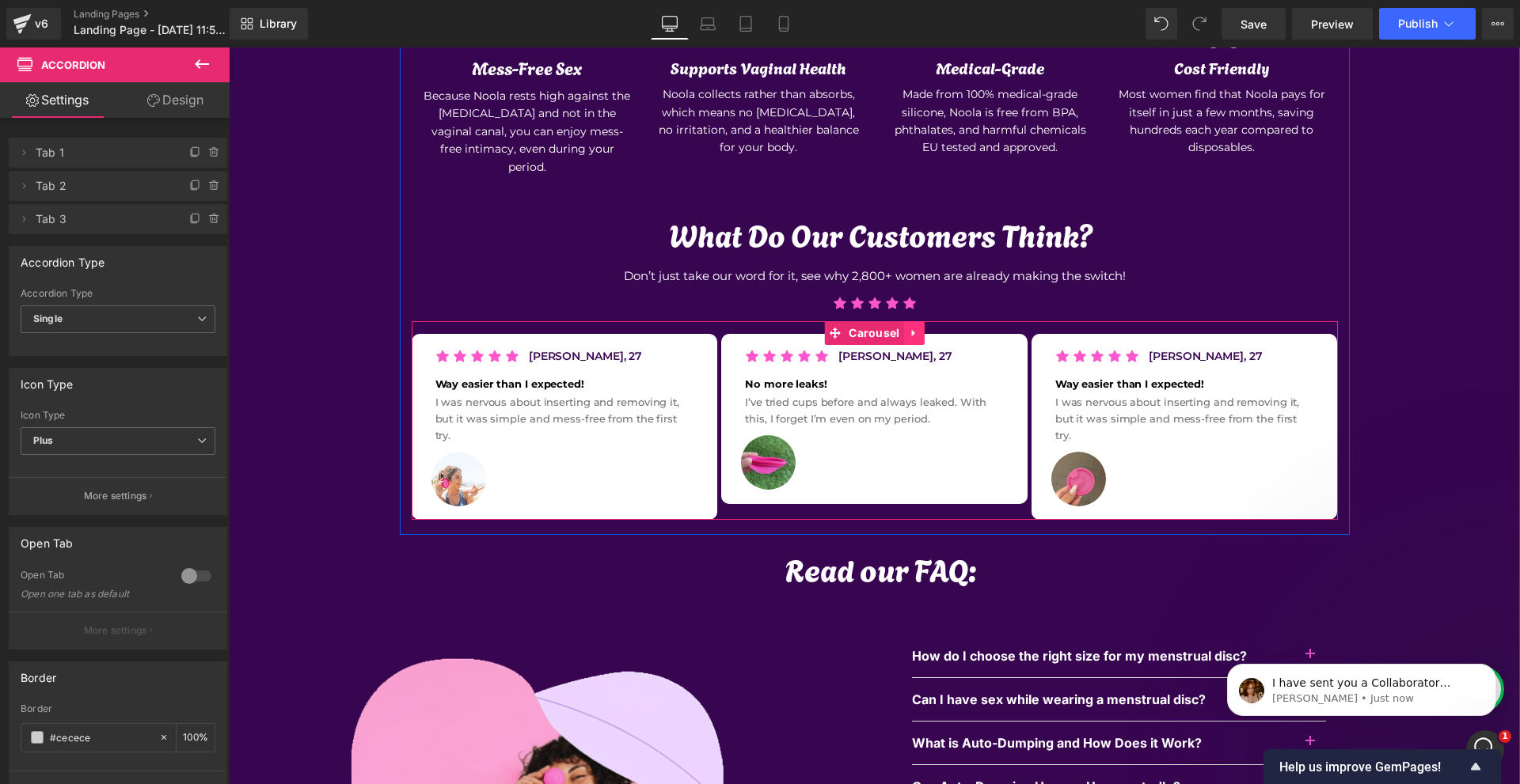
click at [909, 328] on icon at bounding box center [914, 333] width 11 height 12
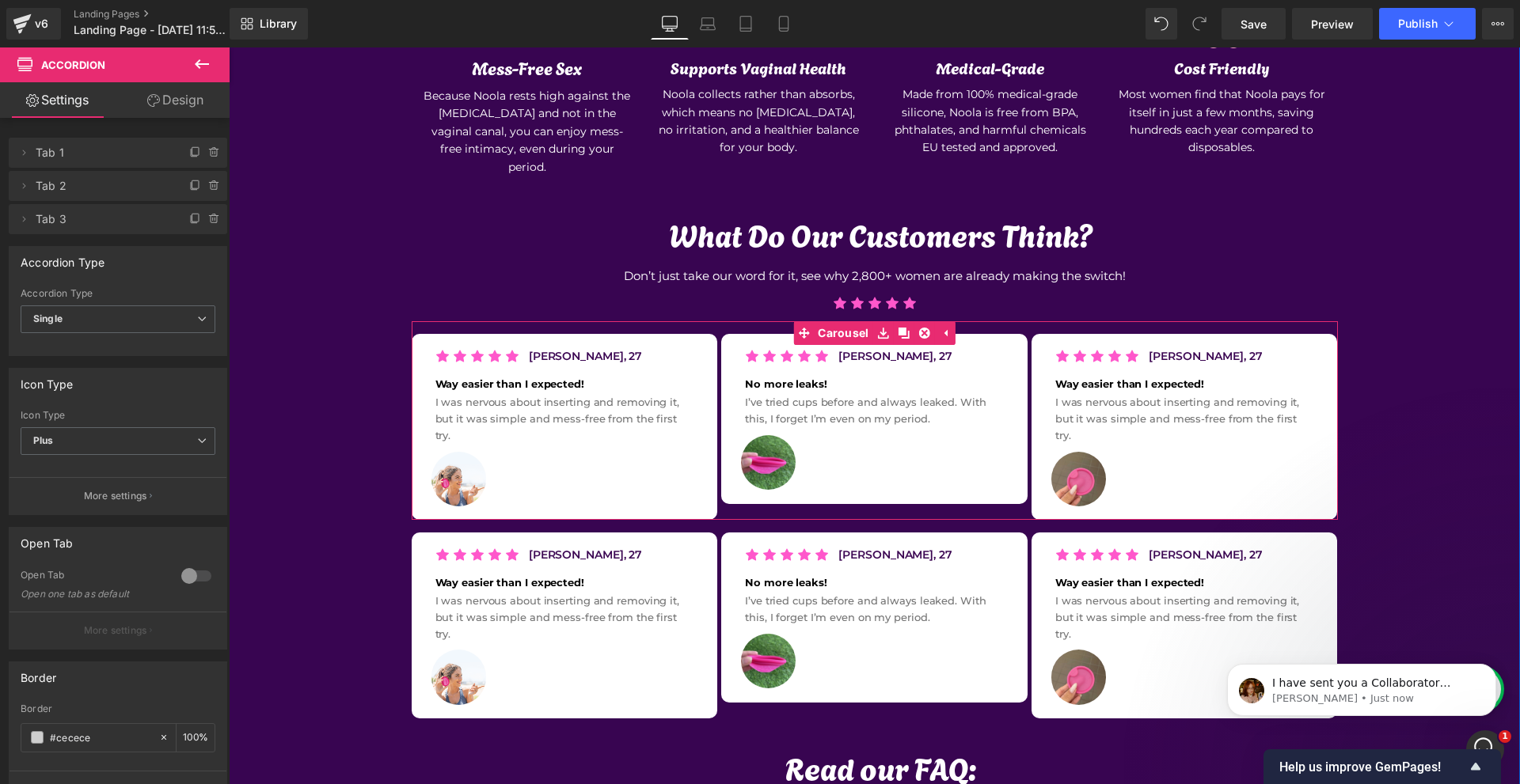
scroll to position [1444, 0]
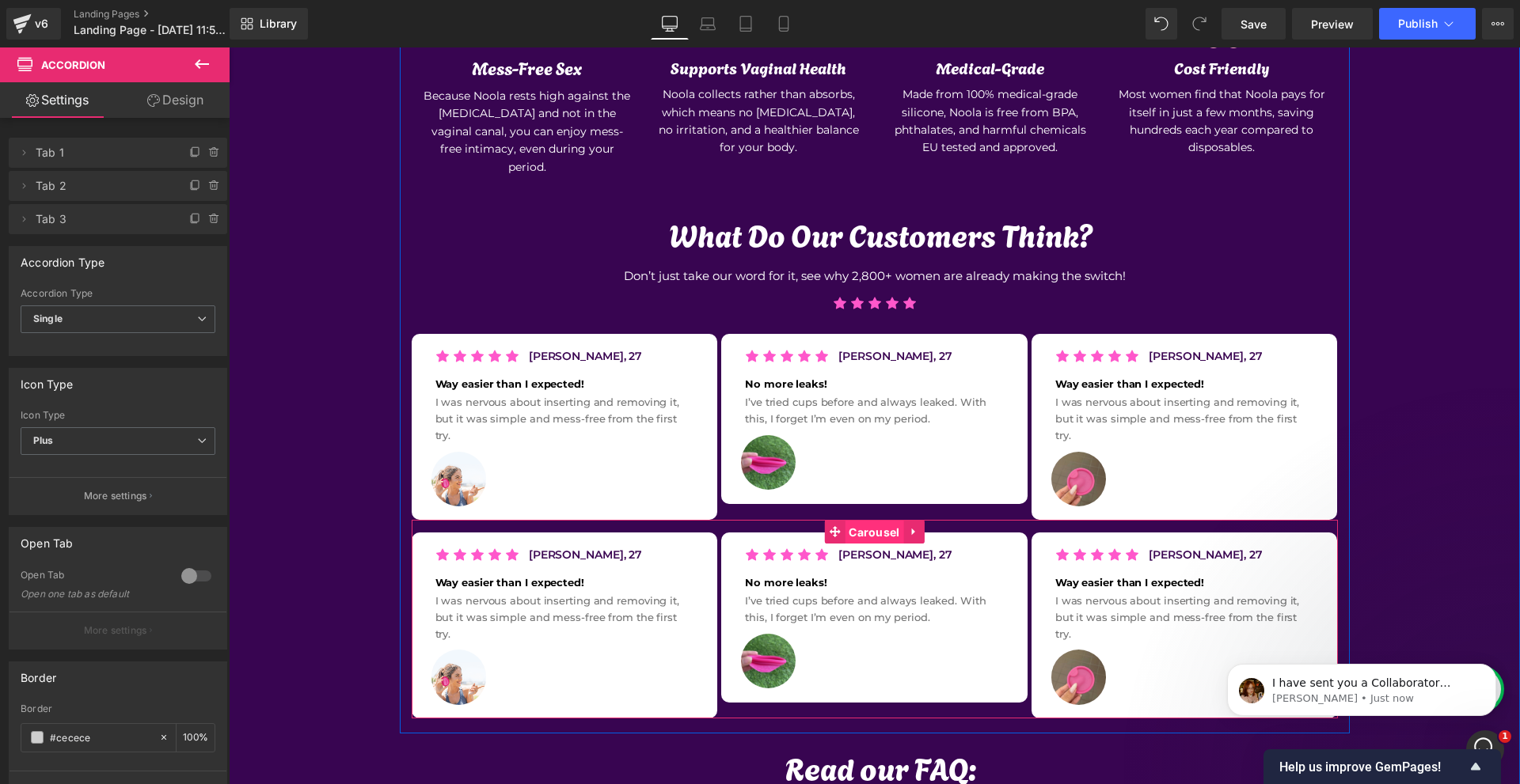
click at [855, 521] on span "Carousel" at bounding box center [873, 533] width 59 height 24
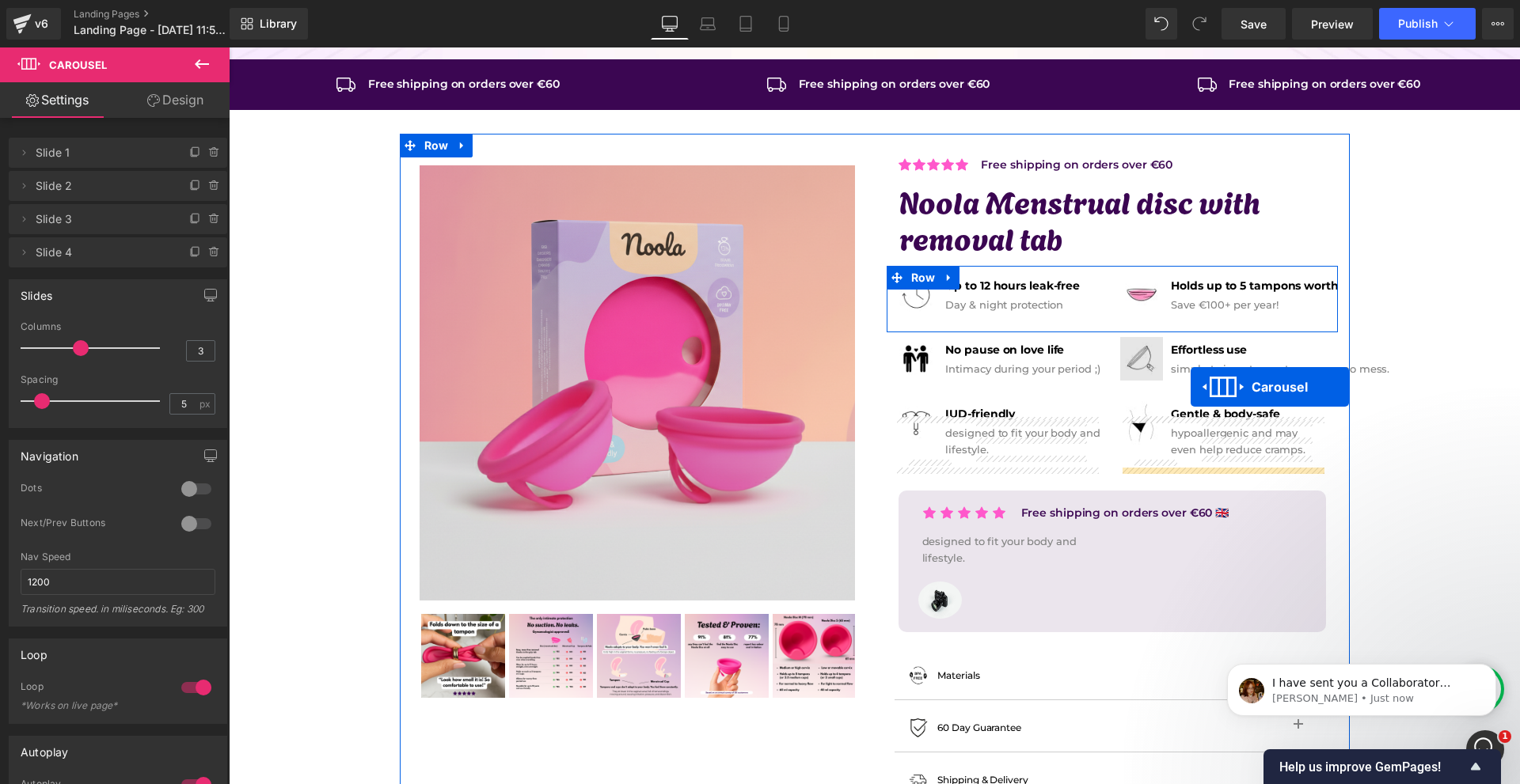
scroll to position [0, 0]
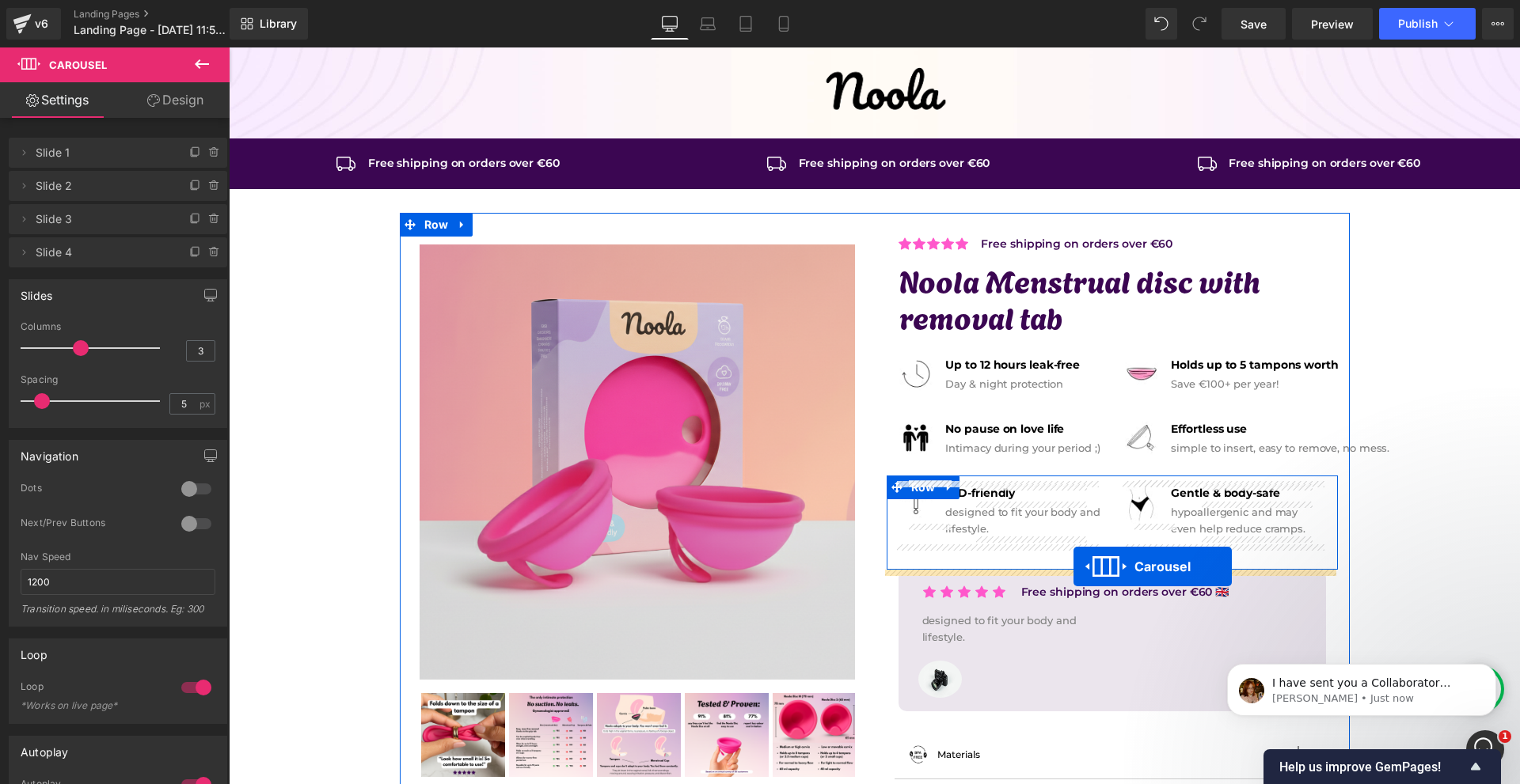
drag, startPoint x: 944, startPoint y: 475, endPoint x: 1074, endPoint y: 567, distance: 159.3
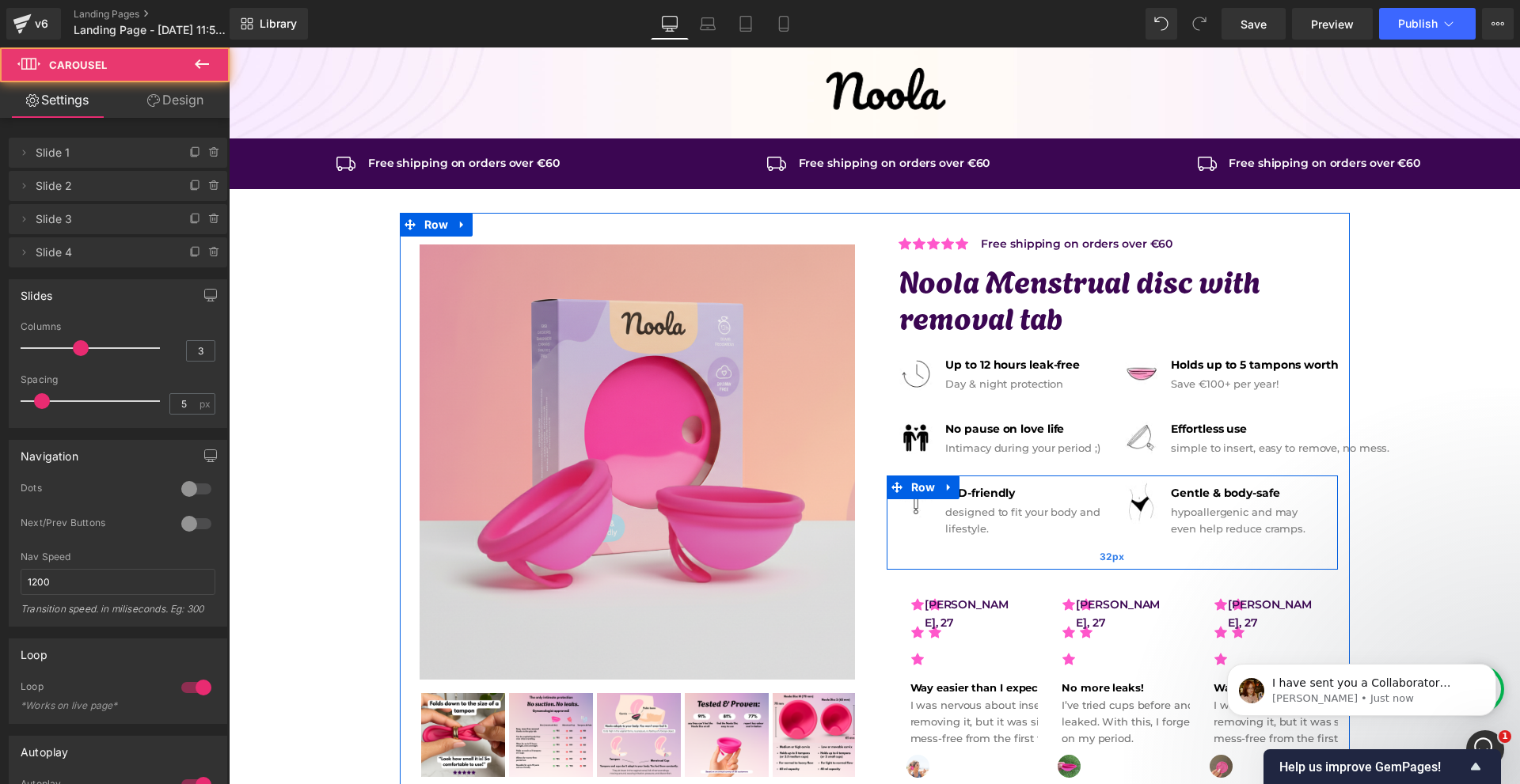
scroll to position [238, 0]
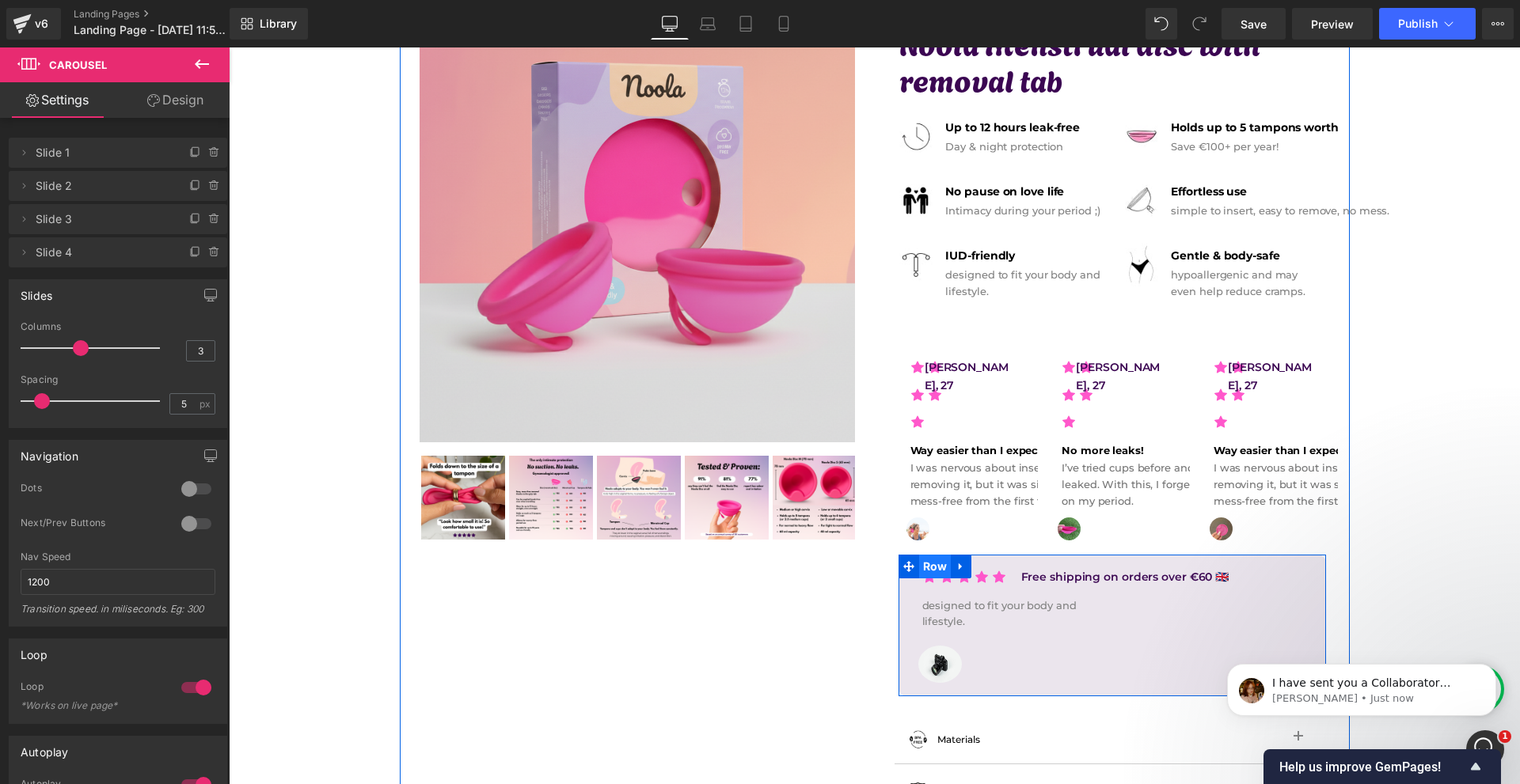
click at [936, 566] on span "Row" at bounding box center [935, 567] width 32 height 24
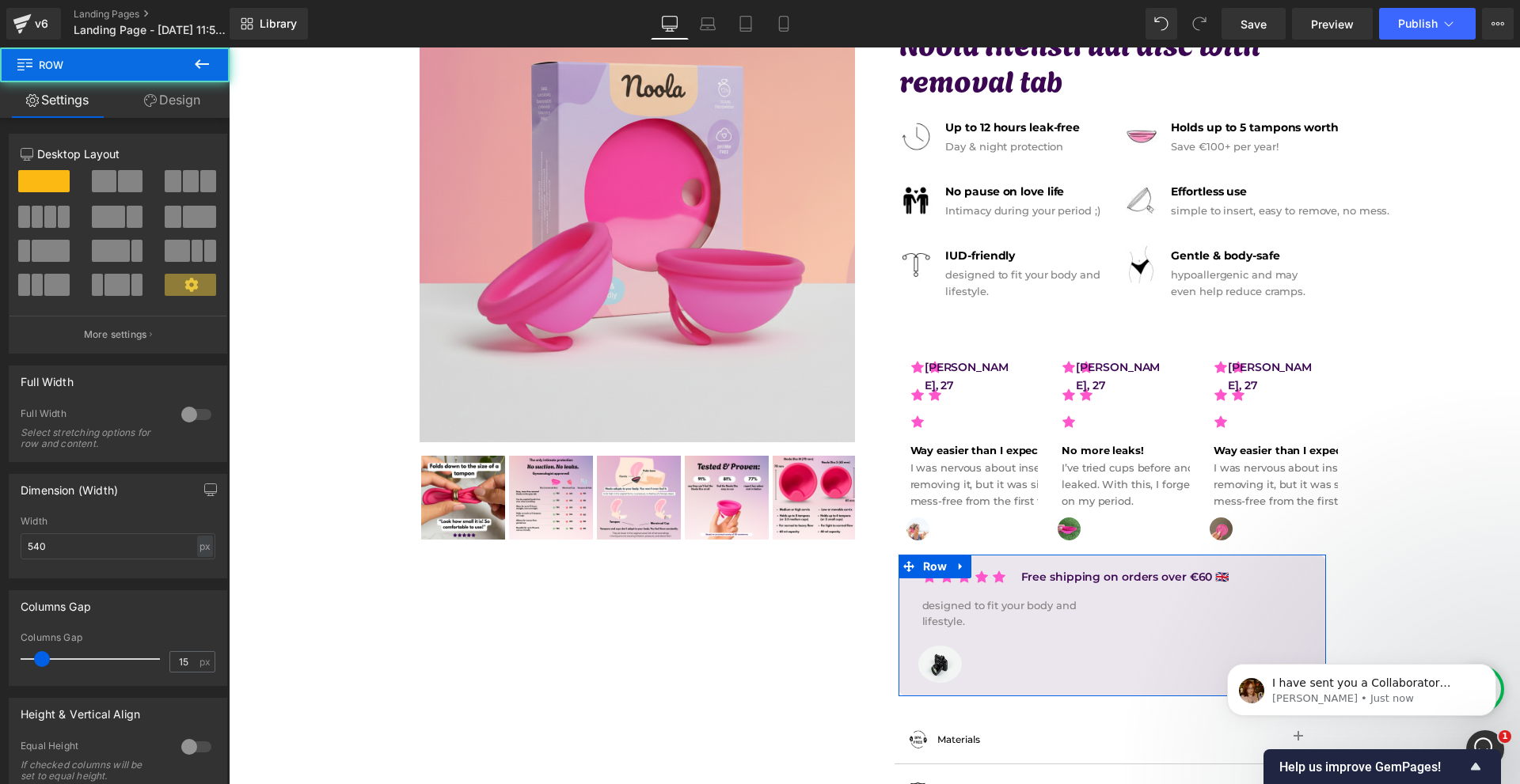
drag, startPoint x: 164, startPoint y: 107, endPoint x: 171, endPoint y: 117, distance: 12.2
click at [164, 109] on link "Design" at bounding box center [171, 100] width 115 height 36
click at [0, 0] on div "Background" at bounding box center [0, 0] width 0 height 0
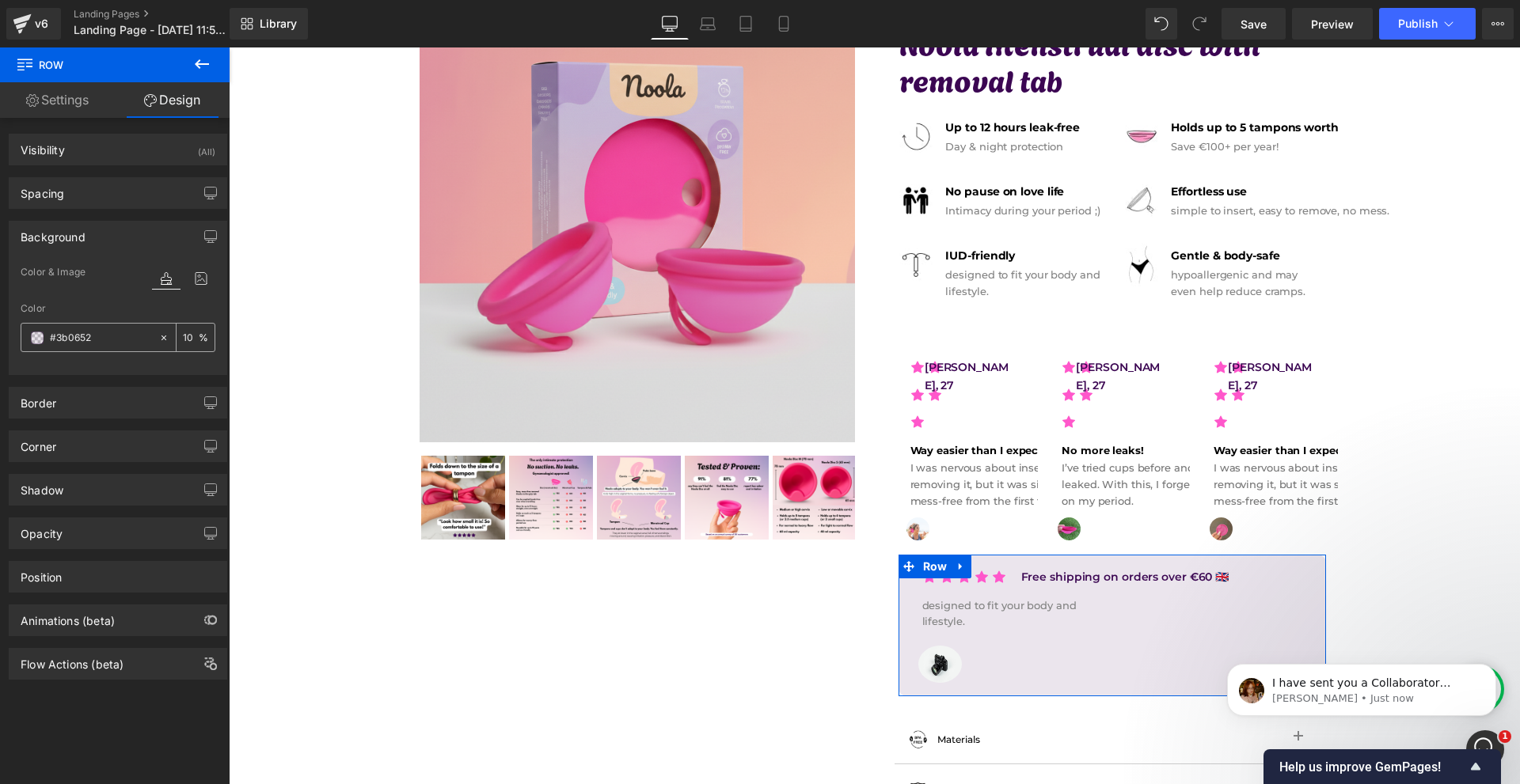
click at [109, 336] on input "#3b0652" at bounding box center [100, 338] width 101 height 18
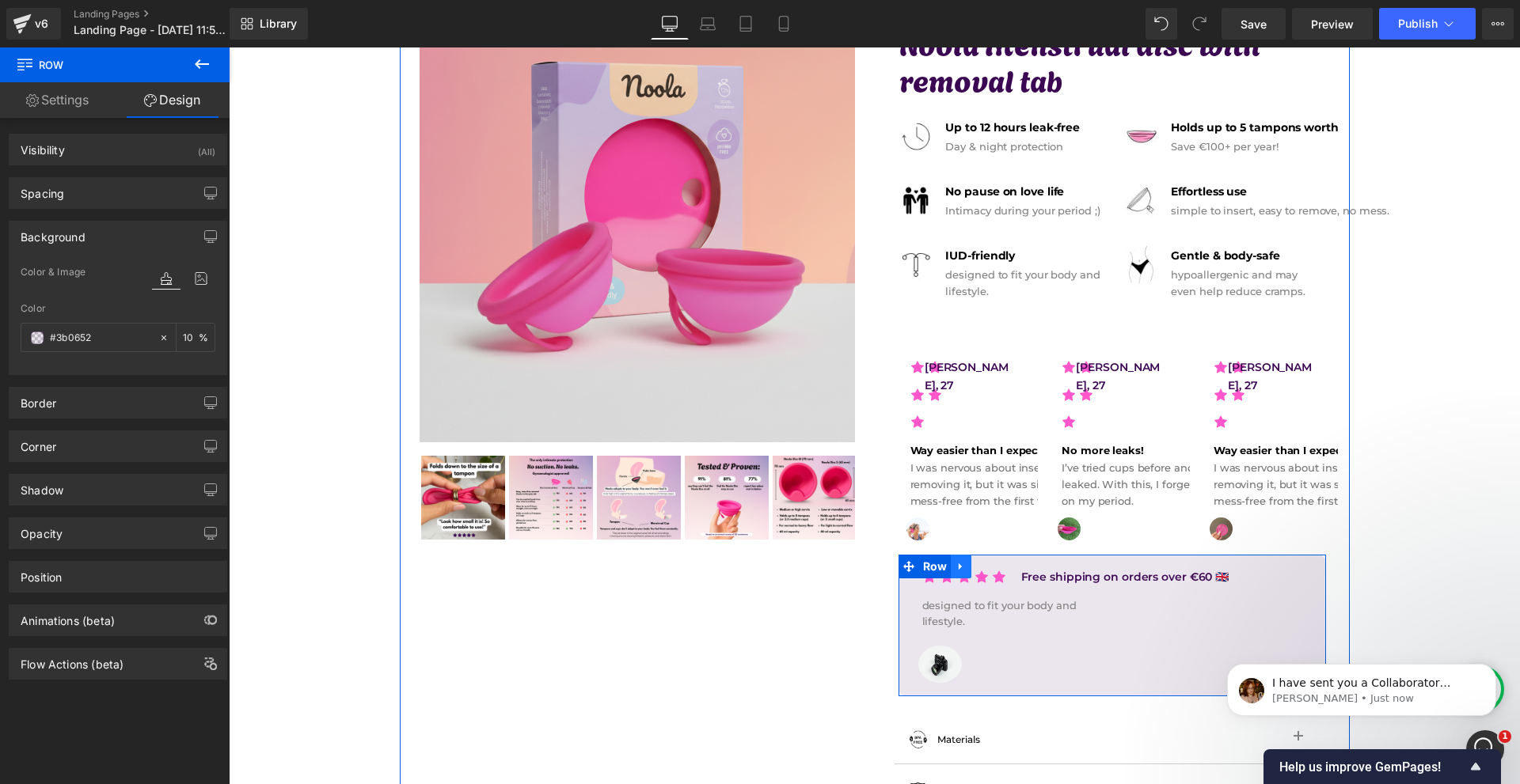
click at [962, 564] on link at bounding box center [961, 567] width 20 height 24
click at [996, 570] on icon at bounding box center [1001, 566] width 11 height 11
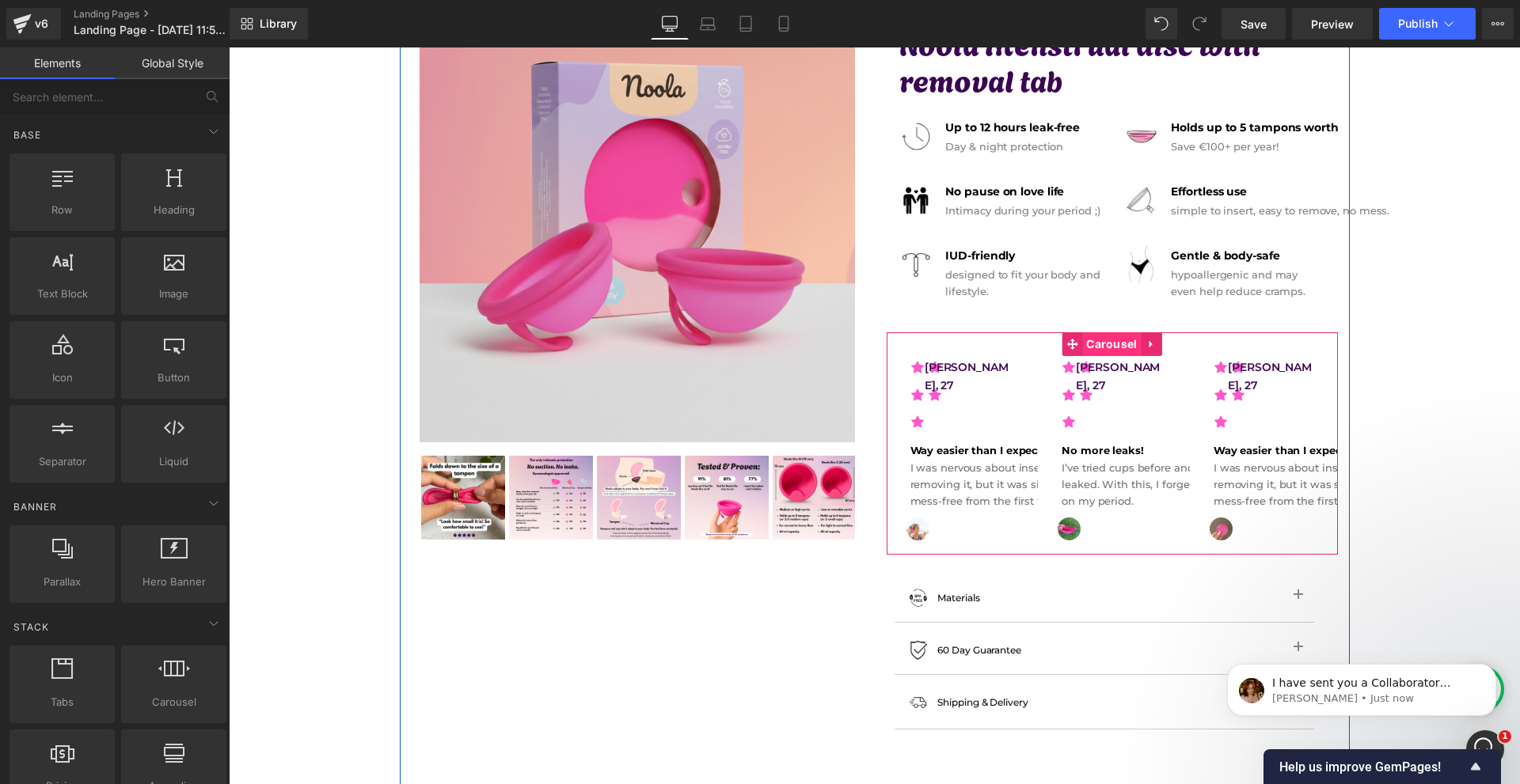
click at [1101, 346] on span "Carousel" at bounding box center [1111, 344] width 59 height 24
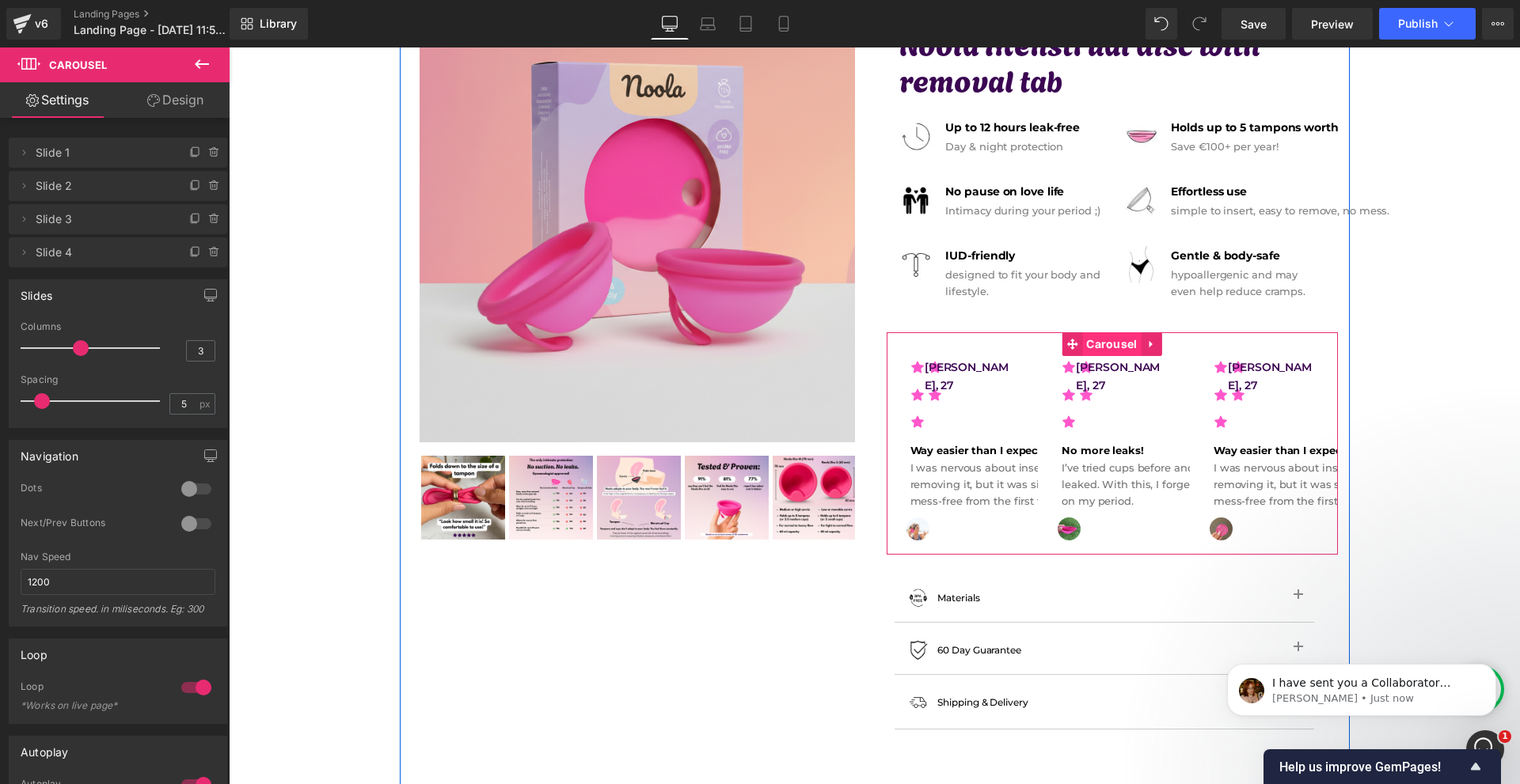
click at [1104, 344] on span "Carousel" at bounding box center [1111, 344] width 59 height 24
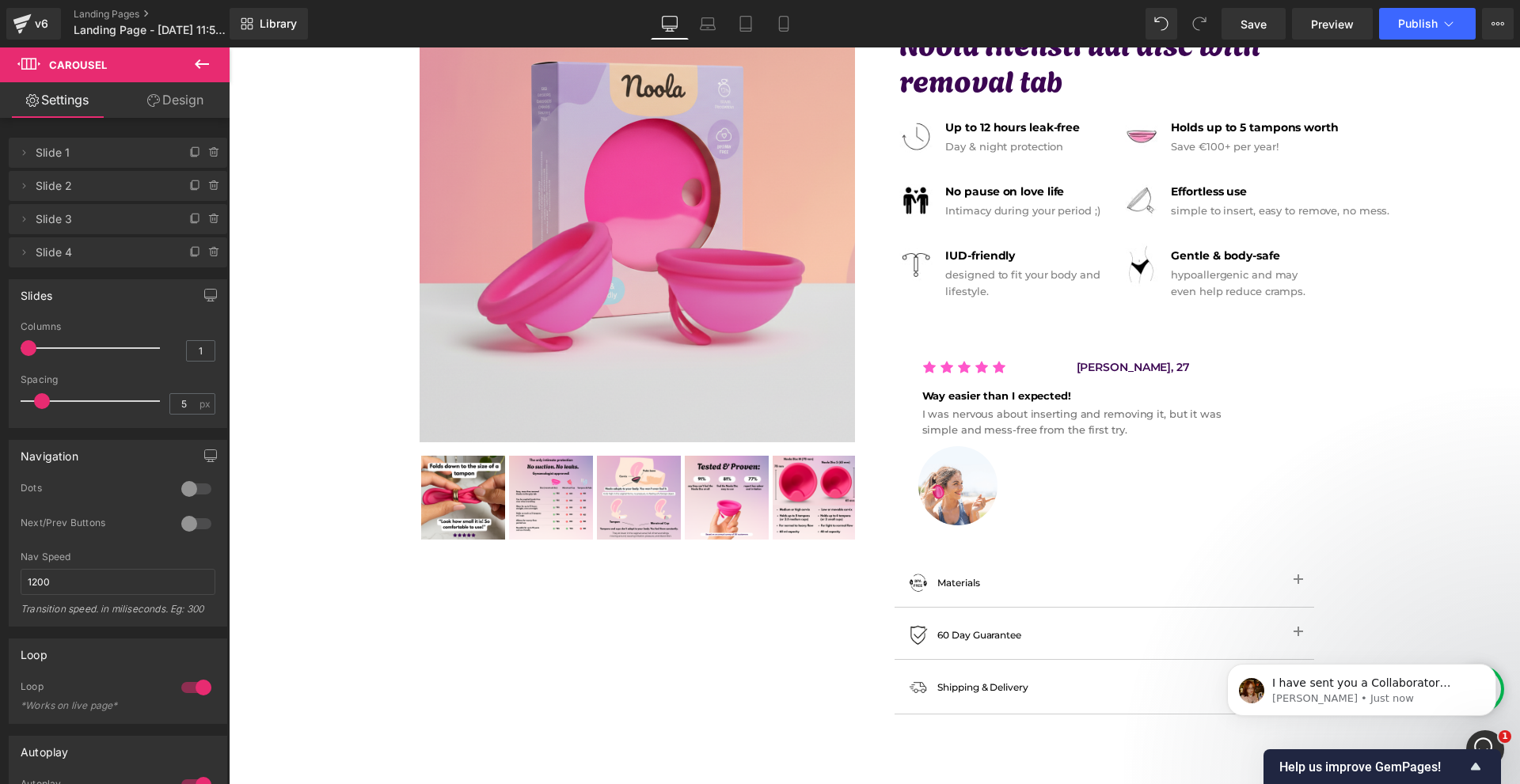
drag, startPoint x: 84, startPoint y: 354, endPoint x: 29, endPoint y: 354, distance: 55.0
click at [29, 354] on span at bounding box center [28, 348] width 16 height 16
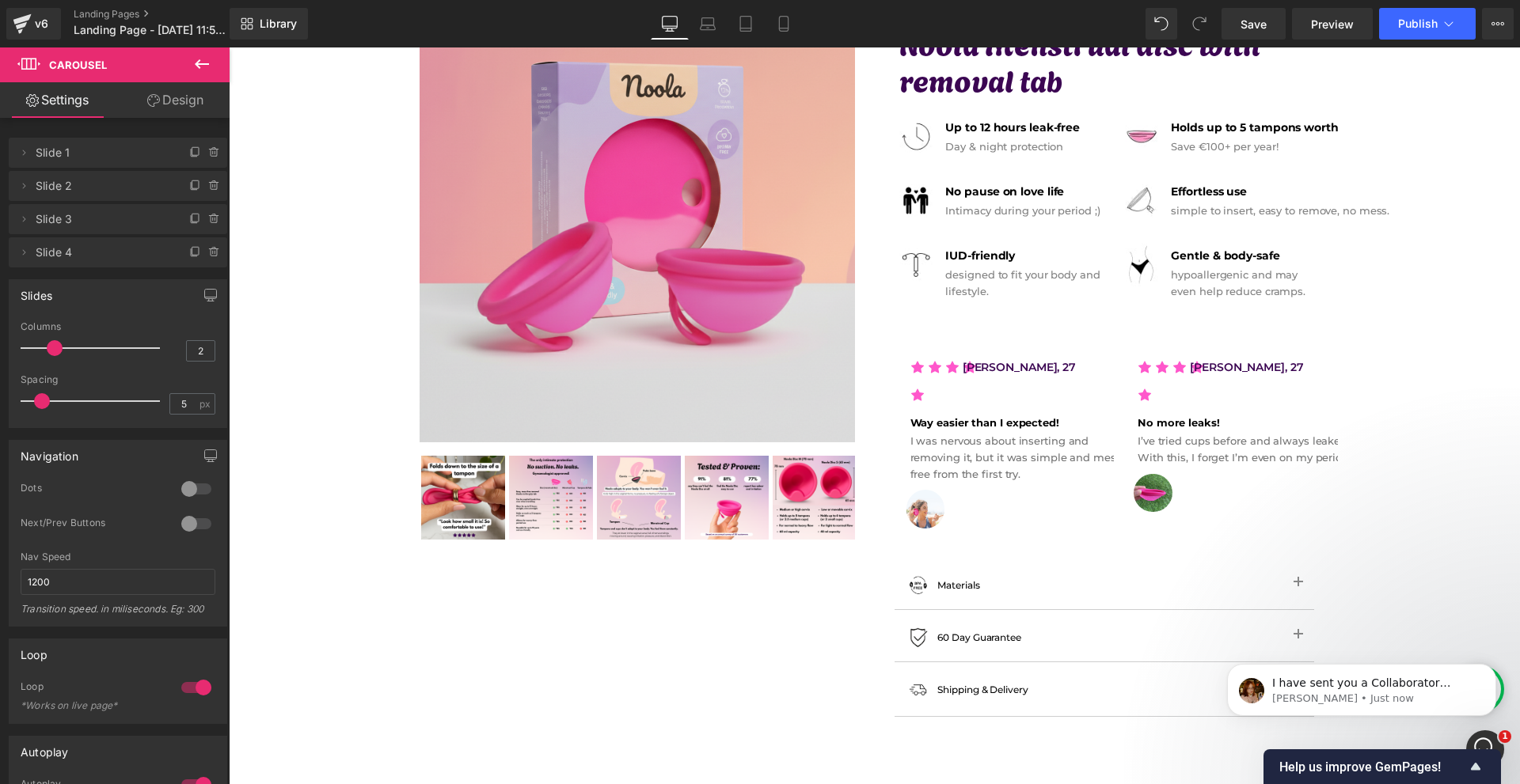
type input "1"
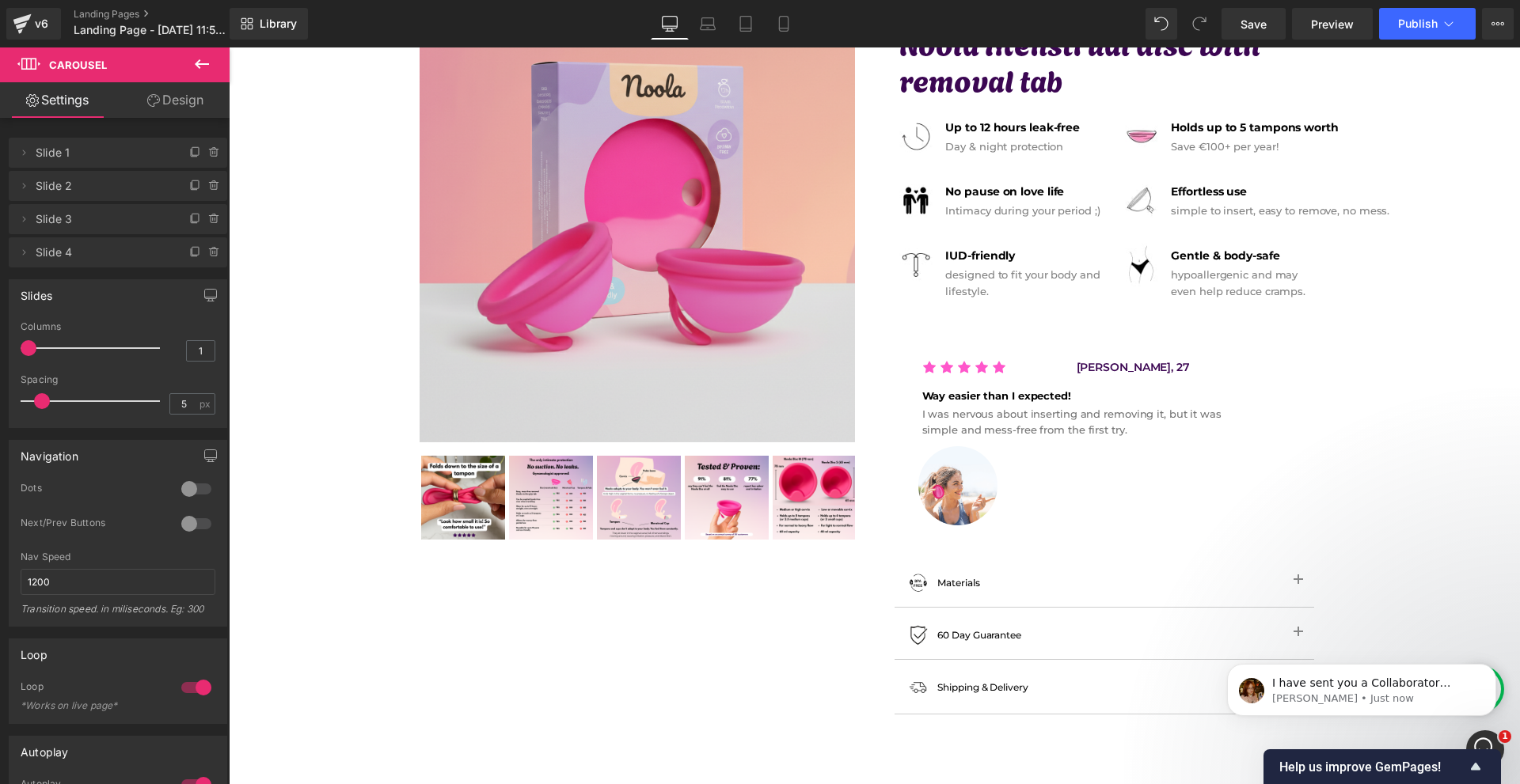
click at [32, 346] on span at bounding box center [28, 348] width 16 height 16
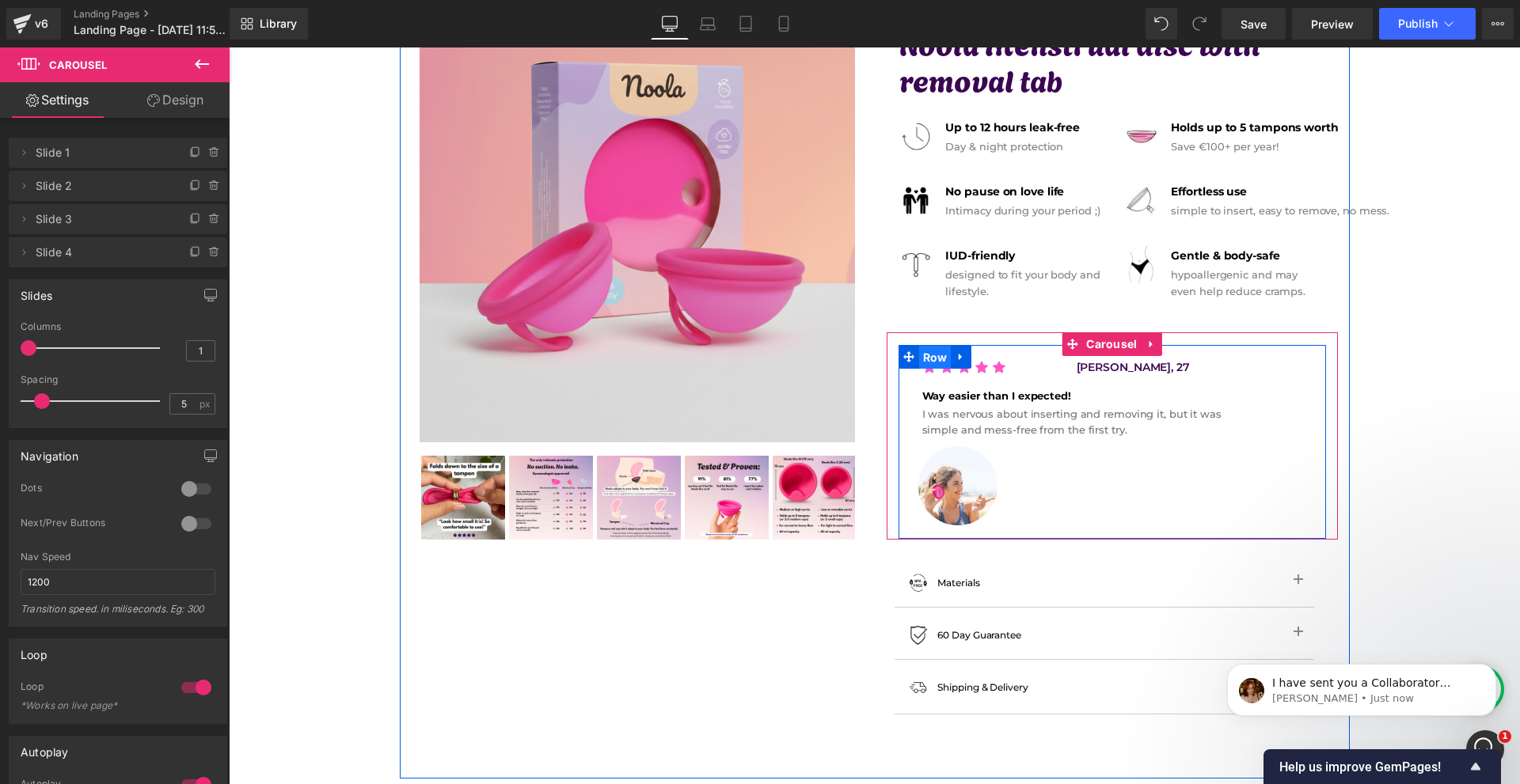
click at [935, 363] on span "Row" at bounding box center [935, 358] width 32 height 24
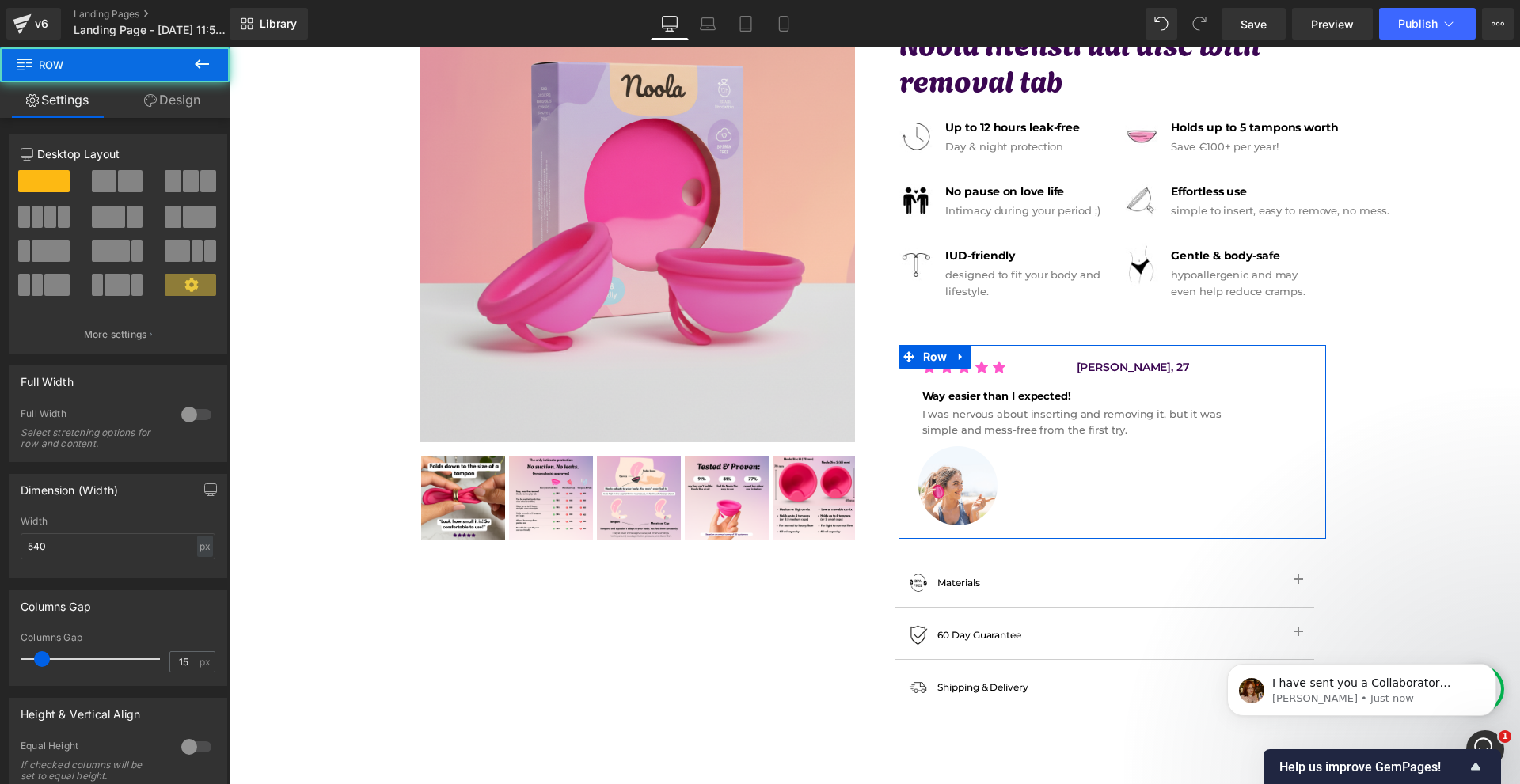
click at [158, 101] on link "Design" at bounding box center [171, 100] width 115 height 36
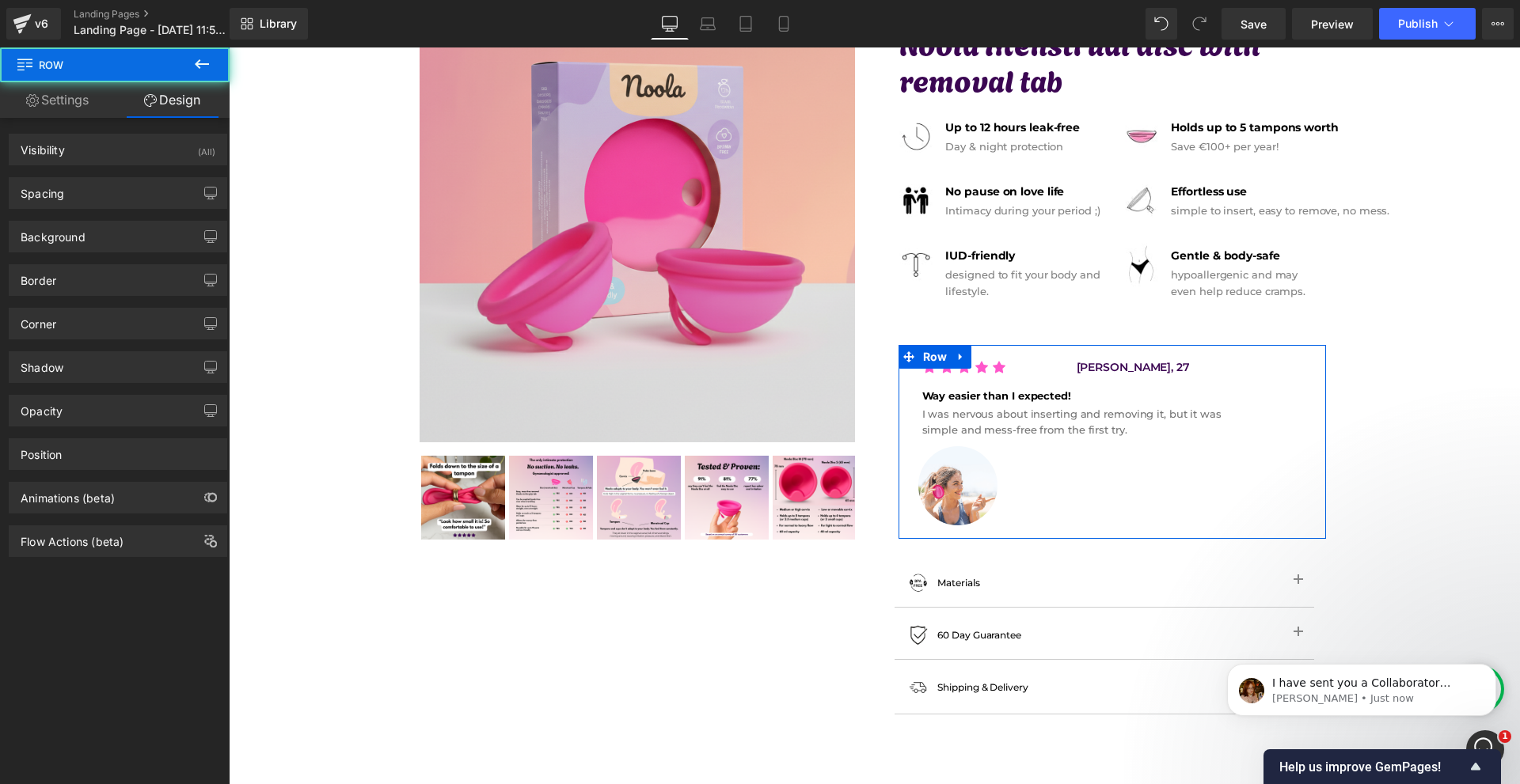
click at [86, 241] on div "Background" at bounding box center [118, 236] width 217 height 30
type input "#ffffff"
type input "100"
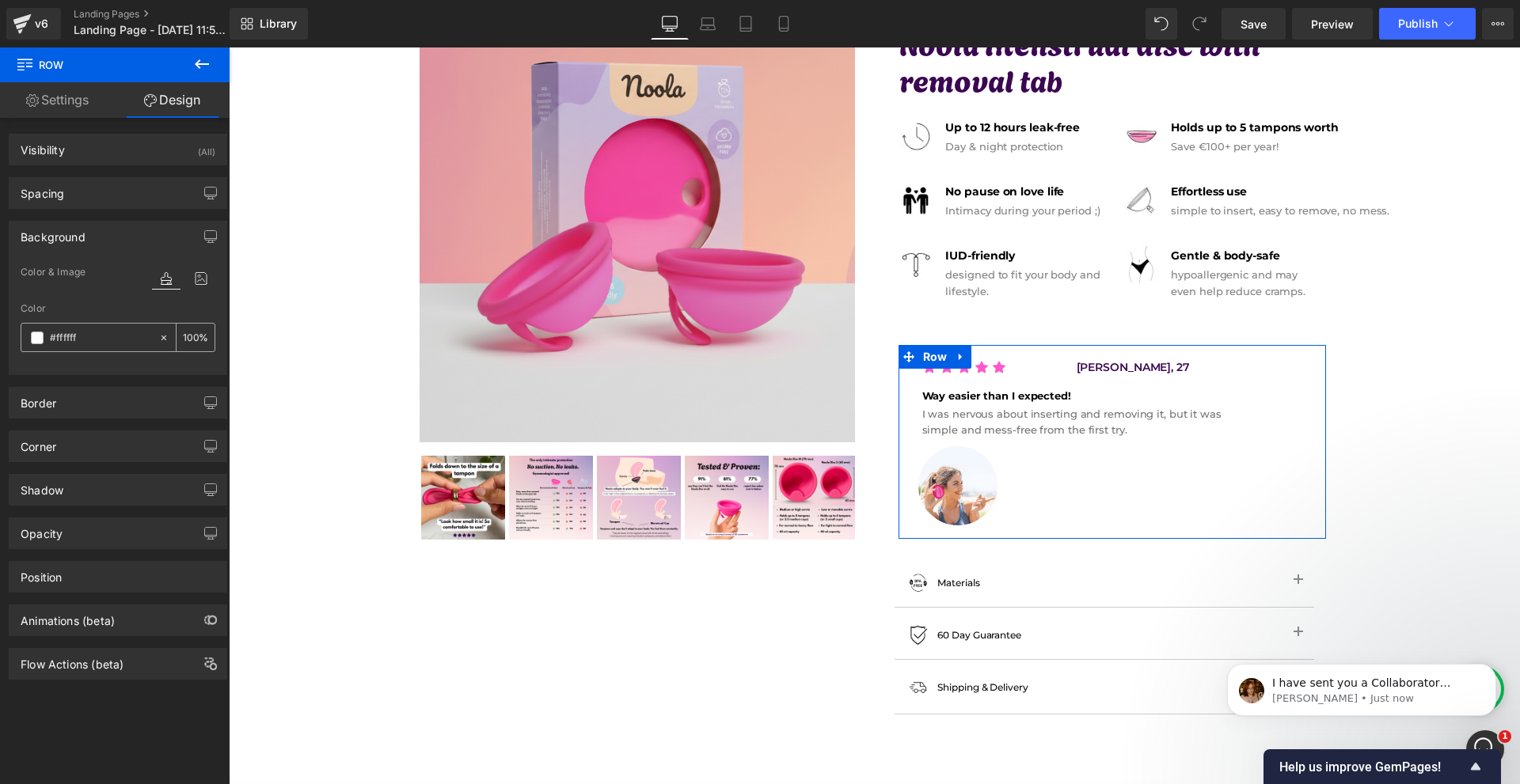
click at [98, 330] on input "#ffffff" at bounding box center [100, 338] width 101 height 18
paste input "3b0652"
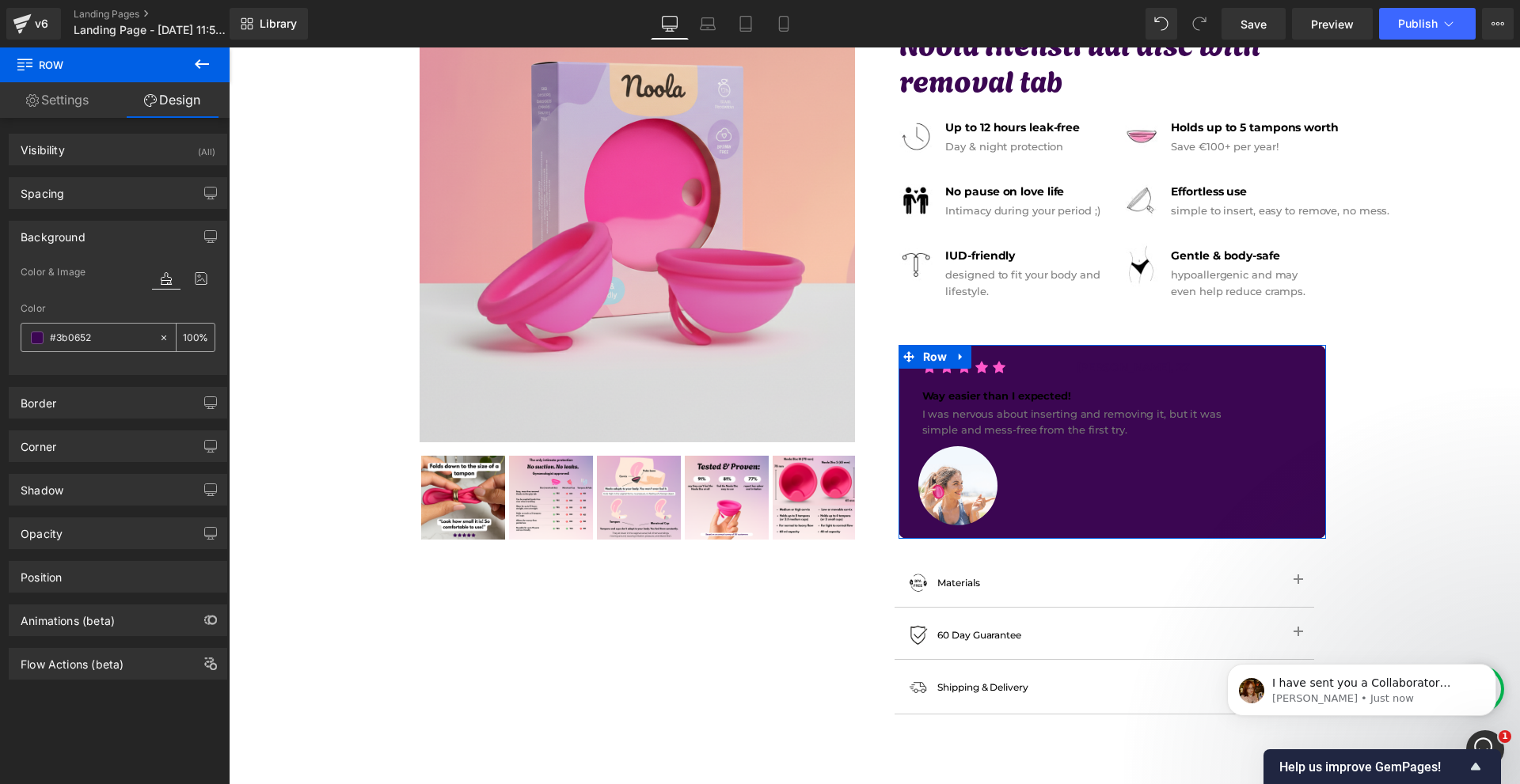
type input "#3b0652"
click at [186, 343] on input "100" at bounding box center [190, 337] width 16 height 18
type input "10"
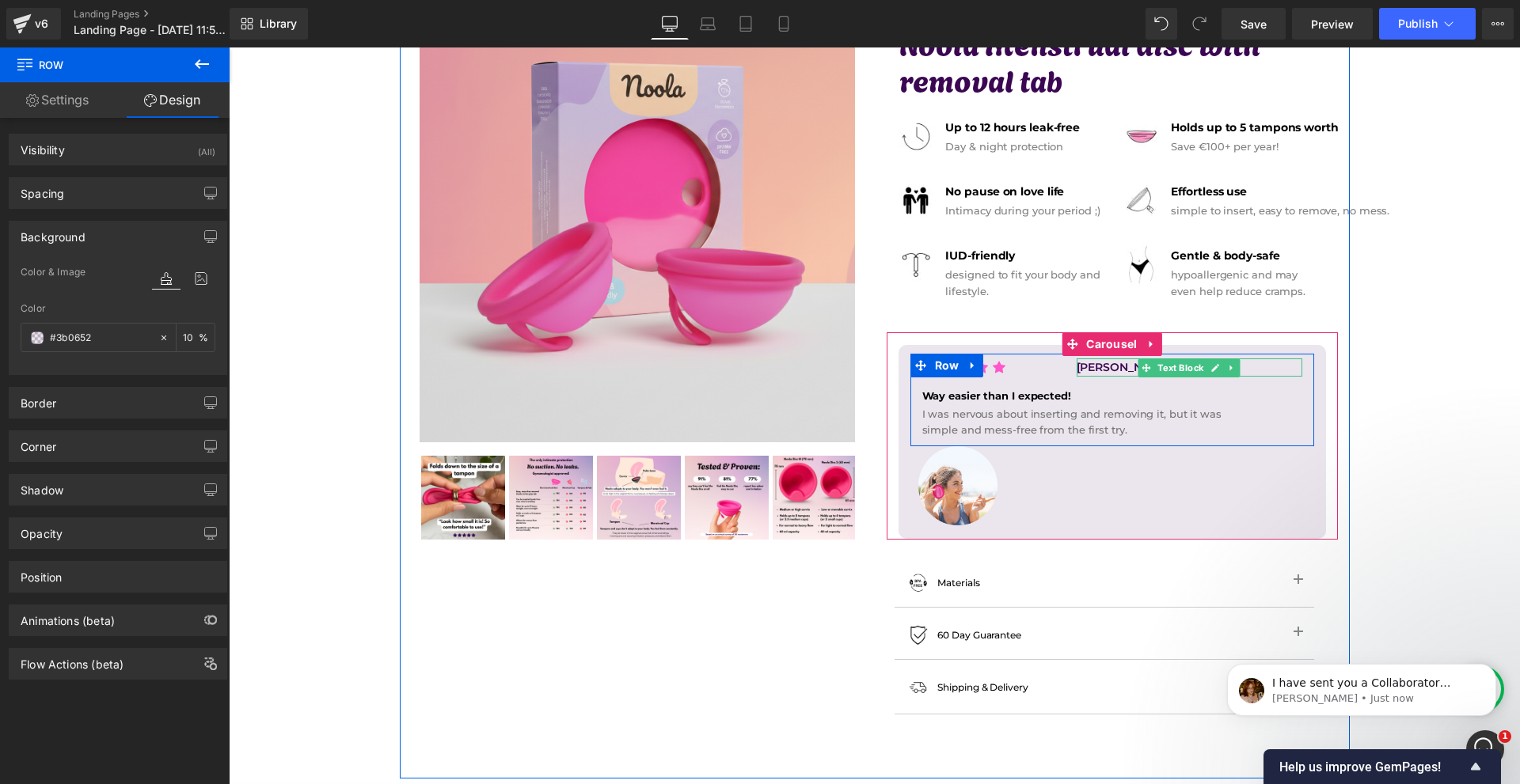
click at [1103, 369] on p "[PERSON_NAME], 27" at bounding box center [1190, 367] width 226 height 18
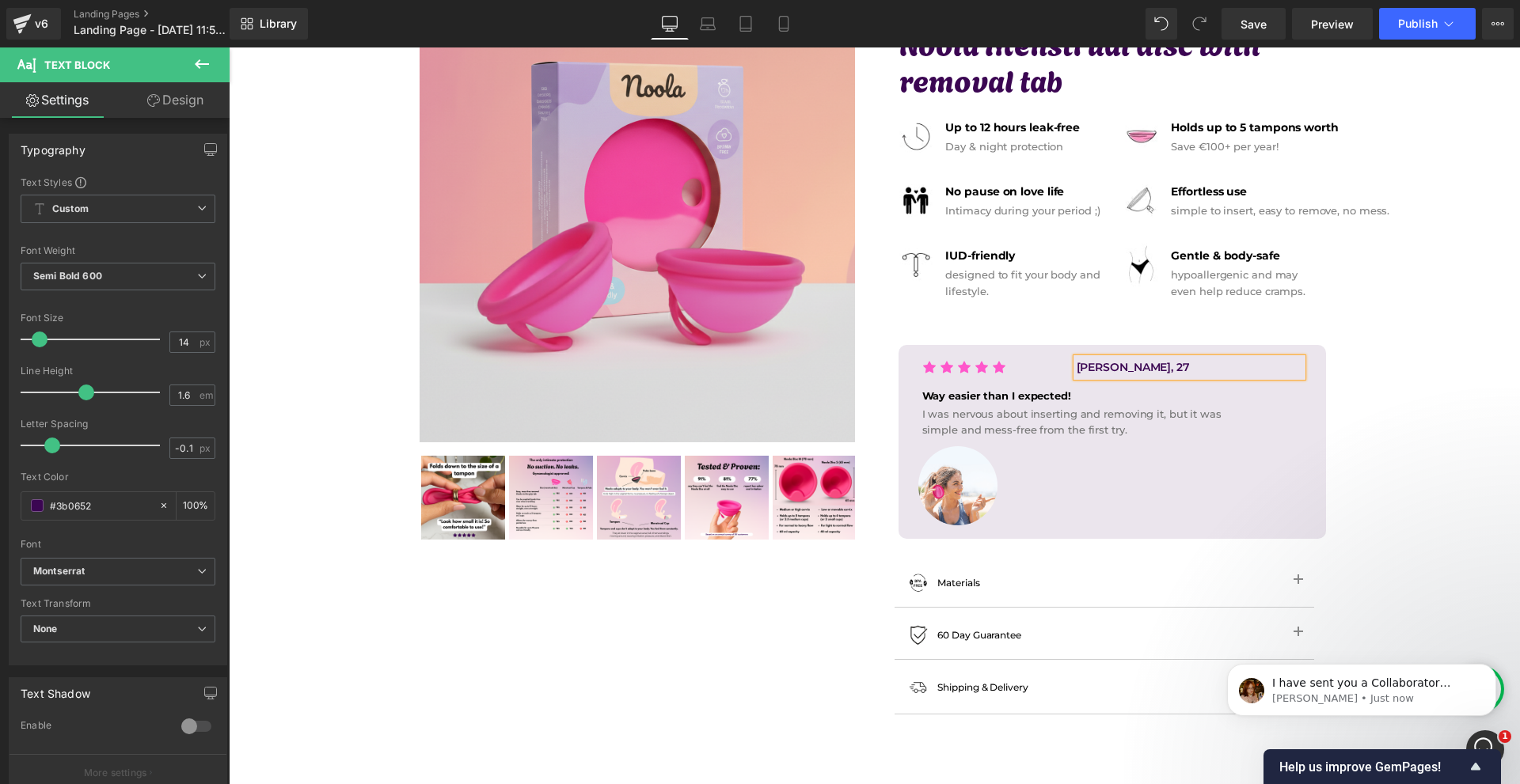
click at [204, 101] on link "Design" at bounding box center [175, 100] width 115 height 36
click at [0, 0] on div "Spacing" at bounding box center [0, 0] width 0 height 0
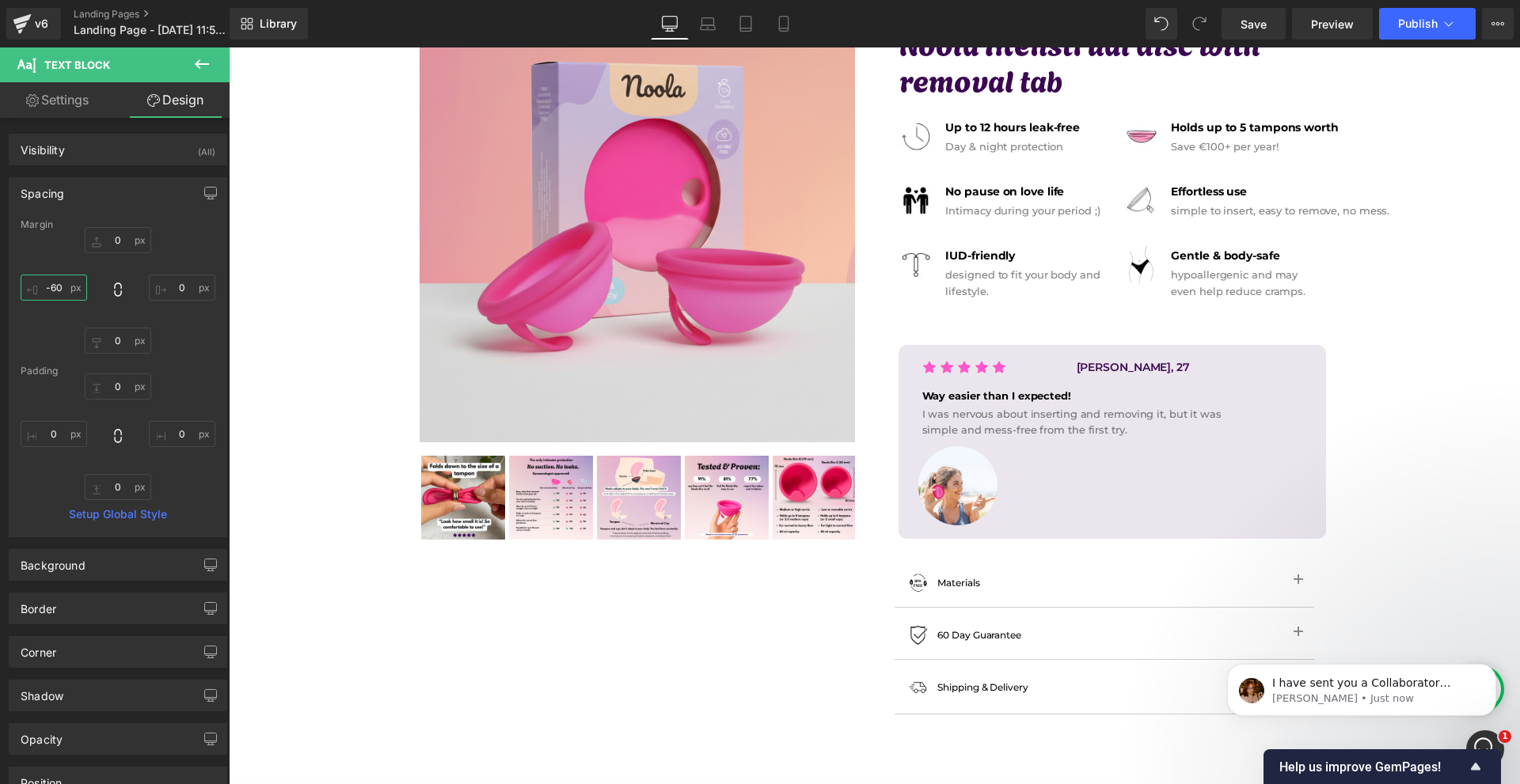
click at [76, 277] on input "-60" at bounding box center [53, 288] width 66 height 26
type input "-130"
click at [109, 245] on input "0" at bounding box center [118, 240] width 66 height 26
click at [119, 241] on input "2" at bounding box center [118, 240] width 66 height 26
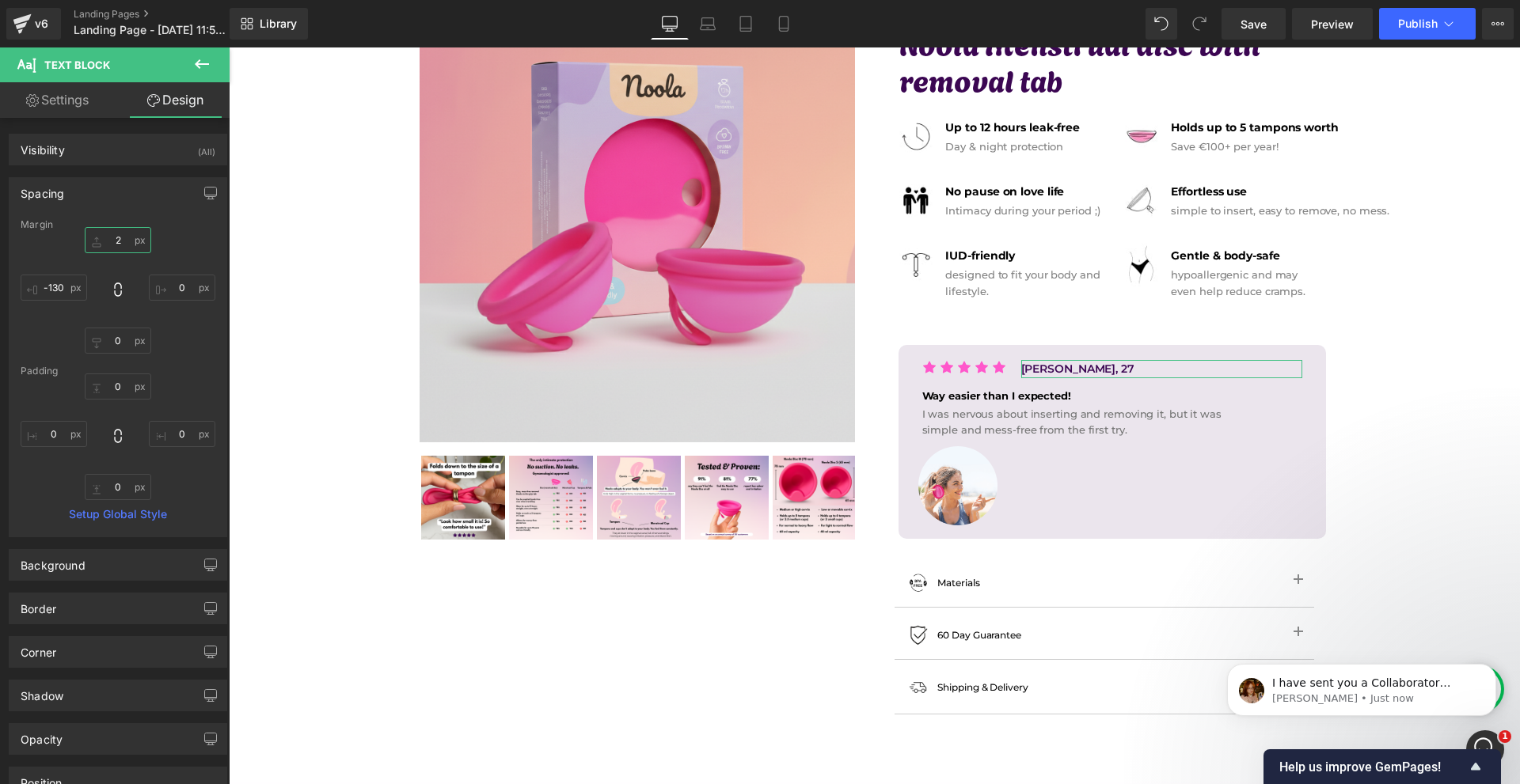
type input "1"
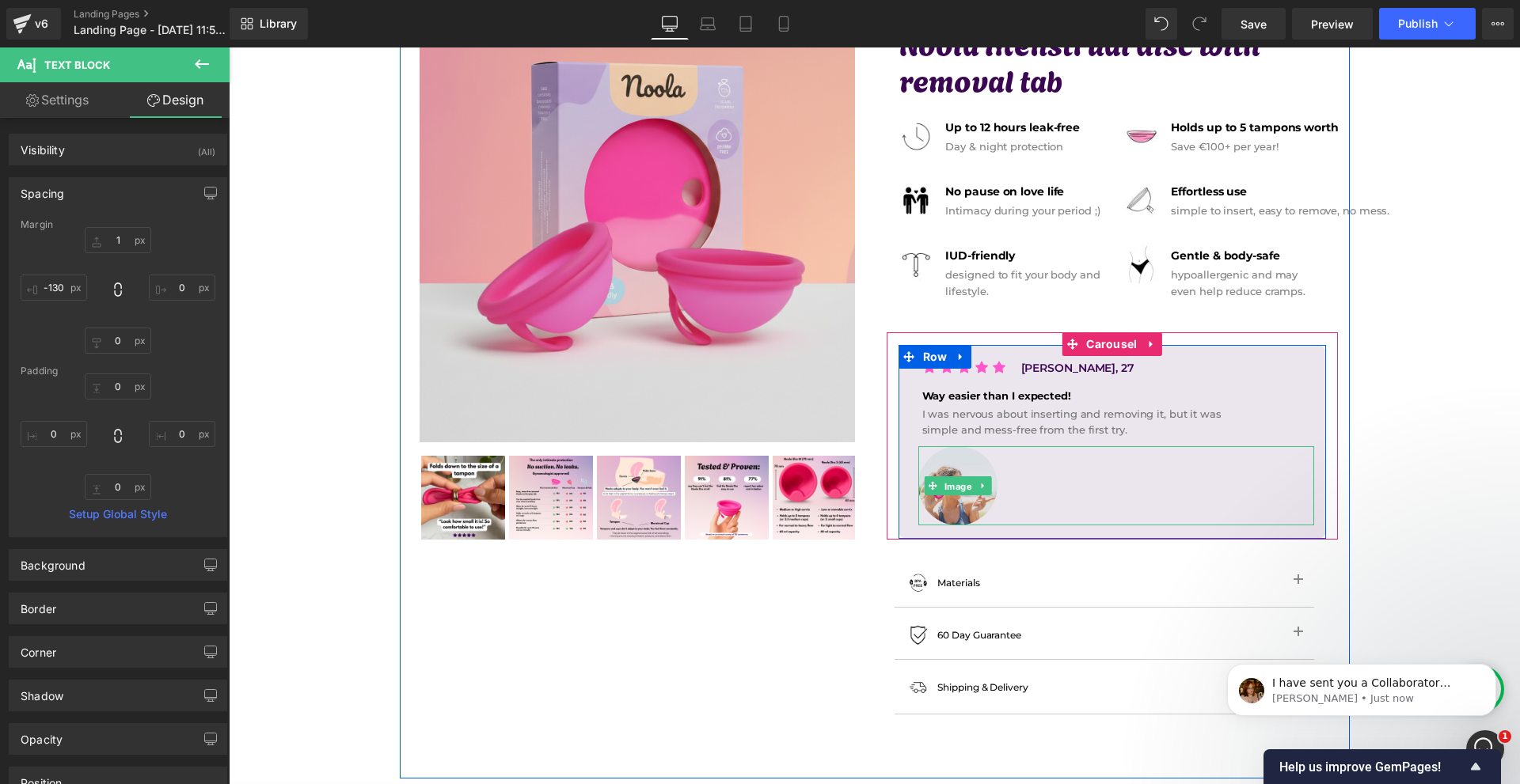
click at [963, 484] on span "Image" at bounding box center [957, 486] width 34 height 19
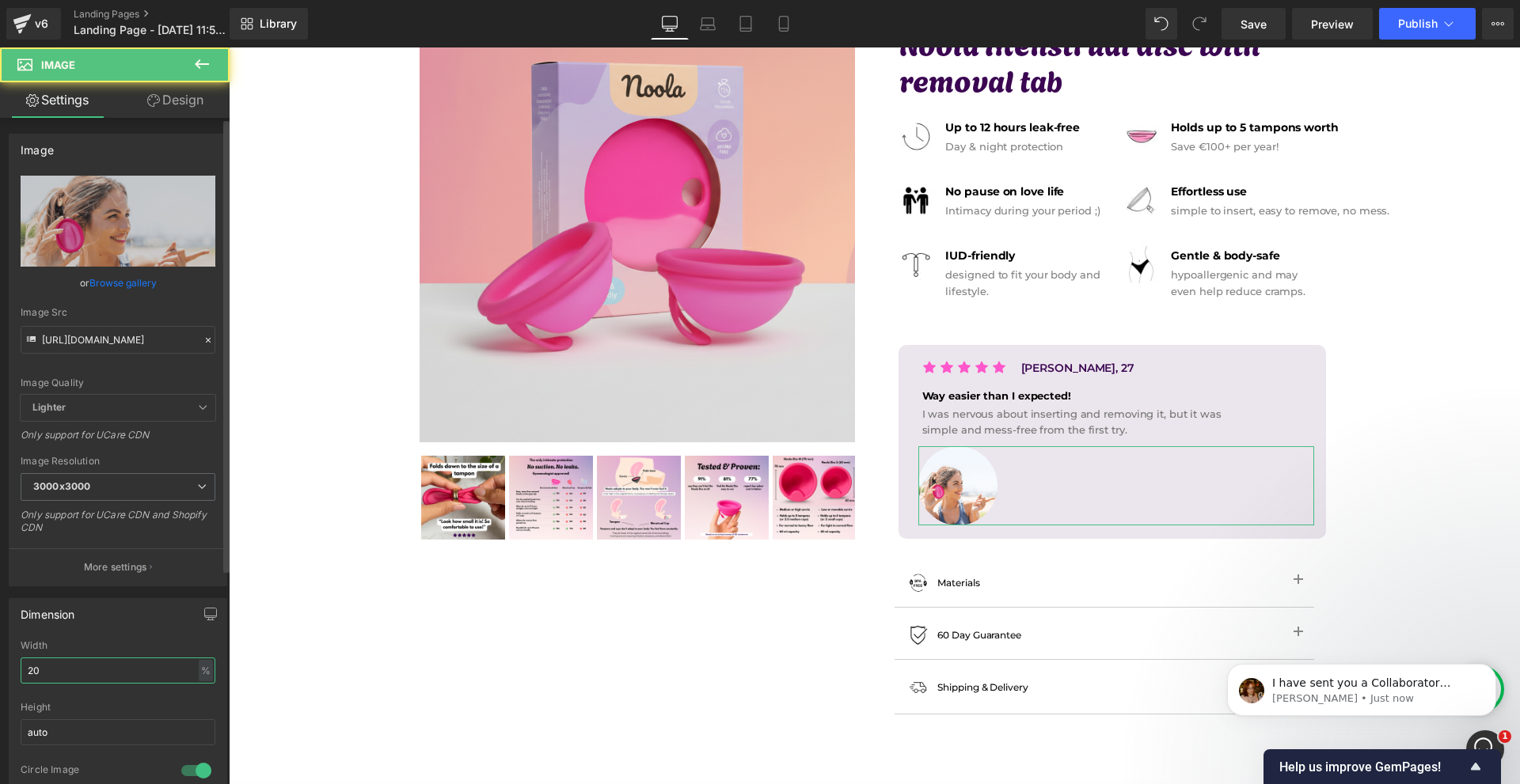
click at [53, 664] on input "20" at bounding box center [117, 670] width 194 height 26
click at [53, 664] on input "1" at bounding box center [117, 670] width 194 height 26
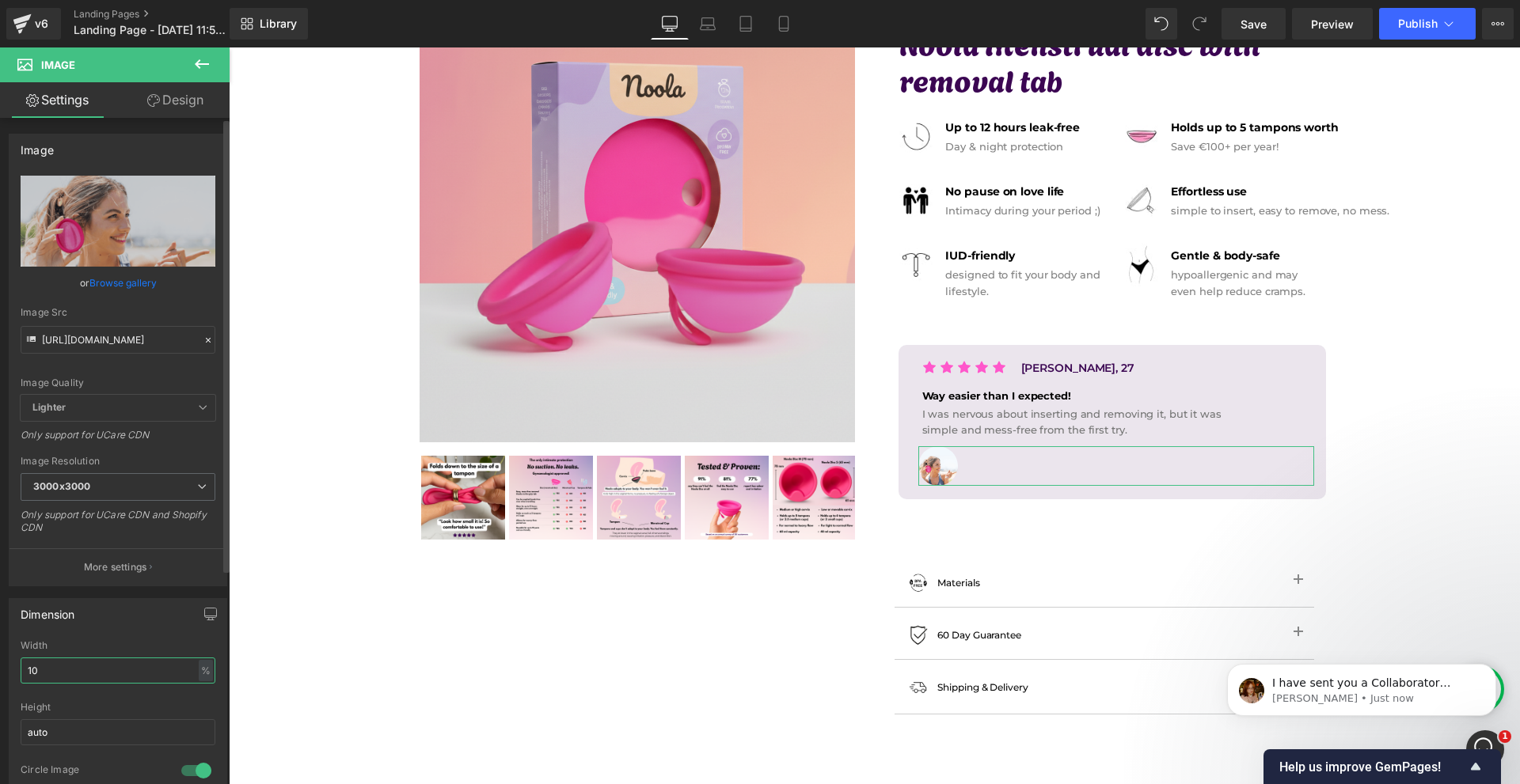
click at [53, 664] on input "10" at bounding box center [117, 670] width 194 height 26
type input "14"
click at [165, 107] on link "Design" at bounding box center [175, 100] width 115 height 36
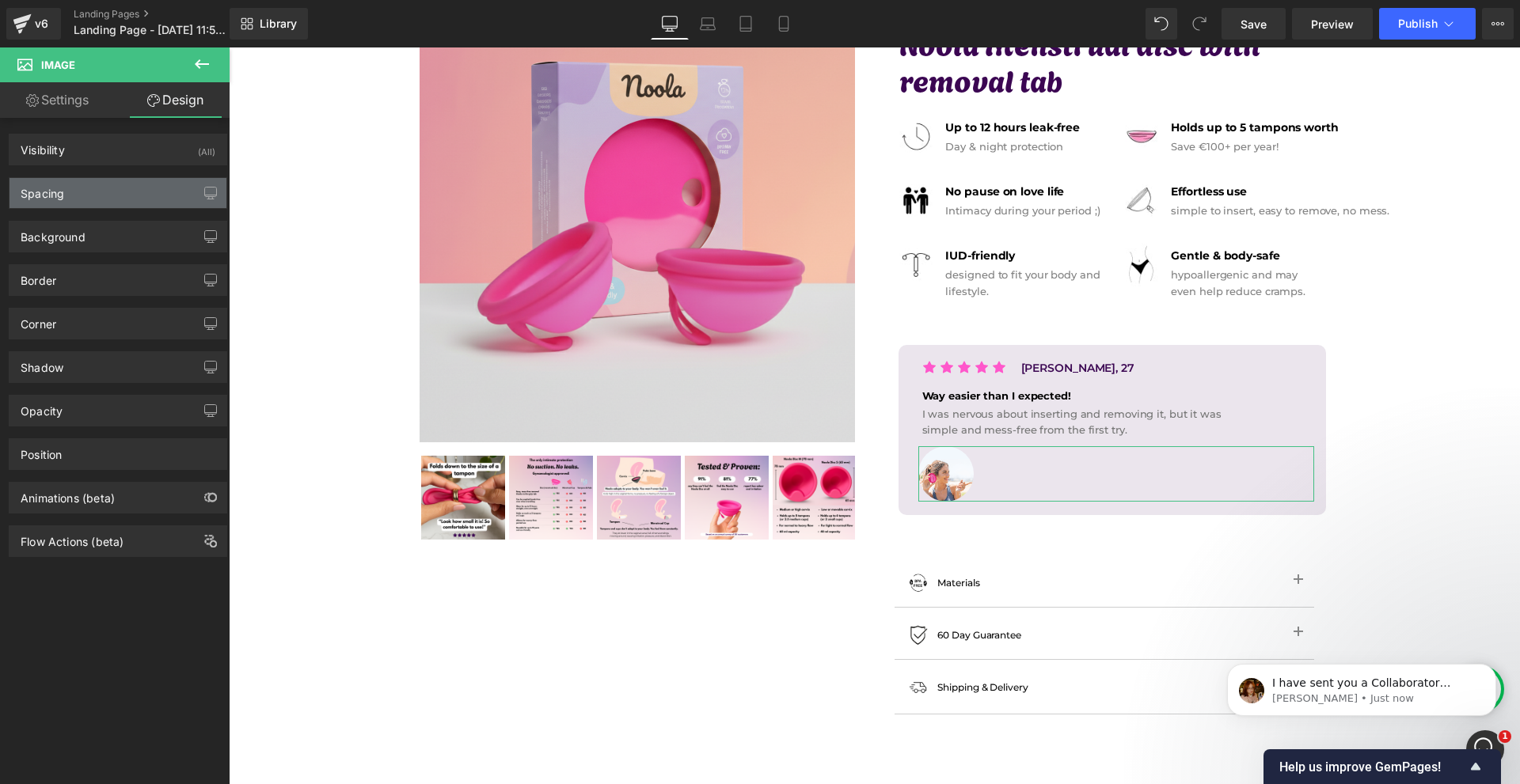
click at [104, 191] on div "Spacing" at bounding box center [118, 193] width 217 height 30
type input "0"
type input "10"
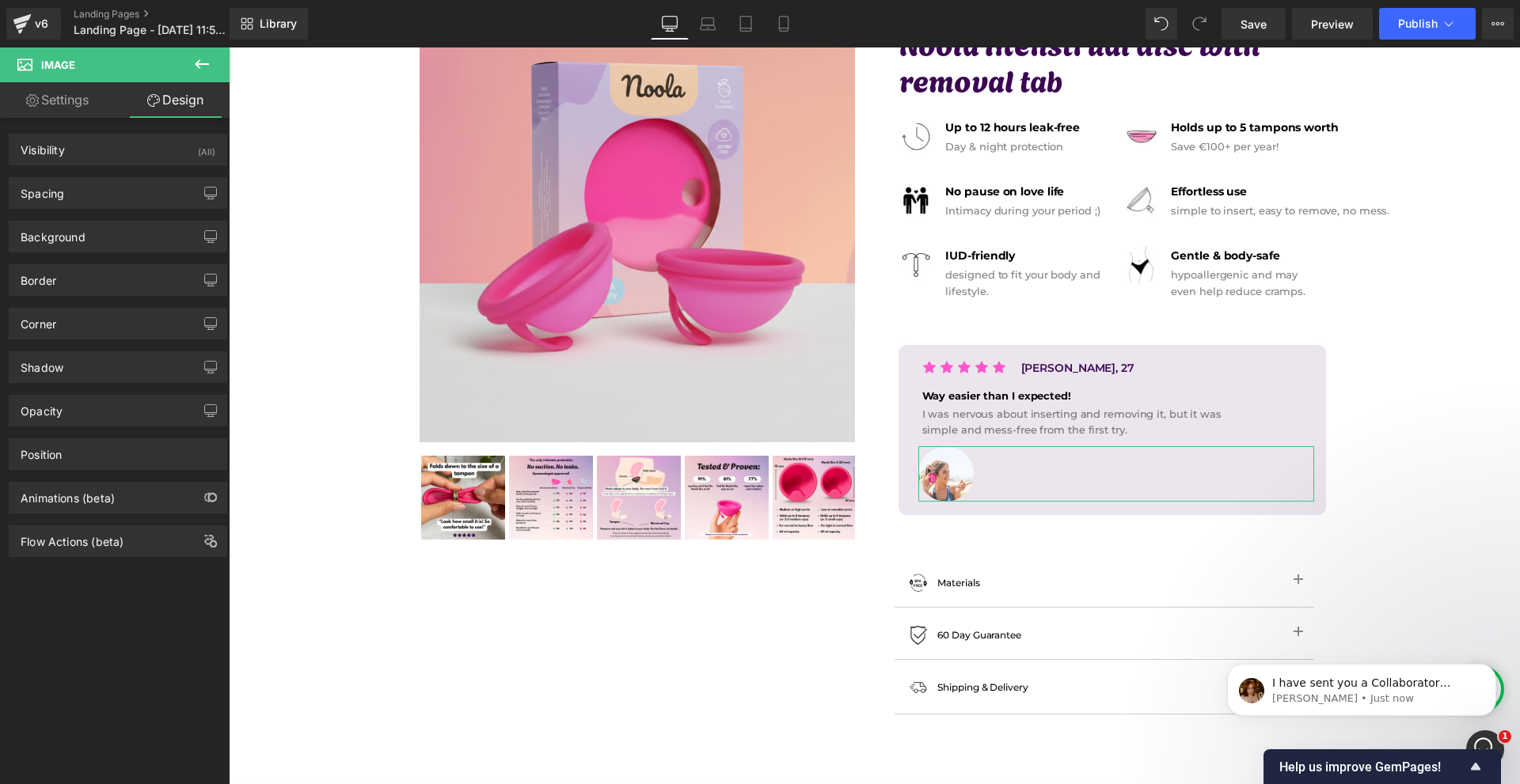
type input "0"
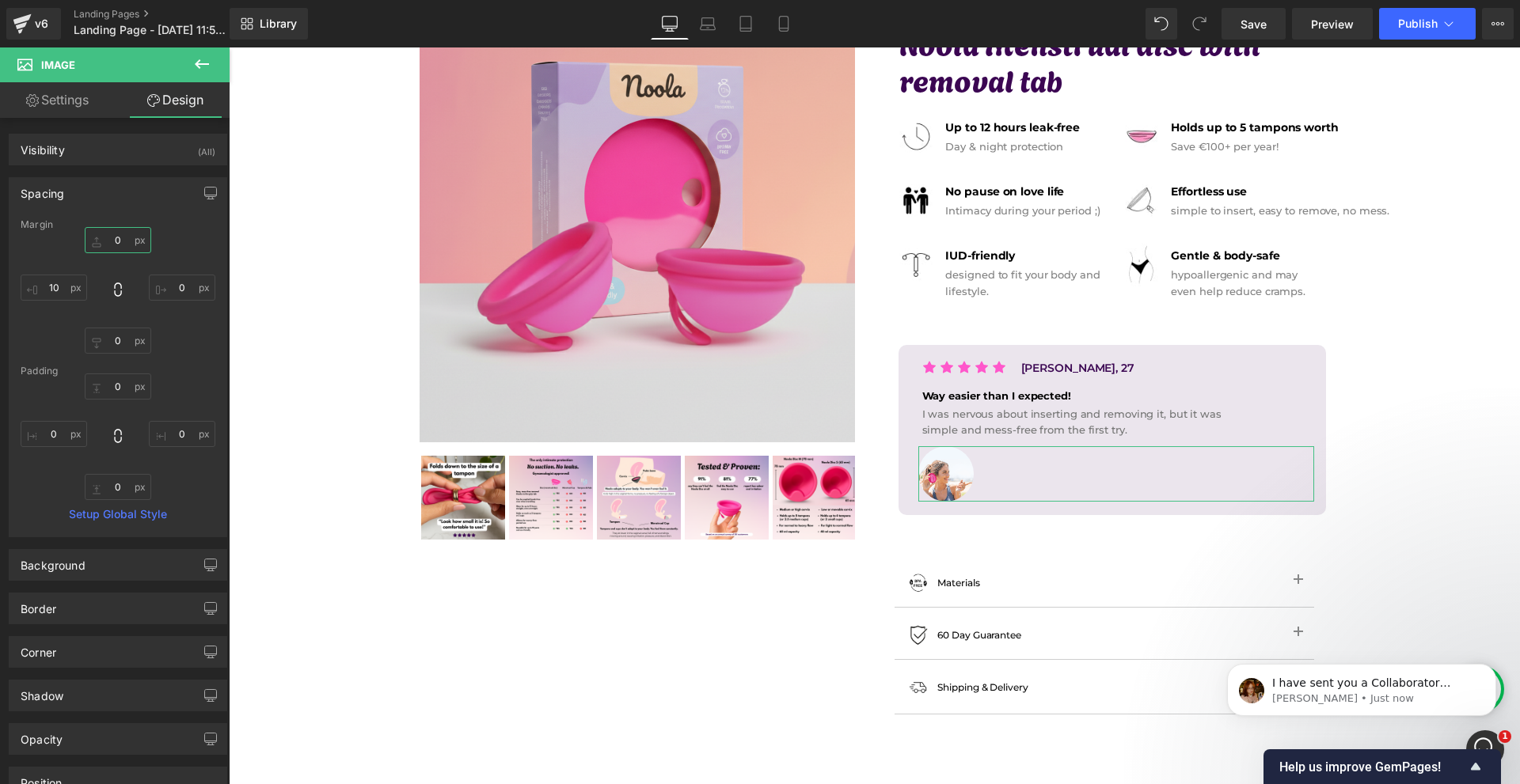
click at [125, 240] on input "0" at bounding box center [118, 240] width 66 height 26
type input "10"
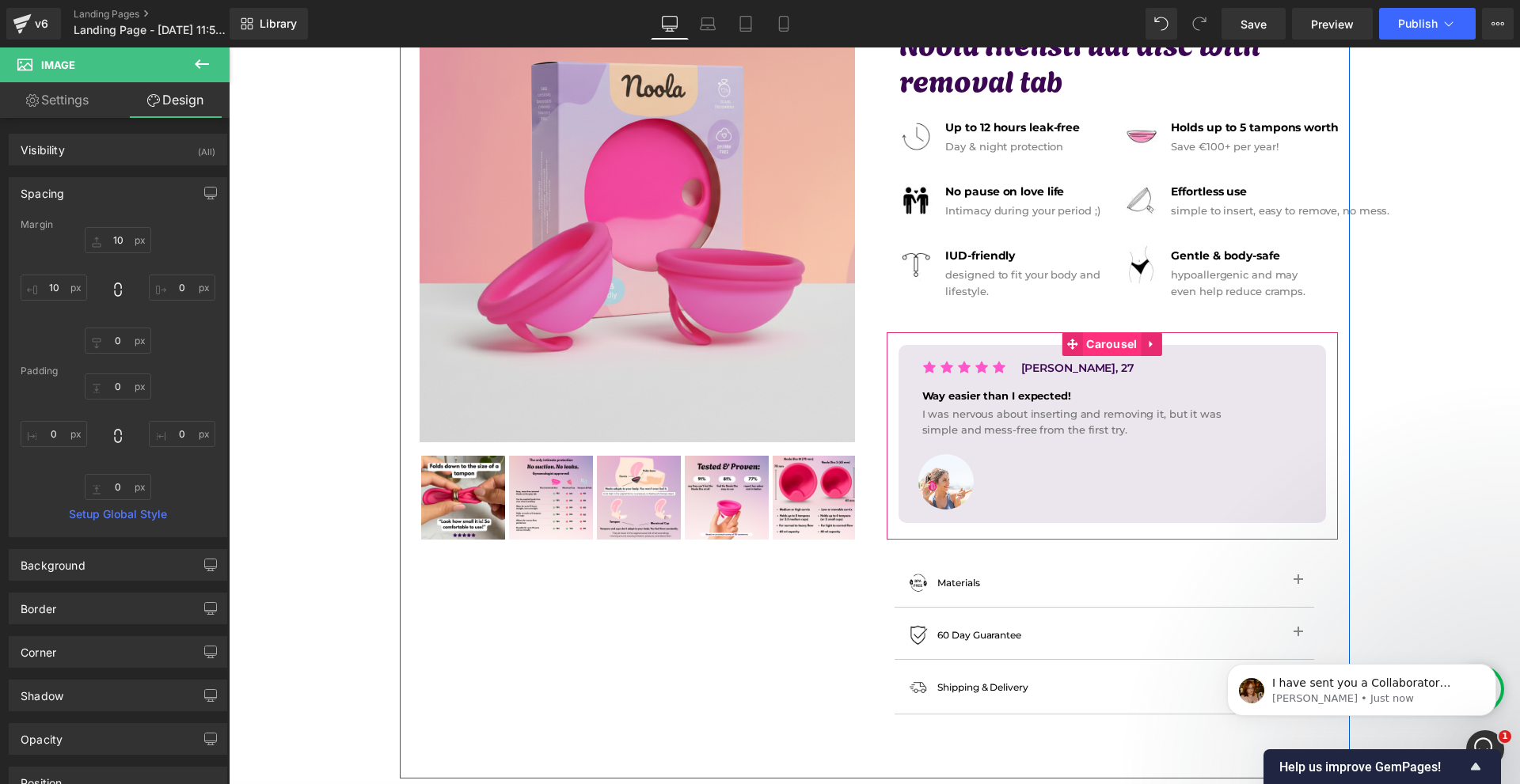
click at [1098, 350] on span "Carousel" at bounding box center [1111, 344] width 59 height 24
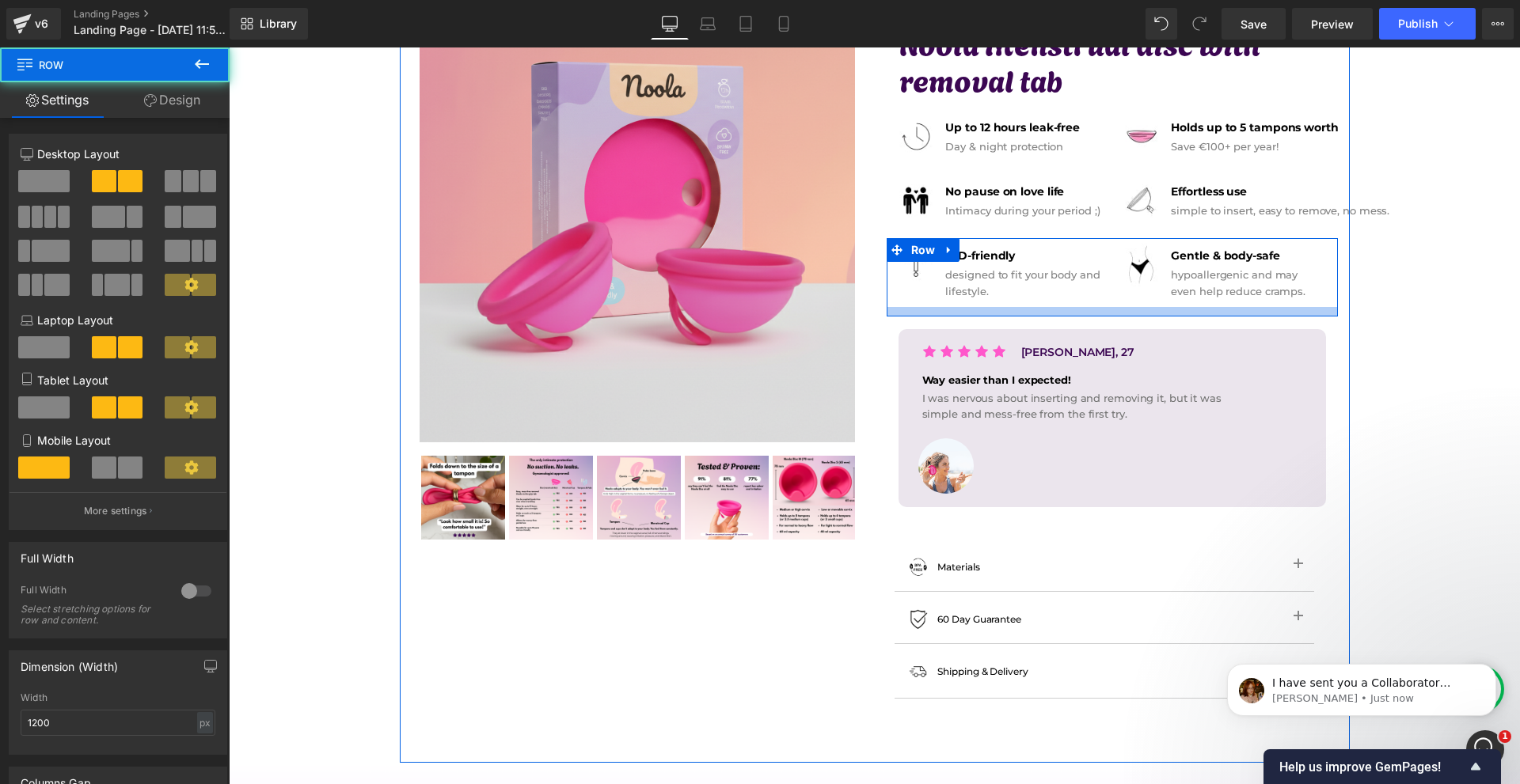
drag, startPoint x: 1186, startPoint y: 323, endPoint x: 1209, endPoint y: 307, distance: 28.0
click at [1209, 307] on div at bounding box center [1113, 311] width 452 height 9
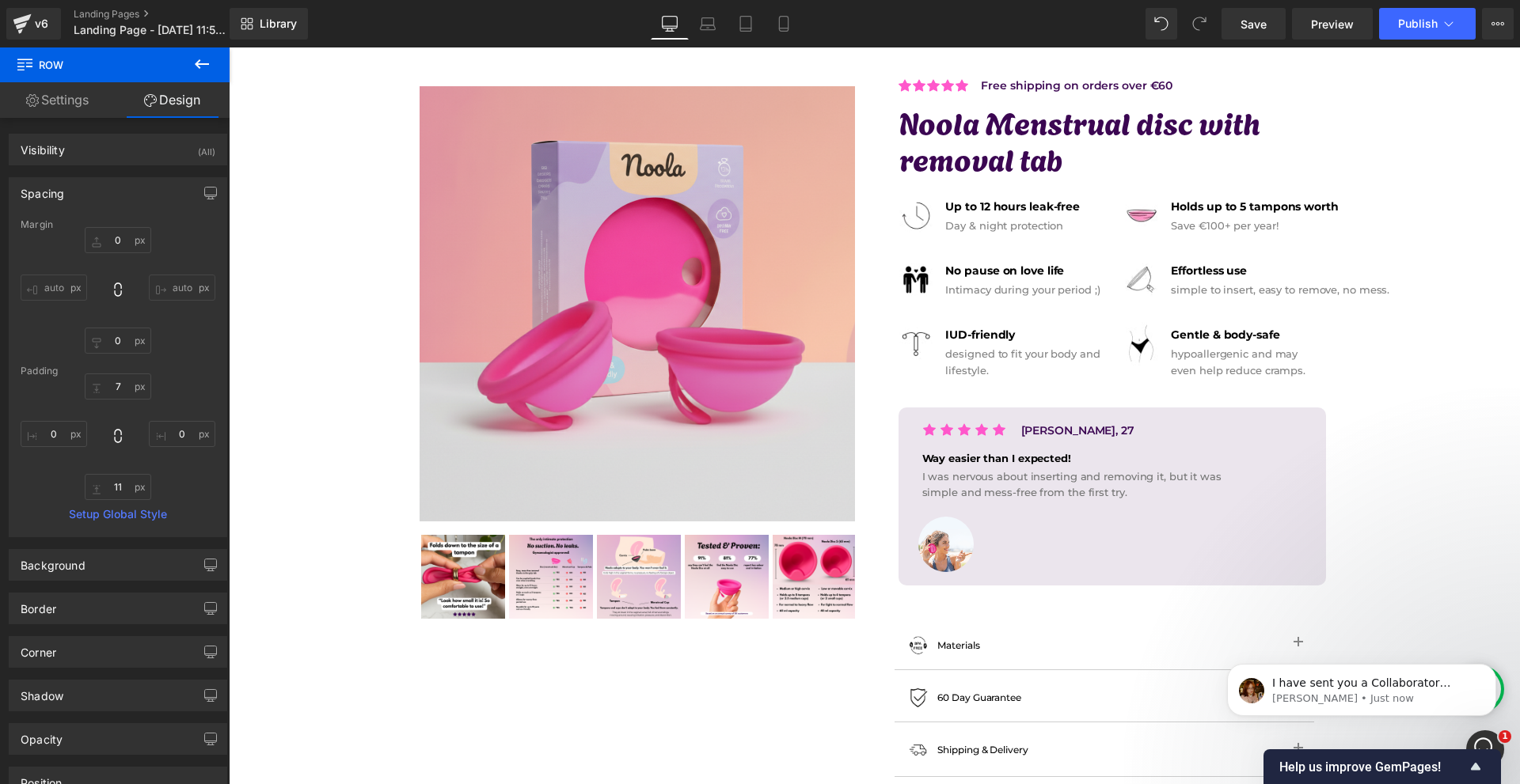
scroll to position [0, 0]
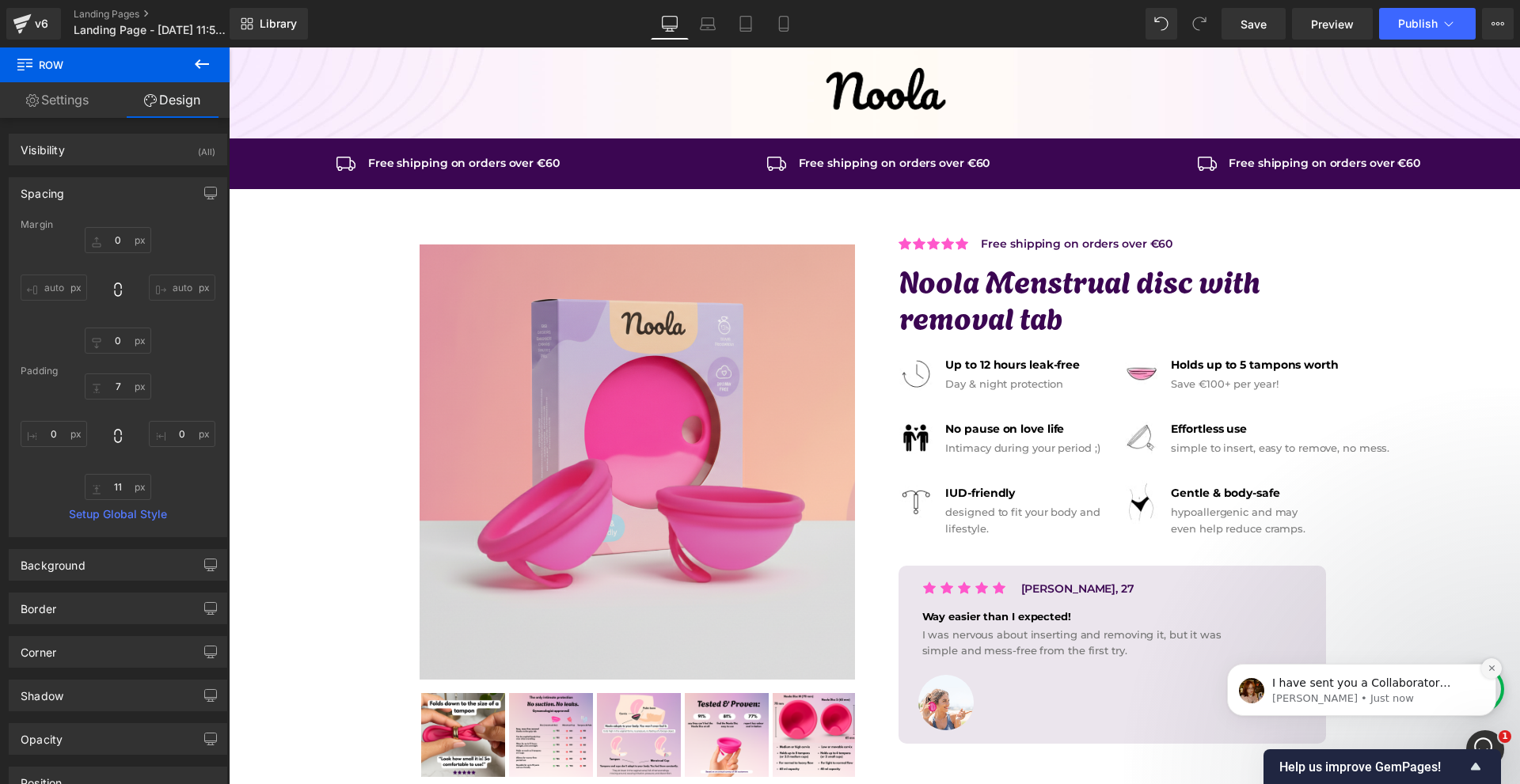
click at [1493, 668] on icon "Dismiss notification" at bounding box center [1492, 669] width 8 height 8
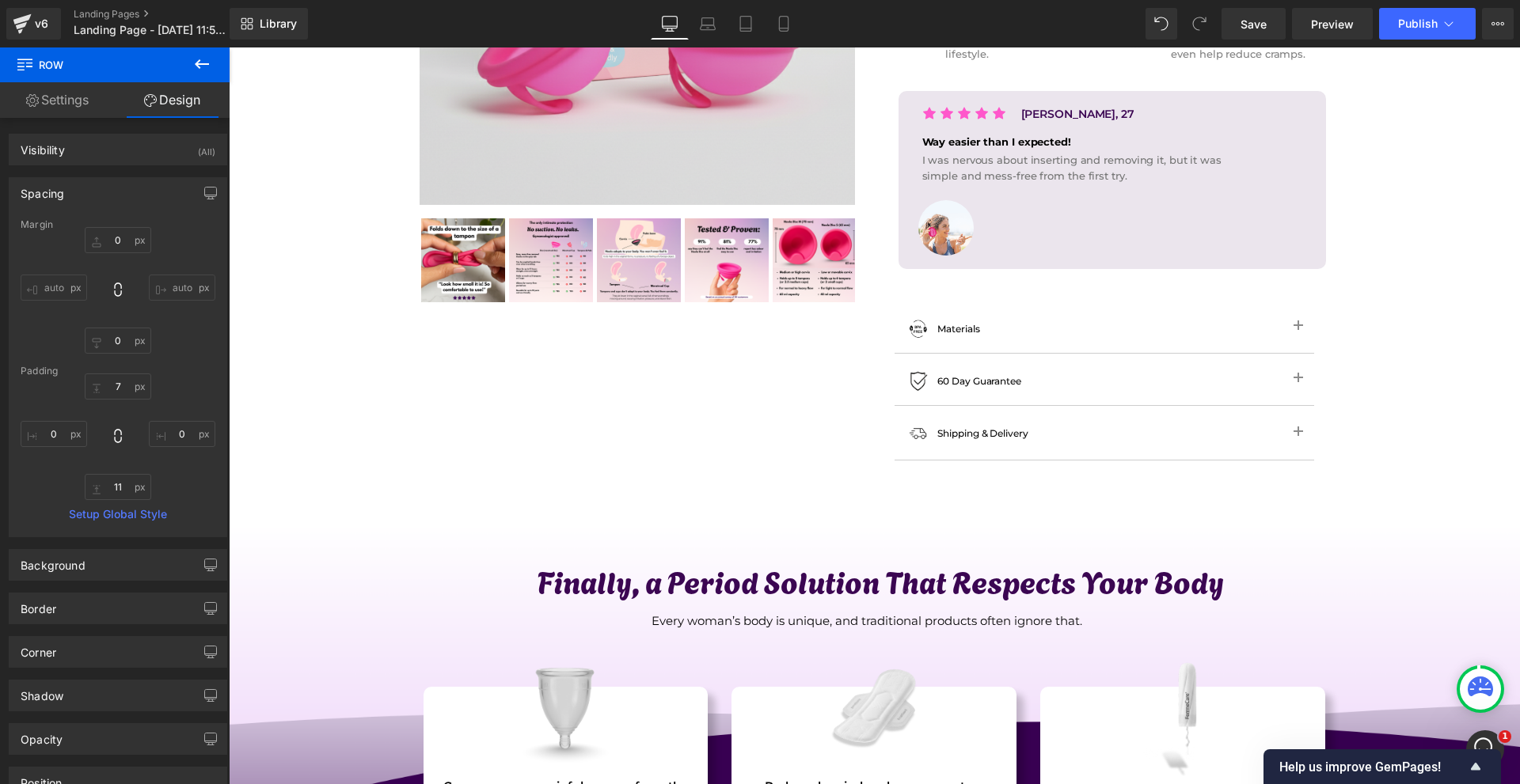
scroll to position [554, 0]
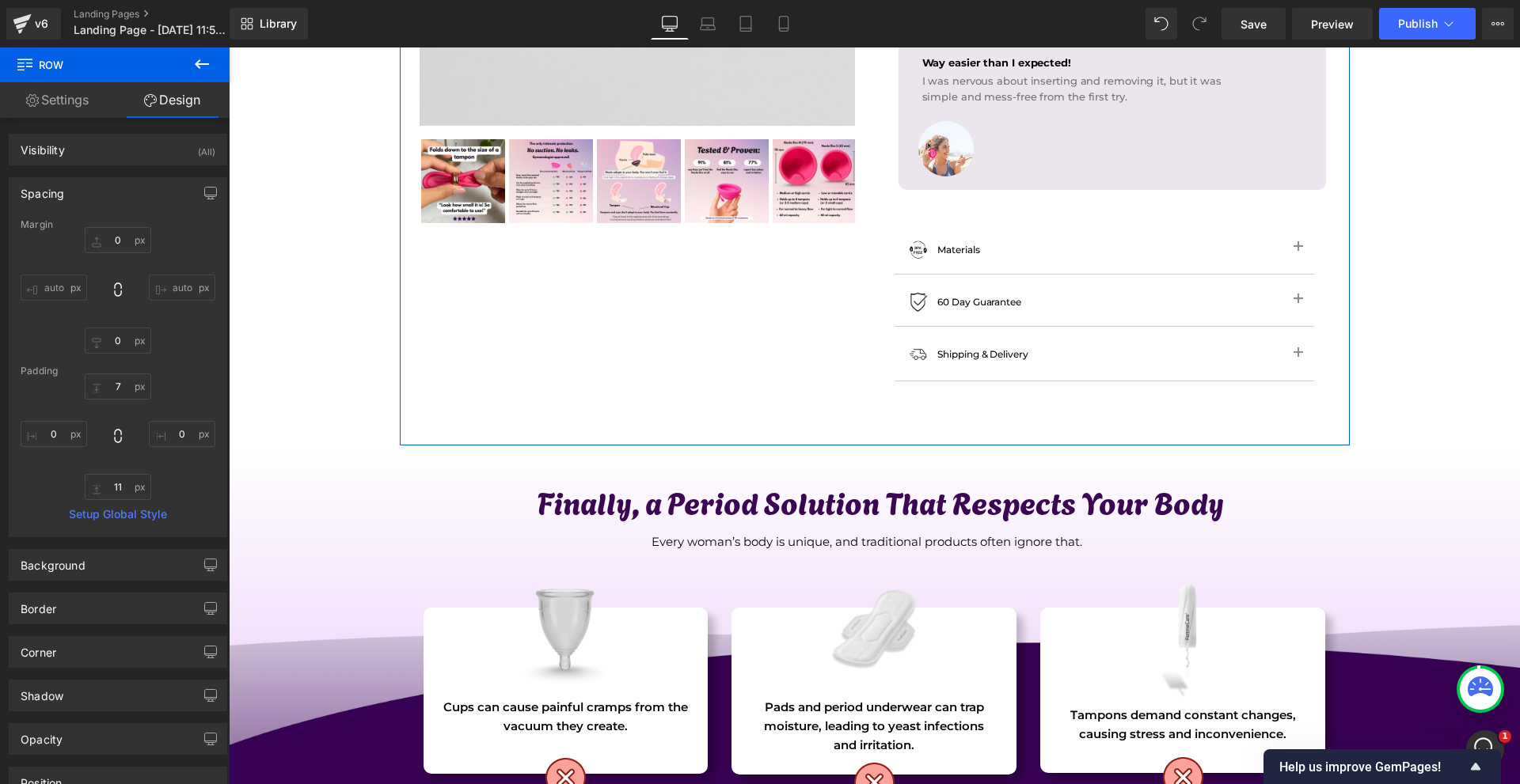
click at [984, 215] on div "Icon Icon Icon Icon Icon Icon List Hoz Free shipping on orders over €60 Text Bl…" at bounding box center [1113, 24] width 475 height 714
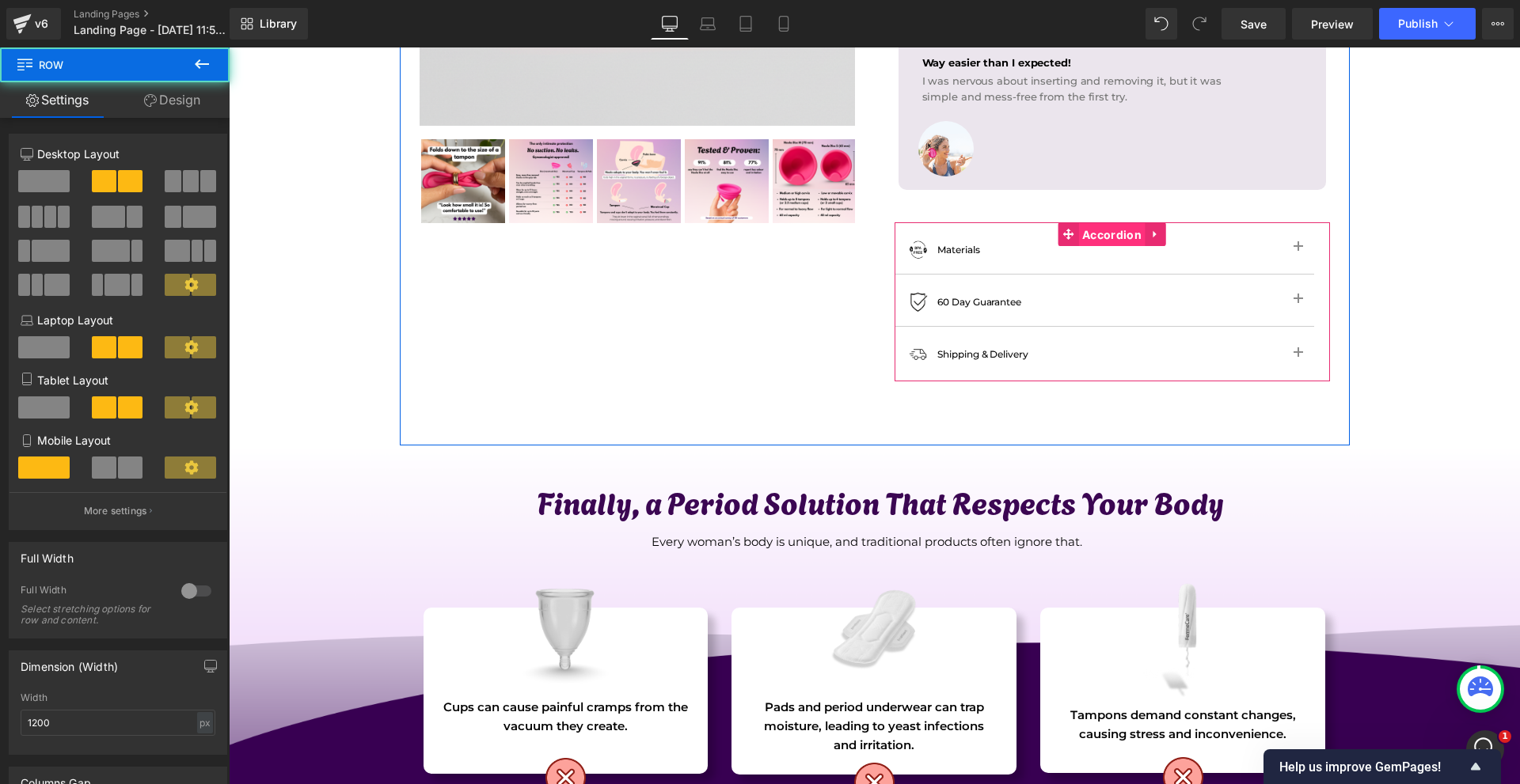
click at [1089, 229] on span "Accordion" at bounding box center [1111, 235] width 67 height 24
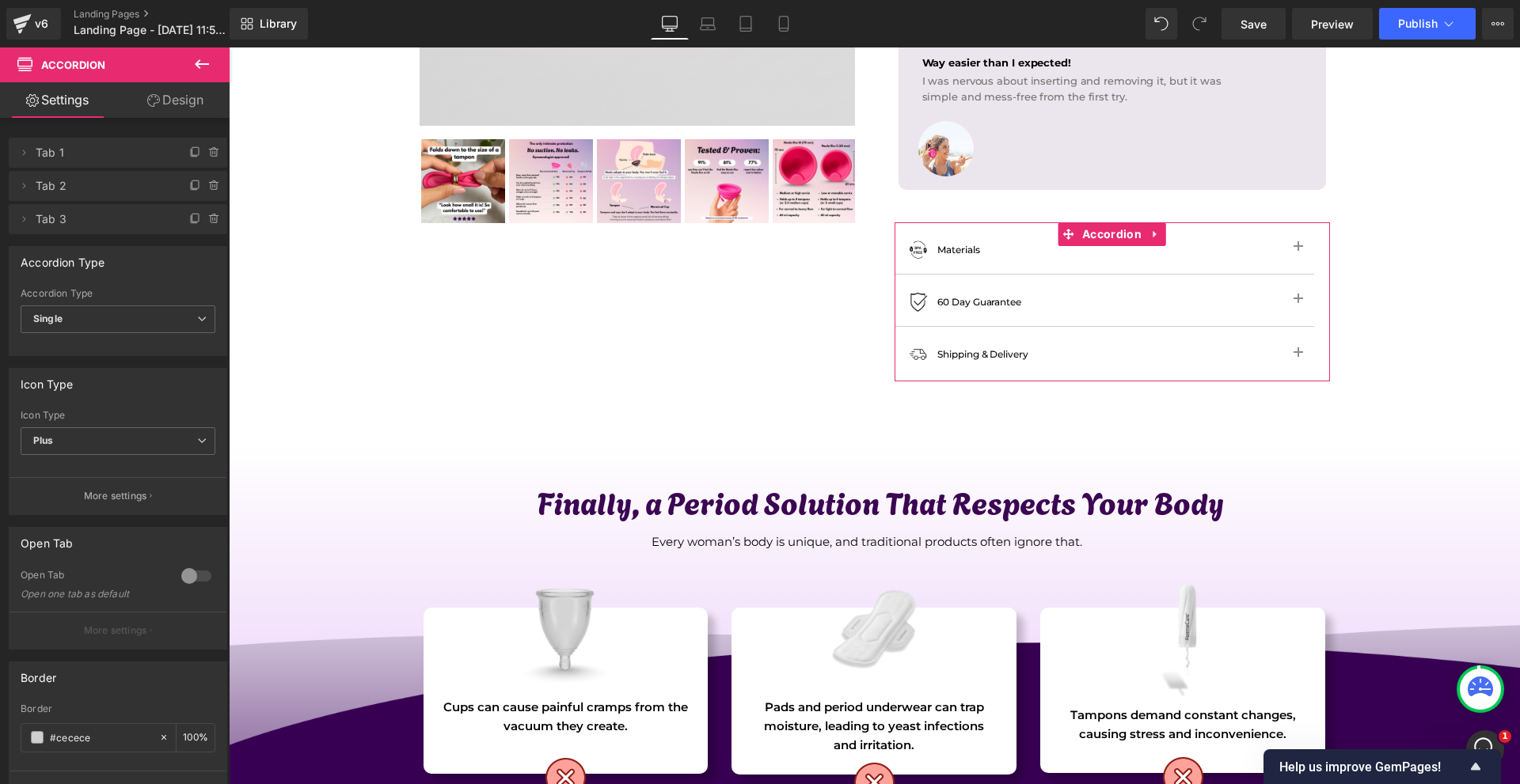
click at [165, 101] on link "Design" at bounding box center [175, 100] width 115 height 36
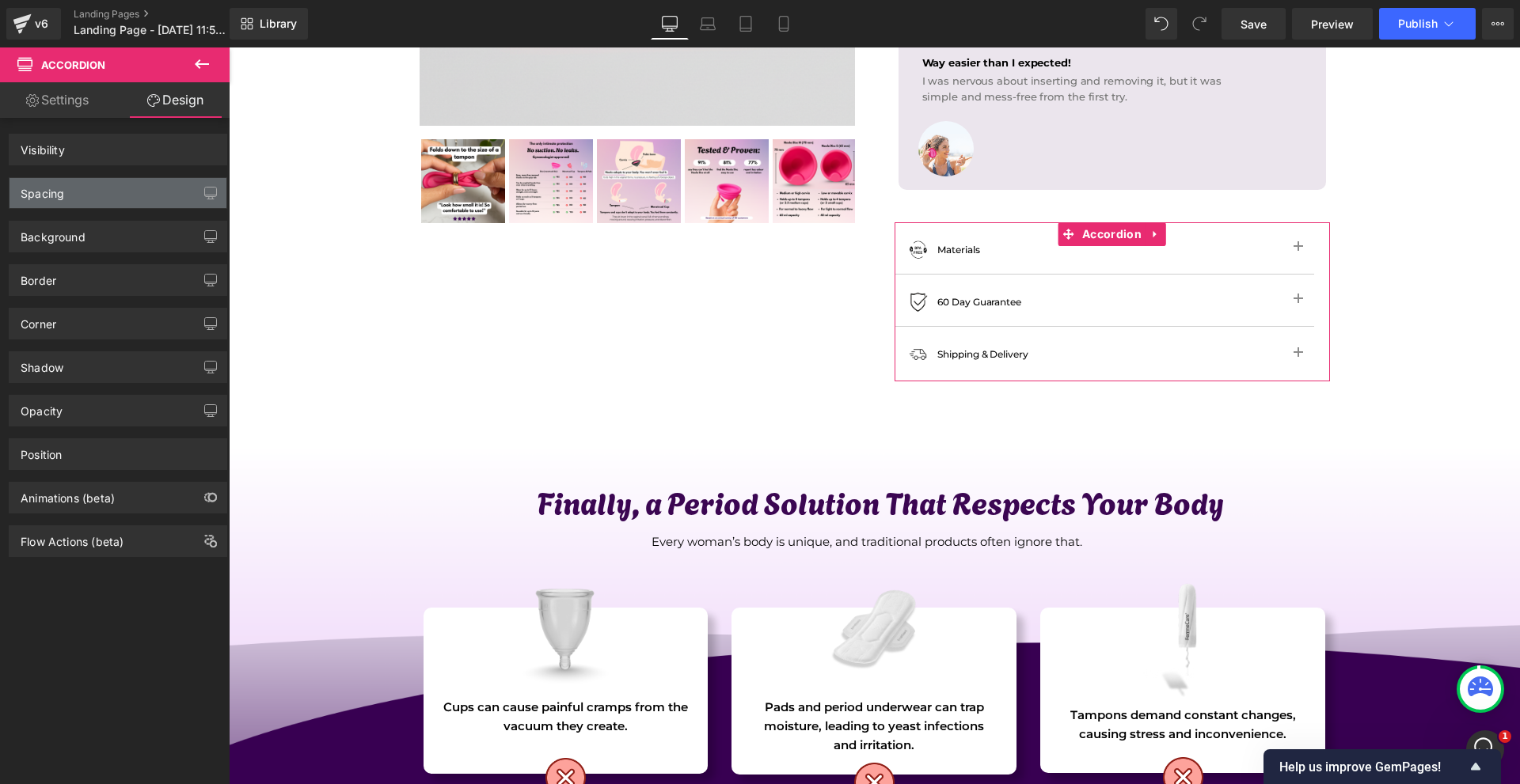
click at [122, 177] on div "Spacing [GEOGRAPHIC_DATA] [GEOGRAPHIC_DATA]" at bounding box center [117, 193] width 218 height 31
click at [135, 202] on div "Spacing" at bounding box center [118, 193] width 217 height 30
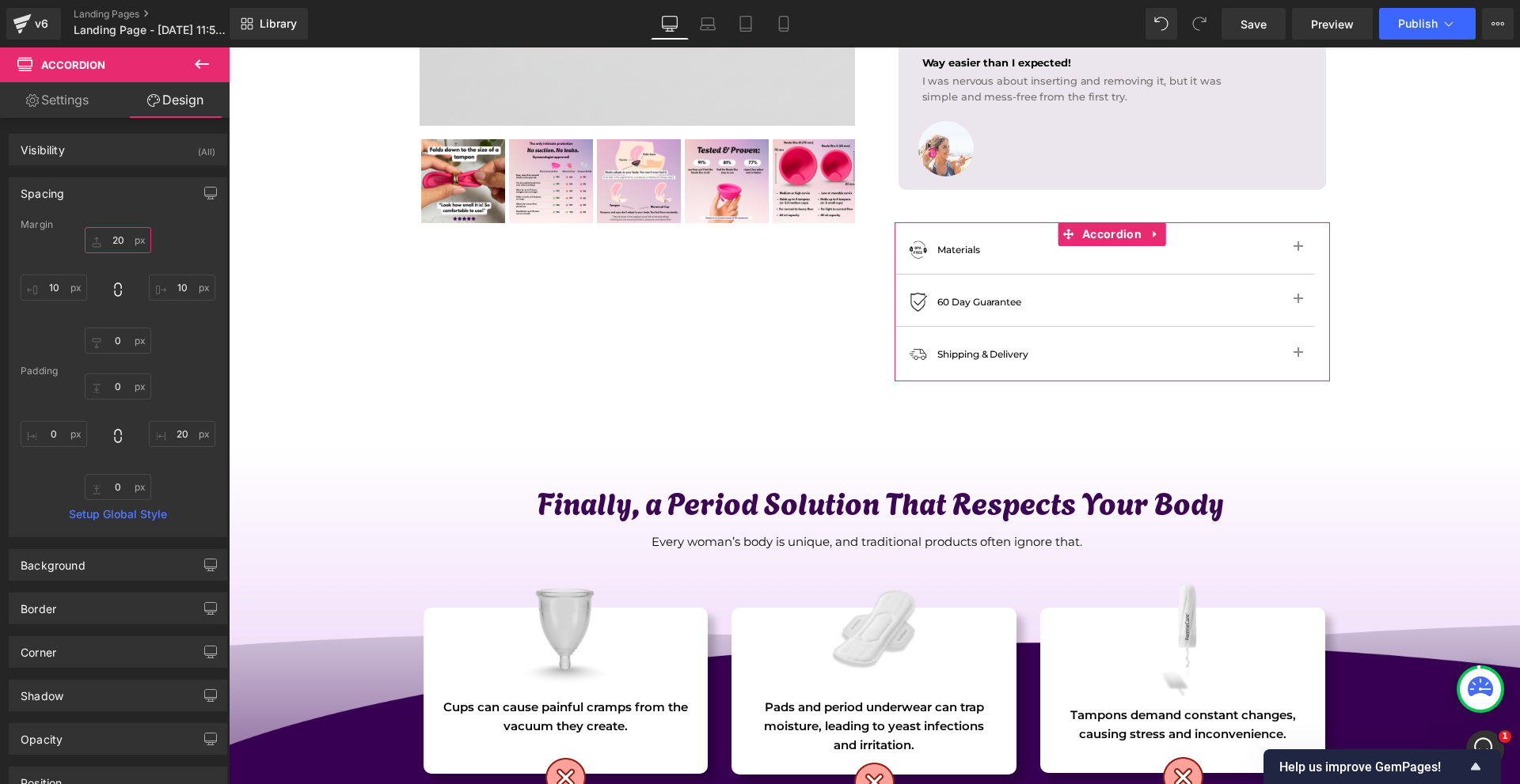
click at [140, 243] on input "20" at bounding box center [118, 240] width 66 height 26
type input "0"
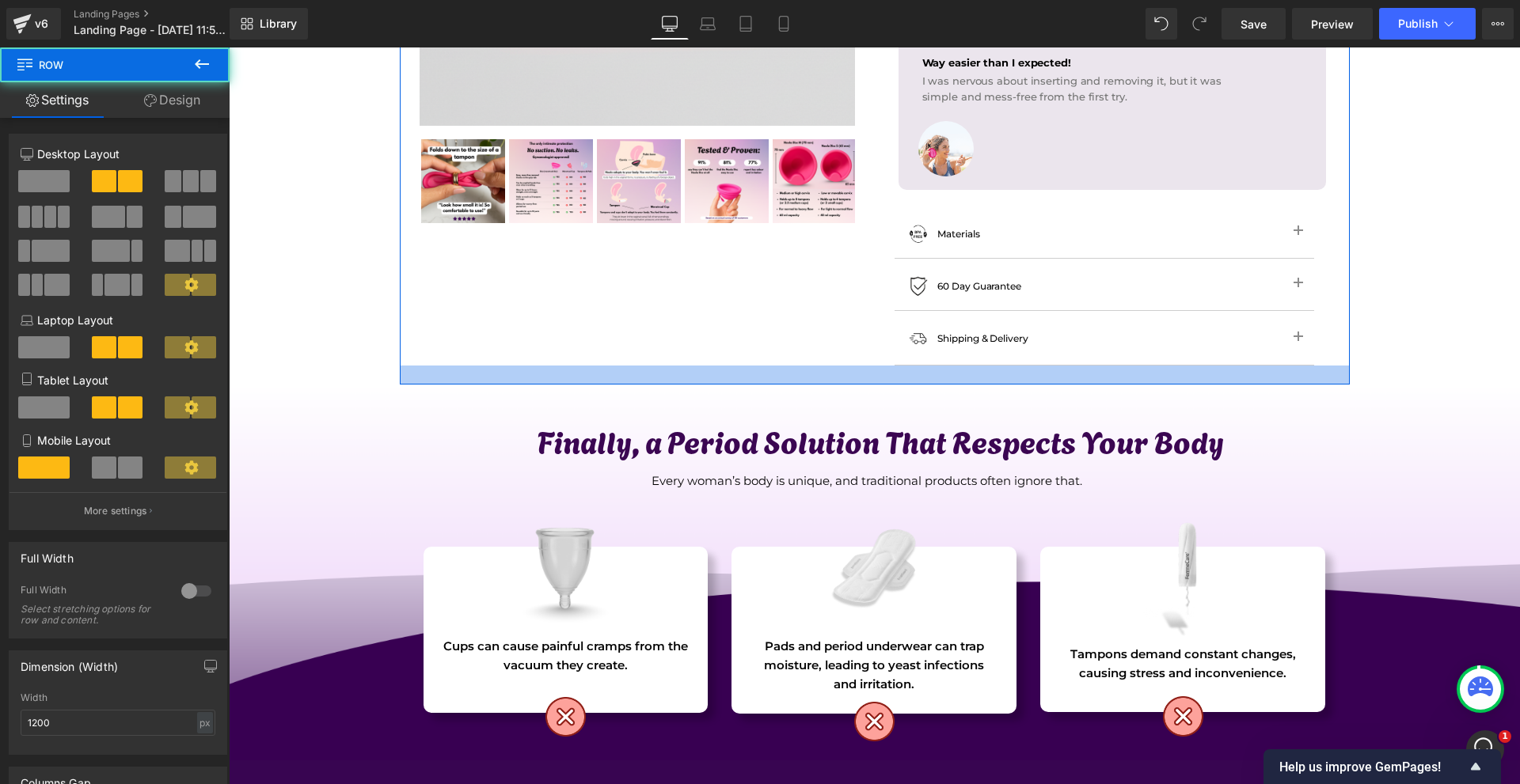
drag, startPoint x: 1018, startPoint y: 397, endPoint x: 1048, endPoint y: 352, distance: 54.1
click at [1048, 352] on div "Sale Off (P) Image" at bounding box center [874, 21] width 950 height 725
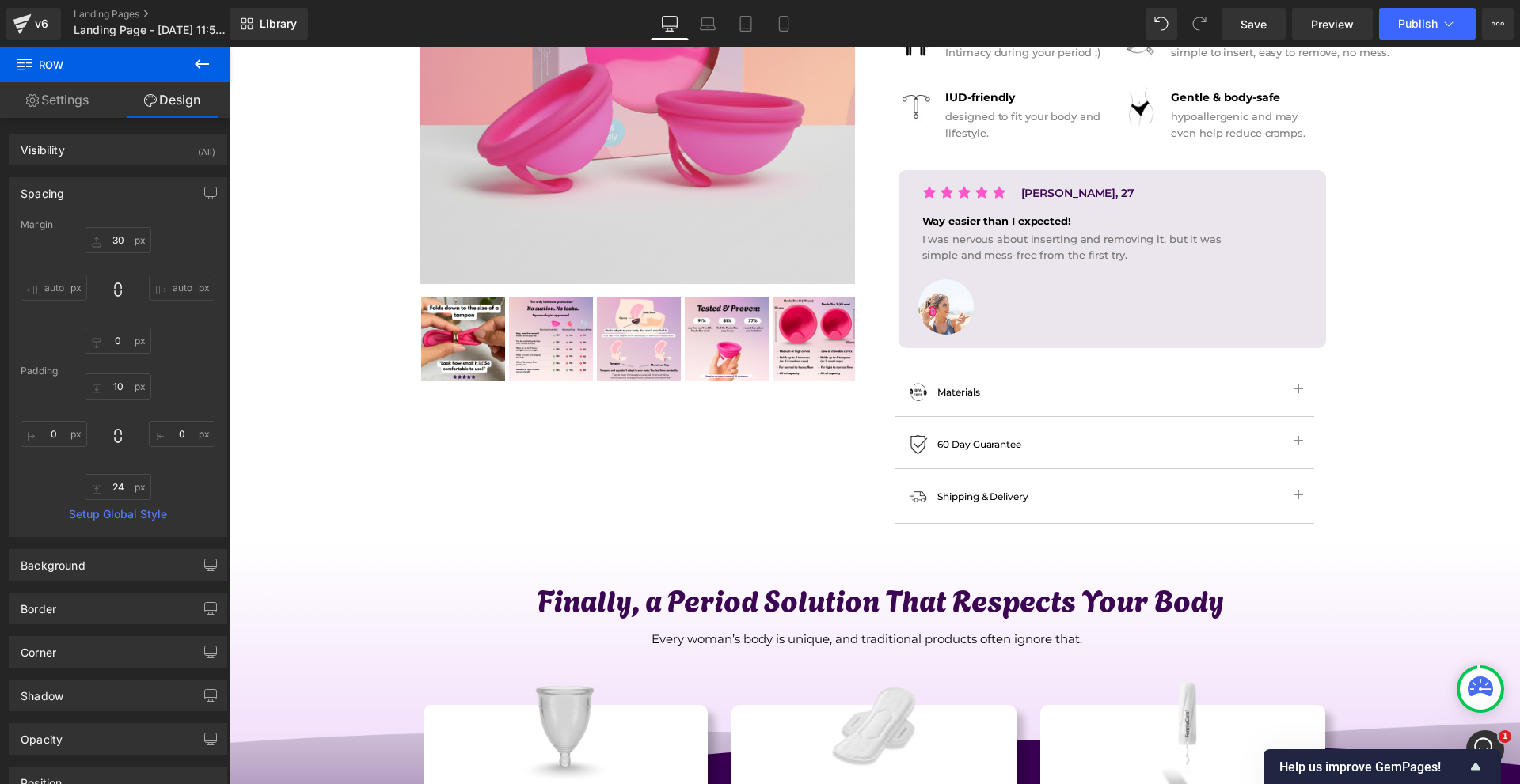
scroll to position [316, 0]
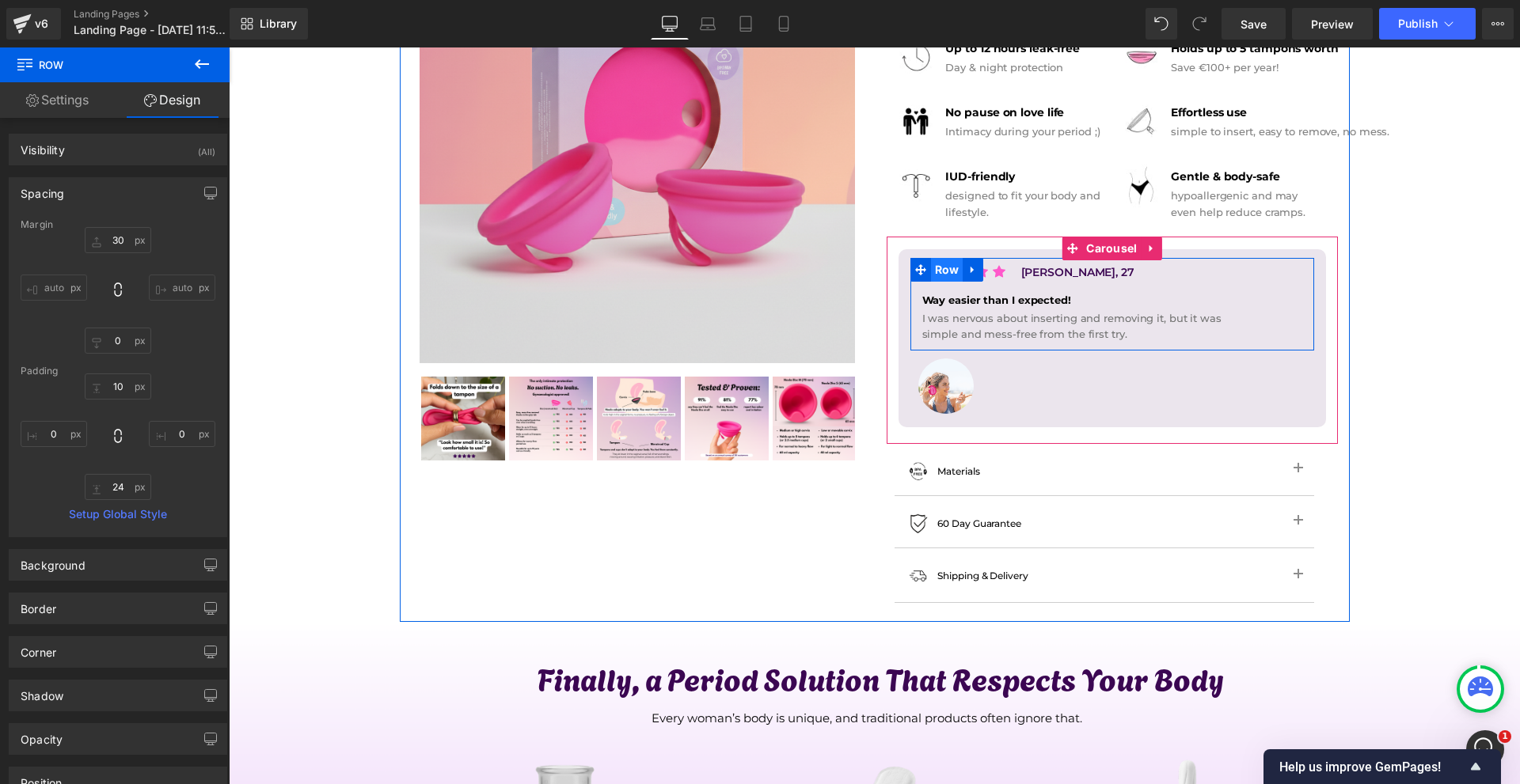
click at [940, 271] on span "Row" at bounding box center [935, 261] width 26 height 19
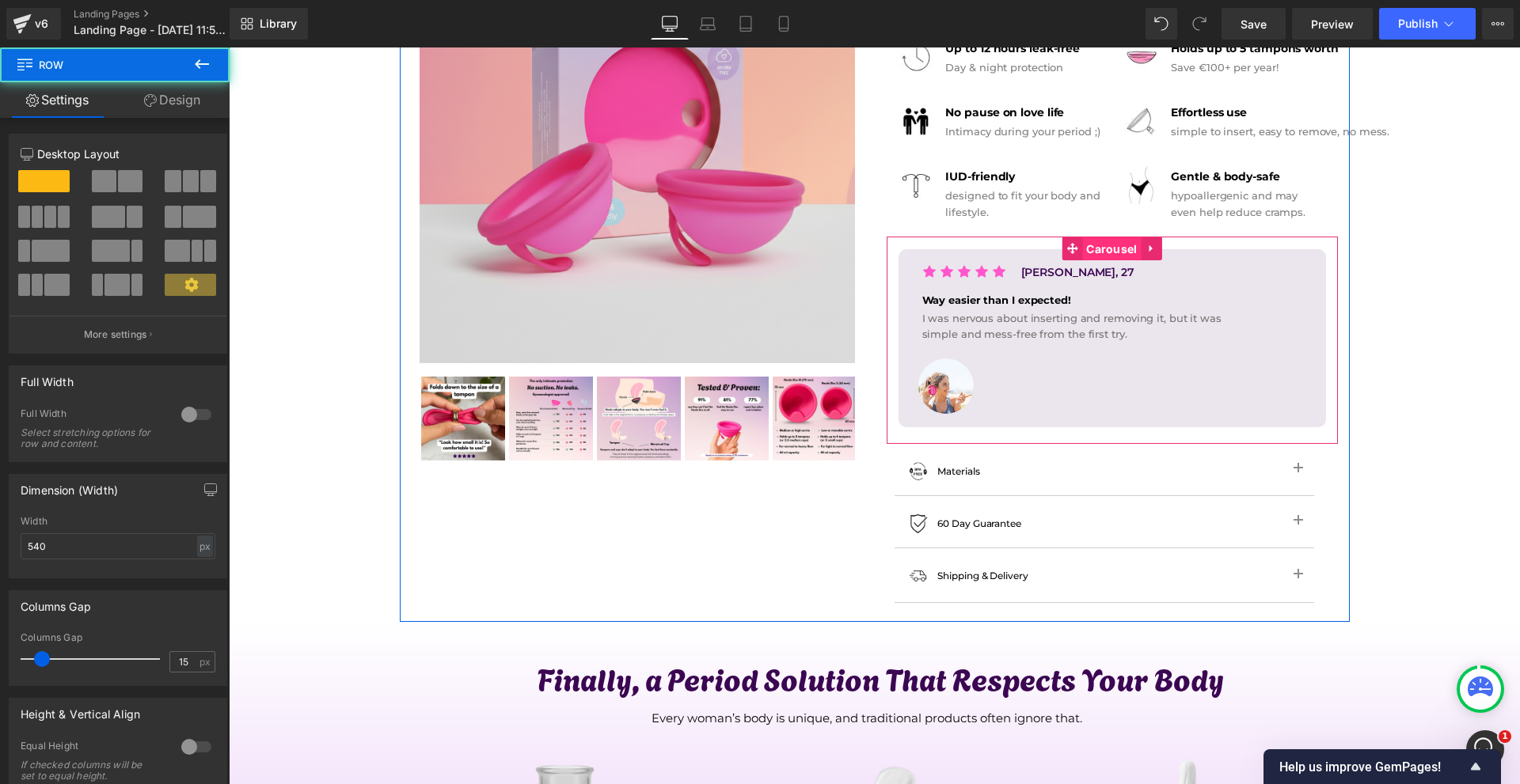
click at [1096, 253] on span "Carousel" at bounding box center [1111, 249] width 59 height 24
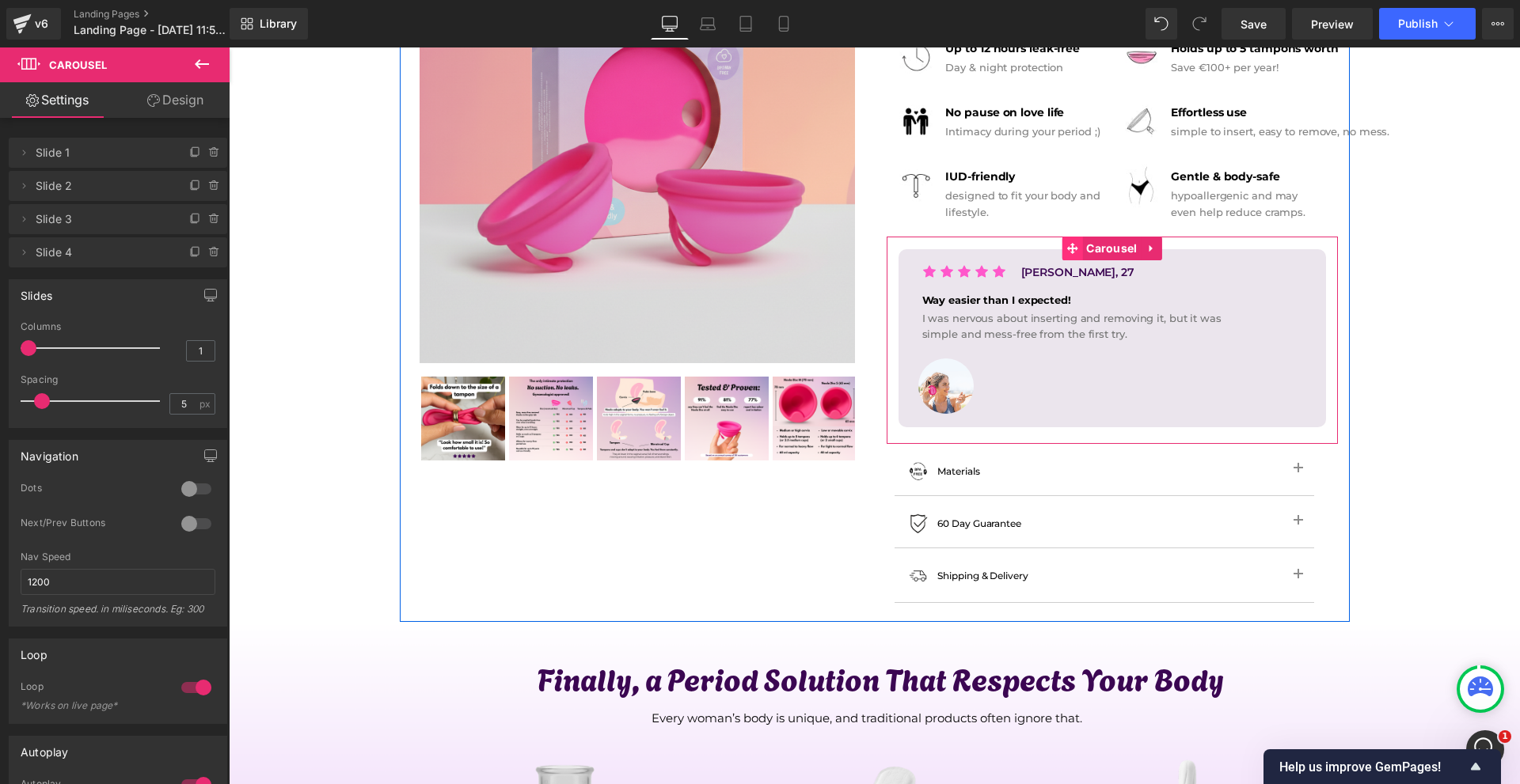
click at [1066, 249] on icon at bounding box center [1071, 248] width 11 height 11
click at [1085, 251] on span "Carousel" at bounding box center [1111, 249] width 59 height 24
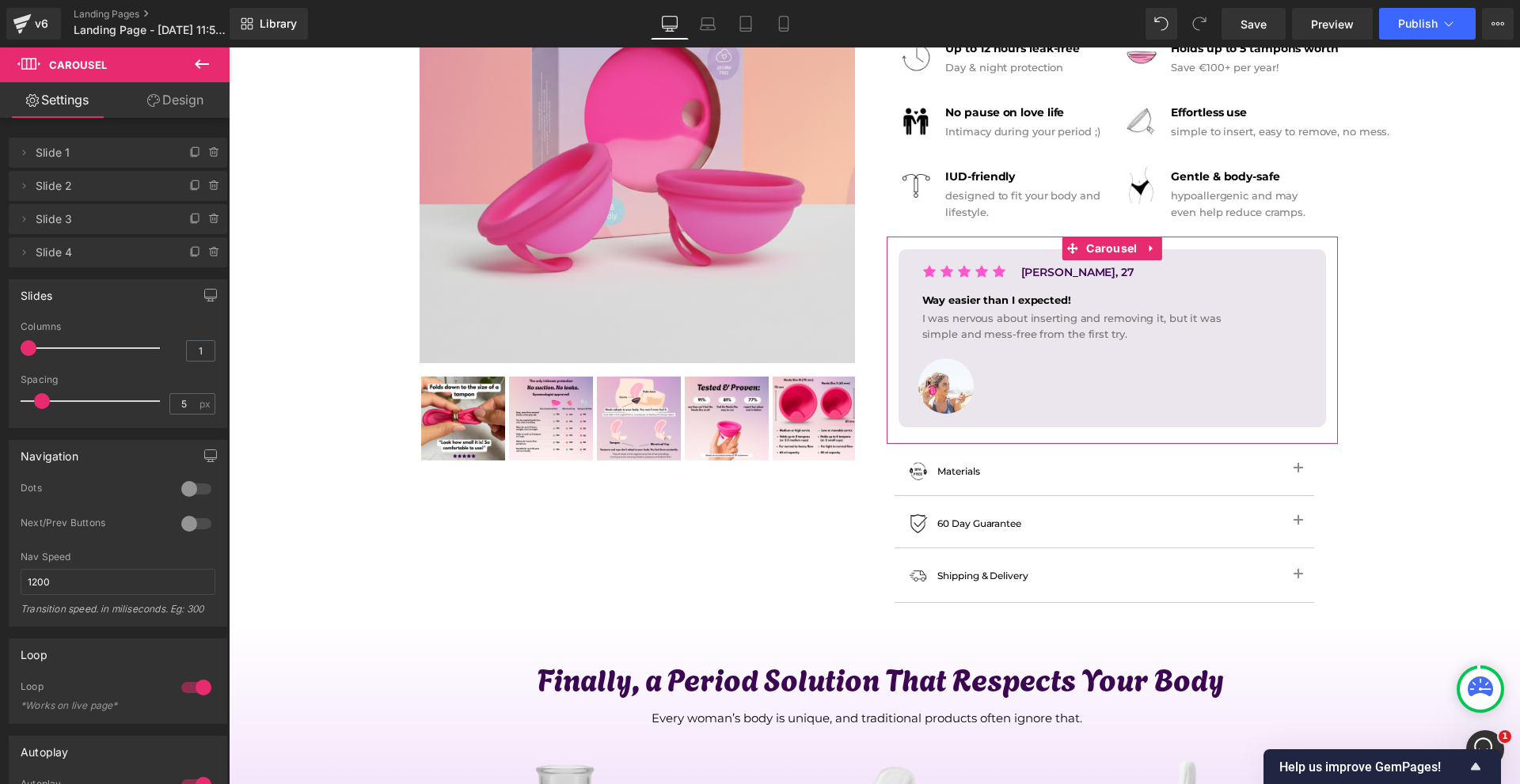
click at [182, 525] on div at bounding box center [196, 524] width 38 height 25
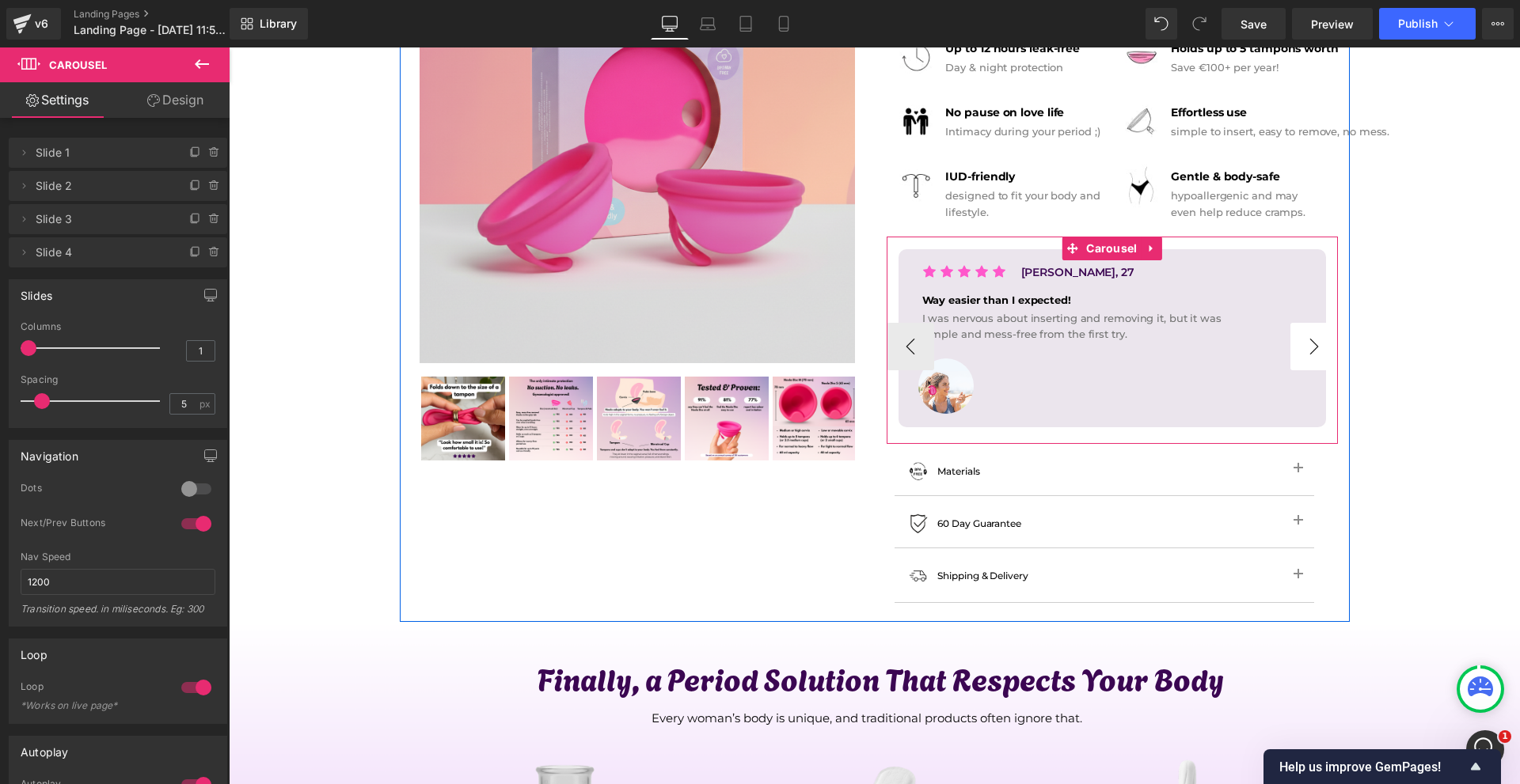
click at [1305, 350] on button "›" at bounding box center [1314, 347] width 48 height 48
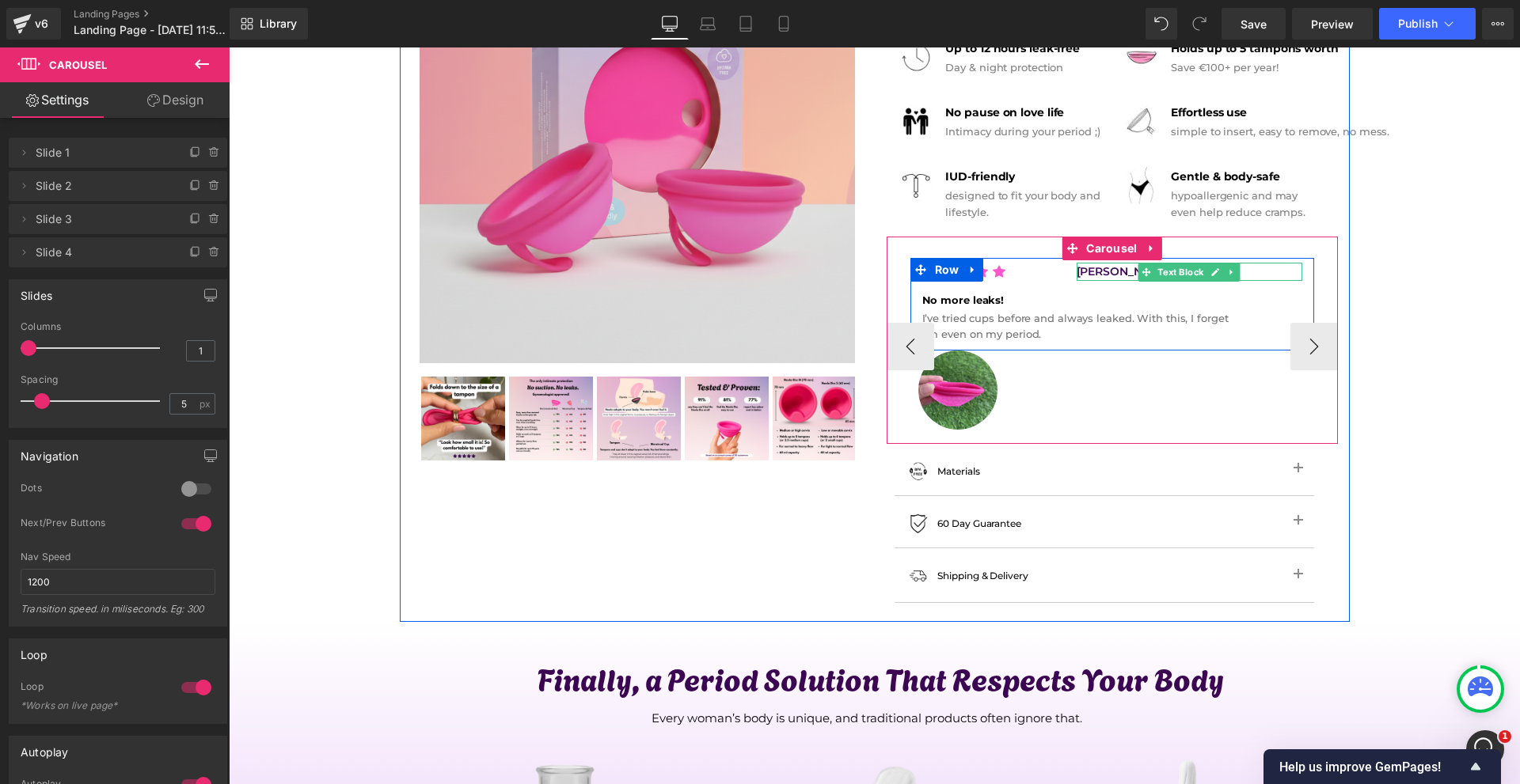
click at [1100, 272] on p "[PERSON_NAME], 27" at bounding box center [1190, 272] width 226 height 18
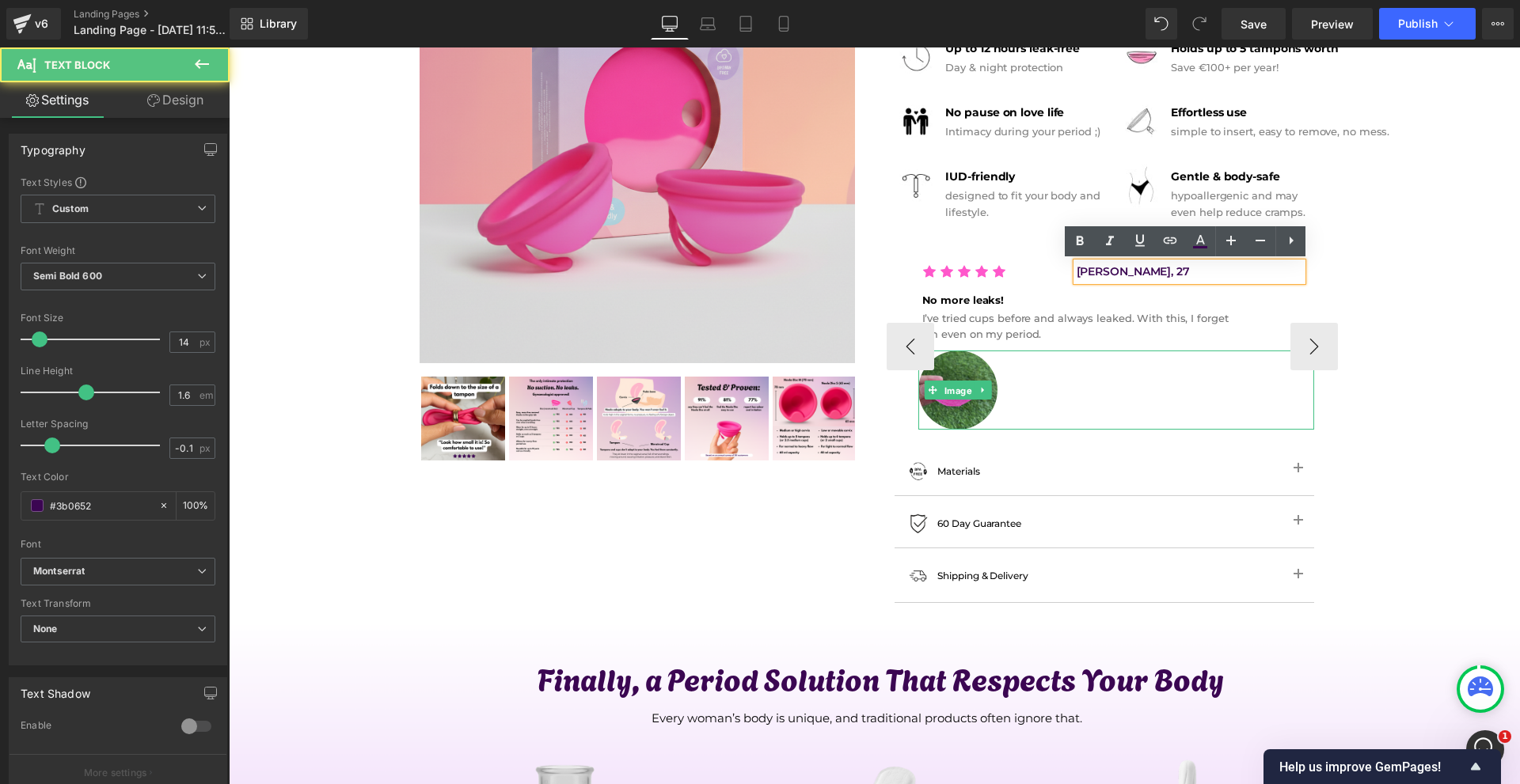
click at [955, 388] on span "Image" at bounding box center [957, 391] width 34 height 19
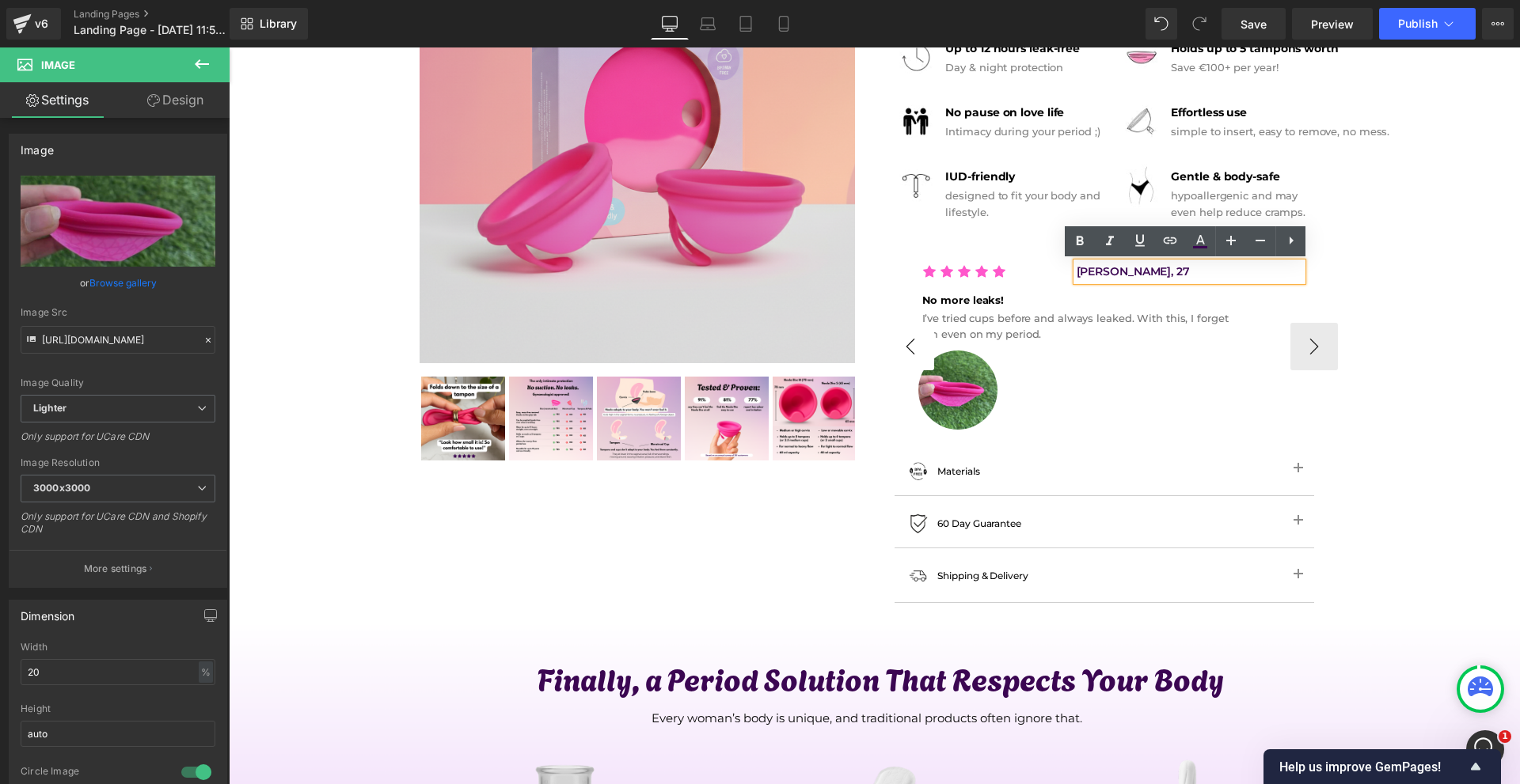
click at [900, 354] on button "‹" at bounding box center [911, 347] width 48 height 48
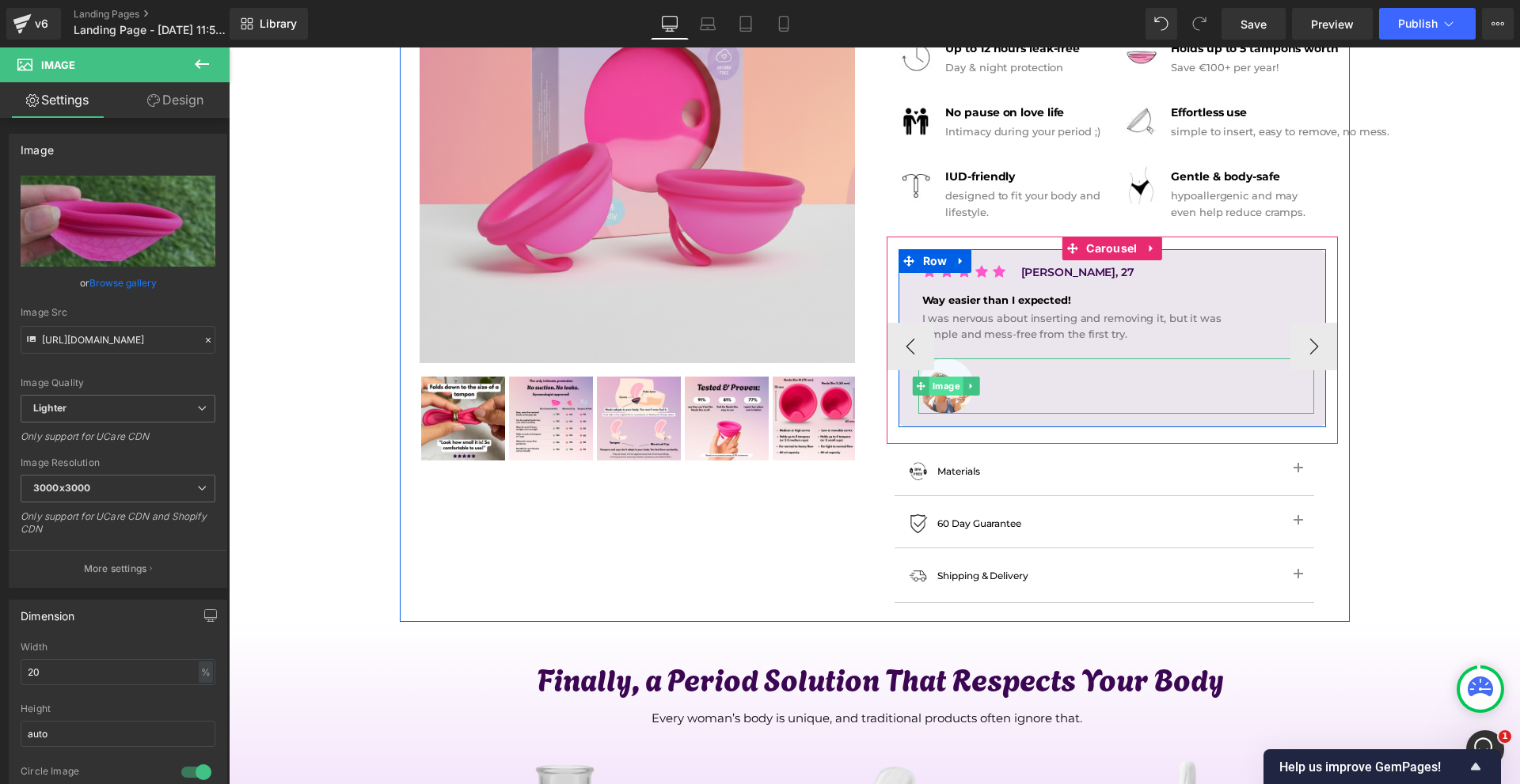
click at [938, 395] on span "Image" at bounding box center [945, 386] width 34 height 19
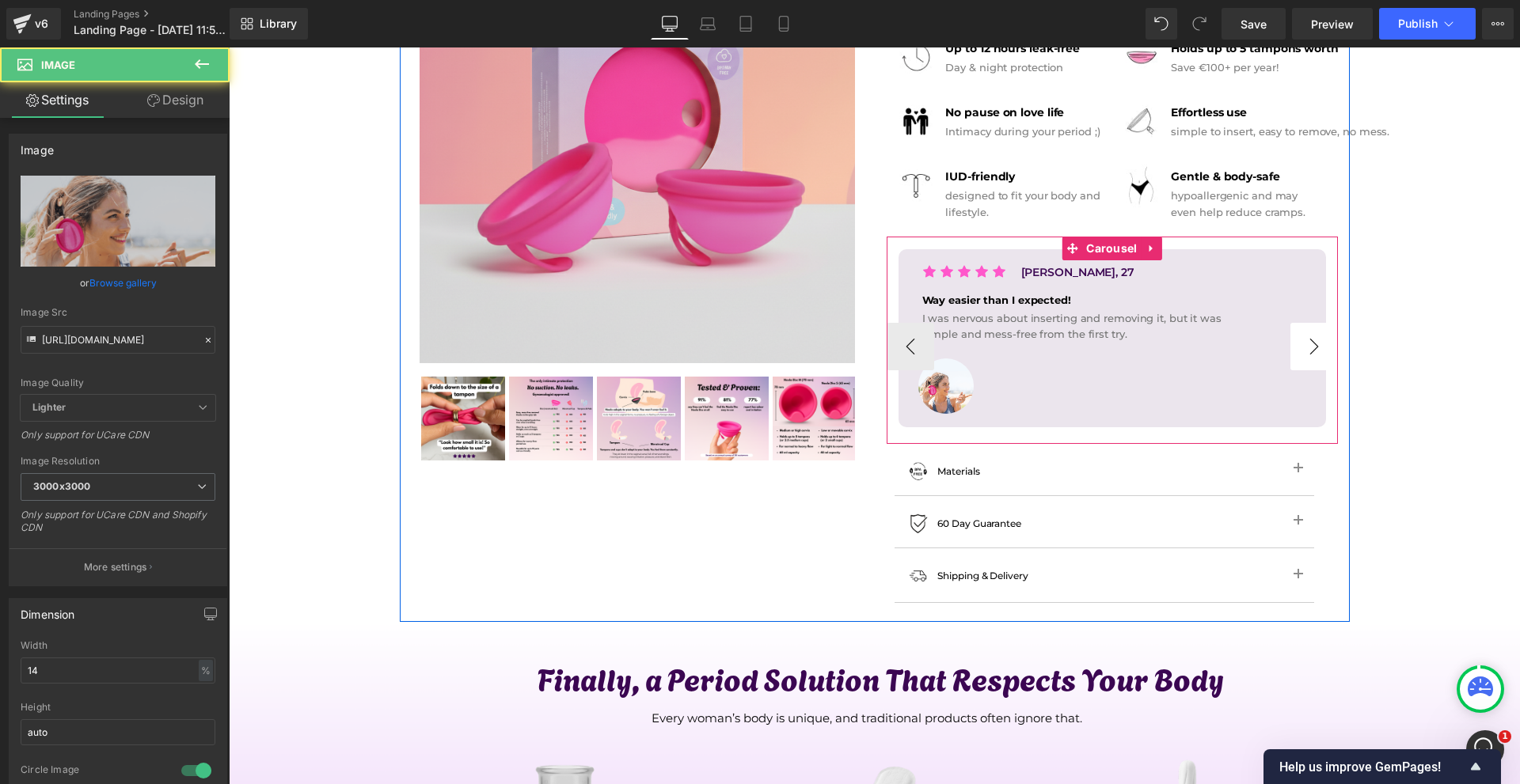
click at [1295, 356] on button "›" at bounding box center [1314, 347] width 48 height 48
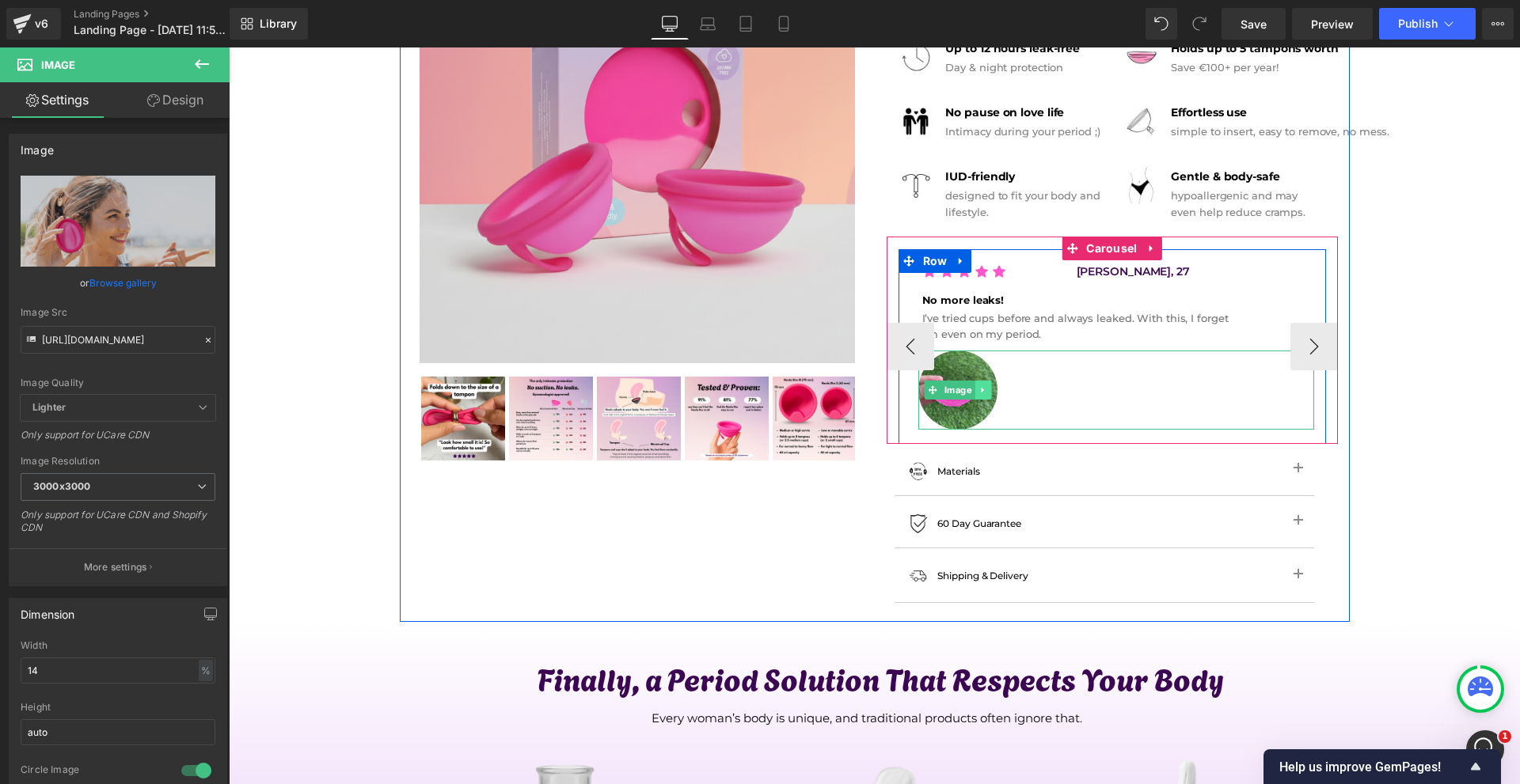
click at [990, 389] on ul "Image" at bounding box center [957, 390] width 66 height 19
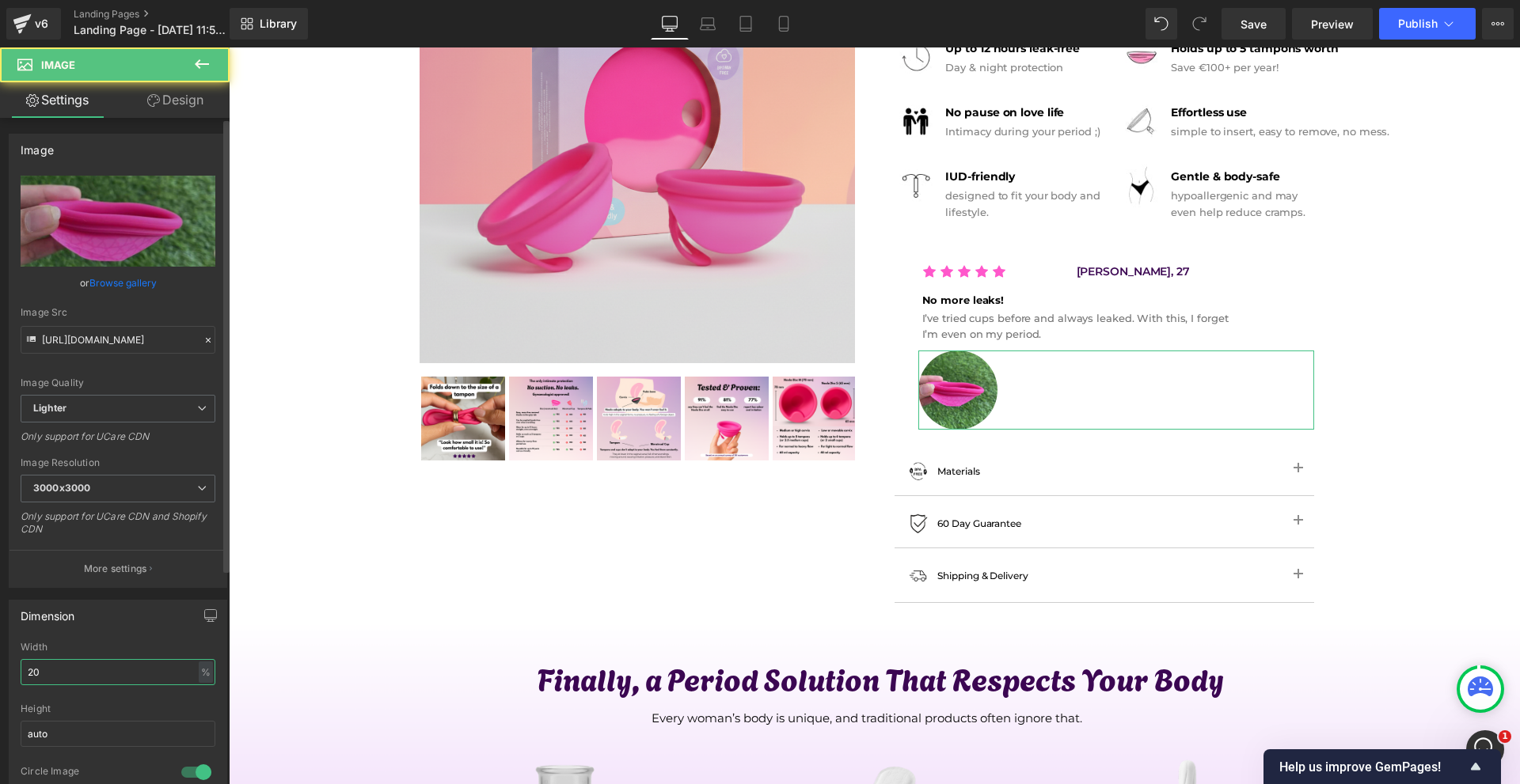
click at [67, 672] on input "20" at bounding box center [117, 672] width 194 height 26
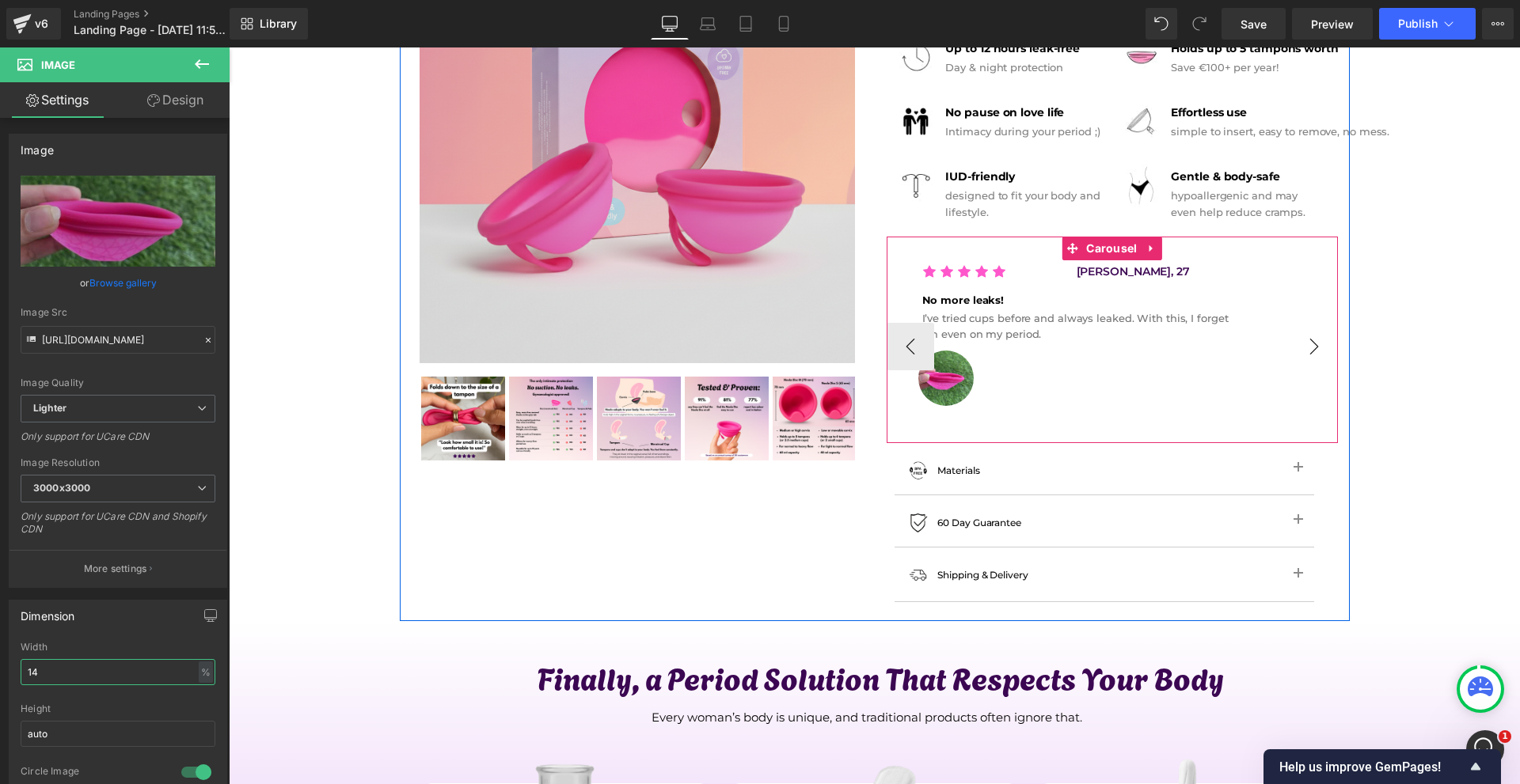
type input "14"
click at [1322, 344] on button "›" at bounding box center [1314, 347] width 48 height 48
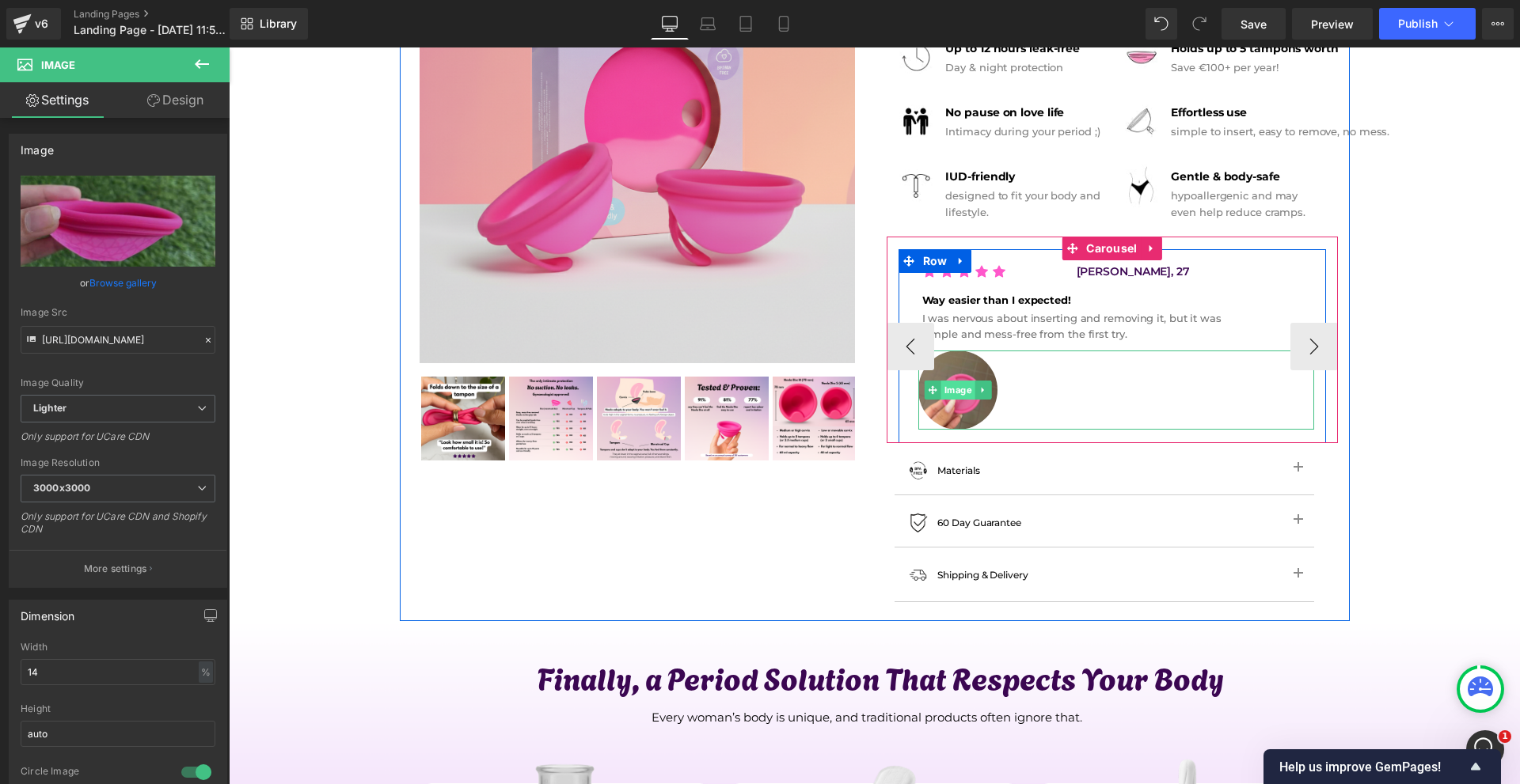
click at [974, 394] on span "Image" at bounding box center [957, 390] width 34 height 19
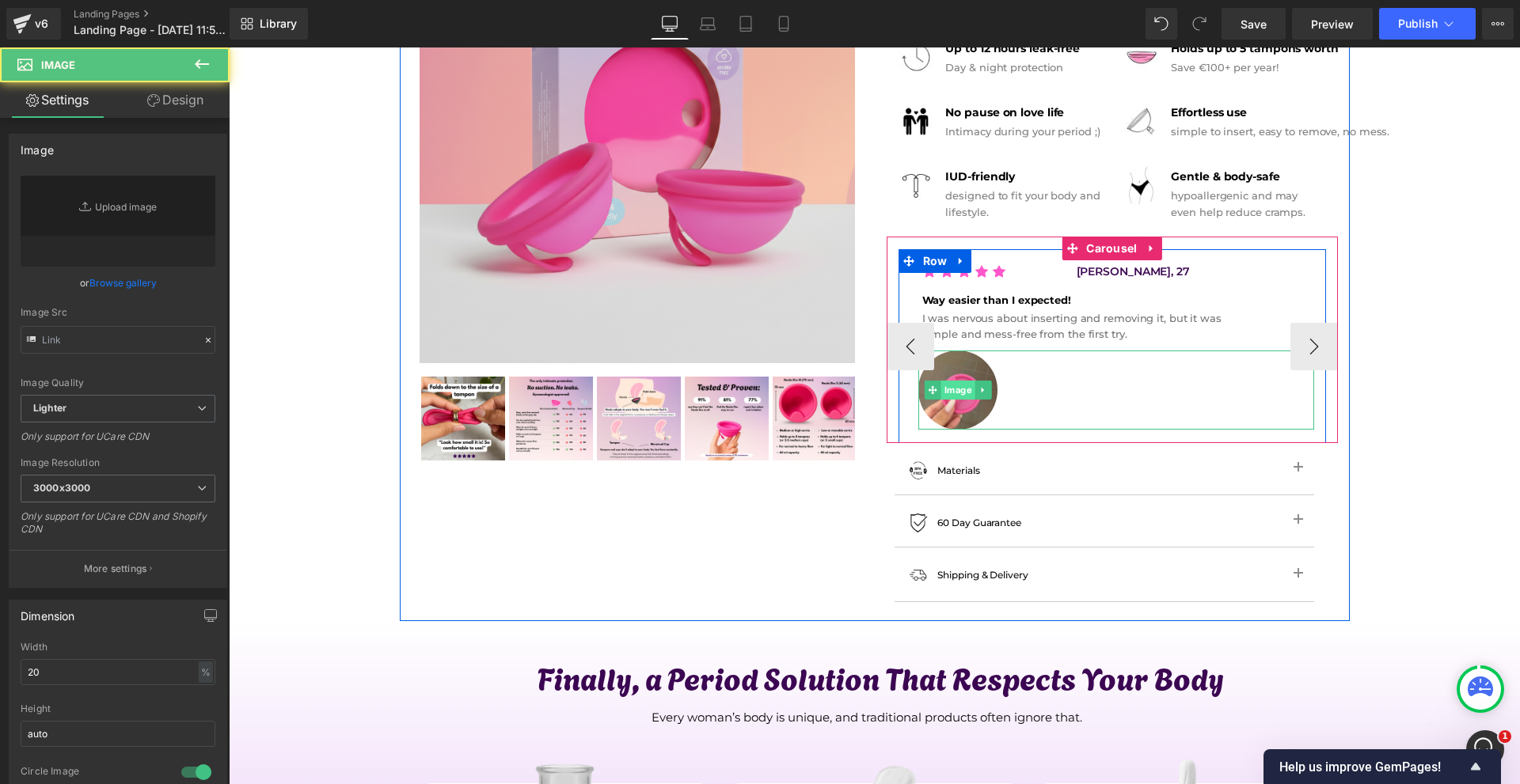
type input "[URL][DOMAIN_NAME]"
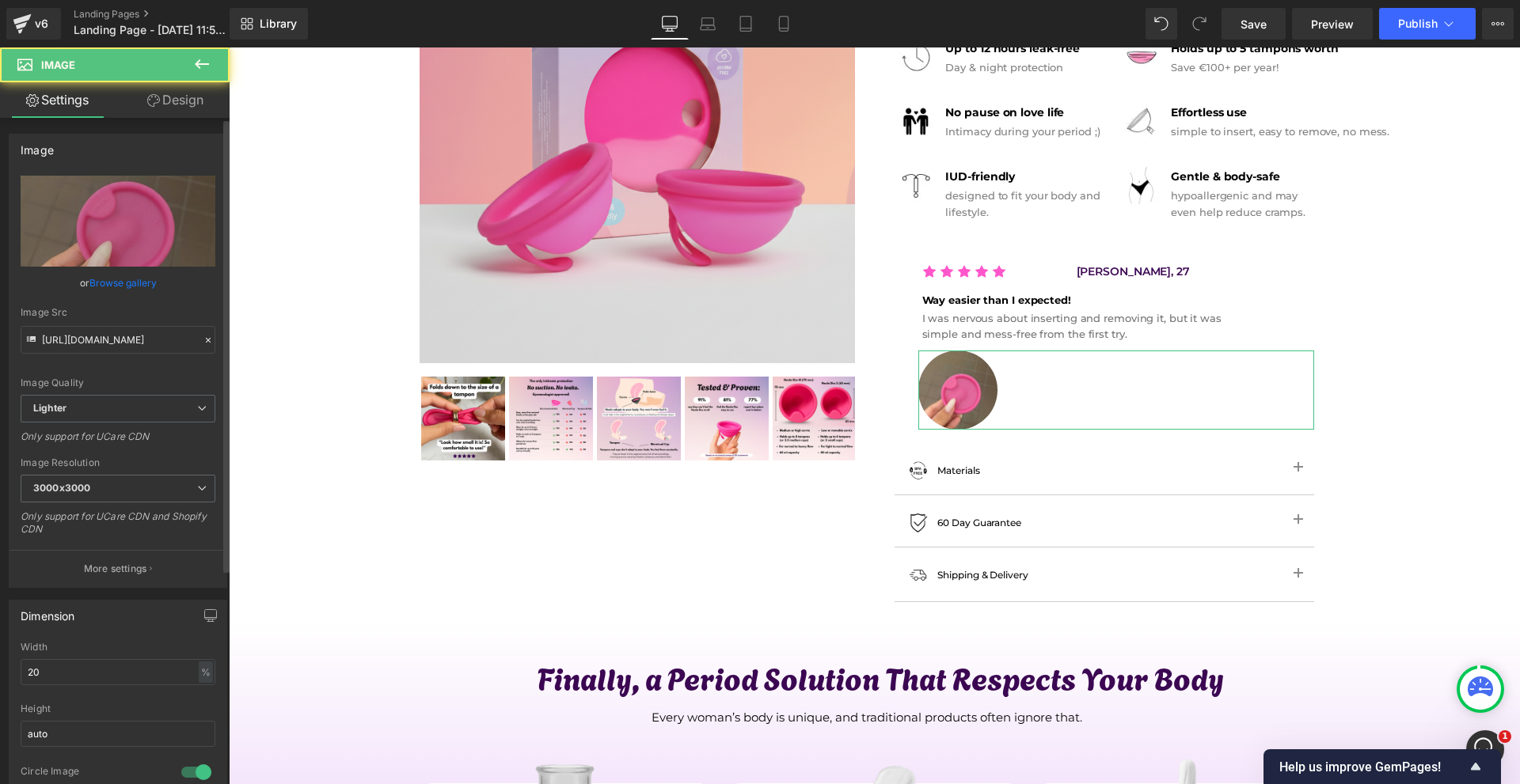
click at [79, 658] on div "Width 20 % % px" at bounding box center [117, 672] width 194 height 62
click at [77, 664] on input "20" at bounding box center [117, 672] width 194 height 26
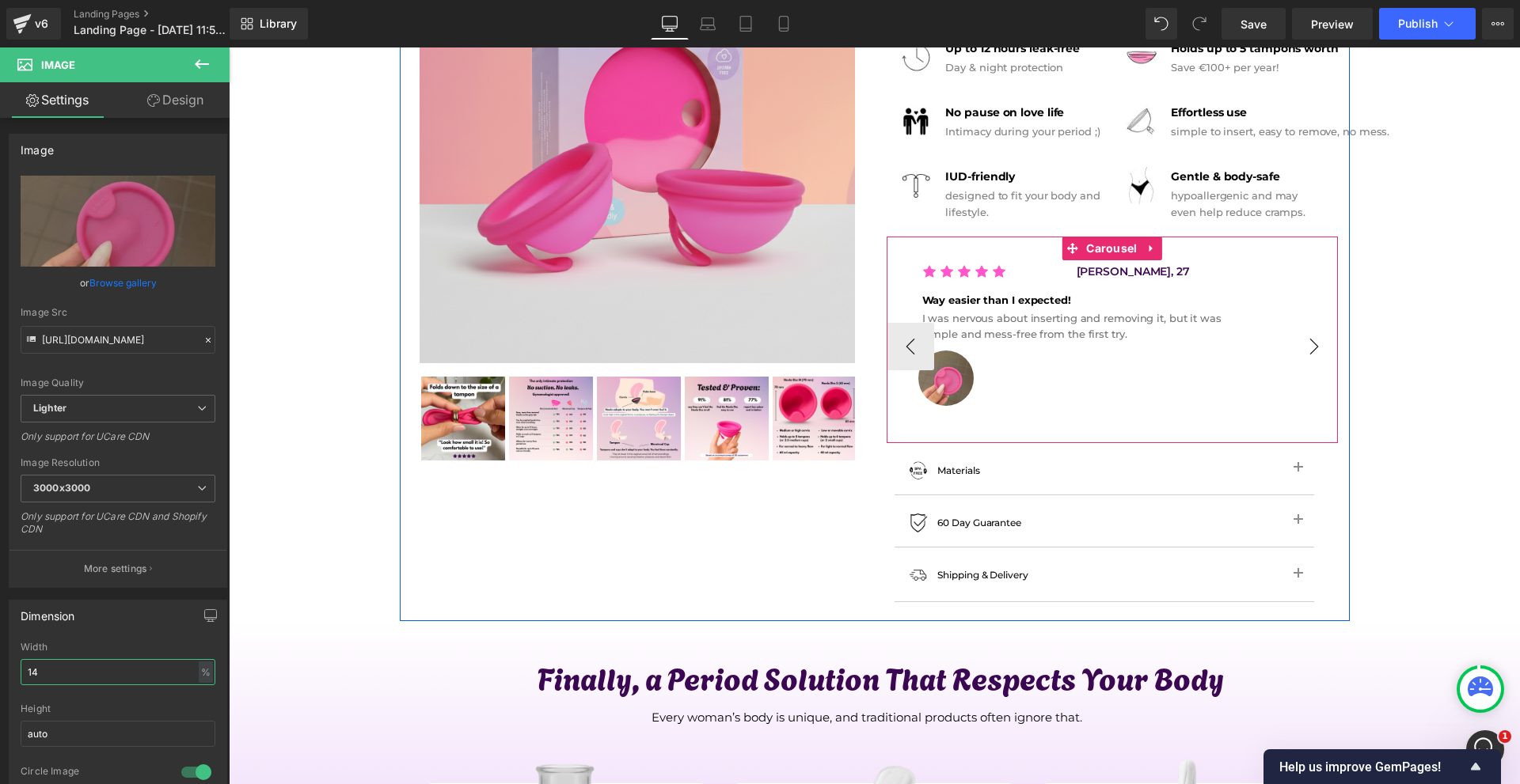
type input "14"
click at [1310, 348] on button "›" at bounding box center [1314, 347] width 48 height 48
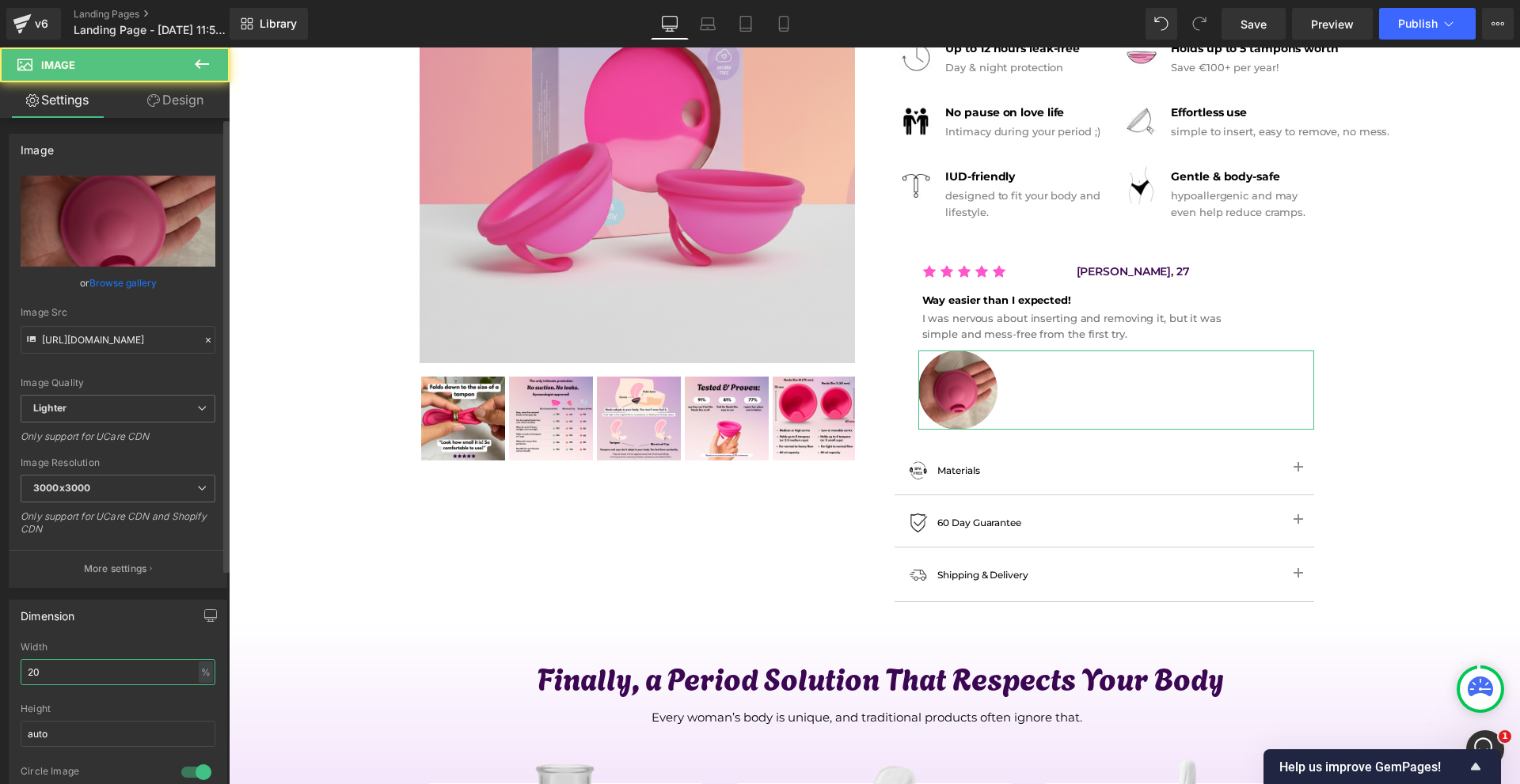
click at [94, 671] on input "20" at bounding box center [117, 672] width 194 height 26
click at [93, 671] on input "20" at bounding box center [117, 672] width 194 height 26
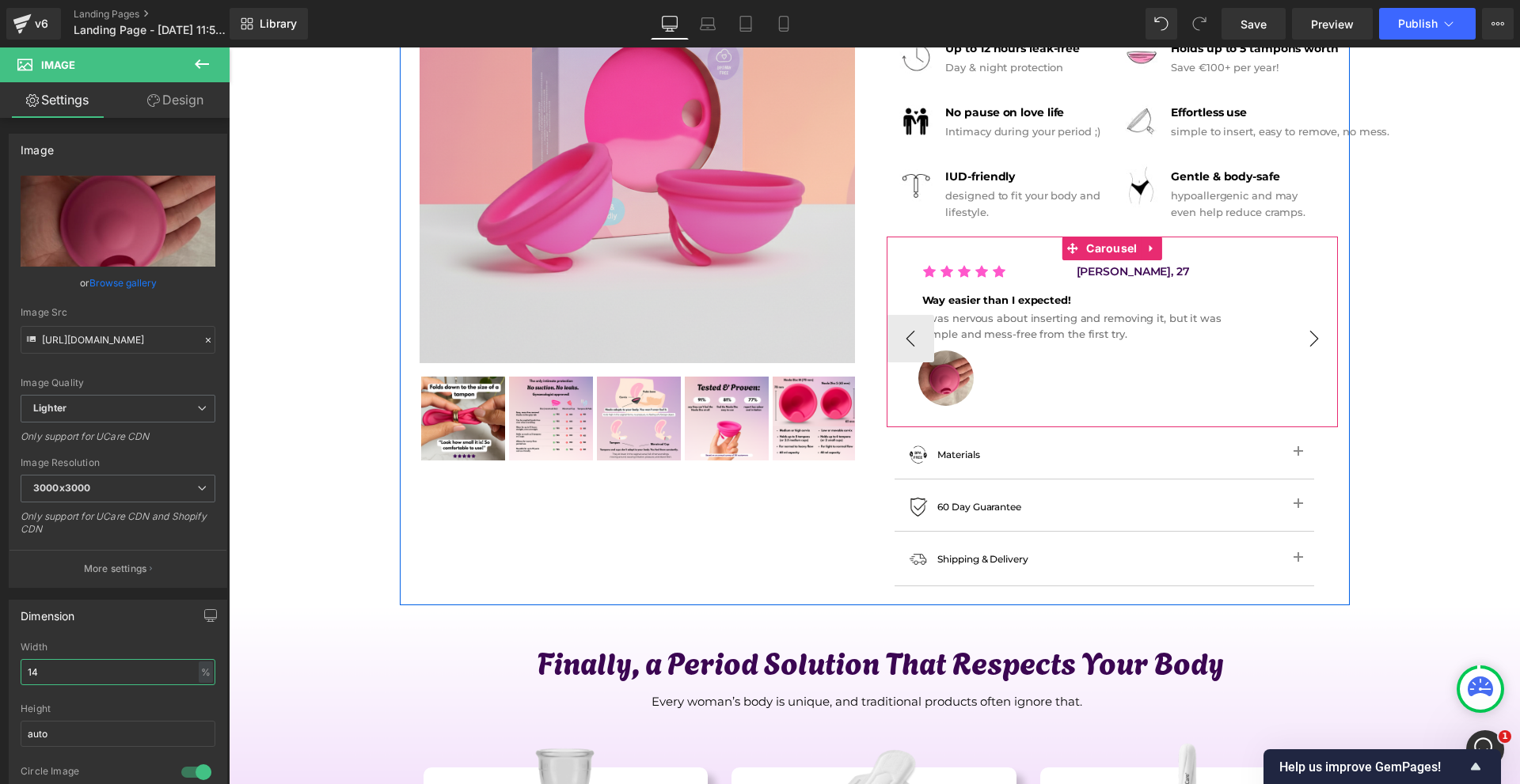
type input "14"
click at [1310, 333] on button "›" at bounding box center [1314, 339] width 48 height 48
click at [897, 351] on button "‹" at bounding box center [911, 339] width 48 height 48
click at [906, 339] on button "‹" at bounding box center [911, 339] width 48 height 48
click at [906, 338] on button "‹" at bounding box center [911, 339] width 48 height 48
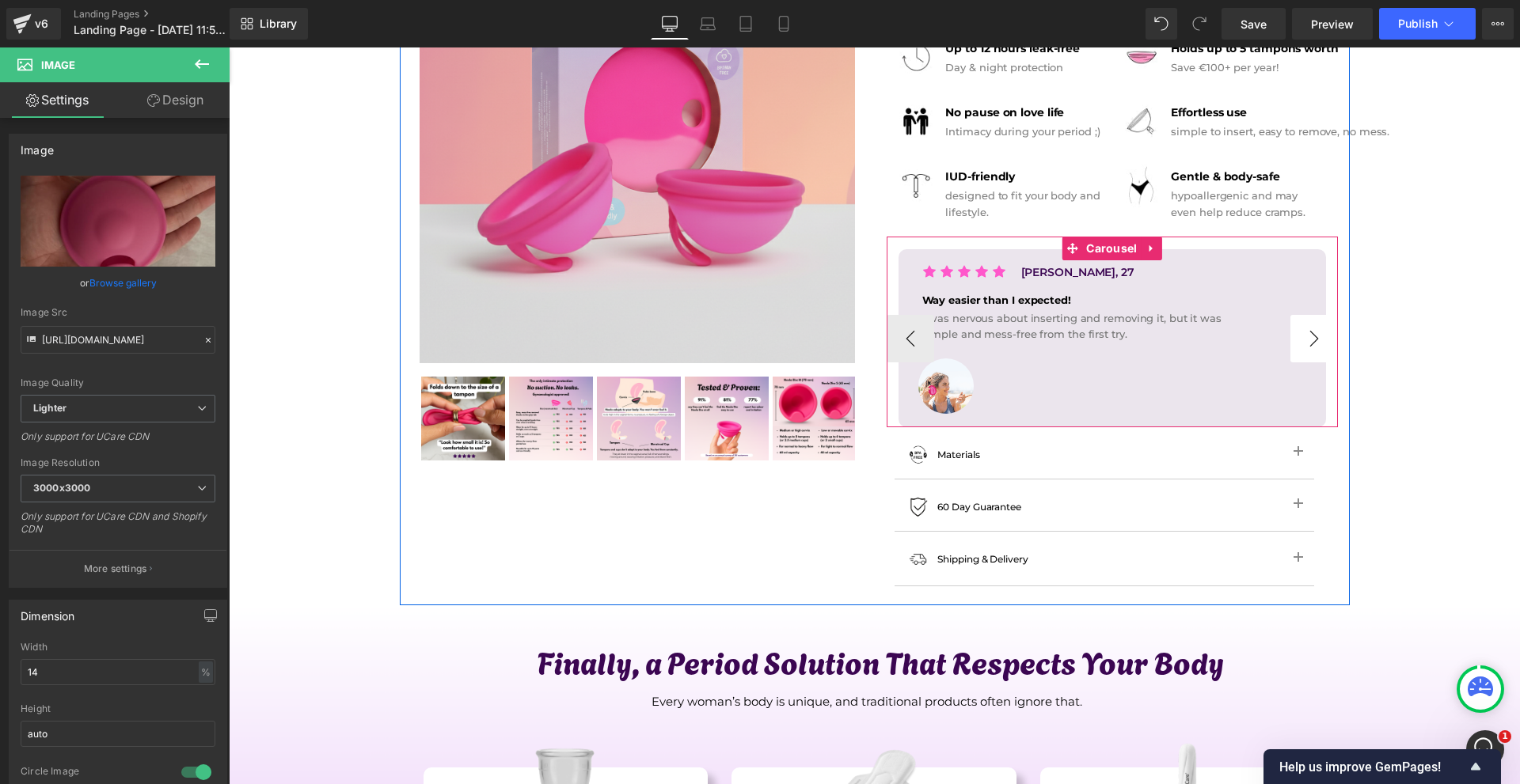
click at [1300, 345] on button "›" at bounding box center [1314, 339] width 48 height 48
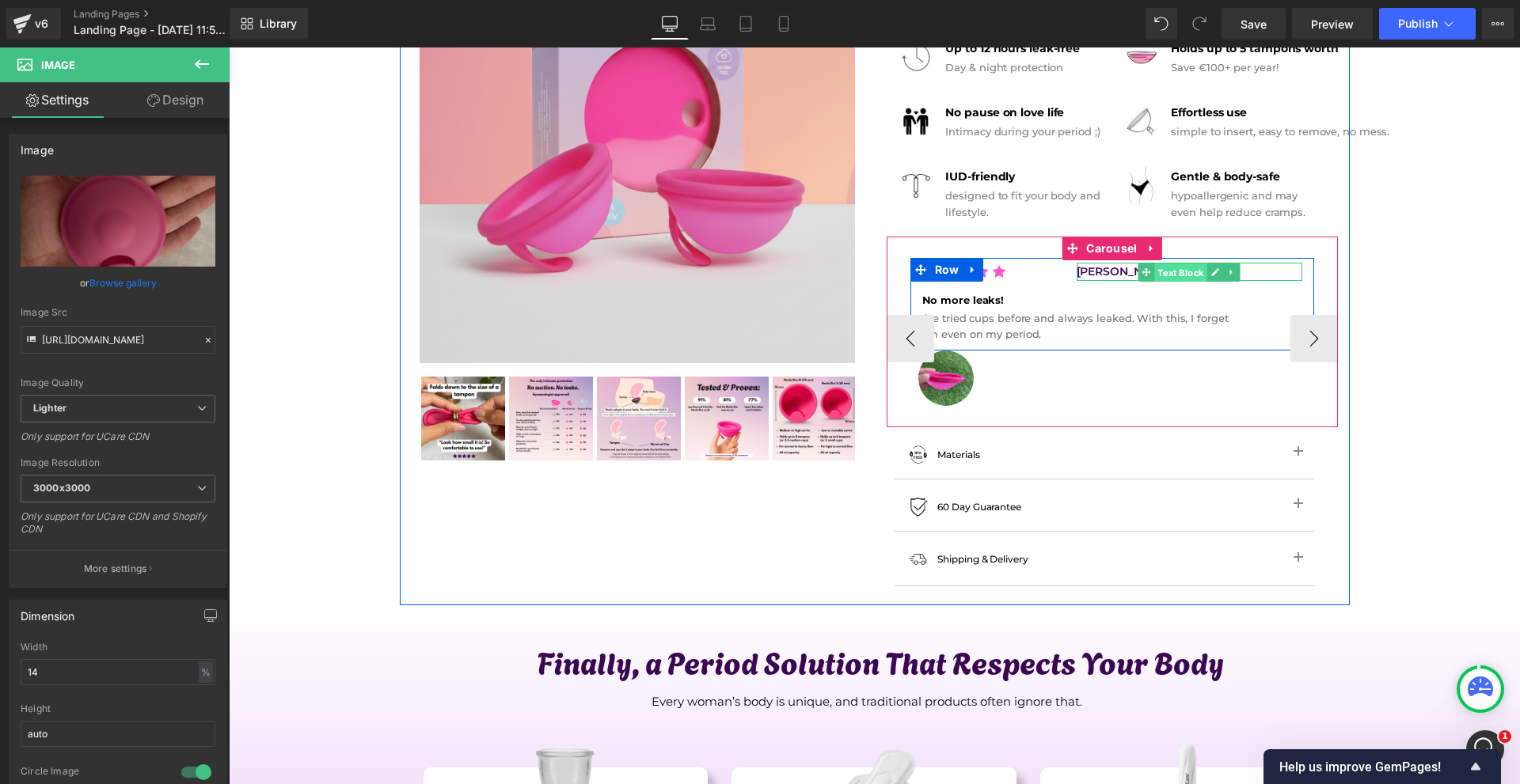
click at [1158, 272] on span "Text Block" at bounding box center [1181, 272] width 53 height 19
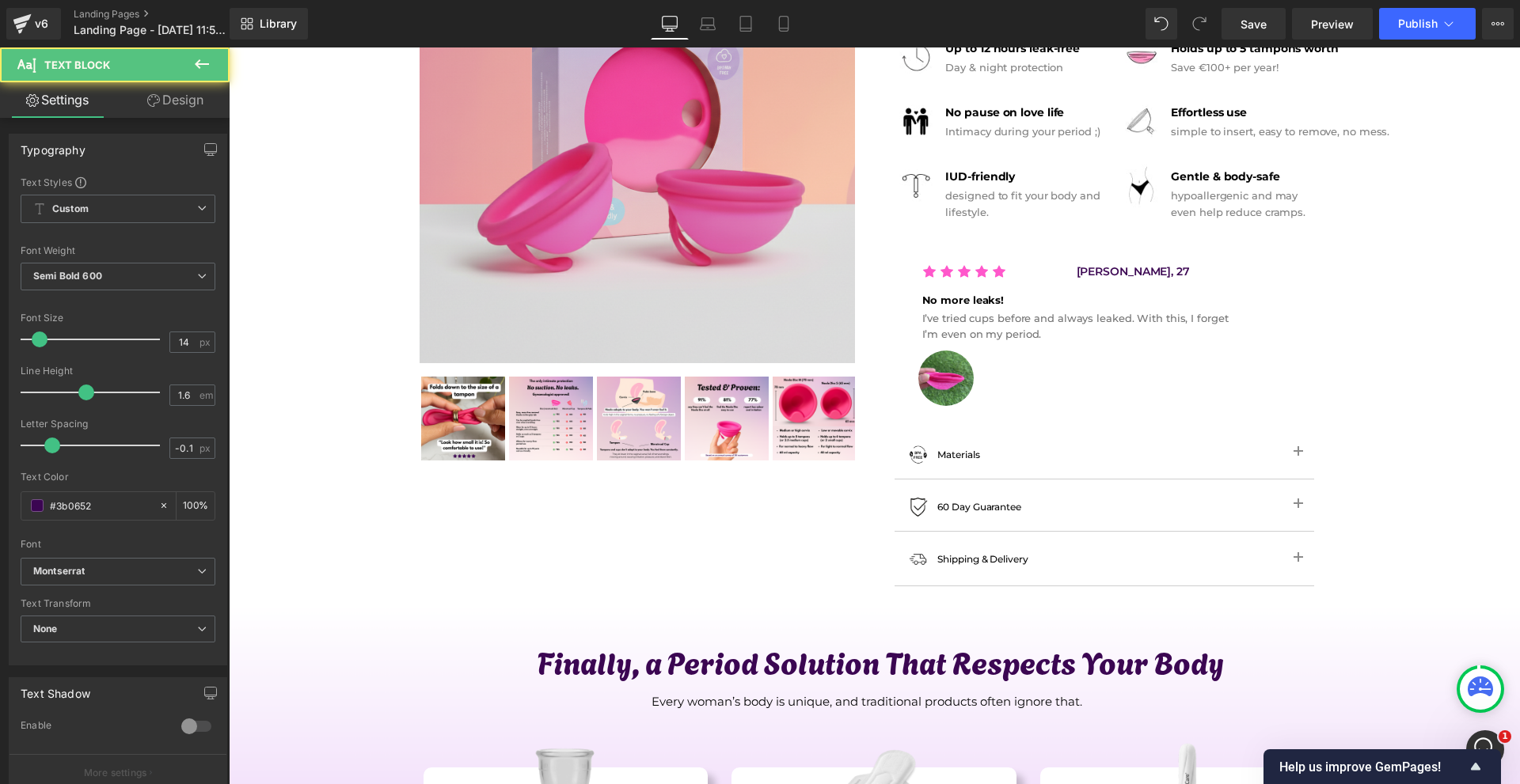
click at [214, 103] on link "Design" at bounding box center [175, 100] width 115 height 36
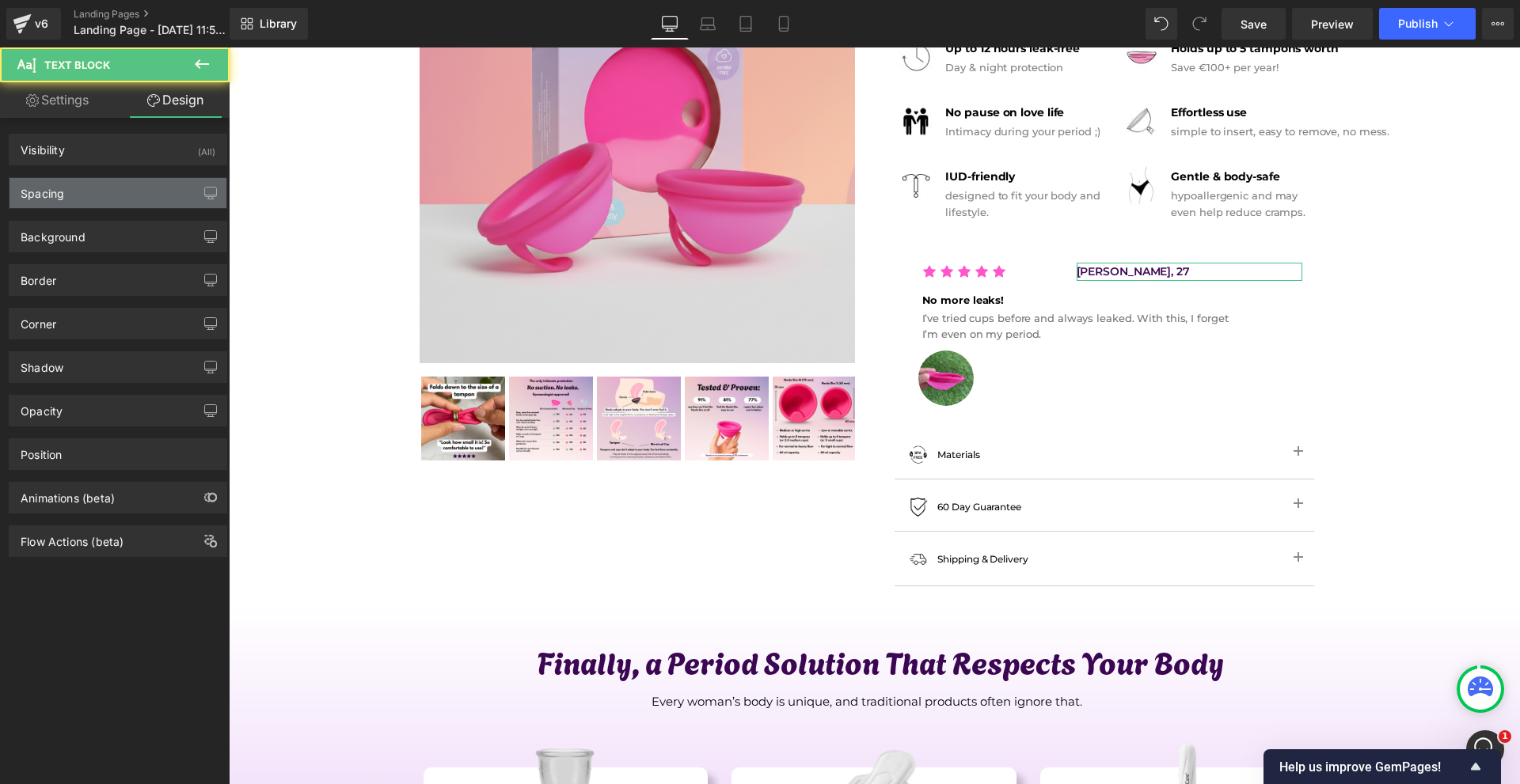
click at [132, 205] on div "Spacing" at bounding box center [118, 193] width 217 height 30
type input "0"
type input "-60"
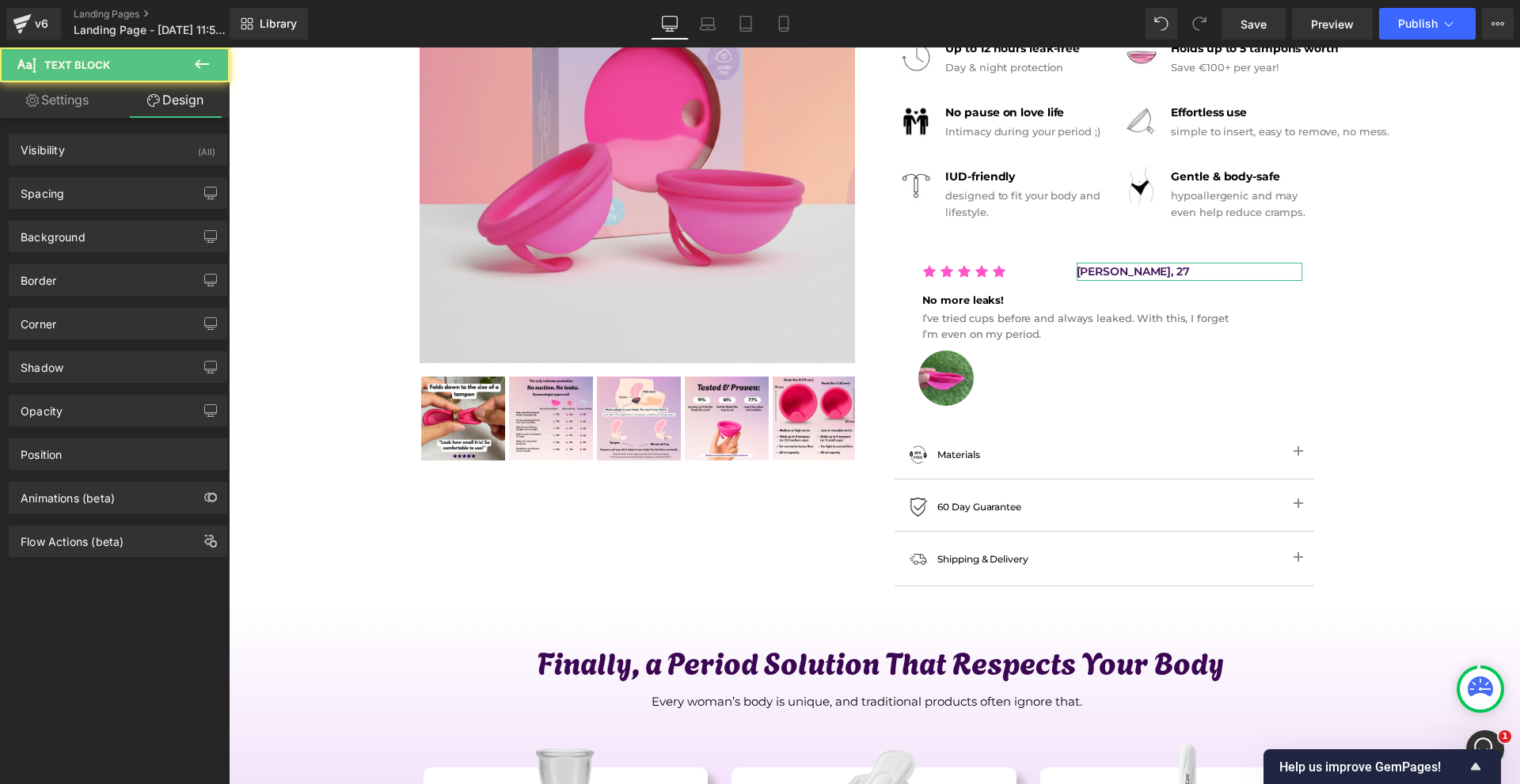
type input "0"
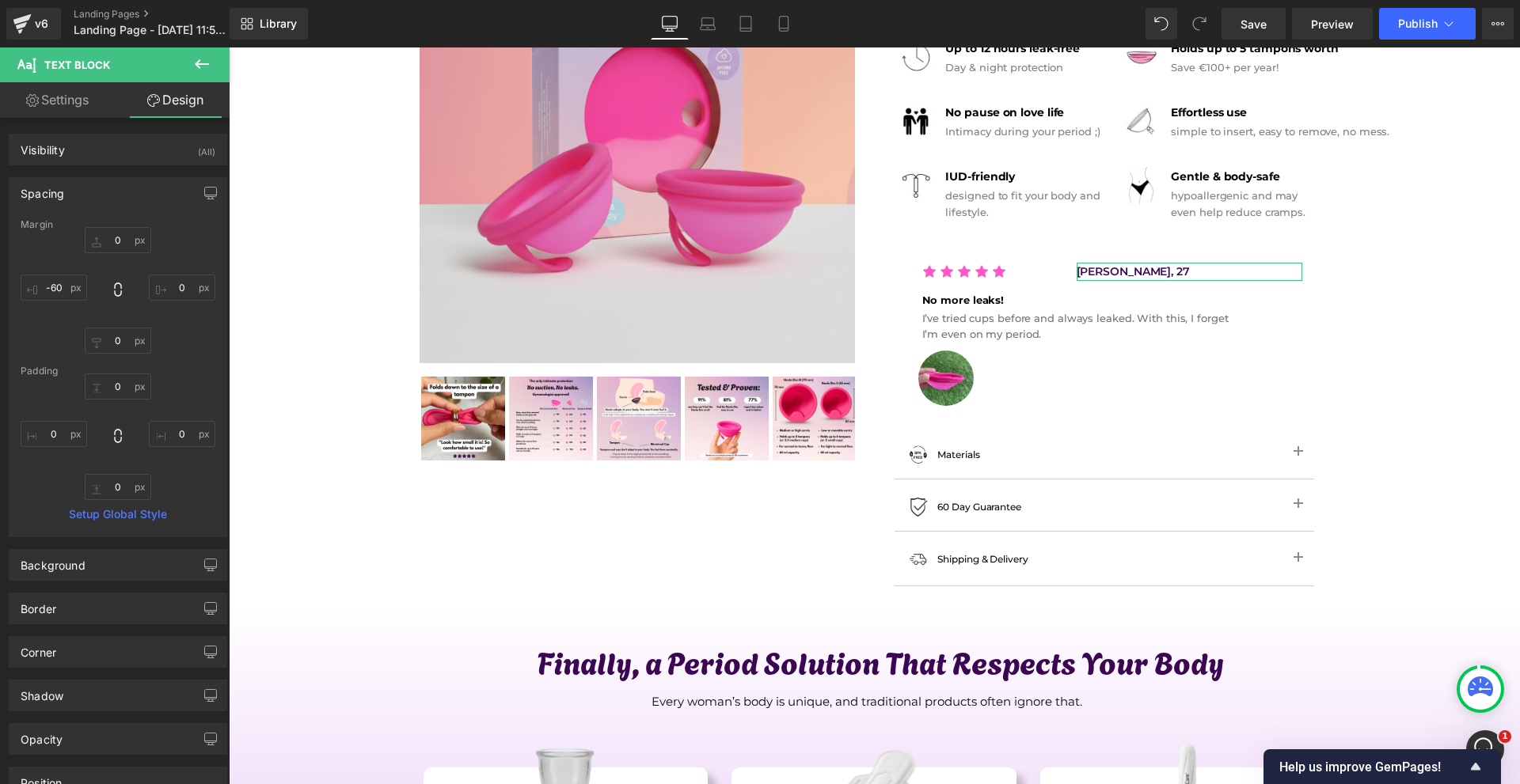
click at [93, 266] on div "0px 0 0px 0 0px 0 -60px -60" at bounding box center [117, 290] width 194 height 126
click at [78, 295] on input "-60" at bounding box center [53, 288] width 66 height 26
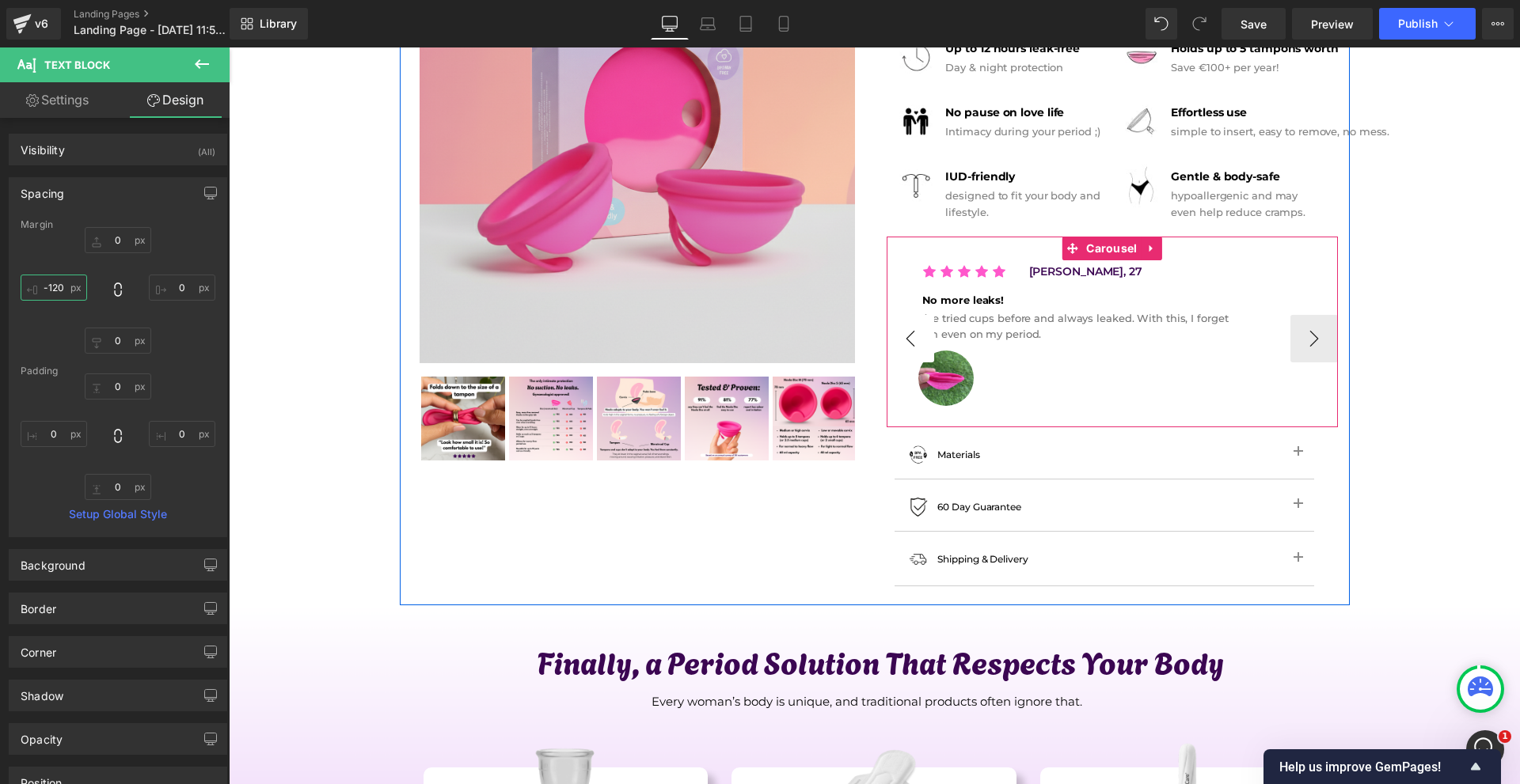
type input "-120"
click at [900, 354] on button "‹" at bounding box center [911, 339] width 48 height 48
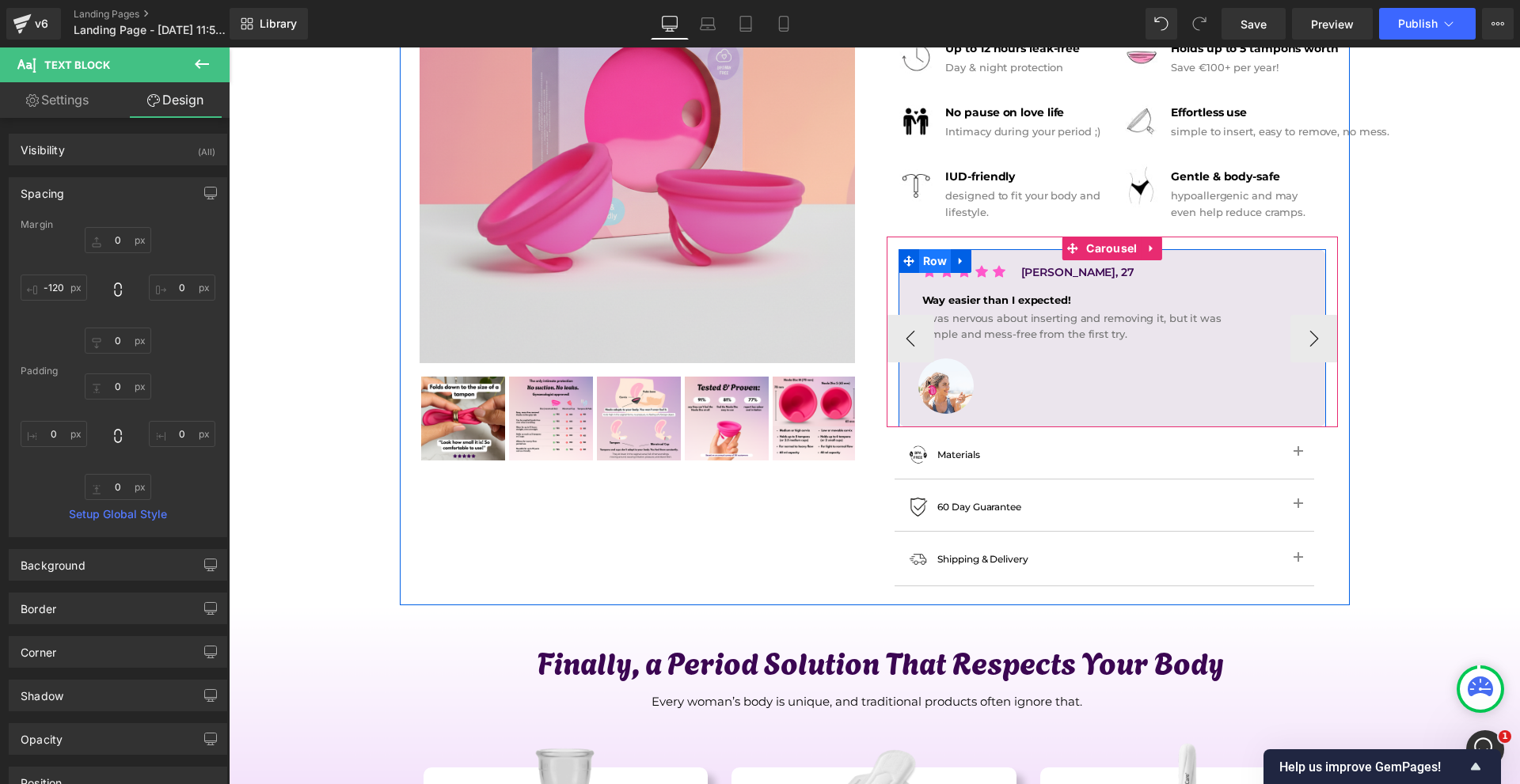
click at [934, 262] on span "Row" at bounding box center [935, 261] width 32 height 24
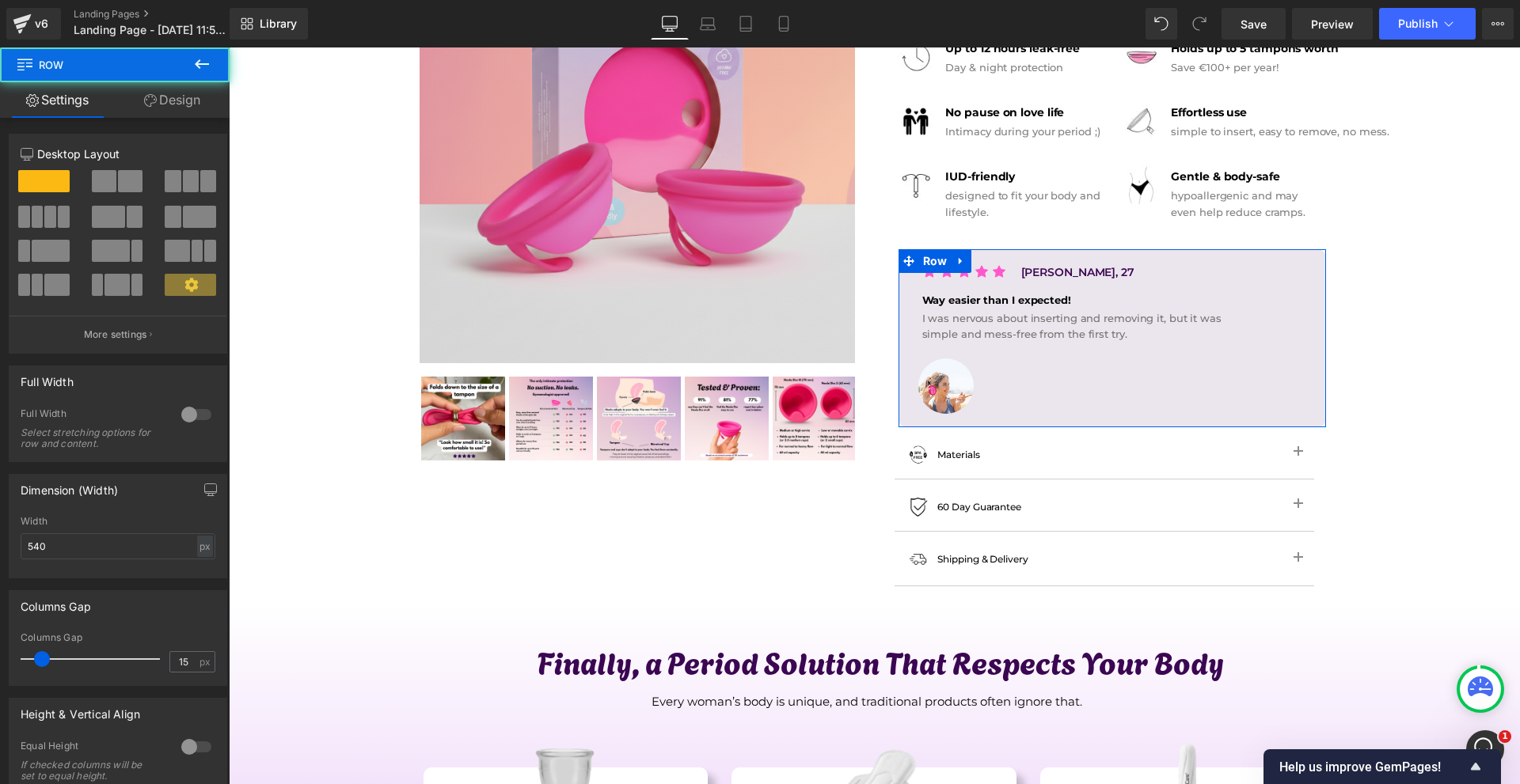
click at [137, 103] on link "Design" at bounding box center [171, 100] width 115 height 36
click at [0, 0] on div "Background" at bounding box center [0, 0] width 0 height 0
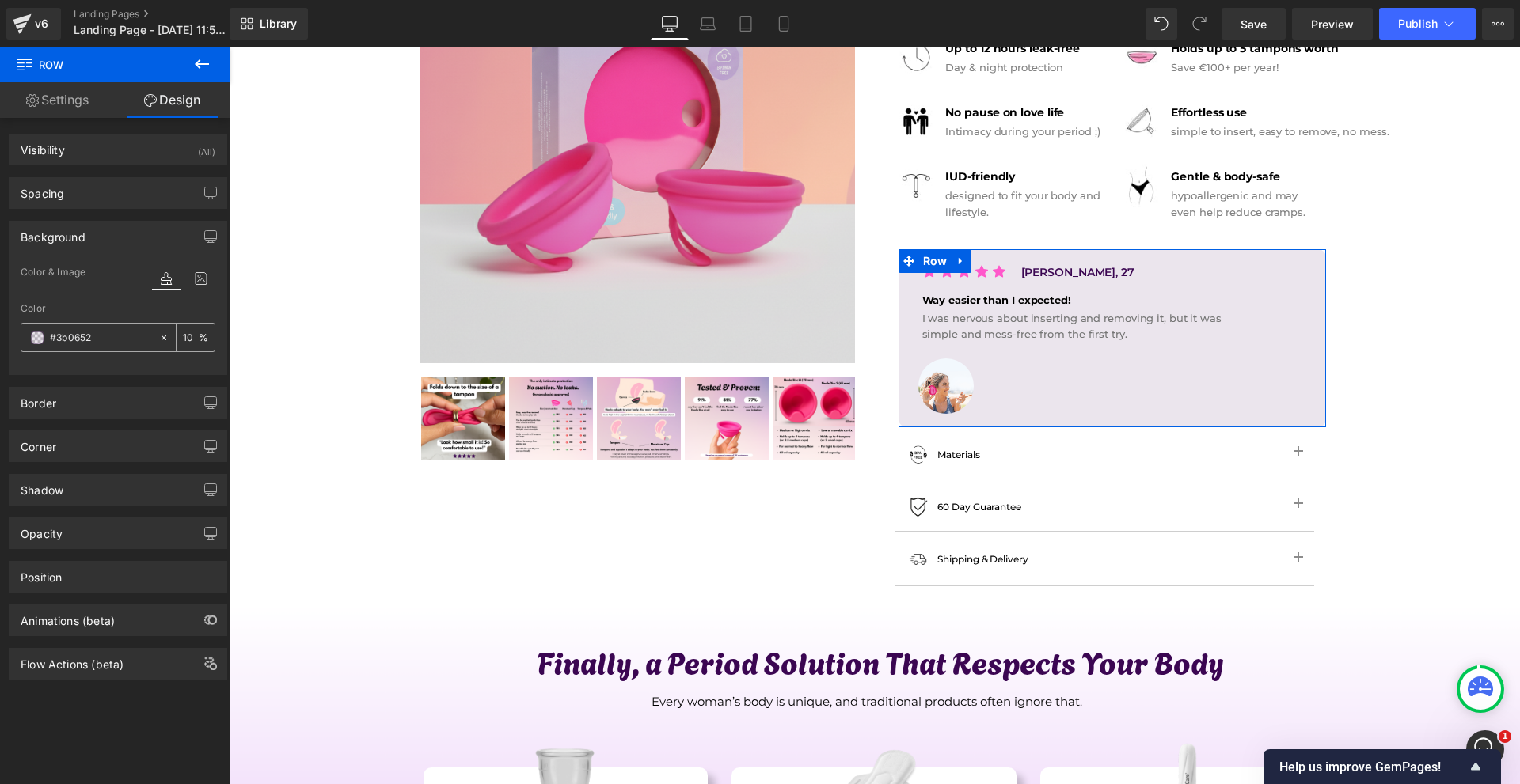
click at [104, 334] on input "#3b0652" at bounding box center [100, 338] width 101 height 18
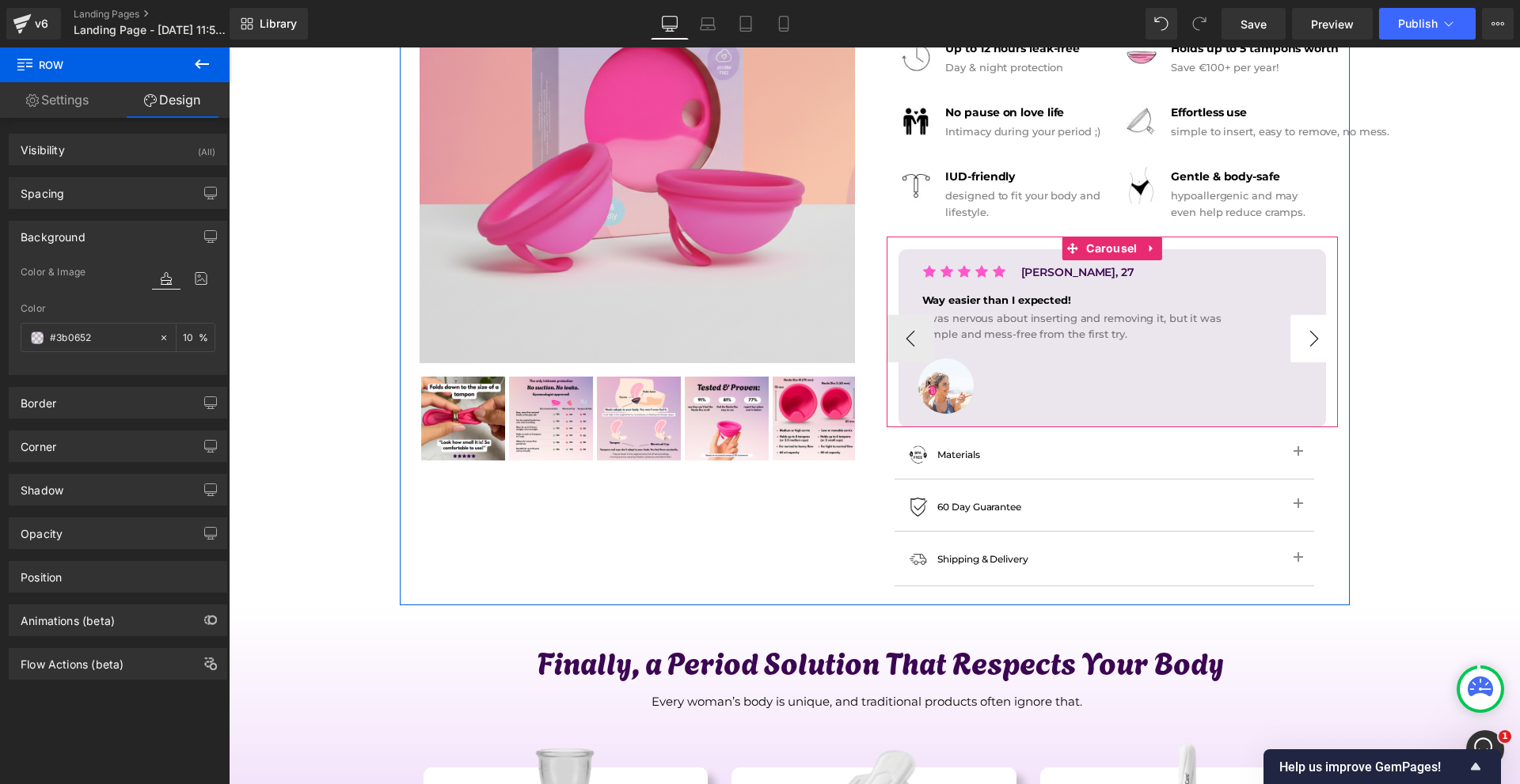
click at [1302, 339] on button "›" at bounding box center [1314, 339] width 48 height 48
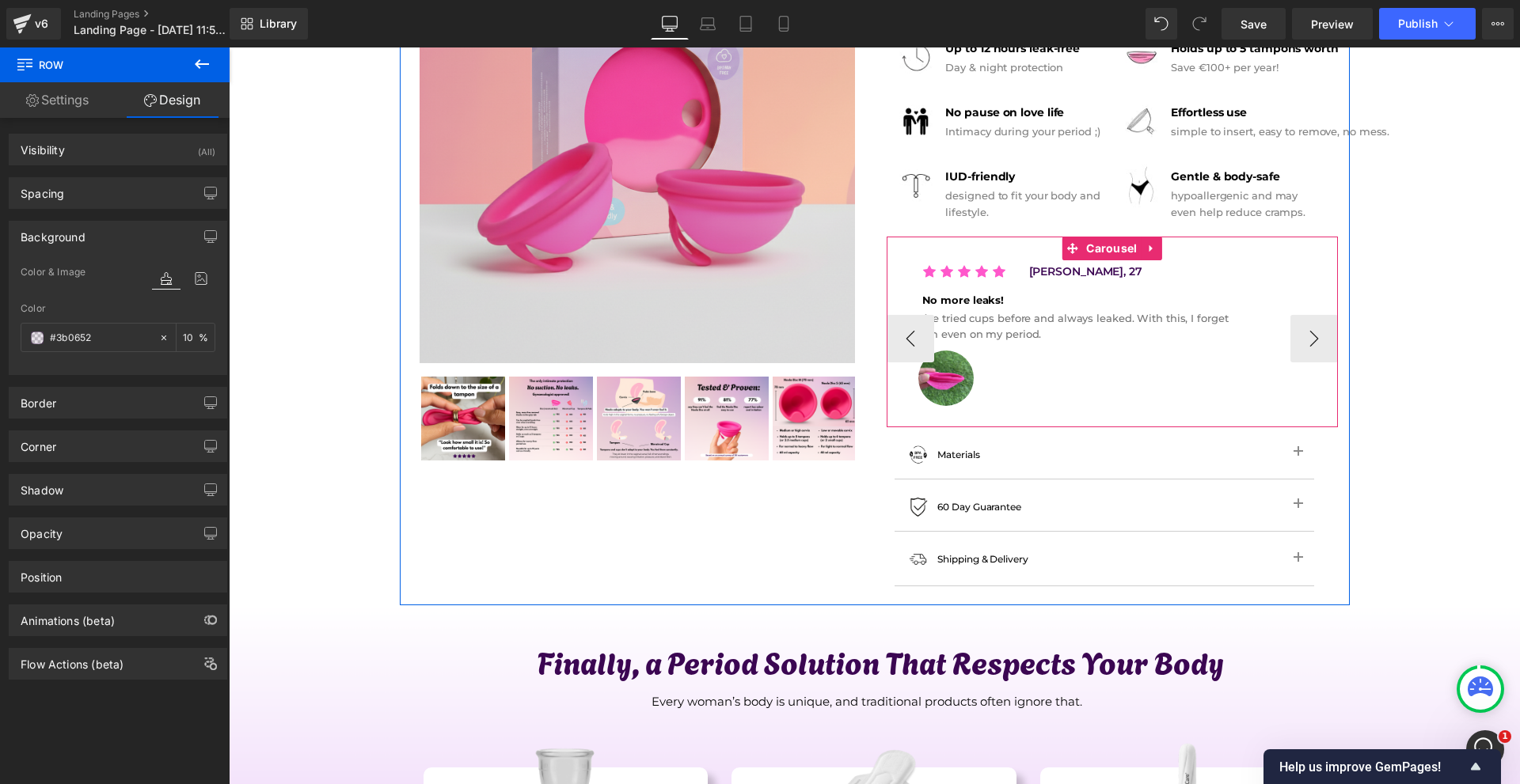
click at [936, 266] on div "Icon Icon Icon Icon Icon Icon List Hoz No more leaks! Text Block I’ve tried cup…" at bounding box center [1113, 334] width 428 height 171
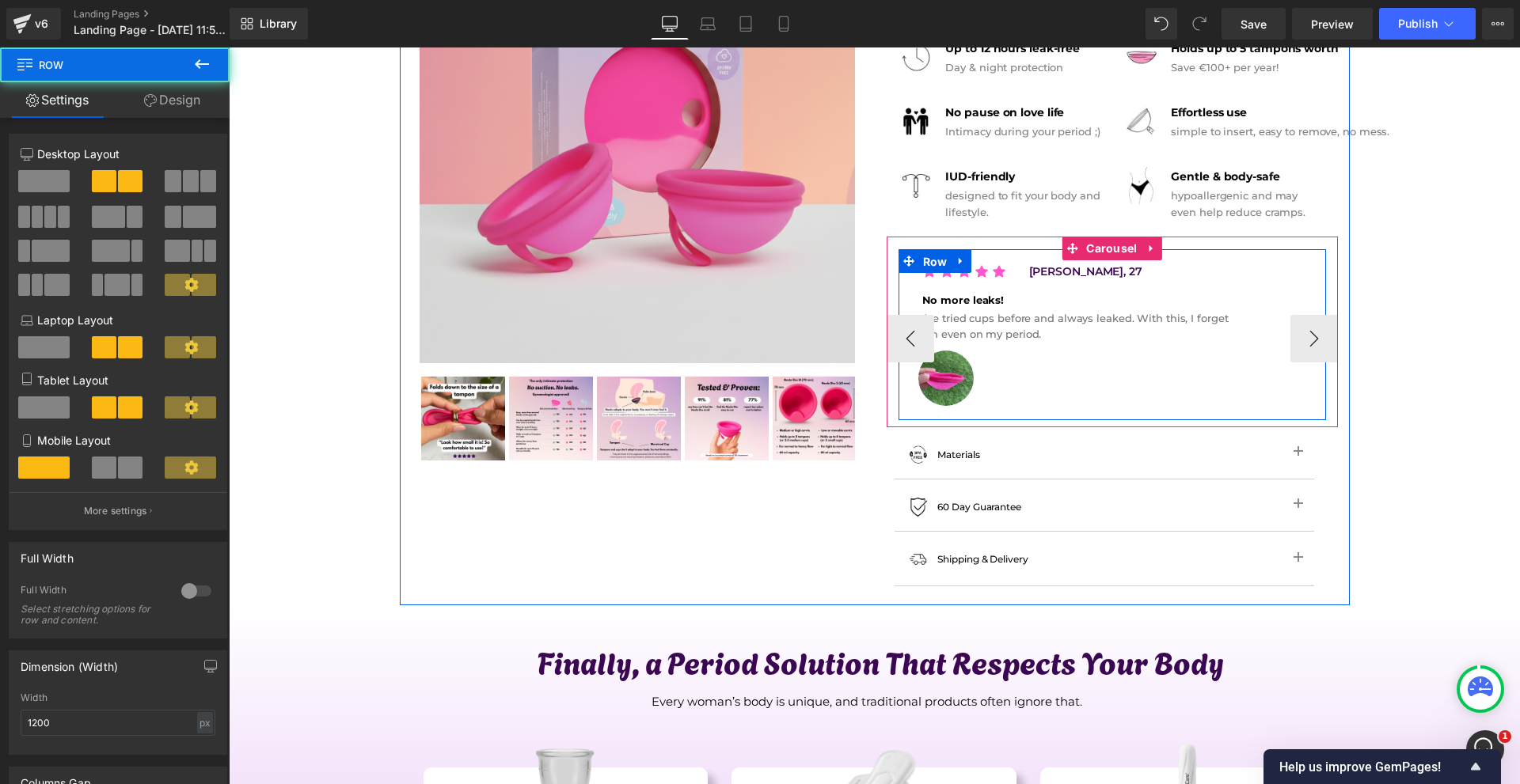
click at [936, 266] on span "Row" at bounding box center [935, 262] width 32 height 24
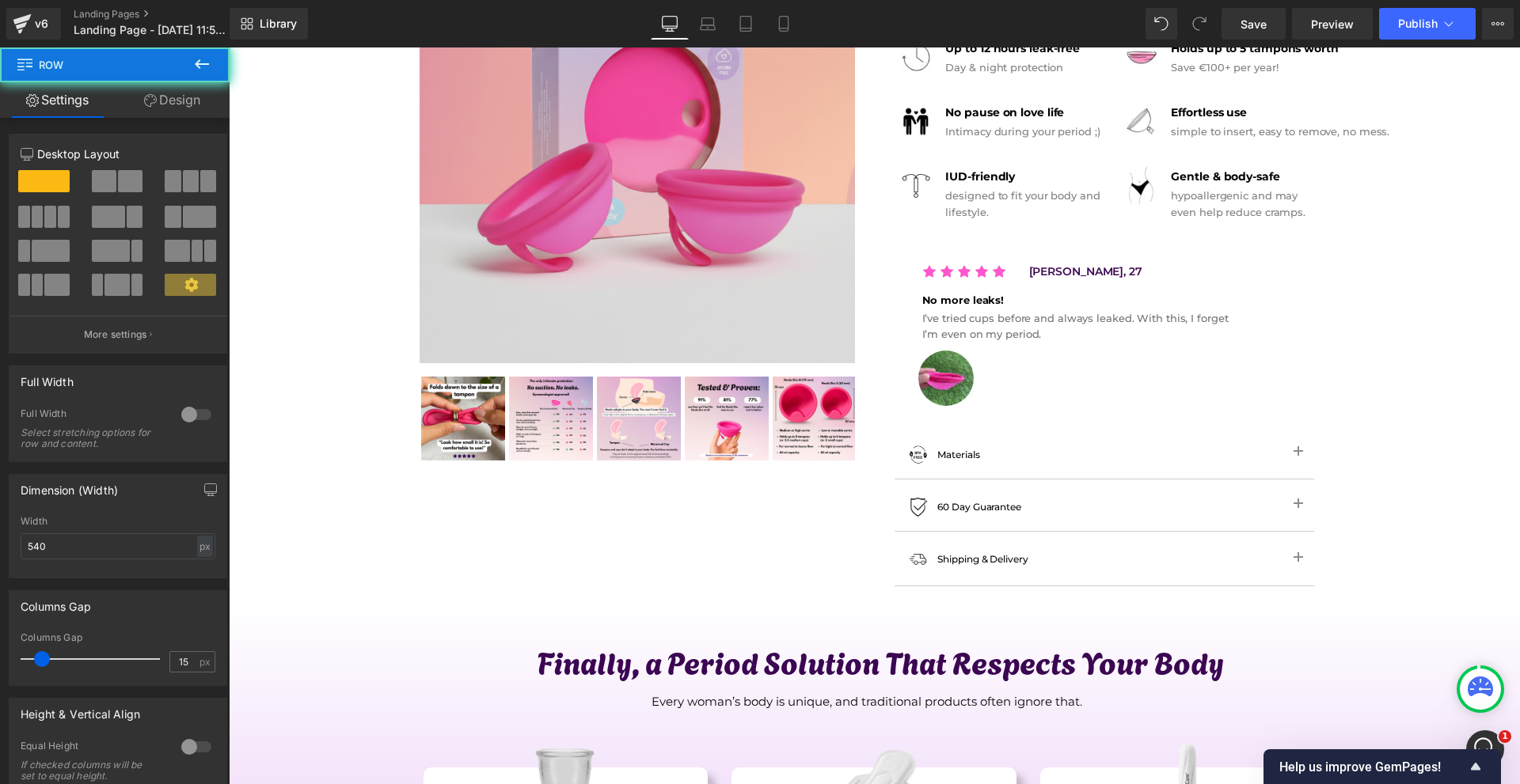
click at [185, 107] on link "Design" at bounding box center [171, 100] width 115 height 36
click at [0, 0] on div "Background" at bounding box center [0, 0] width 0 height 0
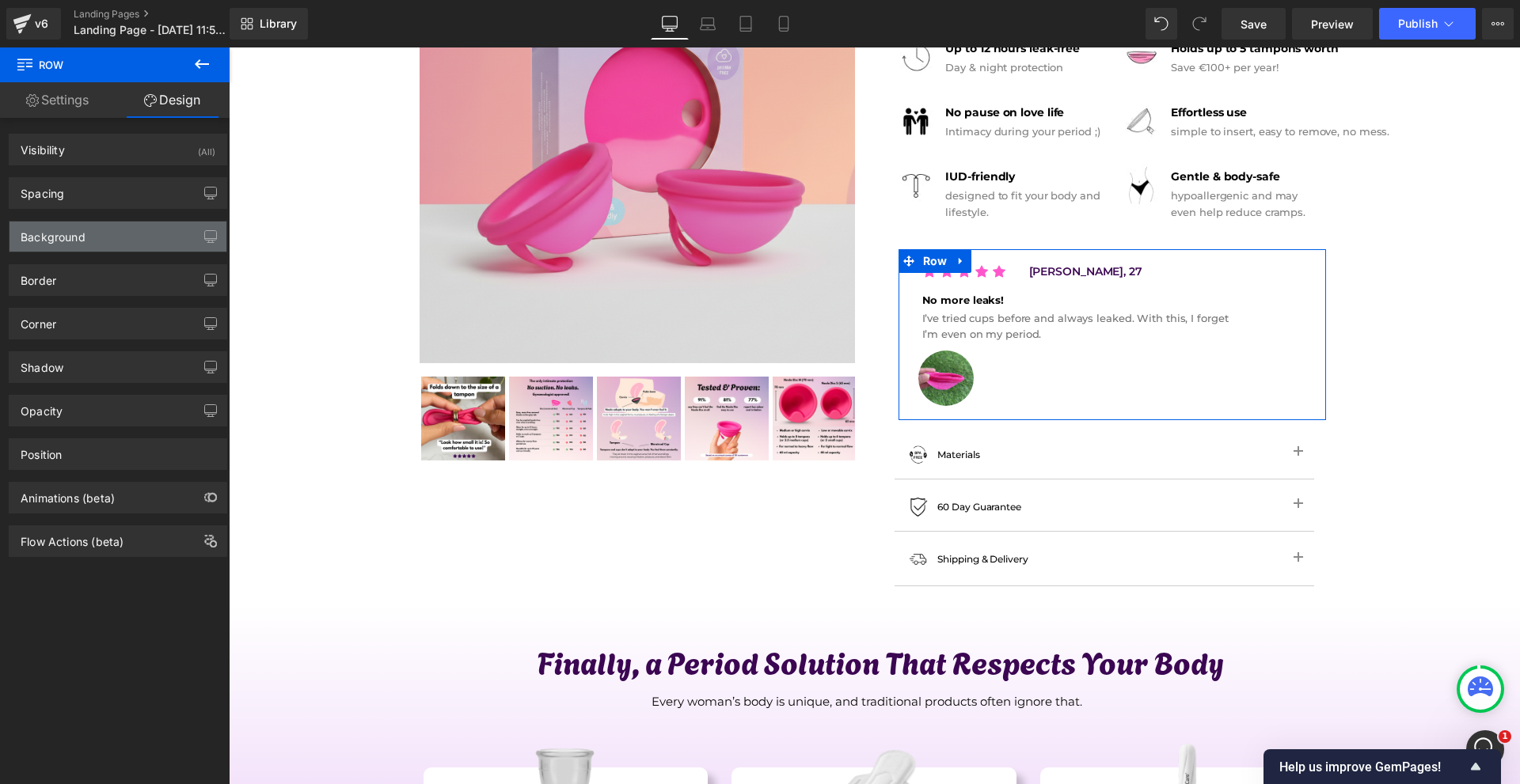
drag, startPoint x: 102, startPoint y: 233, endPoint x: 115, endPoint y: 250, distance: 21.4
click at [104, 233] on div "Background" at bounding box center [118, 236] width 217 height 30
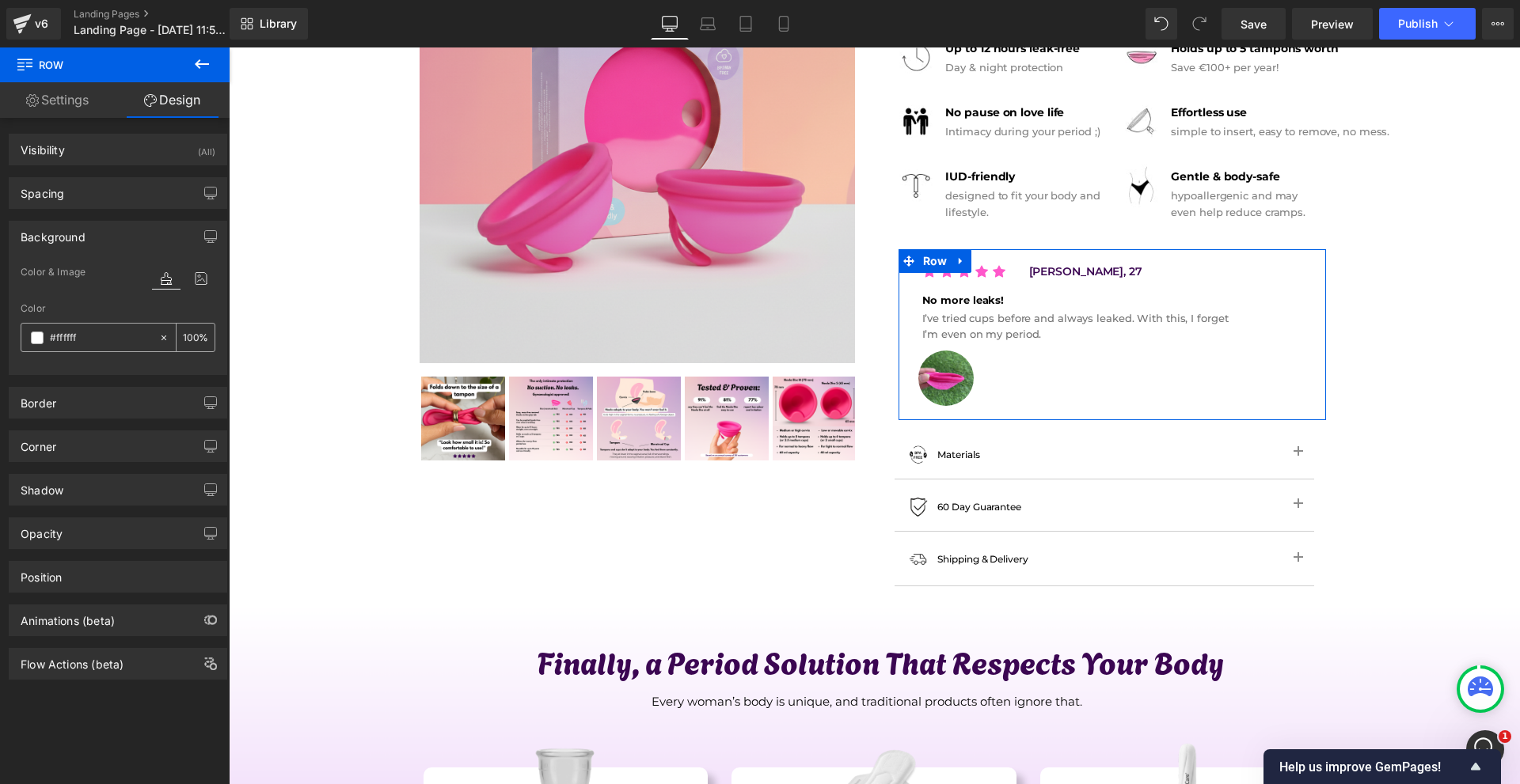
click at [104, 351] on div "#ffffff 100 %" at bounding box center [117, 338] width 194 height 30
click at [106, 340] on input "#ffffff" at bounding box center [100, 338] width 101 height 18
paste input "3b0652"
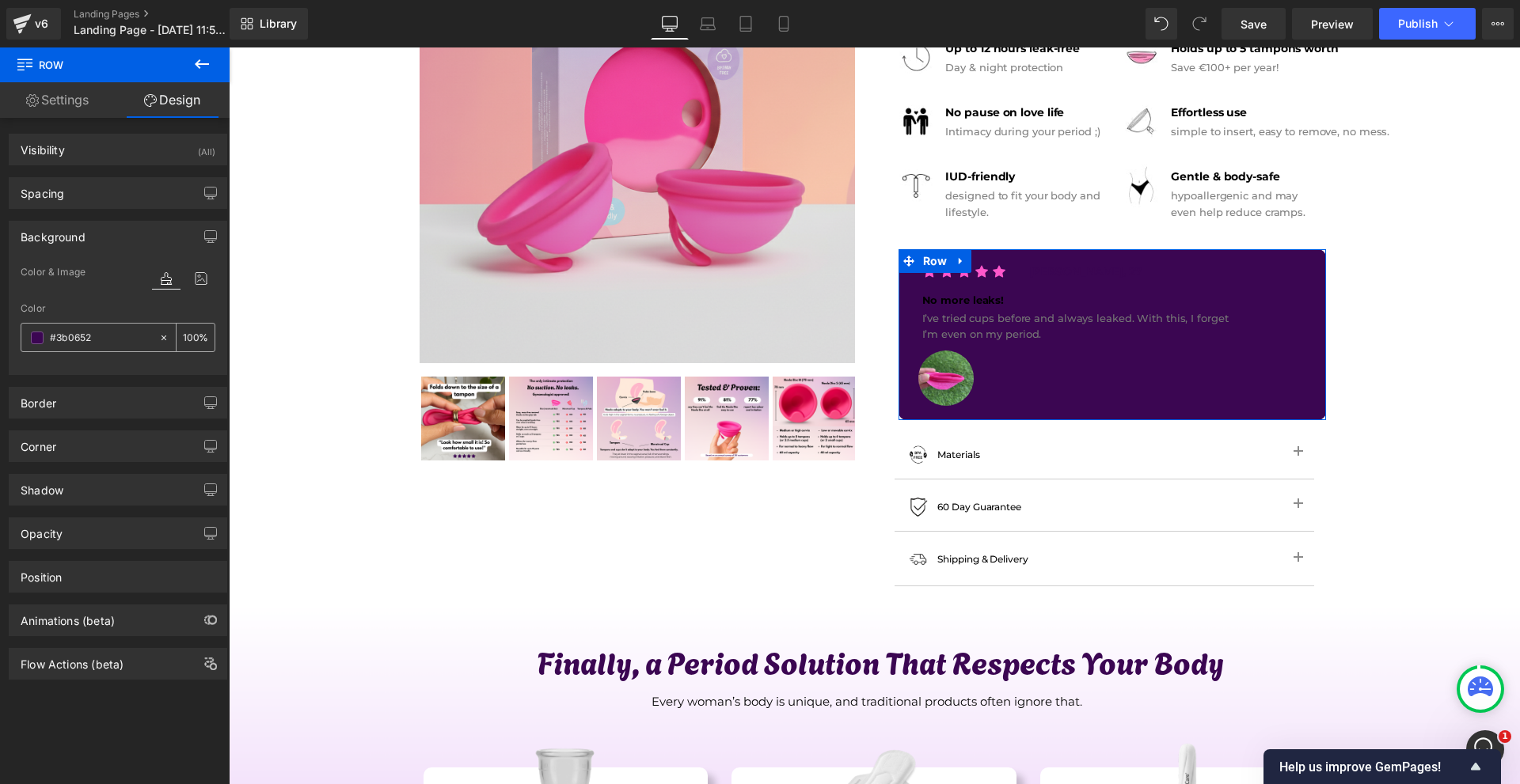
type input "#3b0652"
click at [177, 343] on div "100 %" at bounding box center [195, 337] width 38 height 28
click at [182, 339] on input "100" at bounding box center [190, 337] width 16 height 18
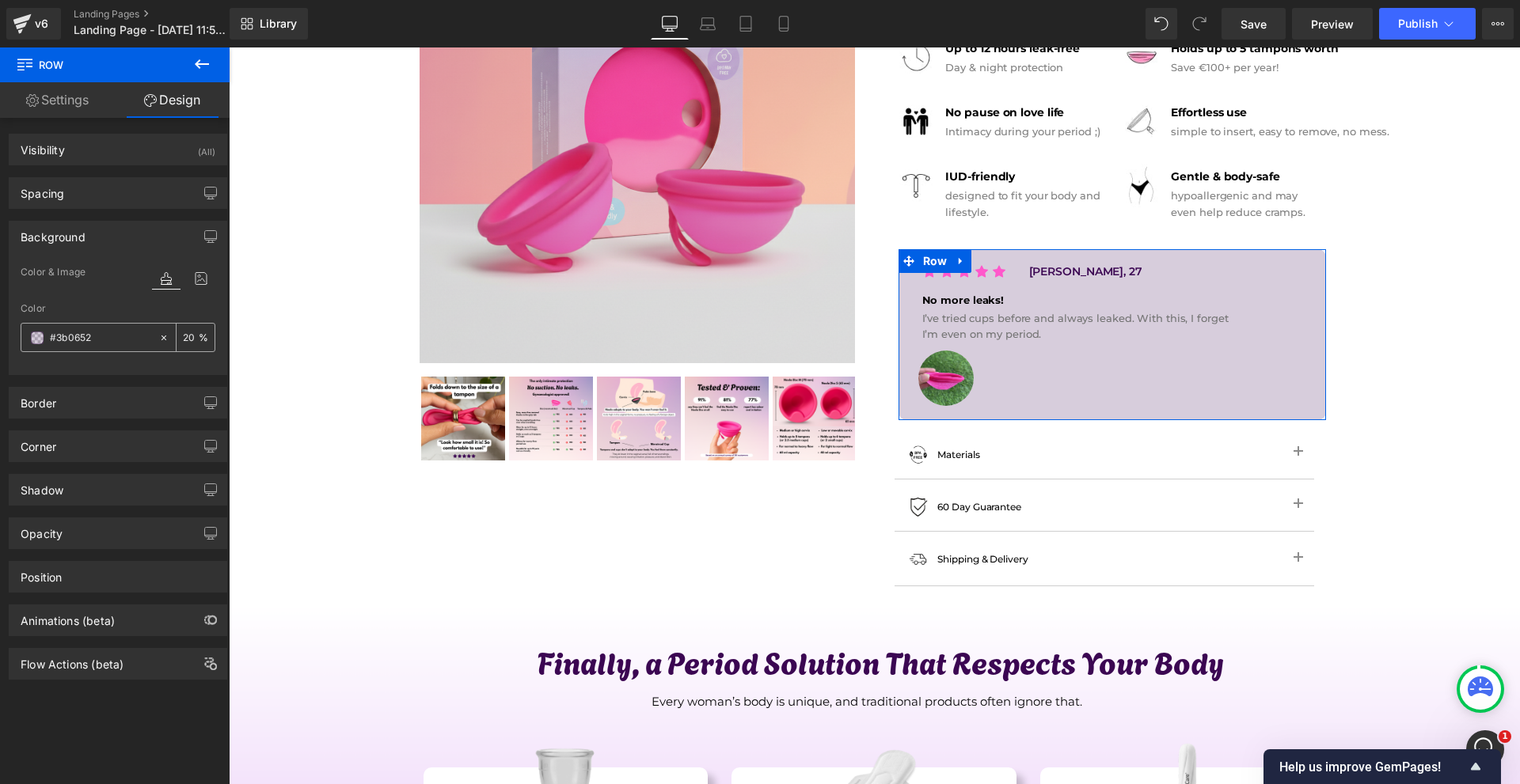
click at [182, 337] on input "20" at bounding box center [190, 337] width 16 height 18
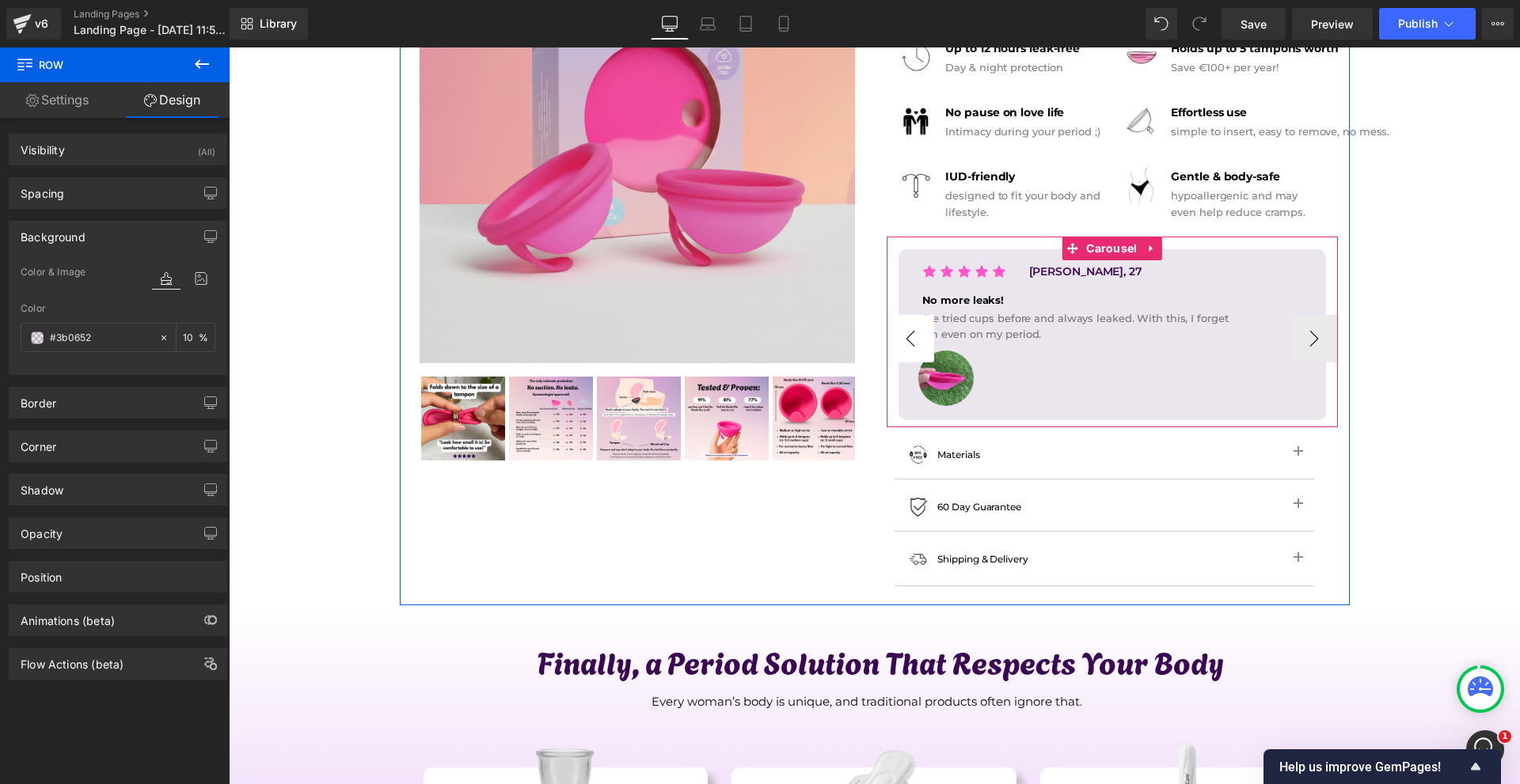
type input "10"
click at [922, 331] on button "‹" at bounding box center [911, 339] width 48 height 48
click at [1303, 337] on button "›" at bounding box center [1314, 339] width 48 height 48
click at [1299, 335] on button "›" at bounding box center [1314, 339] width 48 height 48
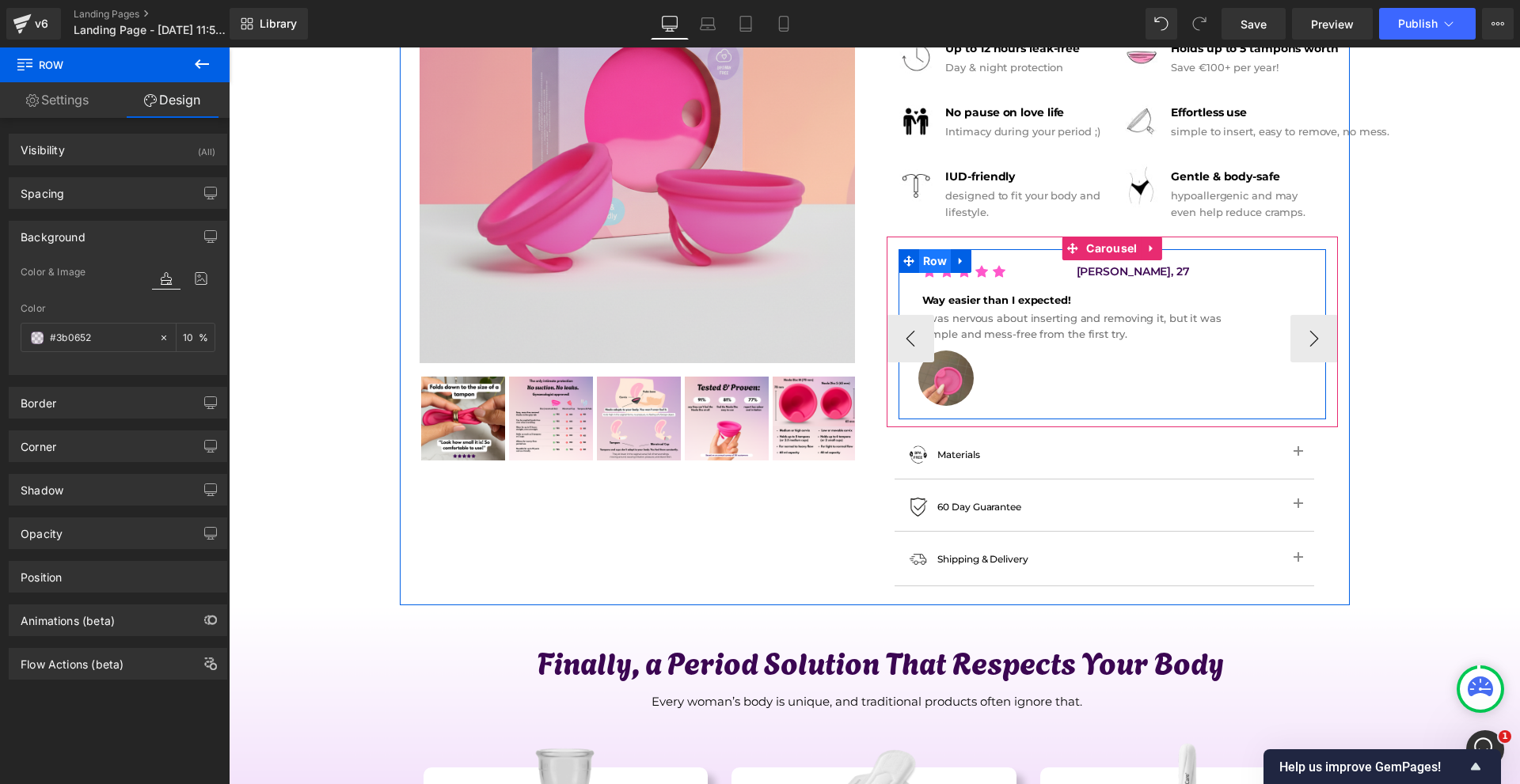
click at [934, 260] on span "Row" at bounding box center [935, 261] width 32 height 24
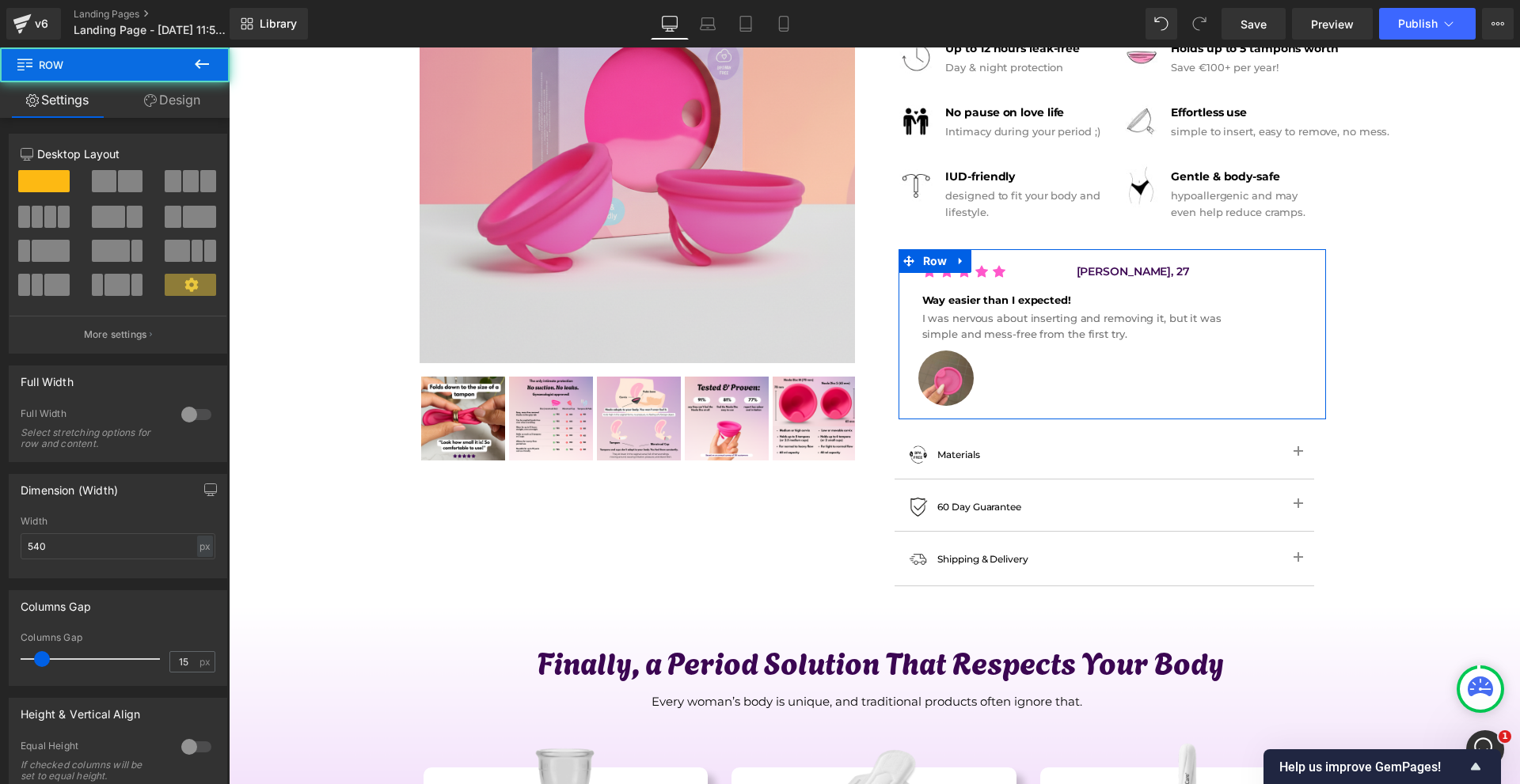
click at [162, 104] on link "Design" at bounding box center [171, 100] width 115 height 36
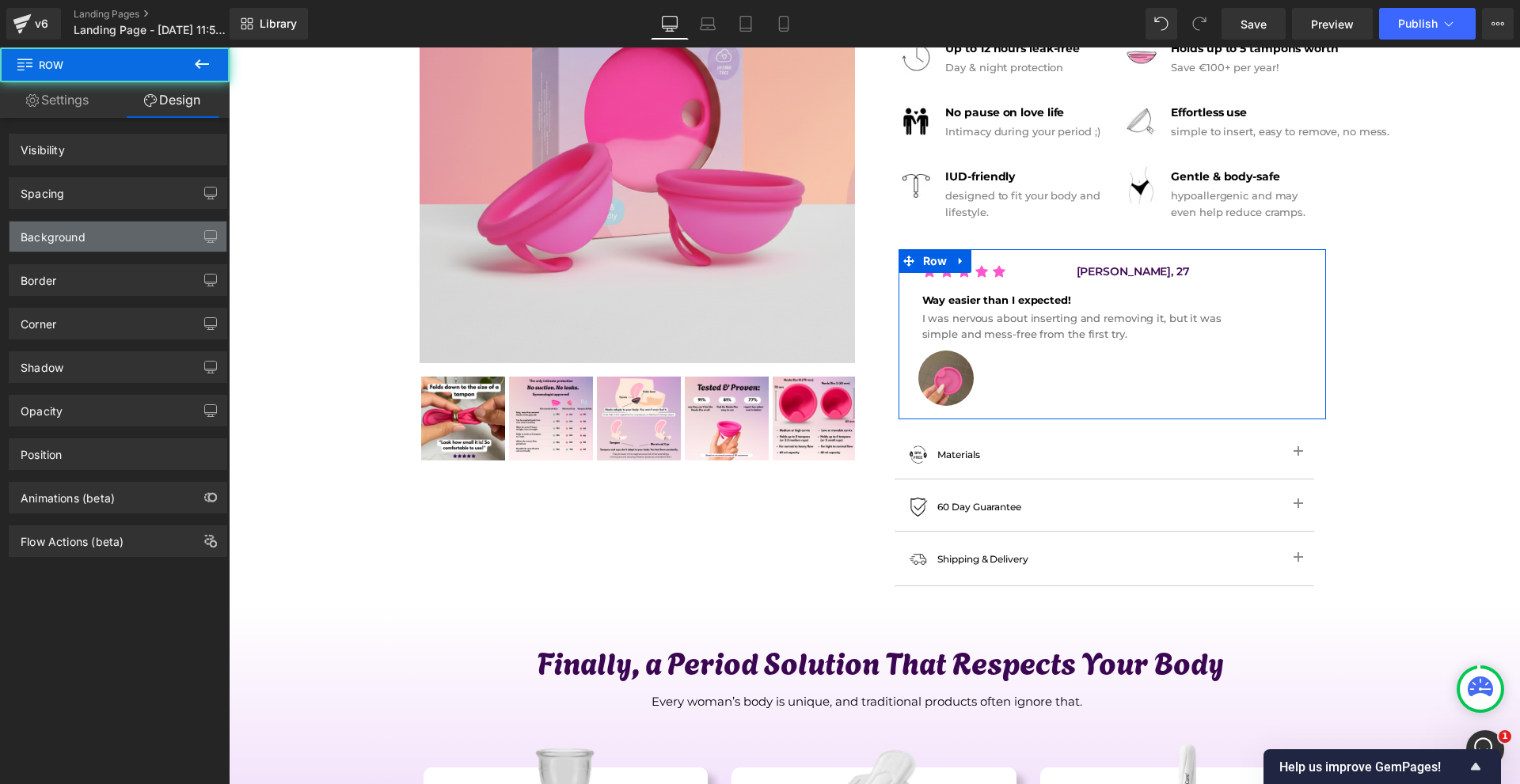
click at [104, 239] on div "Background" at bounding box center [118, 236] width 217 height 30
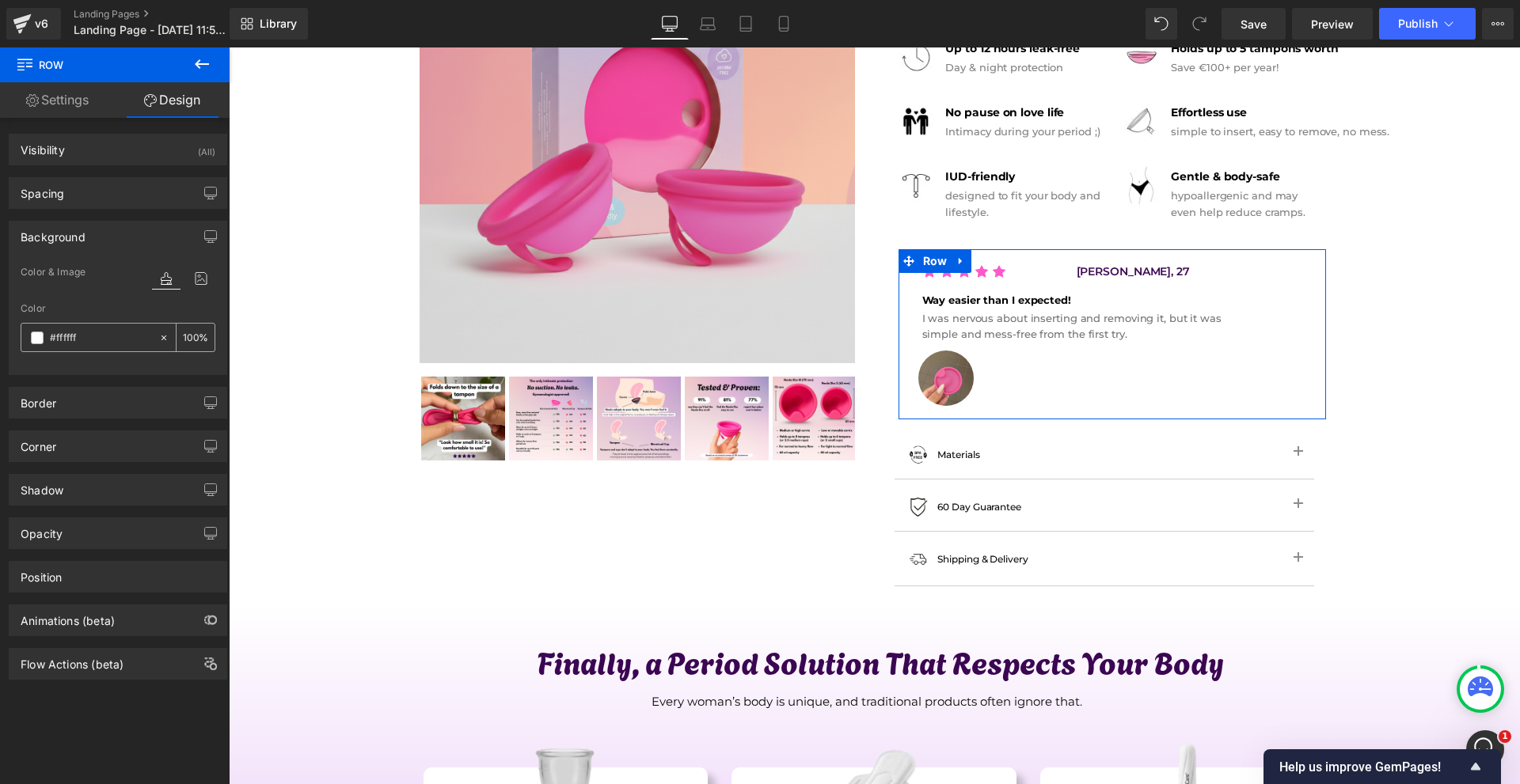
click at [95, 336] on input "#ffffff" at bounding box center [100, 338] width 101 height 18
paste input "3b0652"
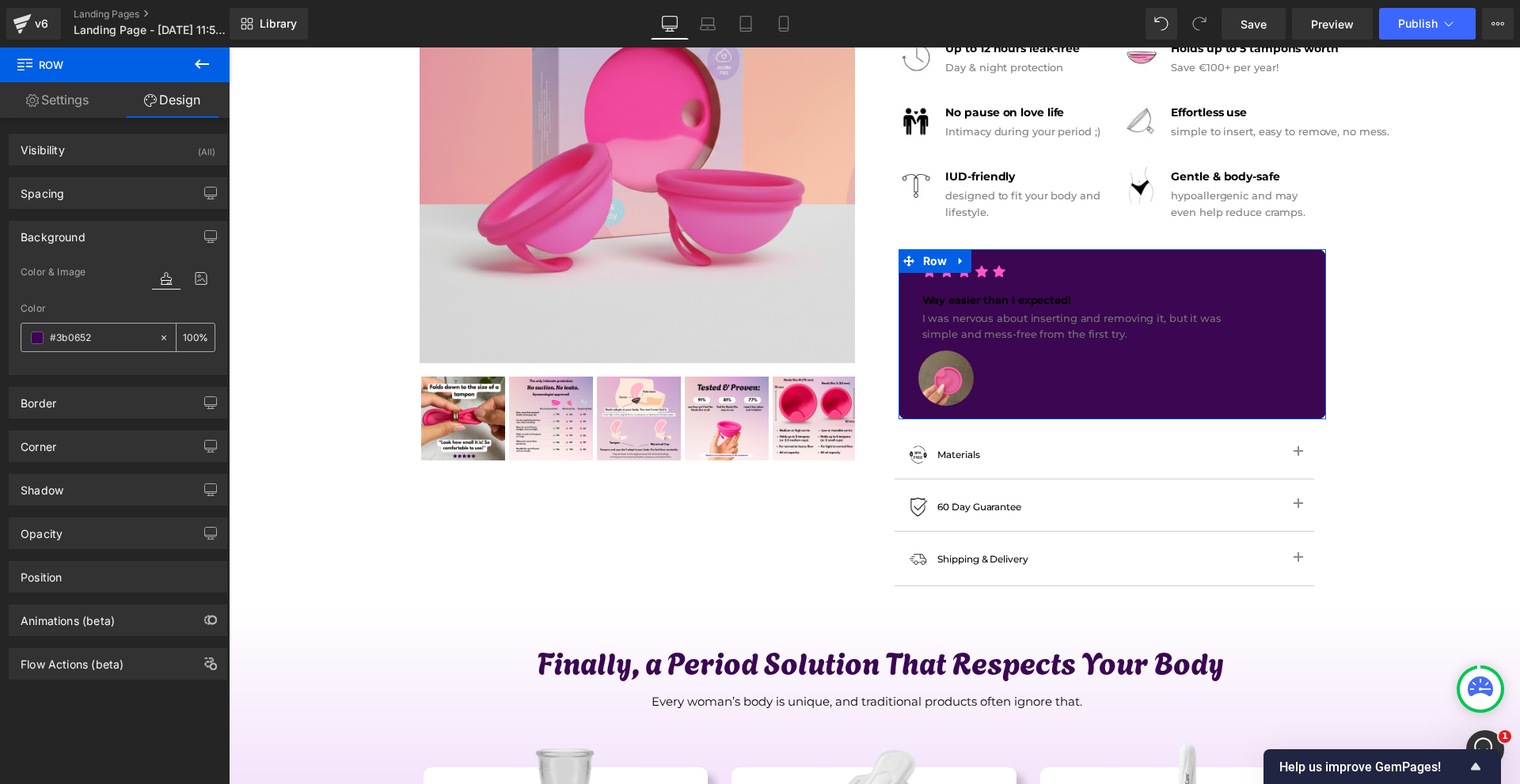
type input "#3b0652"
click at [190, 339] on input "100" at bounding box center [190, 337] width 16 height 18
type input "10"
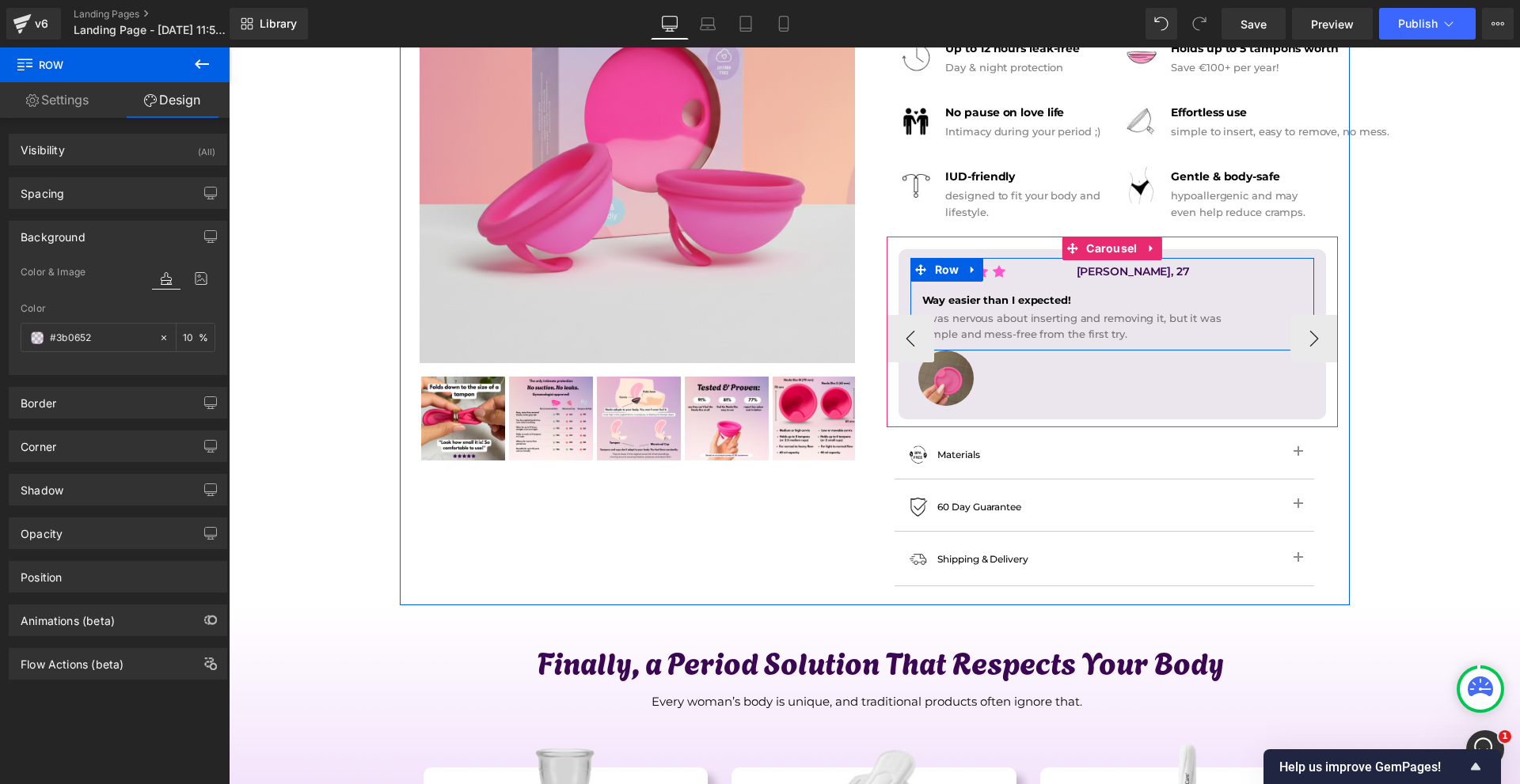
click at [1106, 272] on p "[PERSON_NAME], 27" at bounding box center [1190, 272] width 226 height 18
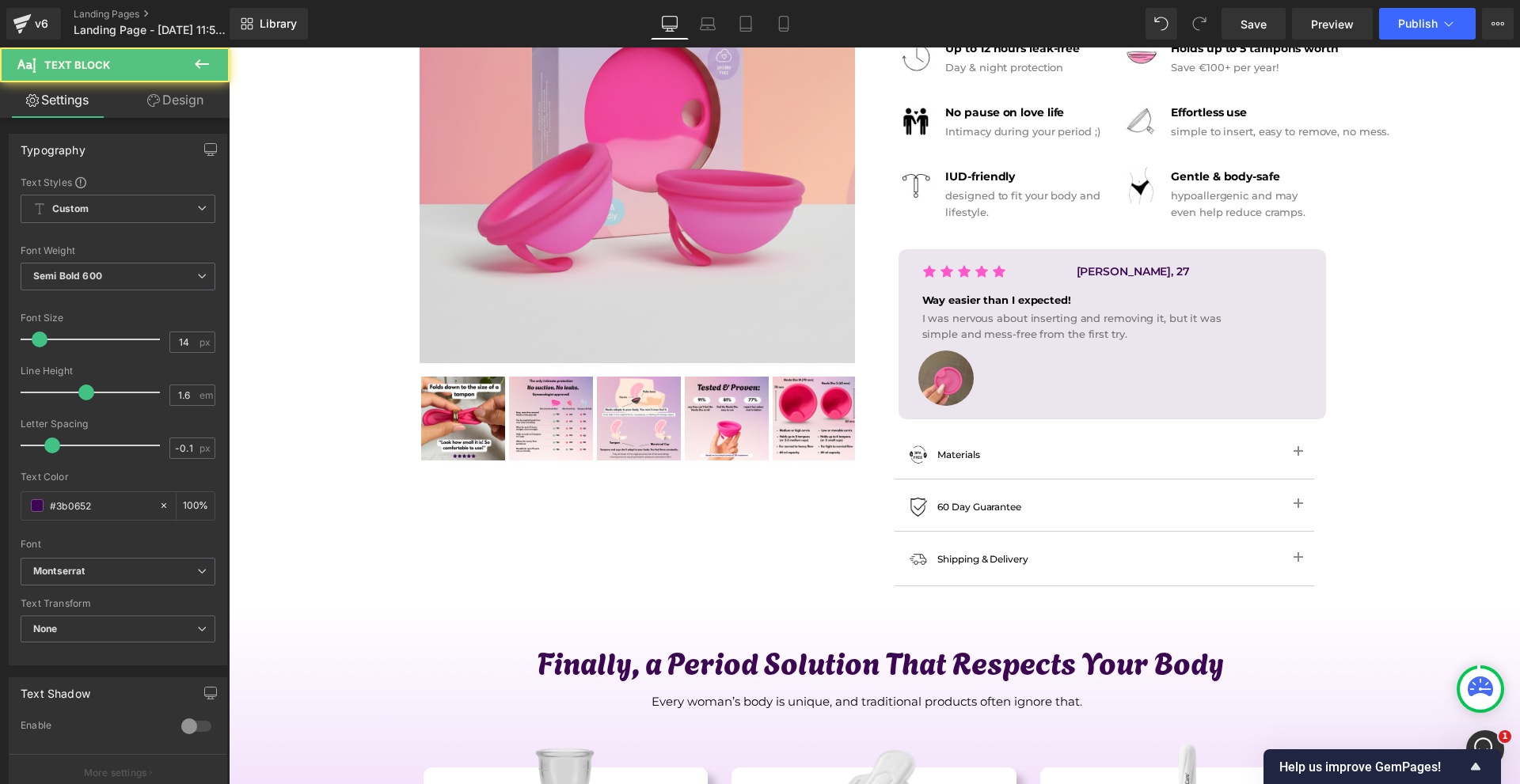
click at [179, 101] on link "Design" at bounding box center [175, 100] width 115 height 36
click at [0, 0] on div "Spacing" at bounding box center [0, 0] width 0 height 0
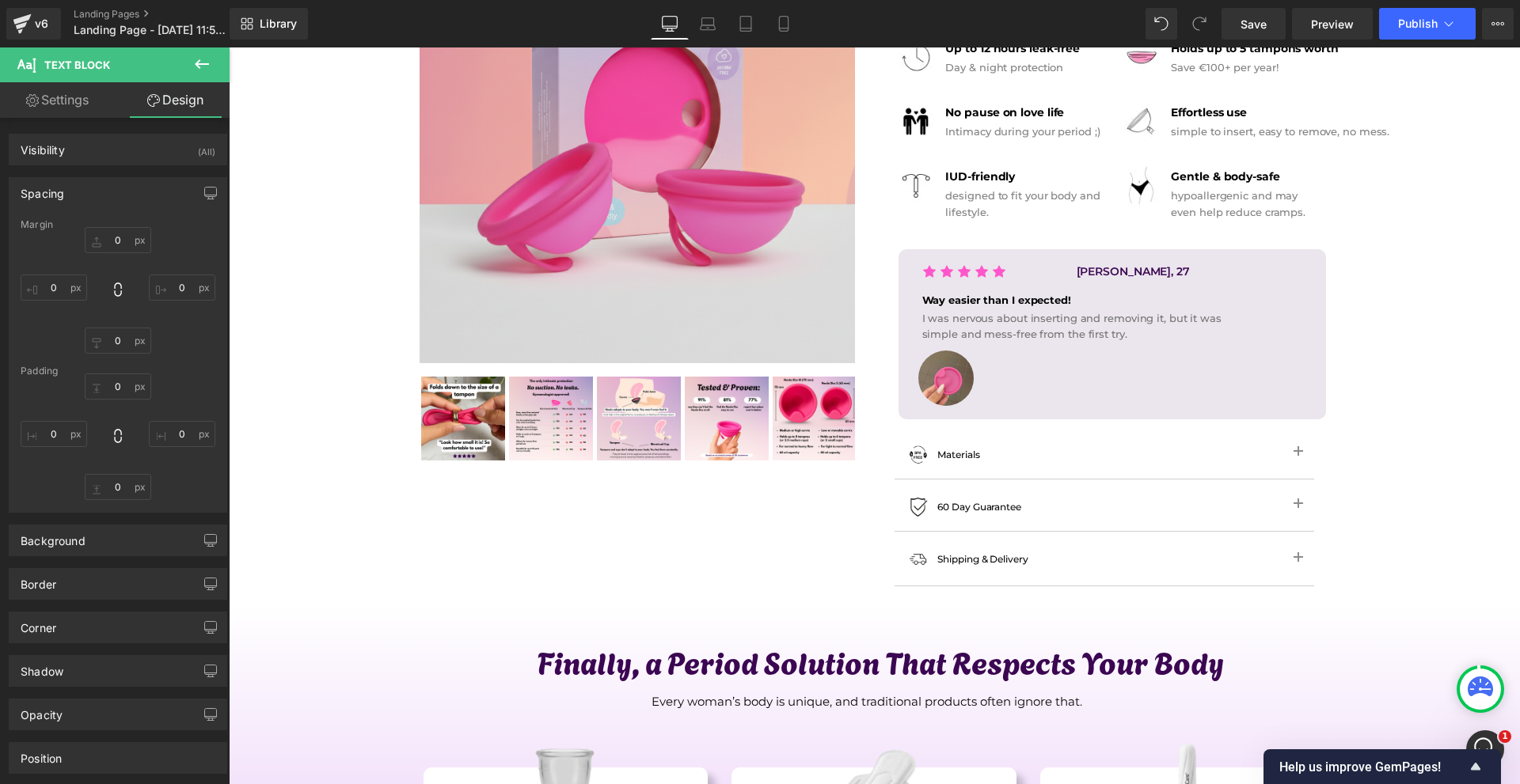
type input "0"
type input "-60"
type input "0"
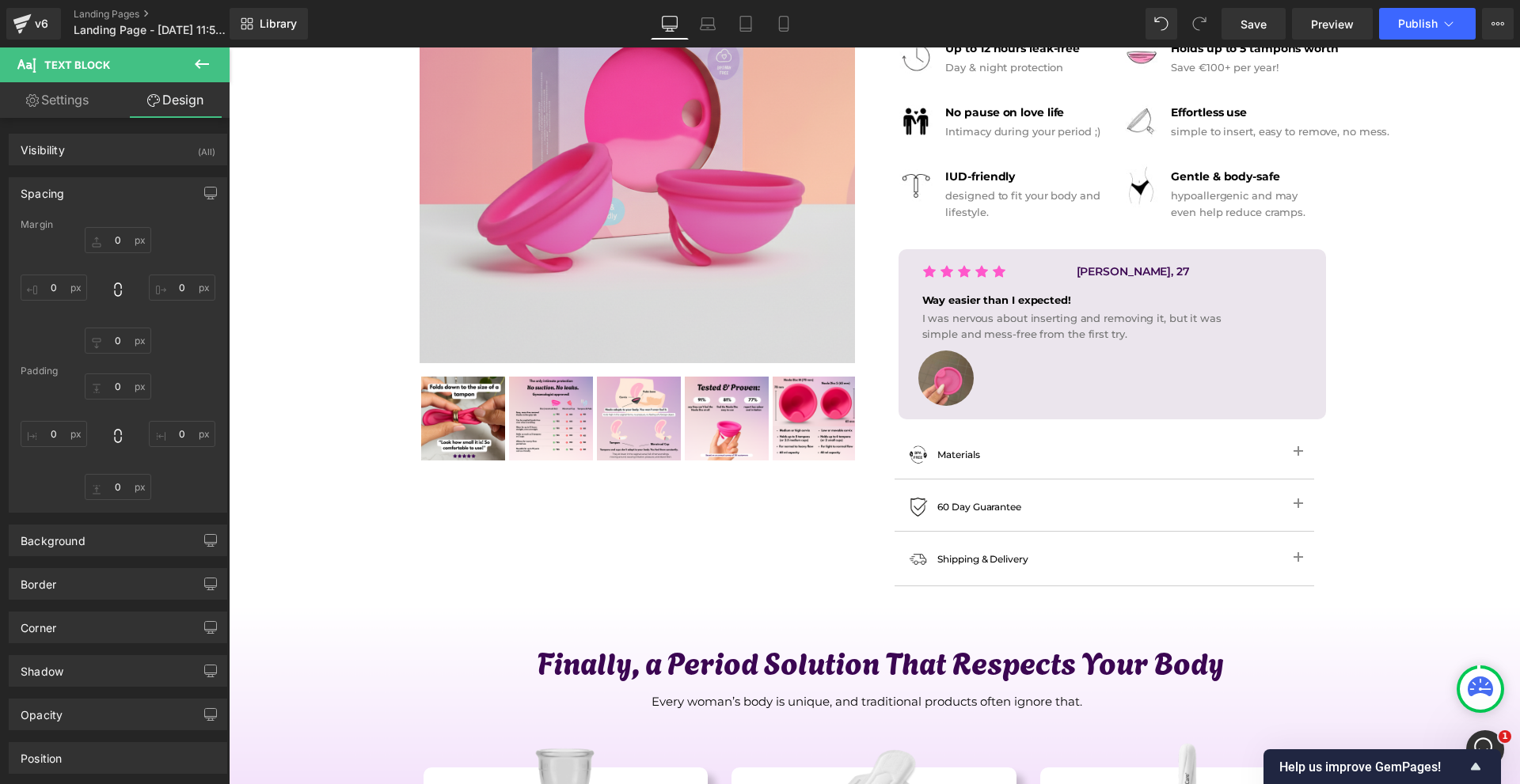
type input "0"
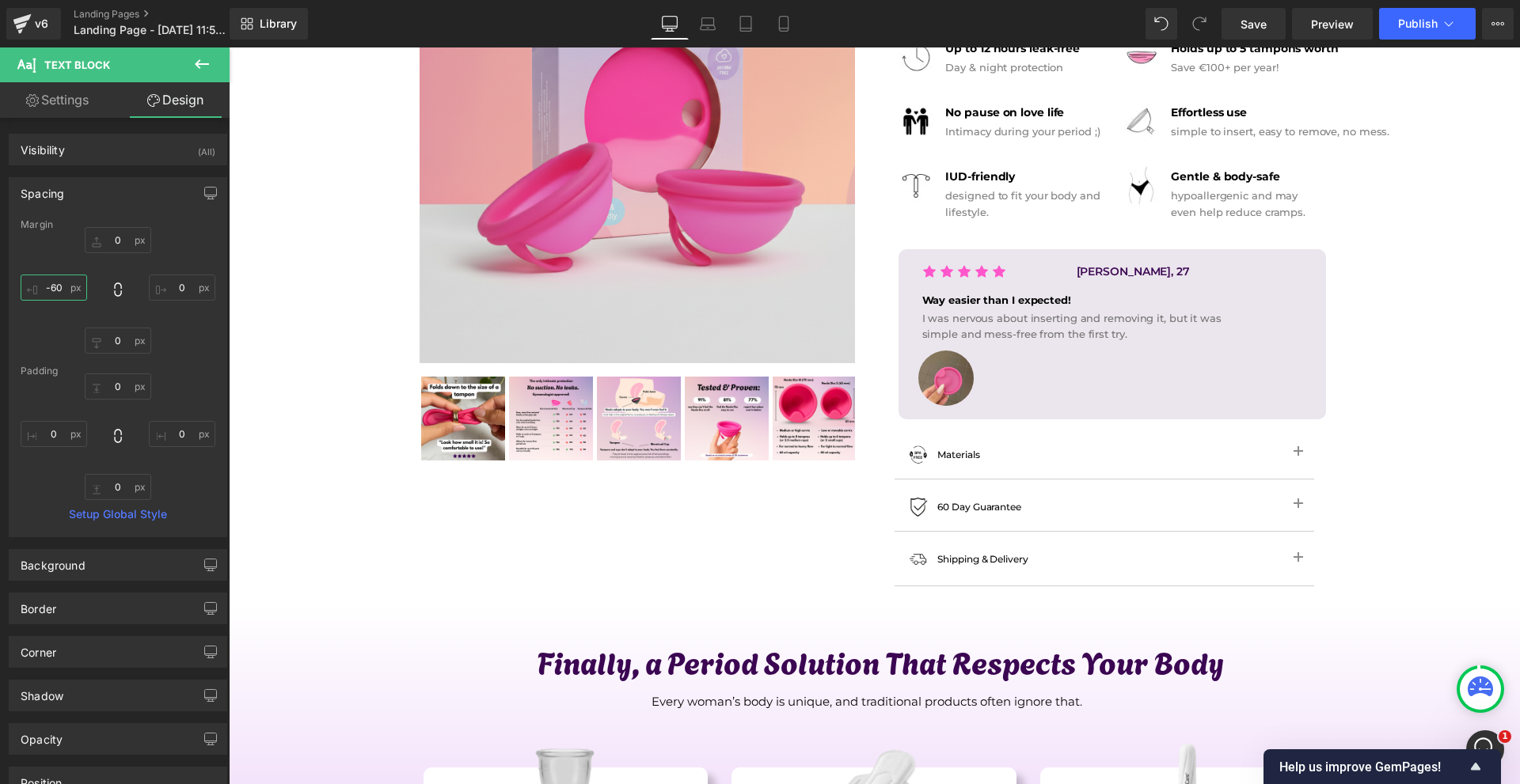
click at [73, 286] on input "-60" at bounding box center [53, 288] width 66 height 26
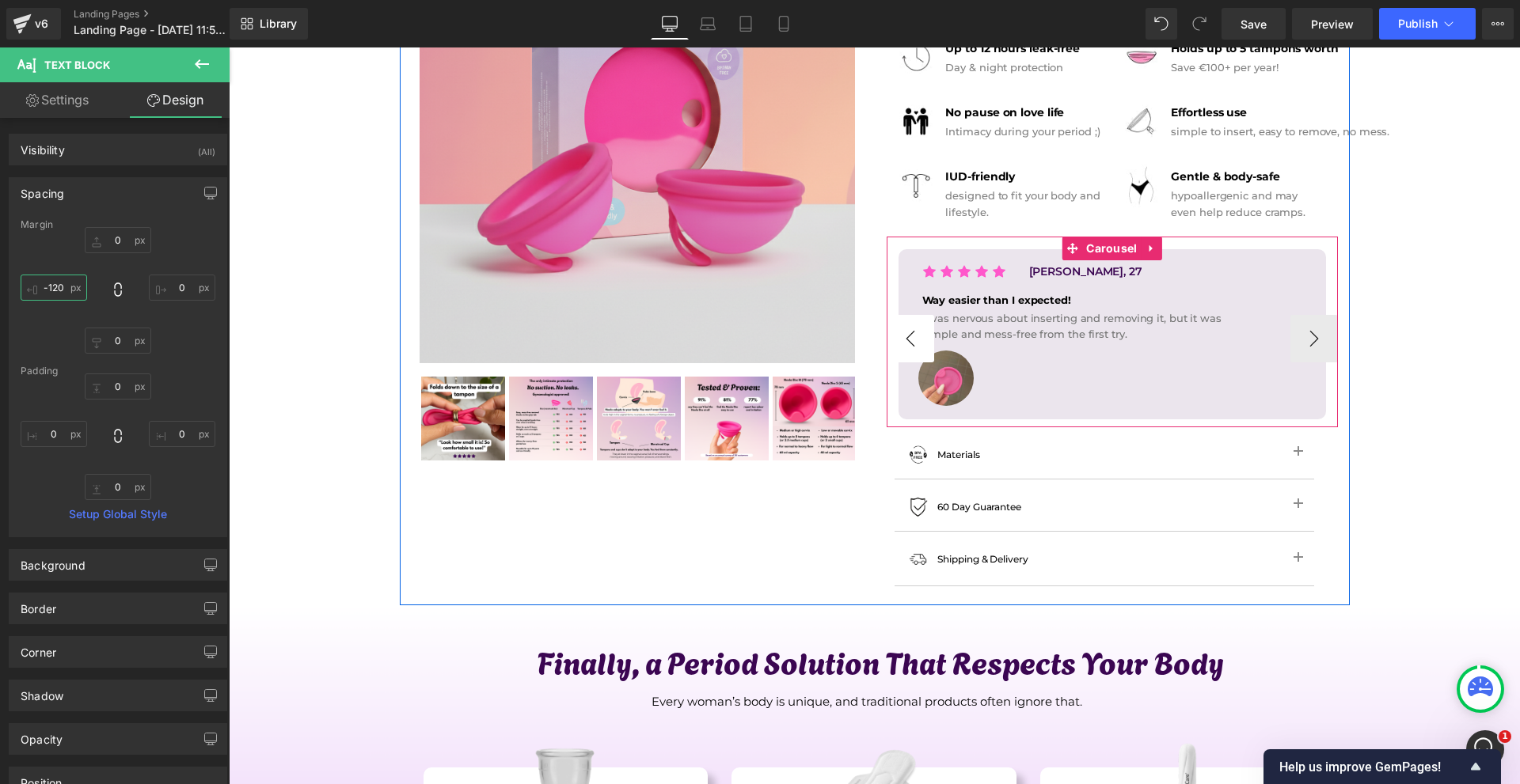
type input "-120"
click at [910, 334] on button "‹" at bounding box center [911, 339] width 48 height 48
click at [906, 333] on button "‹" at bounding box center [911, 339] width 48 height 48
click at [1089, 255] on span "Carousel" at bounding box center [1111, 249] width 59 height 24
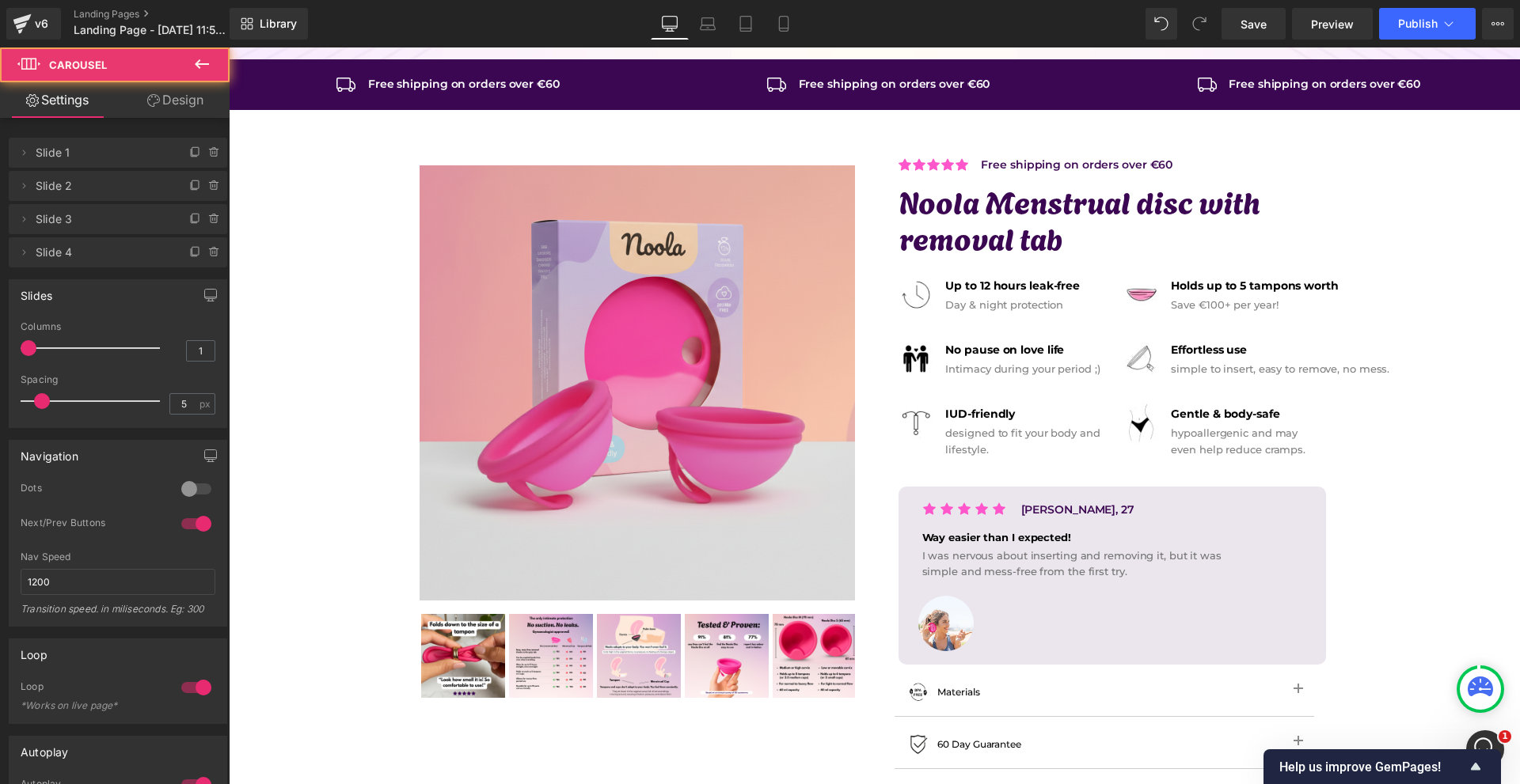
scroll to position [0, 0]
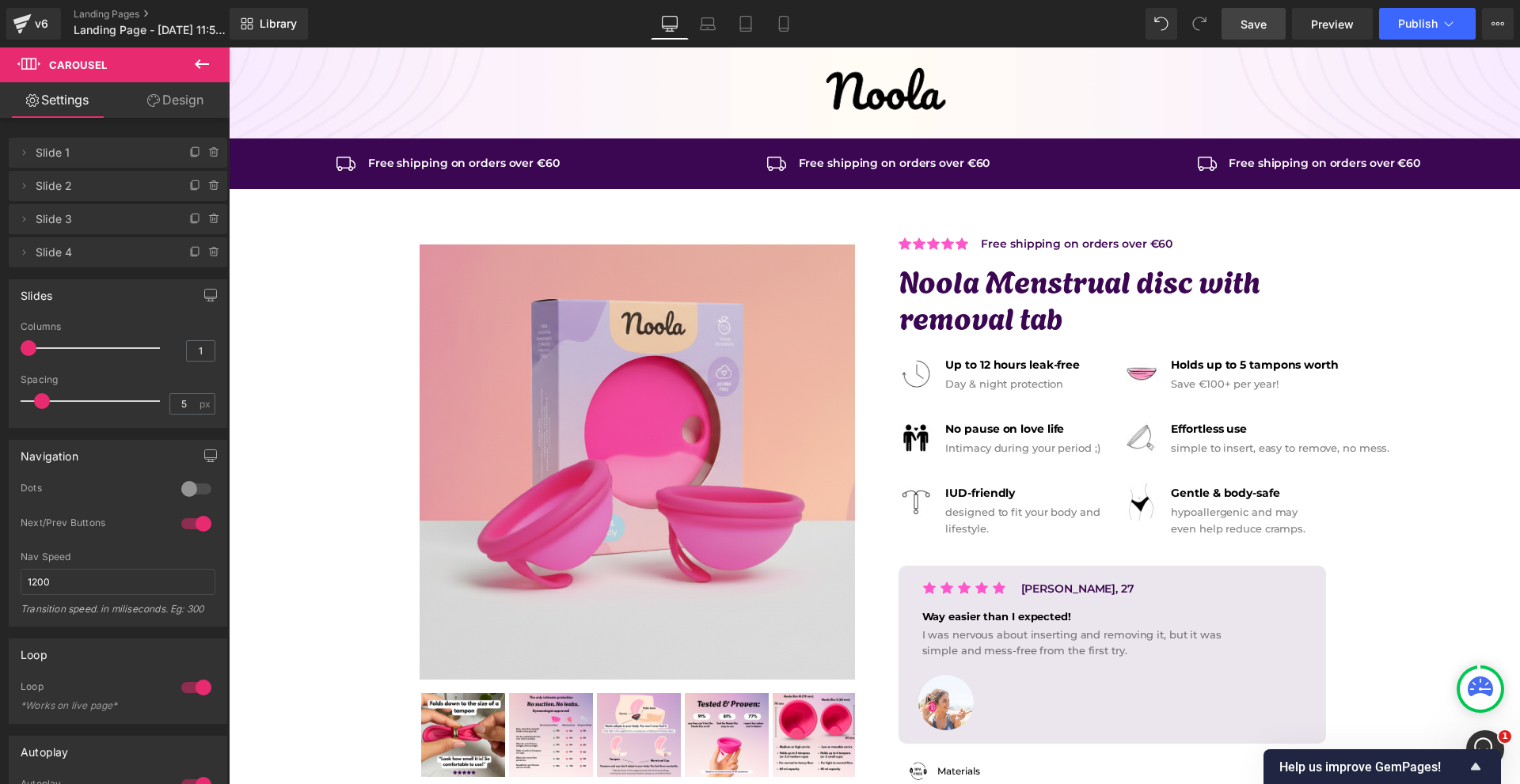
click at [1266, 25] on span "Save" at bounding box center [1254, 25] width 26 height 17
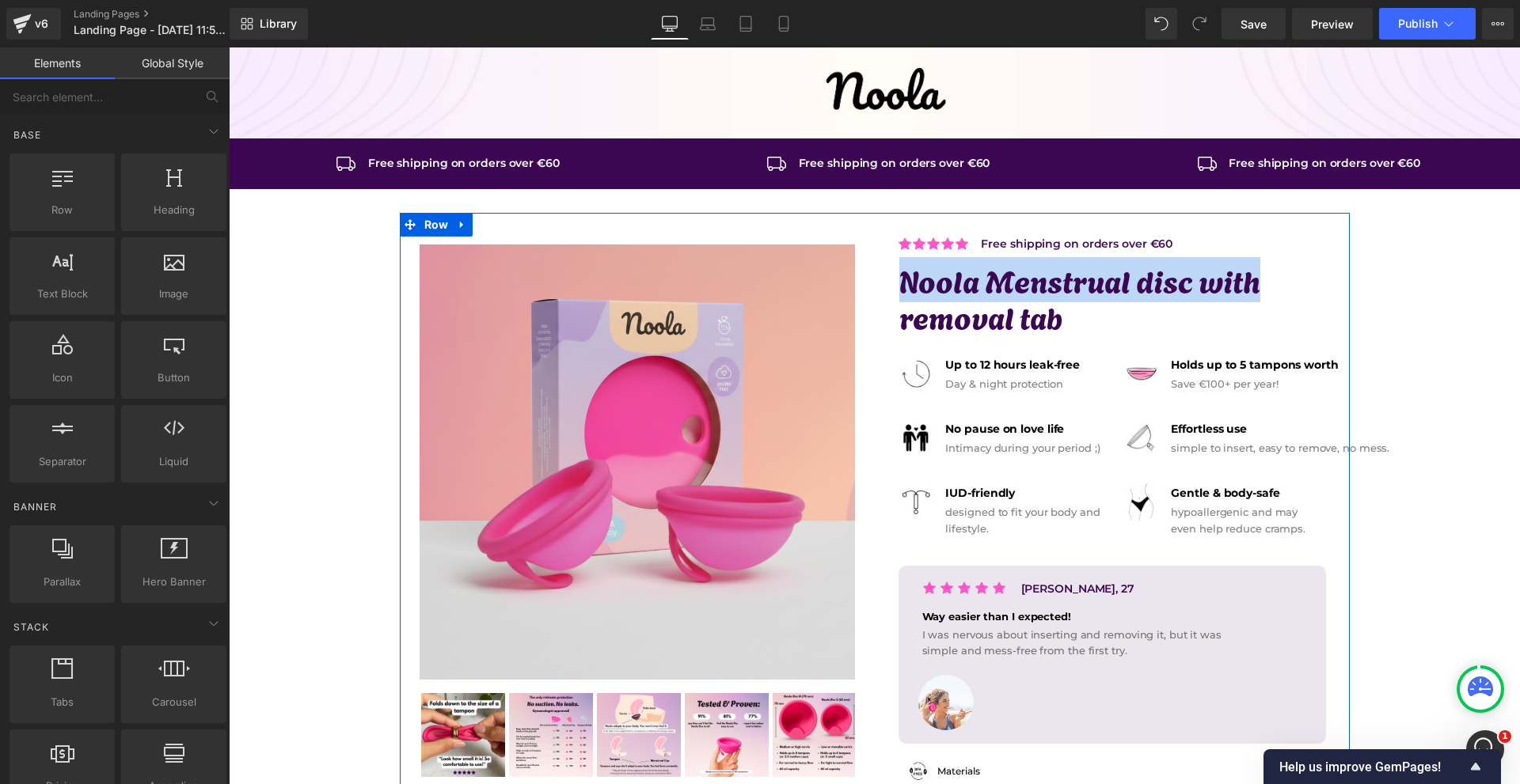
click at [1287, 276] on h1 "Noola Menstrual disc with removal tab" at bounding box center [1119, 298] width 439 height 72
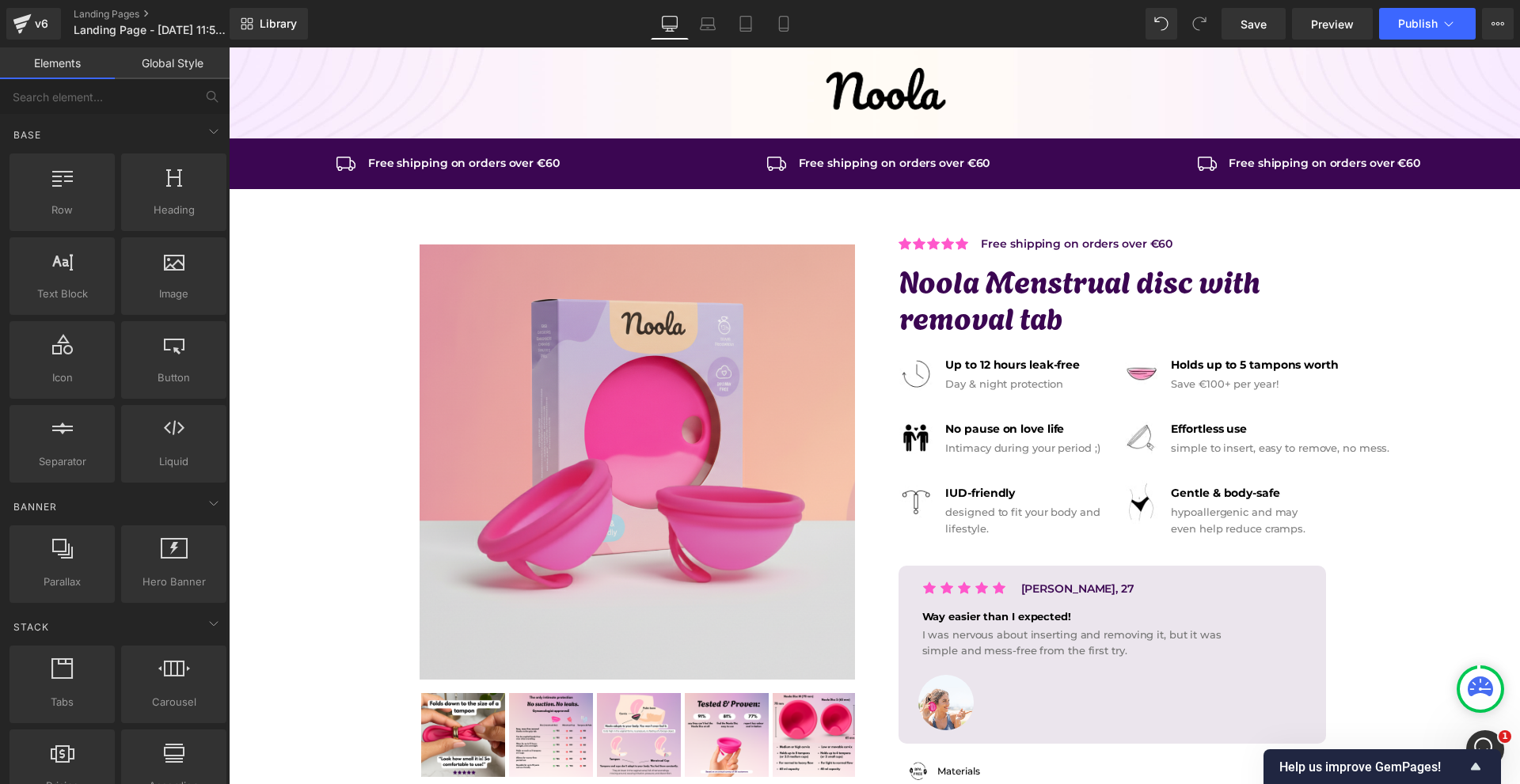
scroll to position [238, 0]
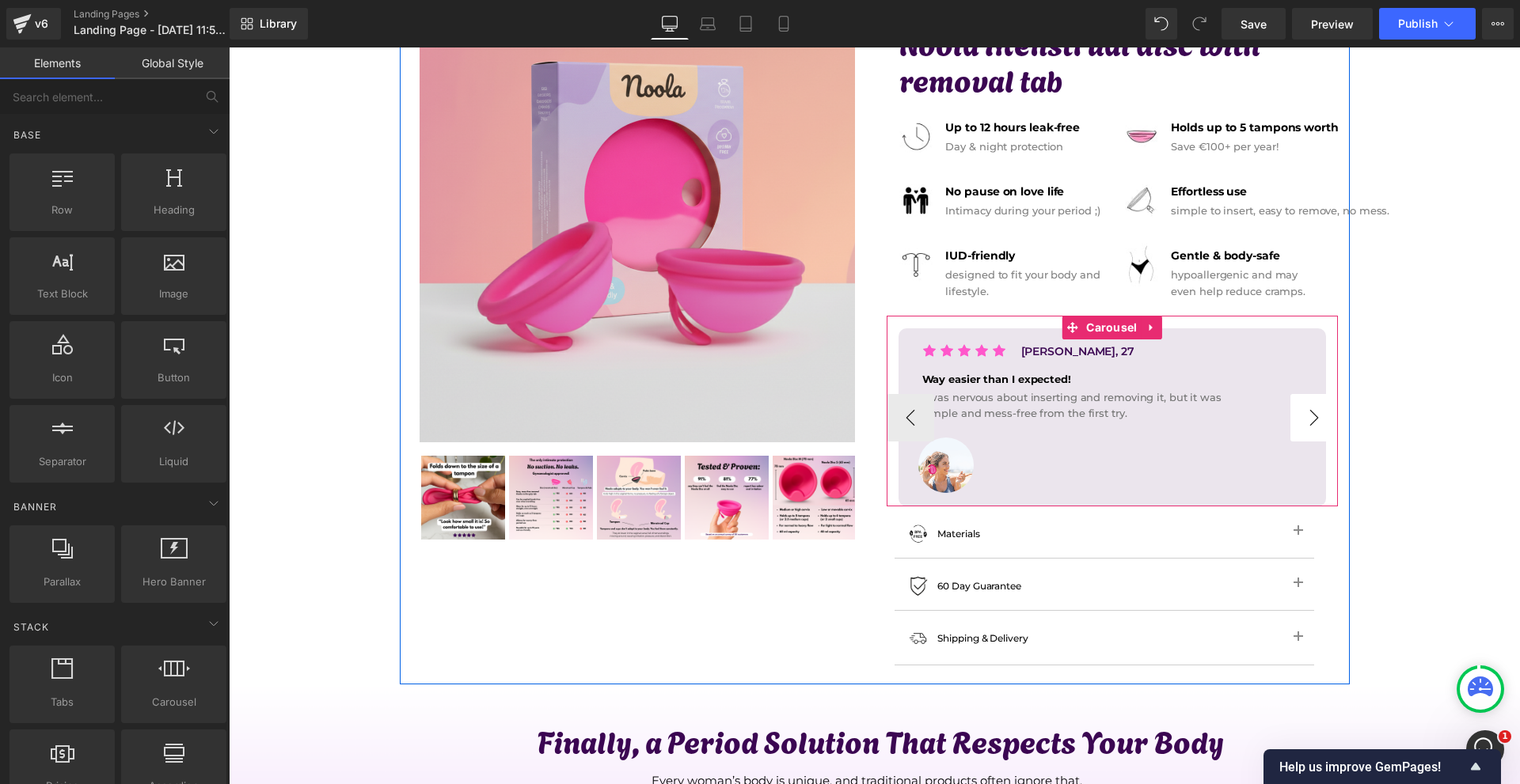
click at [1312, 403] on button "›" at bounding box center [1314, 418] width 48 height 48
click at [1315, 420] on button "›" at bounding box center [1314, 418] width 48 height 48
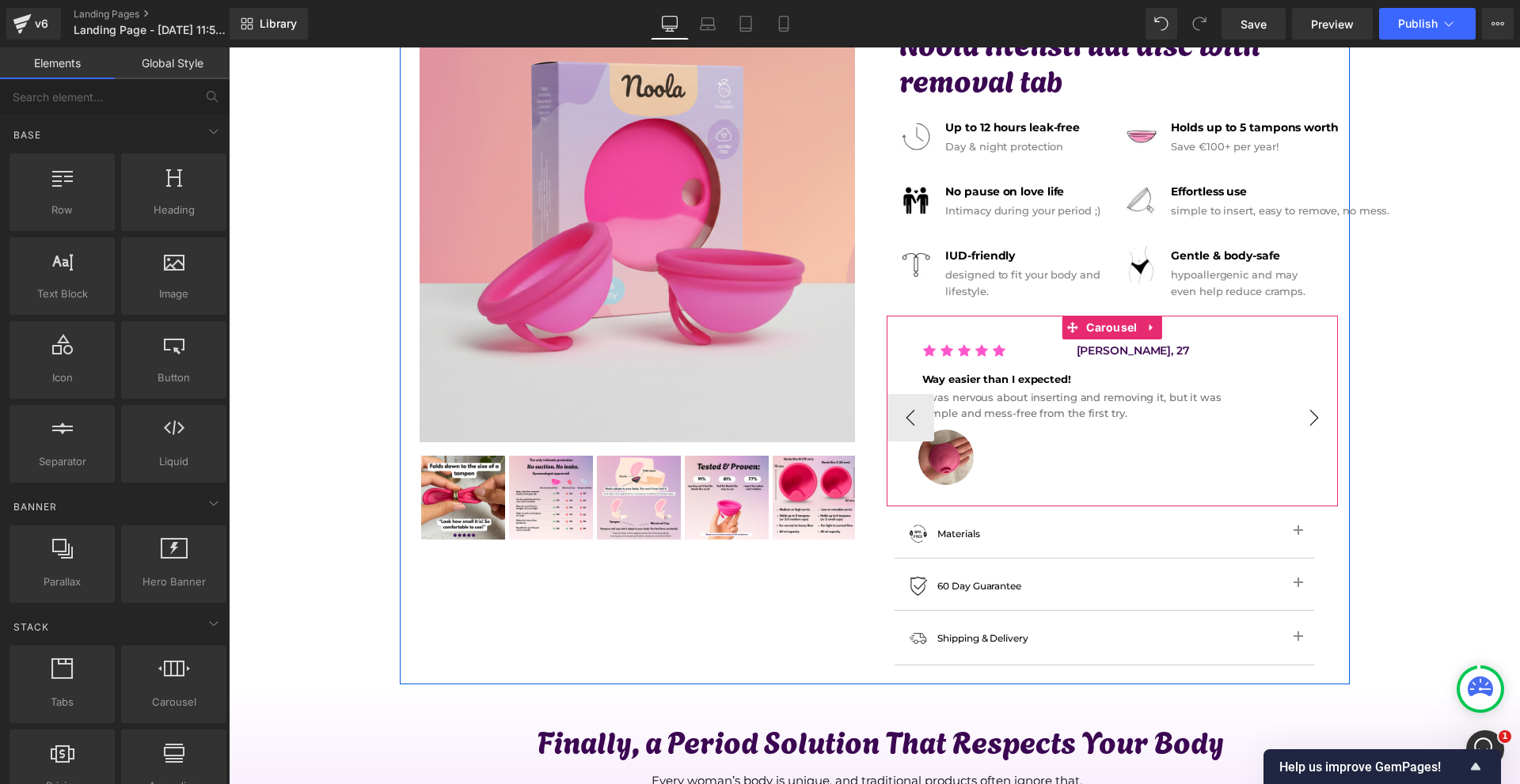
click at [1315, 420] on button "›" at bounding box center [1314, 418] width 48 height 48
click at [913, 421] on button "‹" at bounding box center [911, 418] width 48 height 48
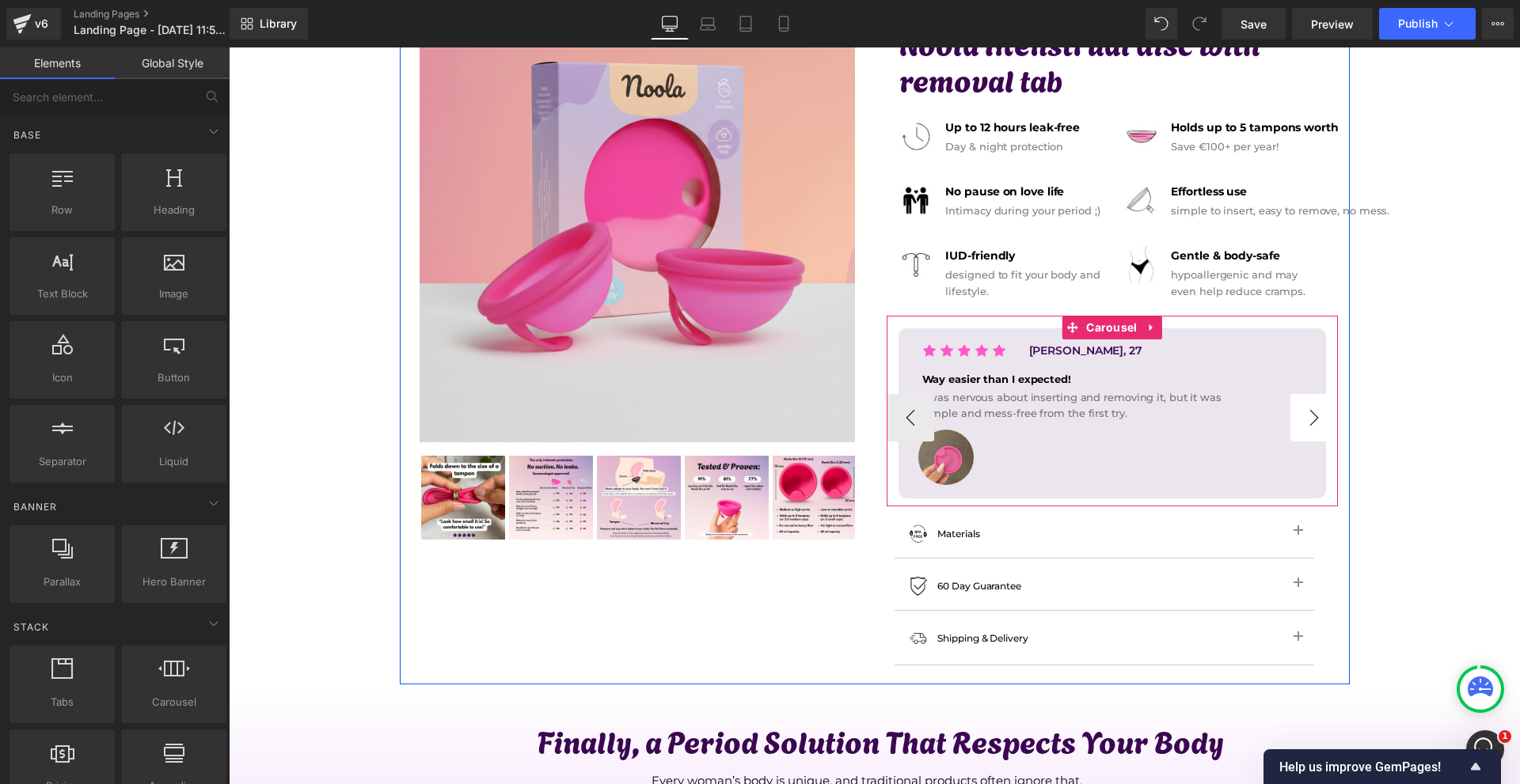
click at [1314, 417] on button "›" at bounding box center [1314, 418] width 48 height 48
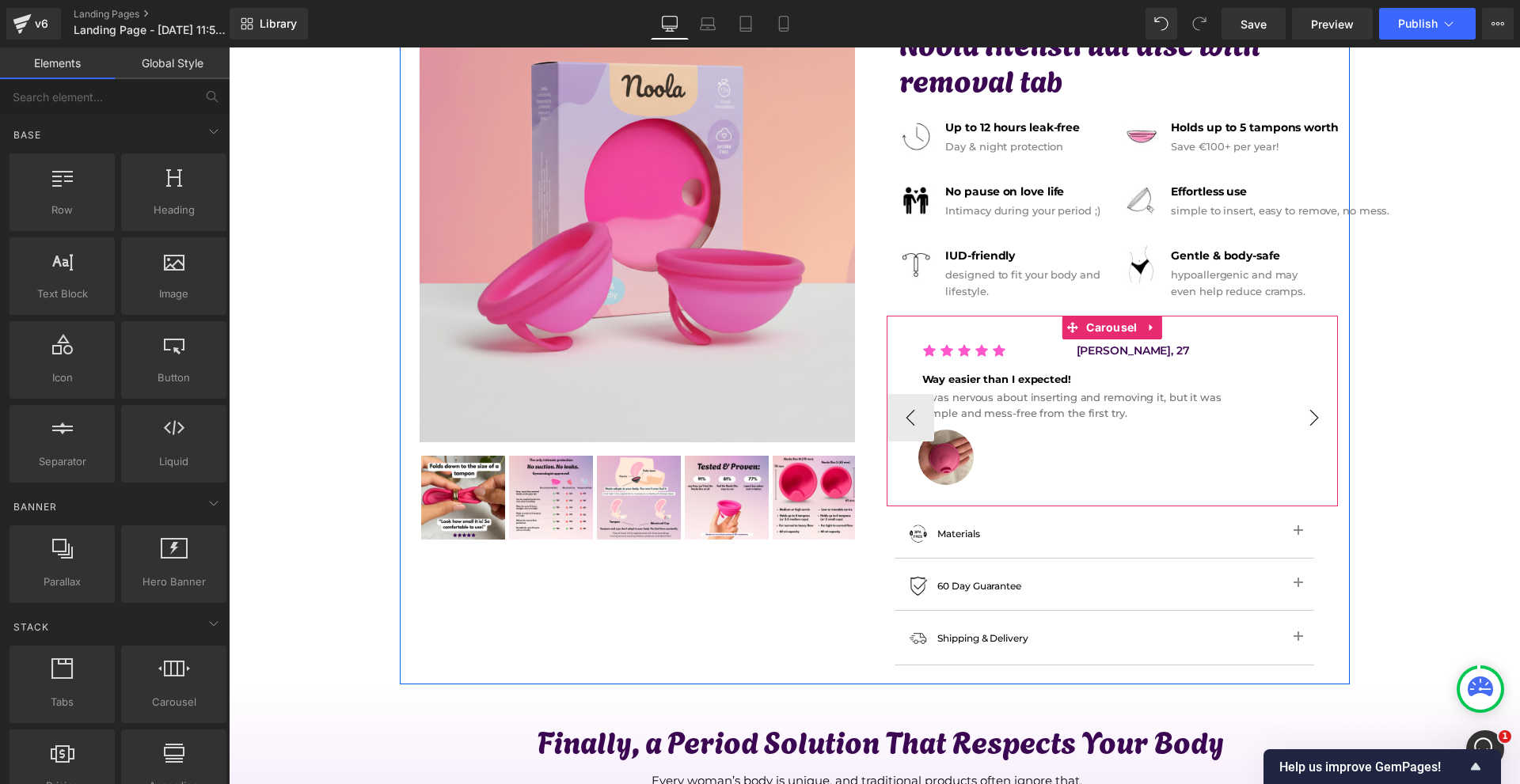
click at [1314, 417] on button "›" at bounding box center [1314, 418] width 48 height 48
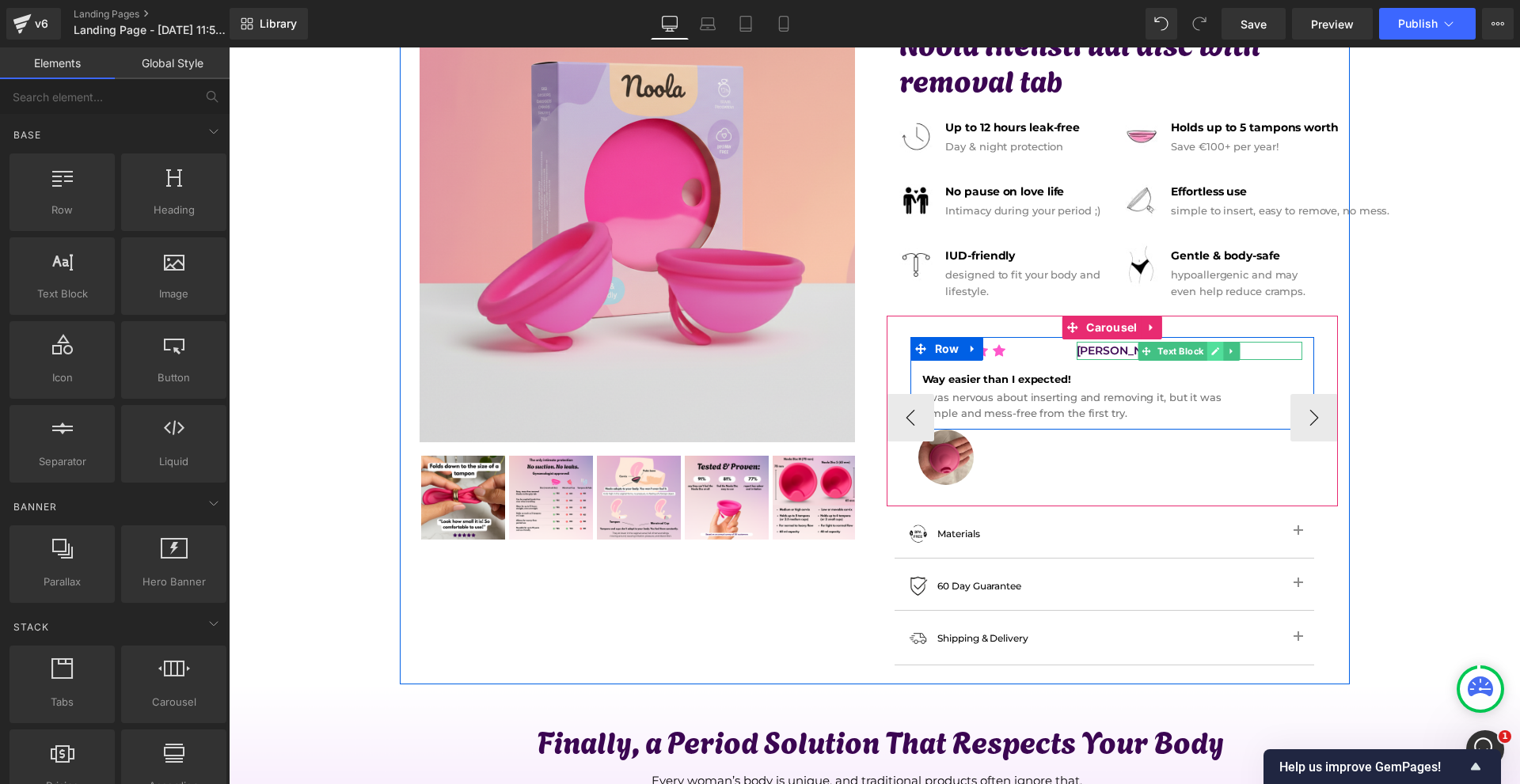
click at [1211, 353] on icon at bounding box center [1214, 350] width 8 height 8
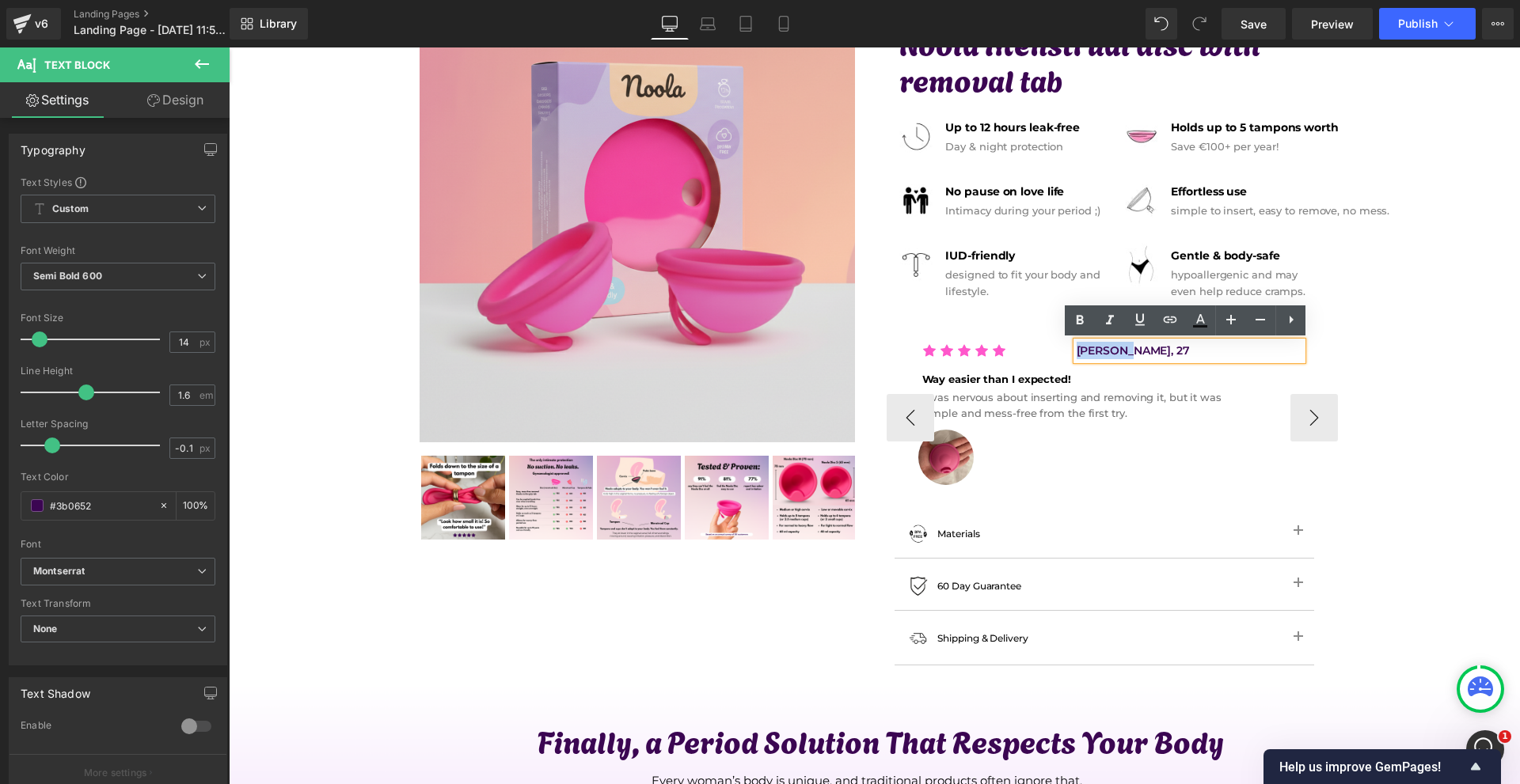
drag, startPoint x: 1118, startPoint y: 349, endPoint x: 1073, endPoint y: 352, distance: 45.1
click at [1077, 352] on p "[PERSON_NAME], 27" at bounding box center [1190, 350] width 226 height 18
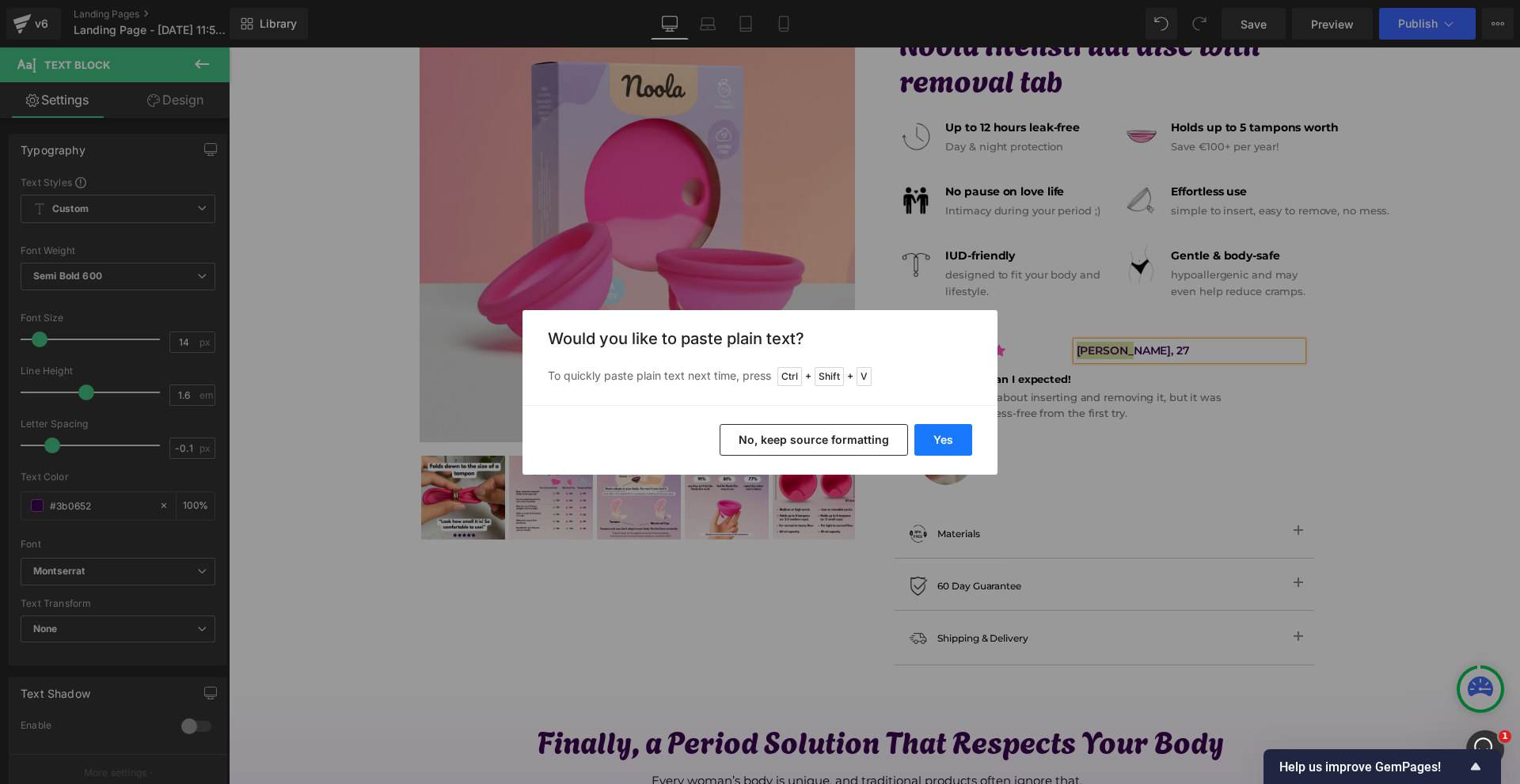
click at [945, 442] on button "Yes" at bounding box center [943, 440] width 58 height 31
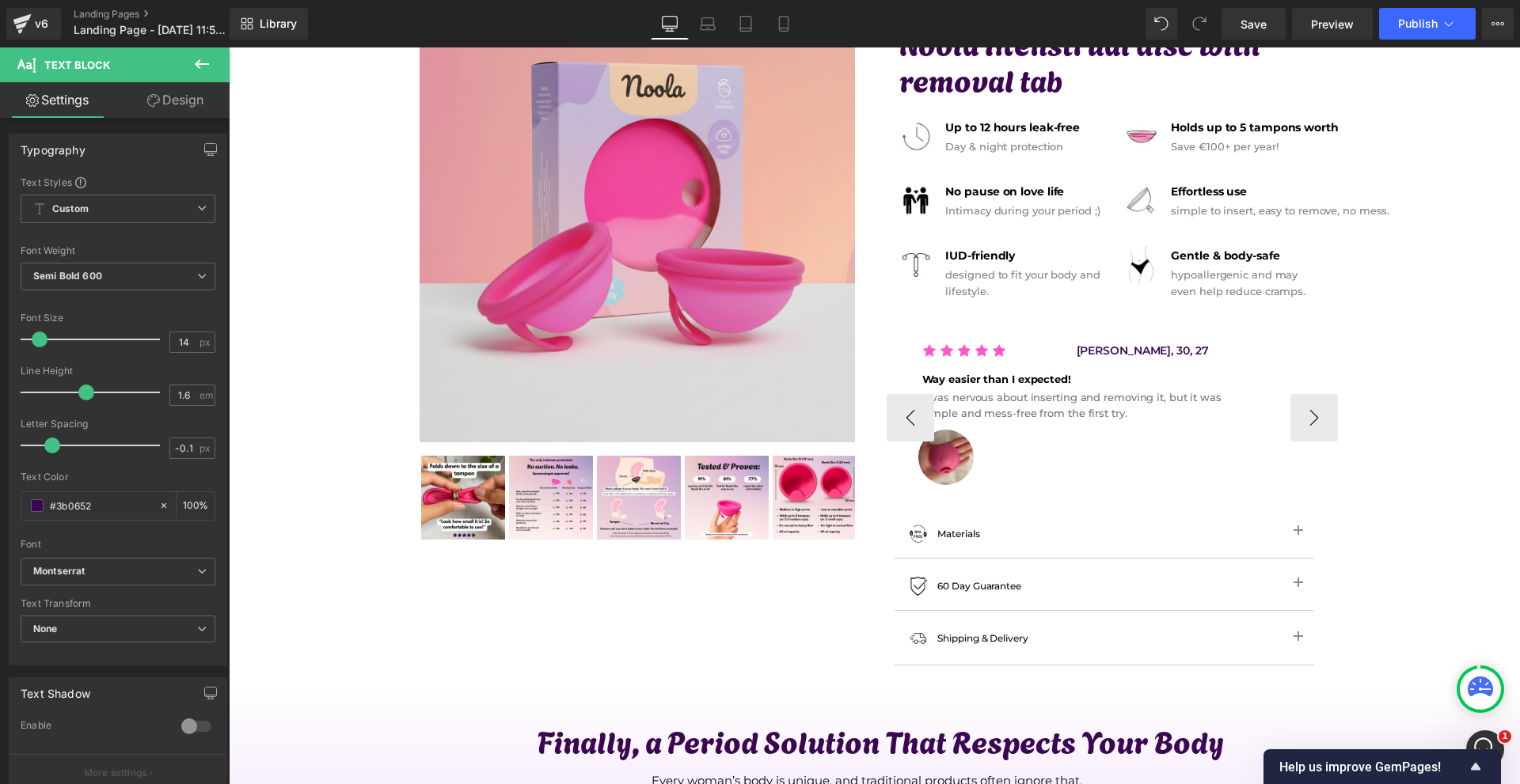
click at [1207, 356] on link at bounding box center [1215, 351] width 17 height 19
click at [1206, 356] on p "[PERSON_NAME], 30, 27" at bounding box center [1190, 350] width 226 height 18
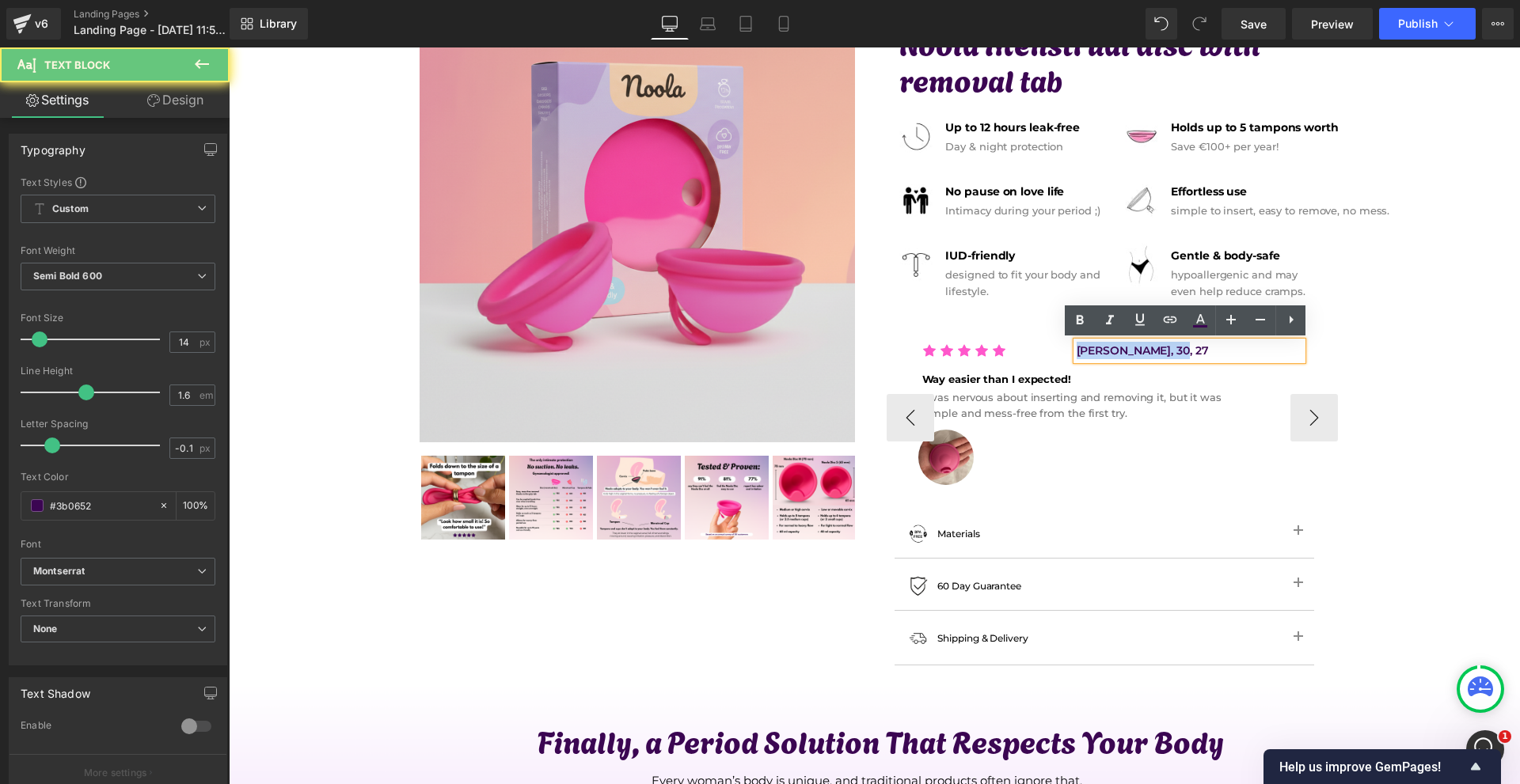
click at [1206, 356] on p "[PERSON_NAME], 30, 27" at bounding box center [1190, 350] width 226 height 18
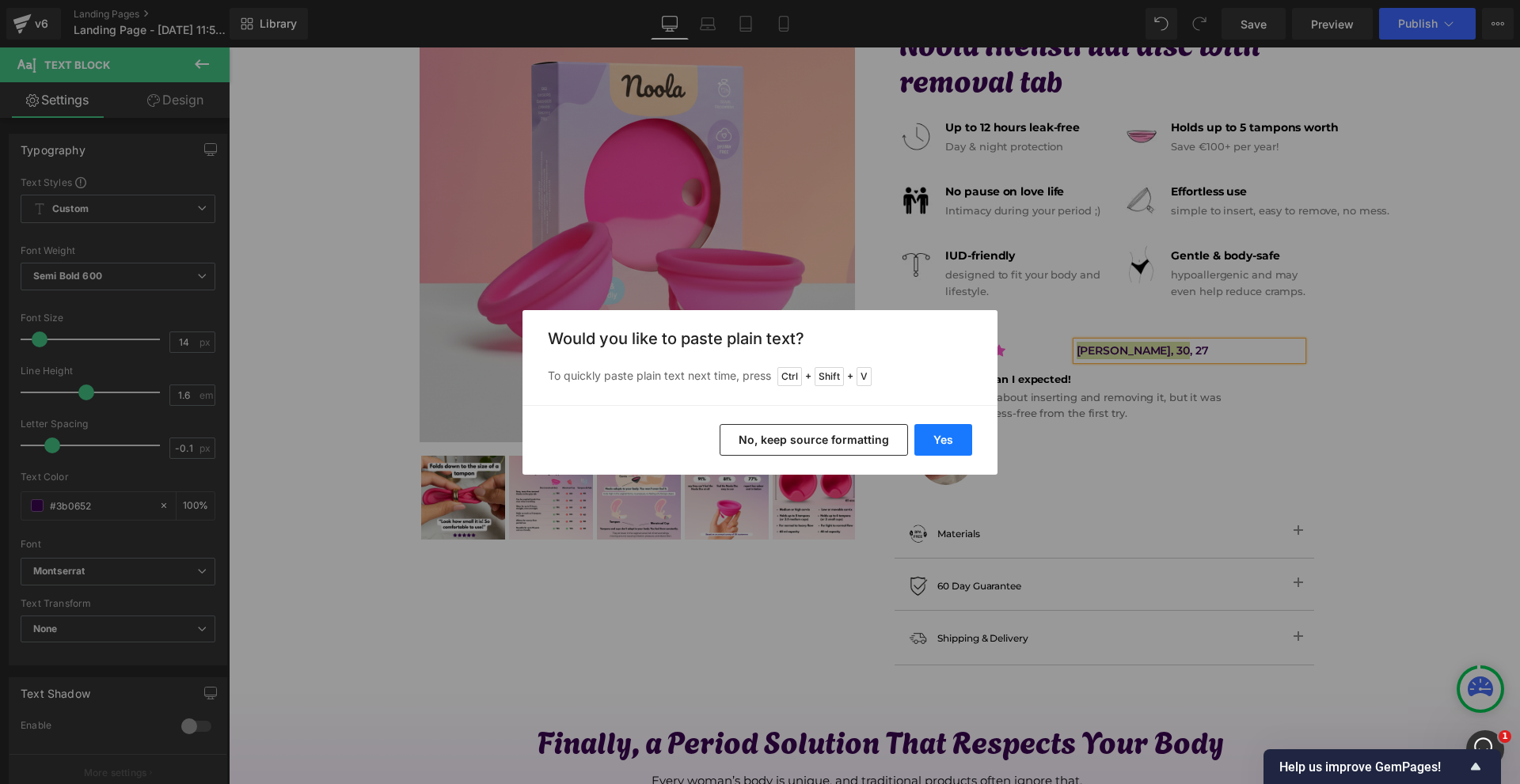
click at [938, 451] on button "Yes" at bounding box center [943, 440] width 58 height 31
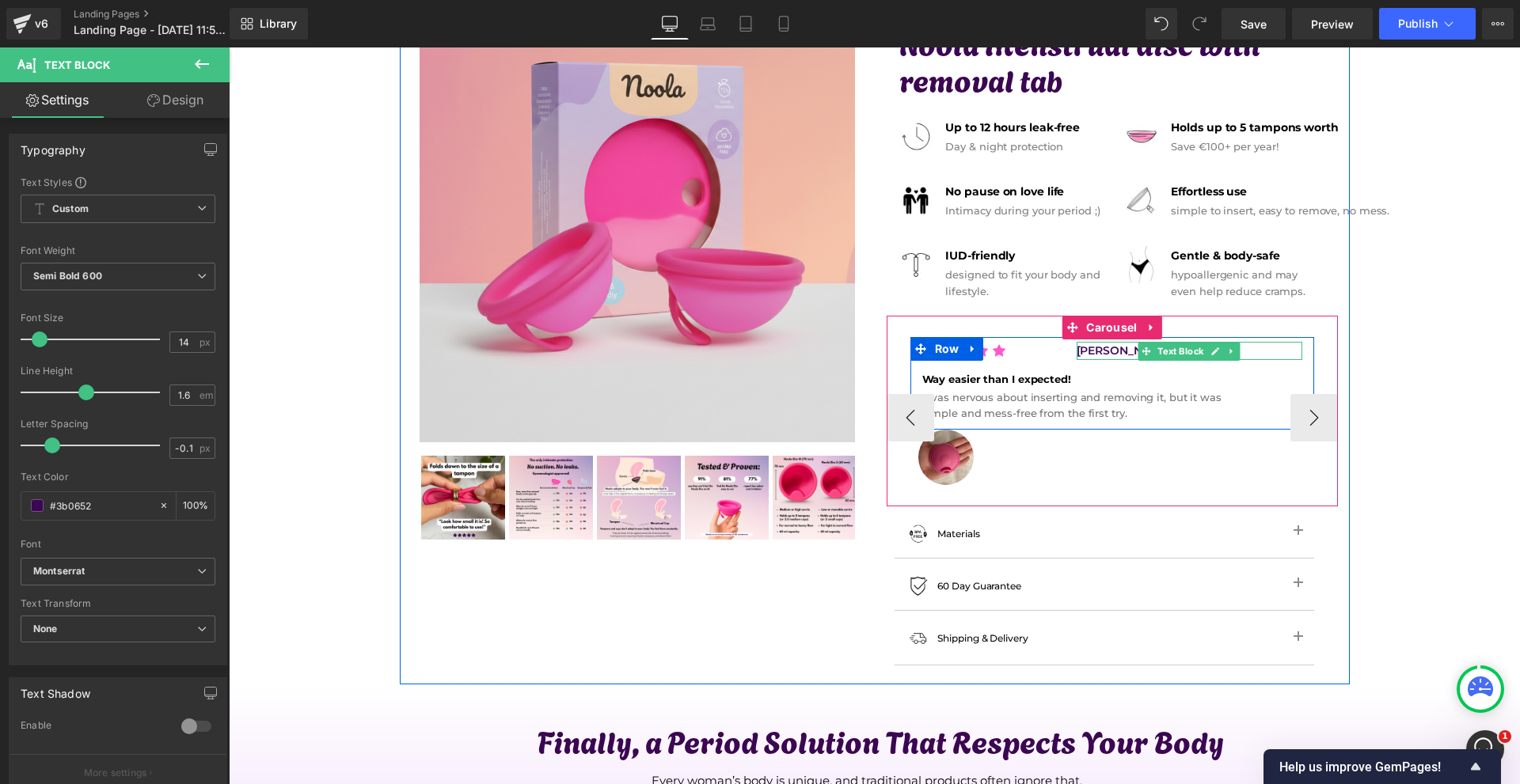
click at [1112, 350] on p "[PERSON_NAME], 30" at bounding box center [1190, 350] width 226 height 18
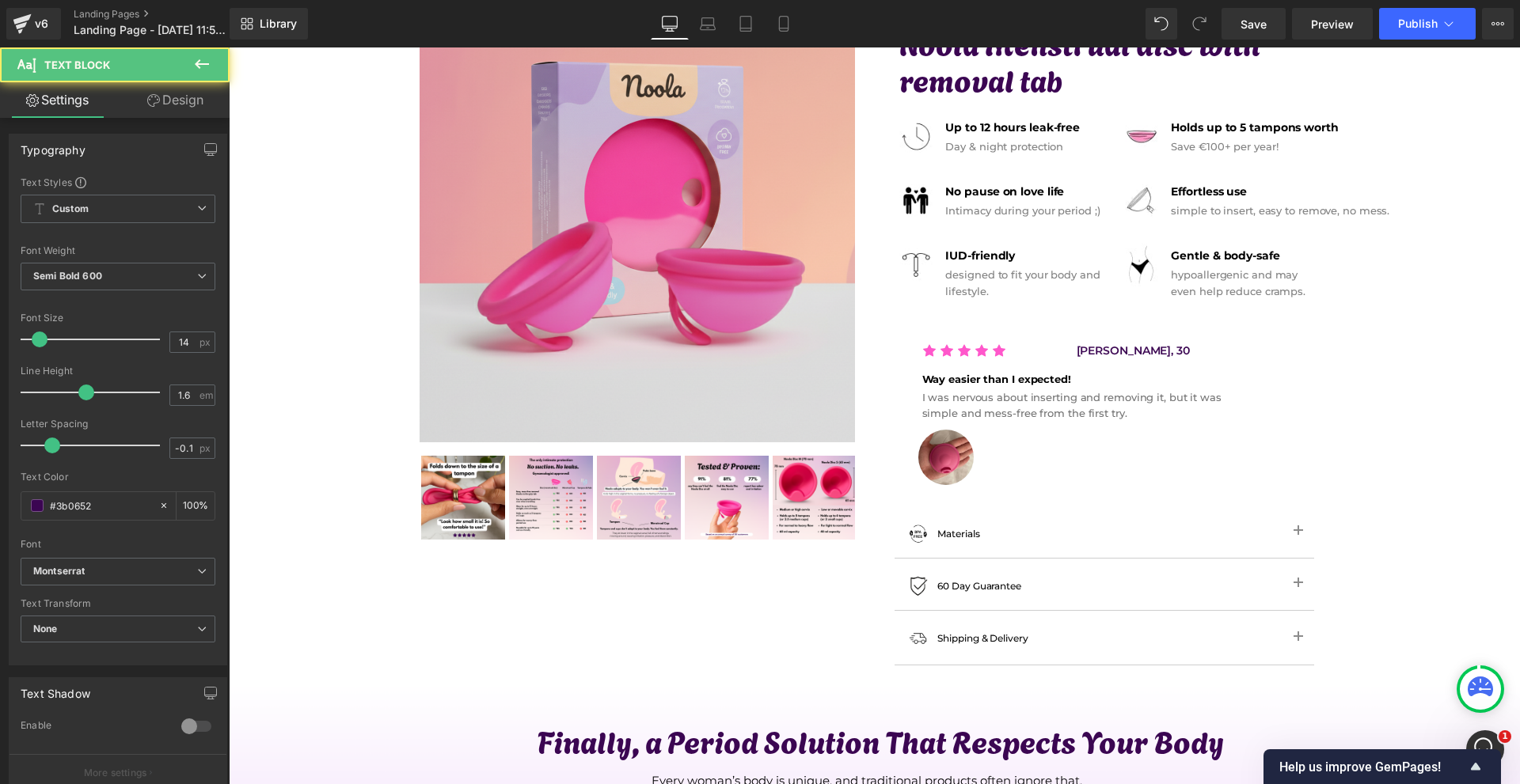
click at [189, 109] on link "Design" at bounding box center [175, 100] width 115 height 36
click at [0, 0] on div "Spacing" at bounding box center [0, 0] width 0 height 0
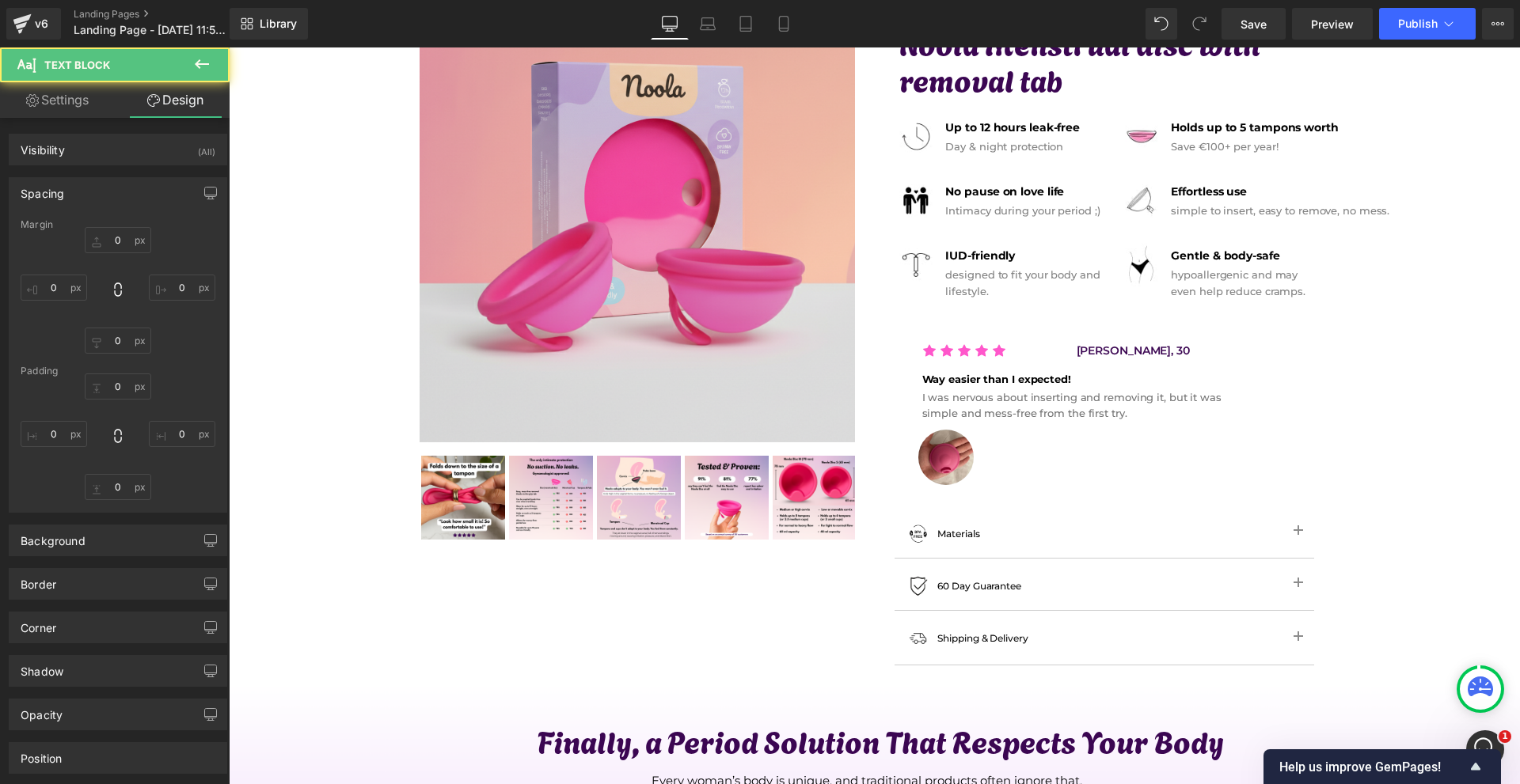
type input "0"
type input "-60"
type input "0"
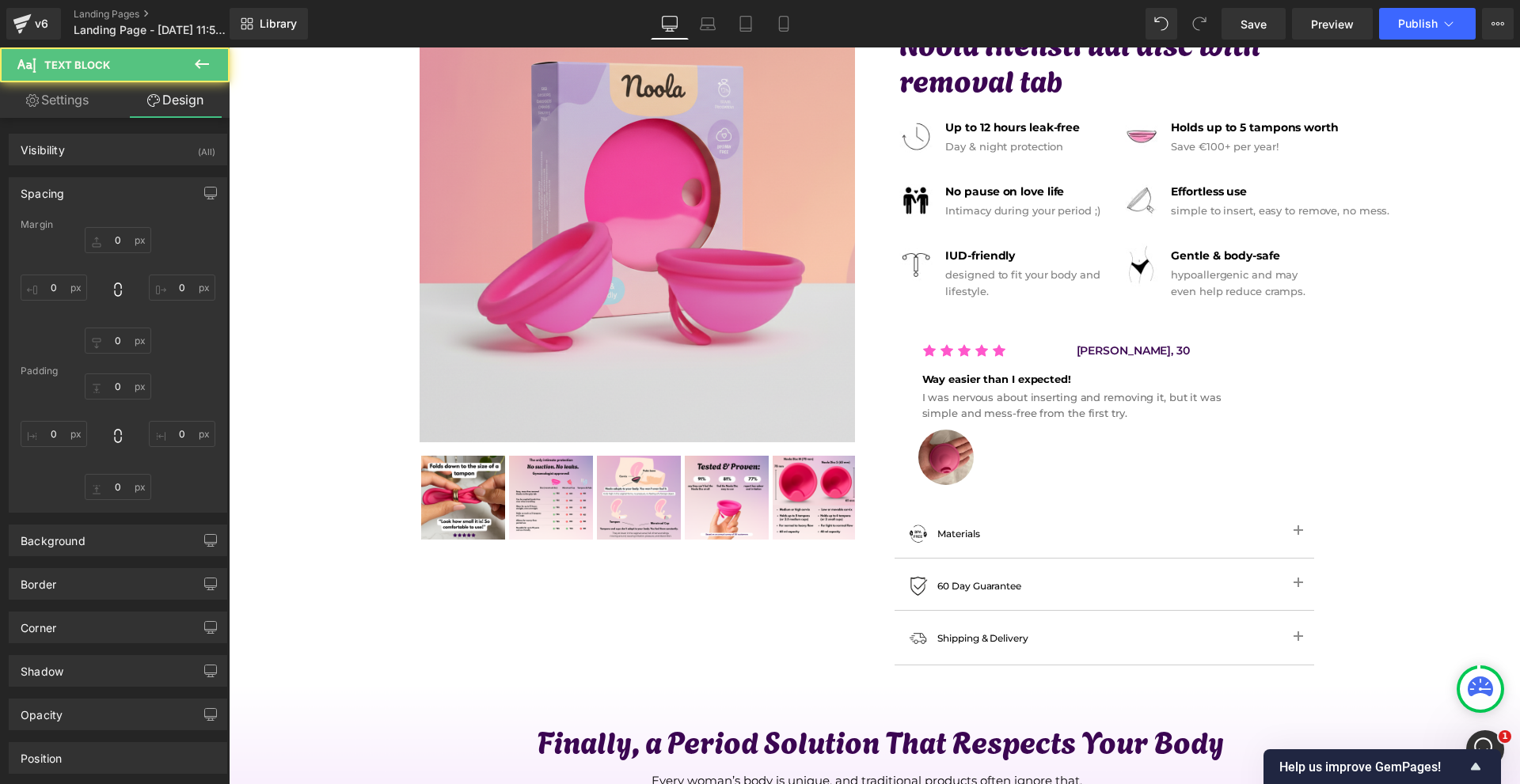
type input "0"
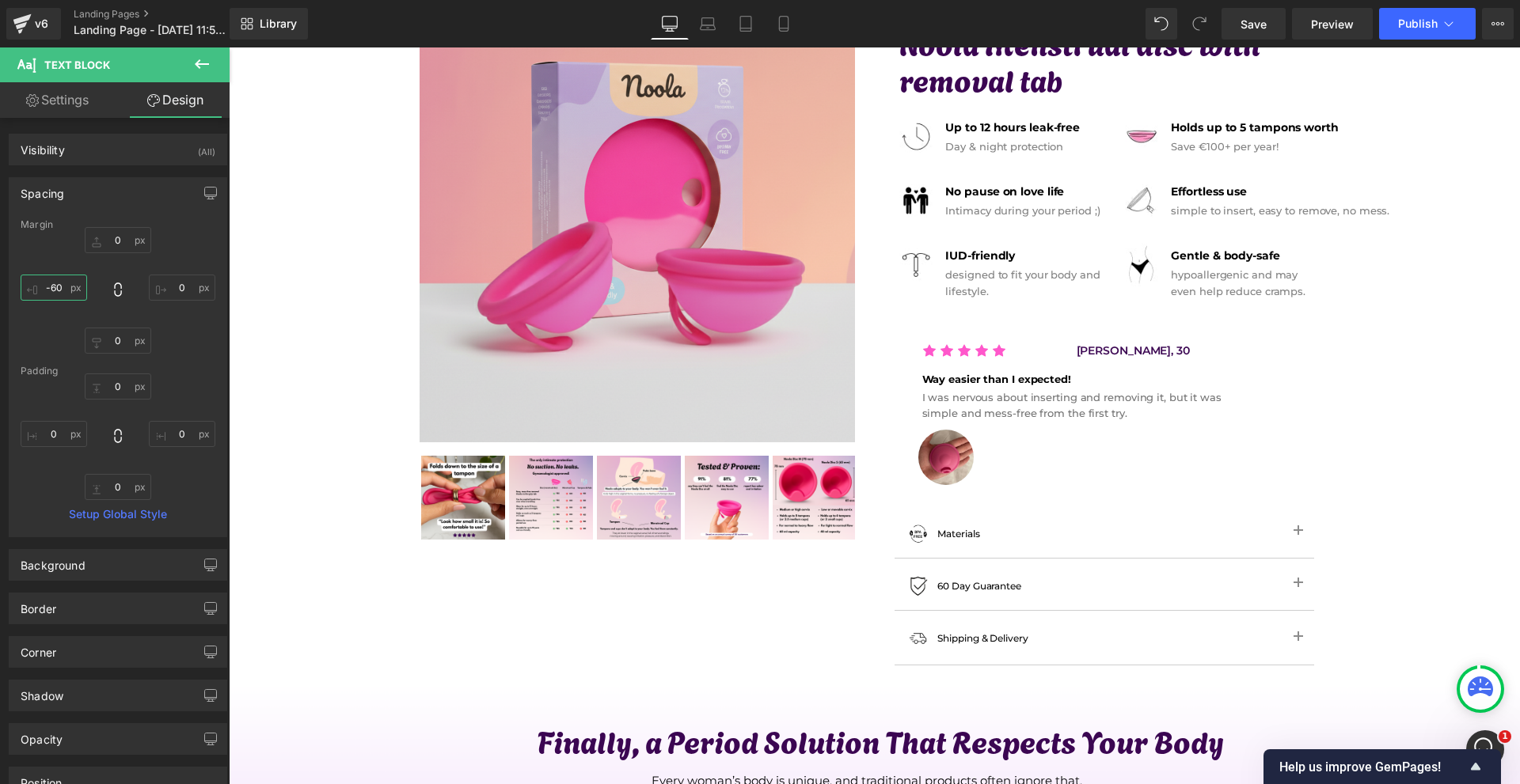
click at [67, 282] on input "-60" at bounding box center [53, 288] width 66 height 26
type input "-130"
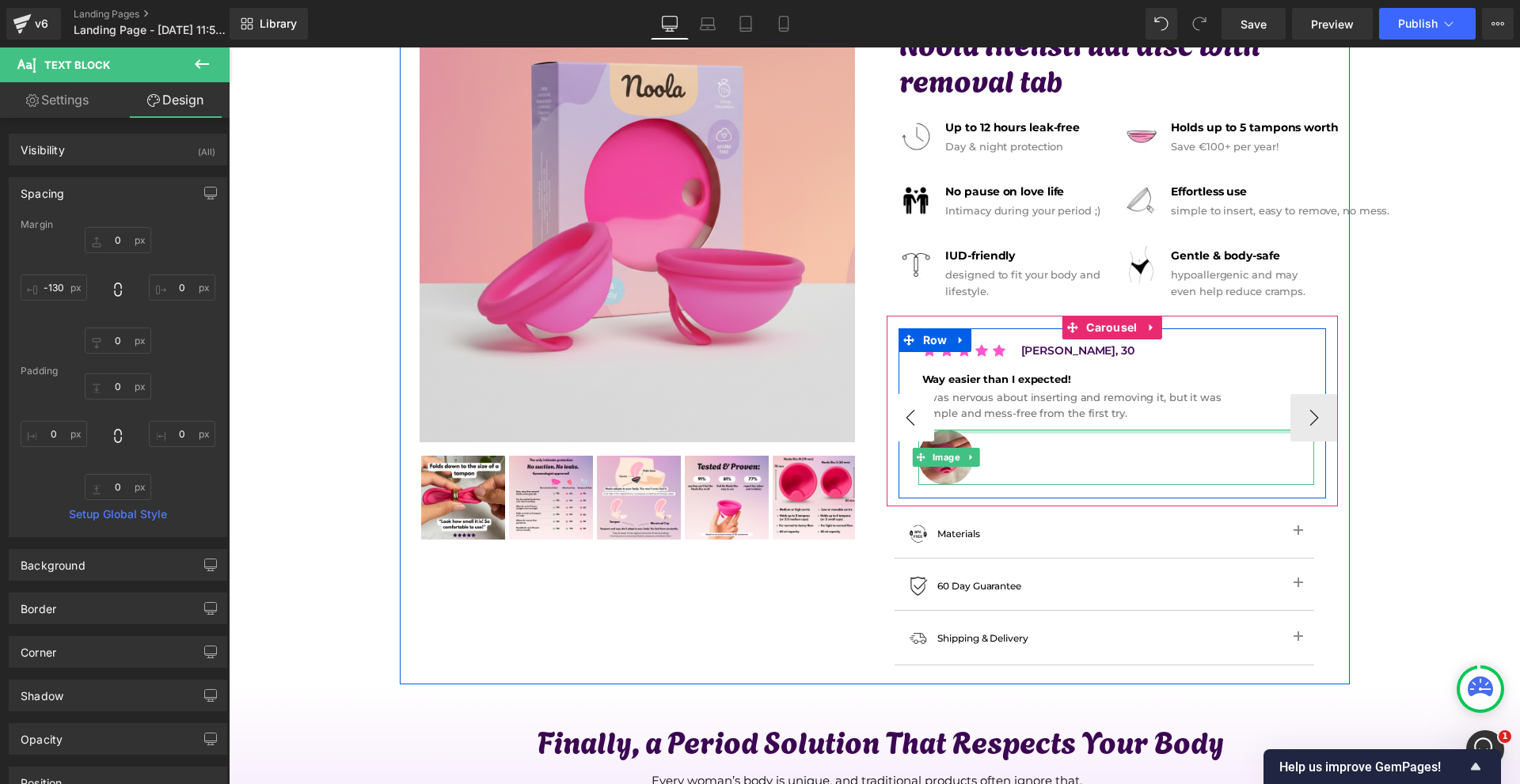
click at [932, 429] on div at bounding box center [1116, 431] width 395 height 4
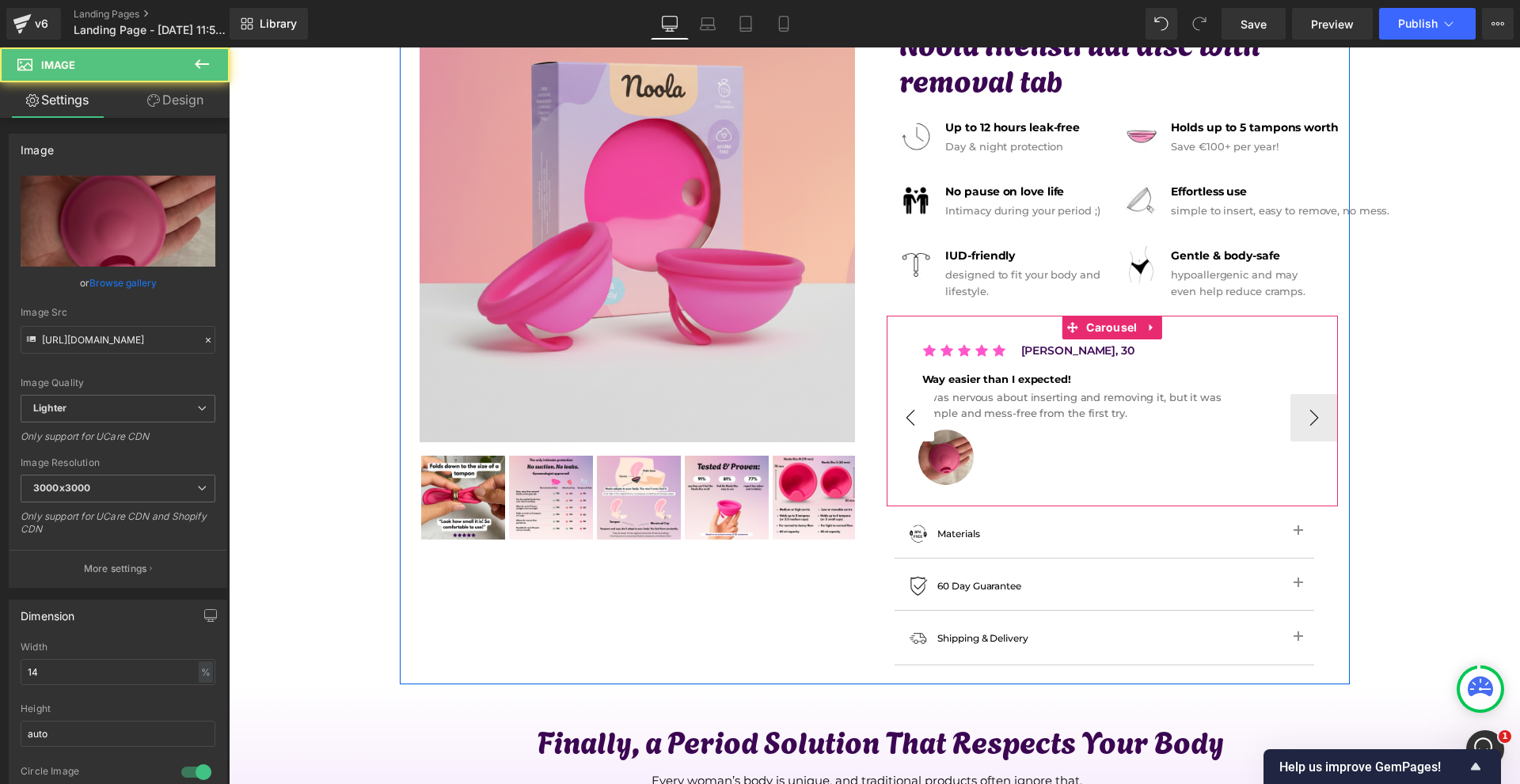
click at [917, 423] on button "‹" at bounding box center [911, 418] width 48 height 48
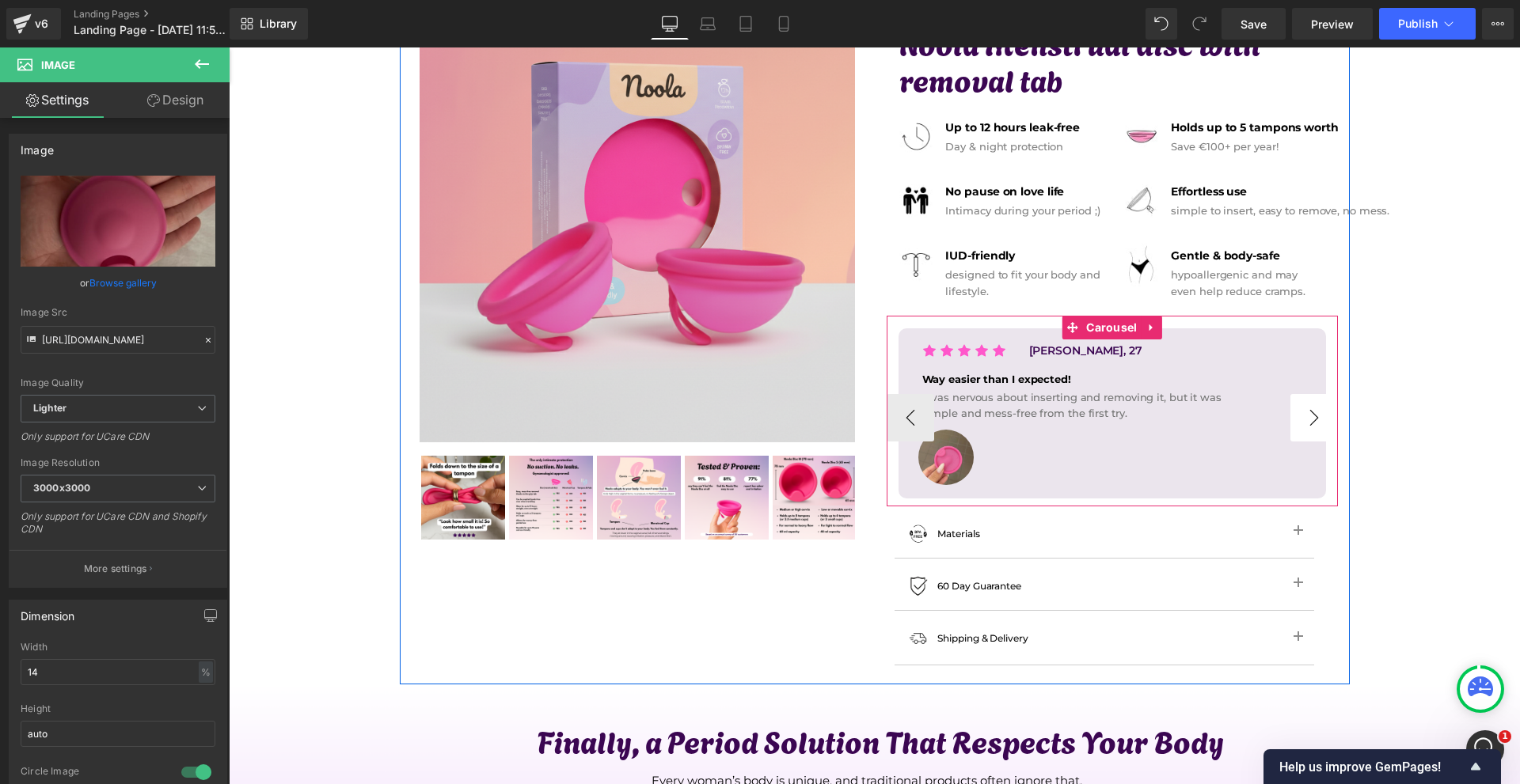
click at [1303, 419] on button "›" at bounding box center [1314, 418] width 48 height 48
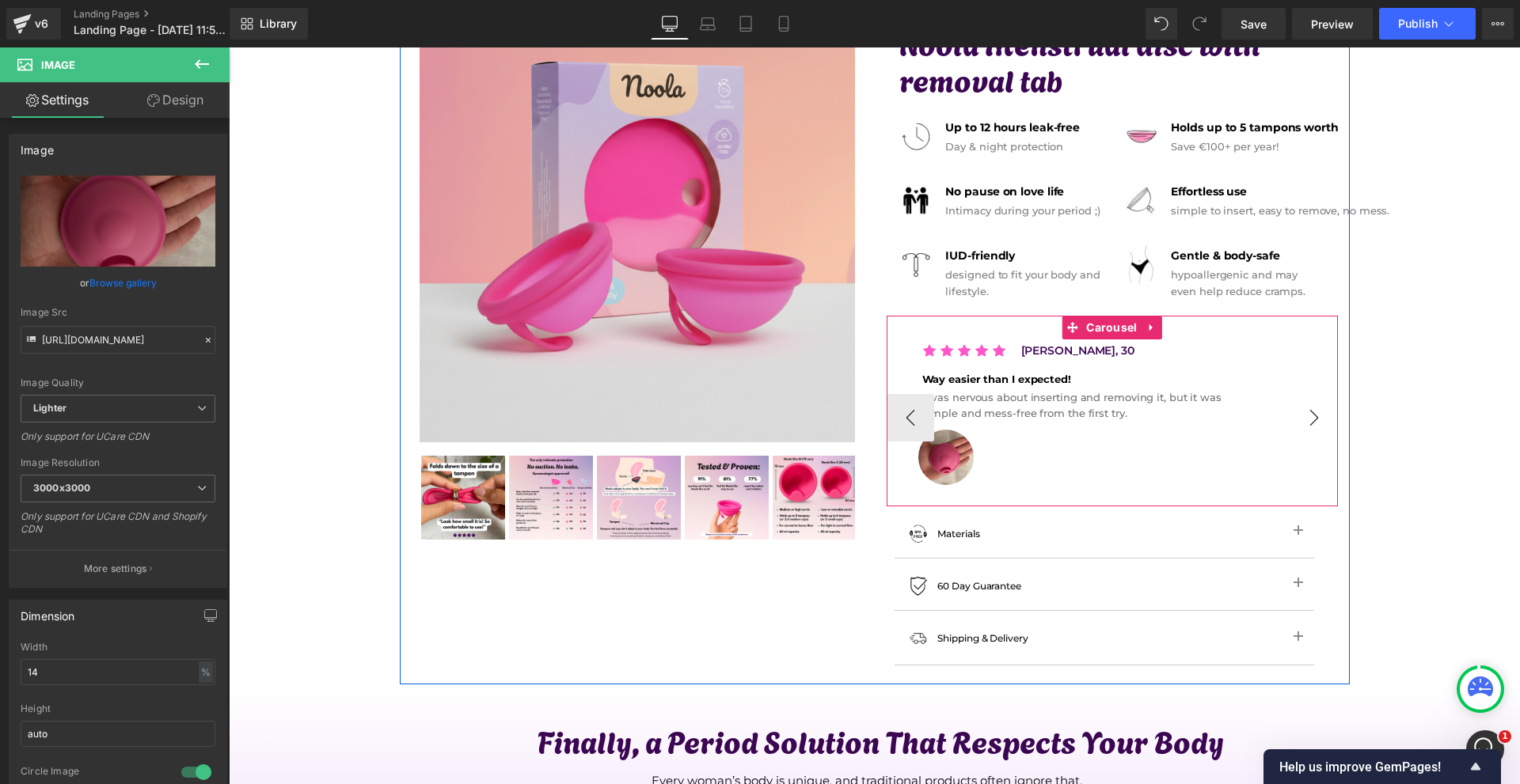
click at [1303, 419] on button "›" at bounding box center [1314, 418] width 48 height 48
click at [912, 417] on button "‹" at bounding box center [911, 418] width 48 height 48
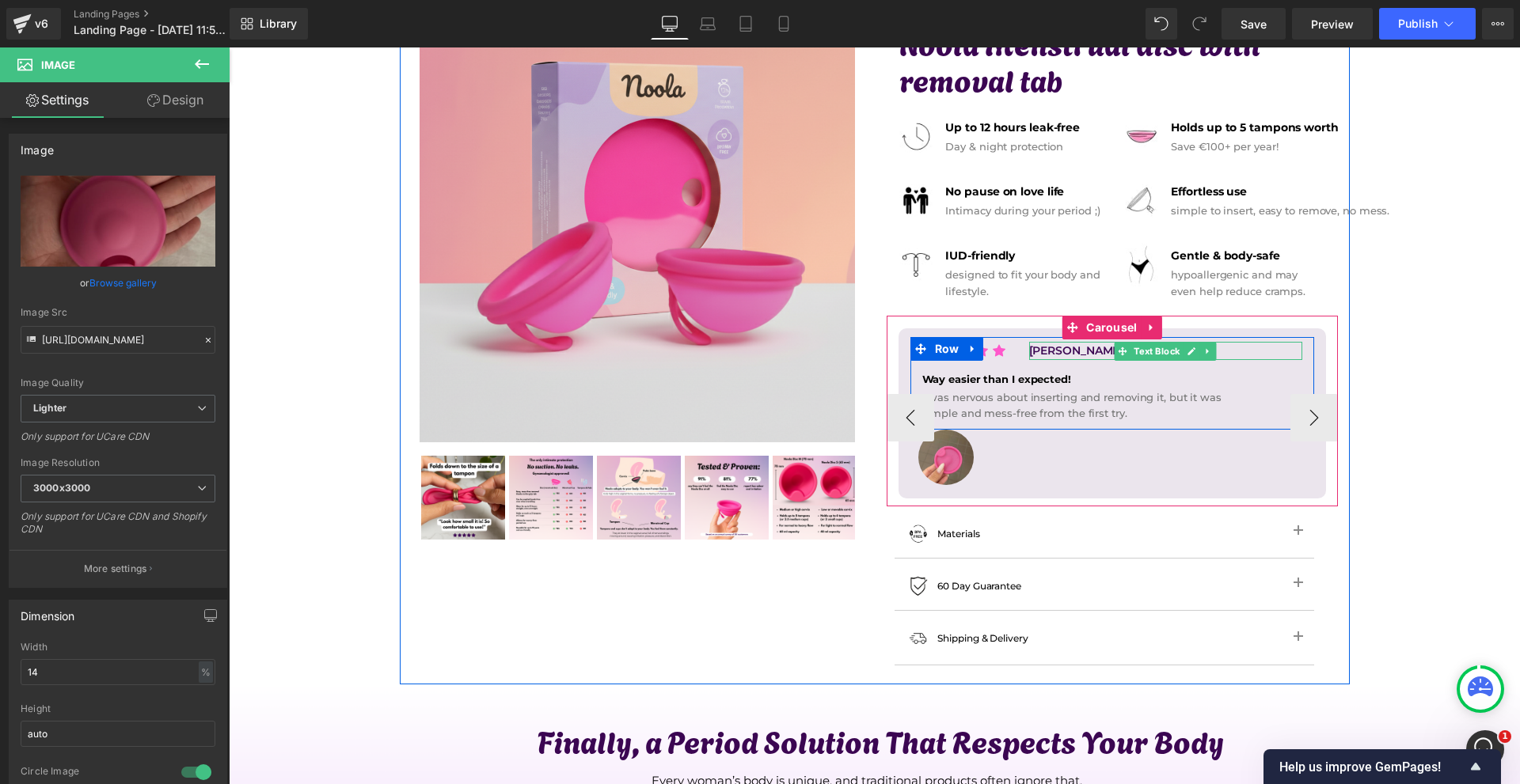
click at [1041, 351] on p "[PERSON_NAME], 27" at bounding box center [1166, 350] width 273 height 18
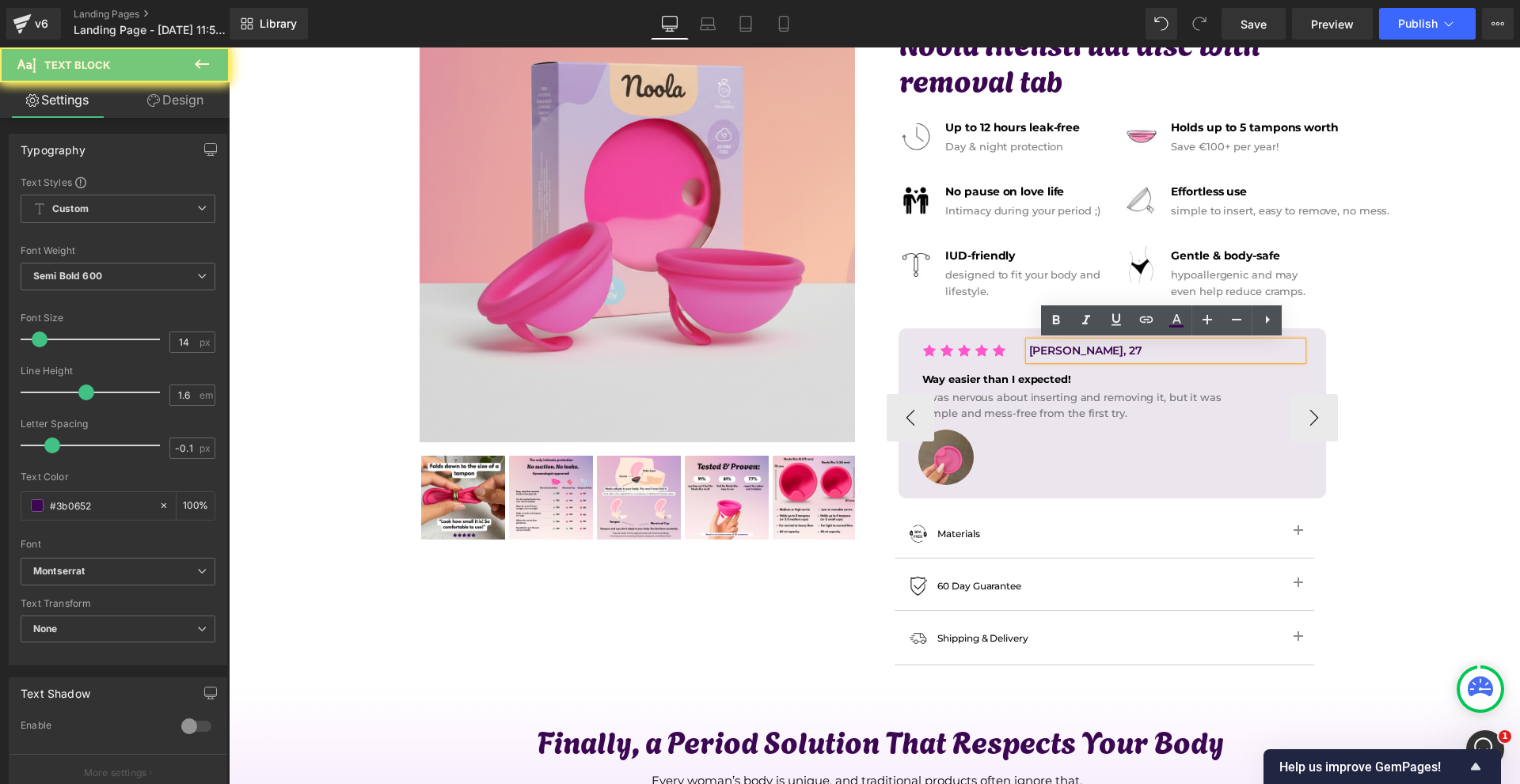
click at [1041, 351] on p "[PERSON_NAME], 27" at bounding box center [1166, 350] width 273 height 18
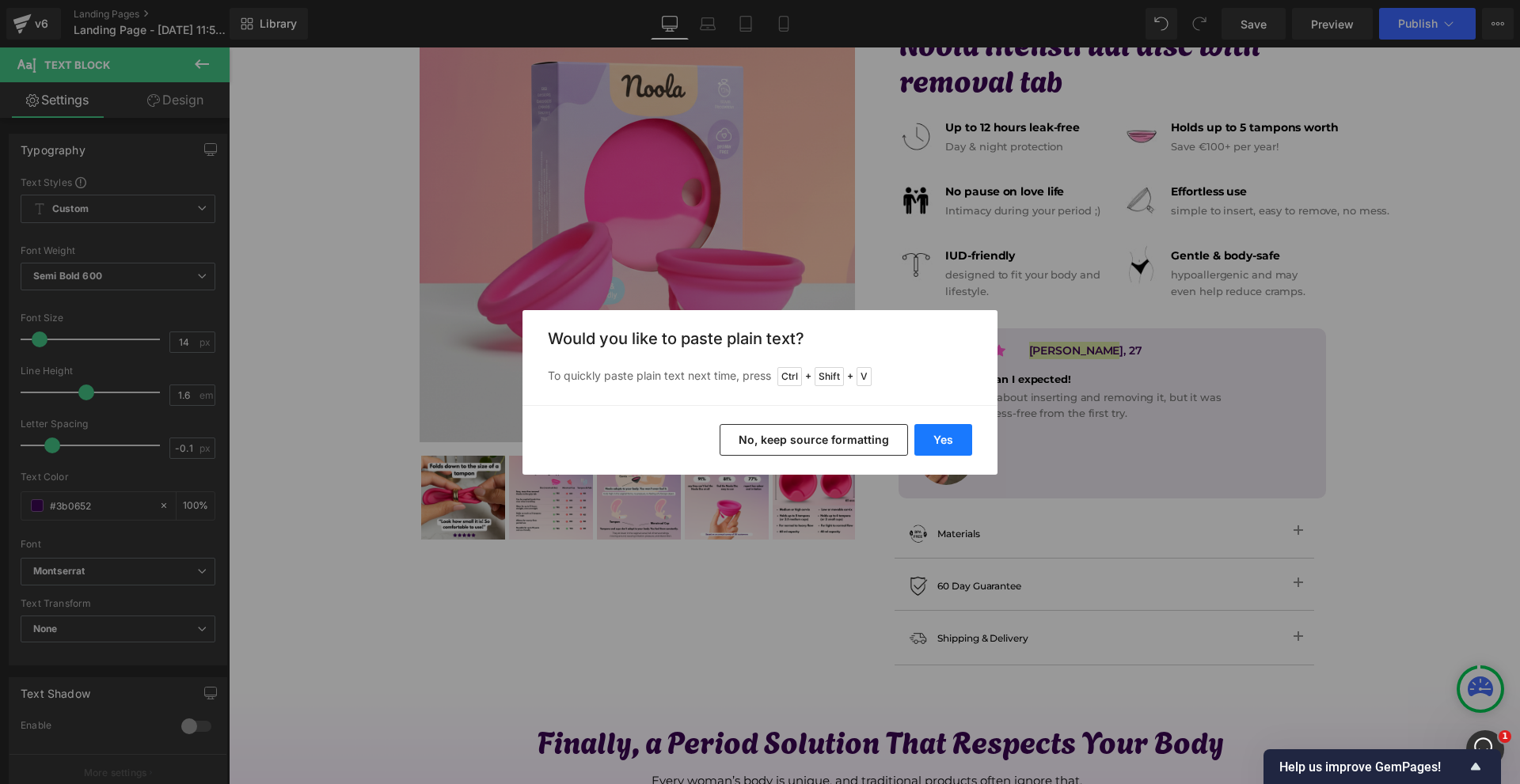
click at [952, 437] on button "Yes" at bounding box center [943, 440] width 58 height 31
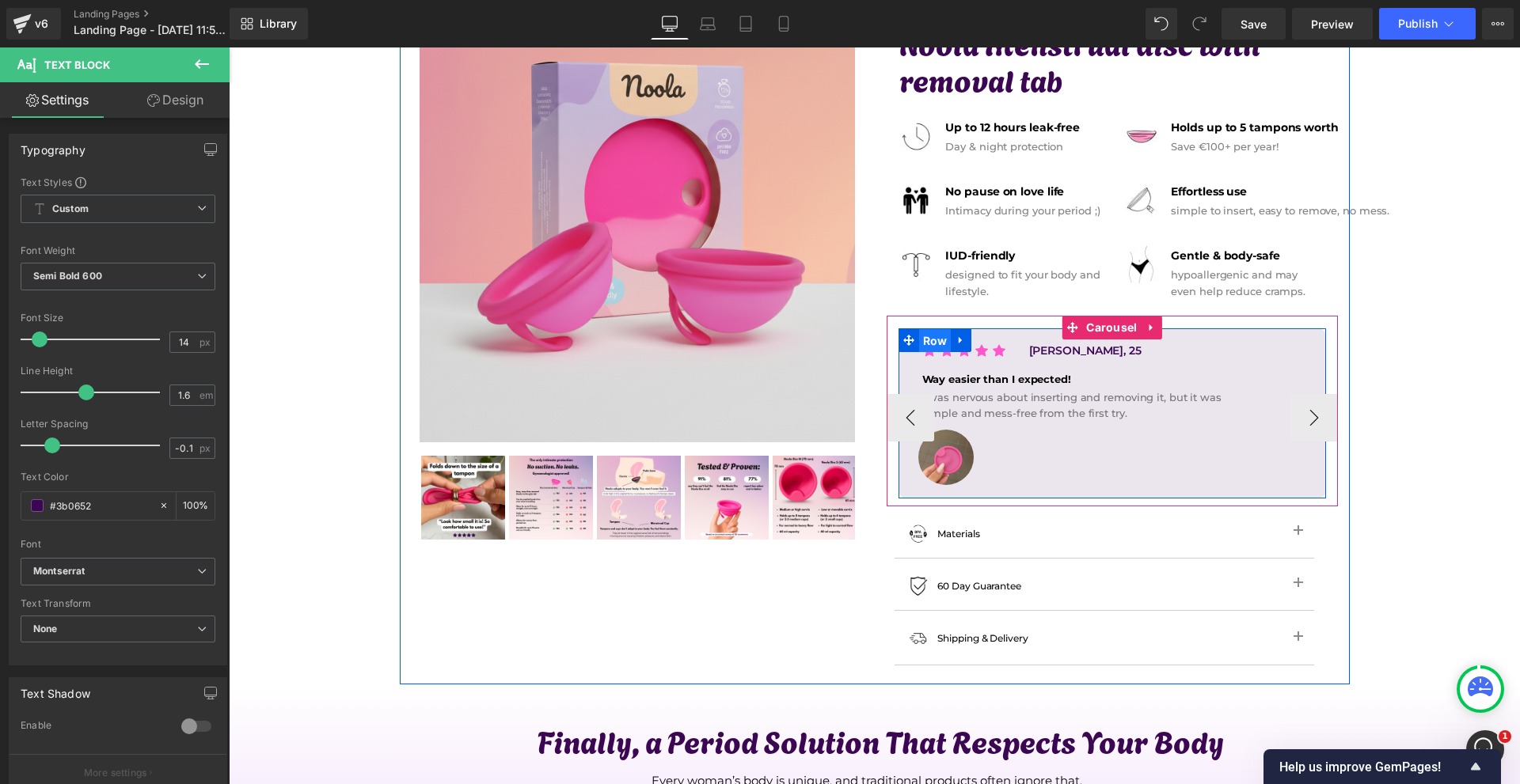
click at [932, 341] on span "Row" at bounding box center [935, 341] width 32 height 24
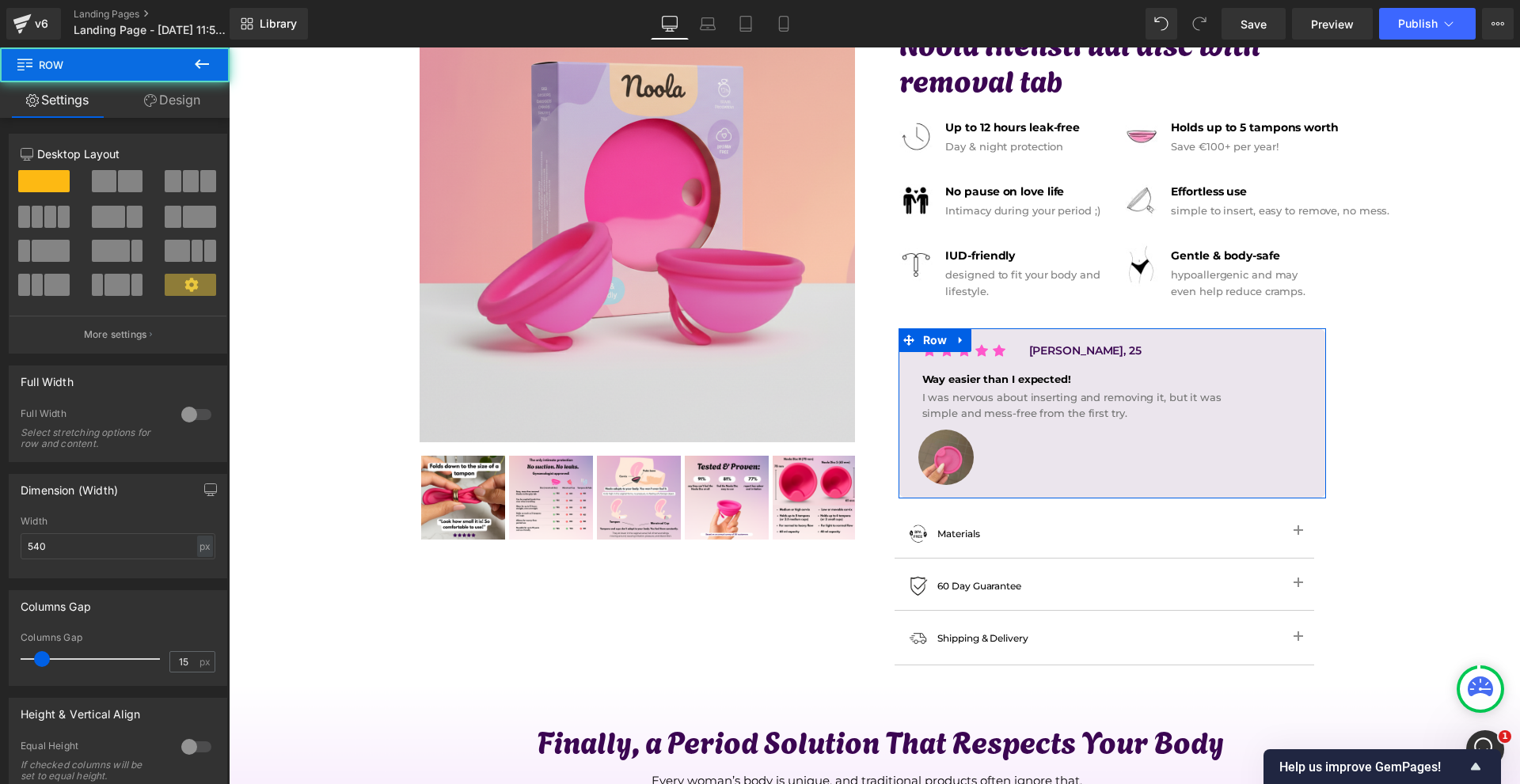
click at [199, 105] on link "Design" at bounding box center [171, 100] width 115 height 36
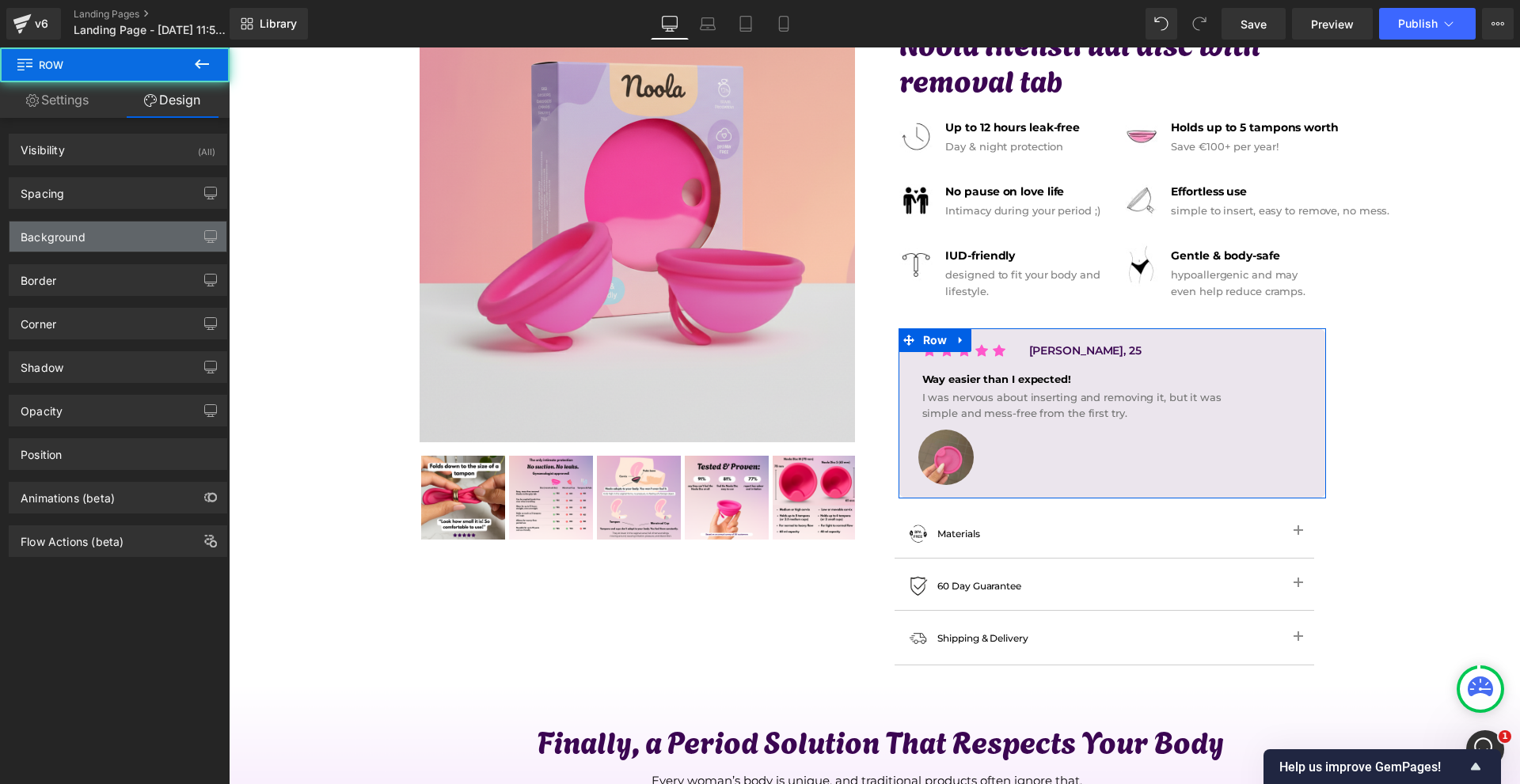
click at [106, 247] on div "Background" at bounding box center [118, 236] width 217 height 30
type input "#3b0652"
type input "10"
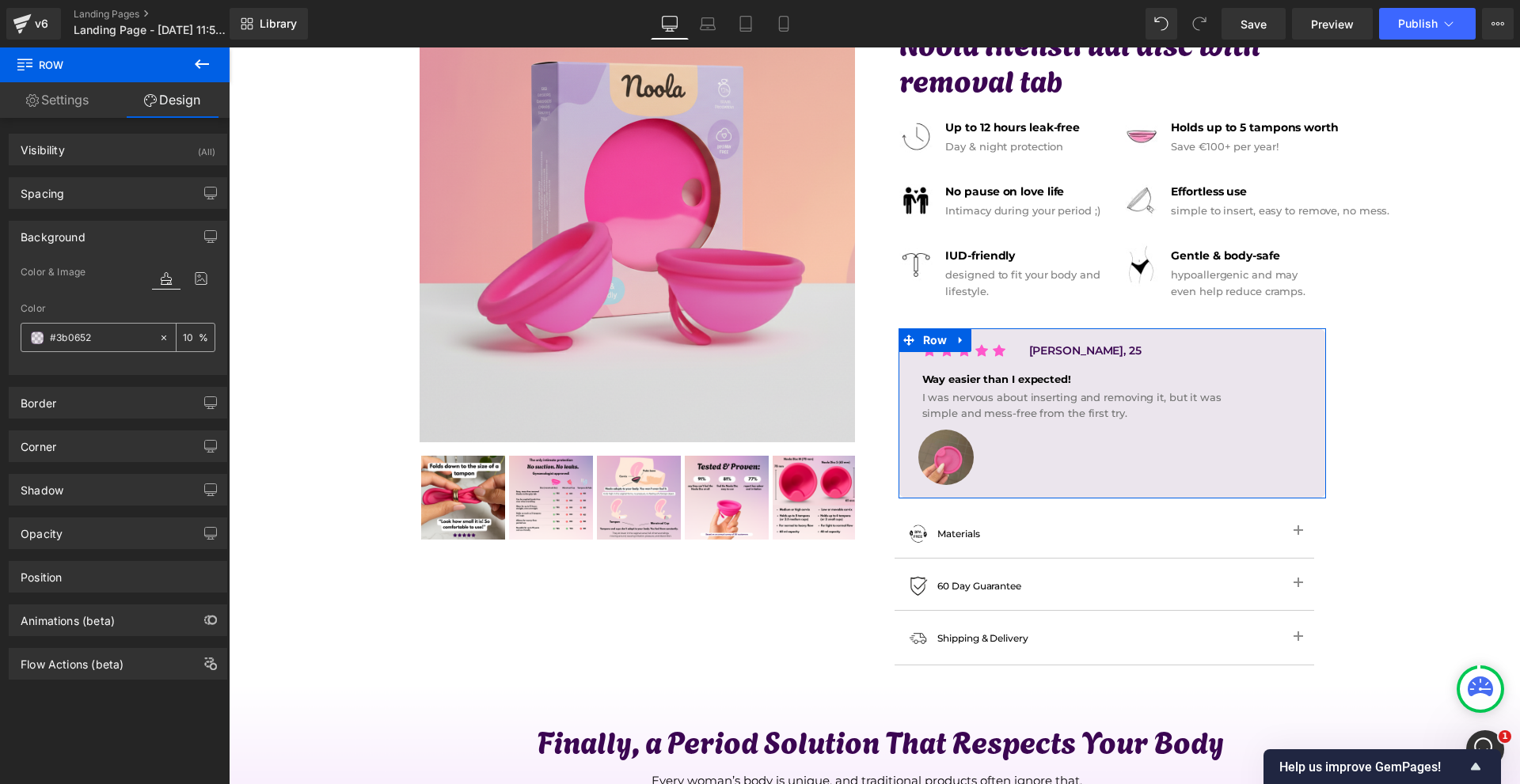
click at [115, 332] on input "#3b0652" at bounding box center [100, 338] width 101 height 18
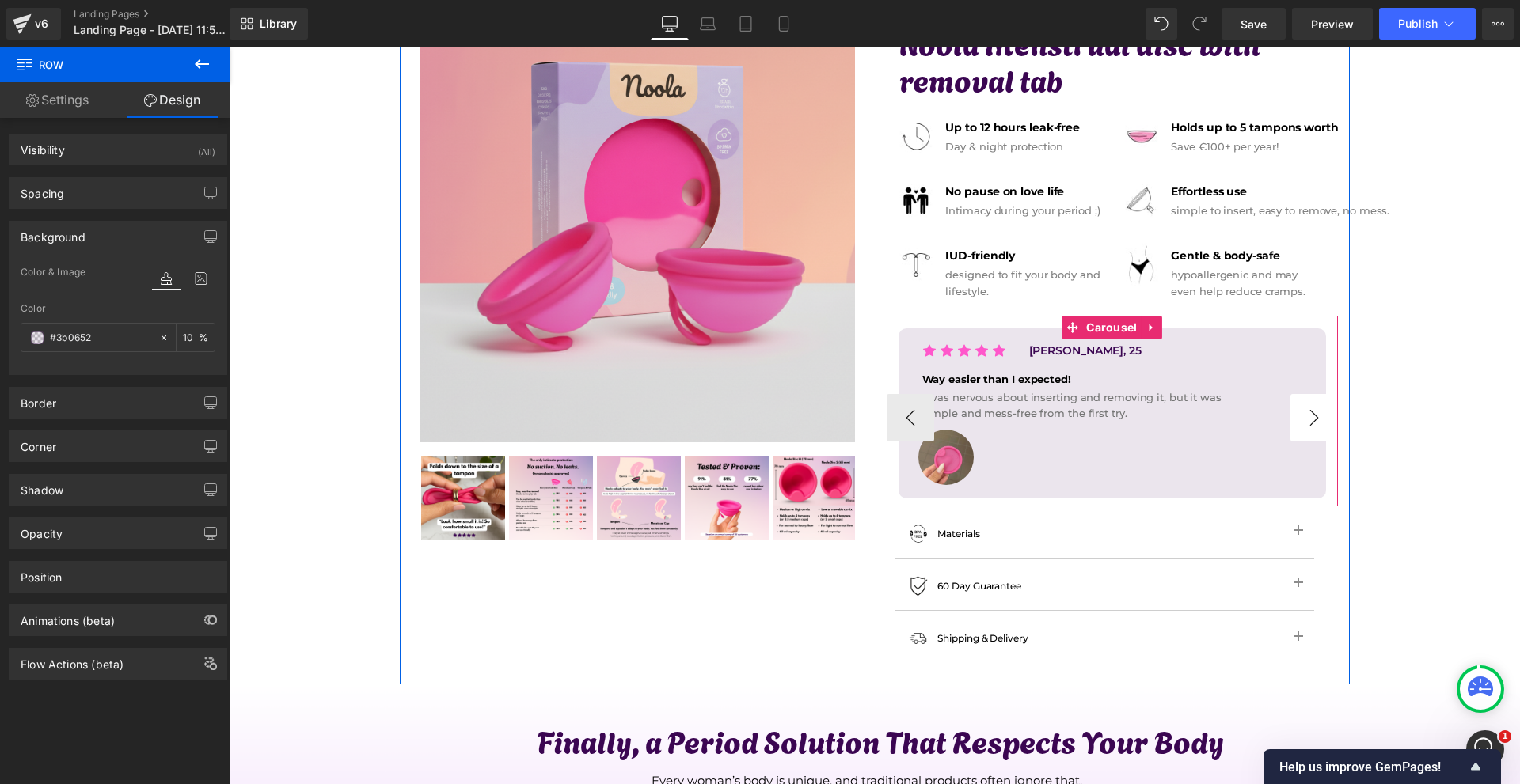
click at [1301, 418] on button "›" at bounding box center [1314, 418] width 48 height 48
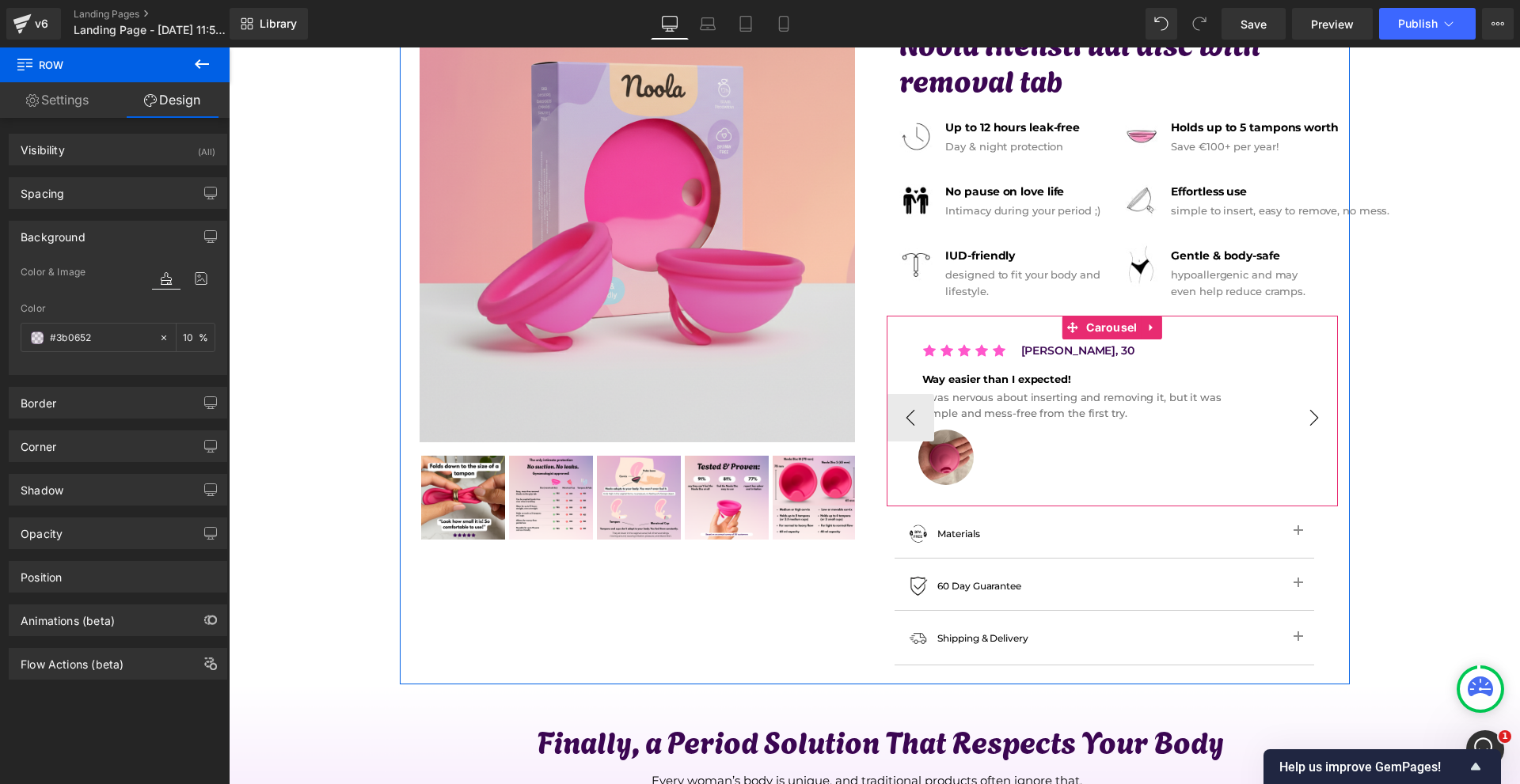
click at [1301, 418] on button "›" at bounding box center [1314, 418] width 48 height 48
click at [1301, 417] on button "›" at bounding box center [1314, 418] width 48 height 48
click at [919, 347] on span "Row" at bounding box center [935, 340] width 32 height 24
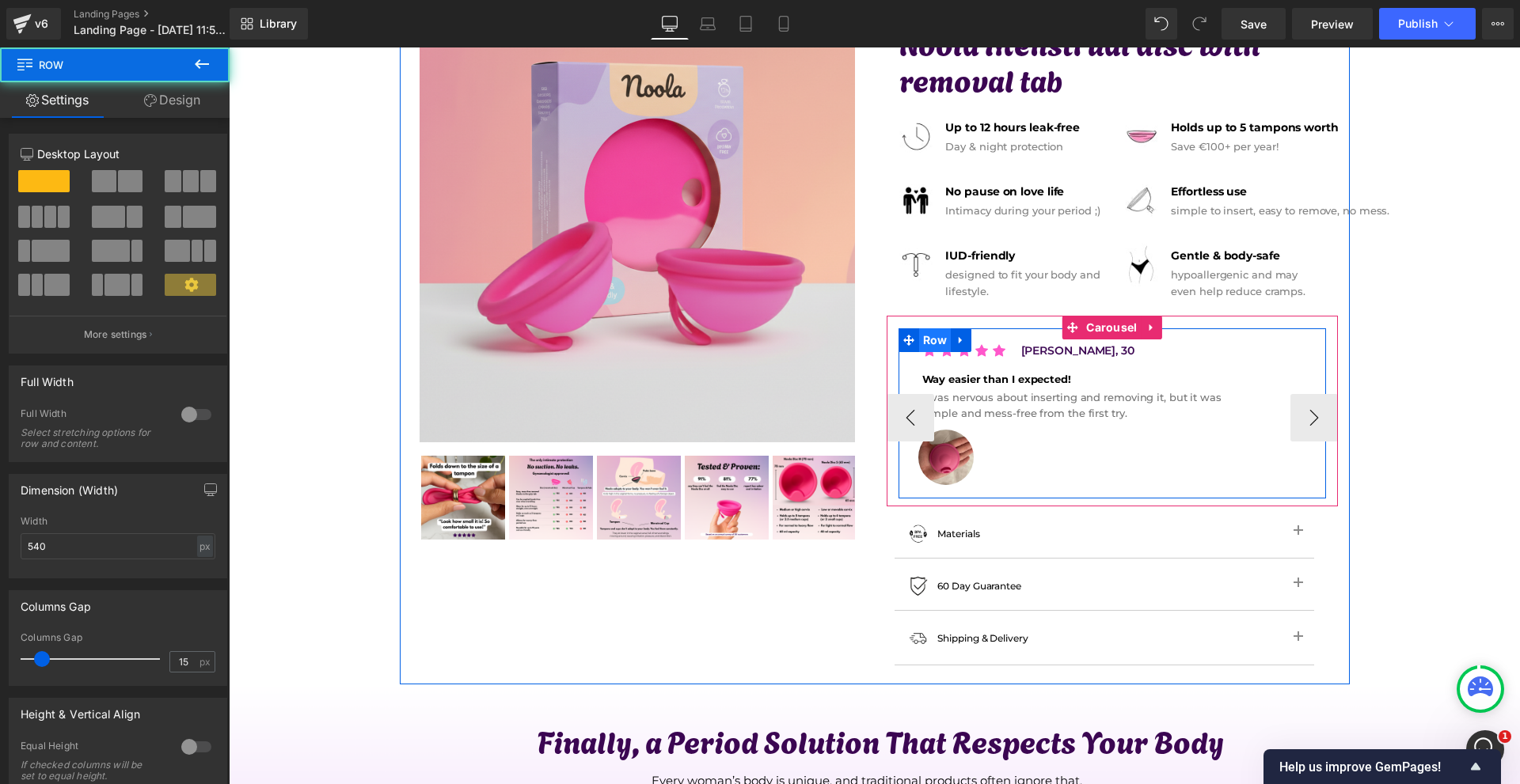
click at [926, 344] on span "Row" at bounding box center [935, 340] width 32 height 24
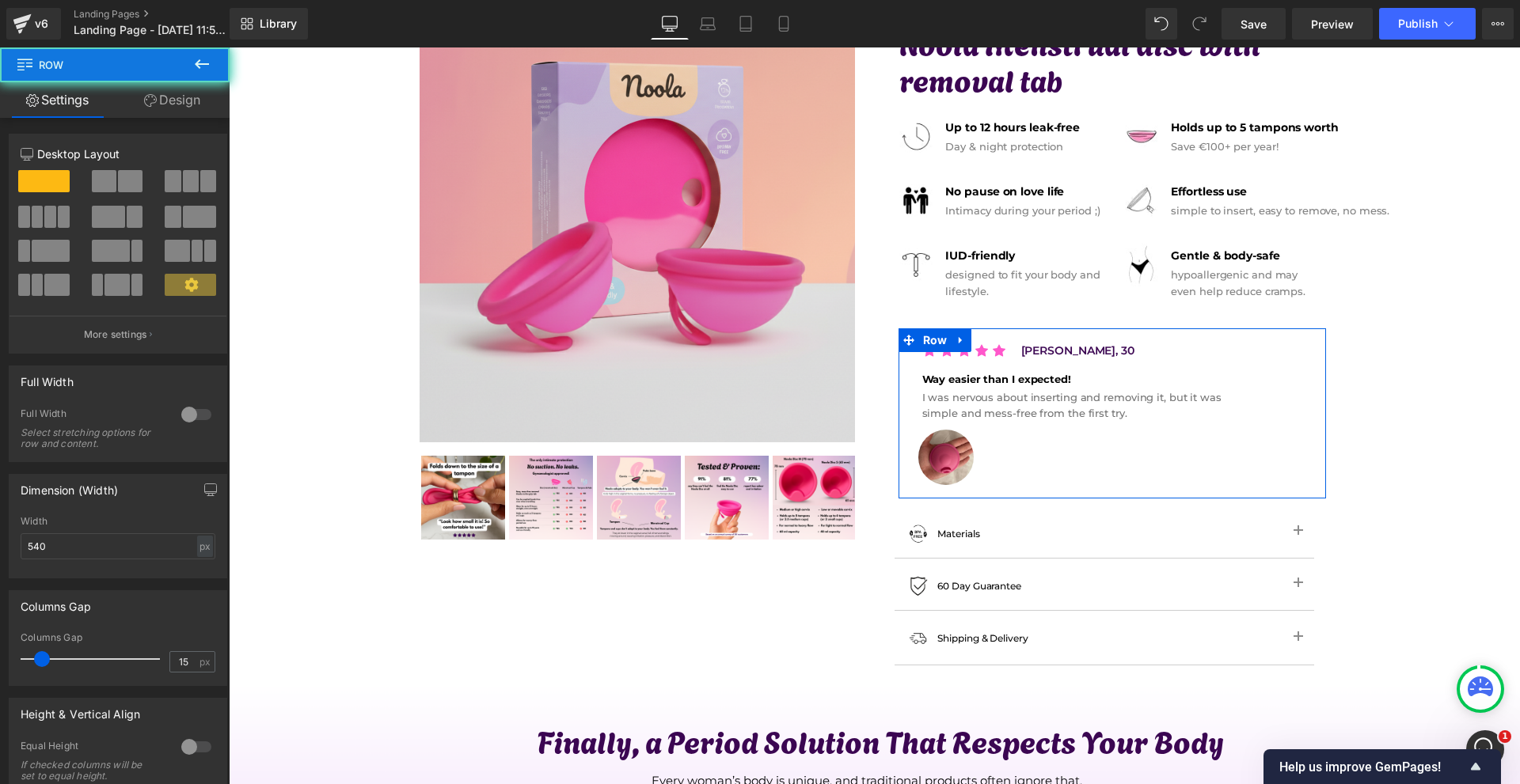
click at [157, 115] on link "Design" at bounding box center [171, 100] width 115 height 36
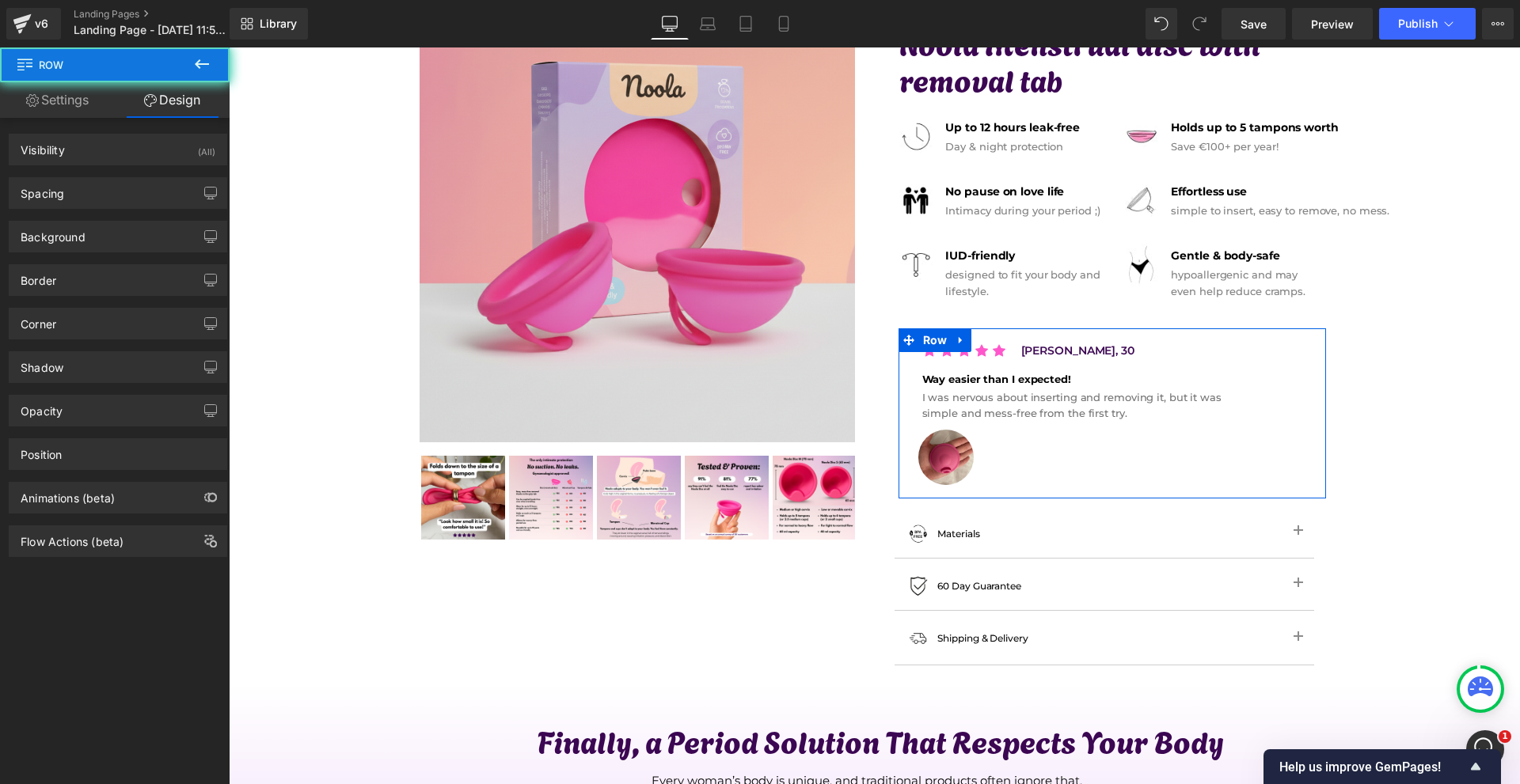
click at [100, 230] on div "Background" at bounding box center [118, 236] width 217 height 30
type input "#ffffff"
type input "100"
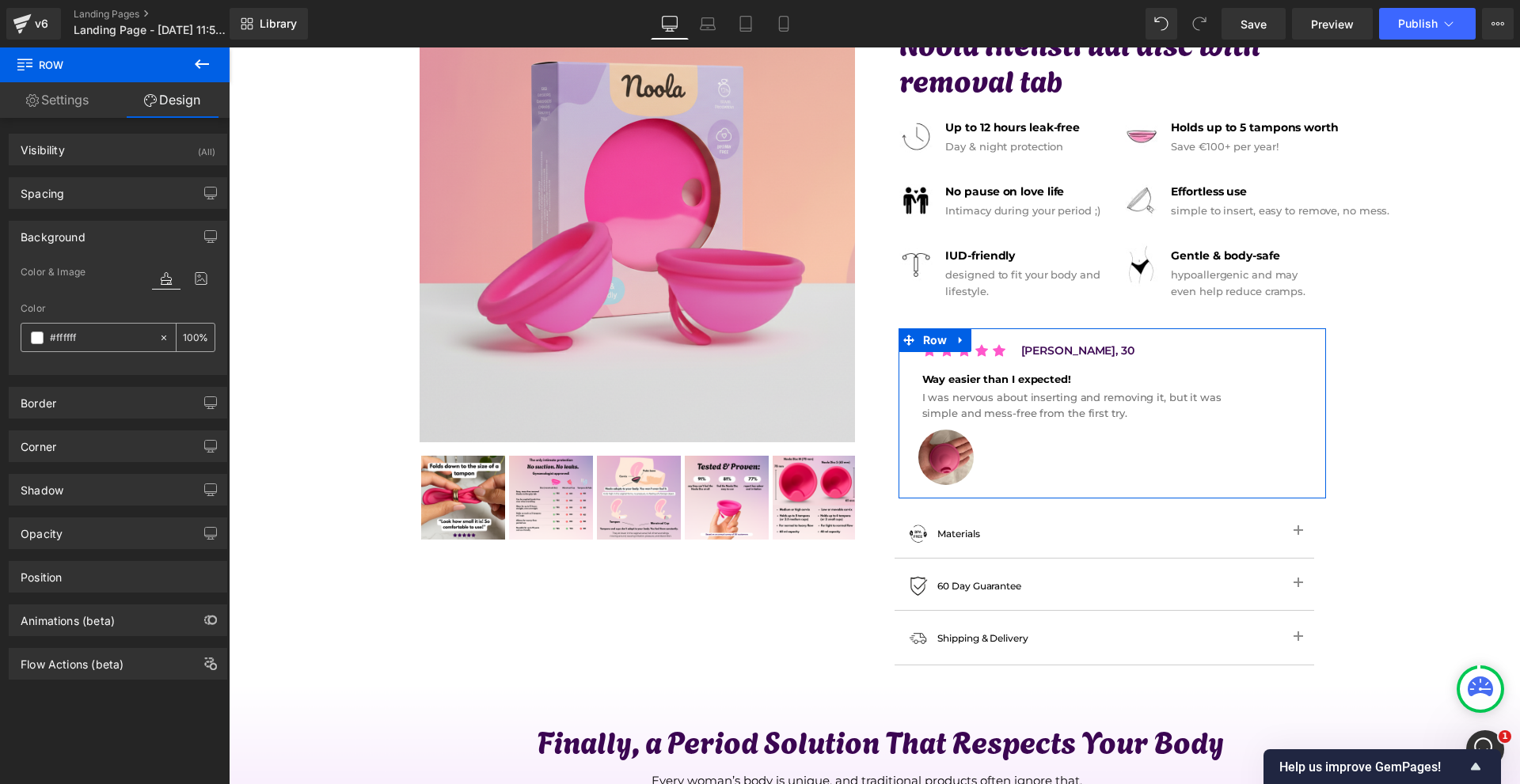
click at [114, 350] on div "#ffffff" at bounding box center [89, 337] width 137 height 28
click at [109, 333] on input "#ffffff" at bounding box center [100, 338] width 101 height 18
paste input "3b0652"
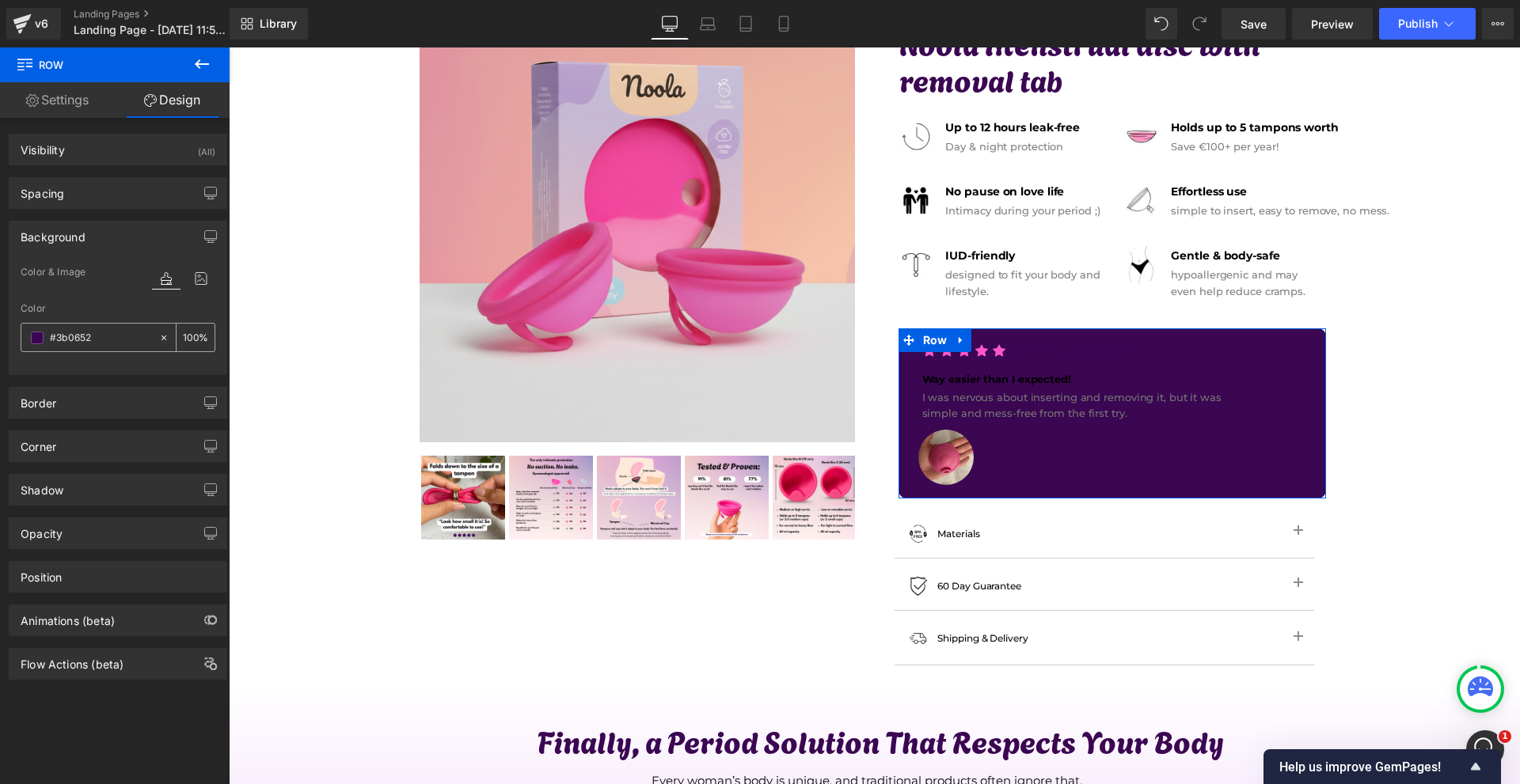
type input "#3b0652"
click at [191, 337] on input "100" at bounding box center [190, 337] width 16 height 18
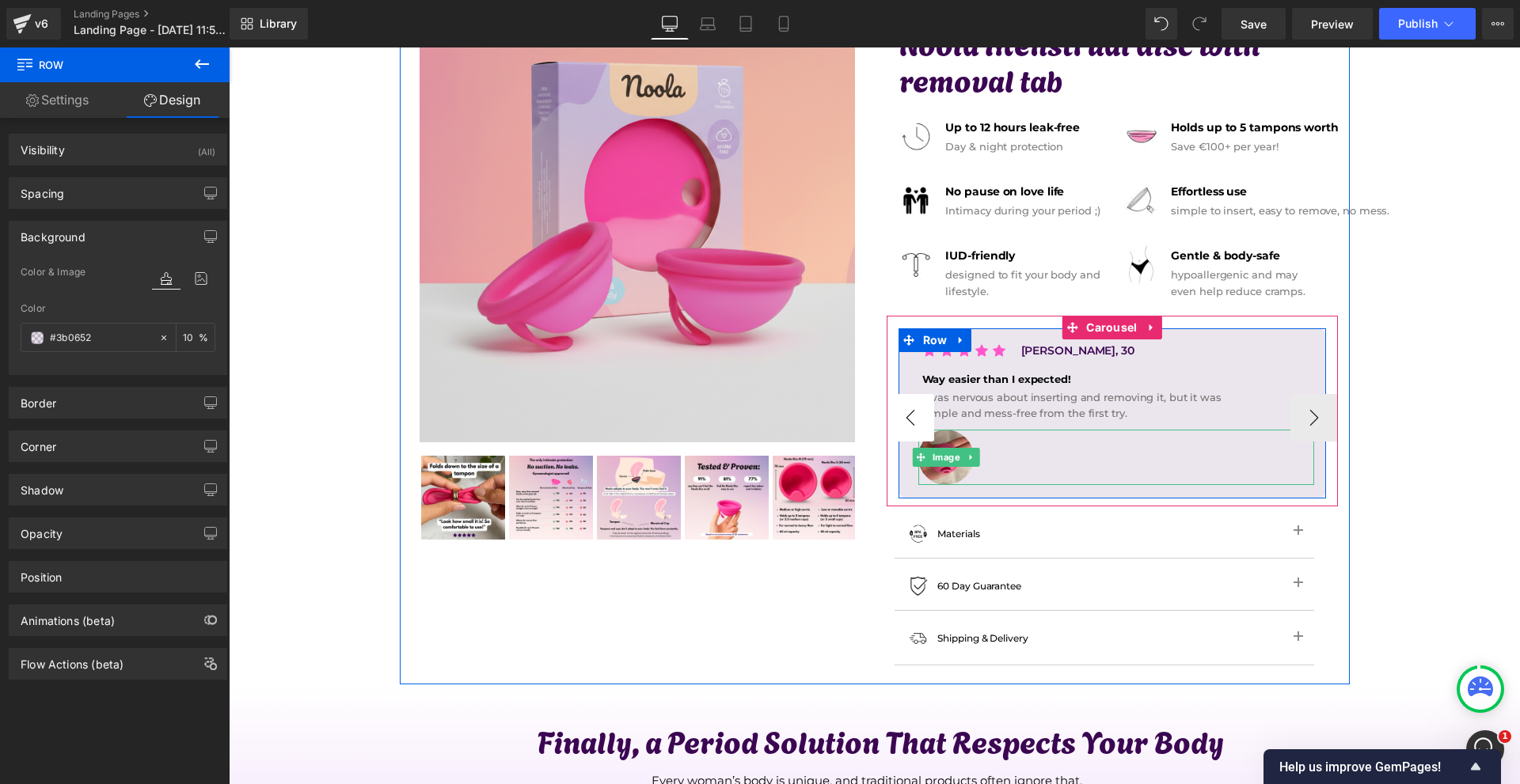
type input "10"
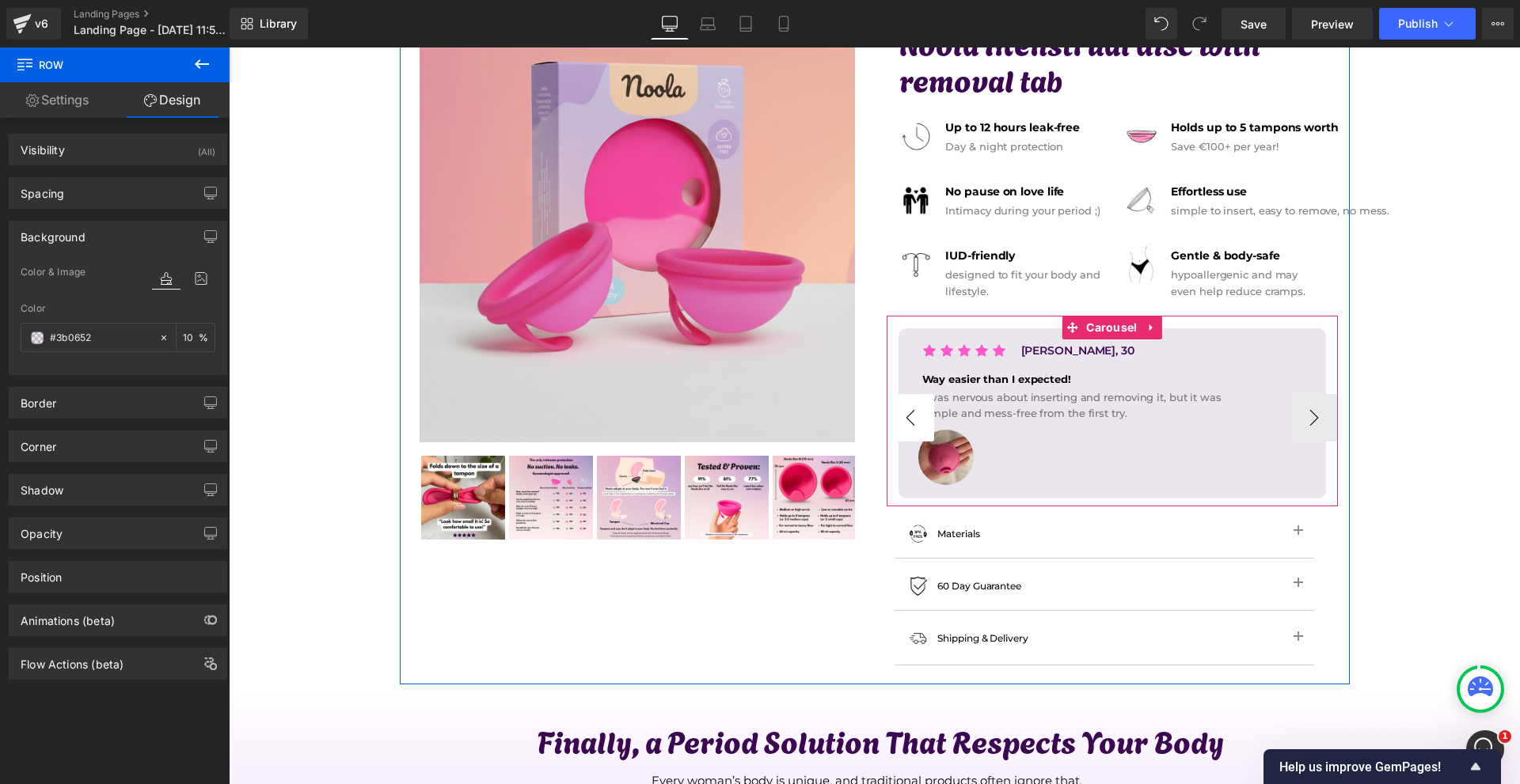
click at [906, 408] on button "‹" at bounding box center [911, 418] width 48 height 48
click at [914, 424] on button "‹" at bounding box center [911, 418] width 48 height 48
click at [905, 416] on button "‹" at bounding box center [911, 418] width 48 height 48
click at [906, 416] on button "‹" at bounding box center [911, 418] width 48 height 48
click at [1296, 415] on button "›" at bounding box center [1314, 418] width 48 height 48
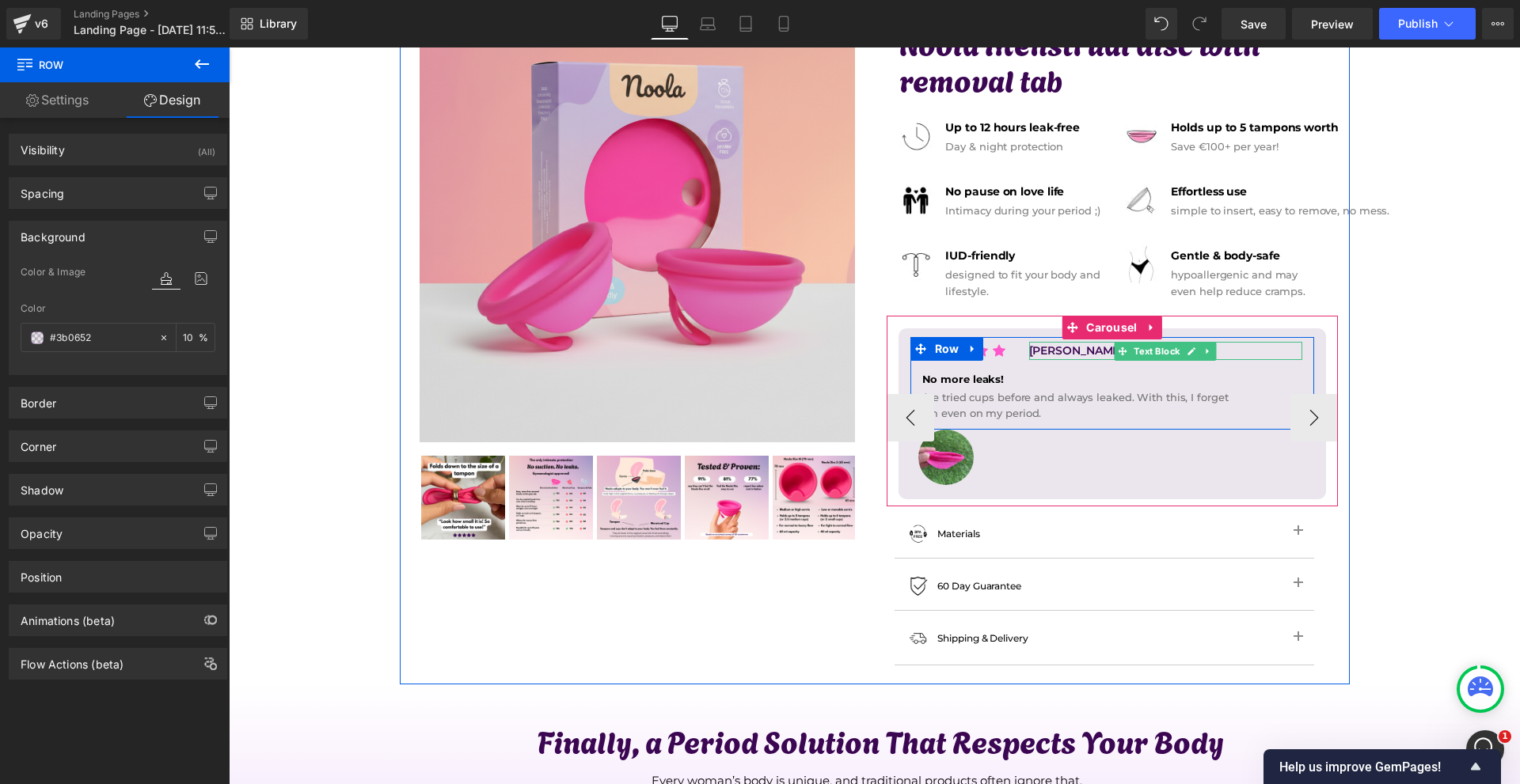
drag, startPoint x: 1183, startPoint y: 354, endPoint x: 1164, endPoint y: 354, distance: 19.0
click at [1183, 354] on link at bounding box center [1192, 351] width 17 height 19
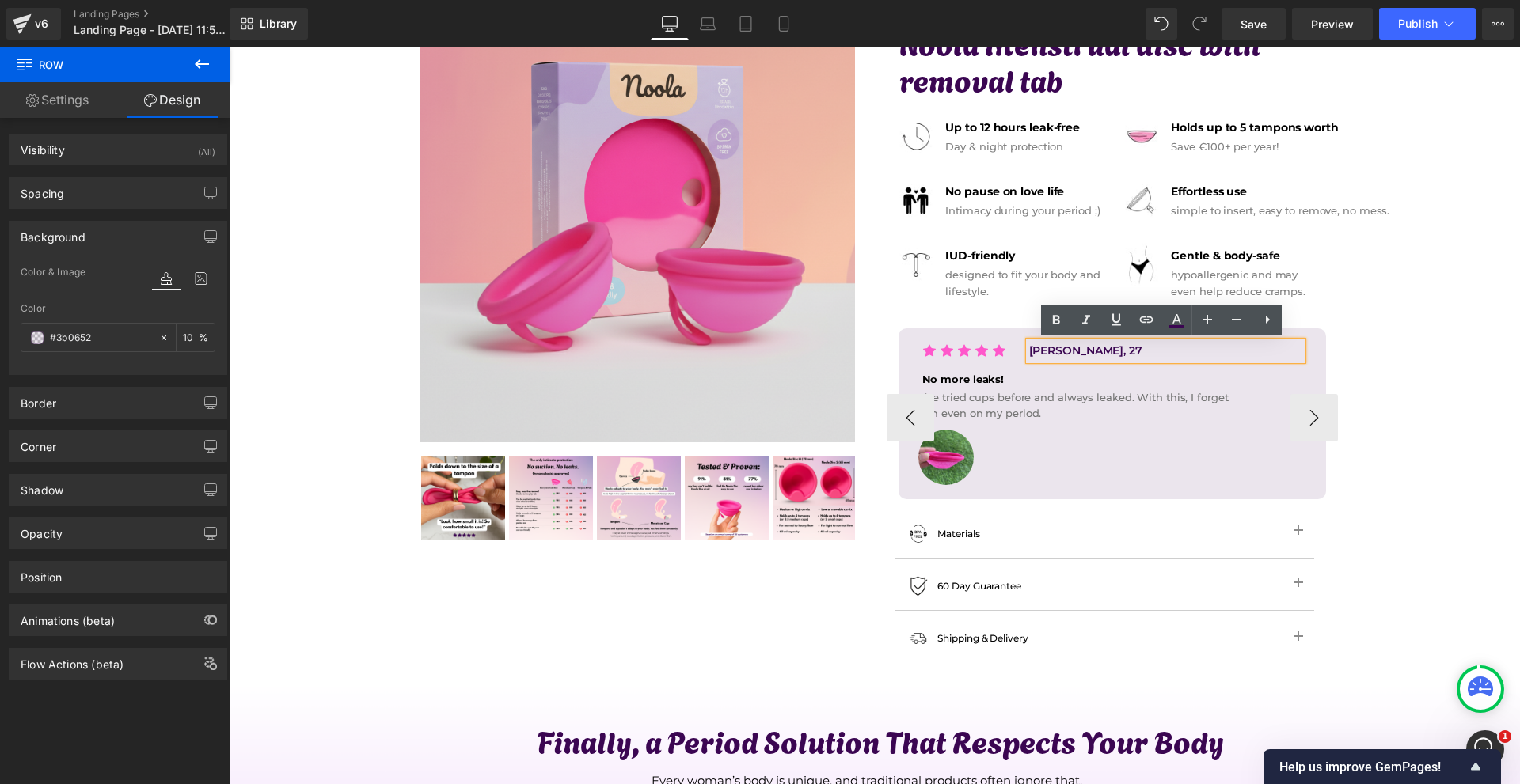
click at [1079, 351] on p "[PERSON_NAME], 27" at bounding box center [1166, 350] width 273 height 18
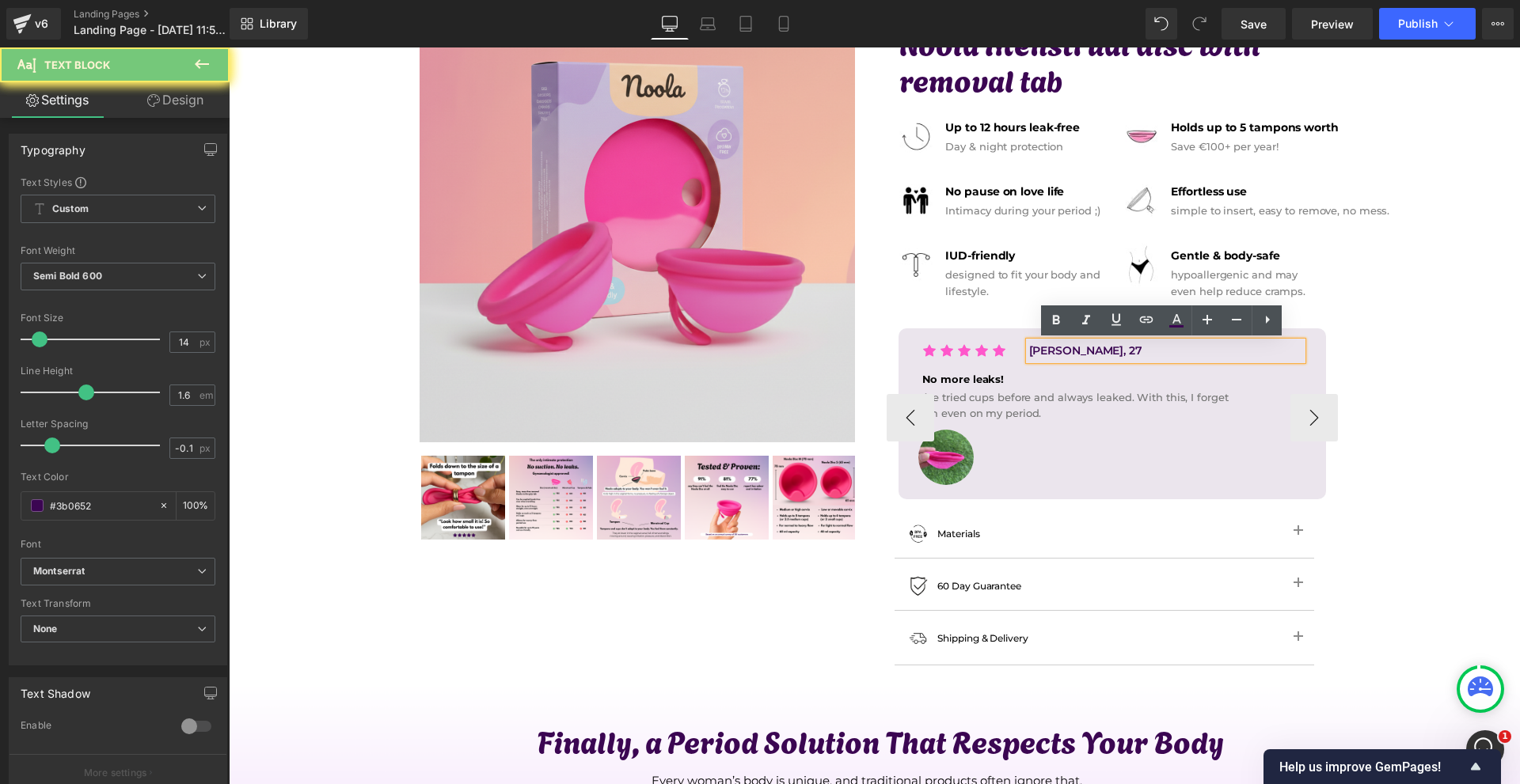
click at [1079, 351] on p "[PERSON_NAME], 27" at bounding box center [1166, 350] width 273 height 18
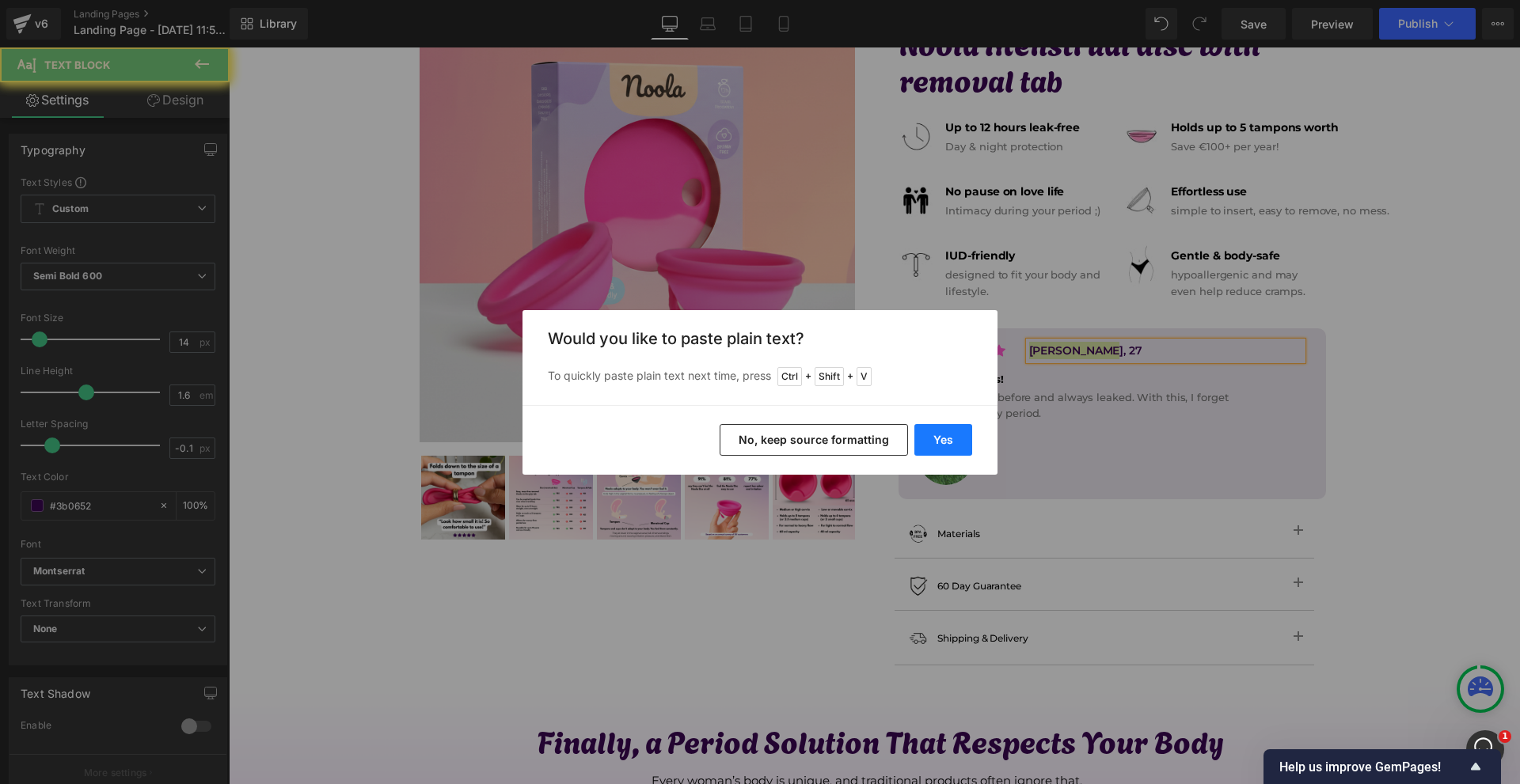
click at [959, 444] on button "Yes" at bounding box center [943, 440] width 58 height 31
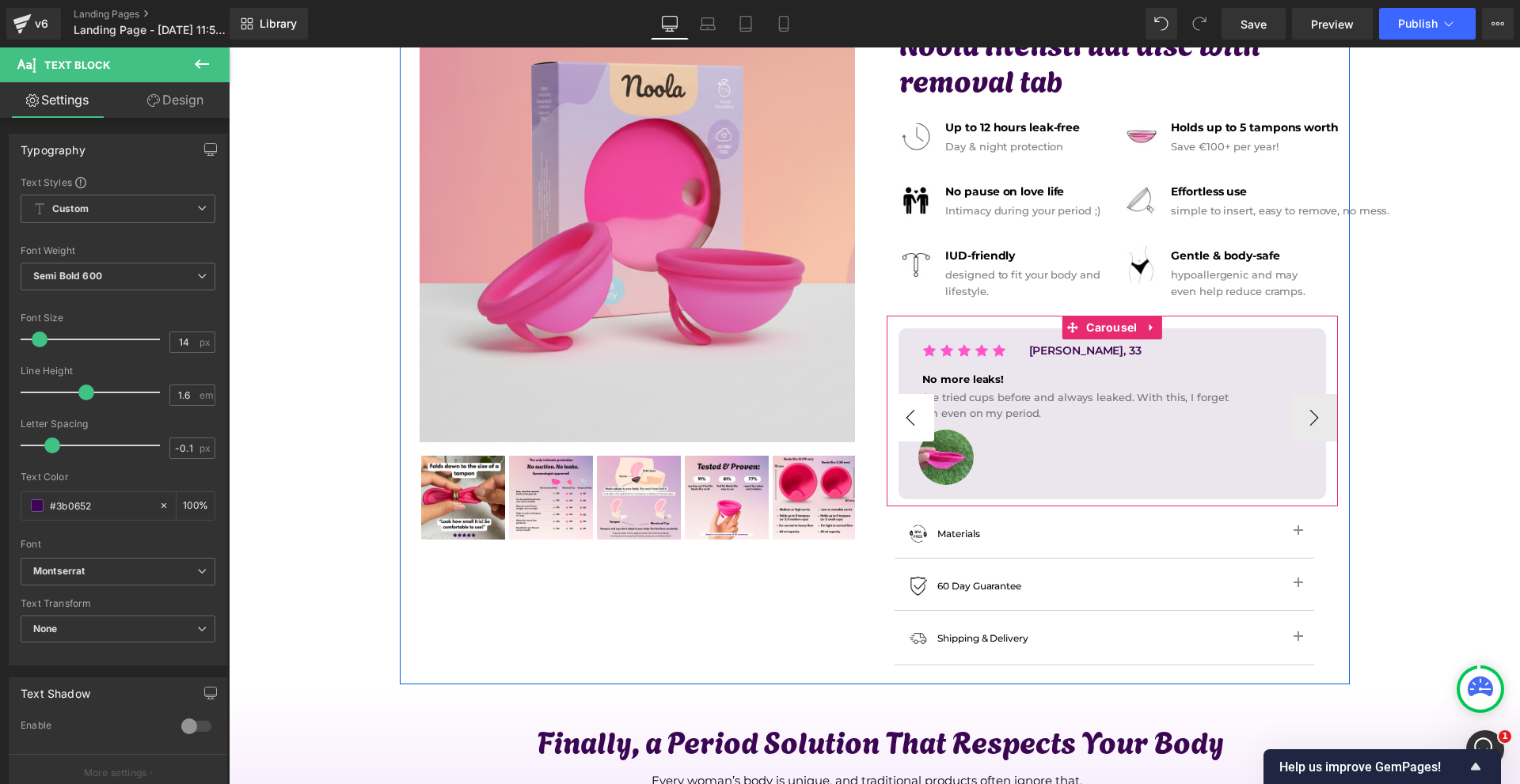
click at [915, 420] on button "‹" at bounding box center [911, 418] width 48 height 48
click at [1129, 335] on span "Carousel" at bounding box center [1111, 328] width 59 height 24
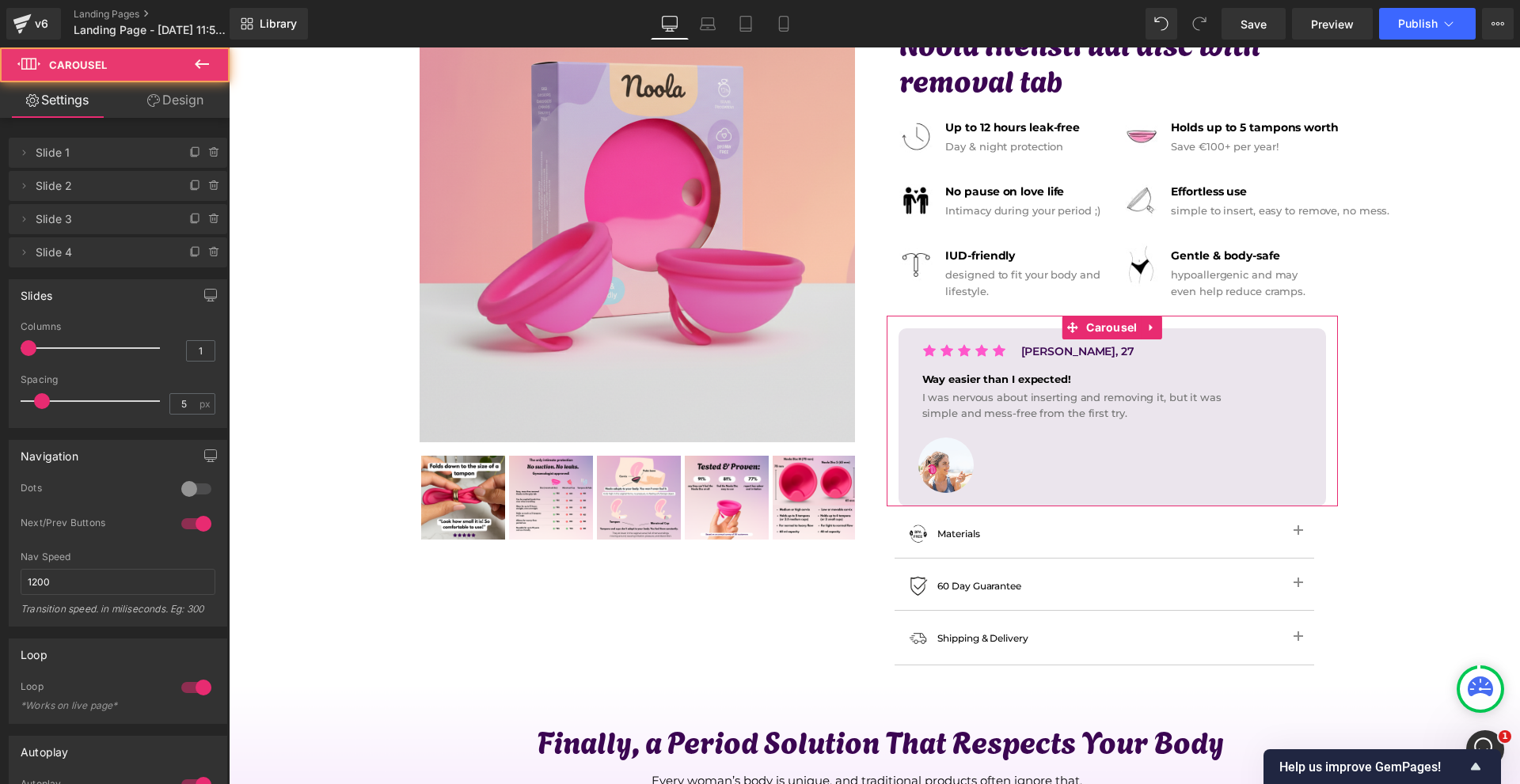
click at [189, 523] on div at bounding box center [196, 524] width 38 height 25
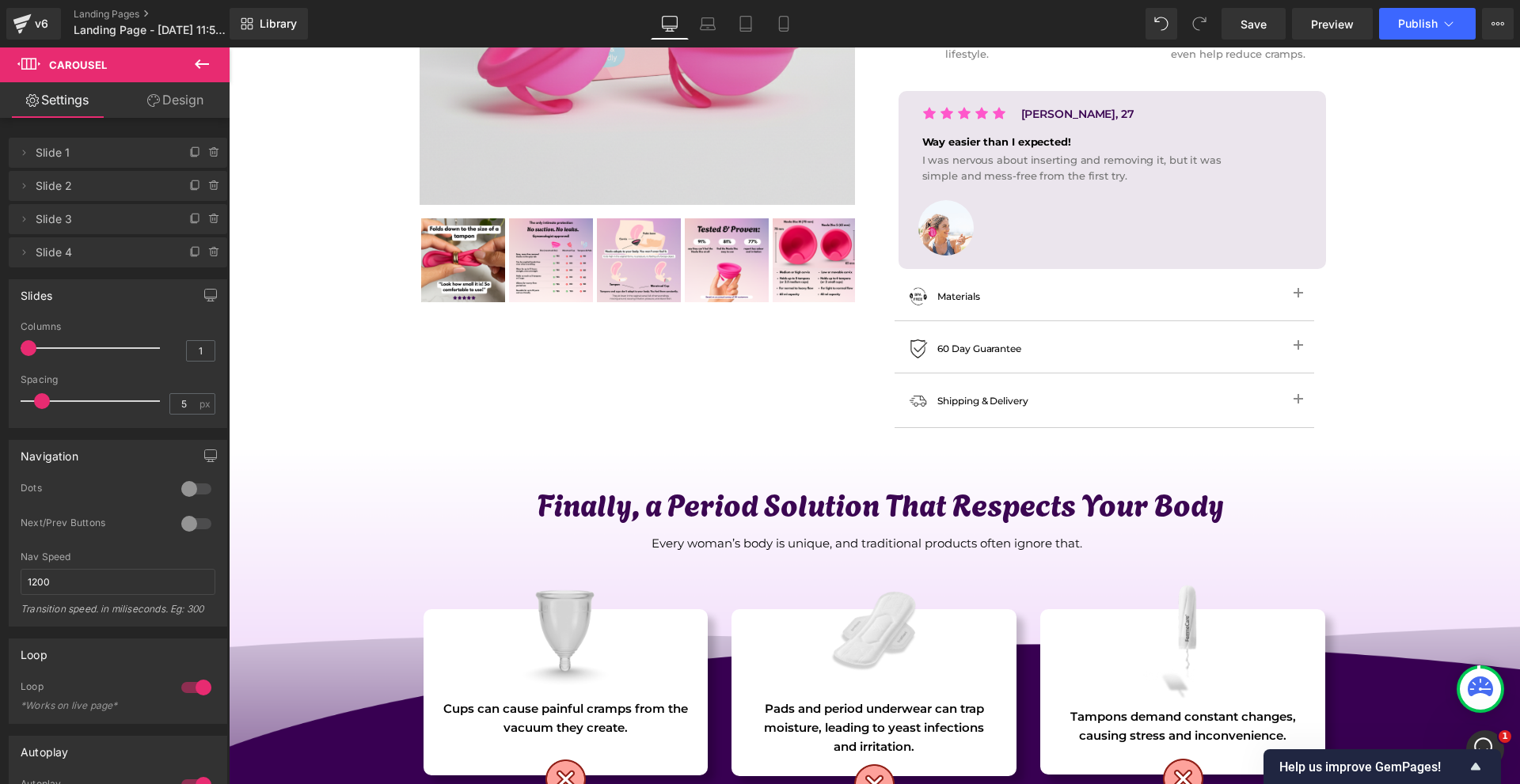
scroll to position [79, 0]
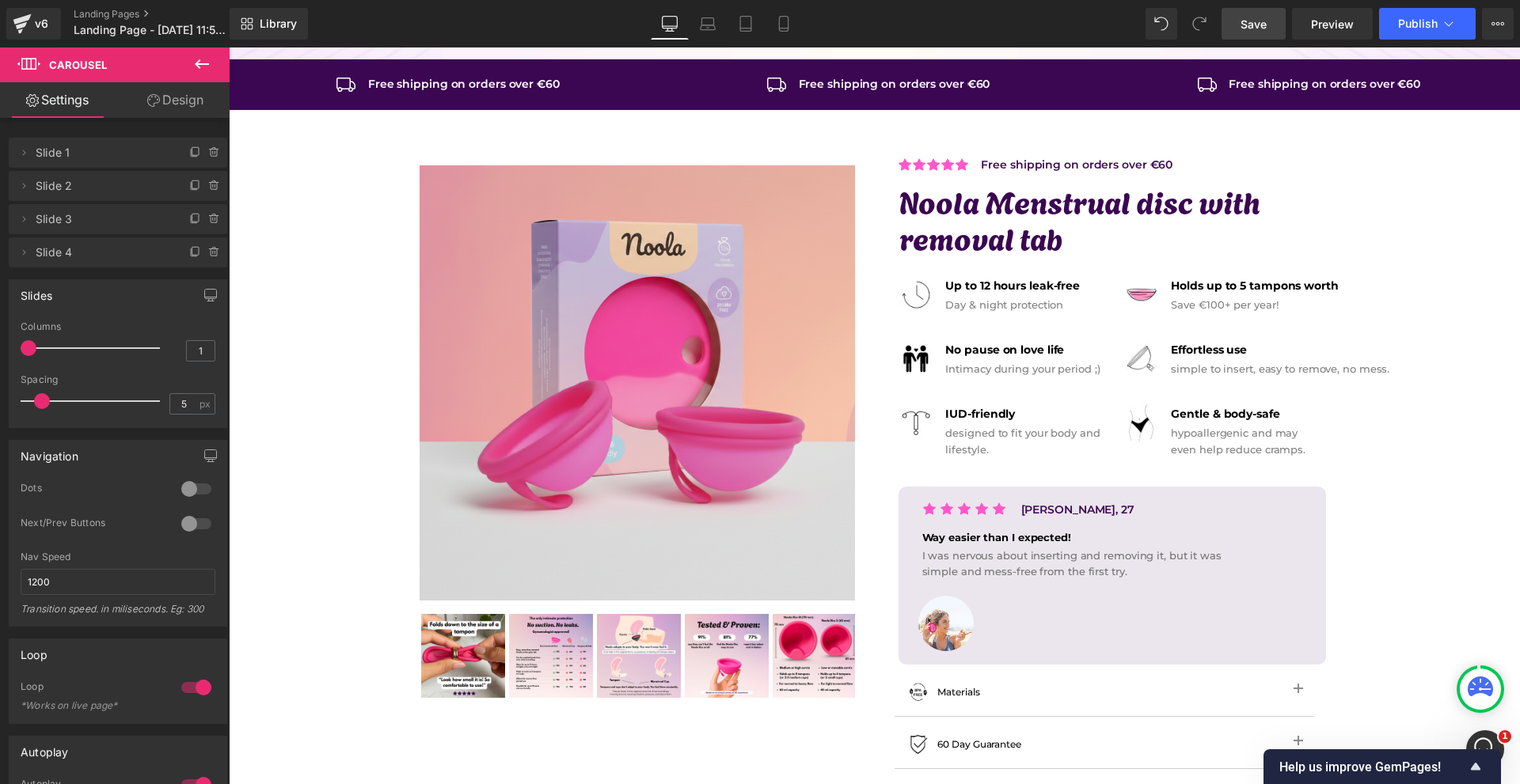
click at [1245, 17] on span "Save" at bounding box center [1254, 25] width 26 height 17
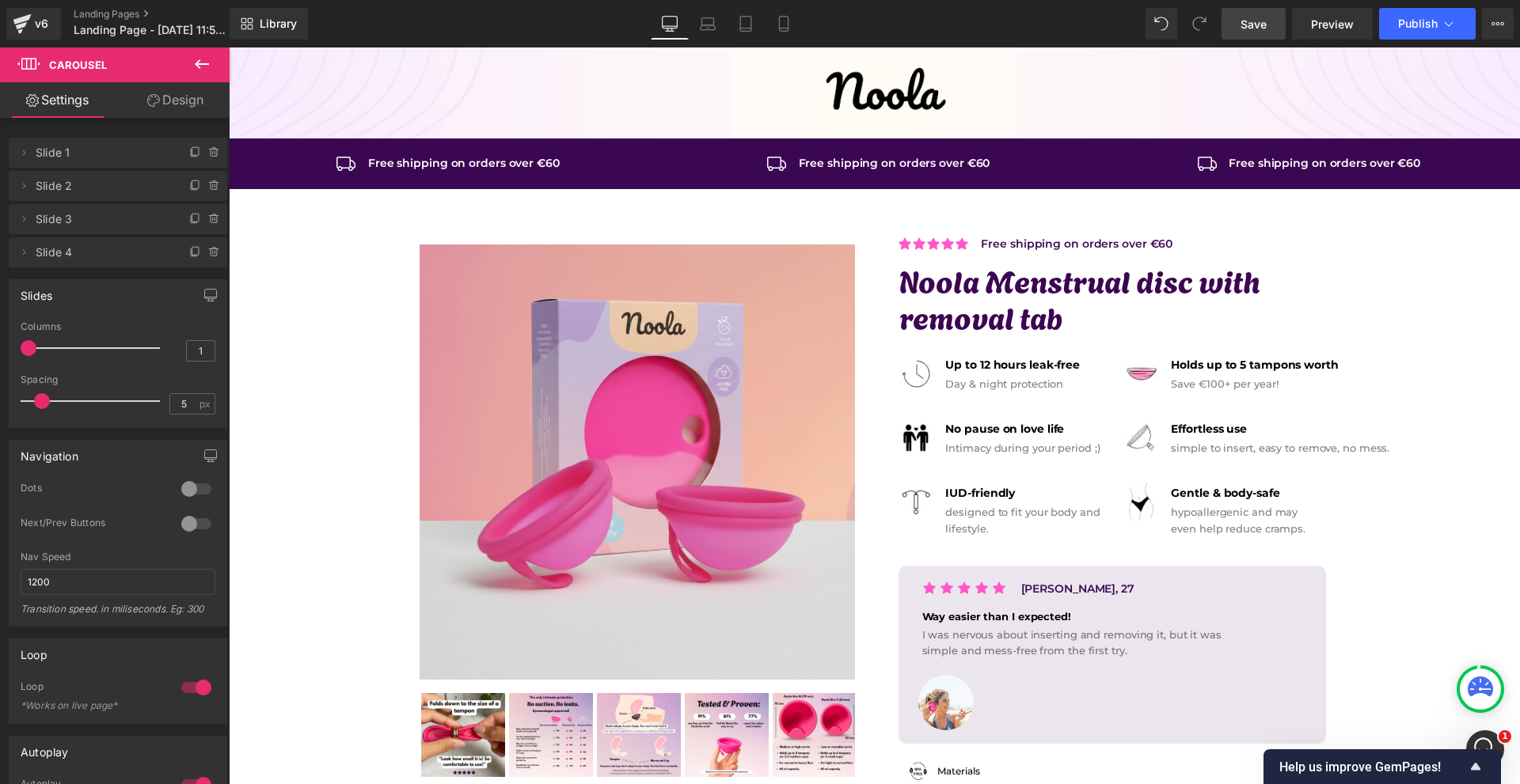
scroll to position [395, 0]
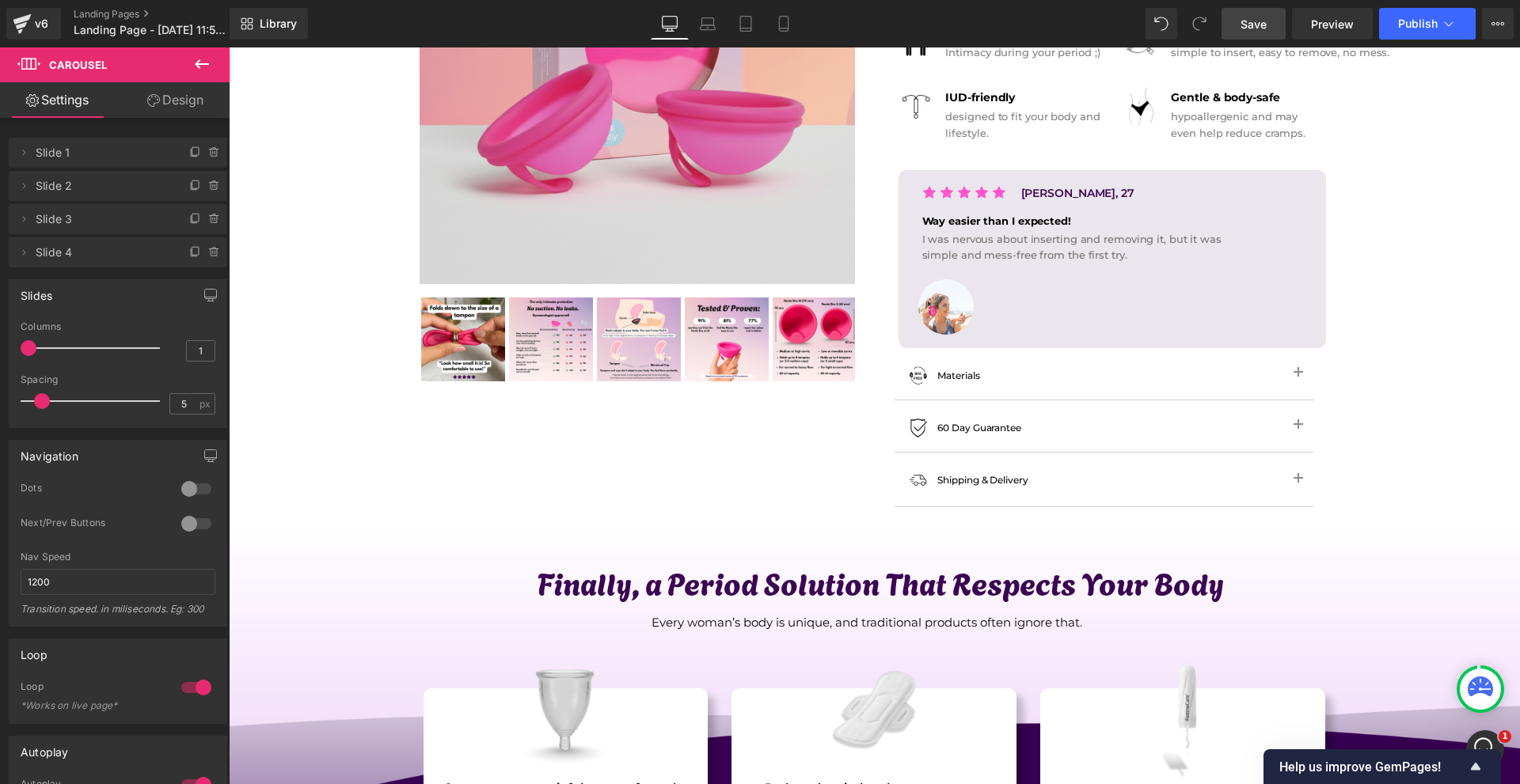
click at [1273, 27] on link "Save" at bounding box center [1254, 23] width 65 height 31
click at [1494, 742] on div "Open Intercom Messenger" at bounding box center [1483, 748] width 53 height 53
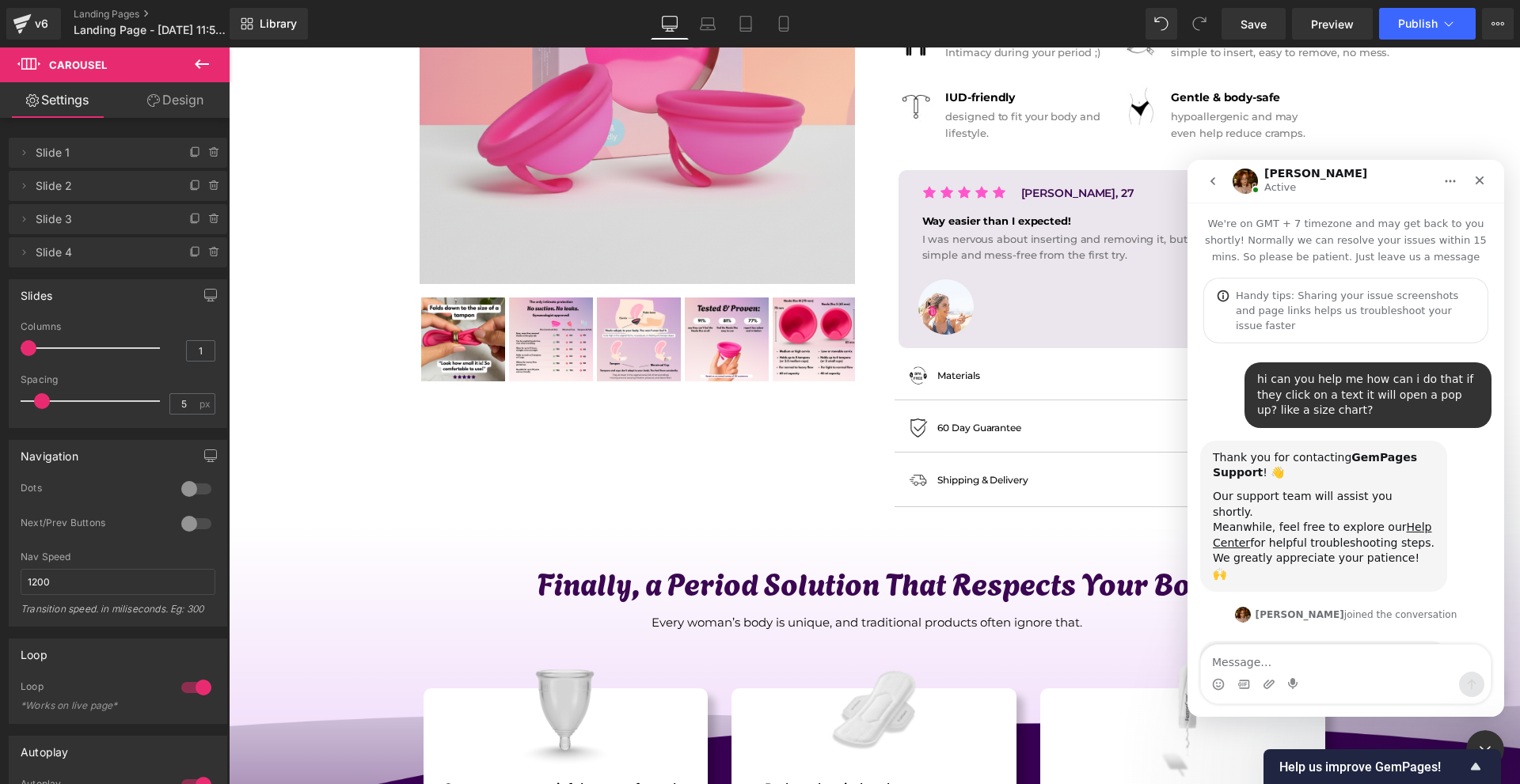
scroll to position [1444, 0]
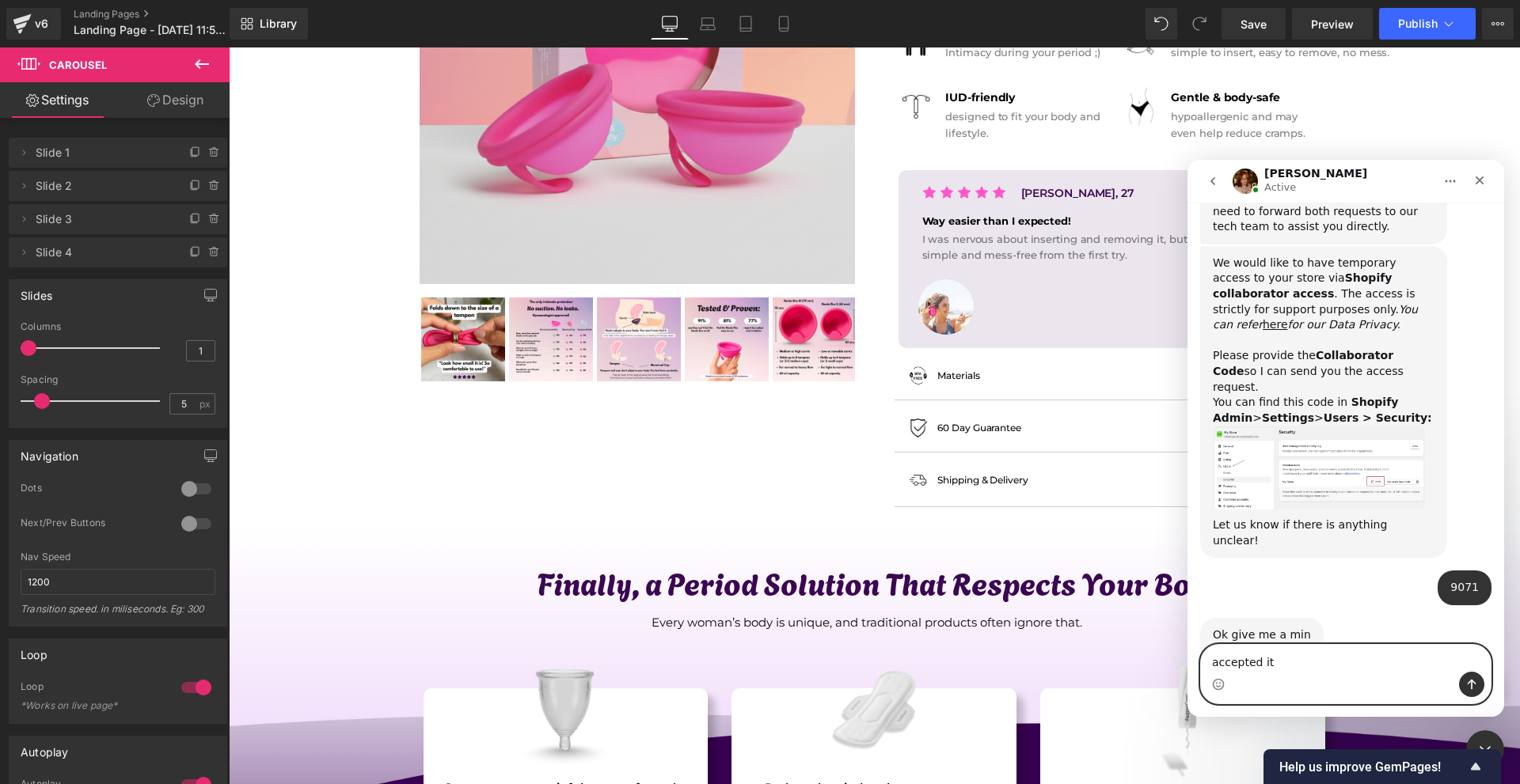
type textarea "accepted it!"
